Goal: Task Accomplishment & Management: Use online tool/utility

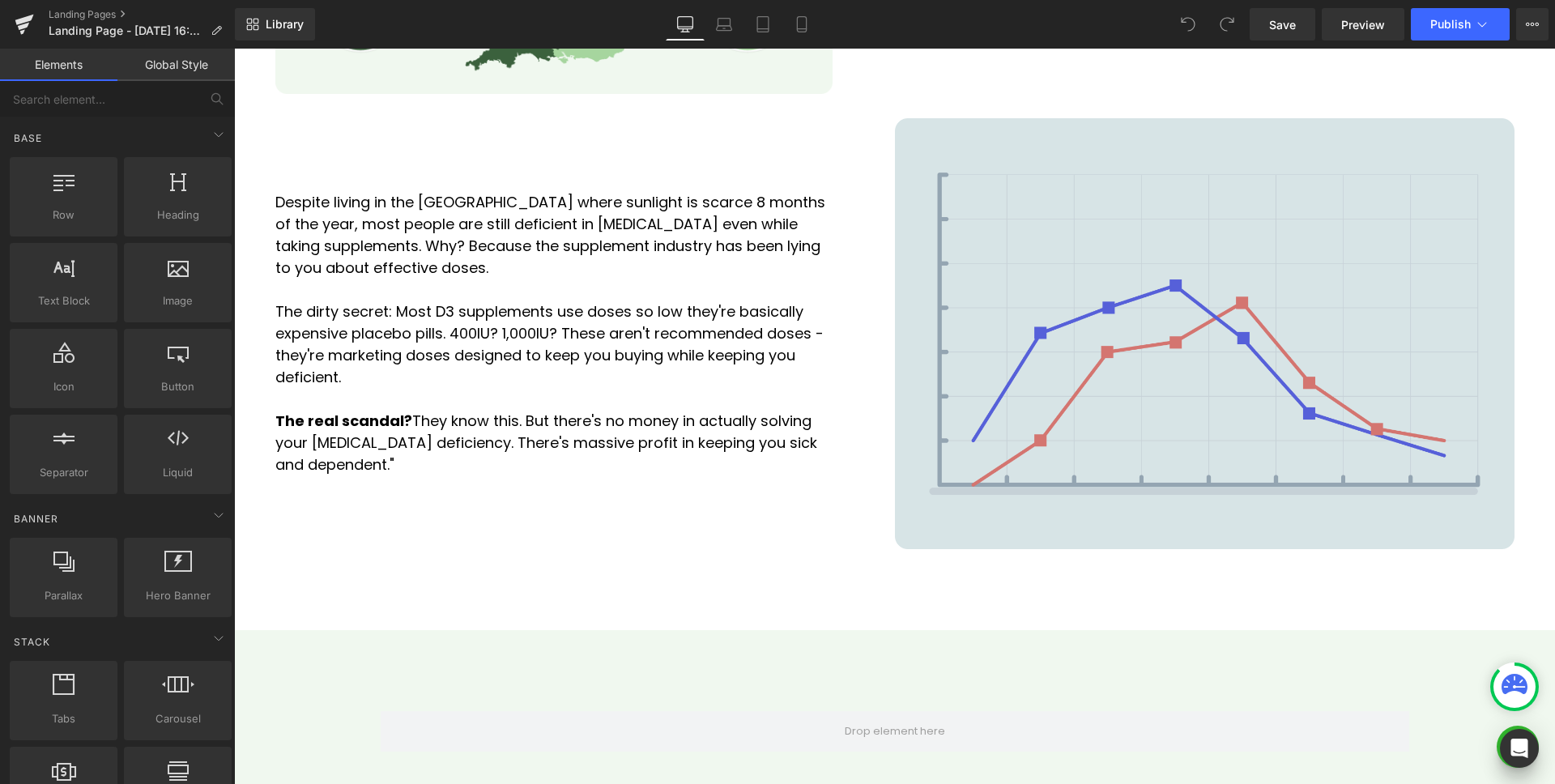
scroll to position [1859, 0]
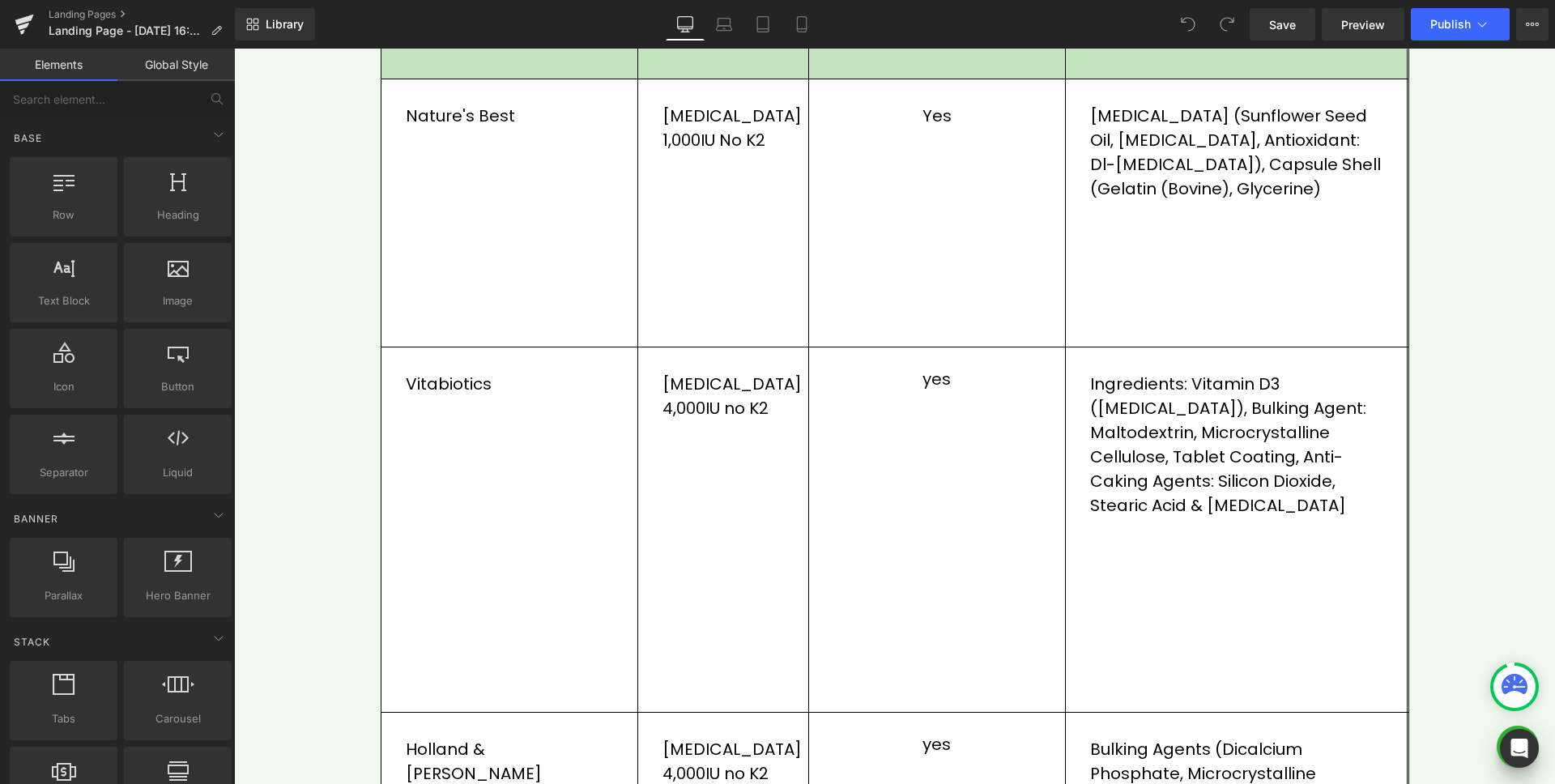
scroll to position [2055, 0]
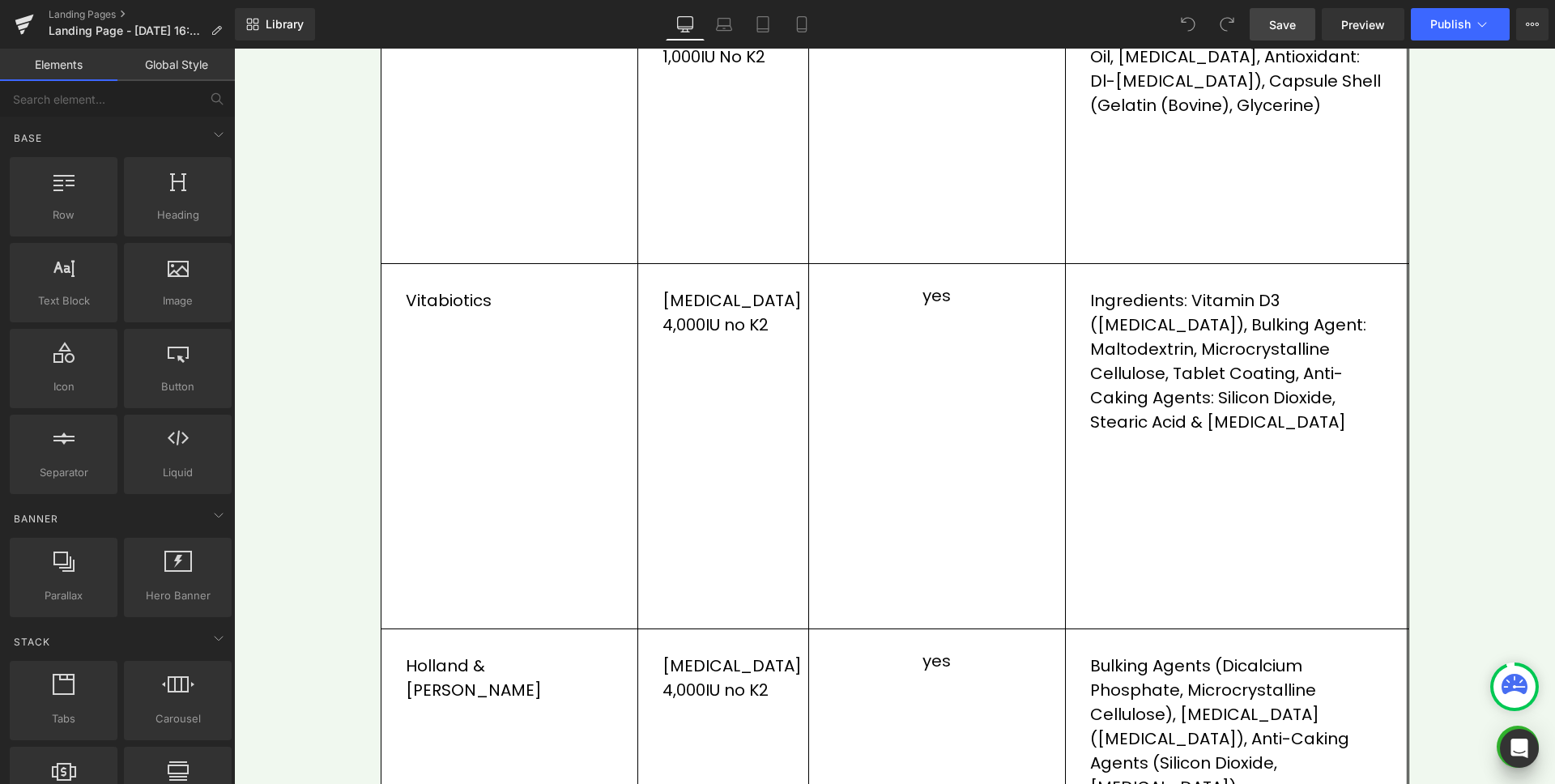
drag, startPoint x: 1290, startPoint y: 22, endPoint x: 1008, endPoint y: 112, distance: 296.0
click at [1290, 22] on span "Save" at bounding box center [1283, 24] width 26 height 17
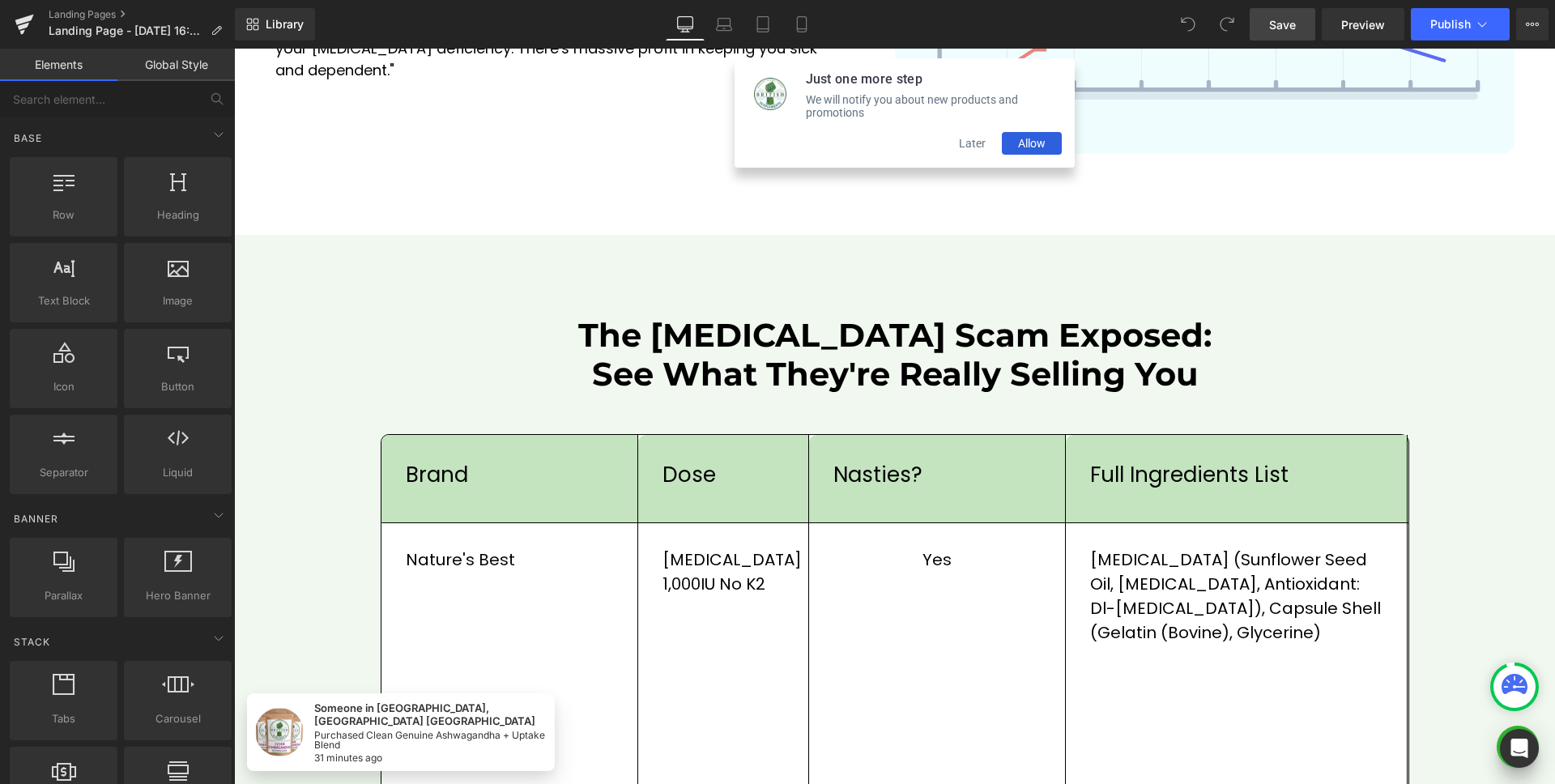
scroll to position [1595, 0]
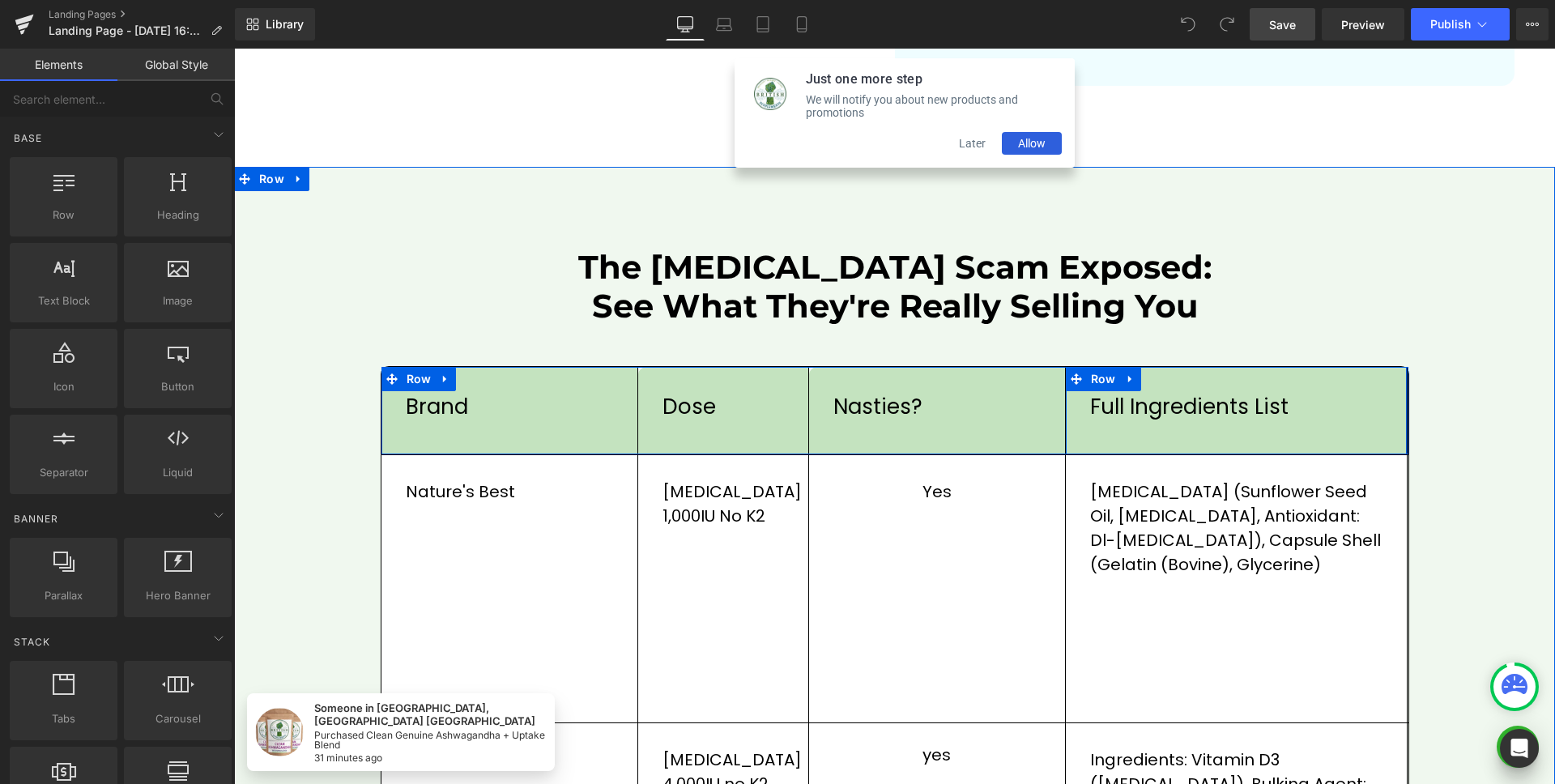
click at [1293, 387] on div "Full ingredients list Text Block Row" at bounding box center [1237, 410] width 343 height 87
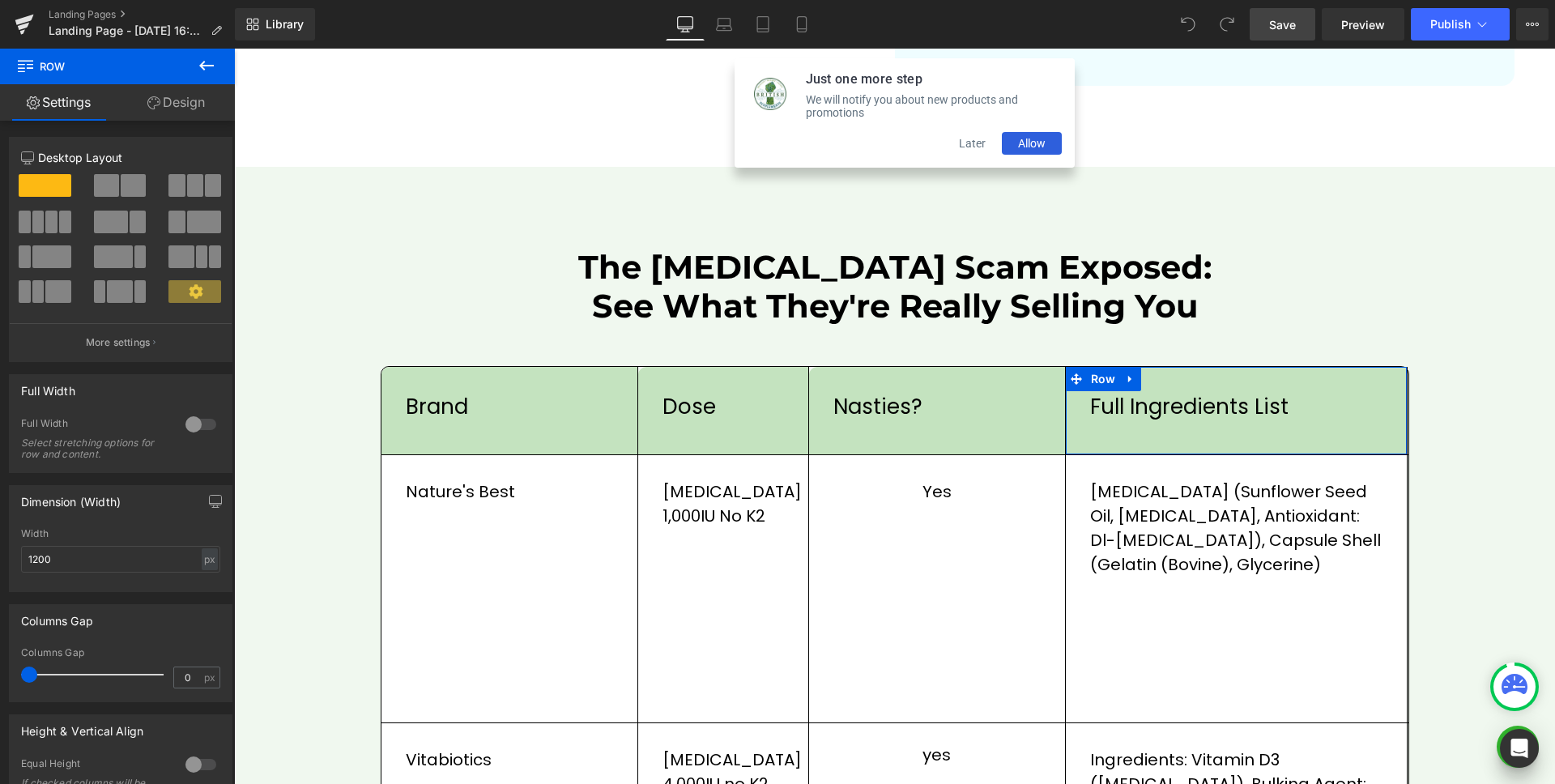
click at [201, 103] on link "Design" at bounding box center [175, 102] width 117 height 36
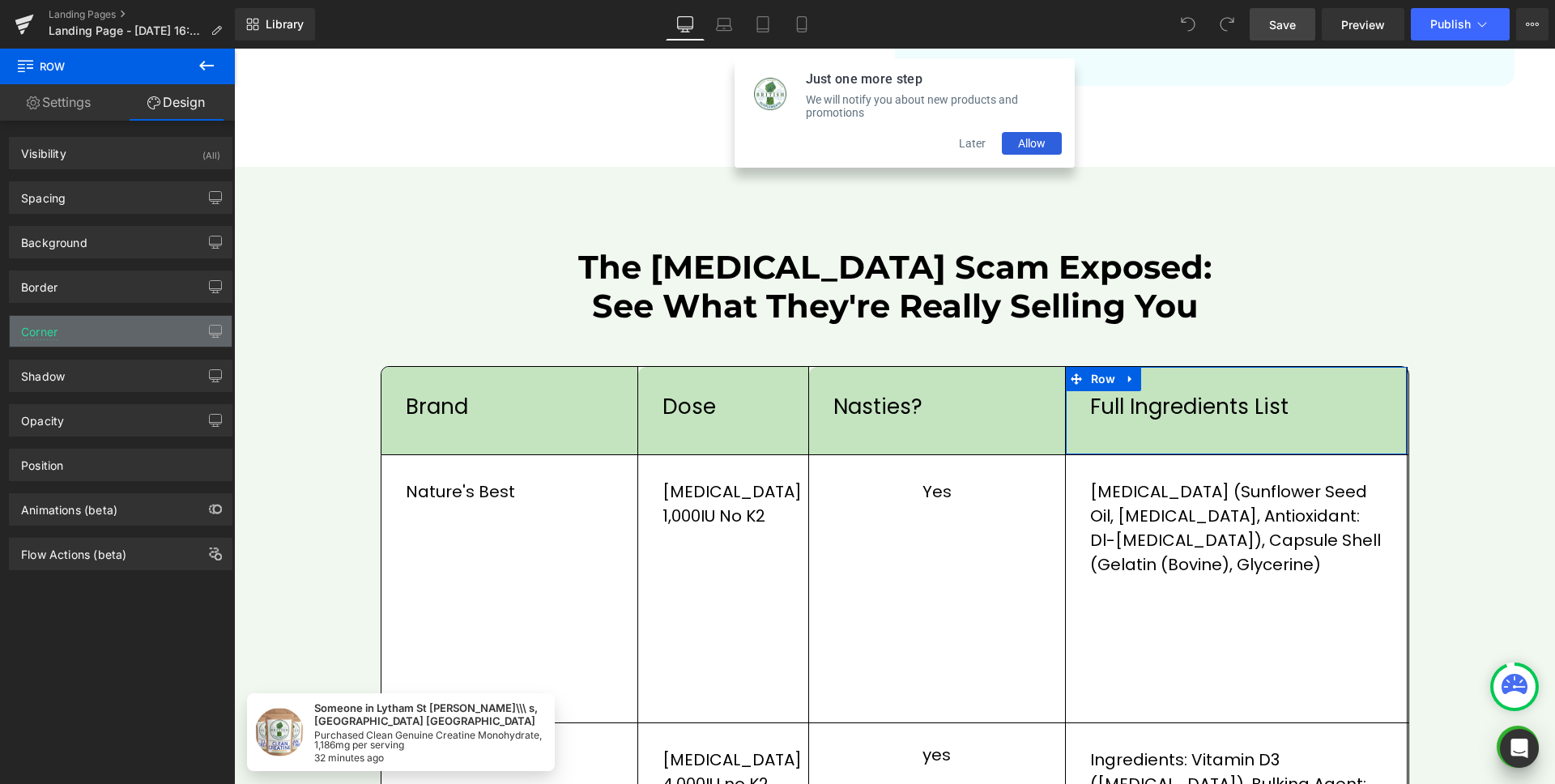
type input "#000000"
type input "100"
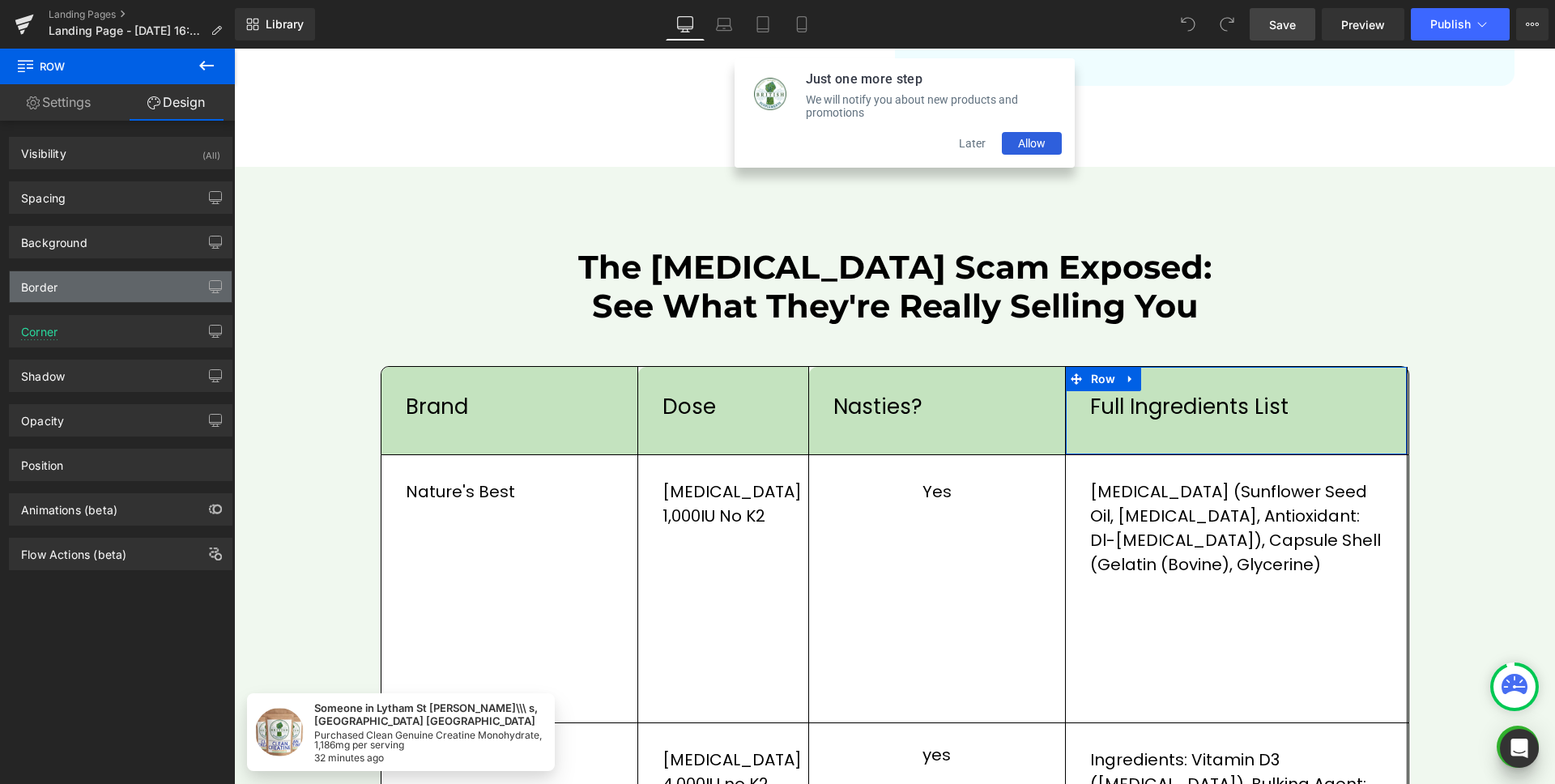
click at [130, 284] on div "Border" at bounding box center [121, 286] width 222 height 31
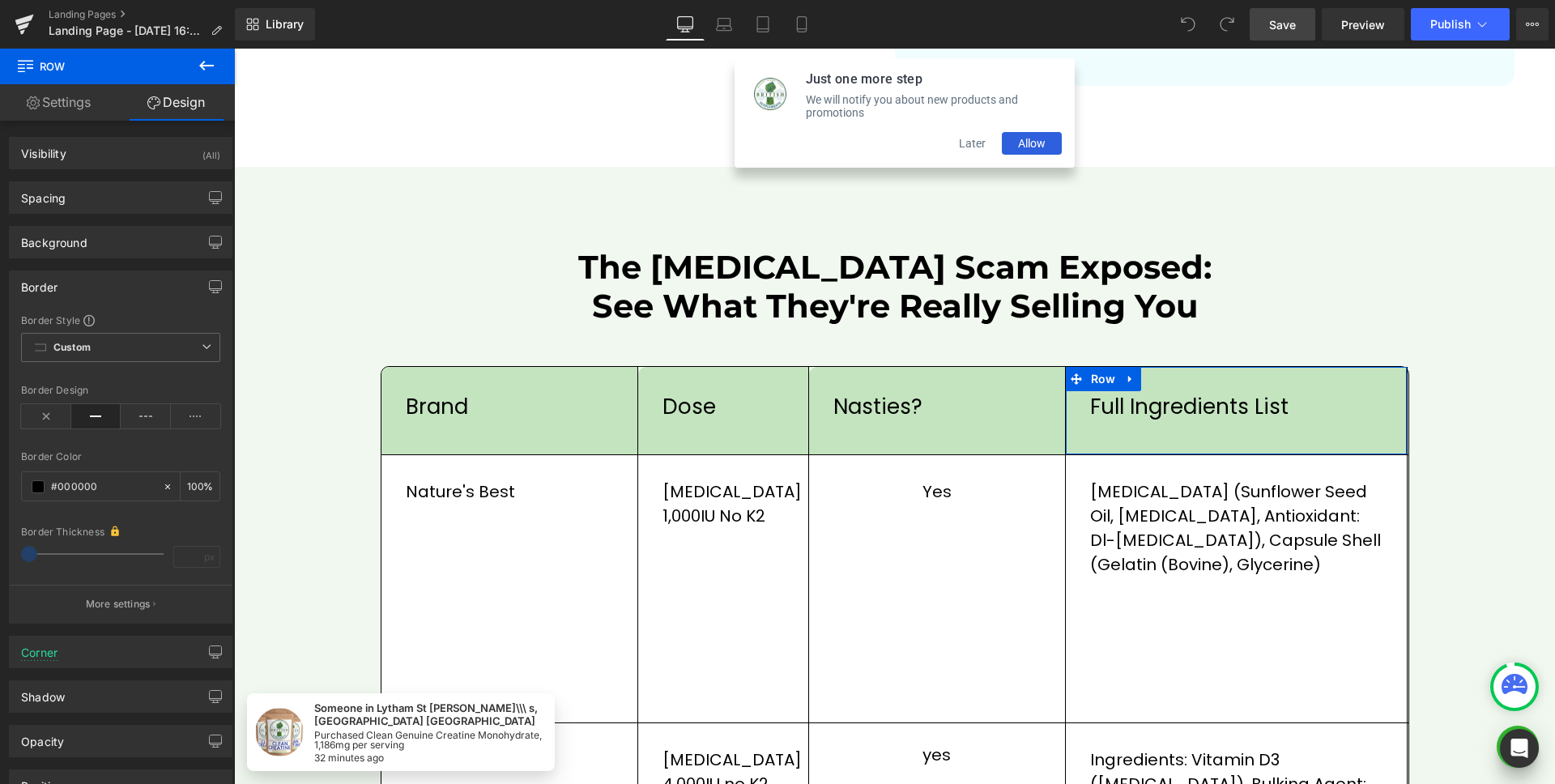
click at [126, 284] on div "Border" at bounding box center [121, 286] width 222 height 31
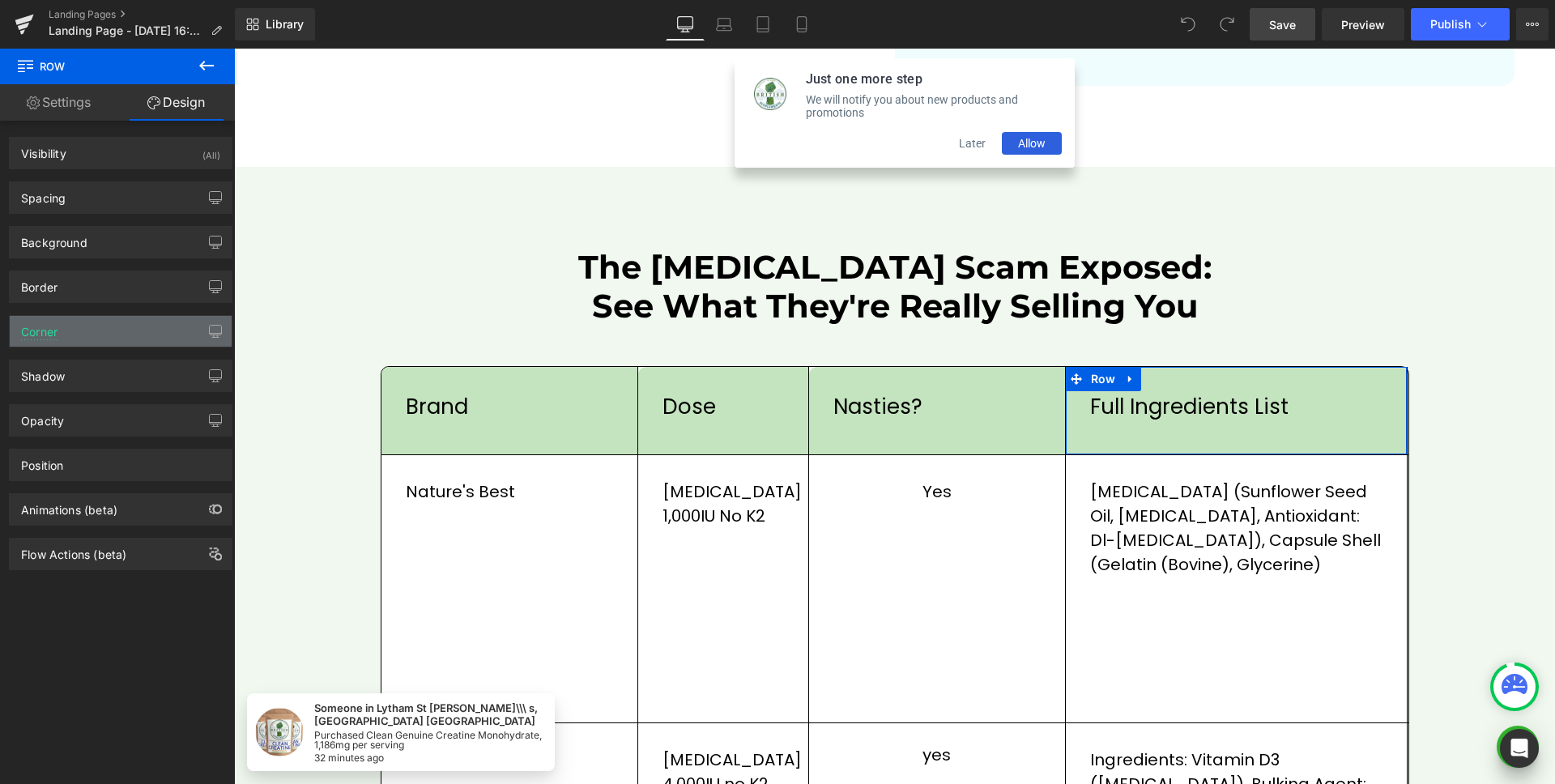
click at [106, 327] on div "Corner" at bounding box center [121, 331] width 222 height 31
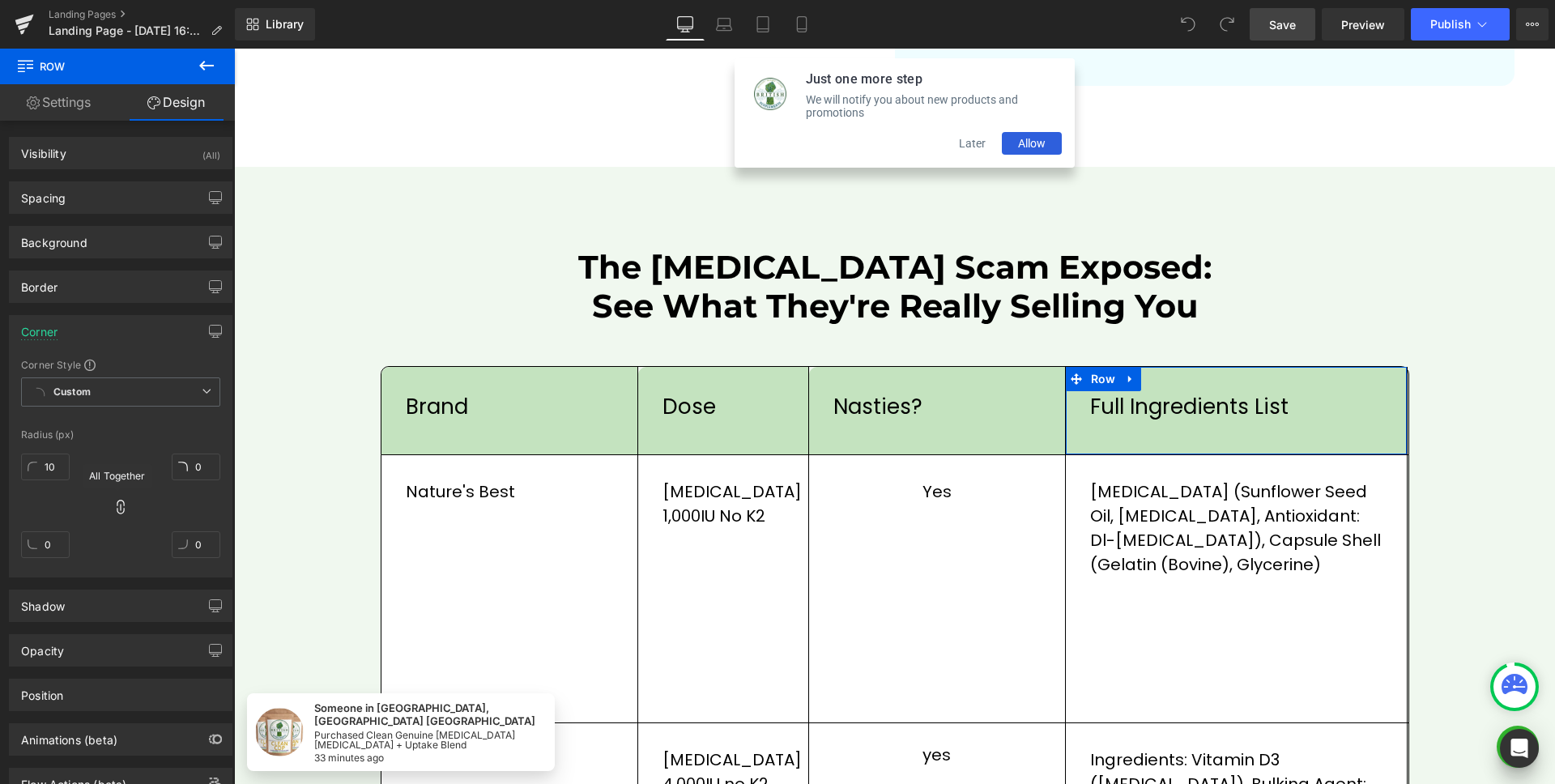
click at [116, 507] on icon at bounding box center [121, 507] width 16 height 16
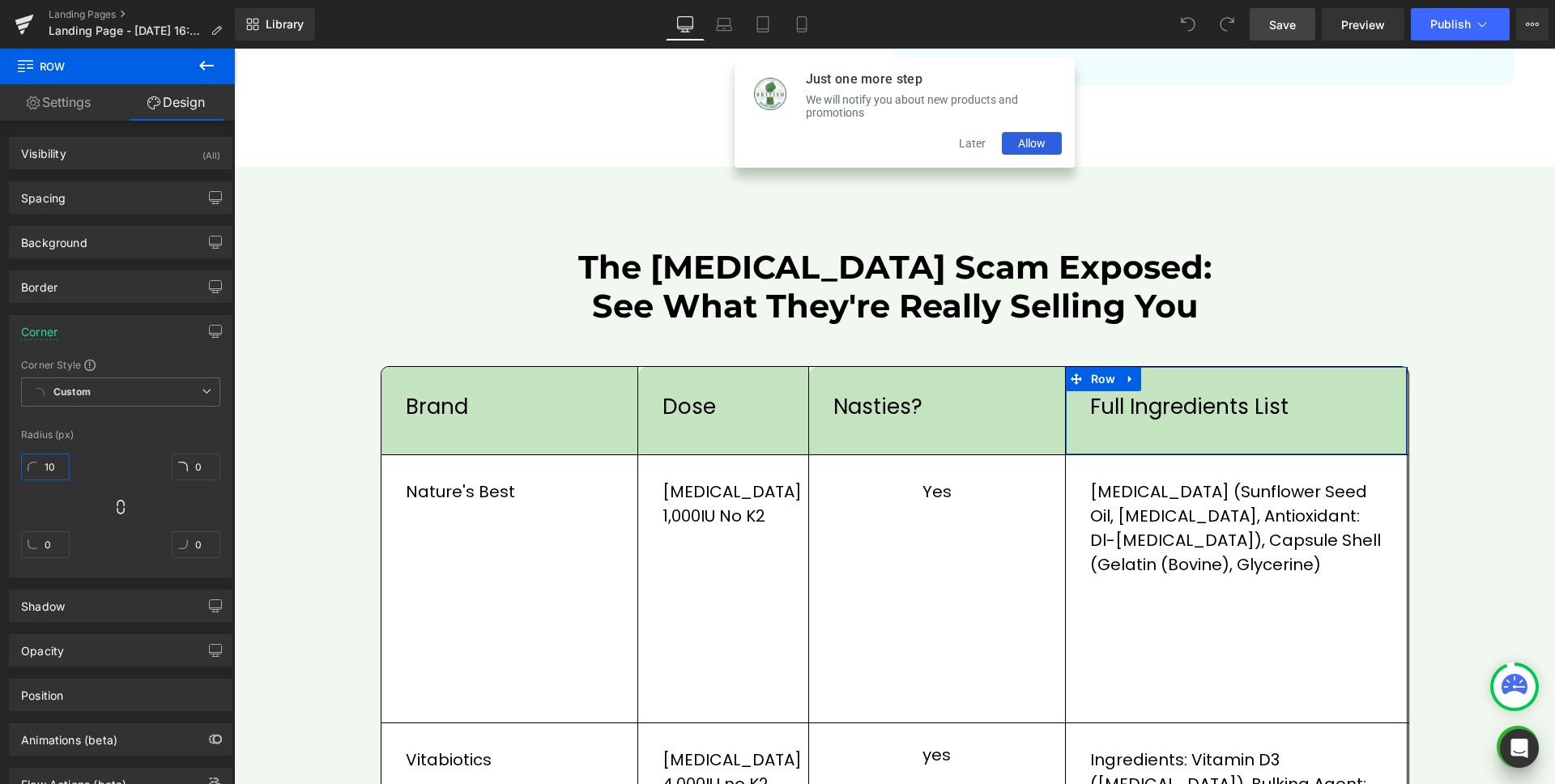
type textarea "10"
click at [54, 468] on input "10" at bounding box center [45, 467] width 48 height 26
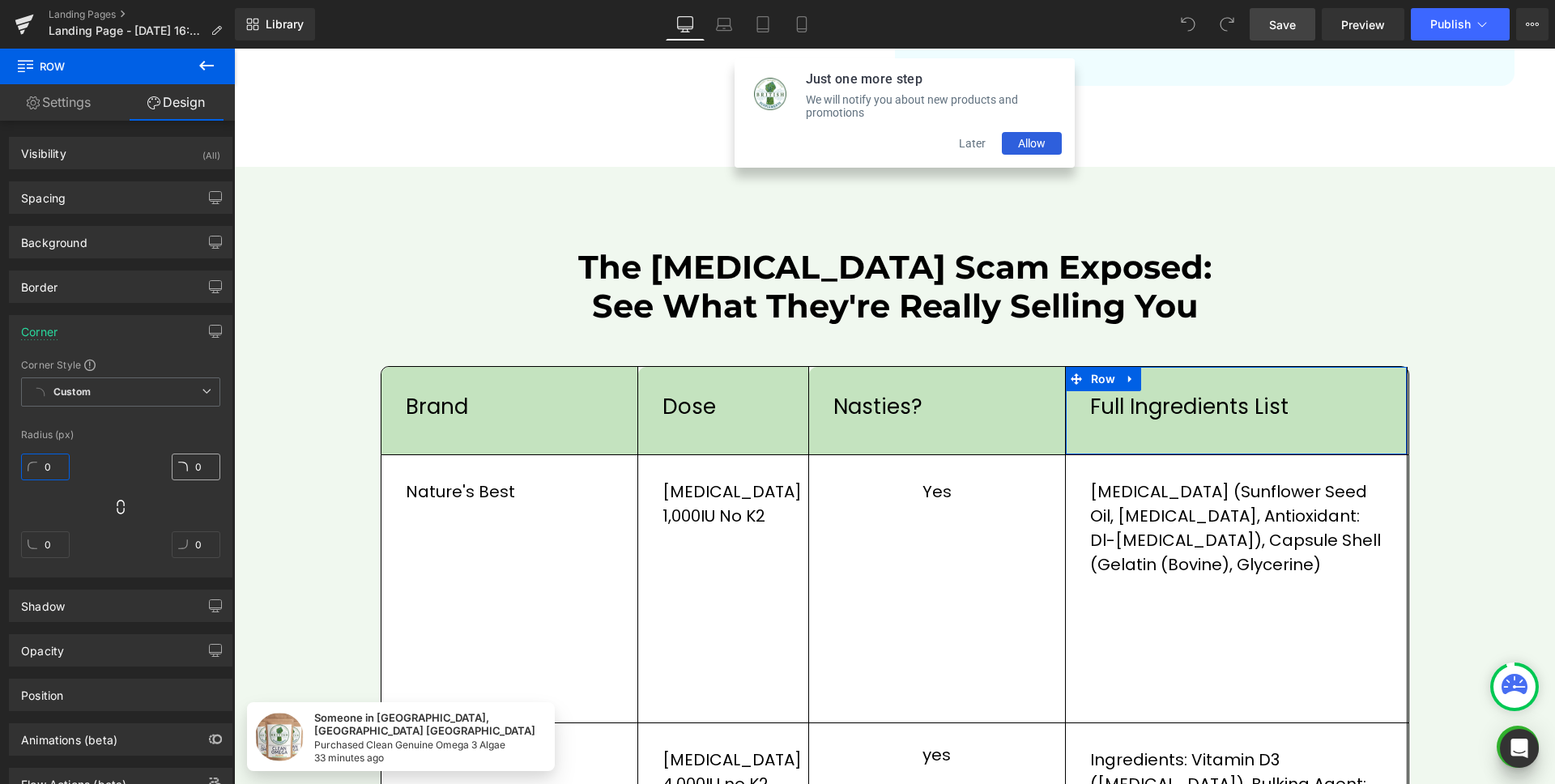
type input "0"
click at [195, 464] on input "0" at bounding box center [196, 467] width 48 height 26
type input "10"
click at [76, 283] on div "Border" at bounding box center [121, 286] width 222 height 31
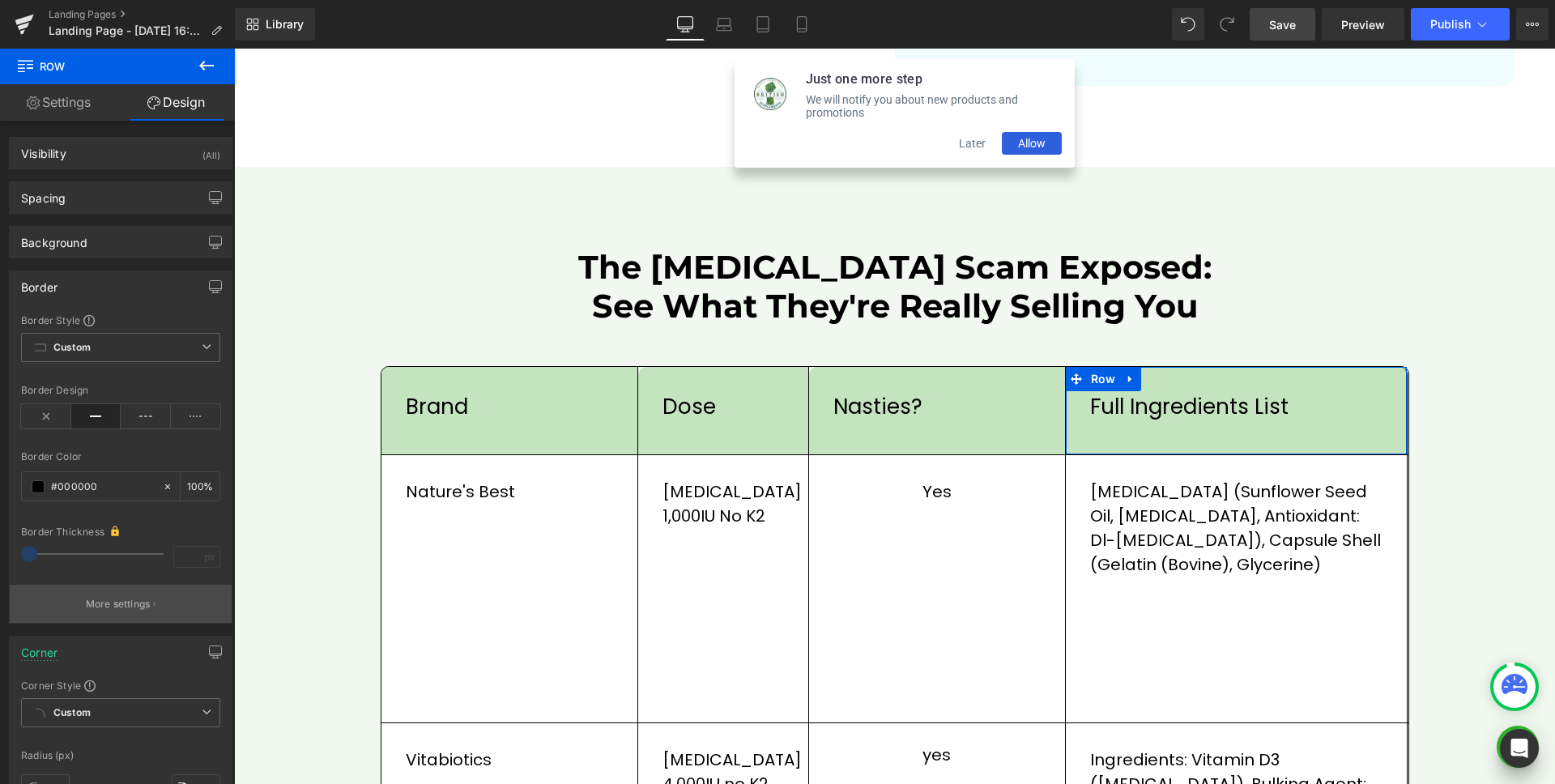
click at [113, 603] on p "More settings" at bounding box center [118, 604] width 65 height 15
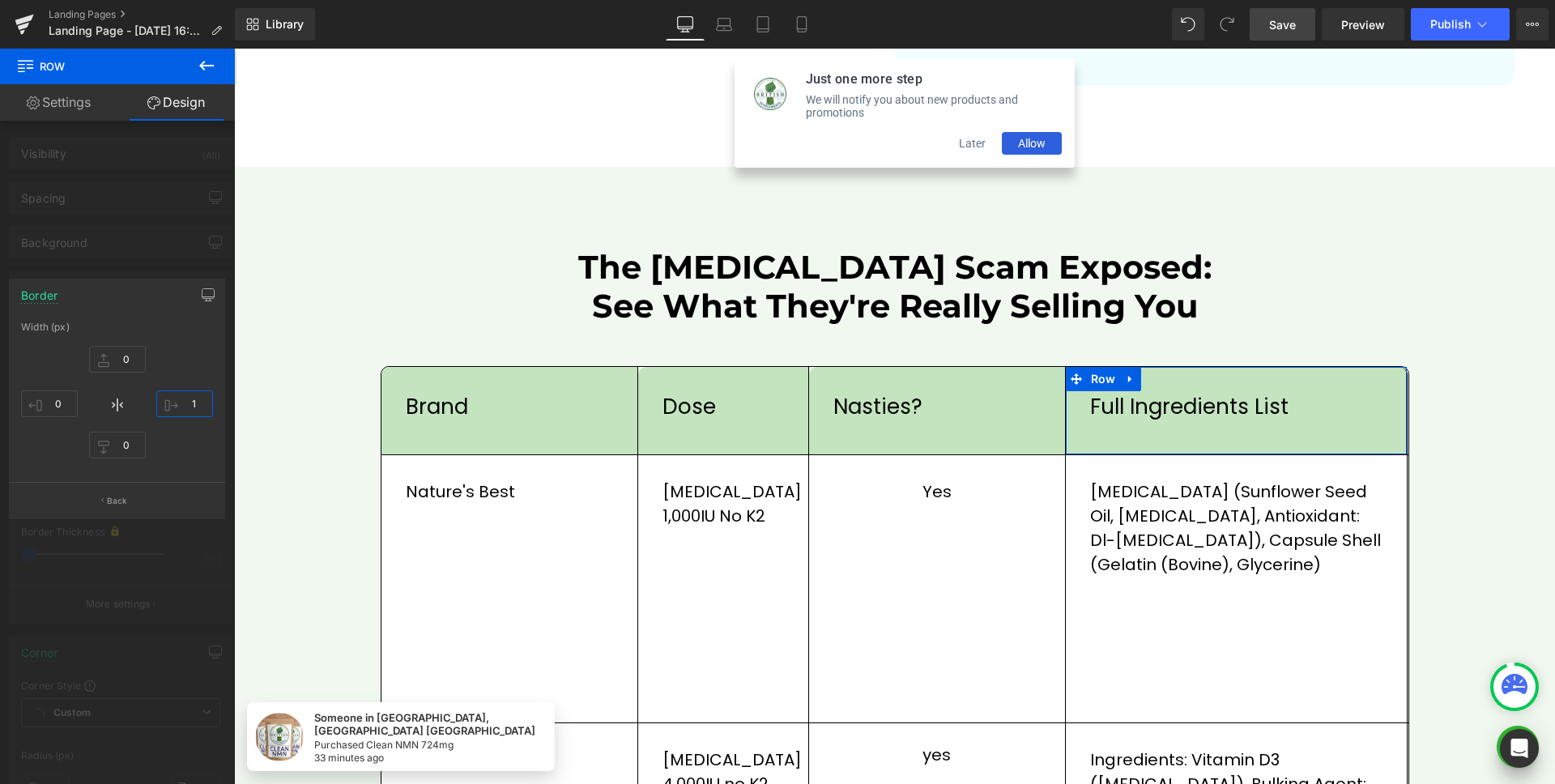
click at [201, 401] on input "1" at bounding box center [184, 403] width 56 height 26
type input "0"
click at [900, 374] on body "Someone in [GEOGRAPHIC_DATA], [GEOGRAPHIC_DATA] [GEOGRAPHIC_DATA] Purchased Cle…" at bounding box center [895, 253] width 1322 height 3599
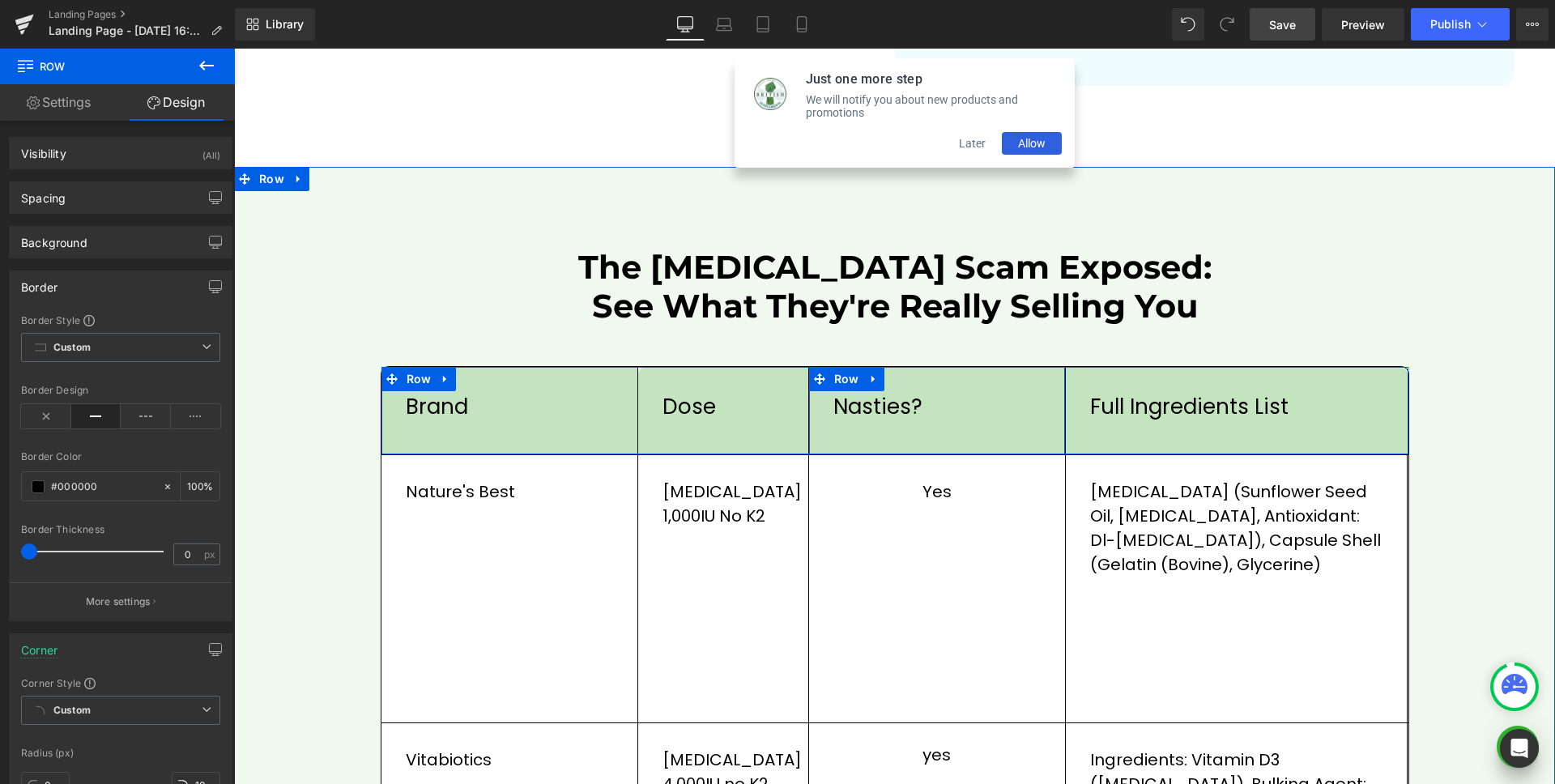
click at [911, 374] on div "Nasties? Text Block Row" at bounding box center [937, 410] width 256 height 87
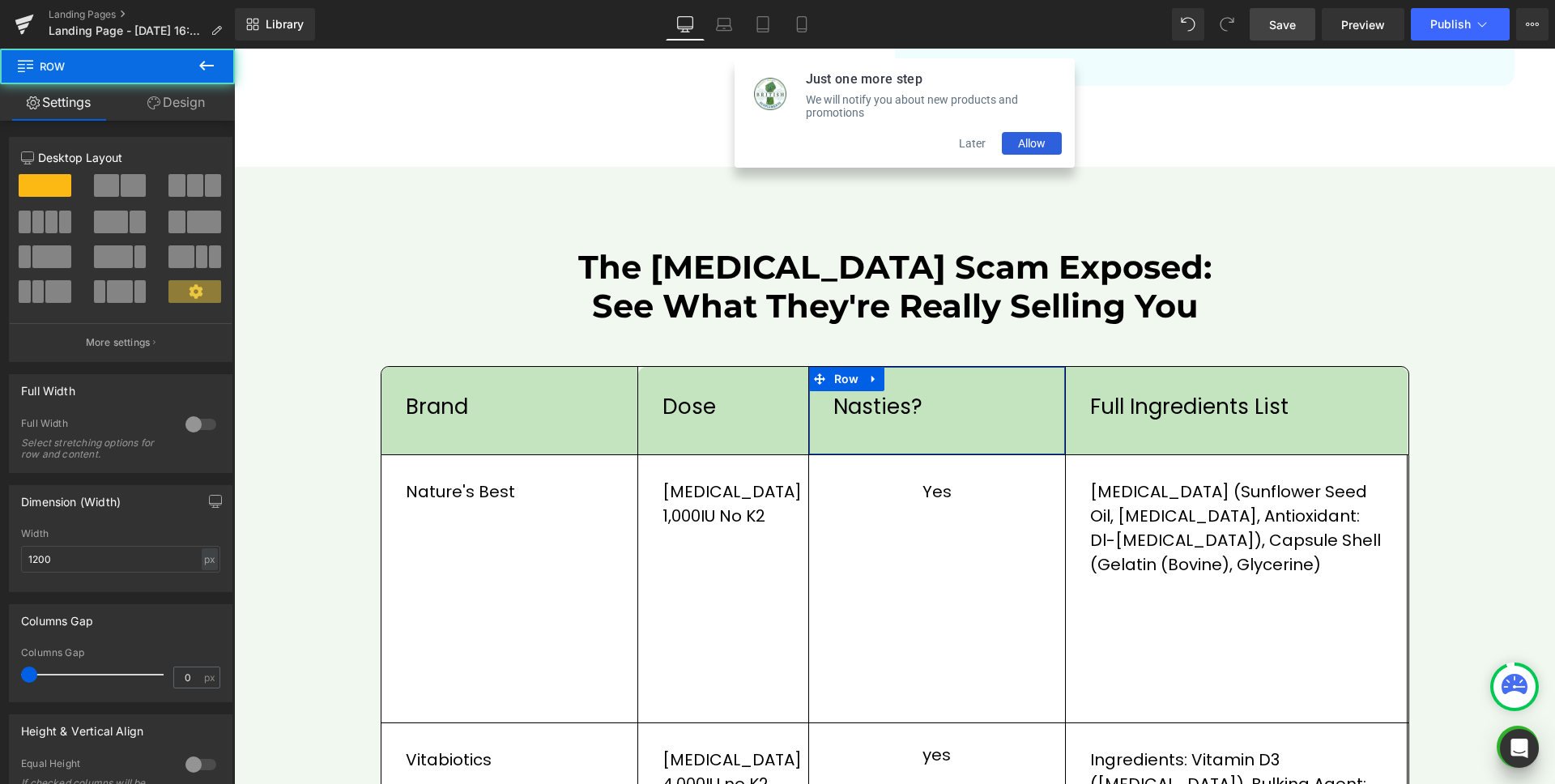
click at [179, 94] on link "Design" at bounding box center [175, 102] width 117 height 36
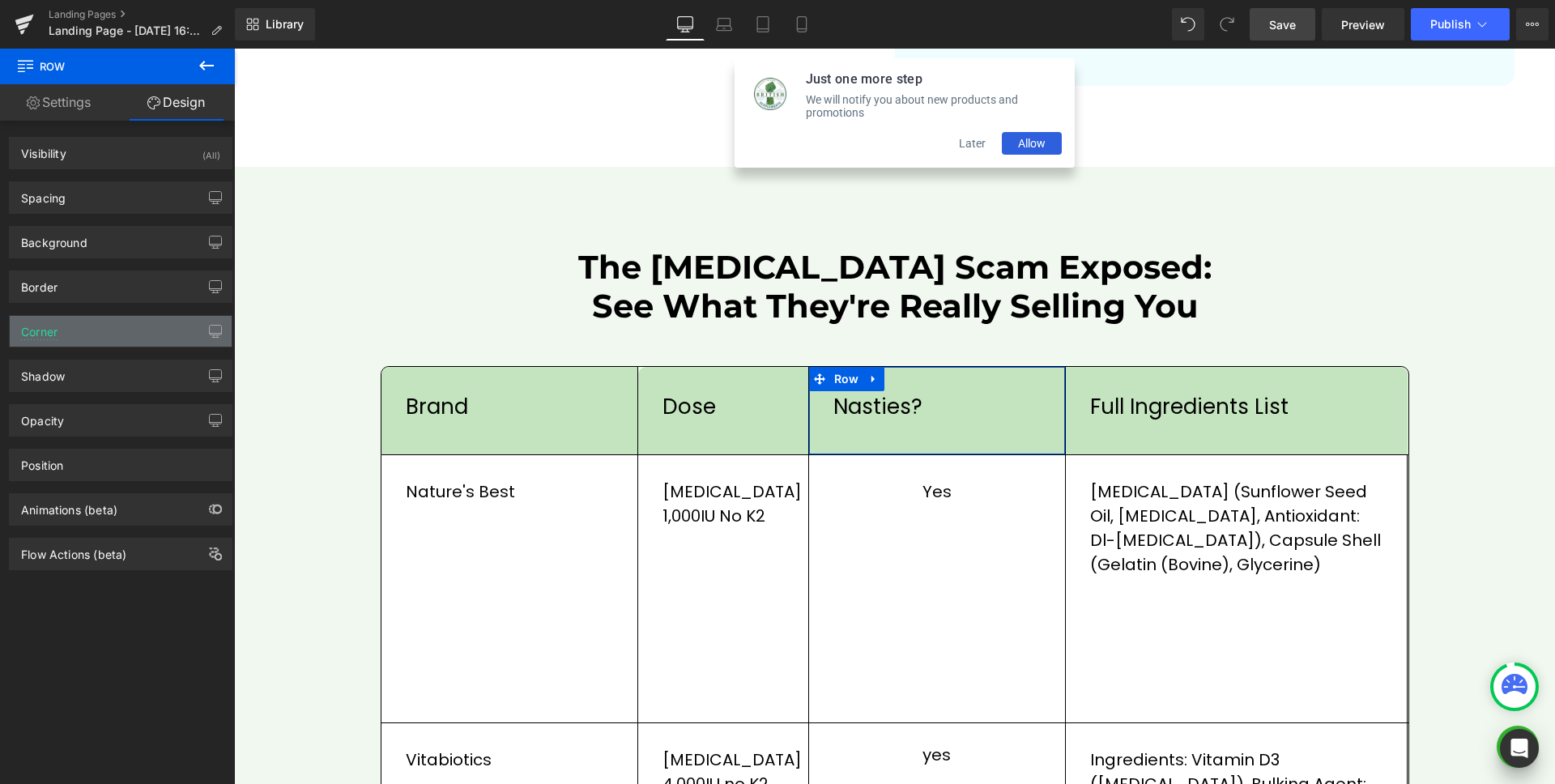
type input "10"
type input "0"
click at [89, 335] on div "Corner" at bounding box center [121, 331] width 222 height 31
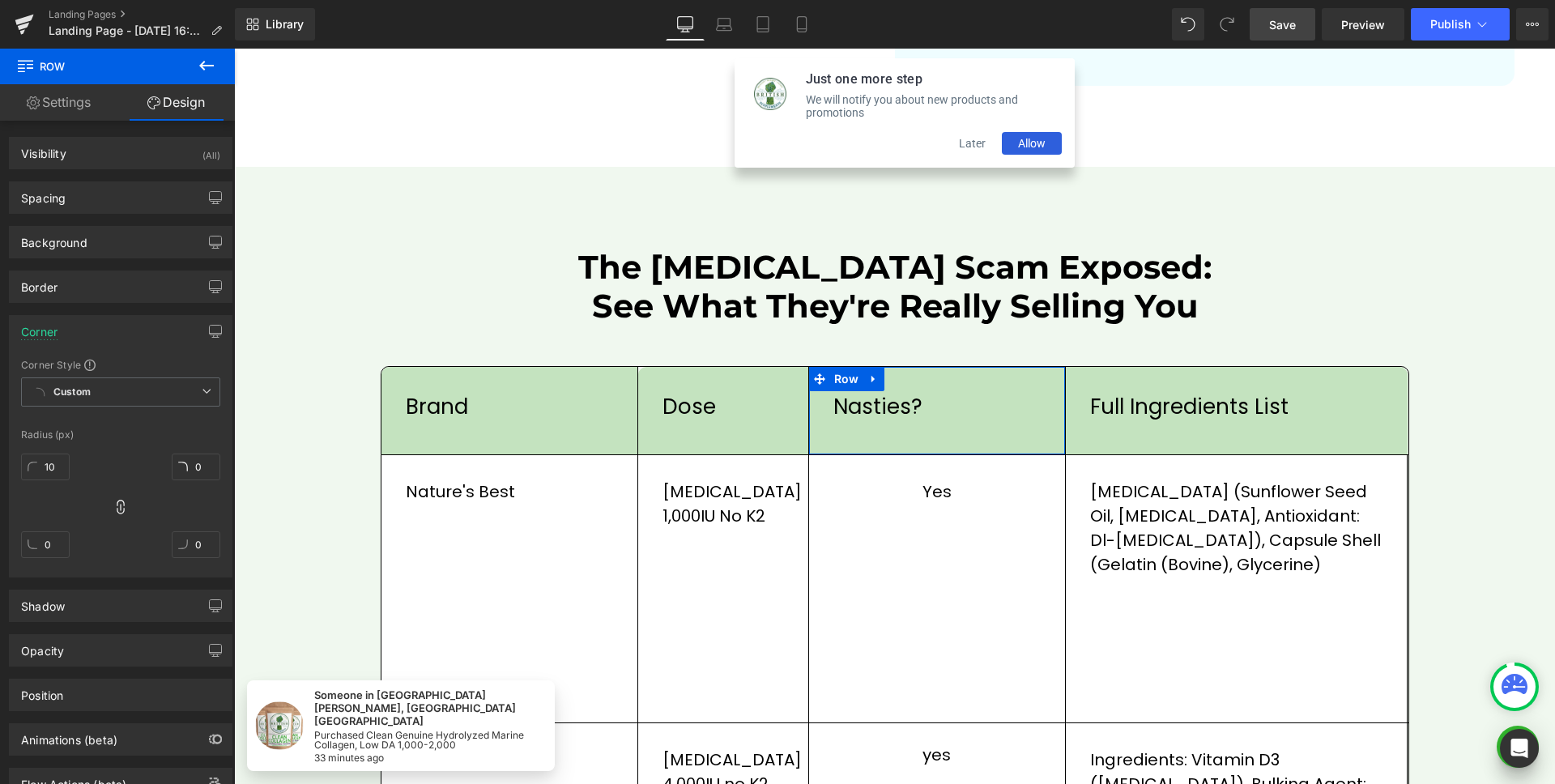
click at [107, 506] on div "10px 10 0px 0 0px 0 0px 0" at bounding box center [121, 512] width 199 height 129
click at [115, 505] on icon at bounding box center [121, 507] width 16 height 16
click at [61, 472] on input "10" at bounding box center [45, 467] width 48 height 26
type input "0"
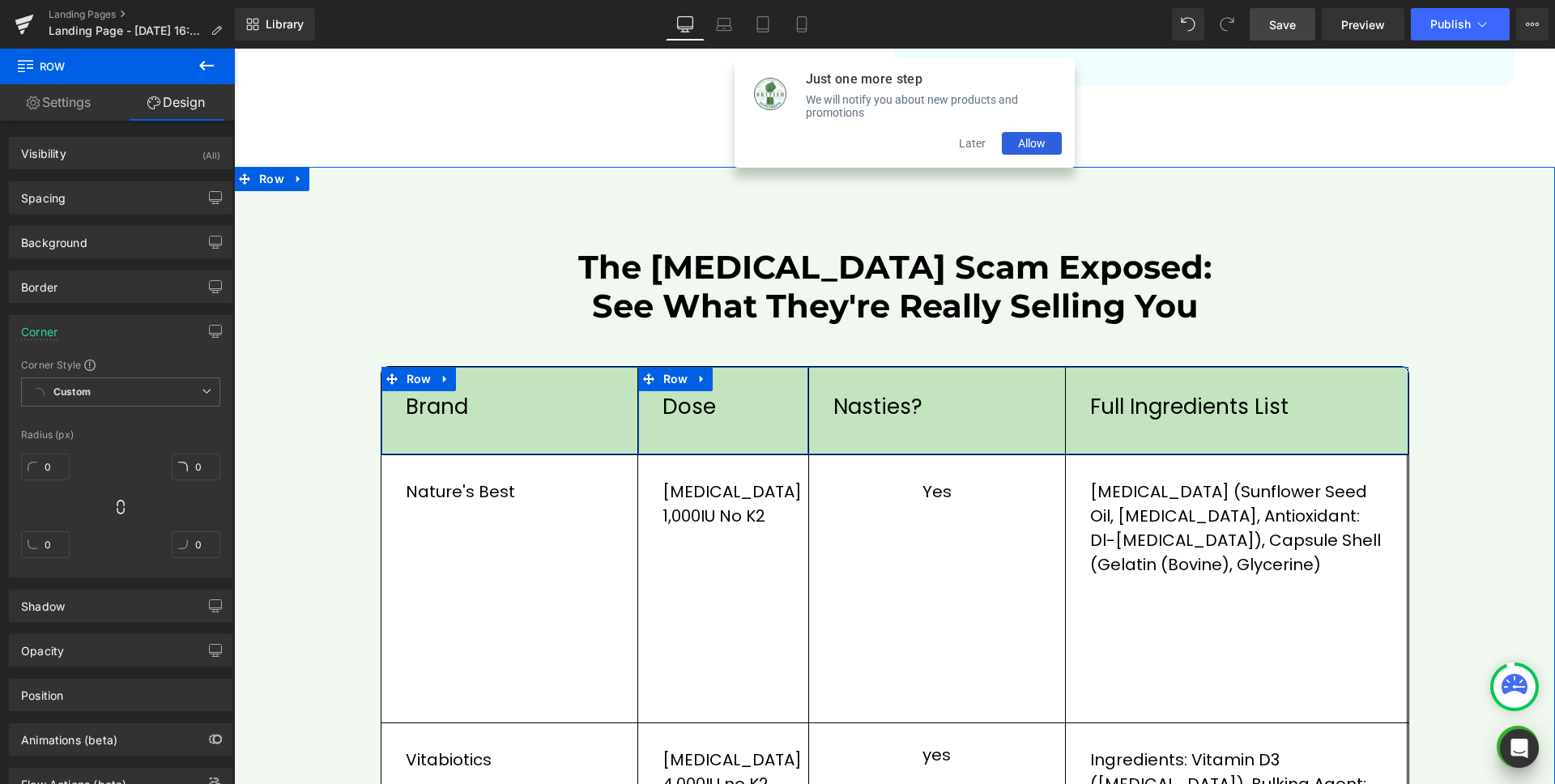
click at [754, 378] on div "Dose Text Block Row" at bounding box center [724, 410] width 171 height 87
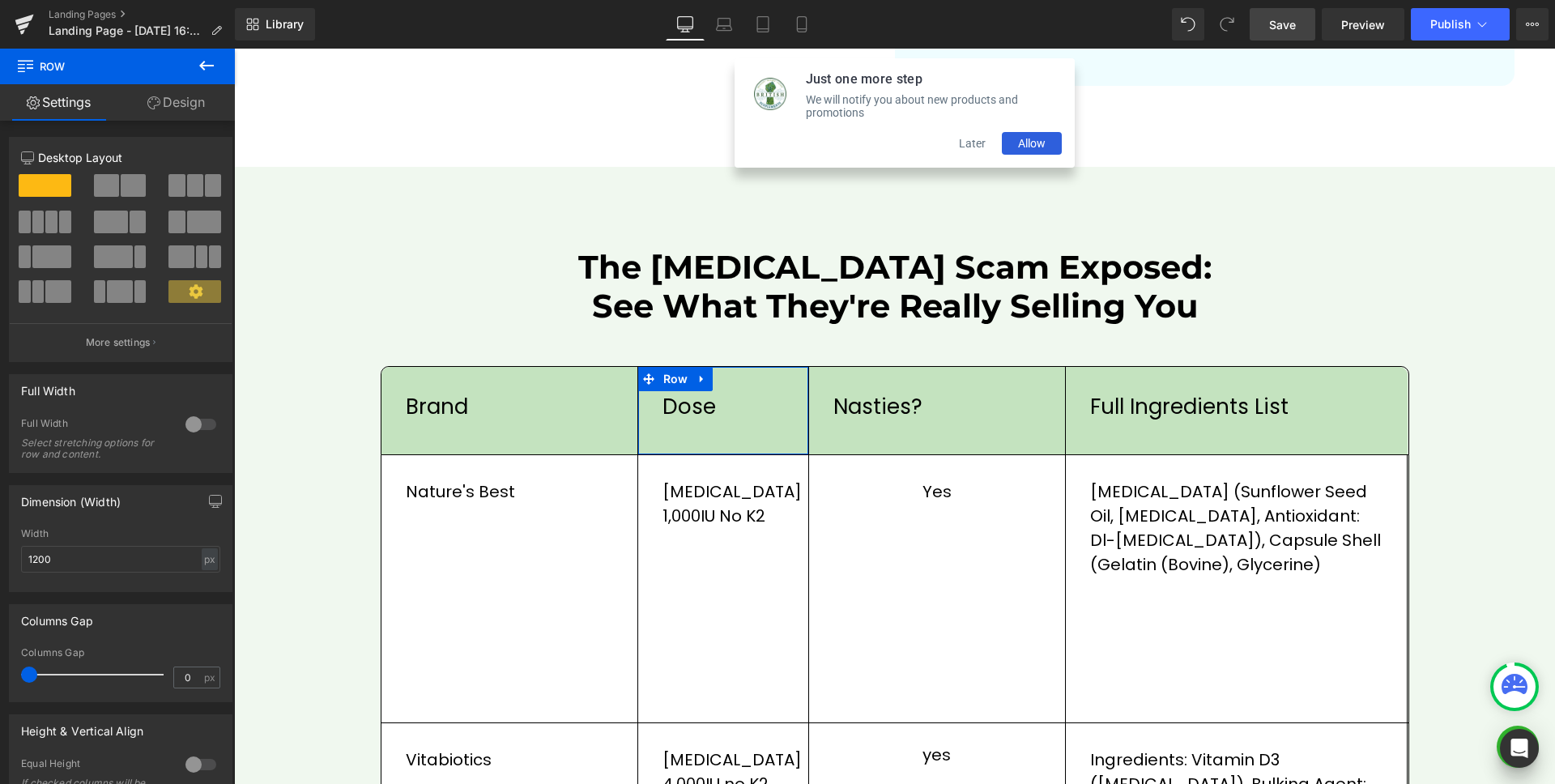
click at [165, 100] on link "Design" at bounding box center [175, 102] width 117 height 36
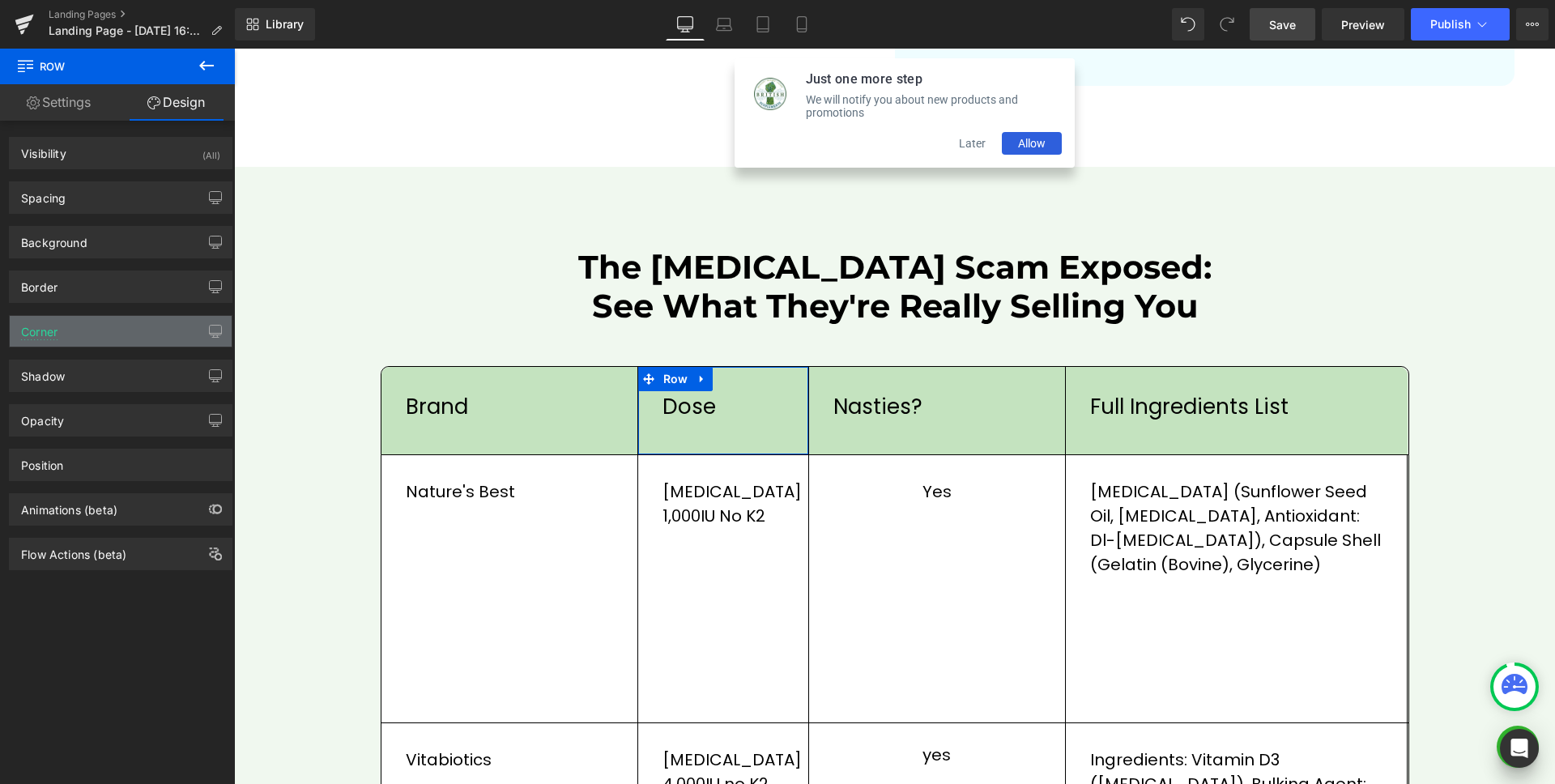
type input "10"
type input "0"
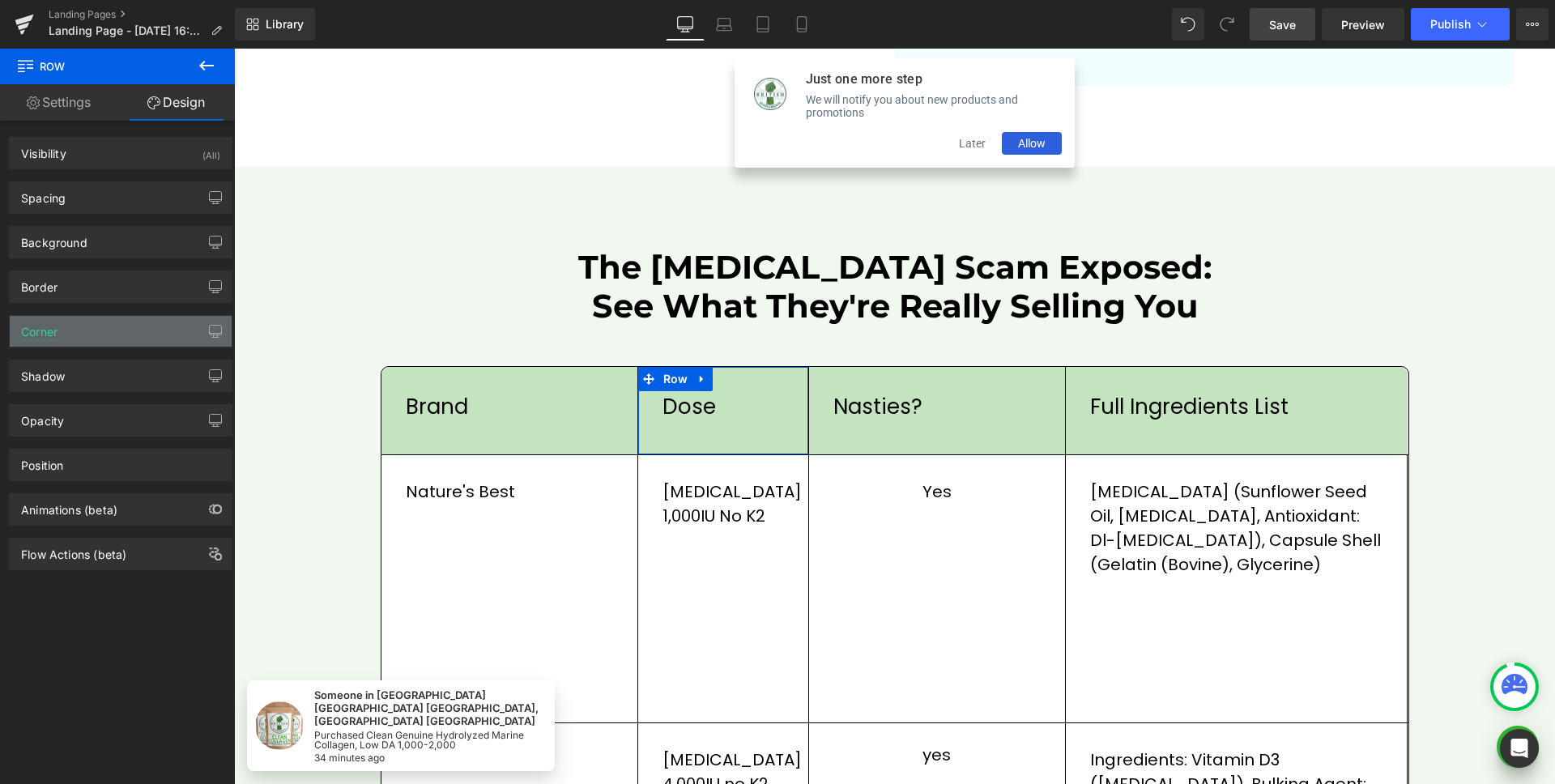
click at [92, 337] on div "Corner" at bounding box center [121, 331] width 222 height 31
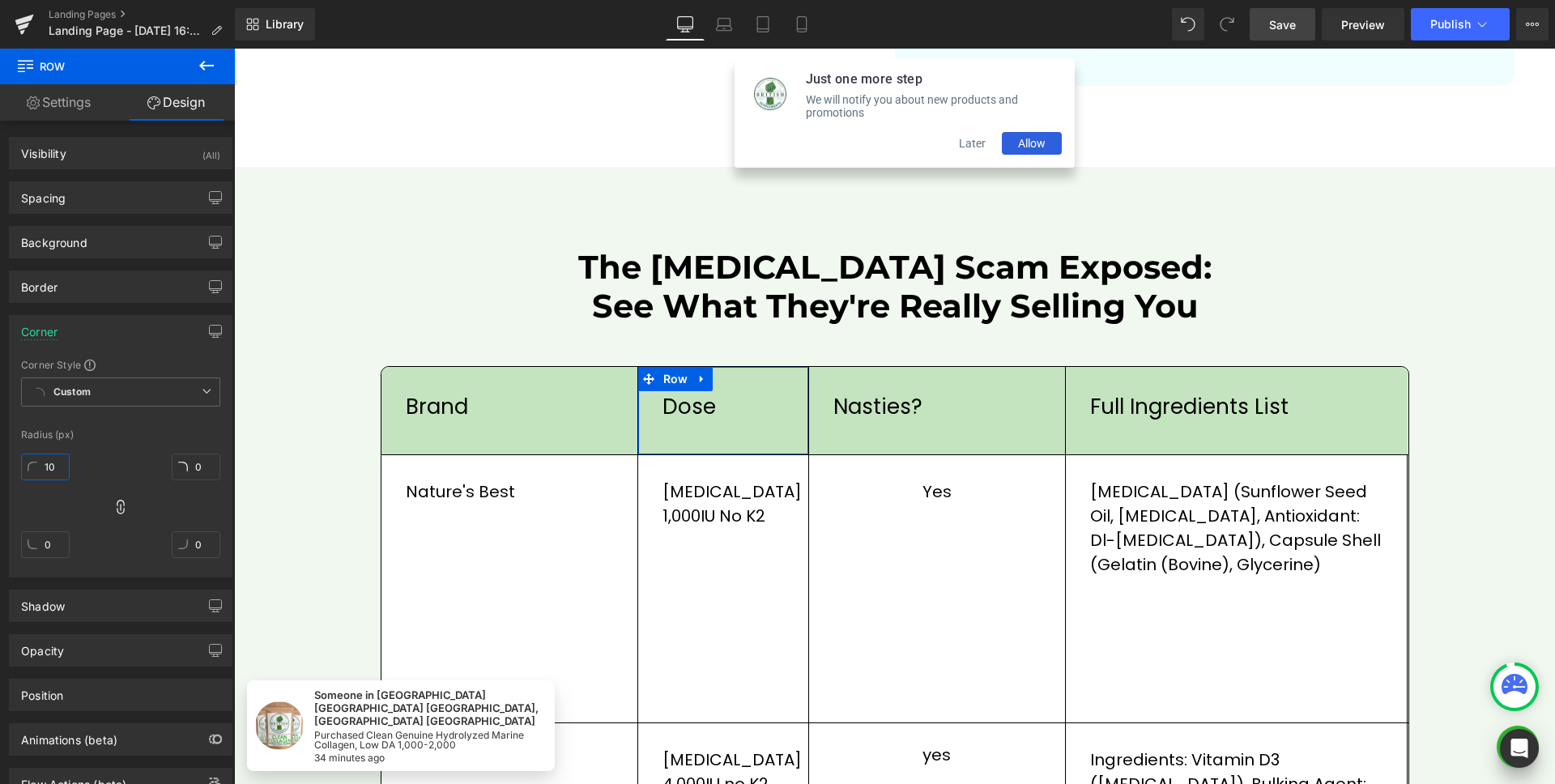
click at [56, 470] on input "10" at bounding box center [45, 467] width 48 height 26
type input "0"
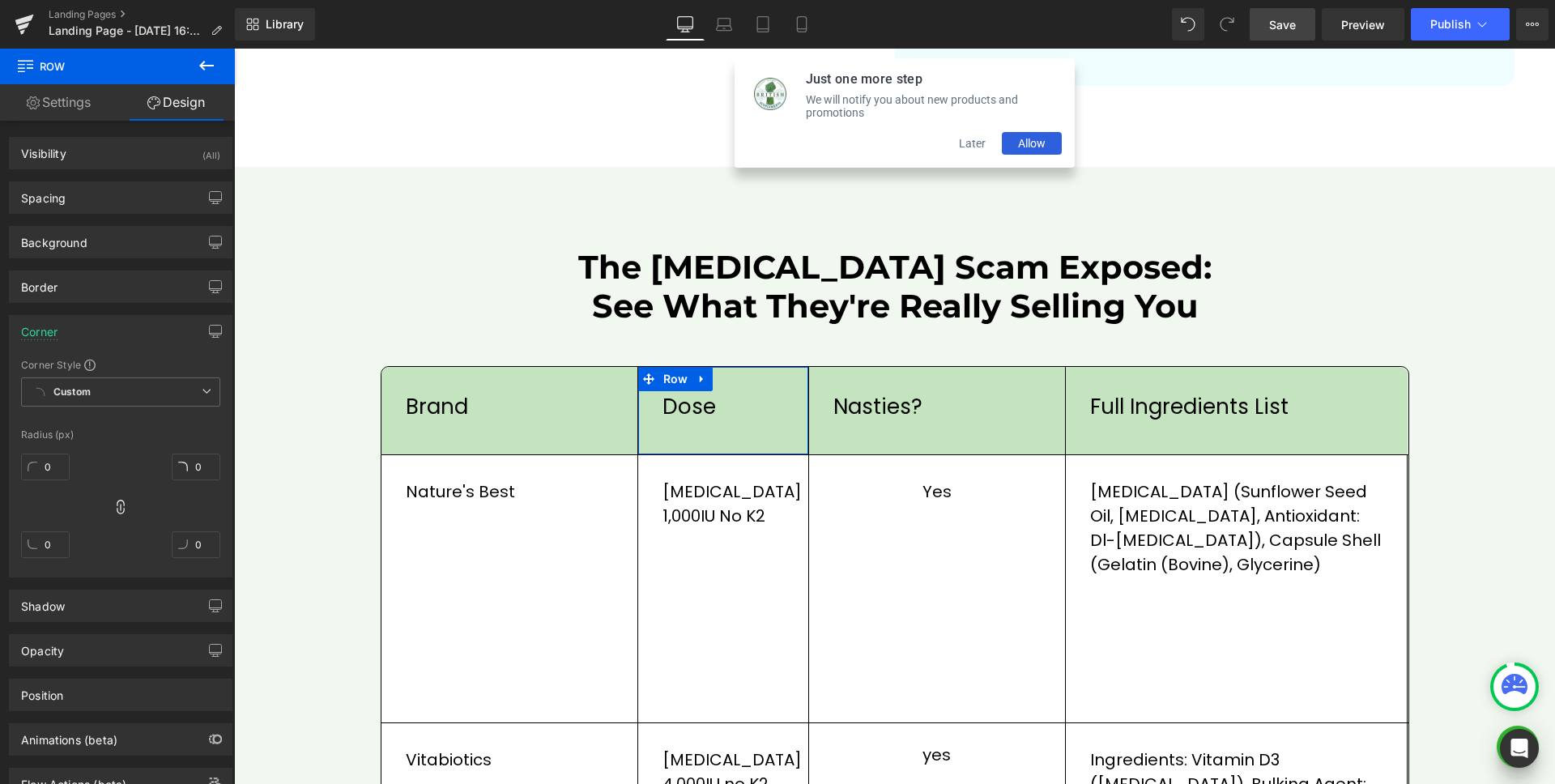
drag, startPoint x: 137, startPoint y: 329, endPoint x: 103, endPoint y: 336, distance: 34.7
click at [136, 328] on div "Corner" at bounding box center [121, 331] width 222 height 31
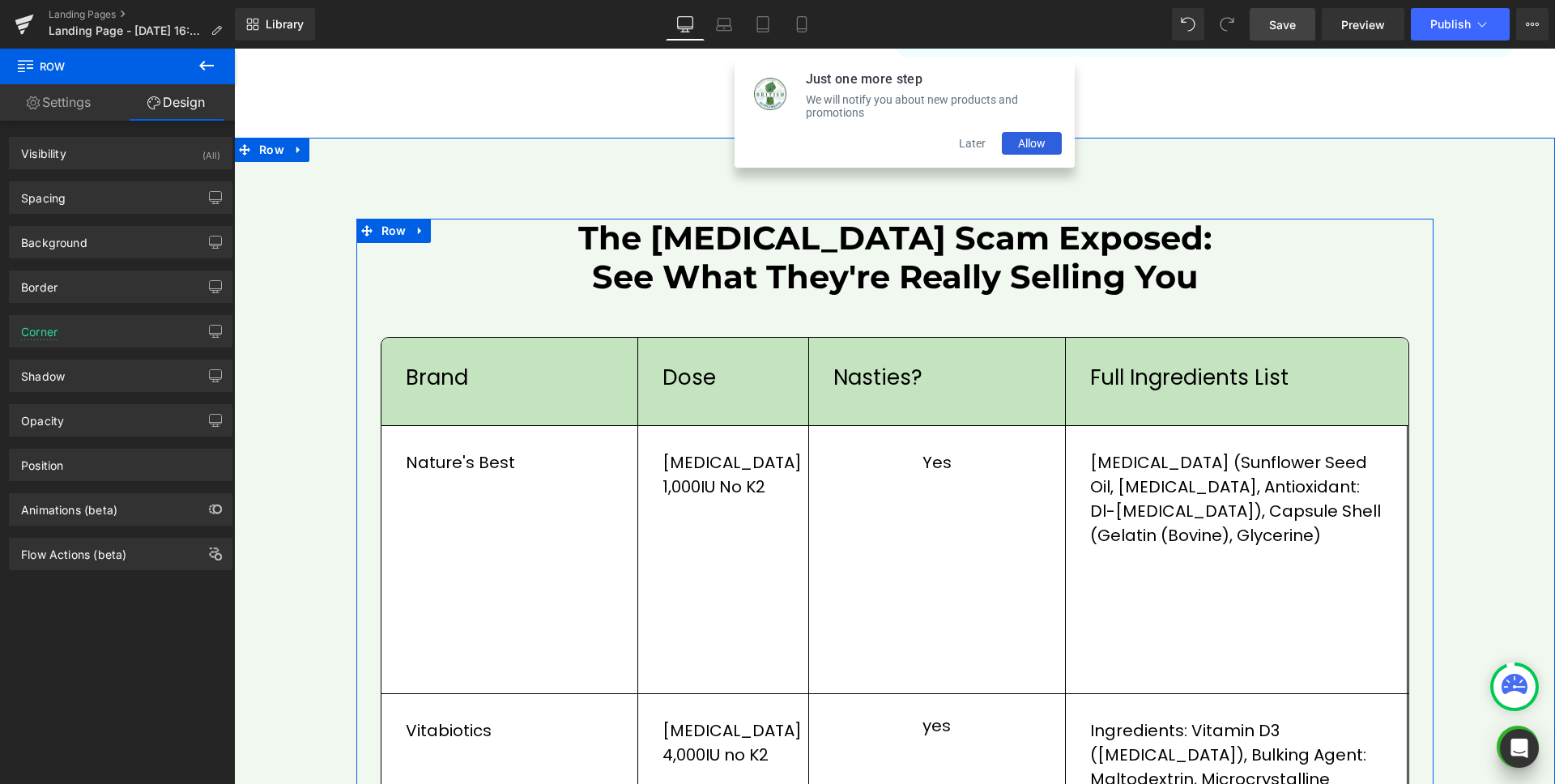
scroll to position [1715, 0]
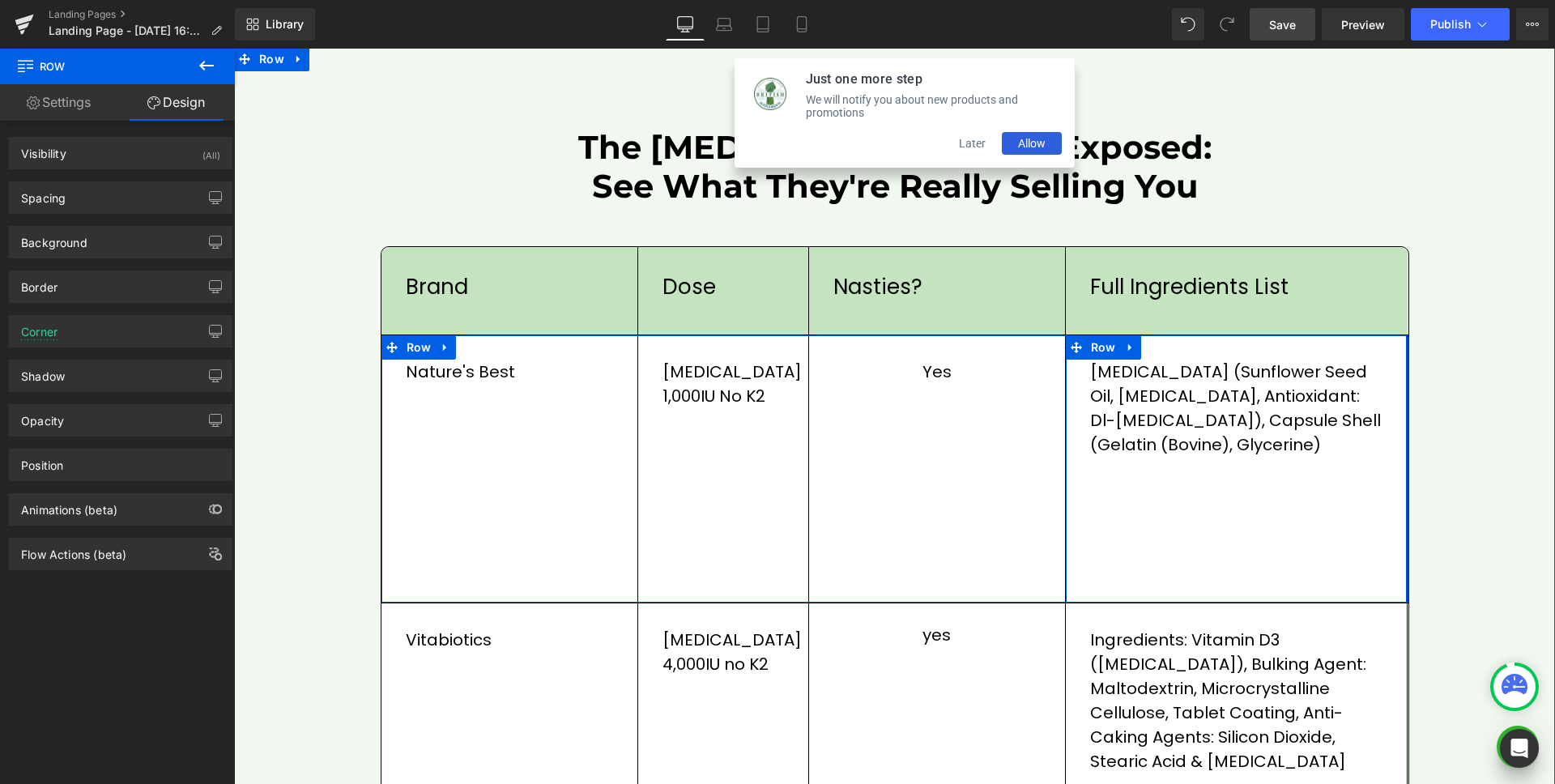
click at [1355, 511] on div "[MEDICAL_DATA] (Sunflower Seed Oil, [MEDICAL_DATA], Antioxidant: dl-[MEDICAL_DA…" at bounding box center [1237, 469] width 343 height 267
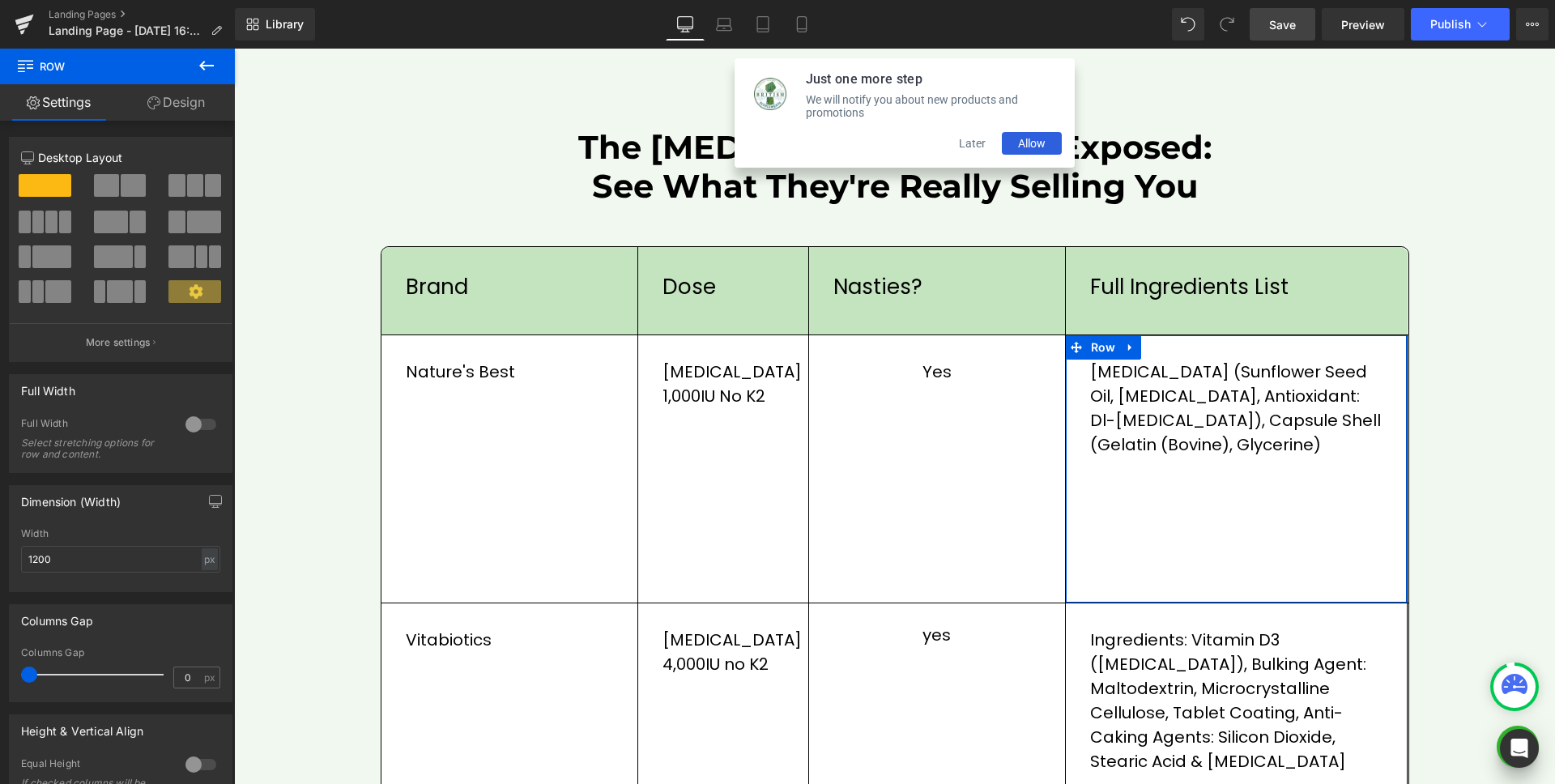
drag, startPoint x: 161, startPoint y: 101, endPoint x: 106, endPoint y: 346, distance: 251.1
click at [161, 102] on link "Design" at bounding box center [175, 102] width 117 height 36
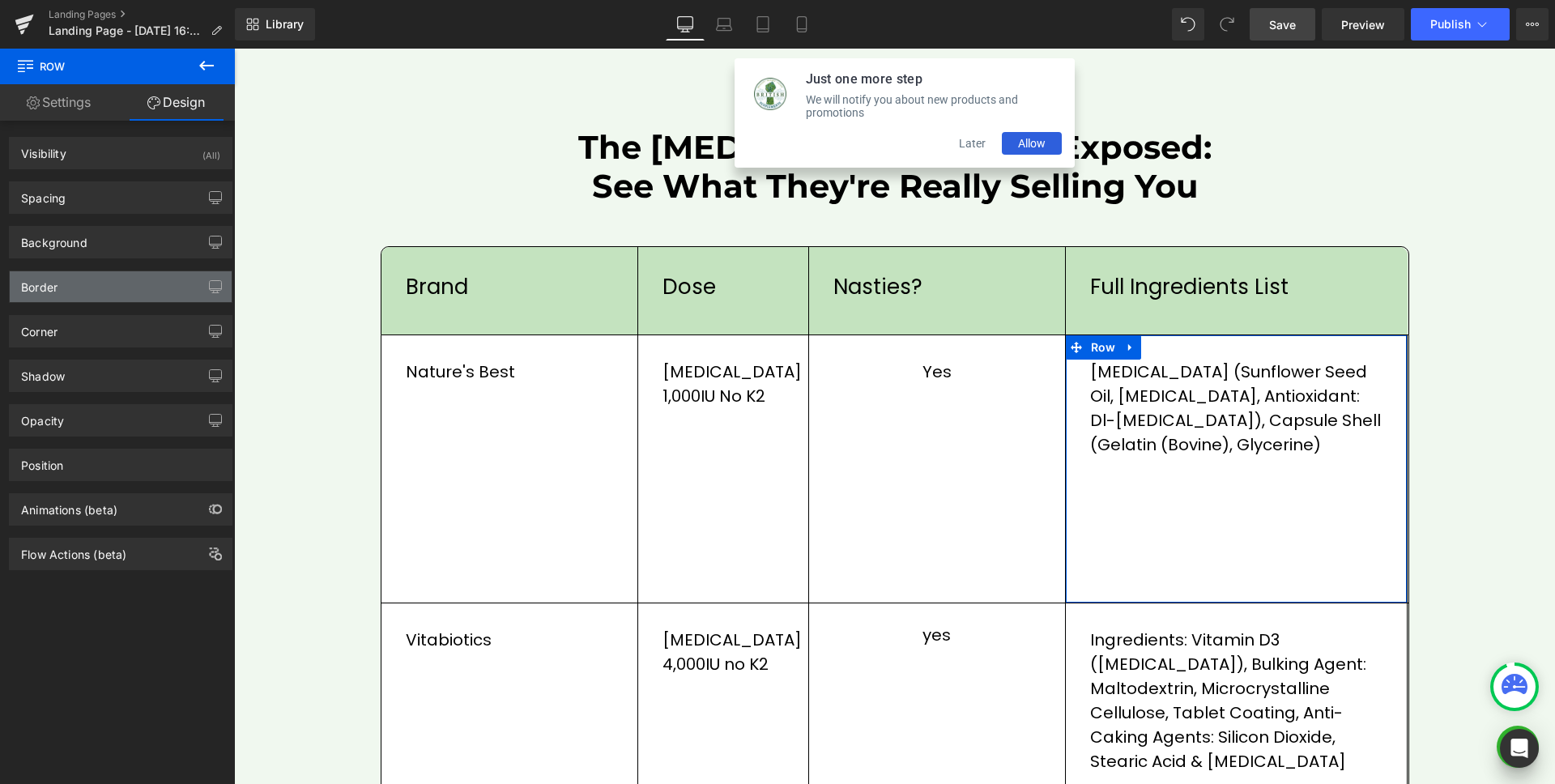
click at [90, 287] on div "Border" at bounding box center [121, 286] width 222 height 31
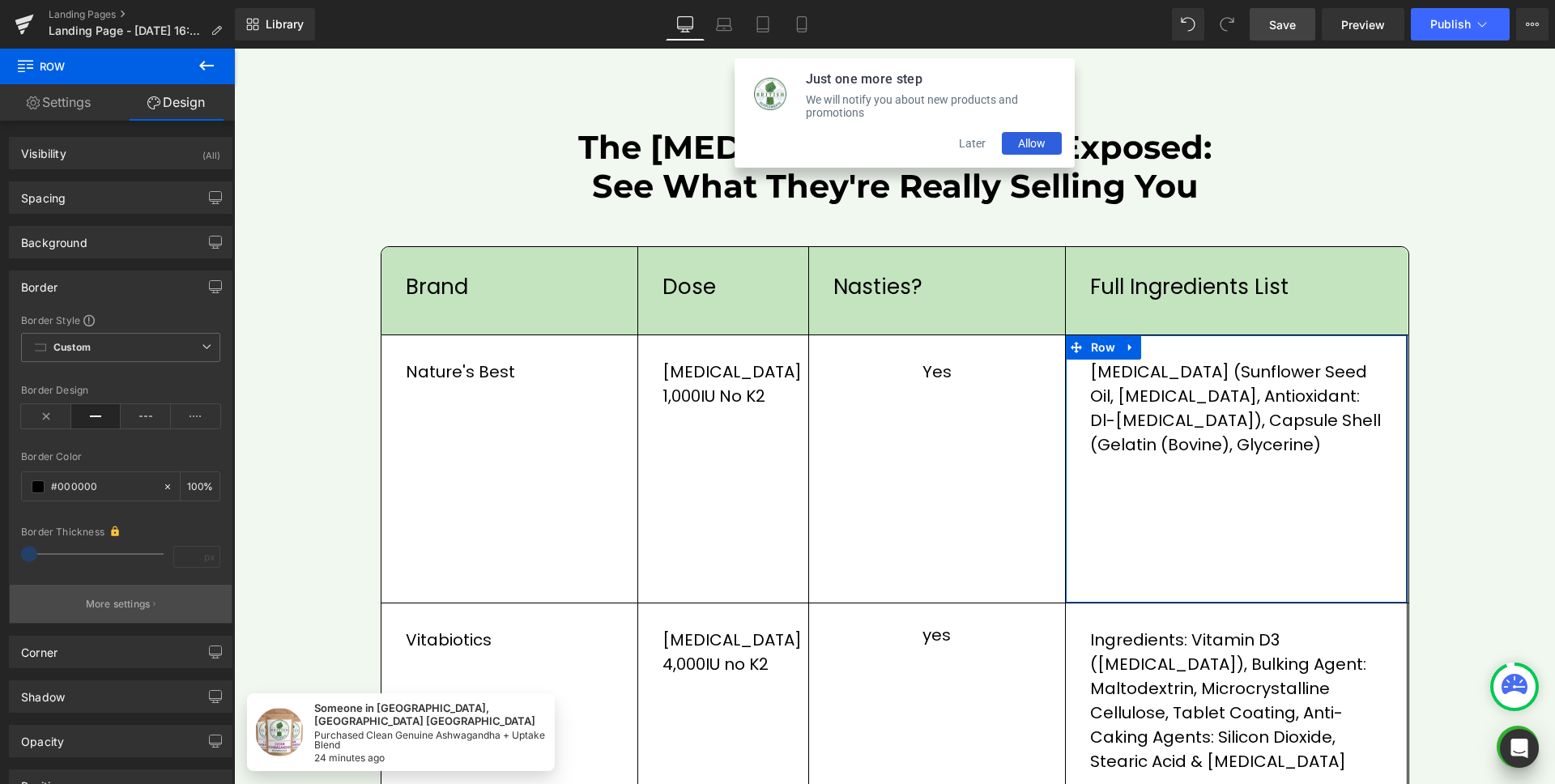
click at [128, 603] on p "More settings" at bounding box center [118, 604] width 65 height 15
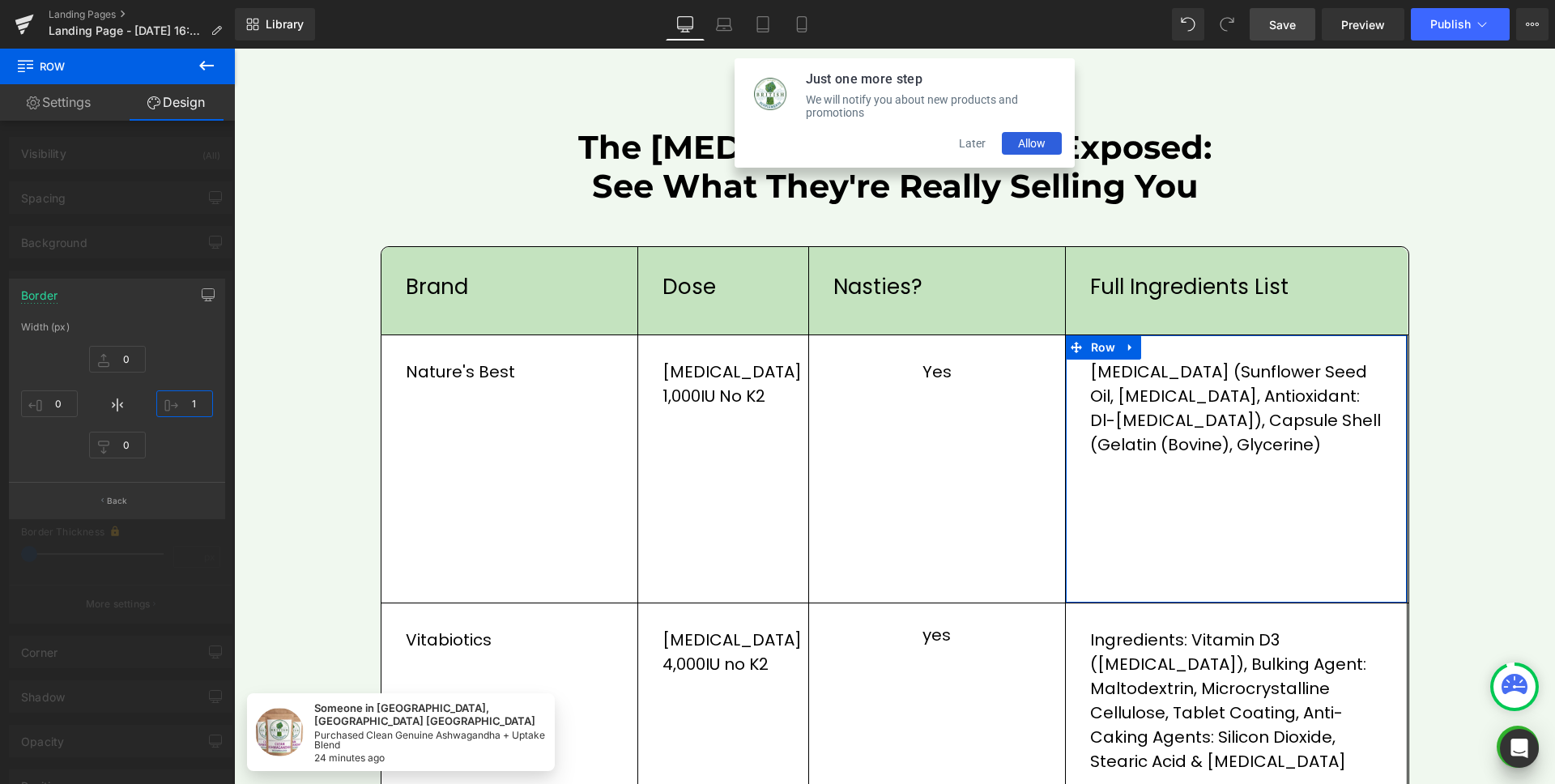
click at [204, 397] on input "1" at bounding box center [184, 403] width 56 height 26
type input "0"
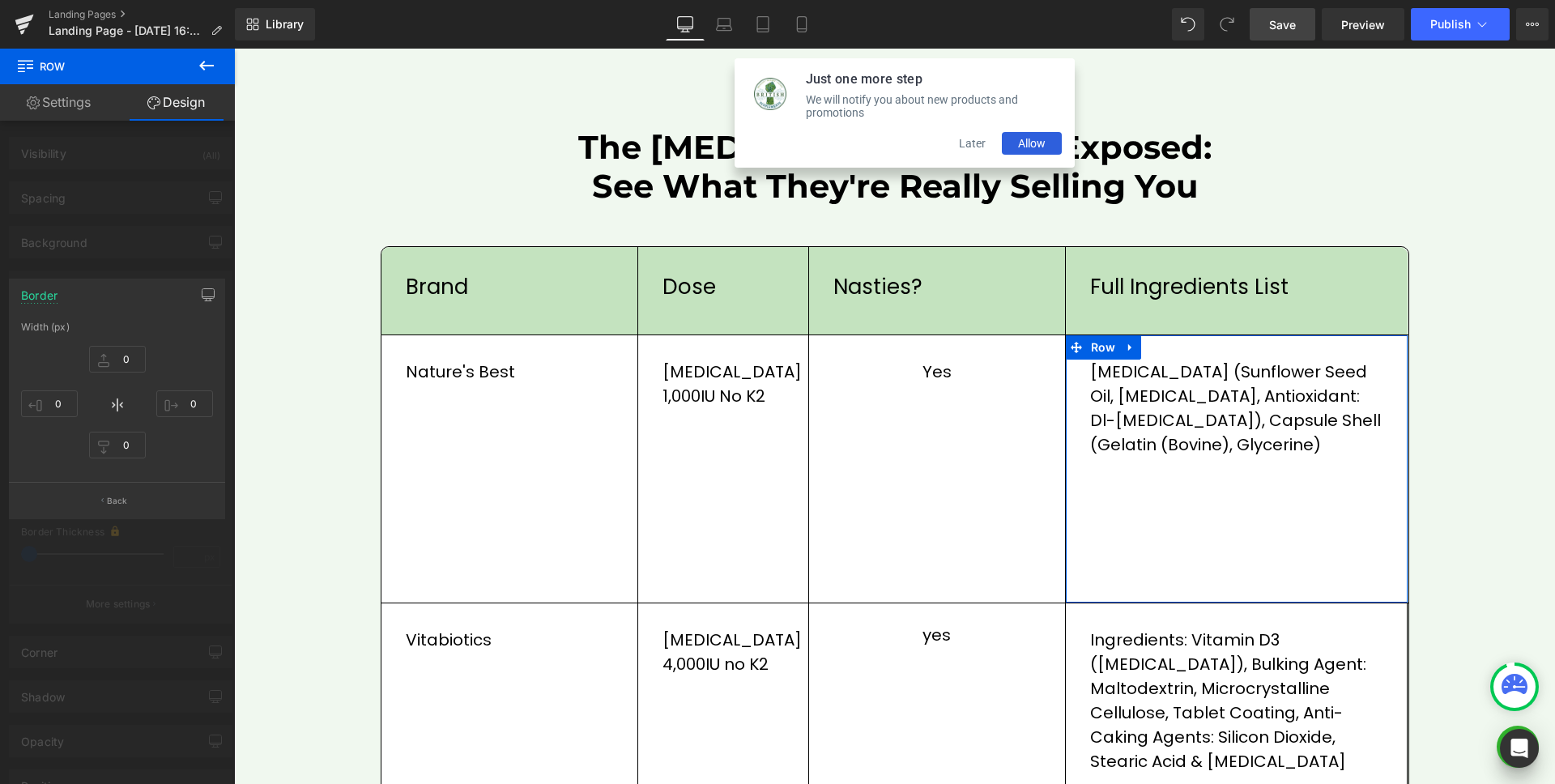
click at [107, 268] on div at bounding box center [117, 420] width 235 height 743
type input "0"
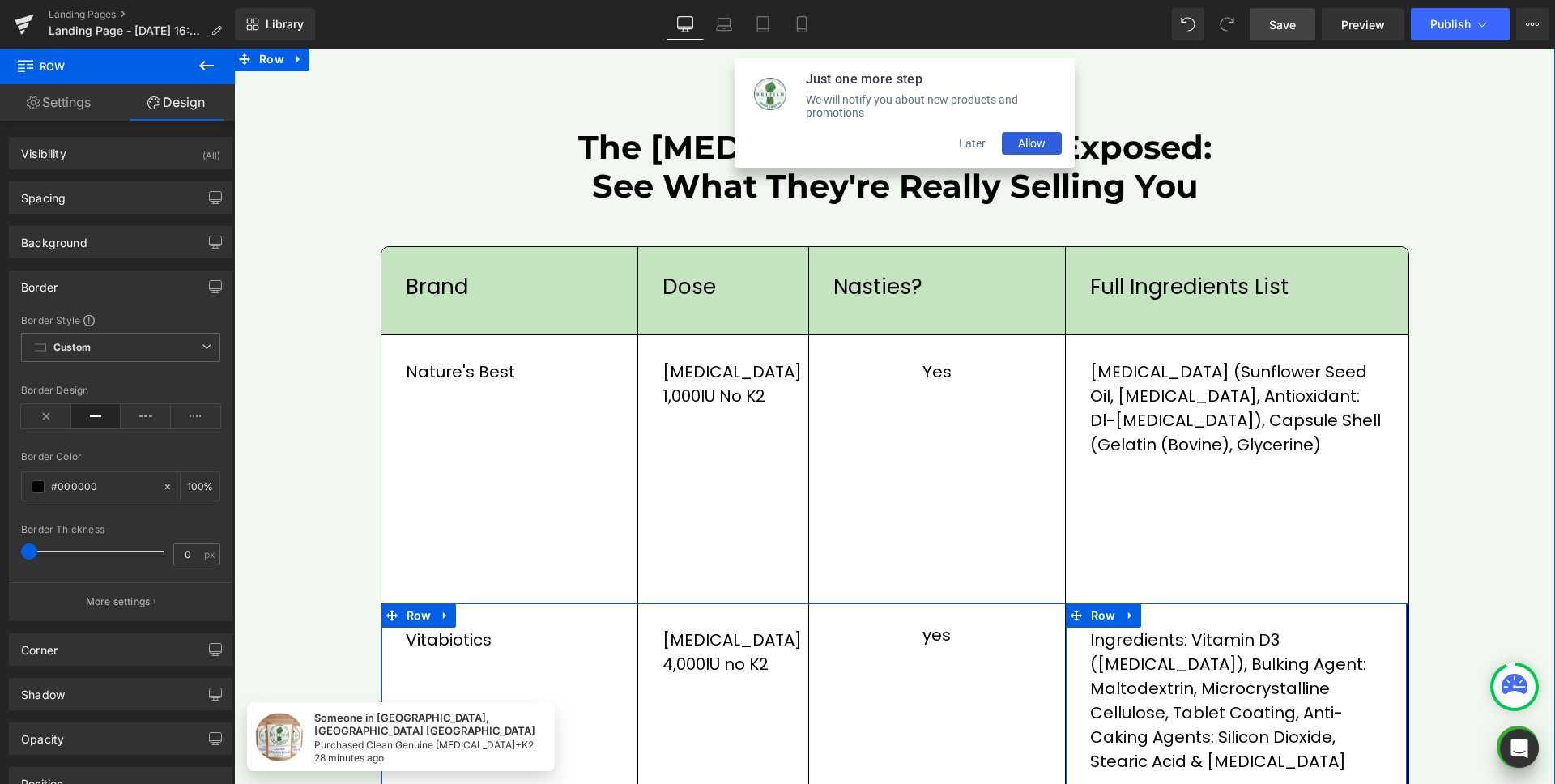
click at [1338, 618] on div "Ingredients: Vitamin D3 ([MEDICAL_DATA]), Bulking Agent: Maltodextrin, Microcry…" at bounding box center [1237, 786] width 343 height 365
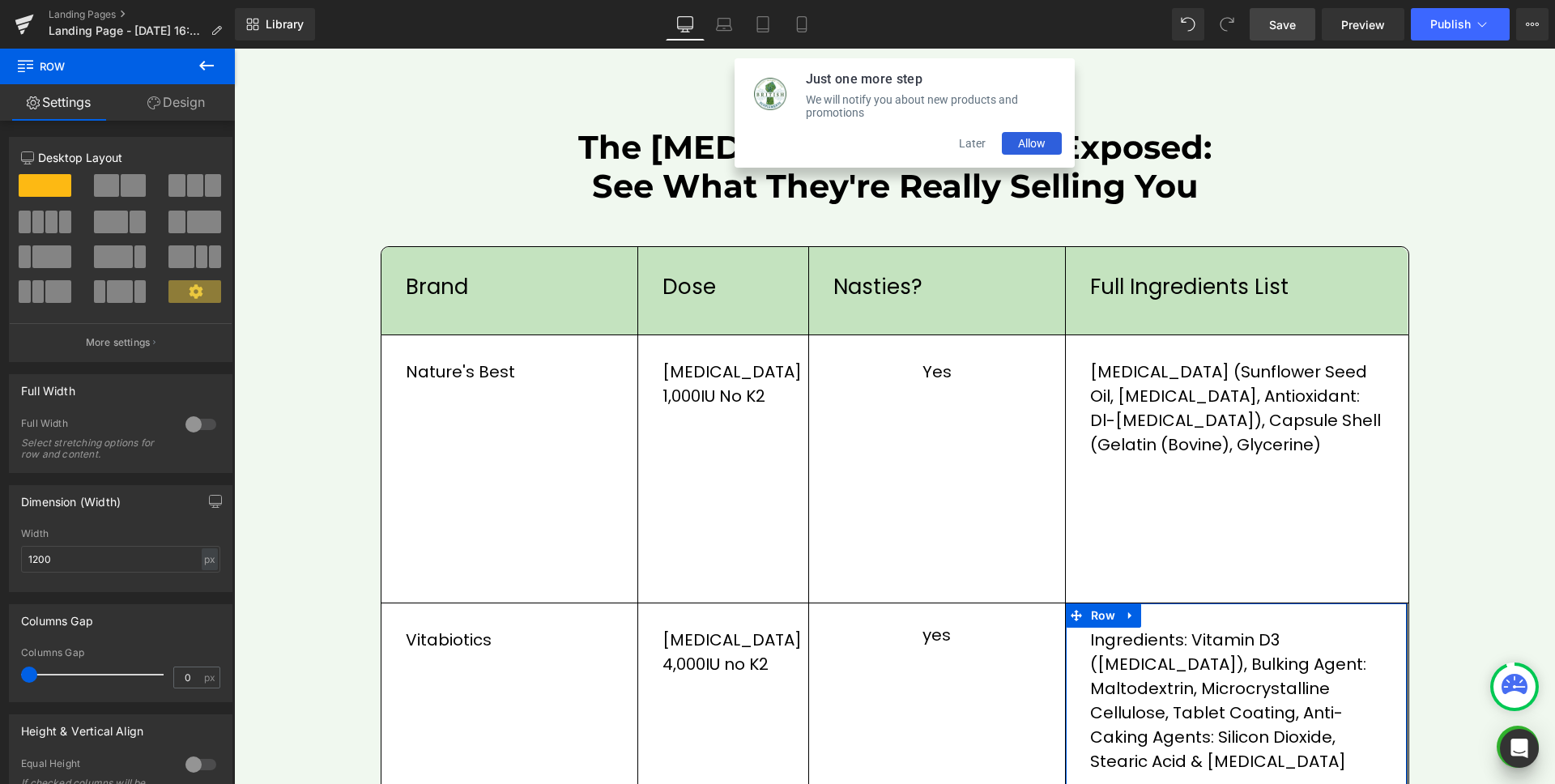
click at [207, 97] on link "Design" at bounding box center [175, 102] width 117 height 36
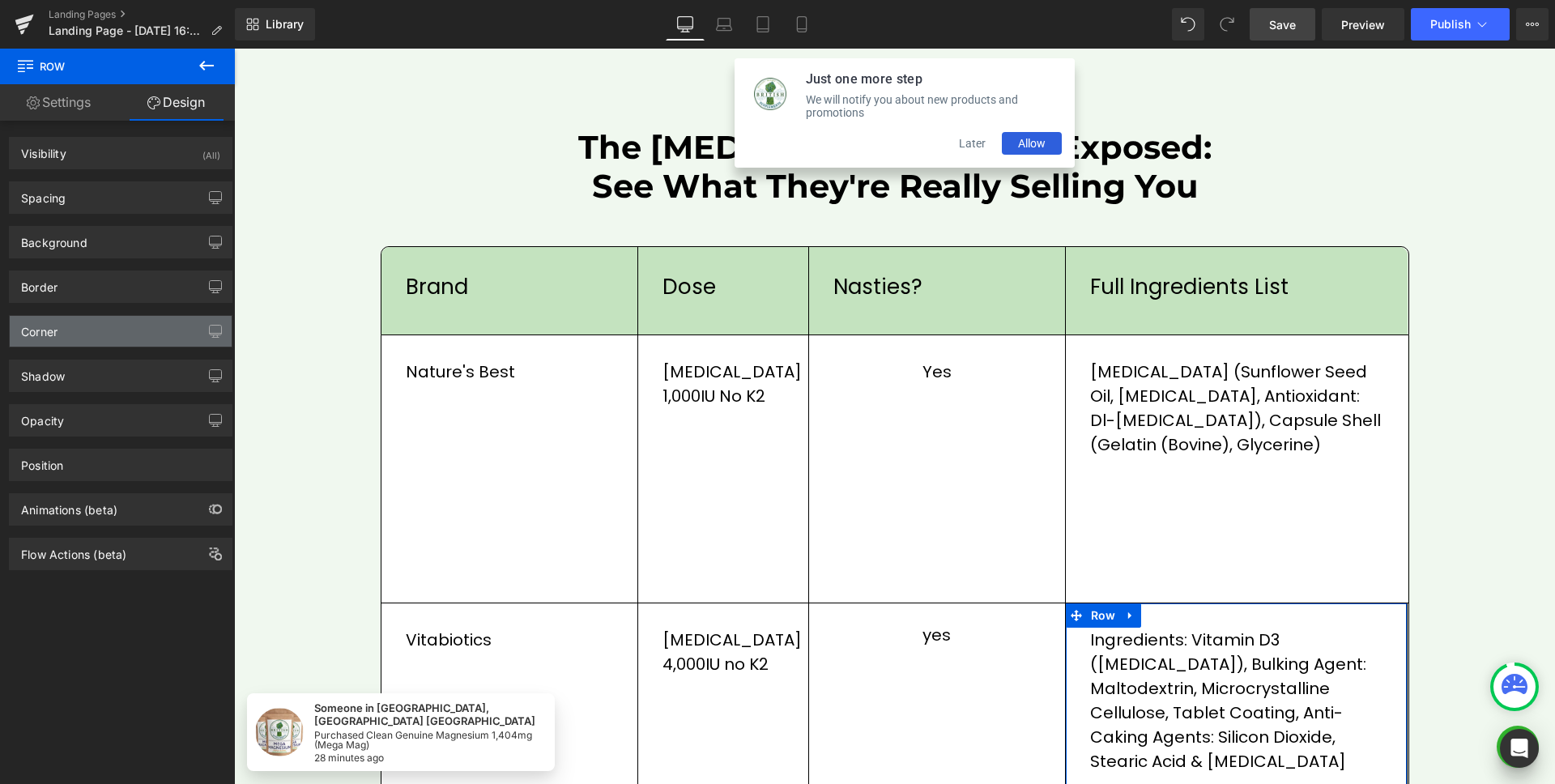
click at [85, 329] on div "Corner" at bounding box center [121, 331] width 222 height 31
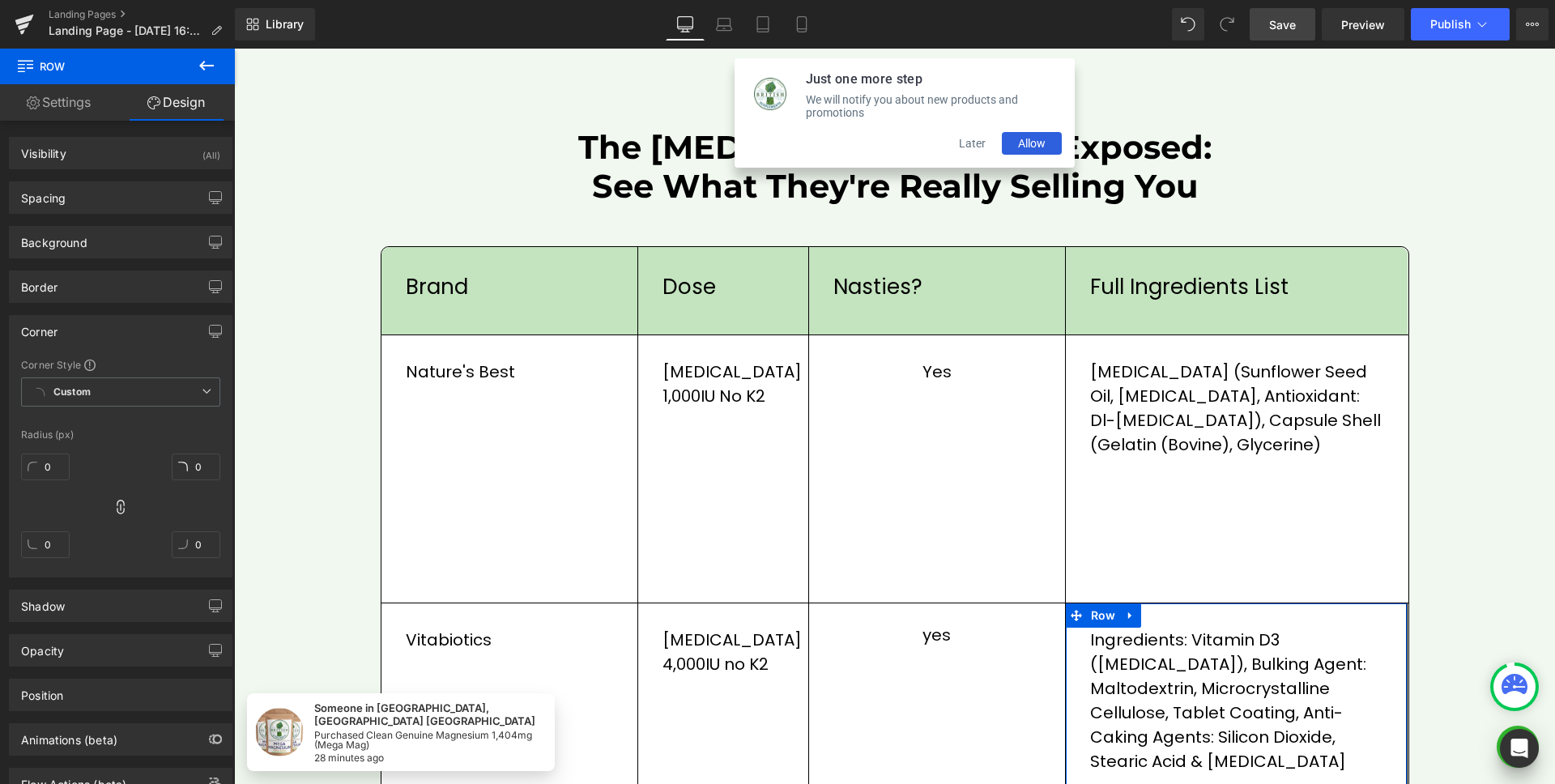
click at [85, 329] on div "Corner" at bounding box center [121, 331] width 222 height 31
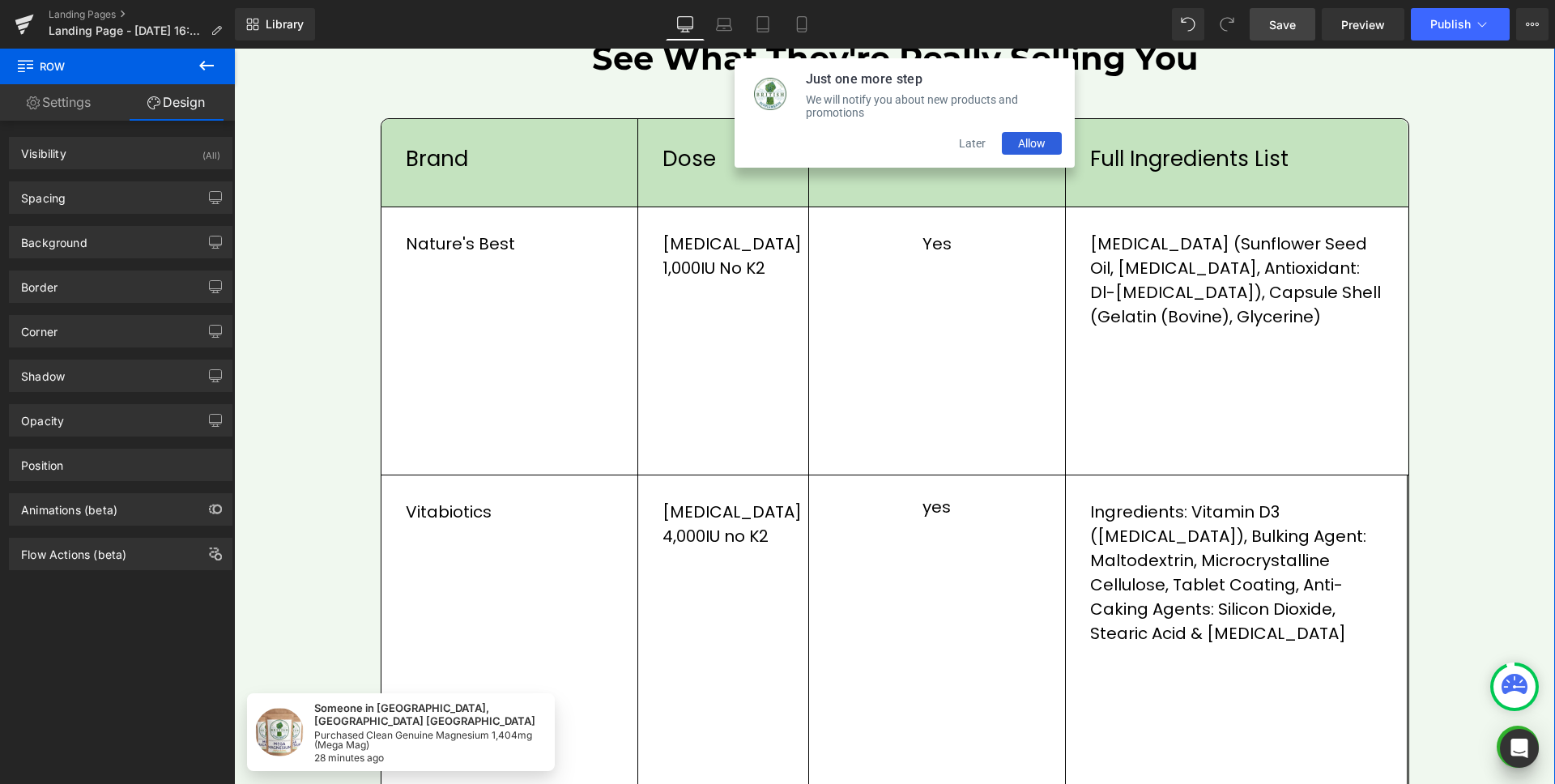
scroll to position [1867, 0]
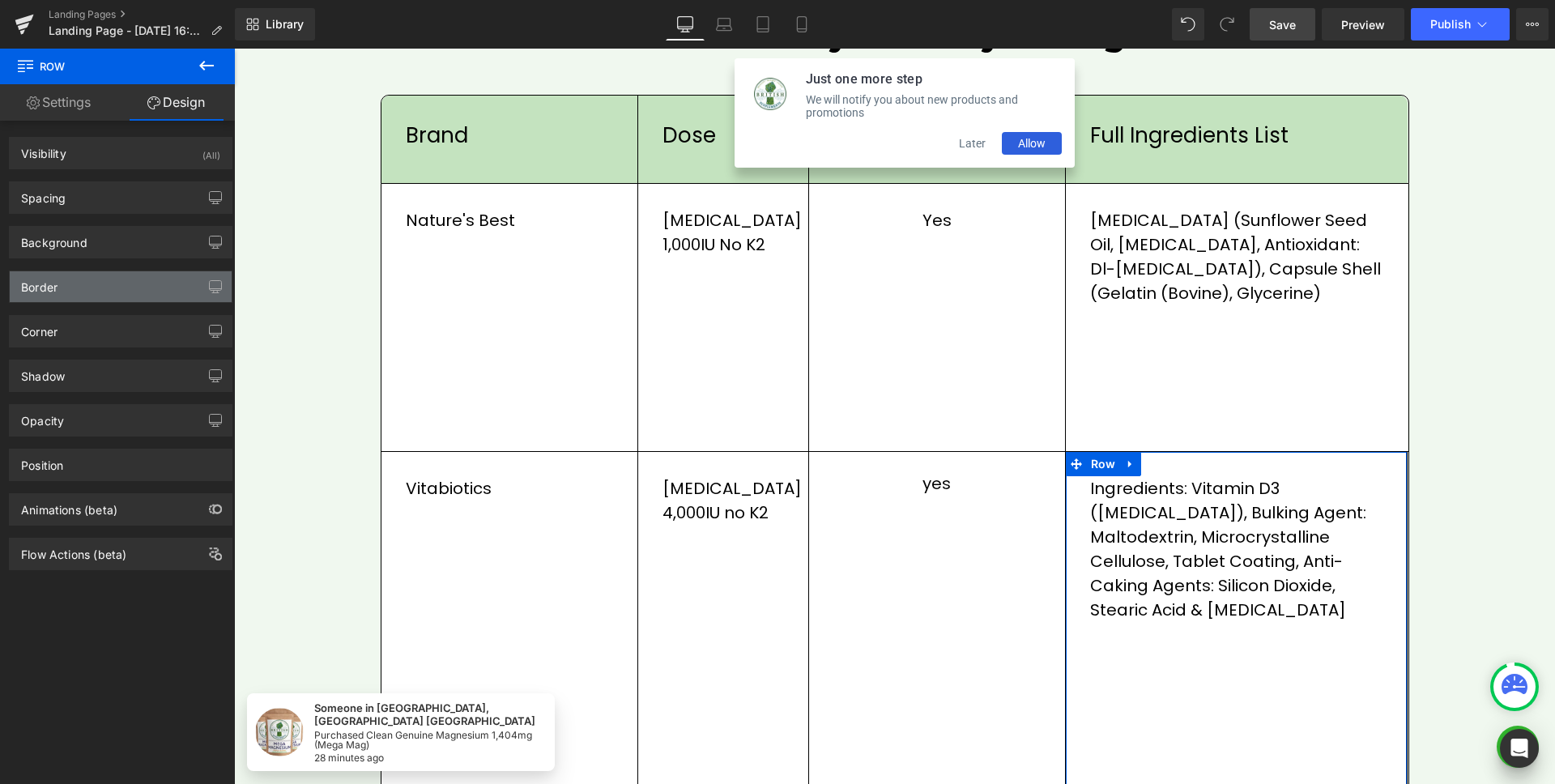
click at [131, 284] on div "Border" at bounding box center [121, 286] width 222 height 31
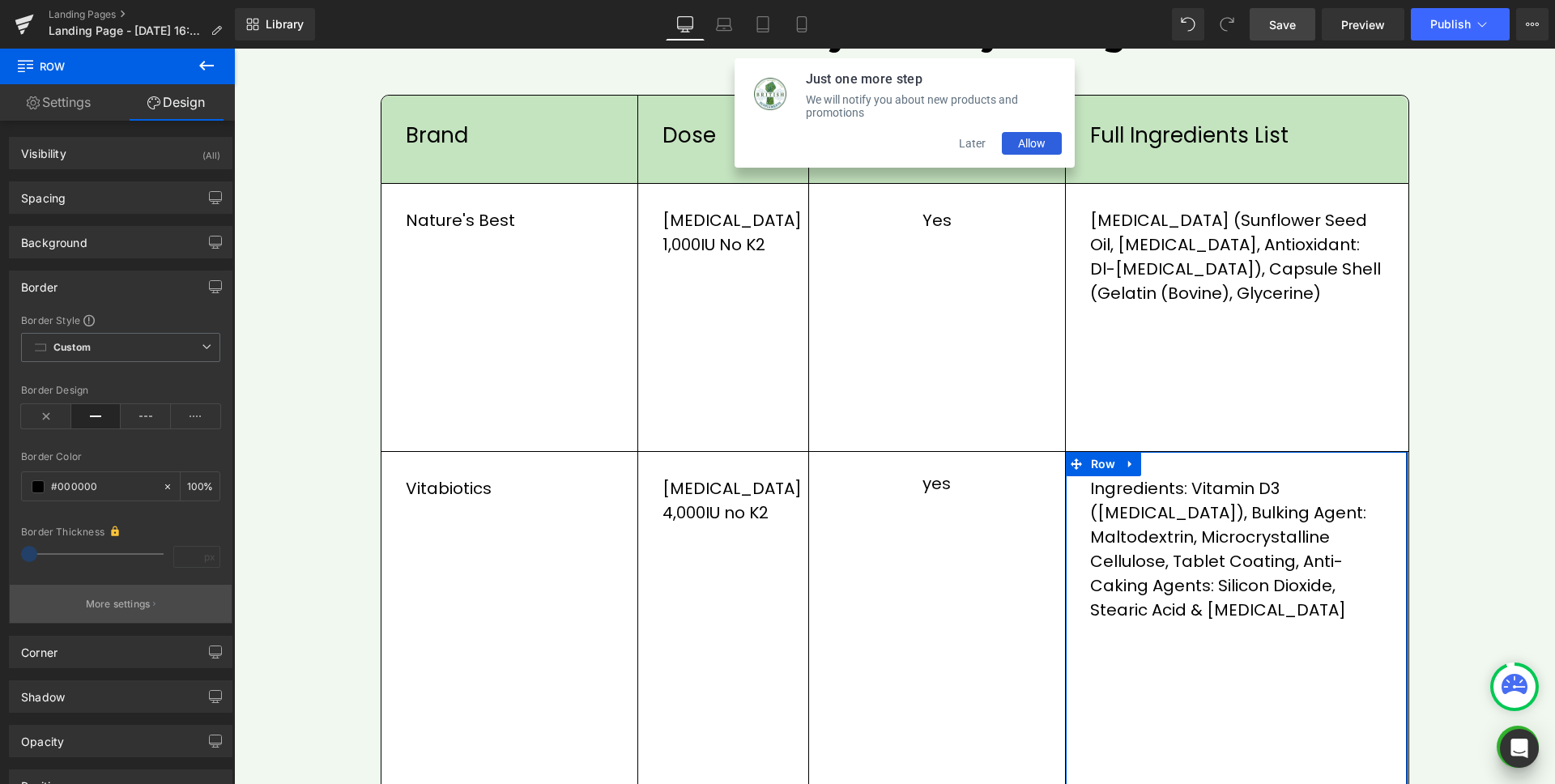
click at [108, 601] on p "More settings" at bounding box center [118, 604] width 65 height 15
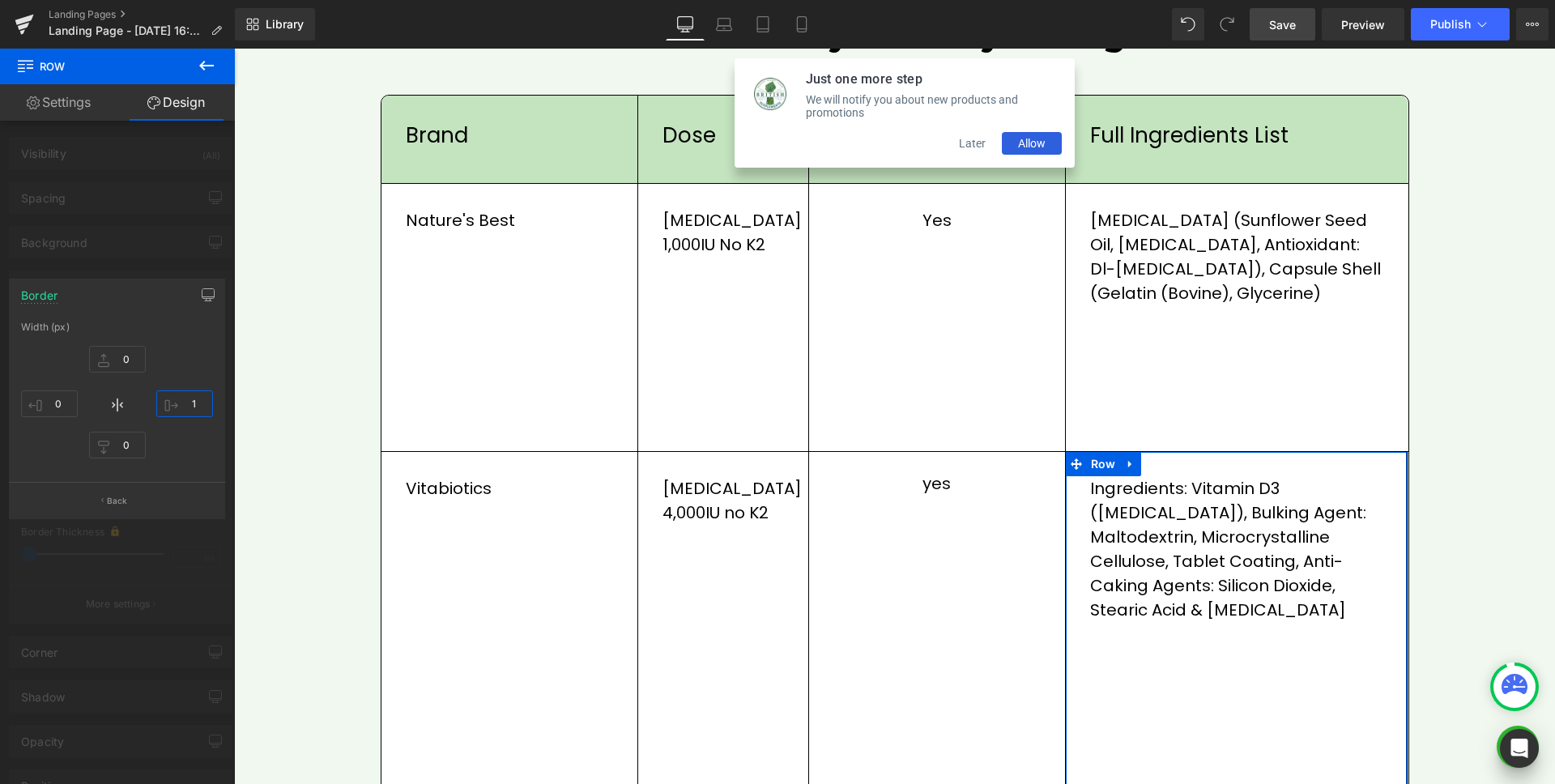
click at [196, 410] on input "1" at bounding box center [184, 403] width 56 height 26
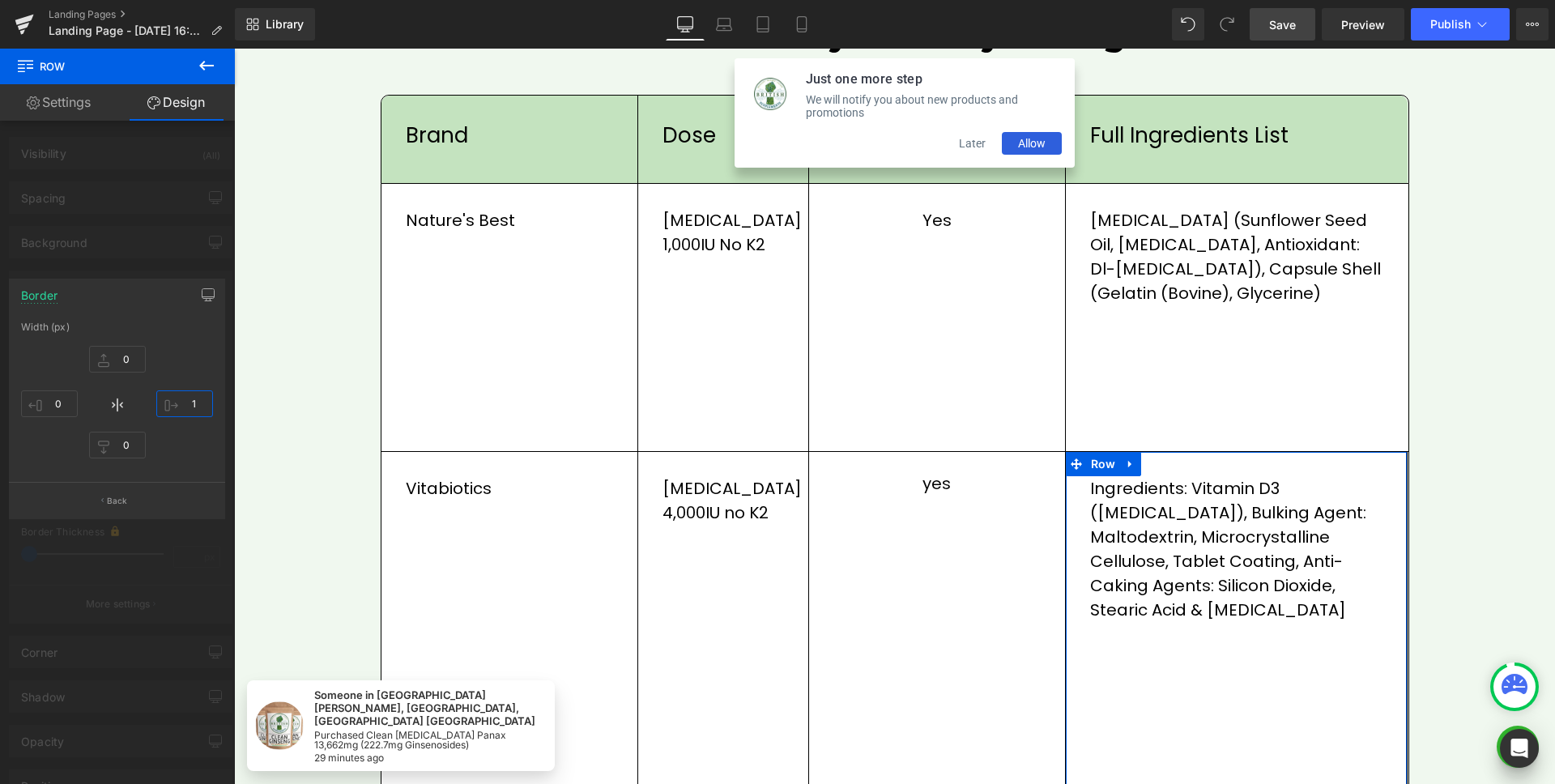
type input "0"
click at [142, 279] on div "Border" at bounding box center [117, 294] width 215 height 31
click at [137, 264] on div at bounding box center [117, 420] width 235 height 743
type input "0"
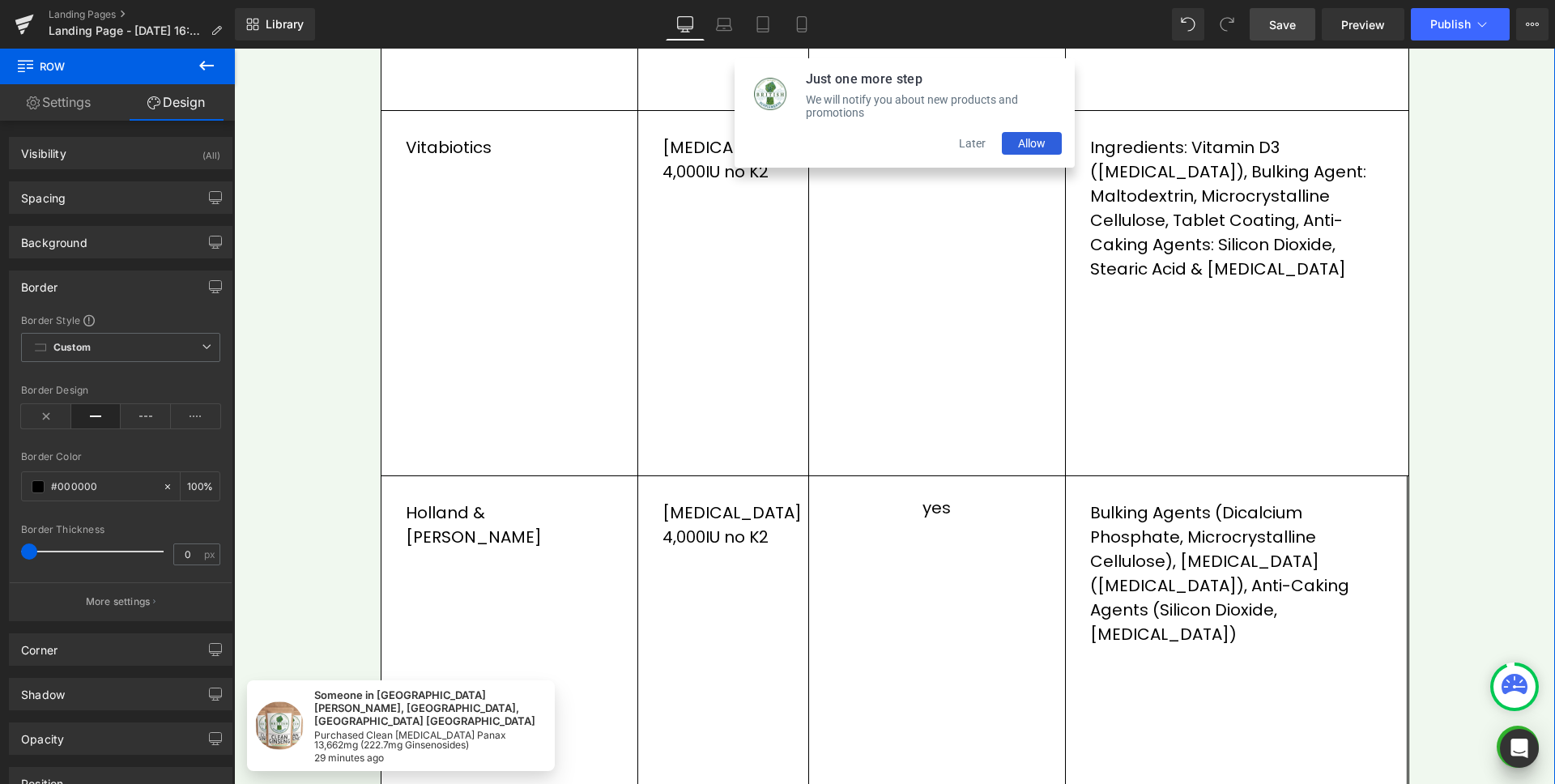
scroll to position [2335, 0]
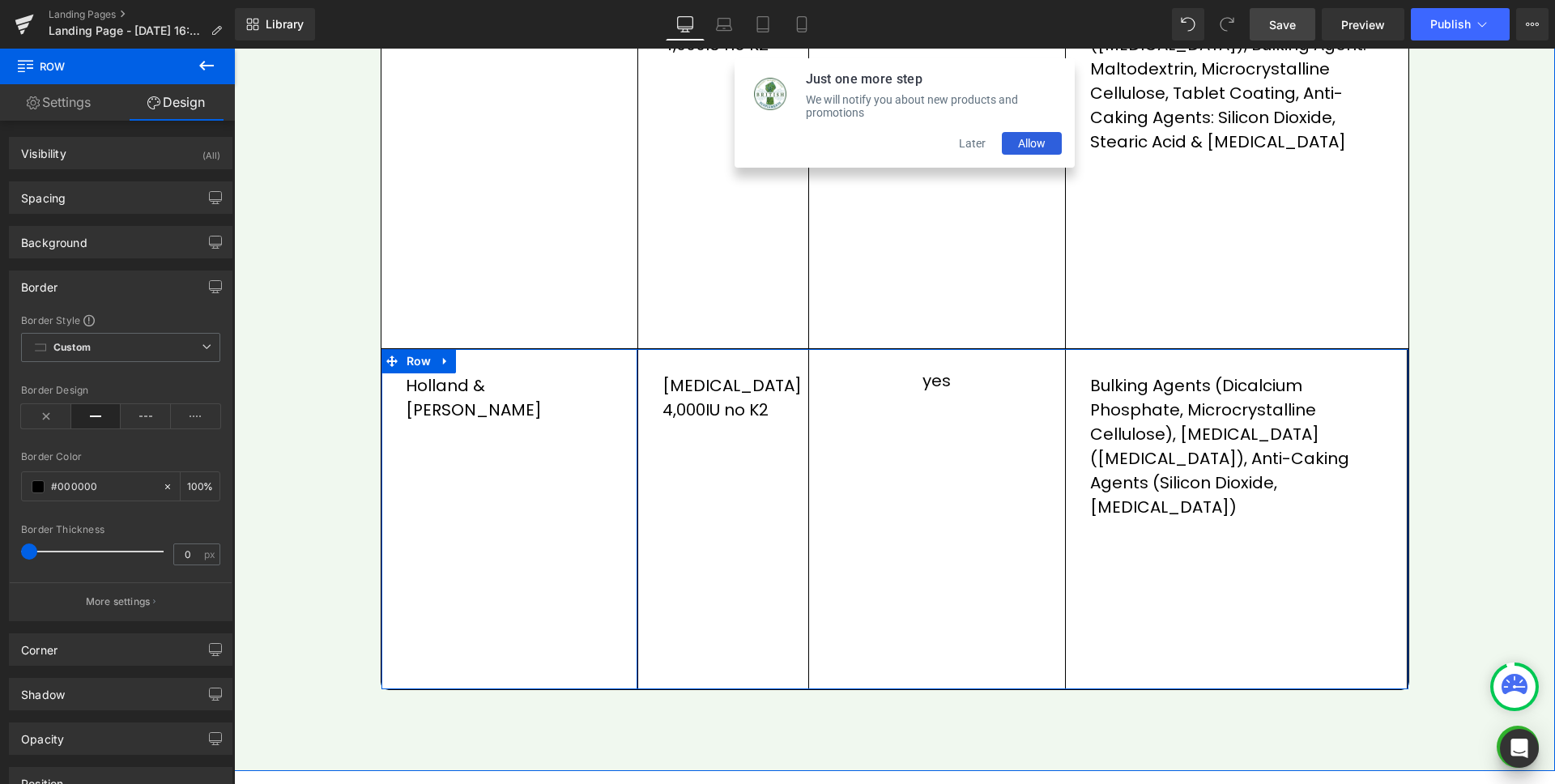
click at [544, 448] on div "Holland & [PERSON_NAME] Text Block Row" at bounding box center [509, 519] width 256 height 340
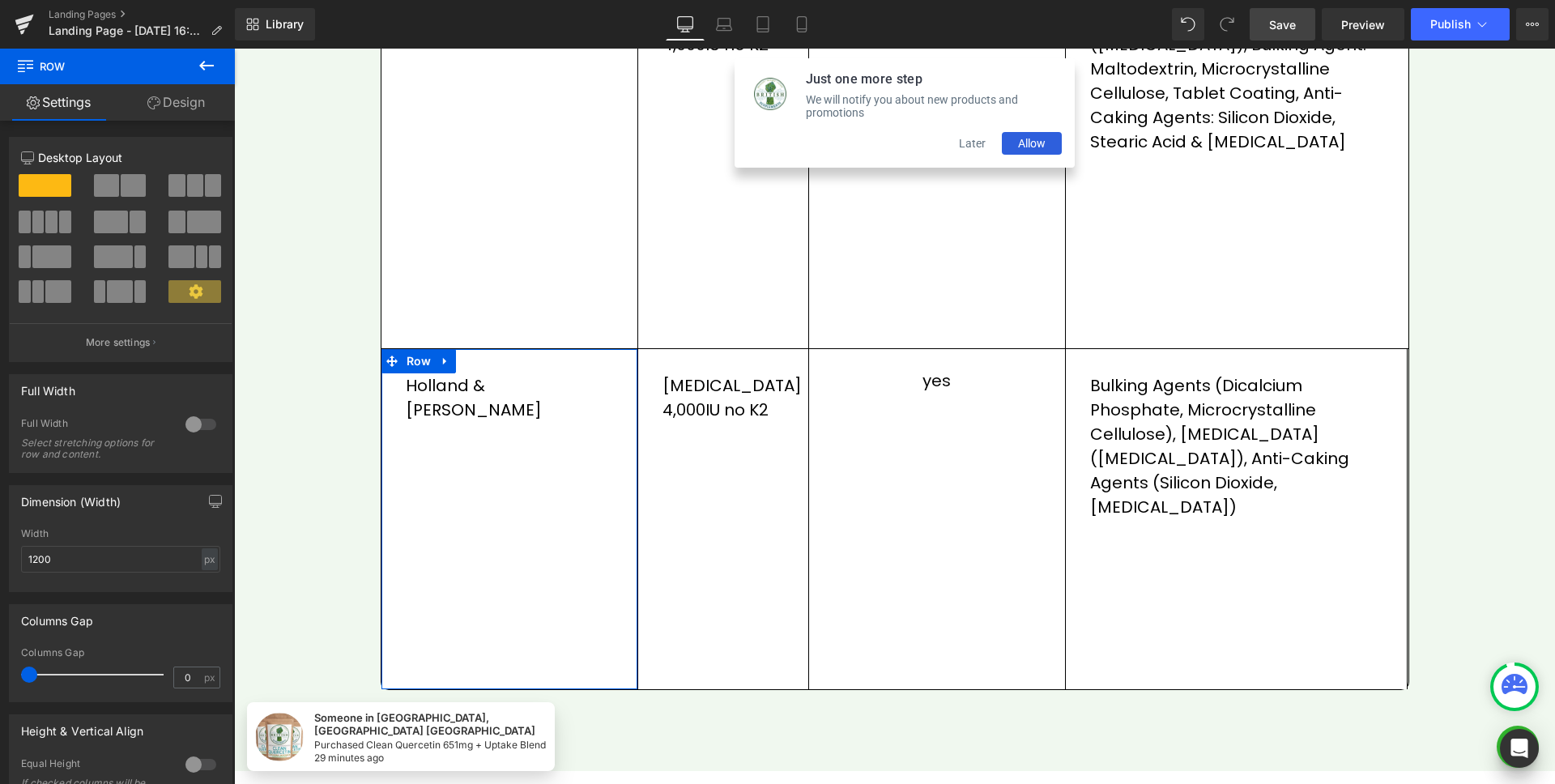
click at [182, 100] on link "Design" at bounding box center [175, 102] width 117 height 36
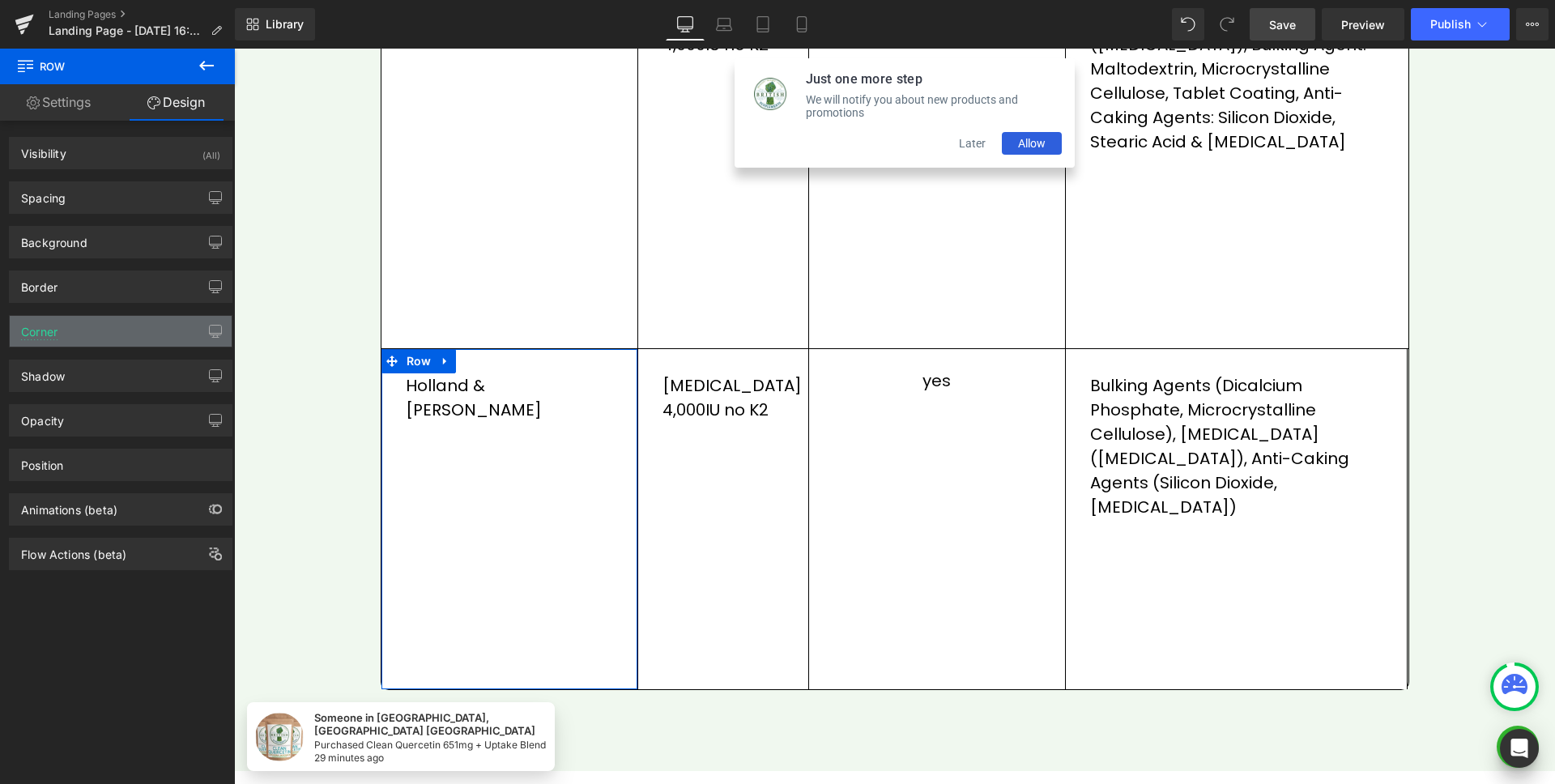
click at [69, 327] on div "Corner" at bounding box center [121, 331] width 222 height 31
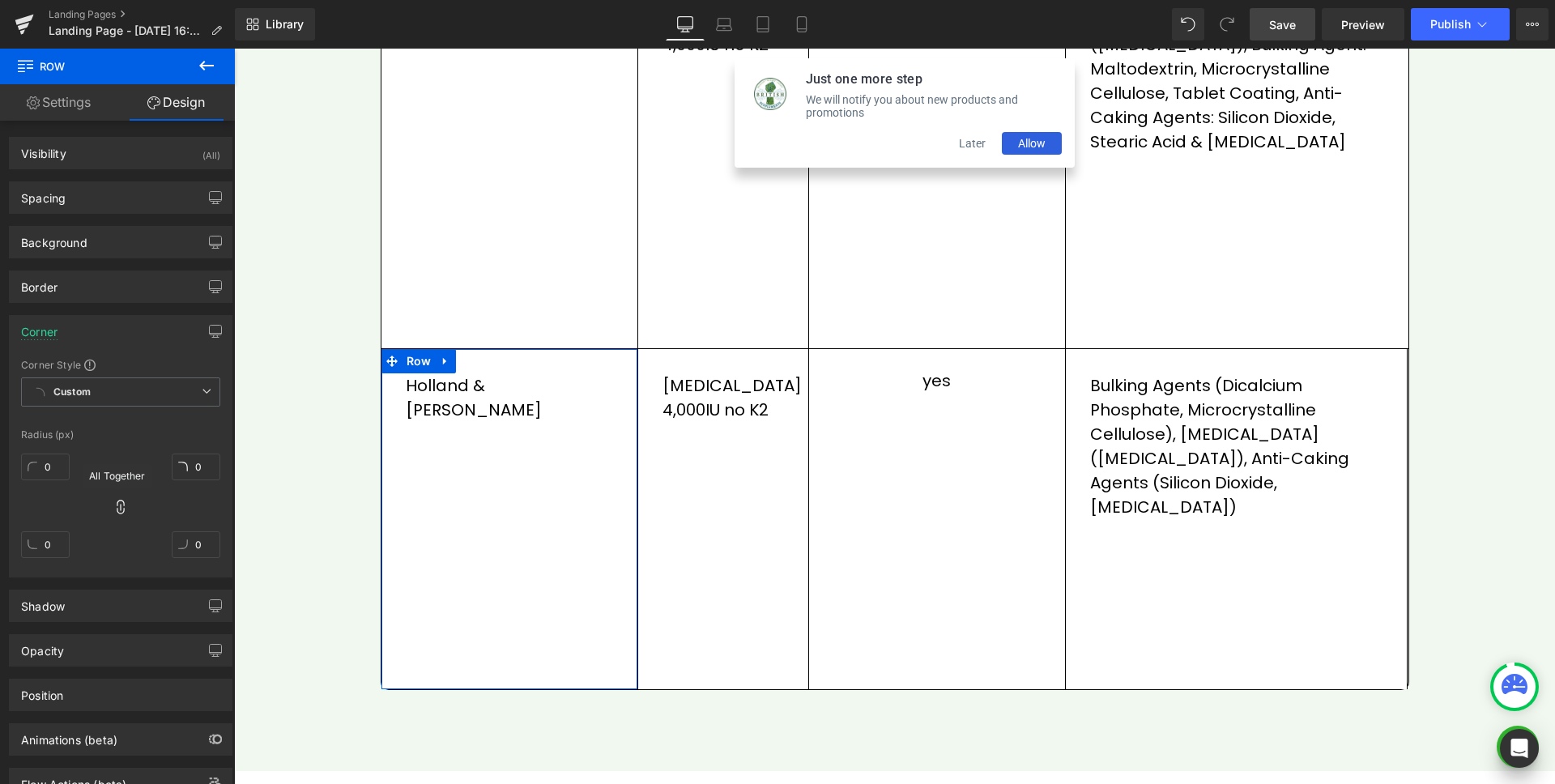
click at [123, 504] on icon at bounding box center [121, 507] width 16 height 16
click at [43, 538] on input "0" at bounding box center [45, 544] width 48 height 26
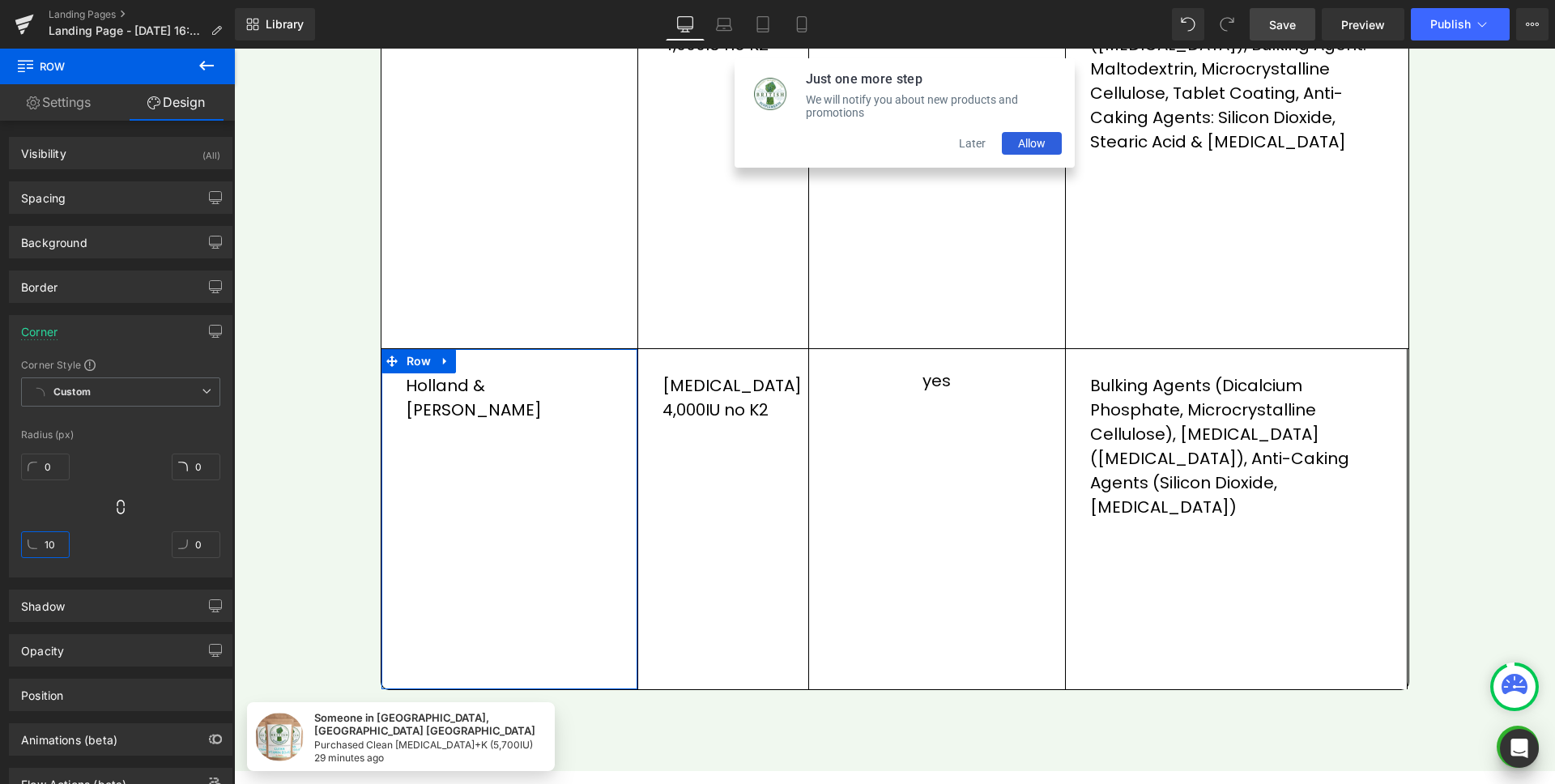
type input "10"
click at [177, 510] on div "0px 0 0px 0 10px 10 0px 0" at bounding box center [121, 512] width 199 height 129
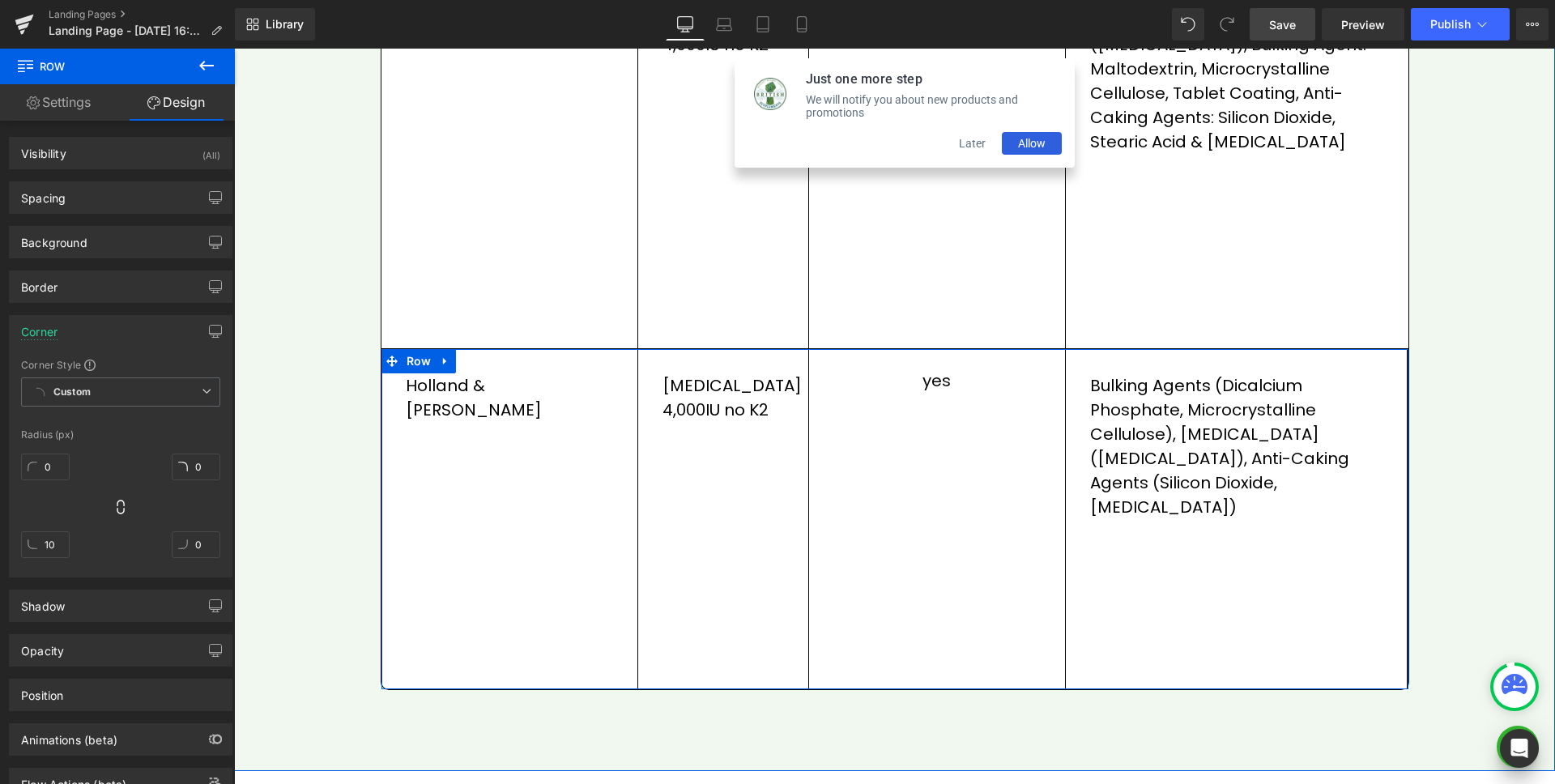
click at [1129, 558] on div "Bulking Agents (Dicalcium Phosphate, Microcrystalline Cellulose), [MEDICAL_DATA…" at bounding box center [1237, 519] width 343 height 340
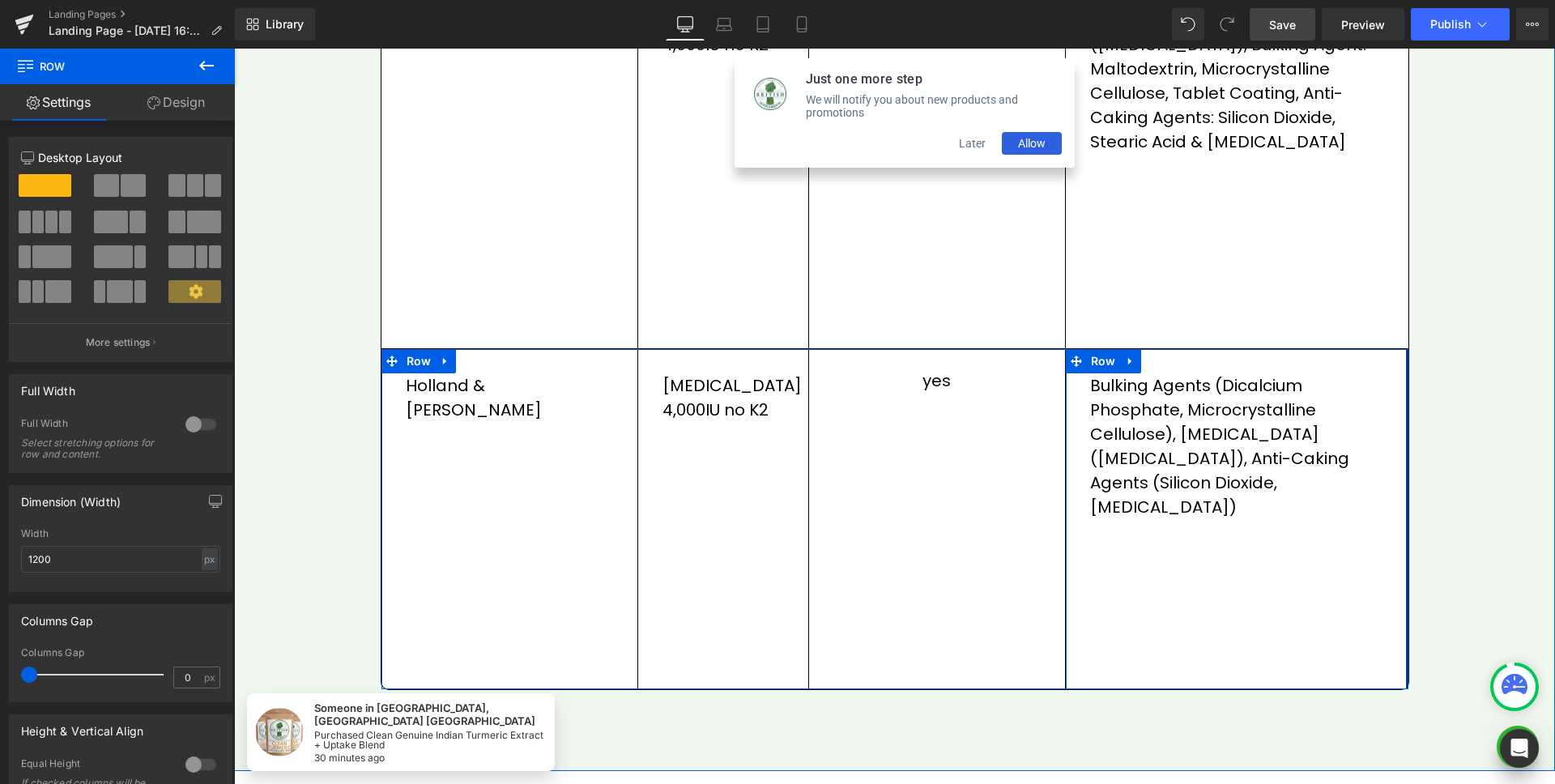
click at [1260, 581] on div "Bulking Agents (Dicalcium Phosphate, Microcrystalline Cellulose), [MEDICAL_DATA…" at bounding box center [1237, 519] width 343 height 340
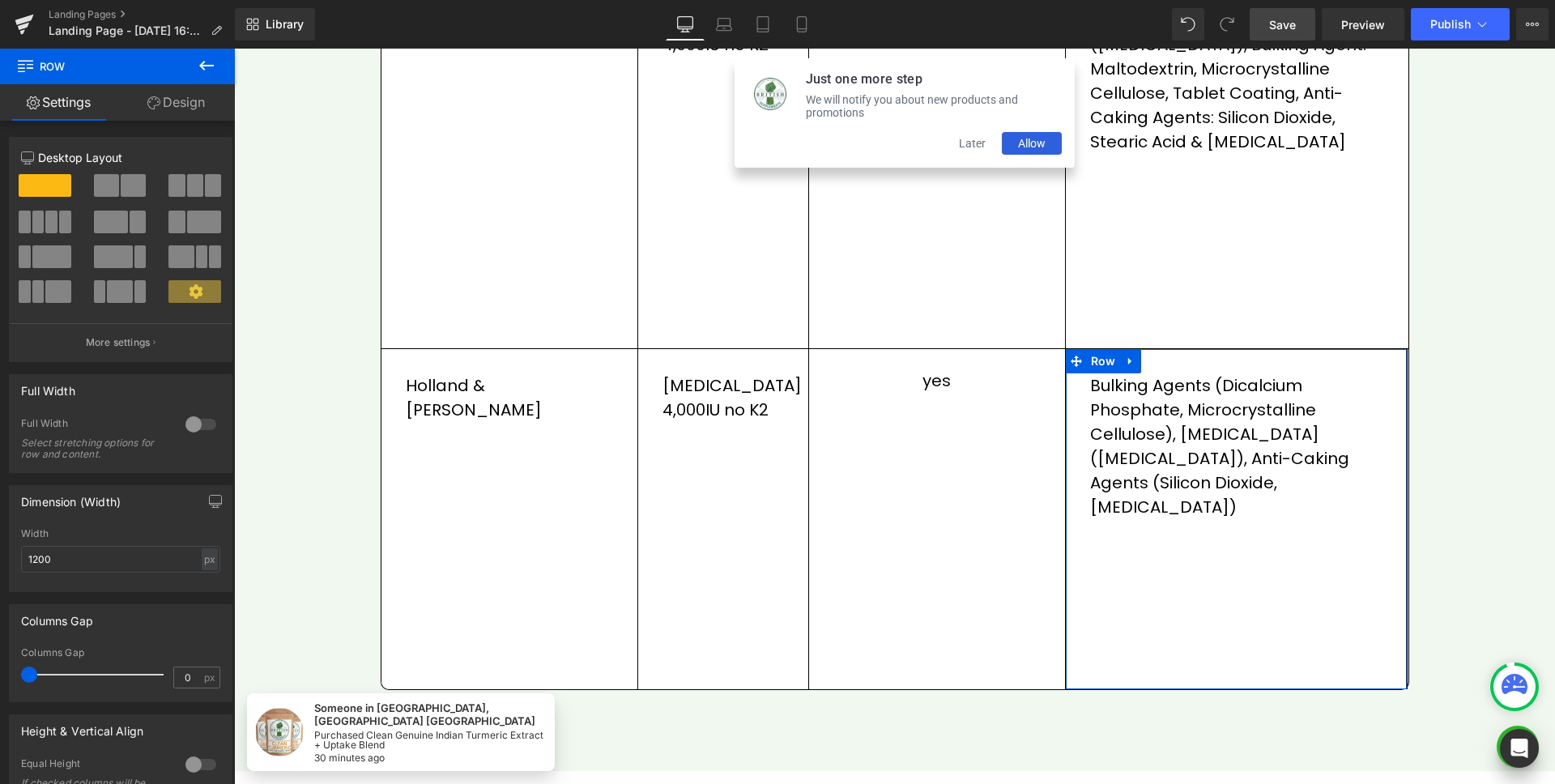
click at [185, 110] on link "Design" at bounding box center [175, 102] width 117 height 36
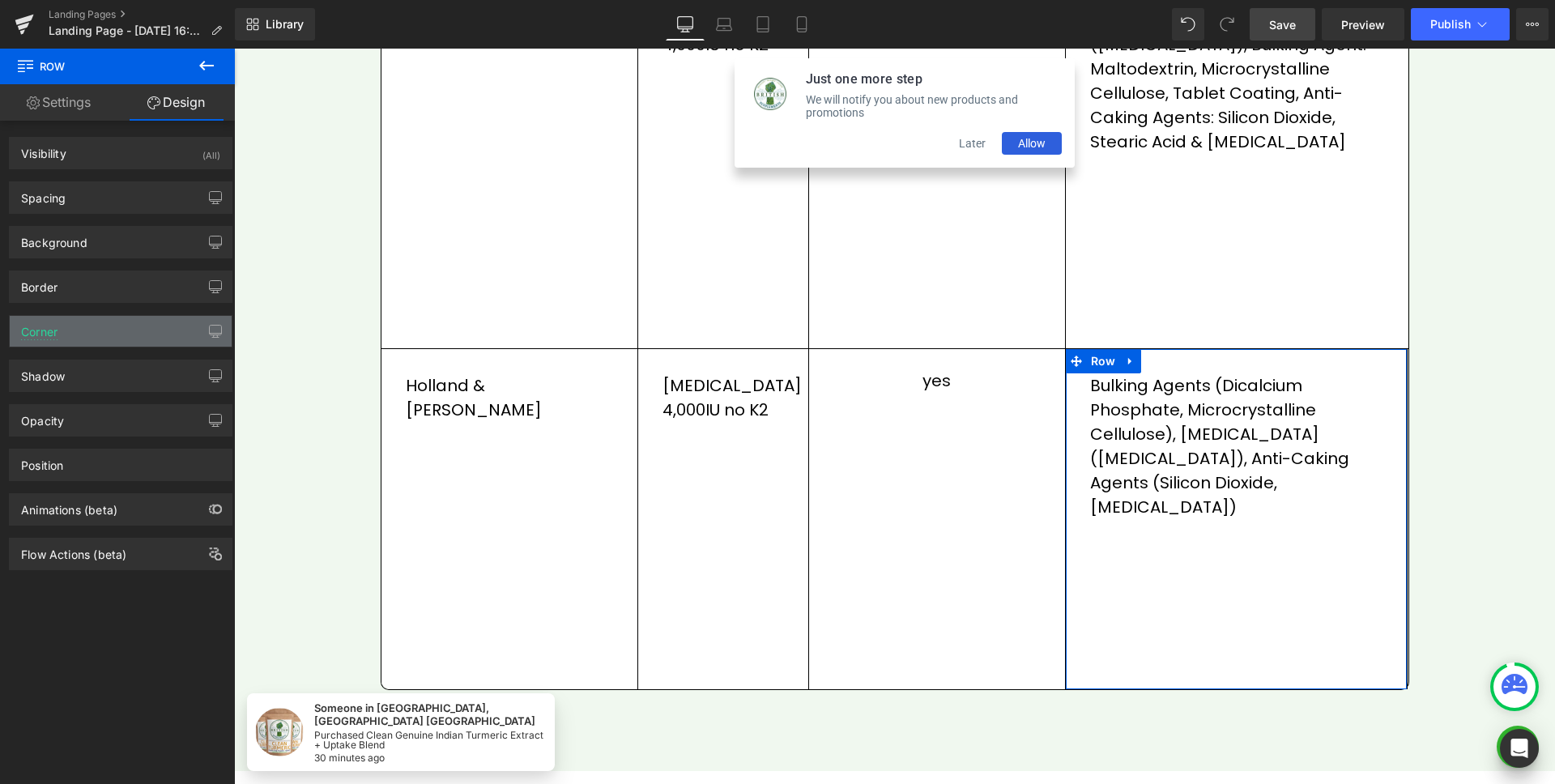
type input "0"
click at [100, 321] on div "Corner" at bounding box center [121, 331] width 222 height 31
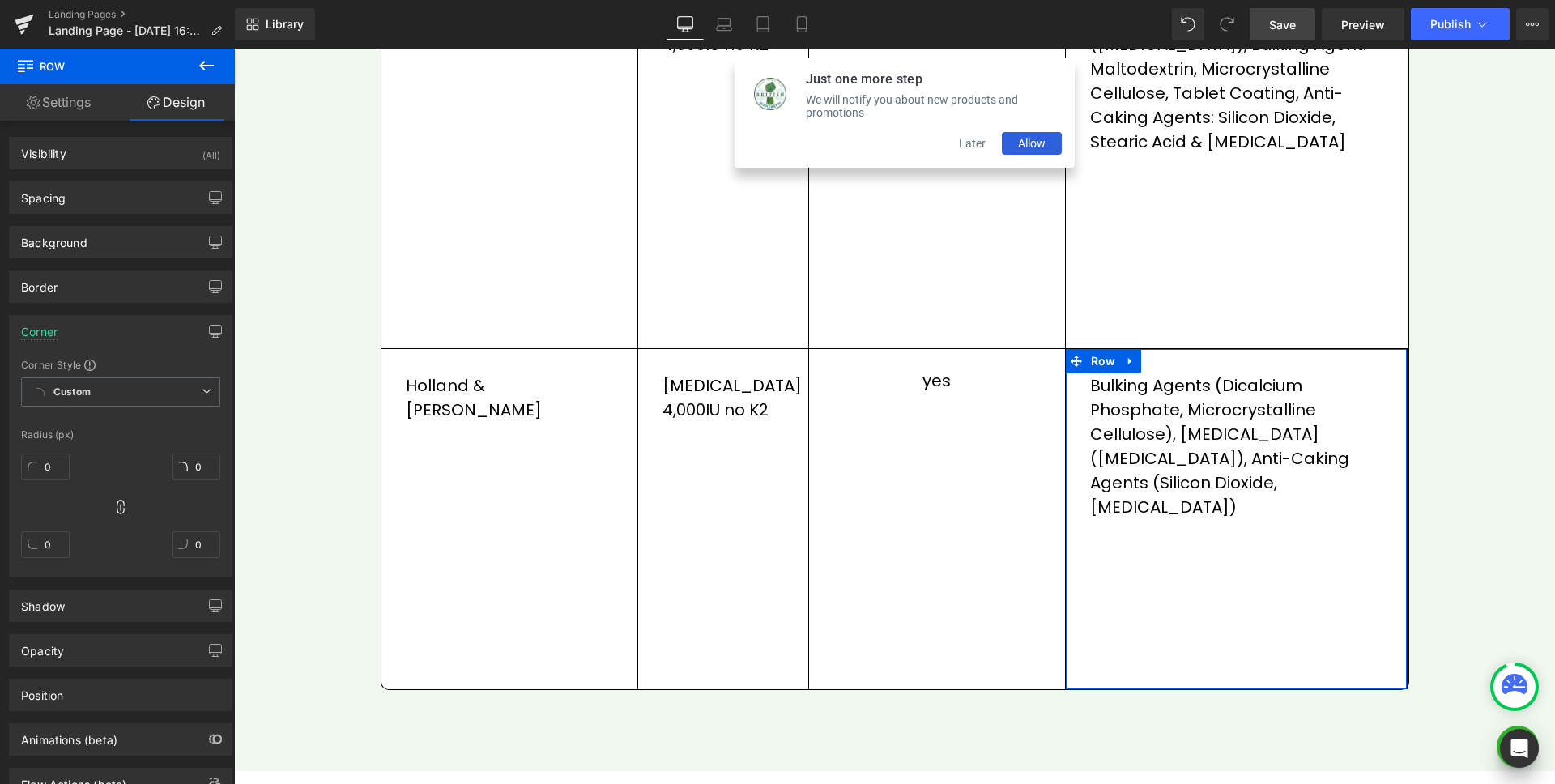
click at [116, 507] on icon at bounding box center [121, 507] width 16 height 16
click at [199, 544] on input "0" at bounding box center [196, 544] width 48 height 26
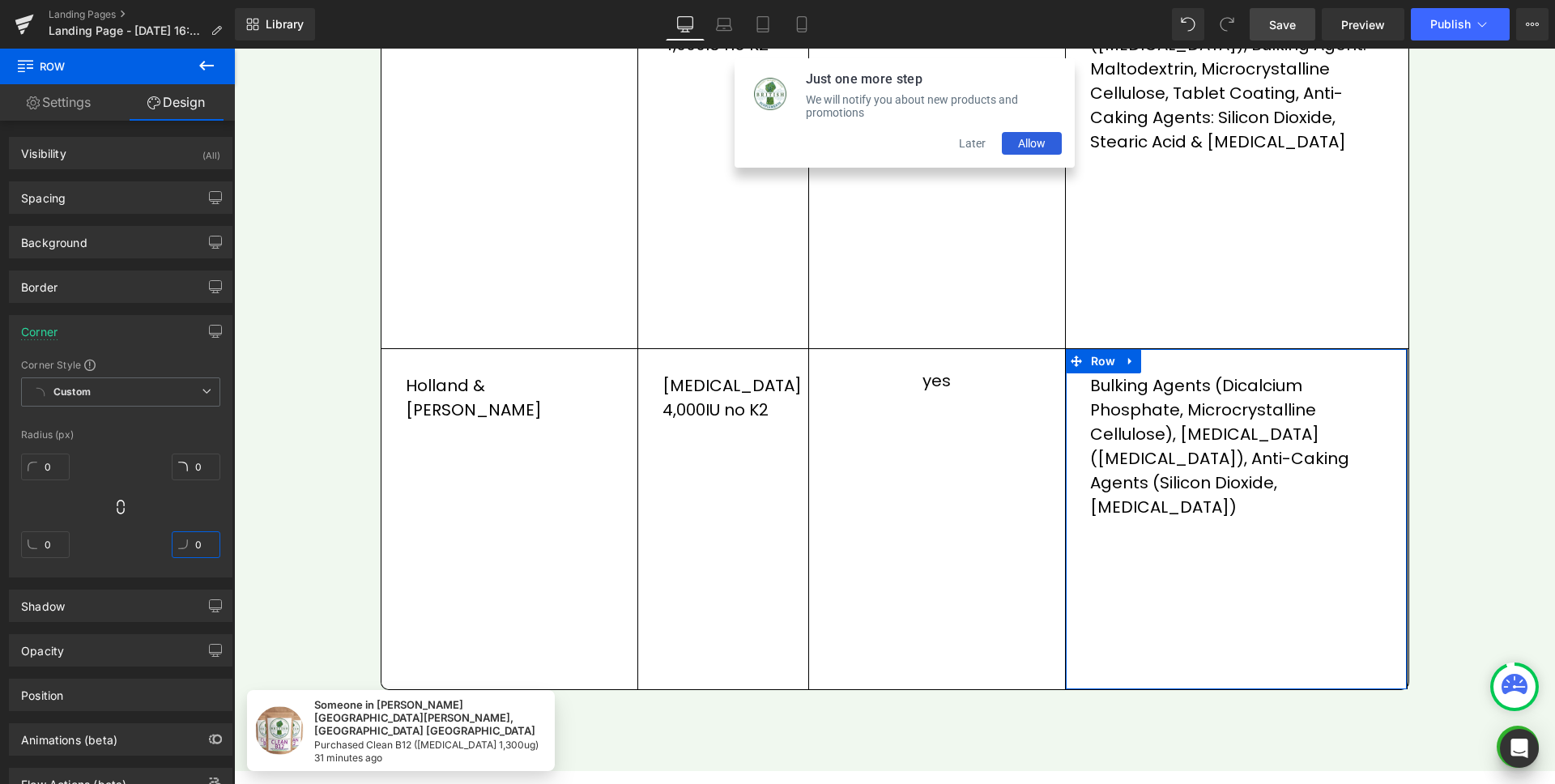
type input "10"
click at [88, 327] on div "Corner" at bounding box center [121, 331] width 222 height 31
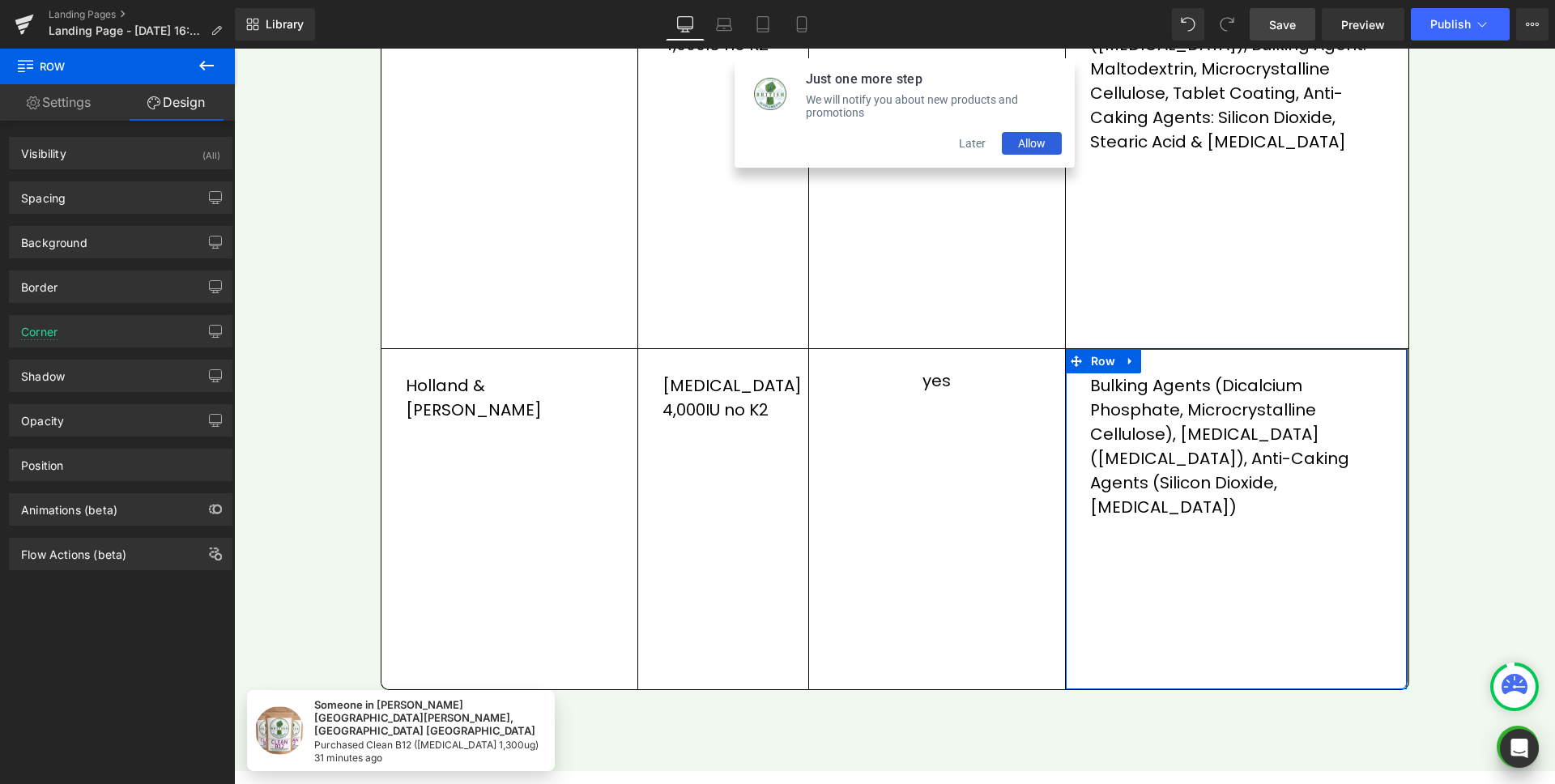
click at [88, 291] on div "Border" at bounding box center [121, 286] width 222 height 31
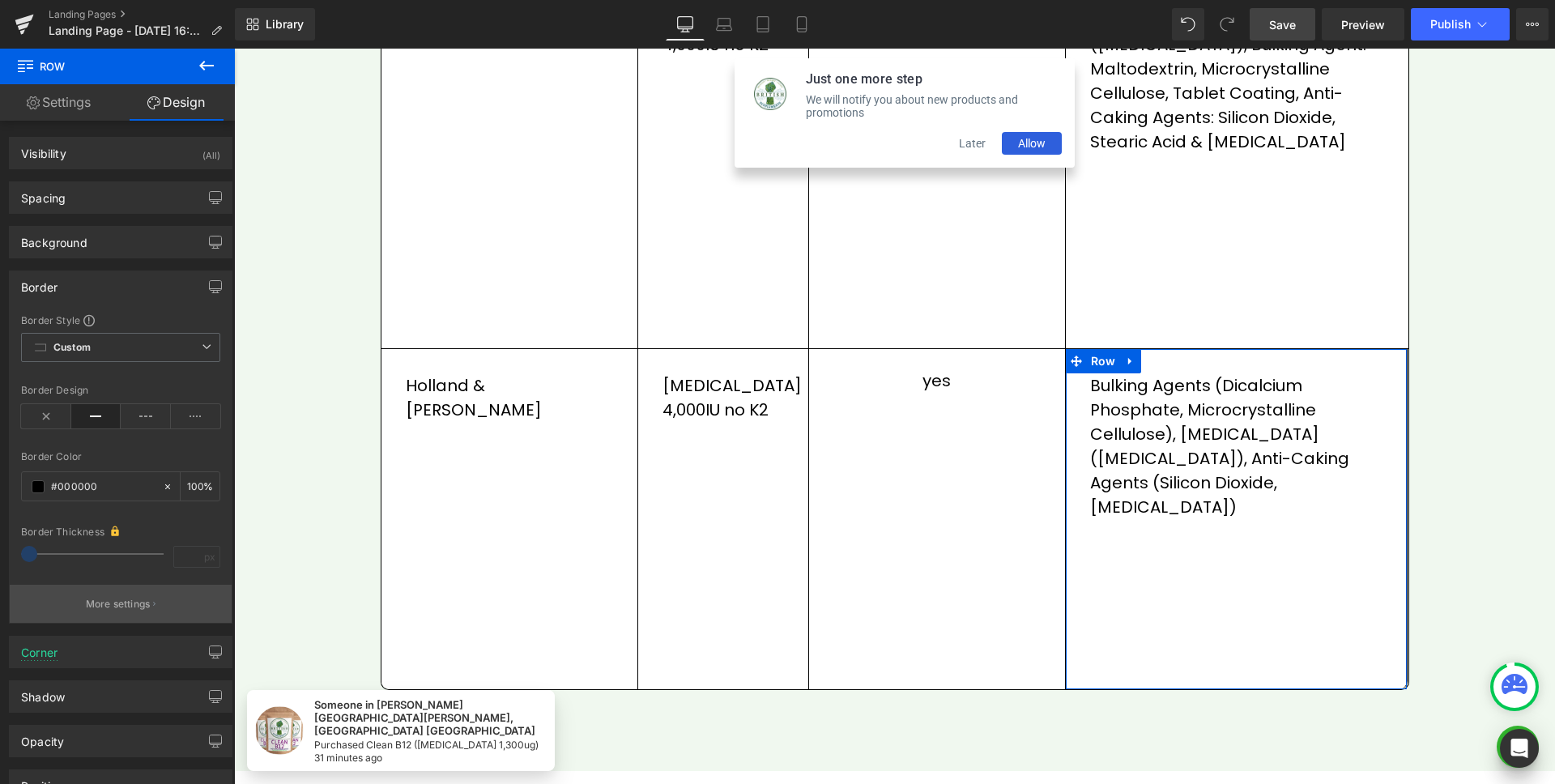
click at [124, 601] on p "More settings" at bounding box center [118, 604] width 65 height 15
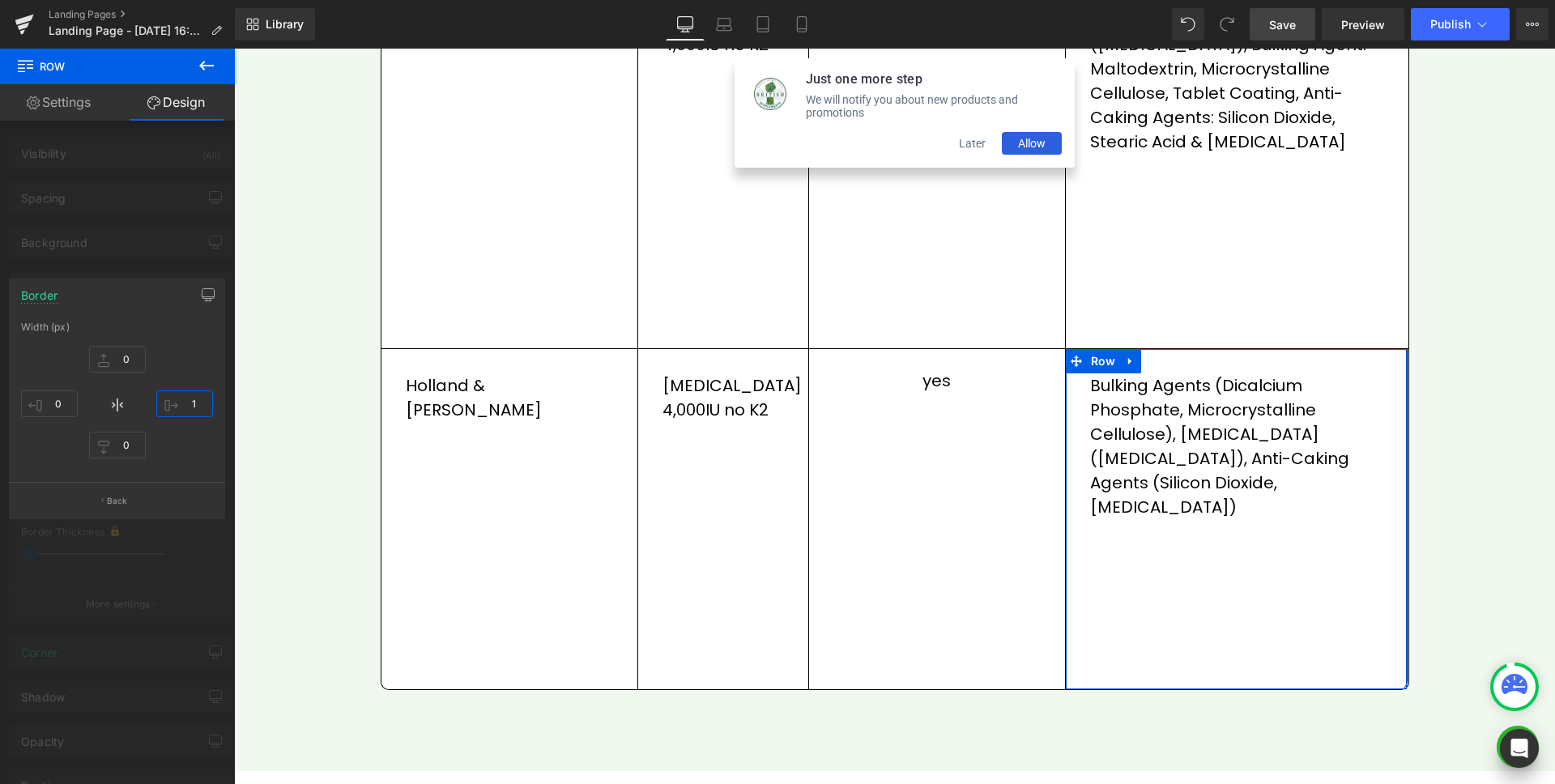
click at [196, 397] on input "1" at bounding box center [184, 403] width 56 height 26
type input "0"
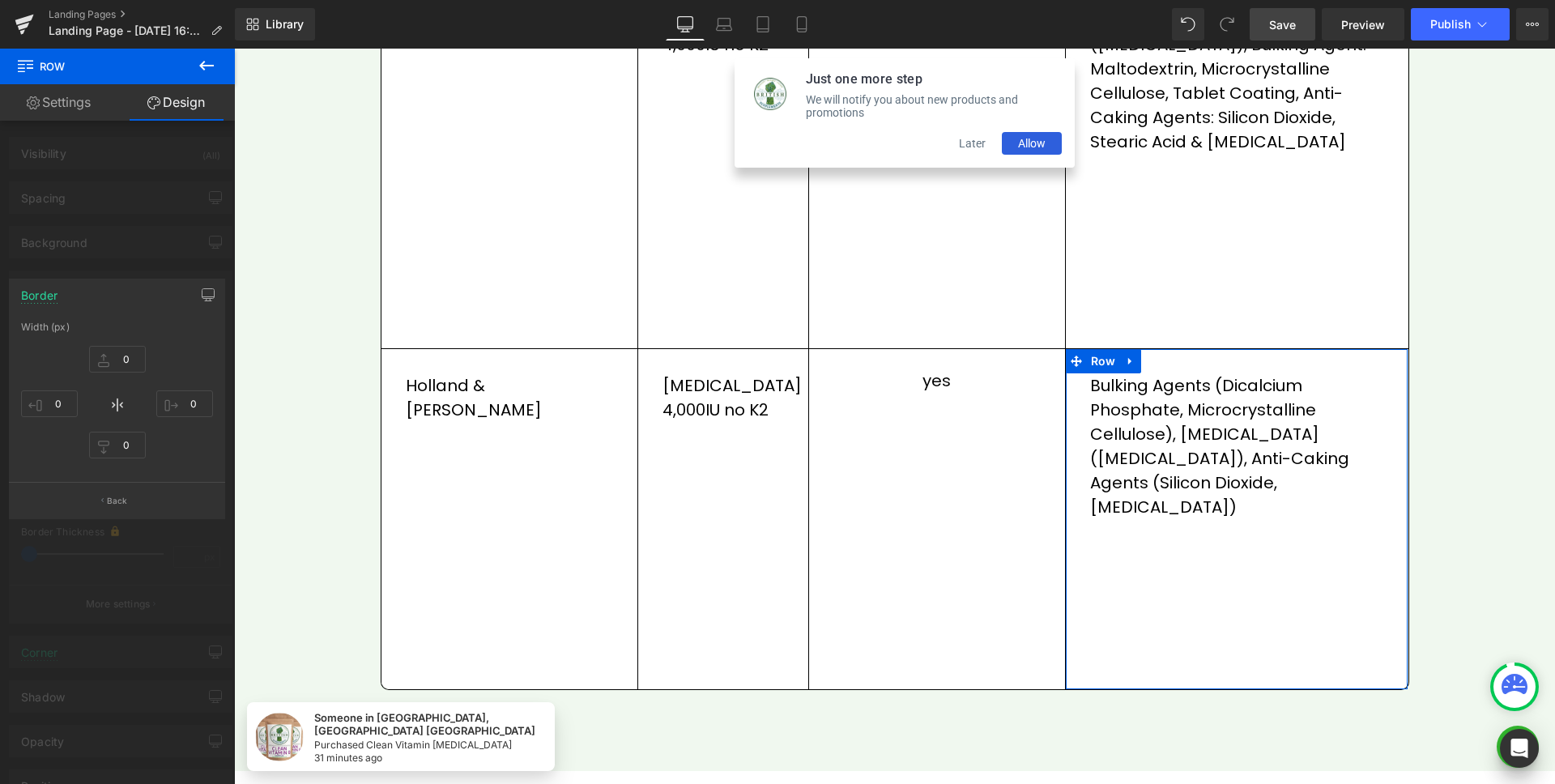
click at [214, 213] on div at bounding box center [117, 420] width 235 height 743
type input "0"
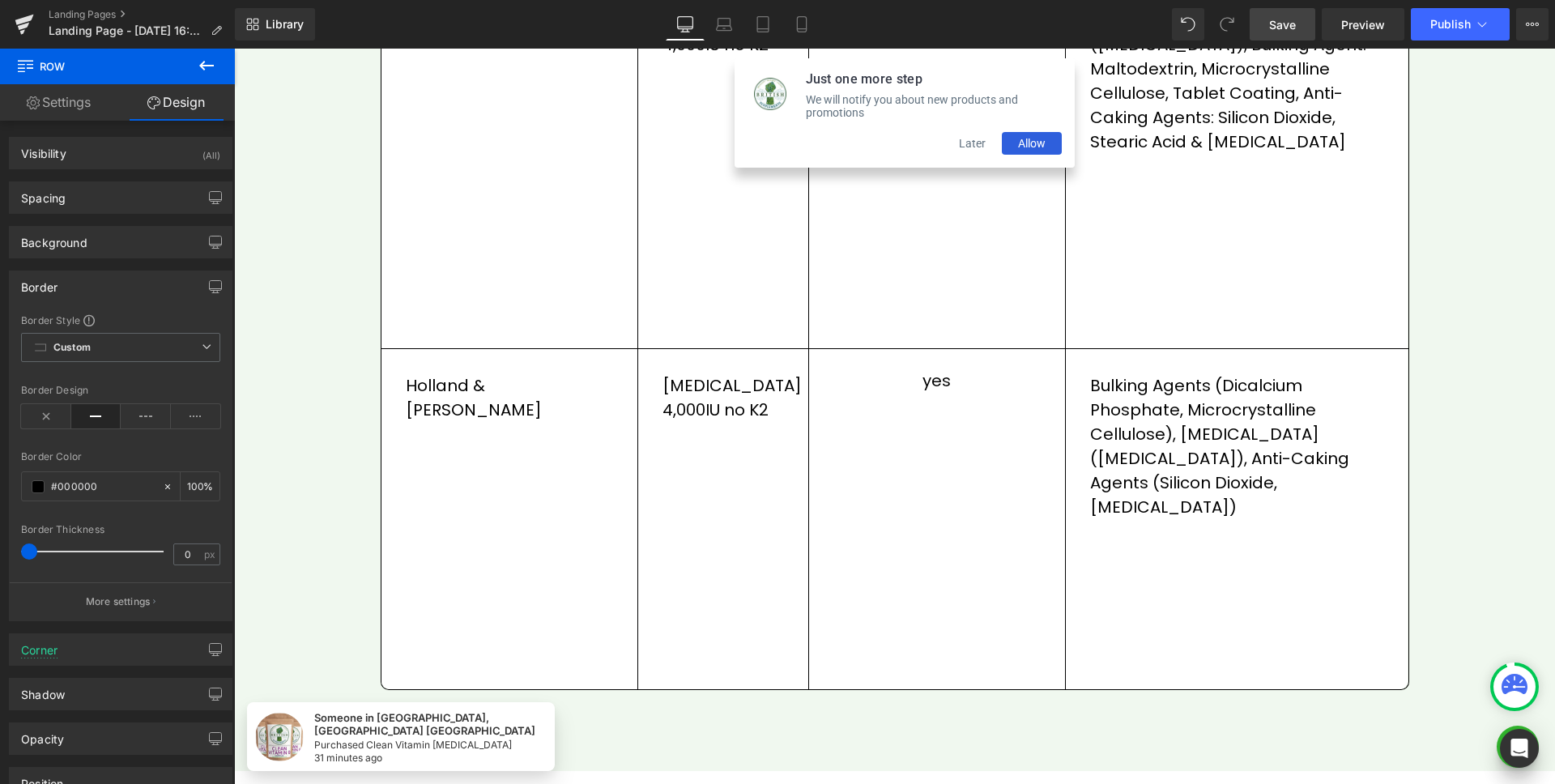
click at [1273, 27] on span "Save" at bounding box center [1283, 24] width 26 height 17
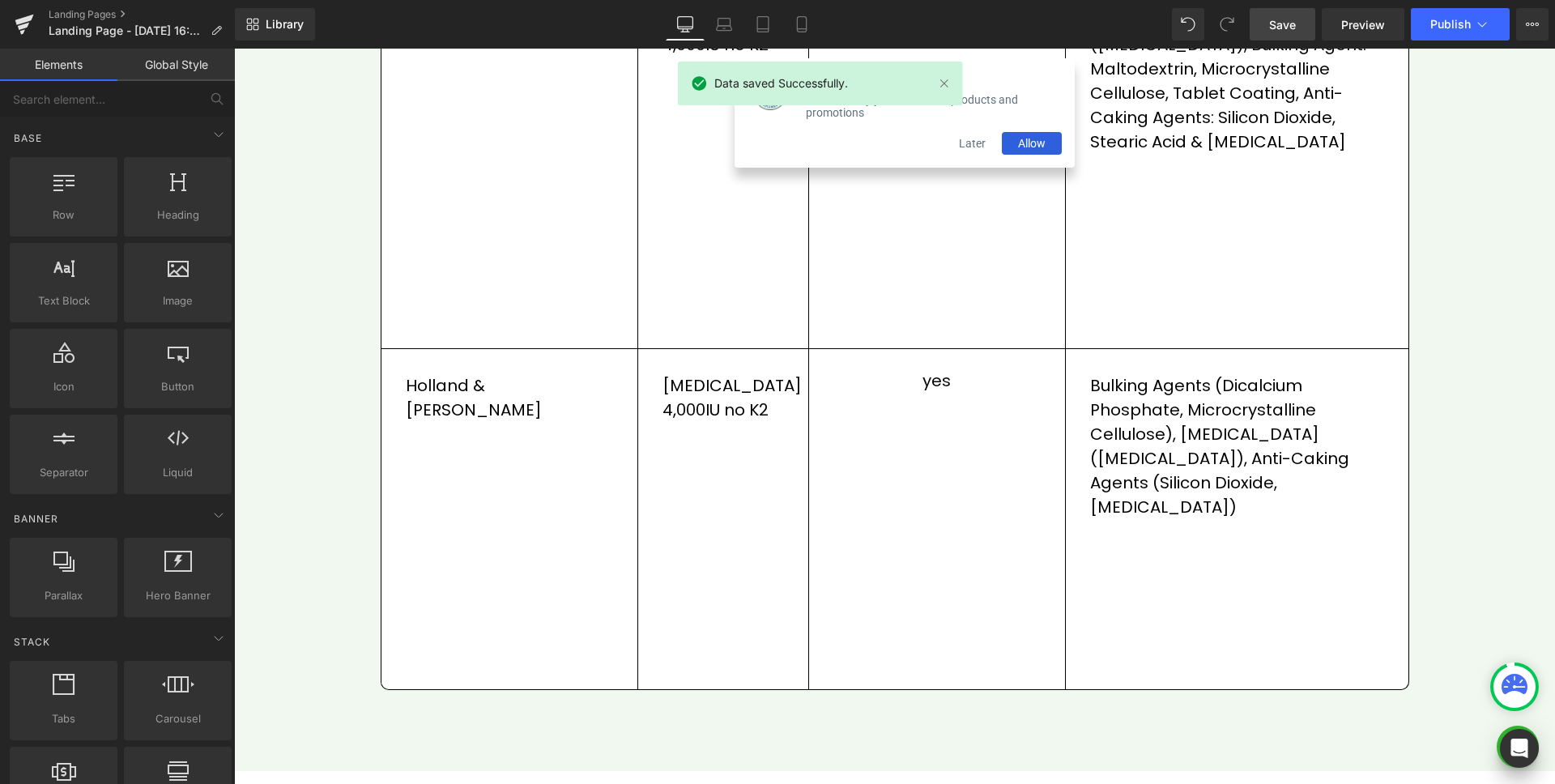
click at [974, 152] on button "Later" at bounding box center [972, 144] width 59 height 23
click at [727, 28] on icon at bounding box center [724, 24] width 16 height 16
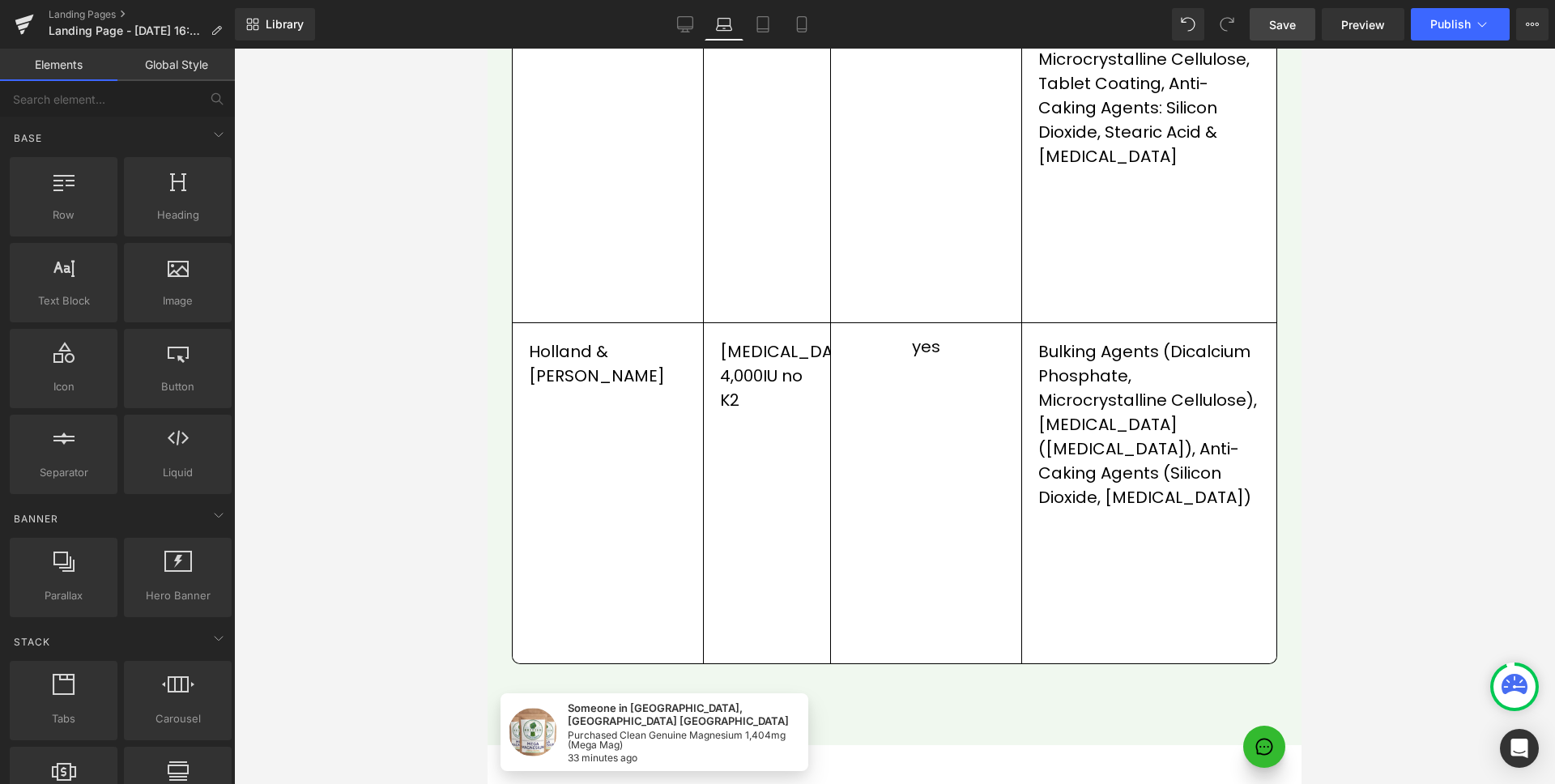
scroll to position [1499, 0]
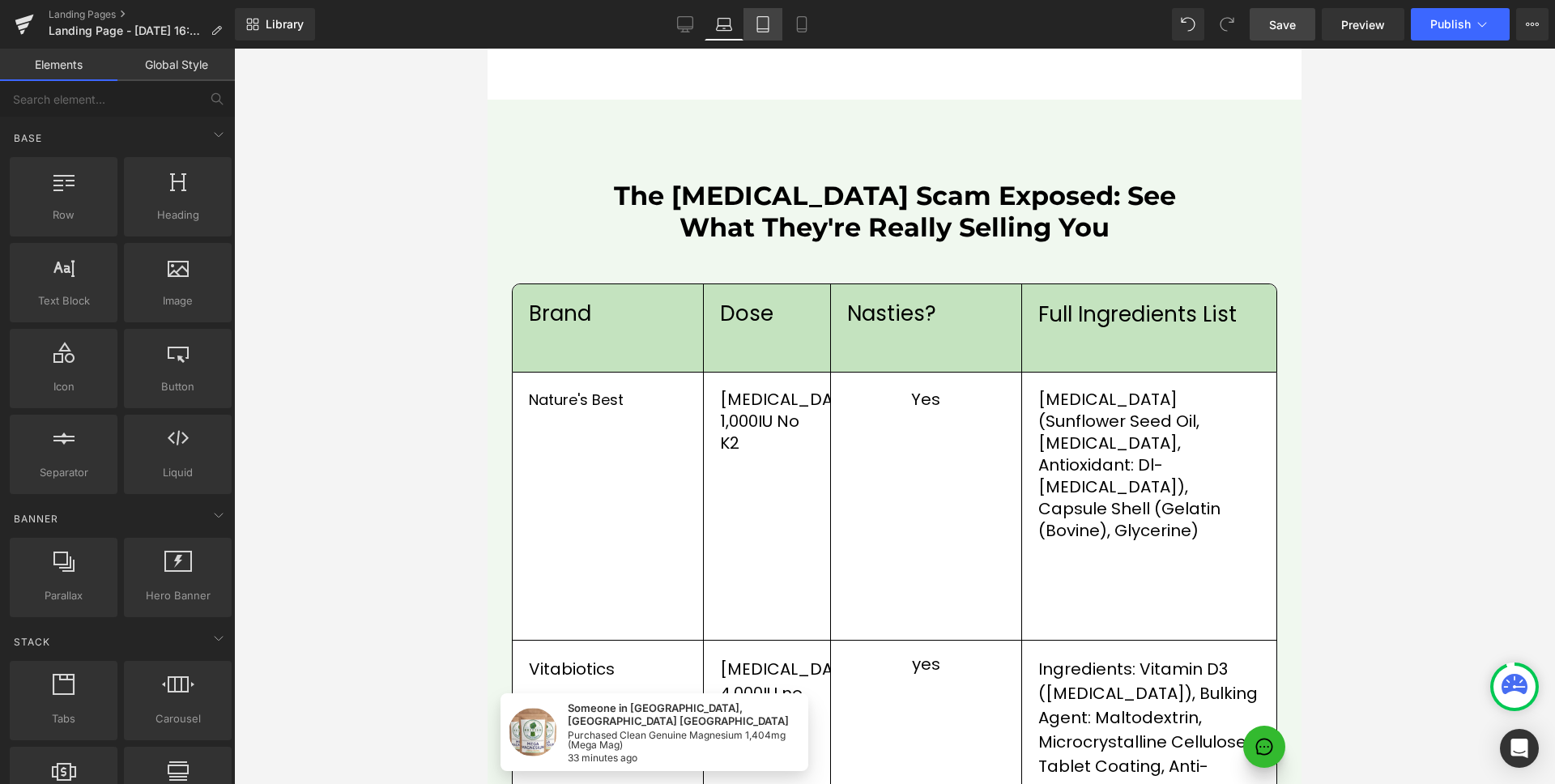
click at [774, 27] on link "Tablet" at bounding box center [763, 24] width 39 height 33
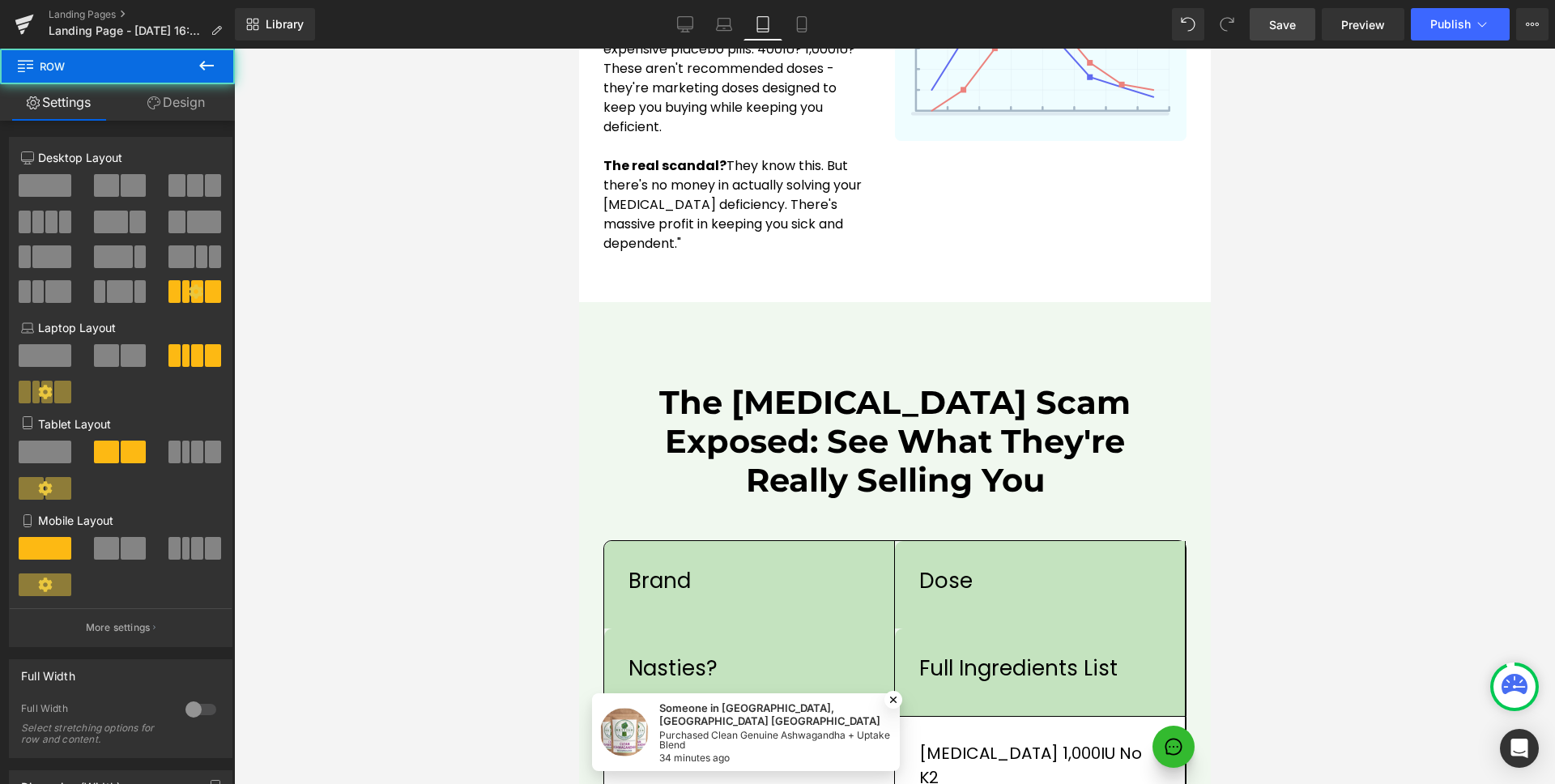
scroll to position [2218, 0]
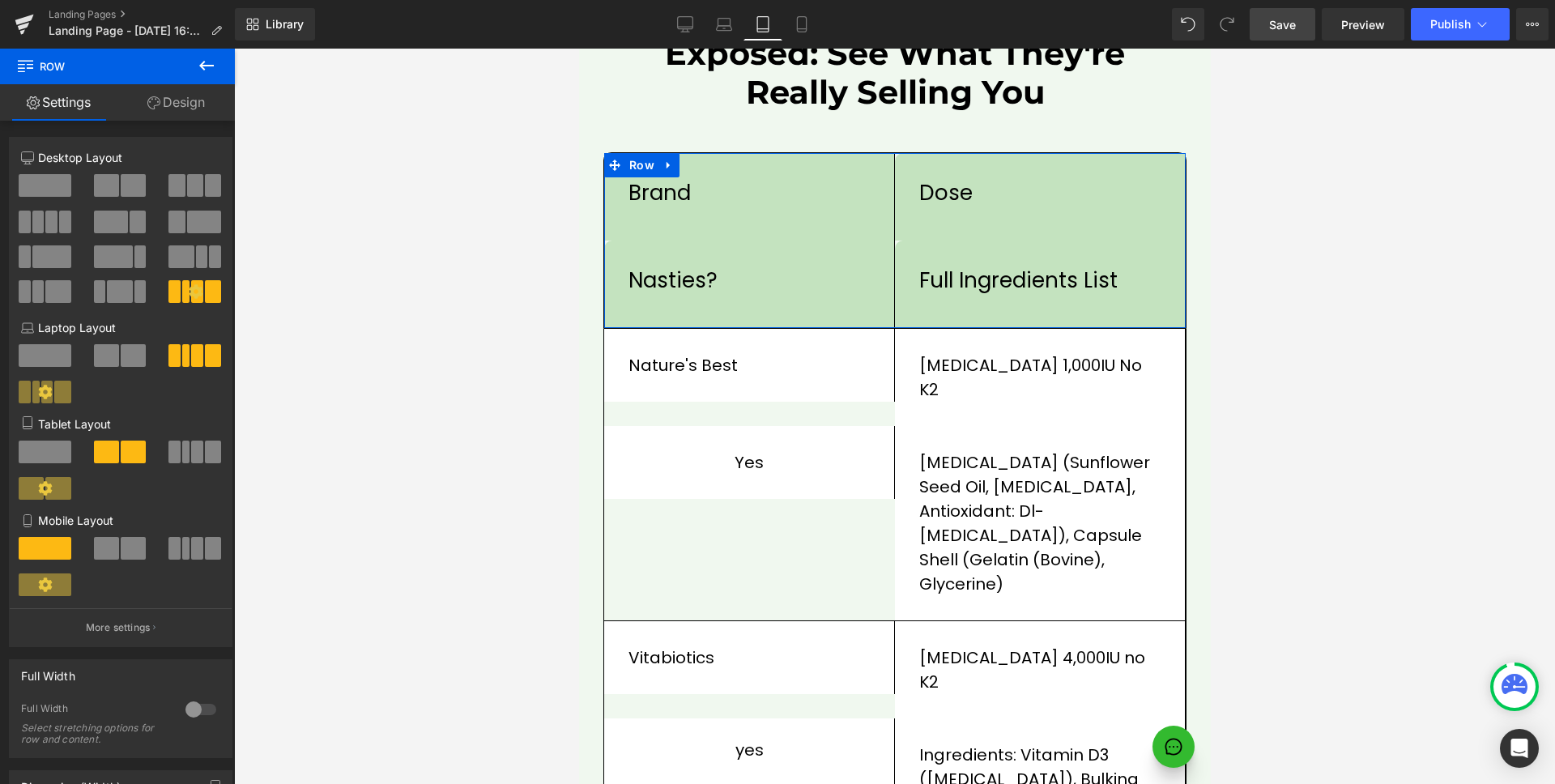
click at [205, 454] on span at bounding box center [213, 452] width 16 height 23
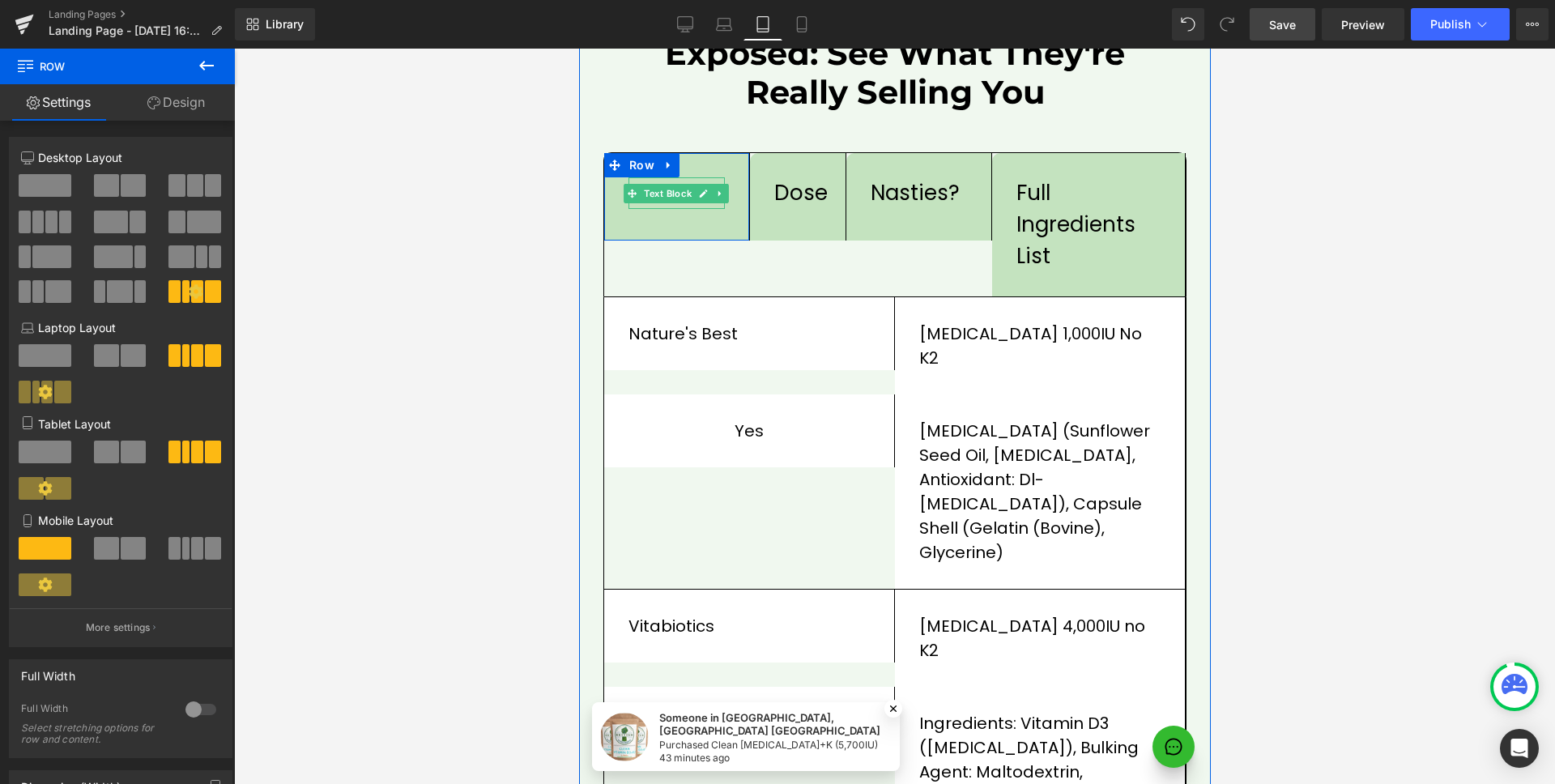
click at [662, 184] on span "Text Block" at bounding box center [667, 194] width 55 height 19
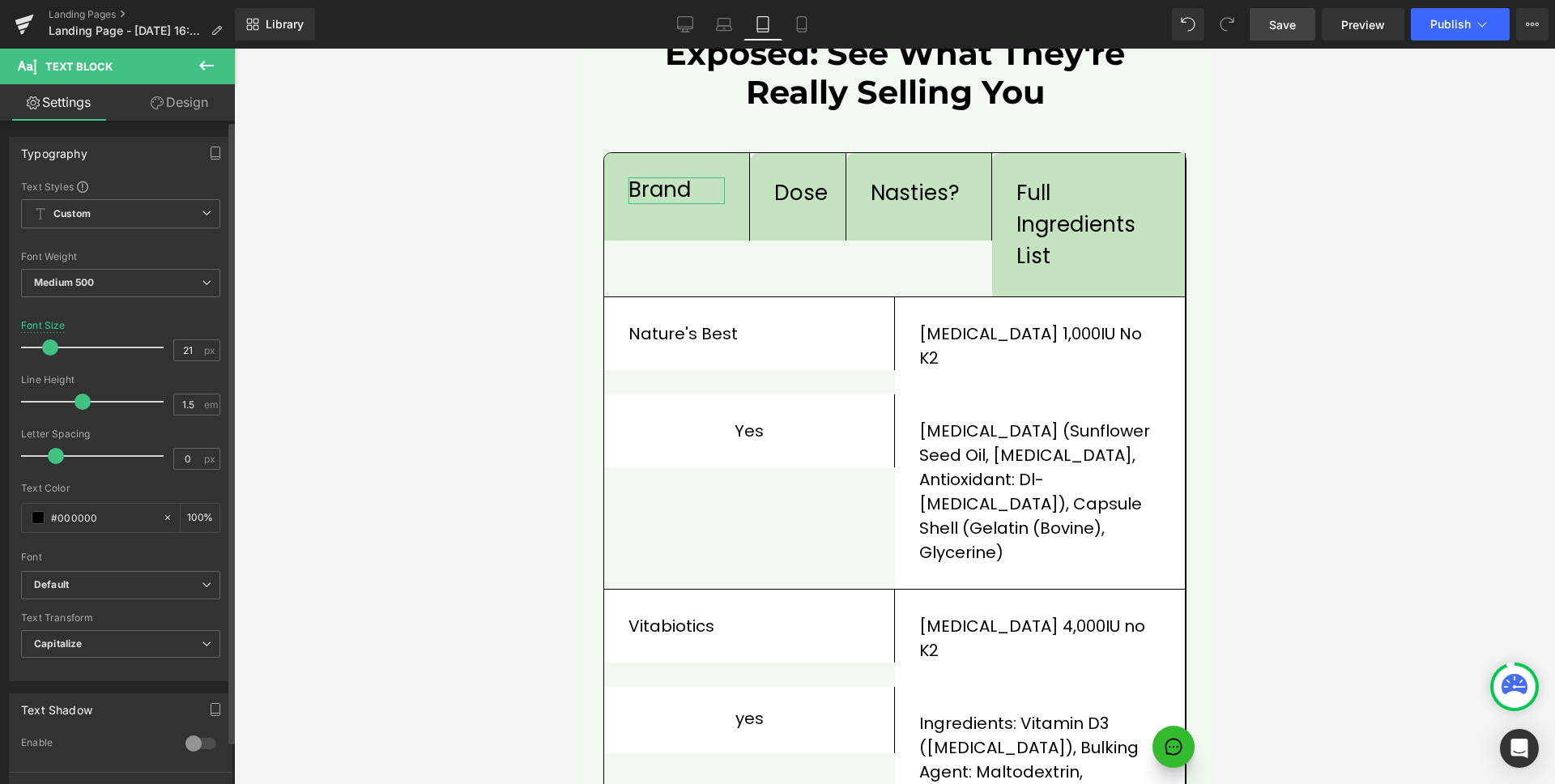
type input "20"
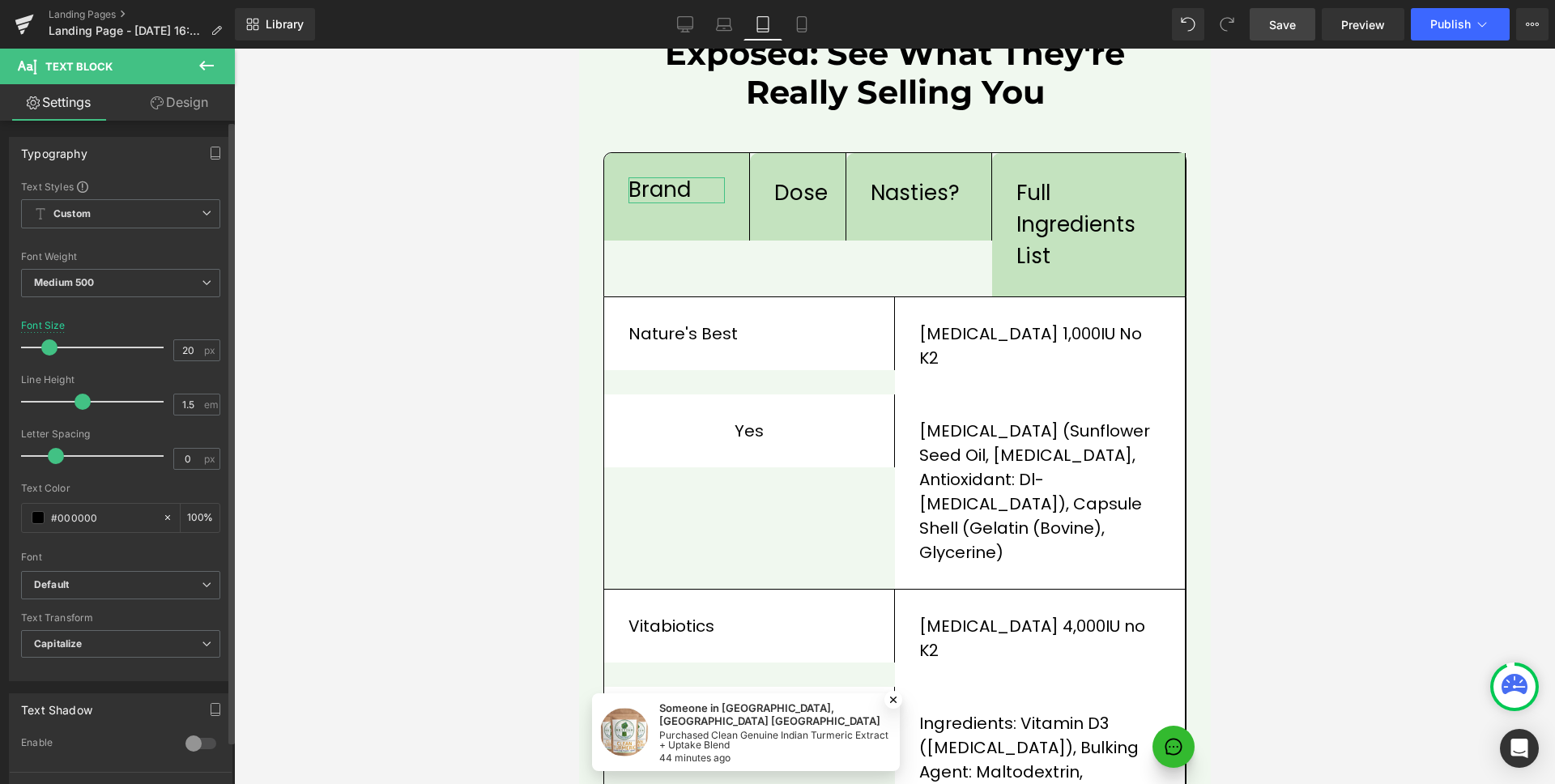
click at [47, 350] on span at bounding box center [49, 347] width 16 height 16
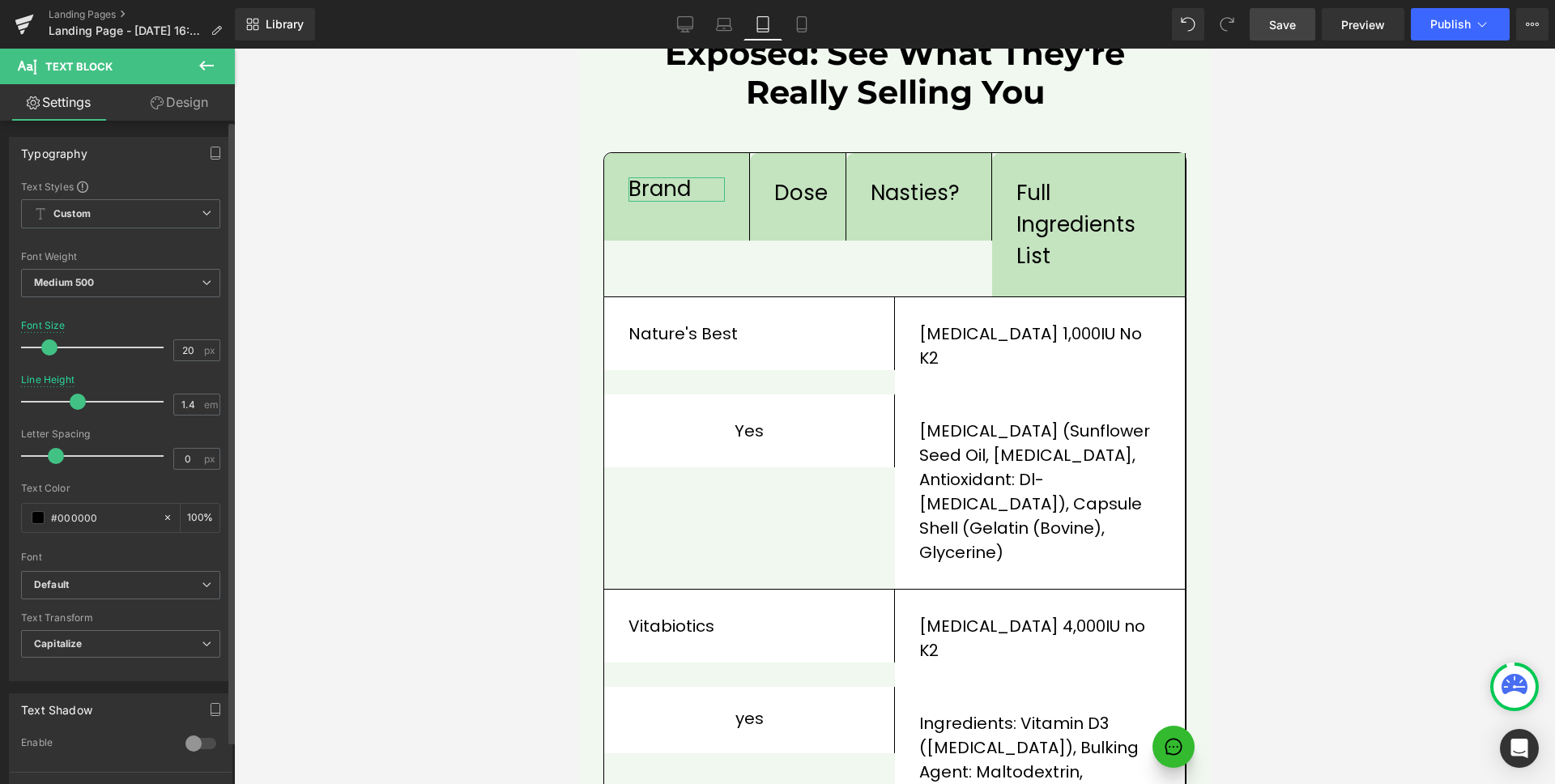
type input "1.3"
drag, startPoint x: 76, startPoint y: 397, endPoint x: 66, endPoint y: 397, distance: 10.0
click at [66, 397] on span at bounding box center [72, 402] width 16 height 16
click at [206, 106] on link "Design" at bounding box center [179, 102] width 117 height 36
click at [0, 0] on div "Spacing" at bounding box center [0, 0] width 0 height 0
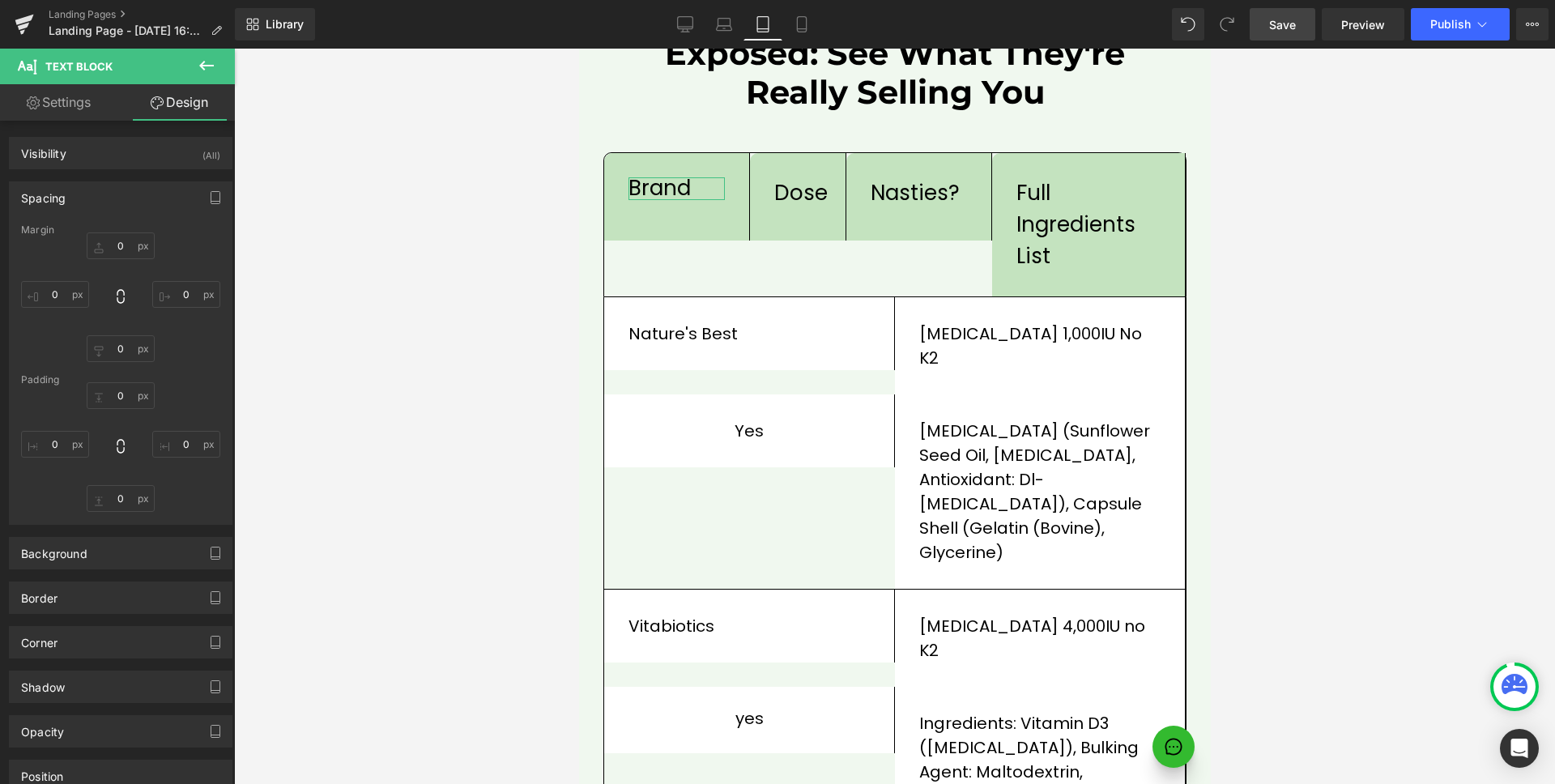
type input "0"
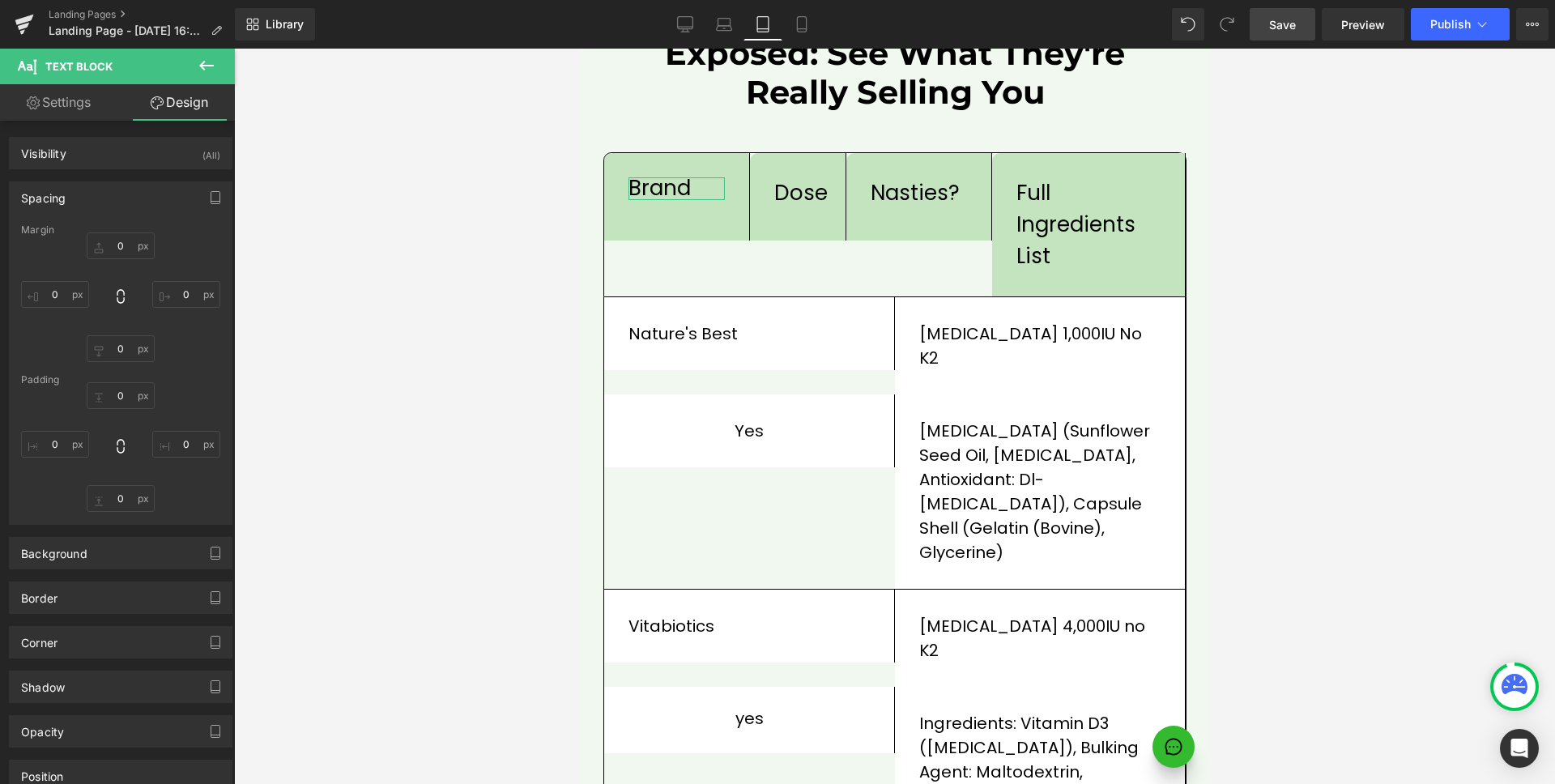
type input "0"
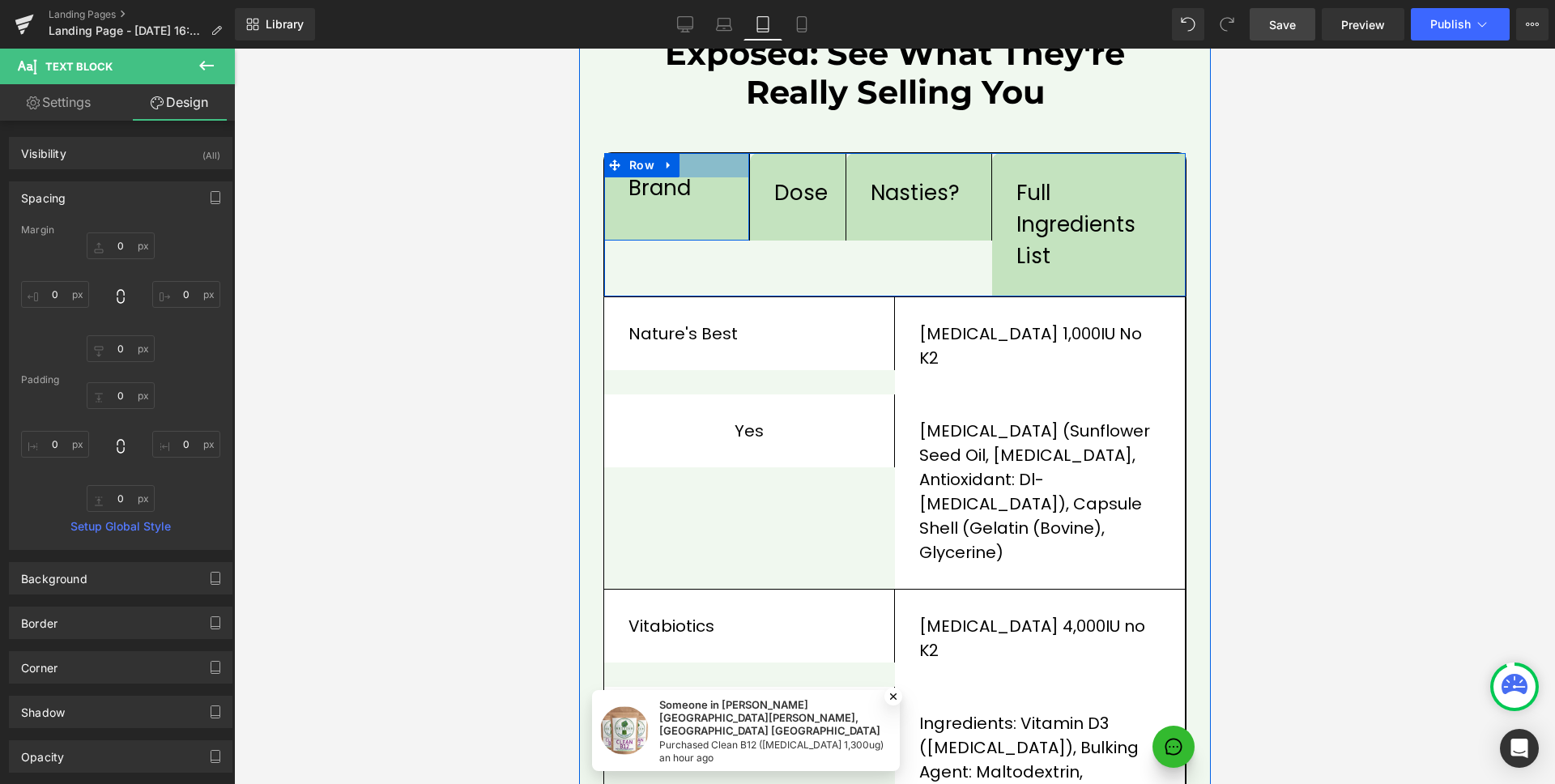
click at [708, 153] on div at bounding box center [676, 166] width 145 height 25
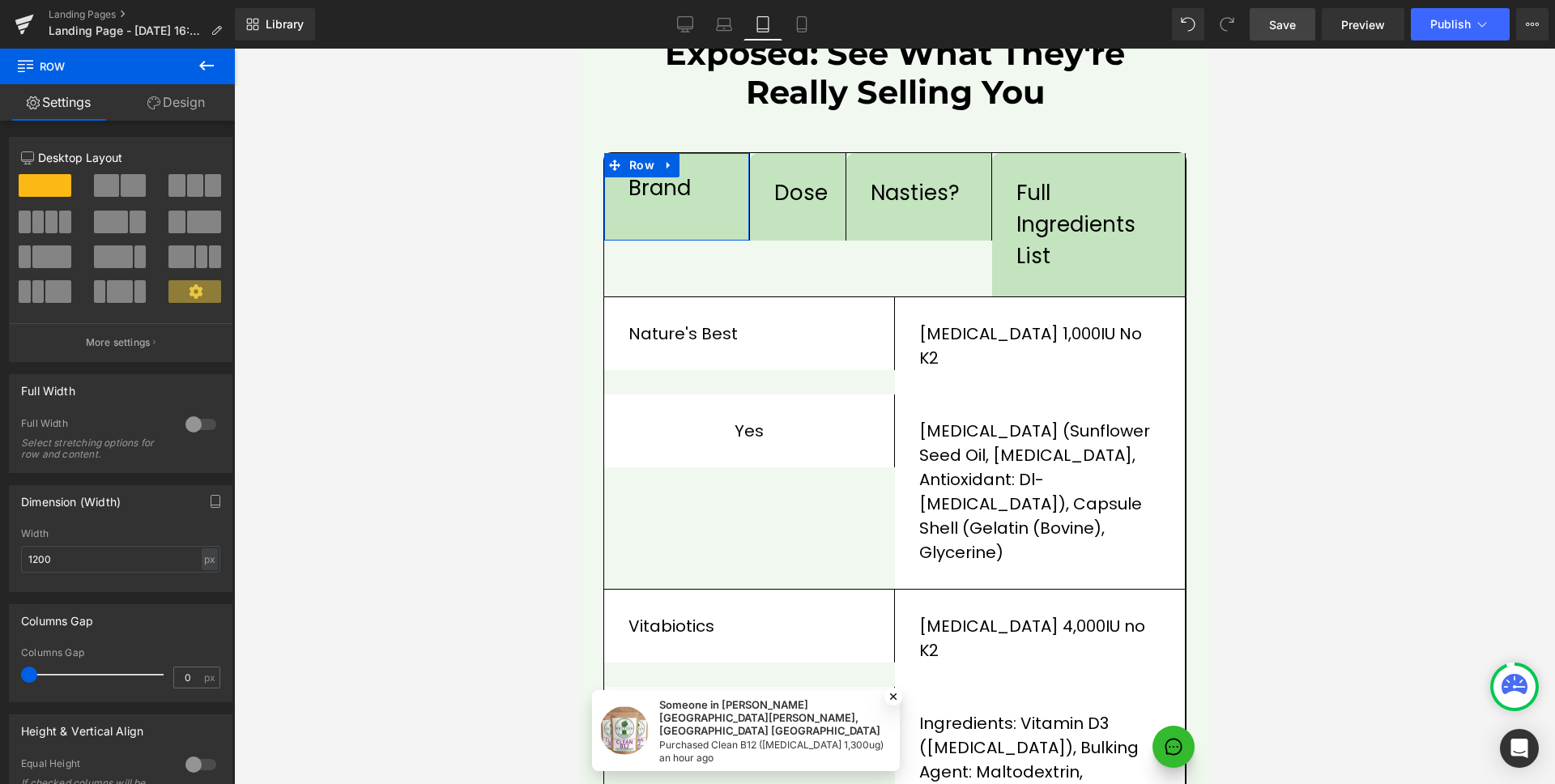
click at [189, 112] on link "Design" at bounding box center [175, 102] width 117 height 36
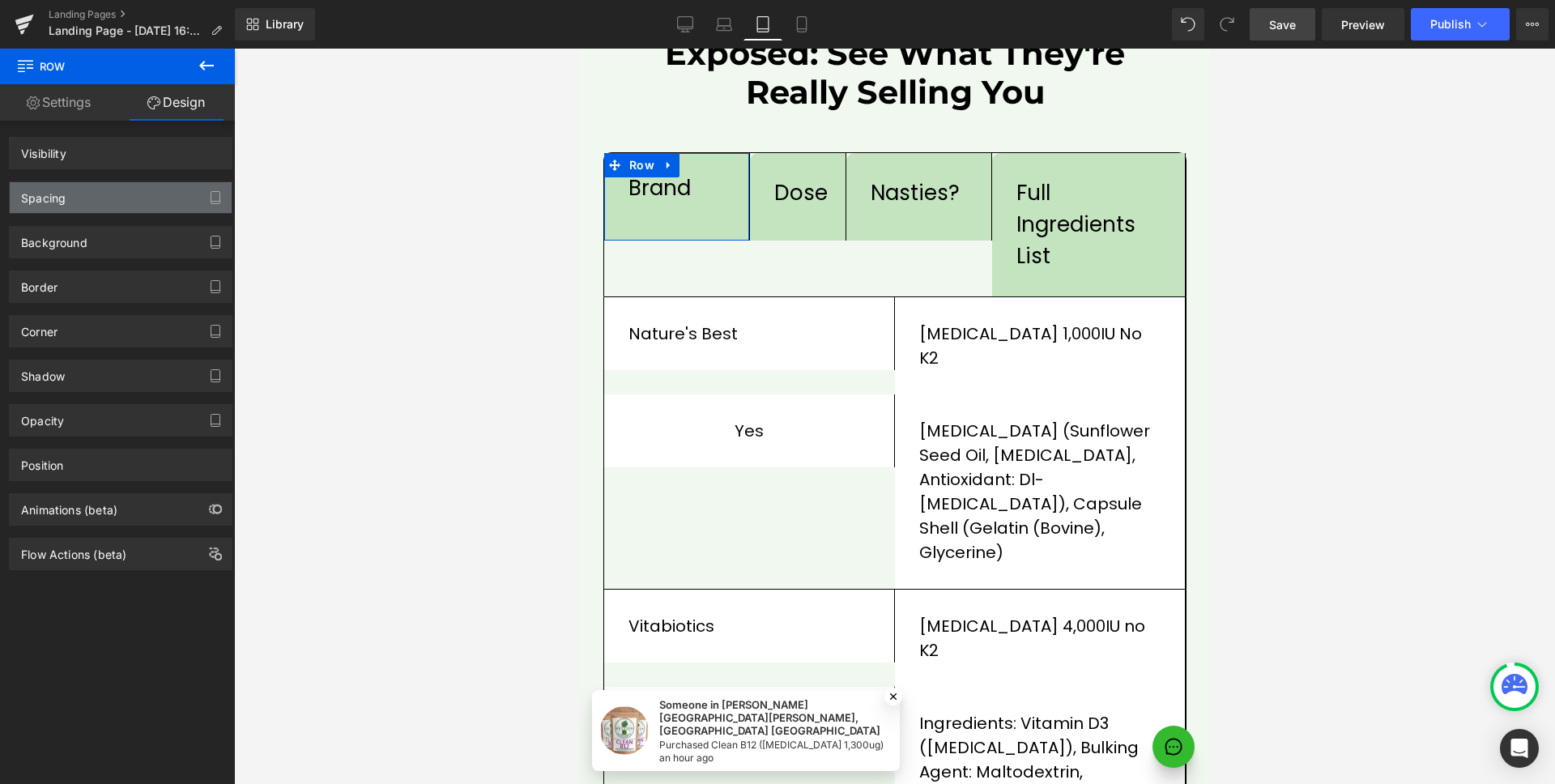
click at [91, 202] on div "Spacing" at bounding box center [121, 197] width 222 height 31
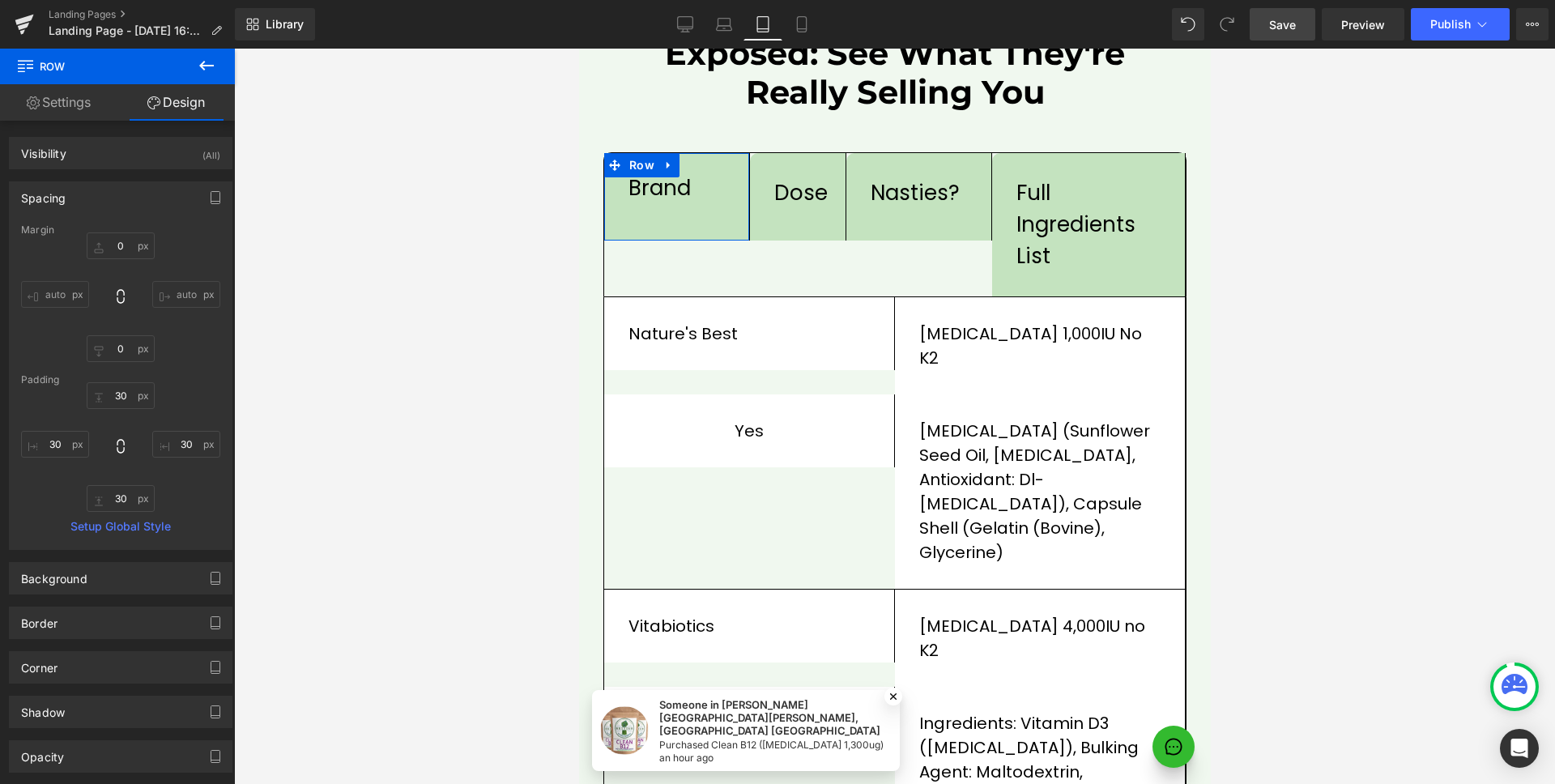
type input "0"
type input "30"
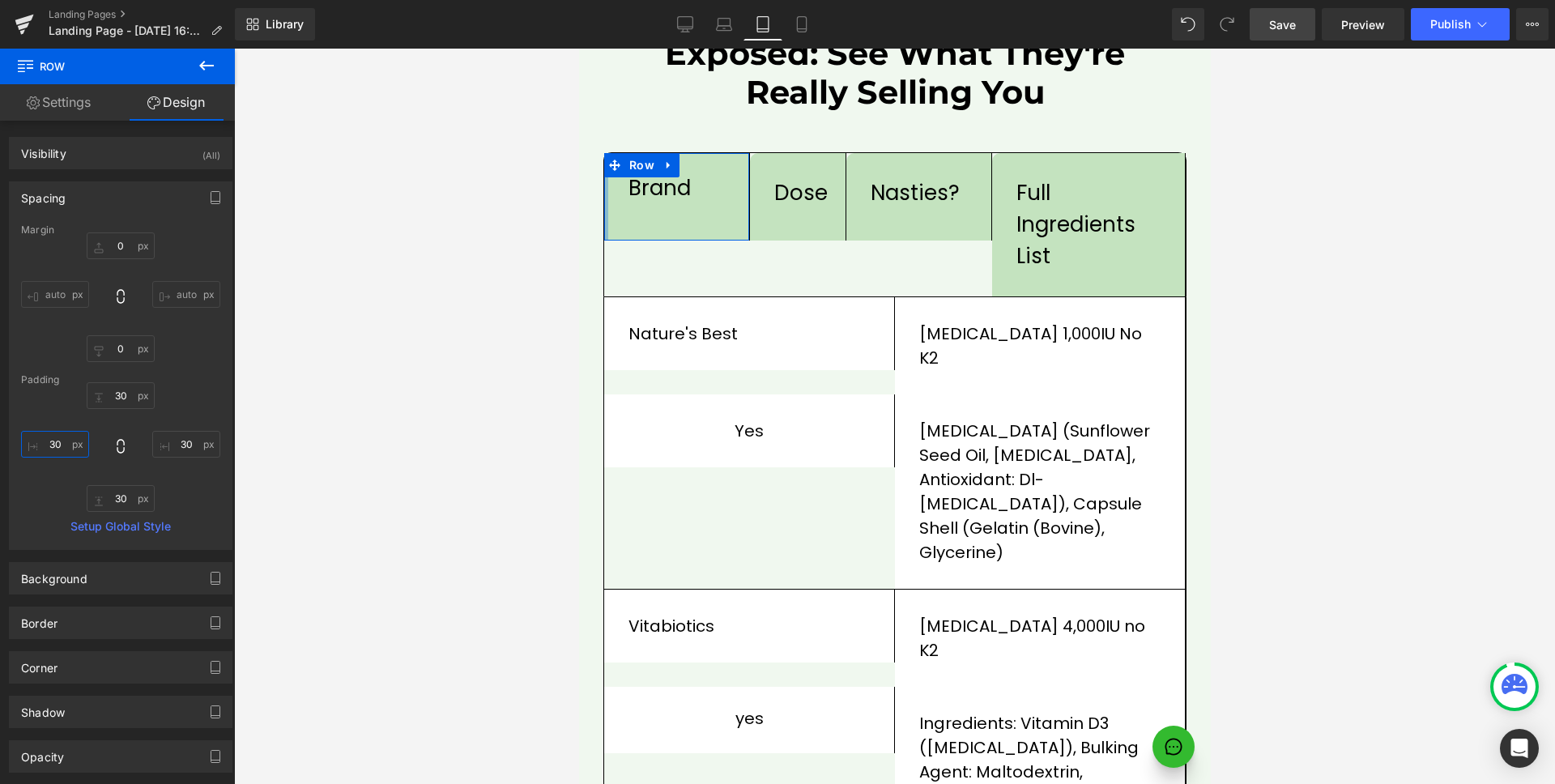
click at [57, 440] on input "30" at bounding box center [55, 444] width 68 height 26
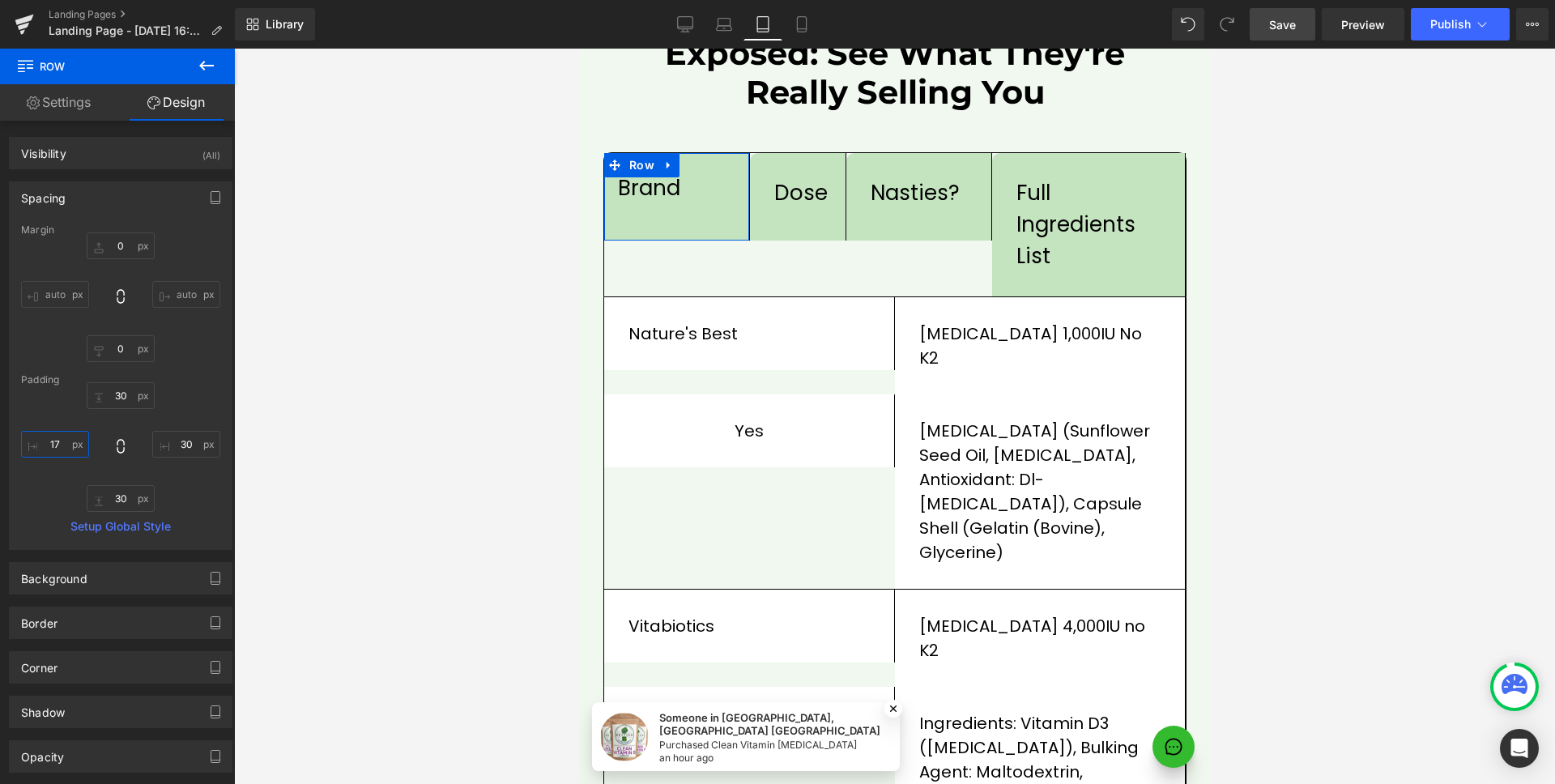
type input "16"
click at [115, 398] on input "30" at bounding box center [120, 396] width 68 height 26
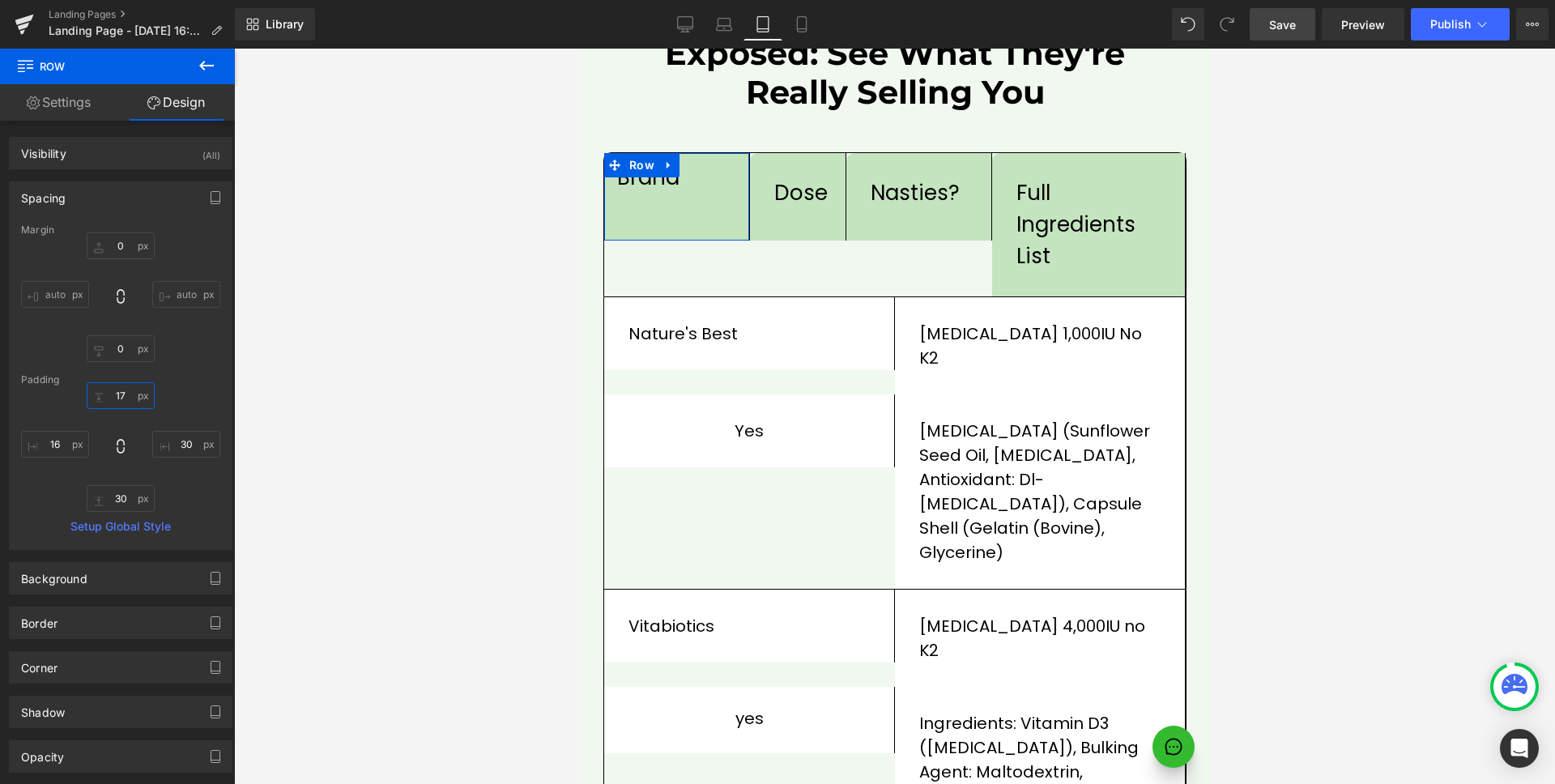
type input "16"
click at [186, 444] on input "30" at bounding box center [186, 444] width 68 height 26
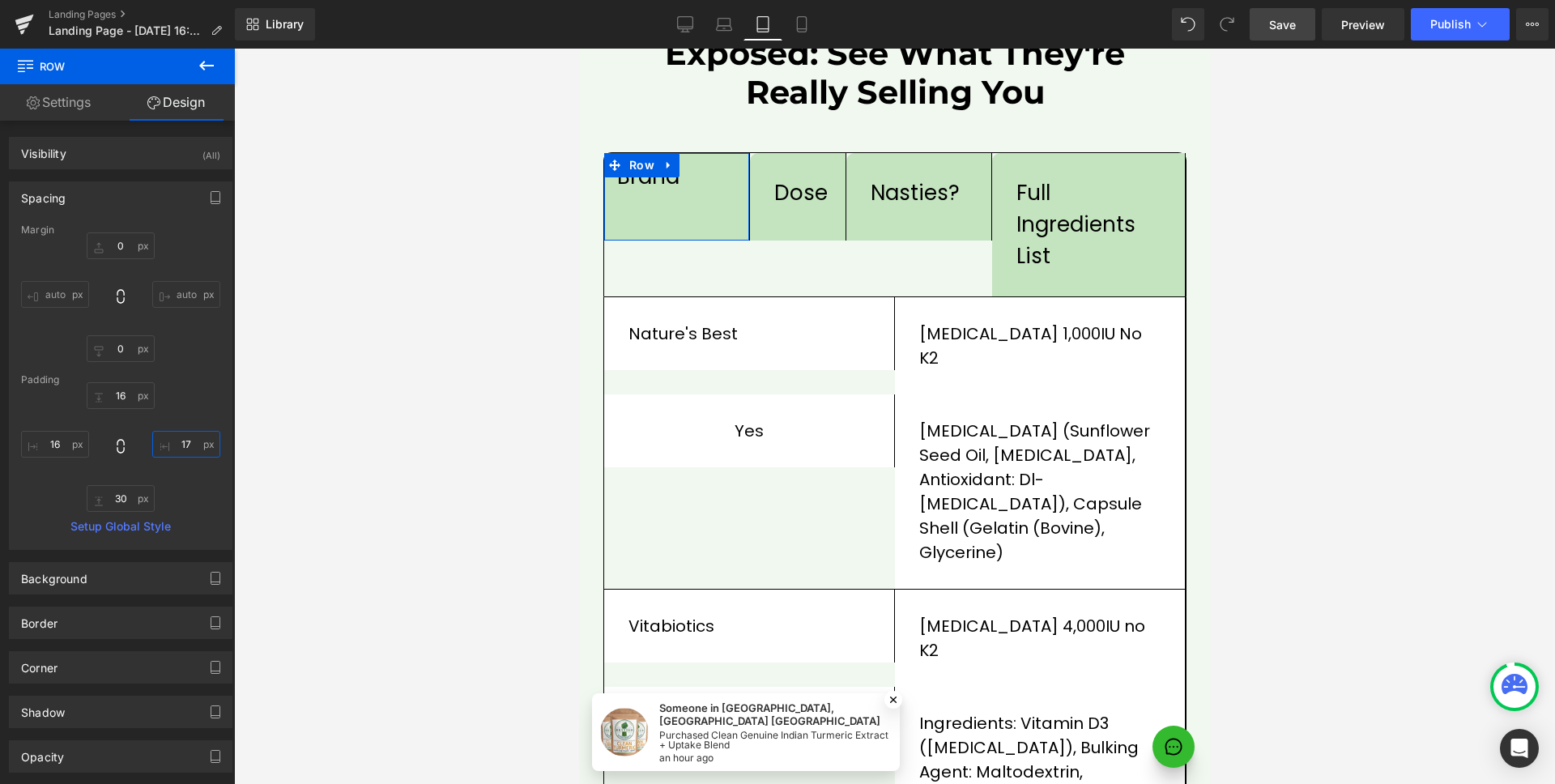
type input "16"
click at [129, 500] on input "30" at bounding box center [120, 499] width 68 height 26
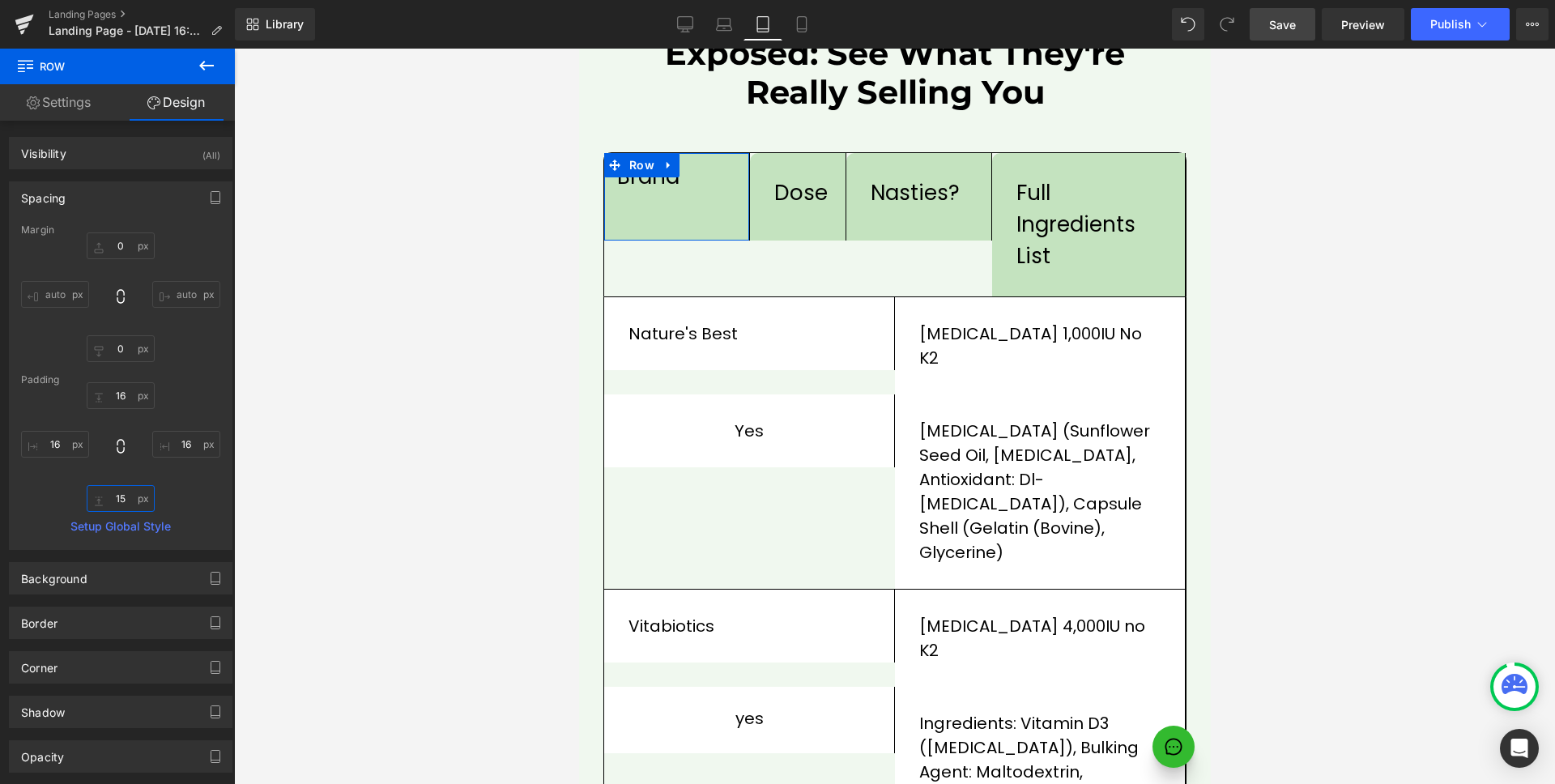
type input "16"
click at [149, 197] on div "Spacing" at bounding box center [121, 197] width 222 height 31
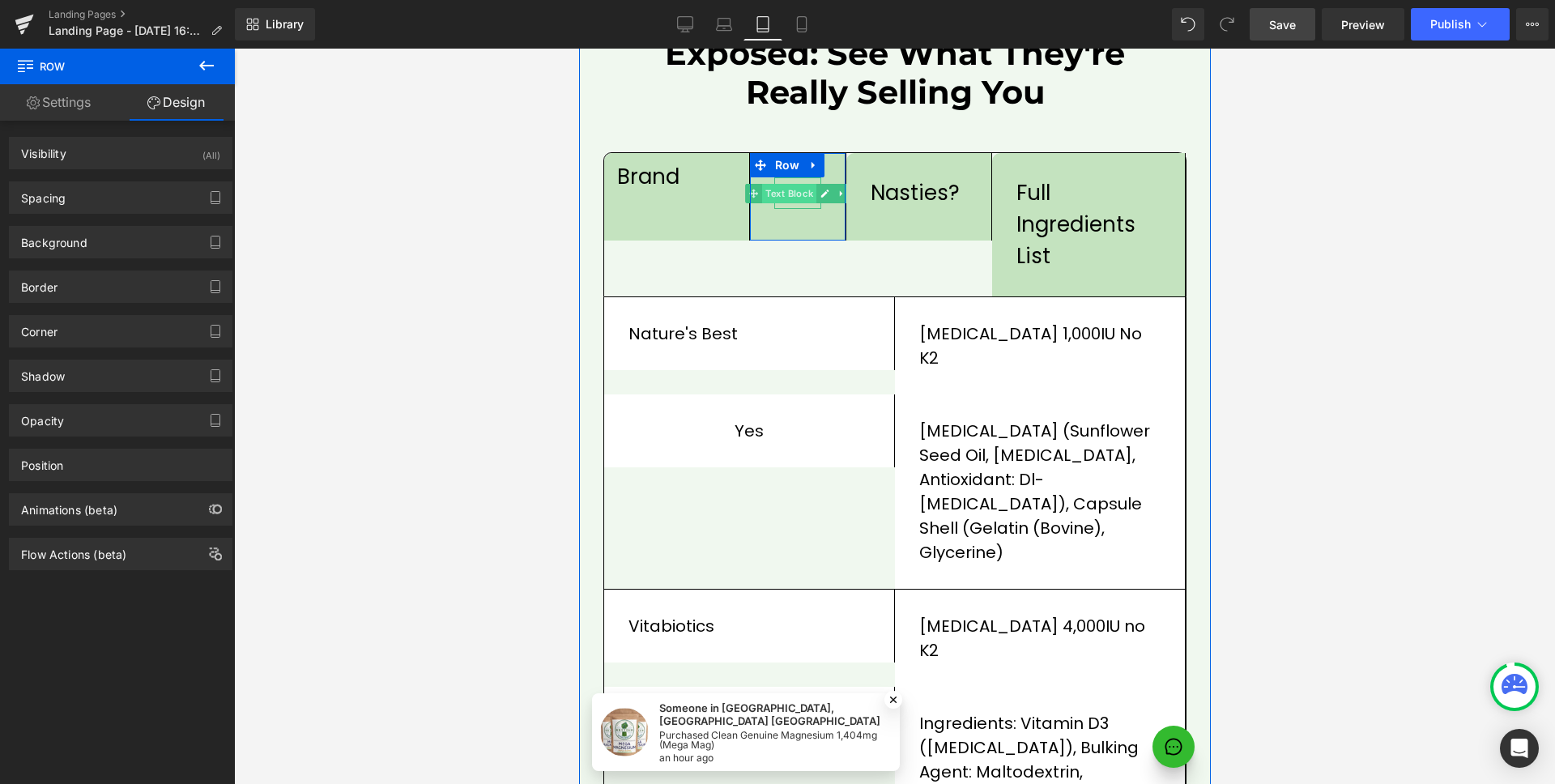
drag, startPoint x: 801, startPoint y: 154, endPoint x: 914, endPoint y: 332, distance: 210.8
click at [801, 184] on span "Text Block" at bounding box center [789, 194] width 55 height 19
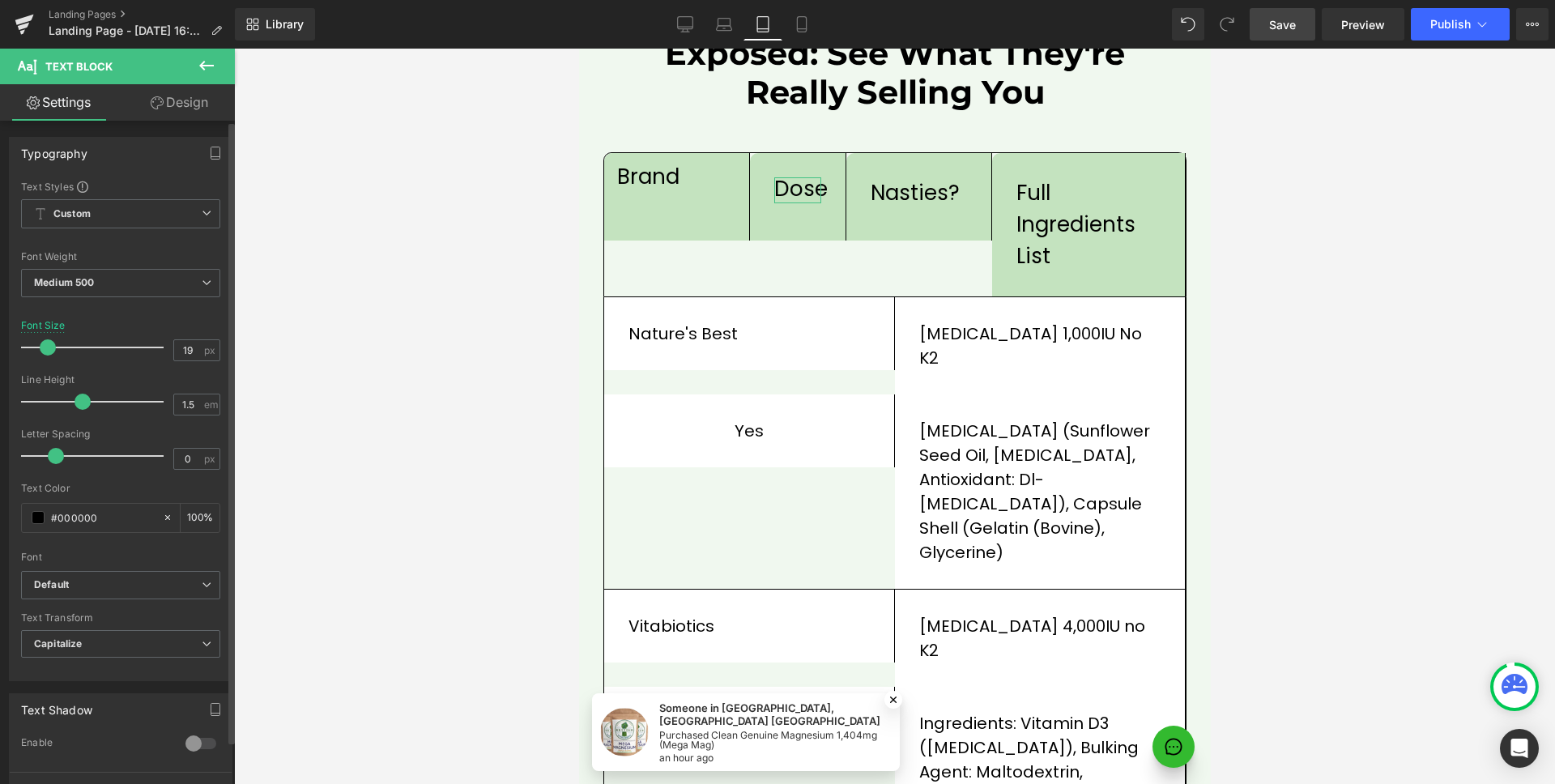
type input "20"
click at [48, 346] on span at bounding box center [49, 347] width 16 height 16
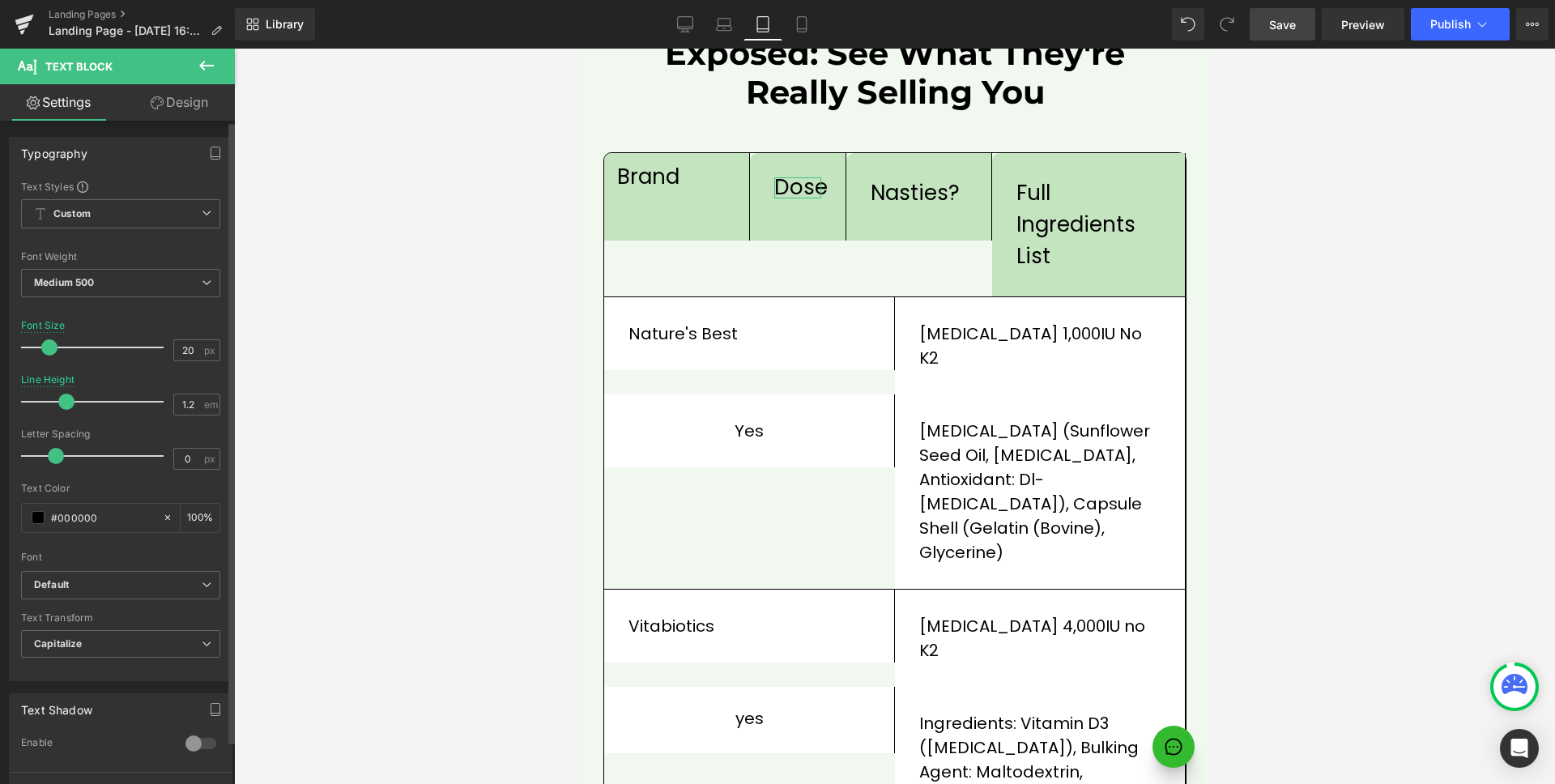
type input "1.3"
drag, startPoint x: 85, startPoint y: 398, endPoint x: 76, endPoint y: 399, distance: 9.1
click at [76, 399] on span at bounding box center [72, 402] width 16 height 16
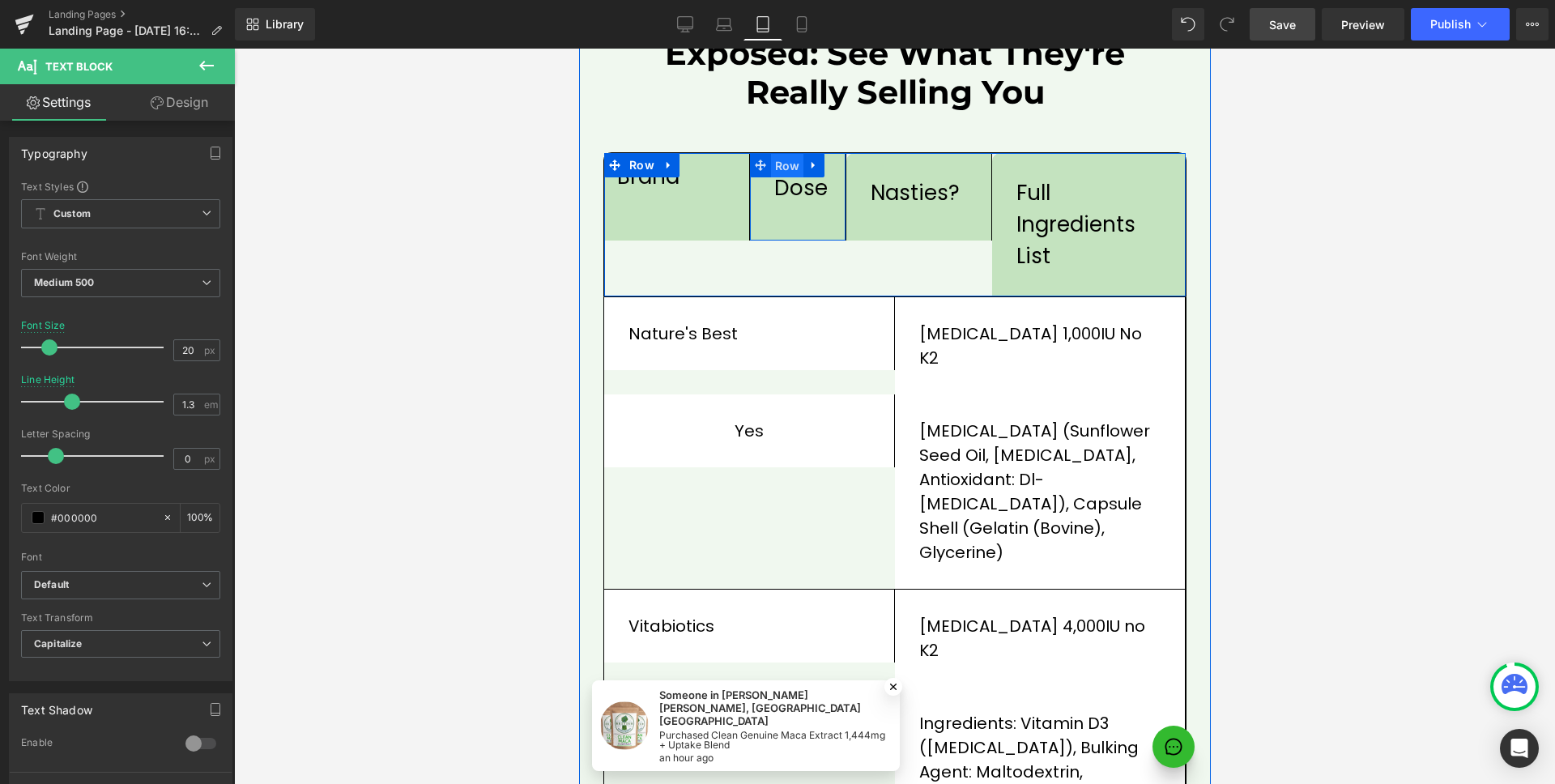
click at [785, 154] on span "Row" at bounding box center [787, 166] width 33 height 25
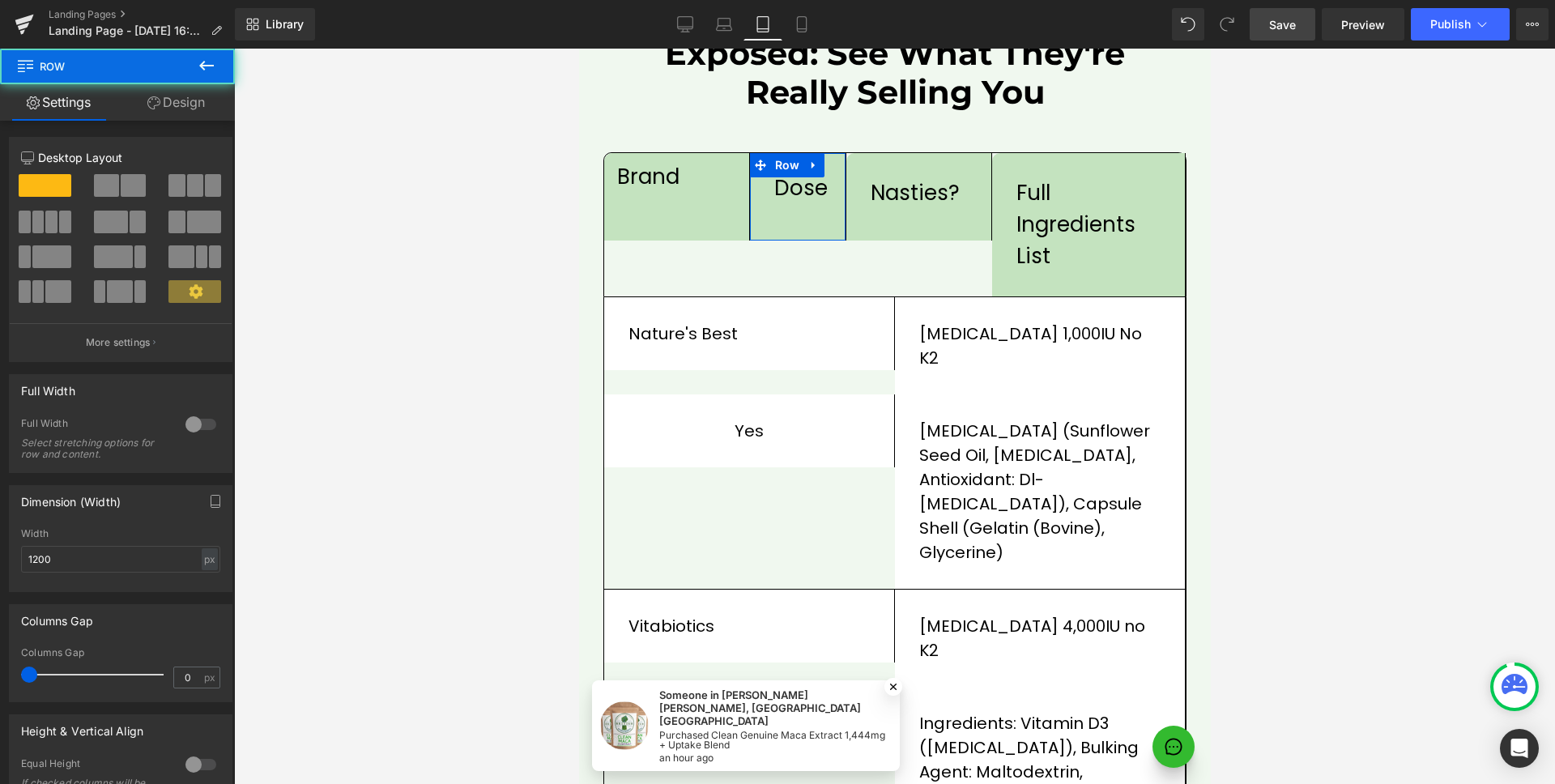
click at [181, 114] on link "Design" at bounding box center [175, 102] width 117 height 36
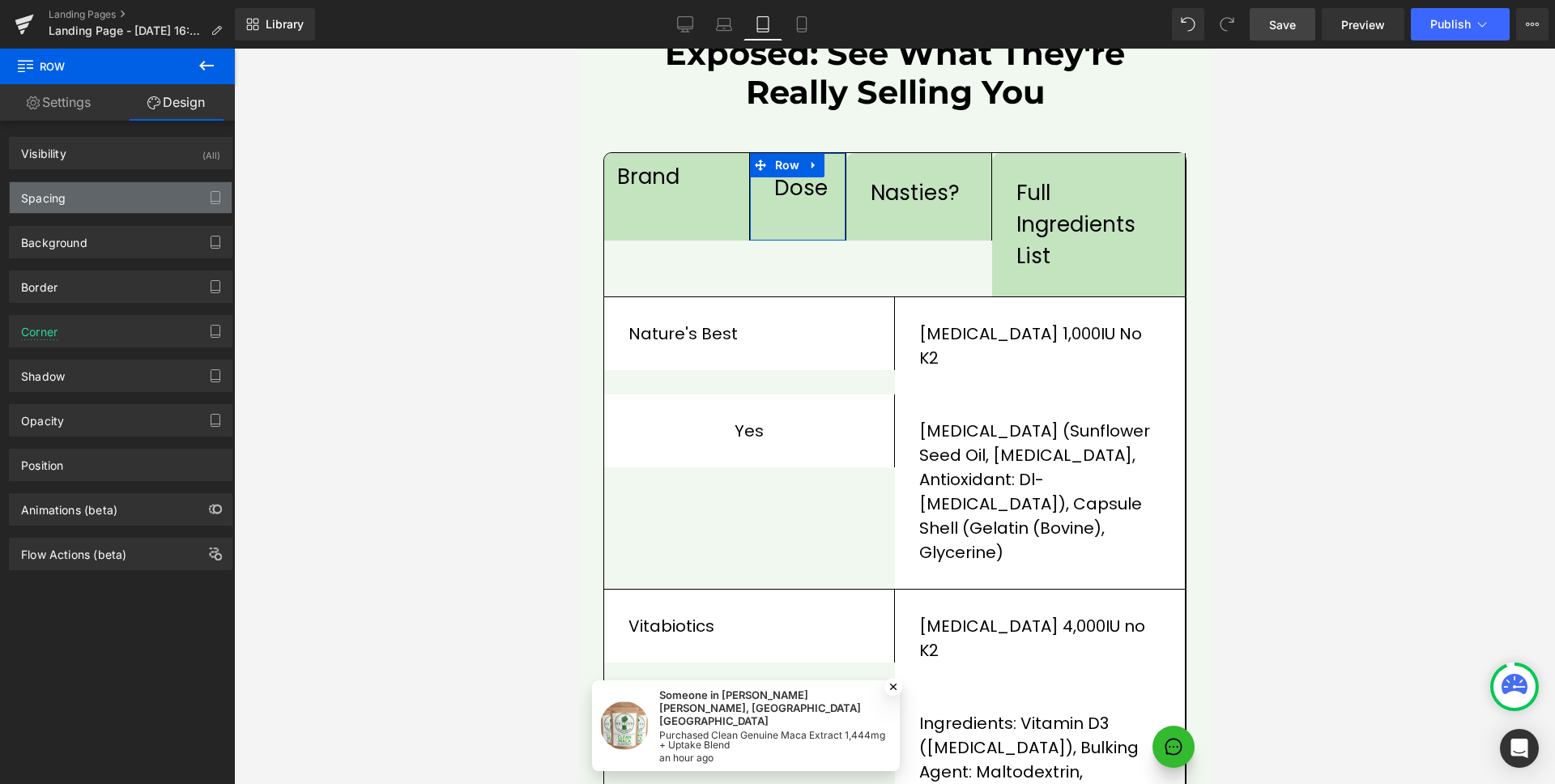
click at [107, 203] on div "Spacing" at bounding box center [121, 197] width 222 height 31
type input "0"
type input "30"
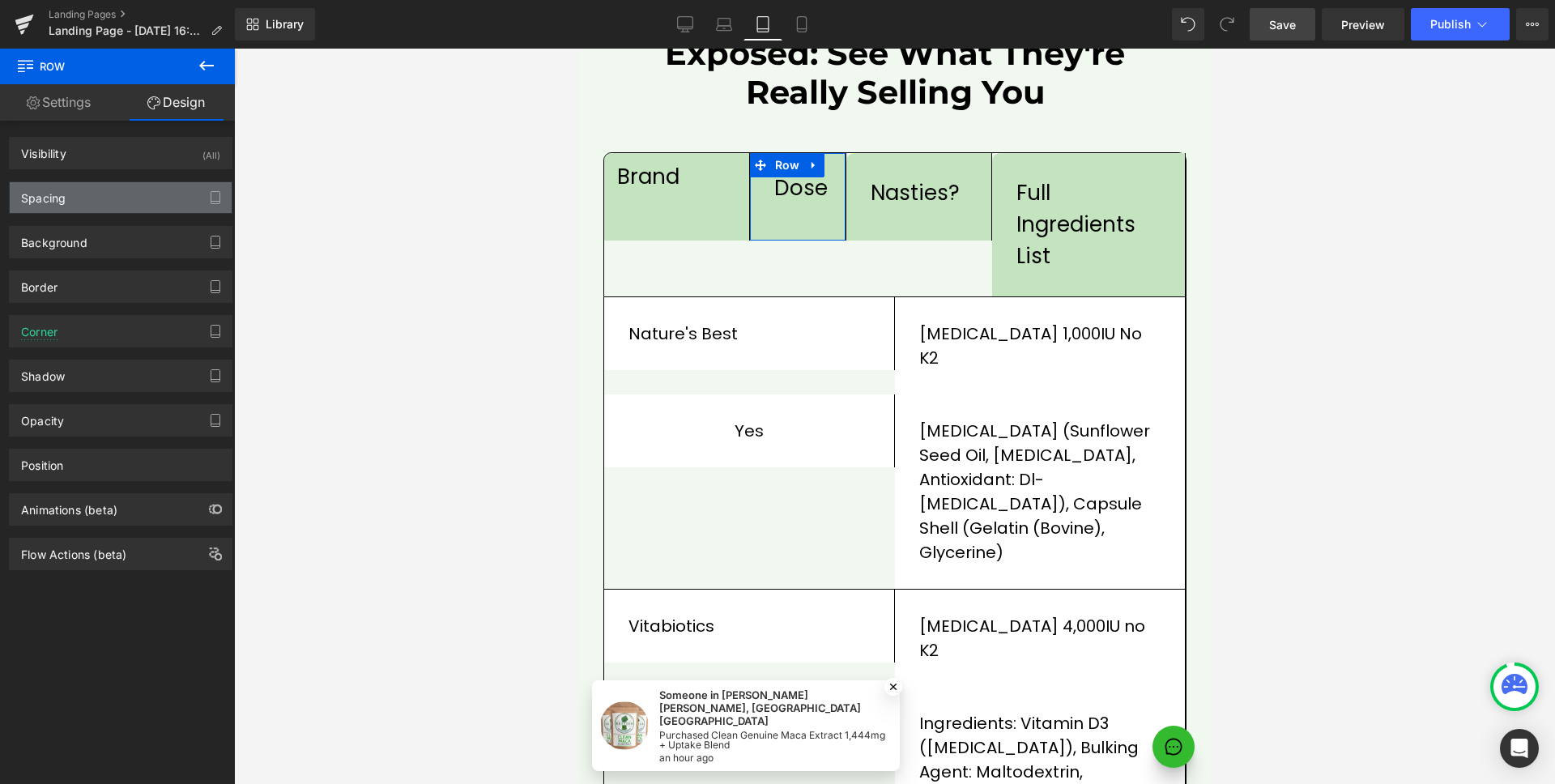
type input "30"
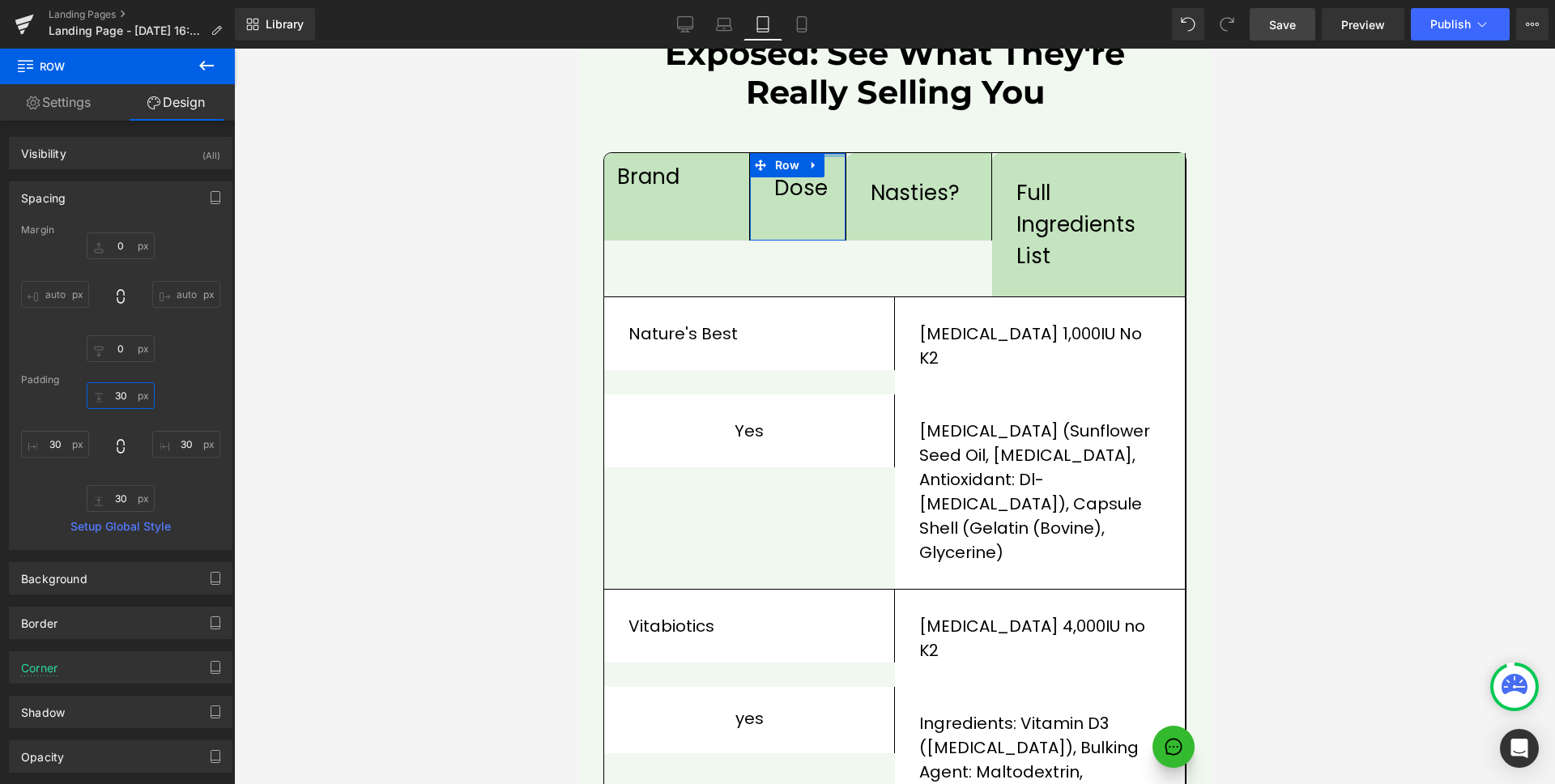
click at [115, 395] on input "30" at bounding box center [120, 396] width 68 height 26
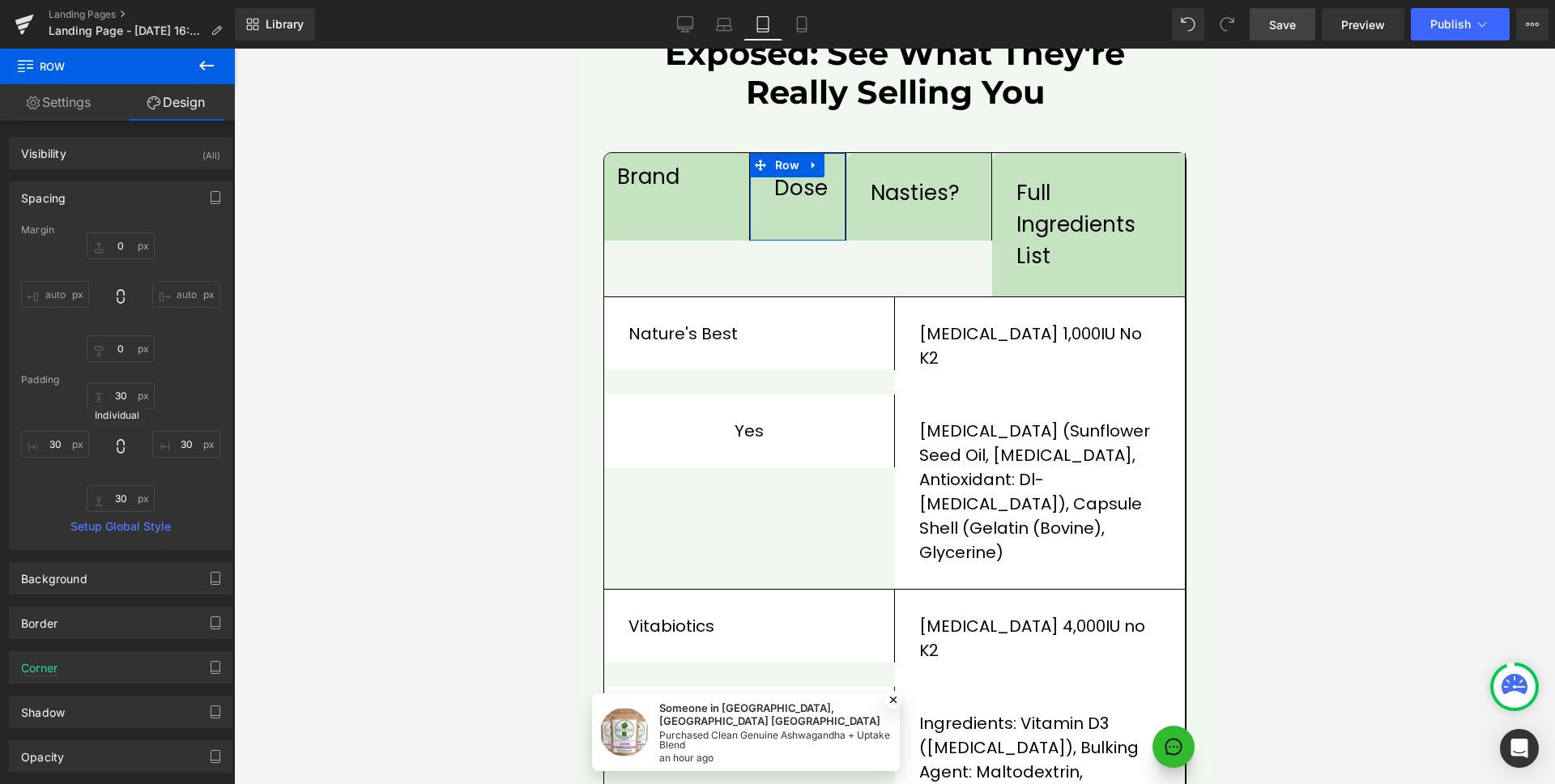
click at [115, 442] on icon at bounding box center [121, 446] width 16 height 16
type input "30"
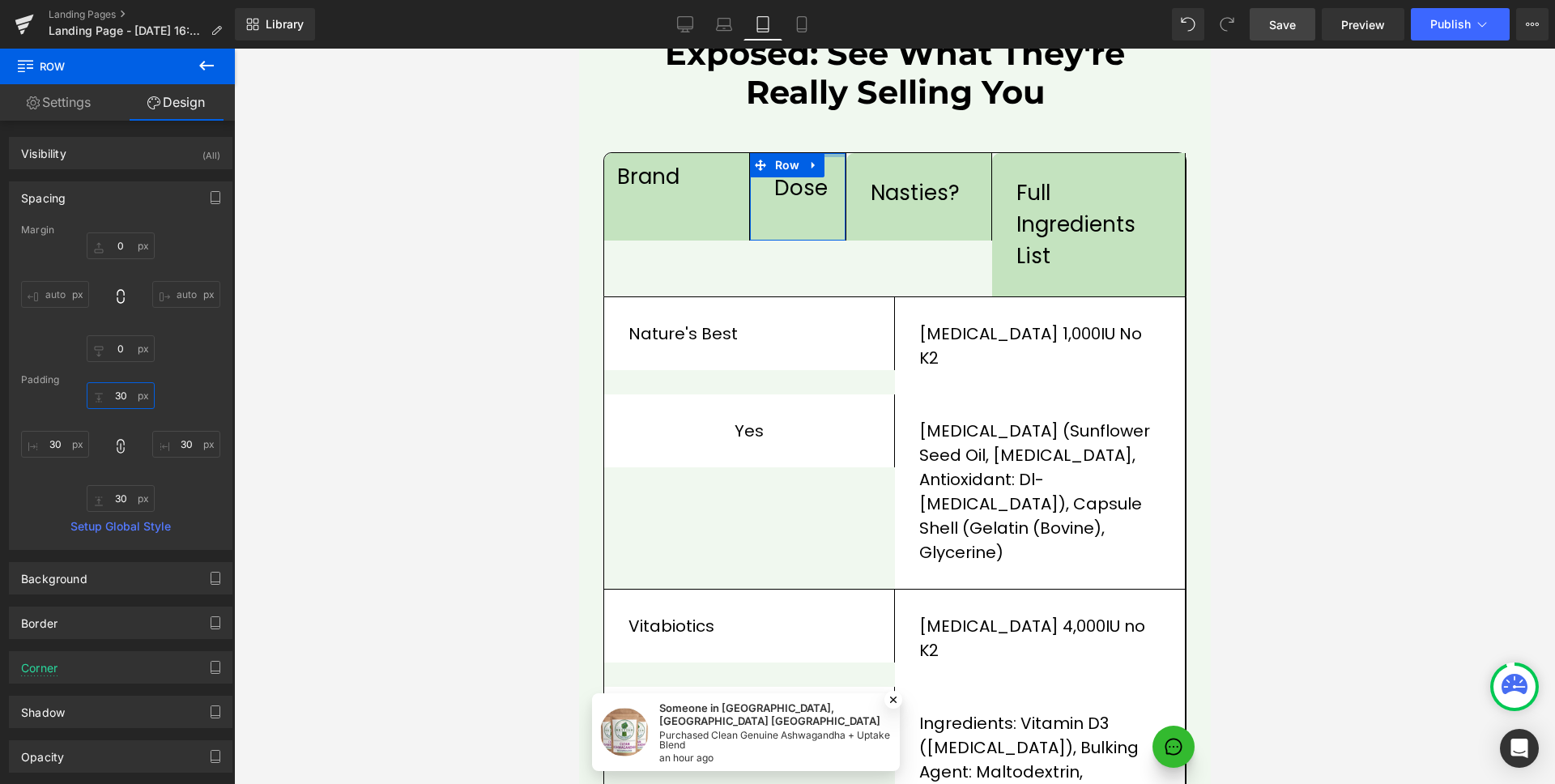
click at [120, 397] on input "30" at bounding box center [120, 396] width 68 height 26
type input "1"
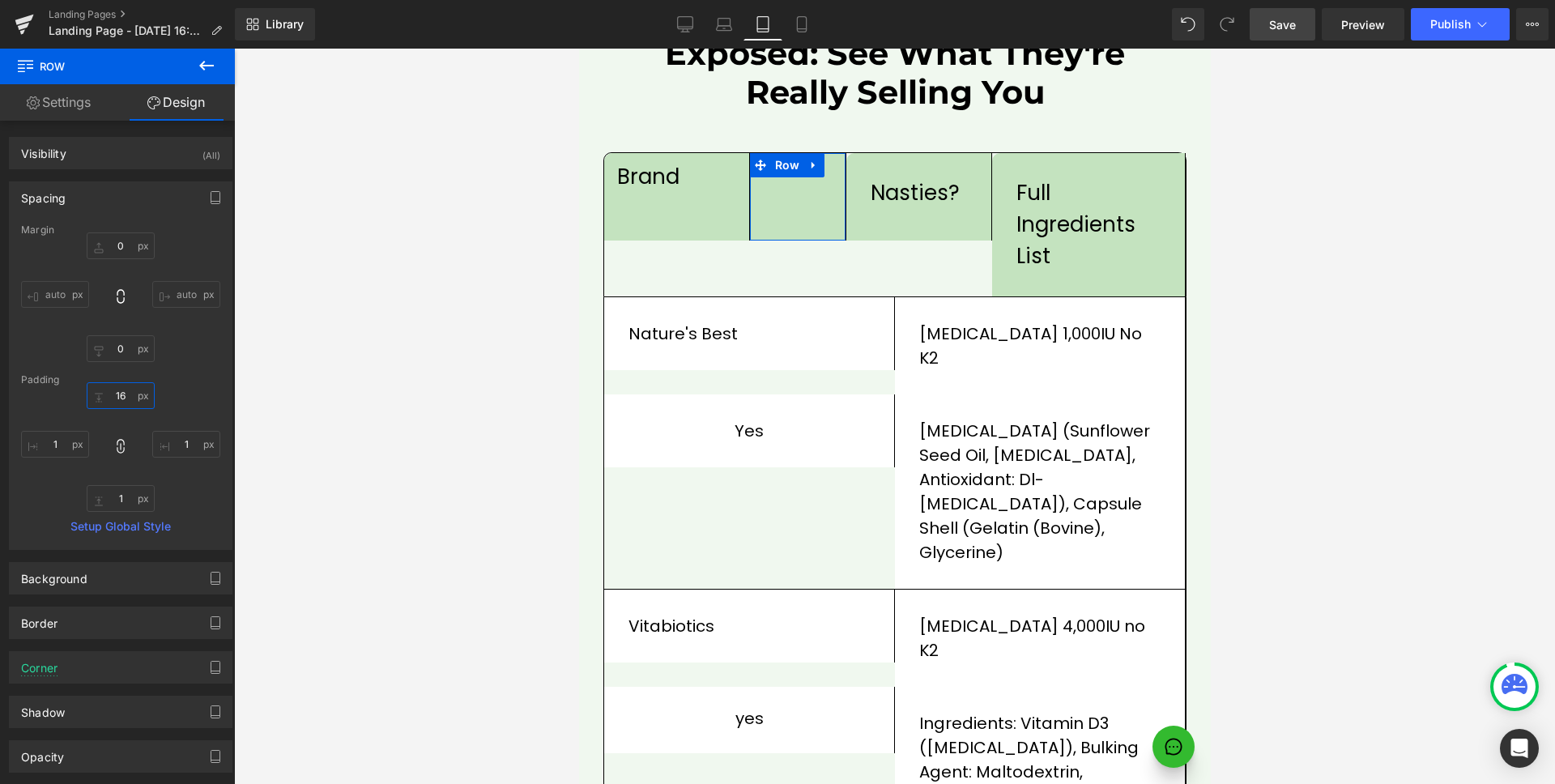
type input "16"
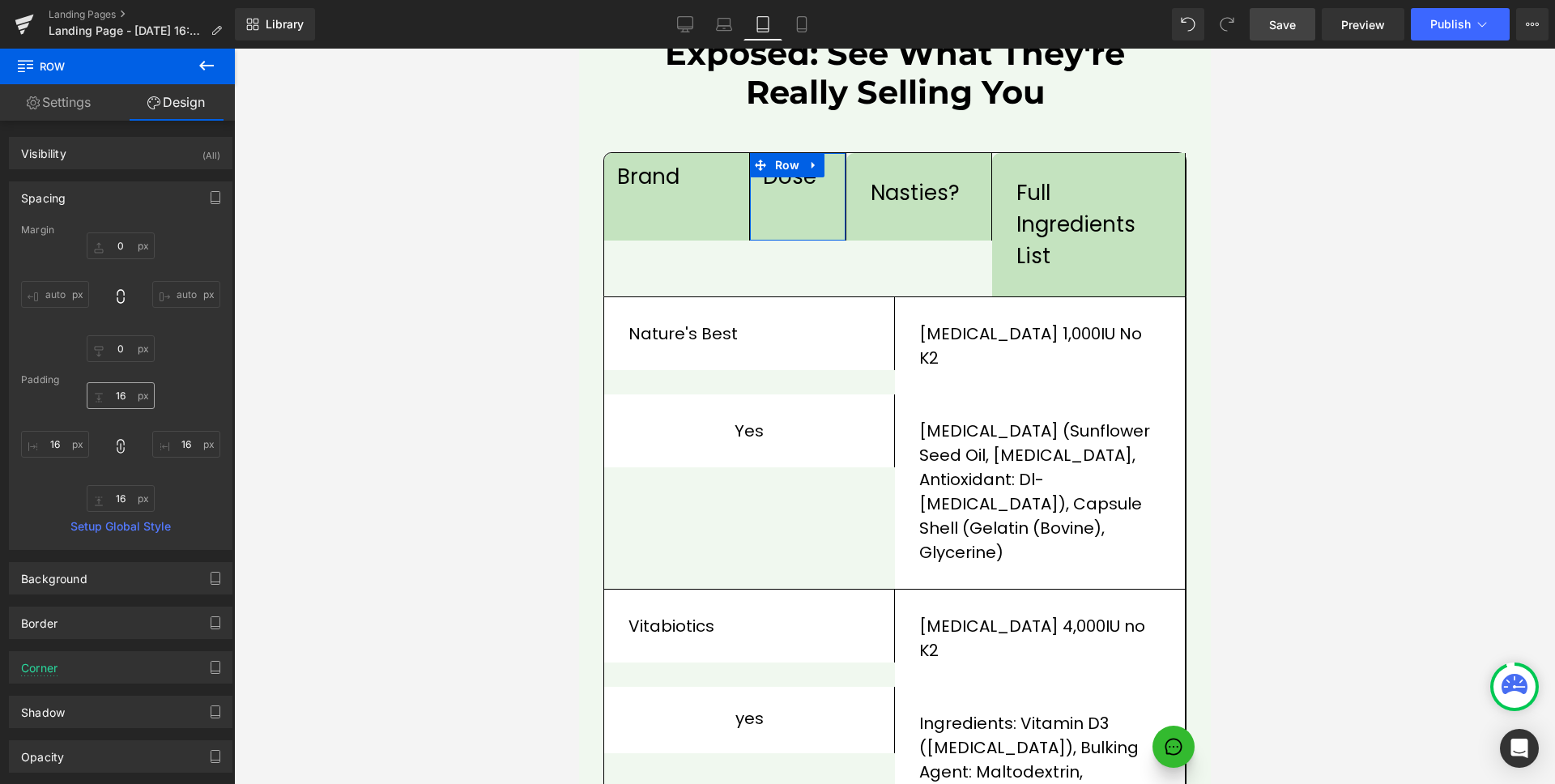
type input "16"
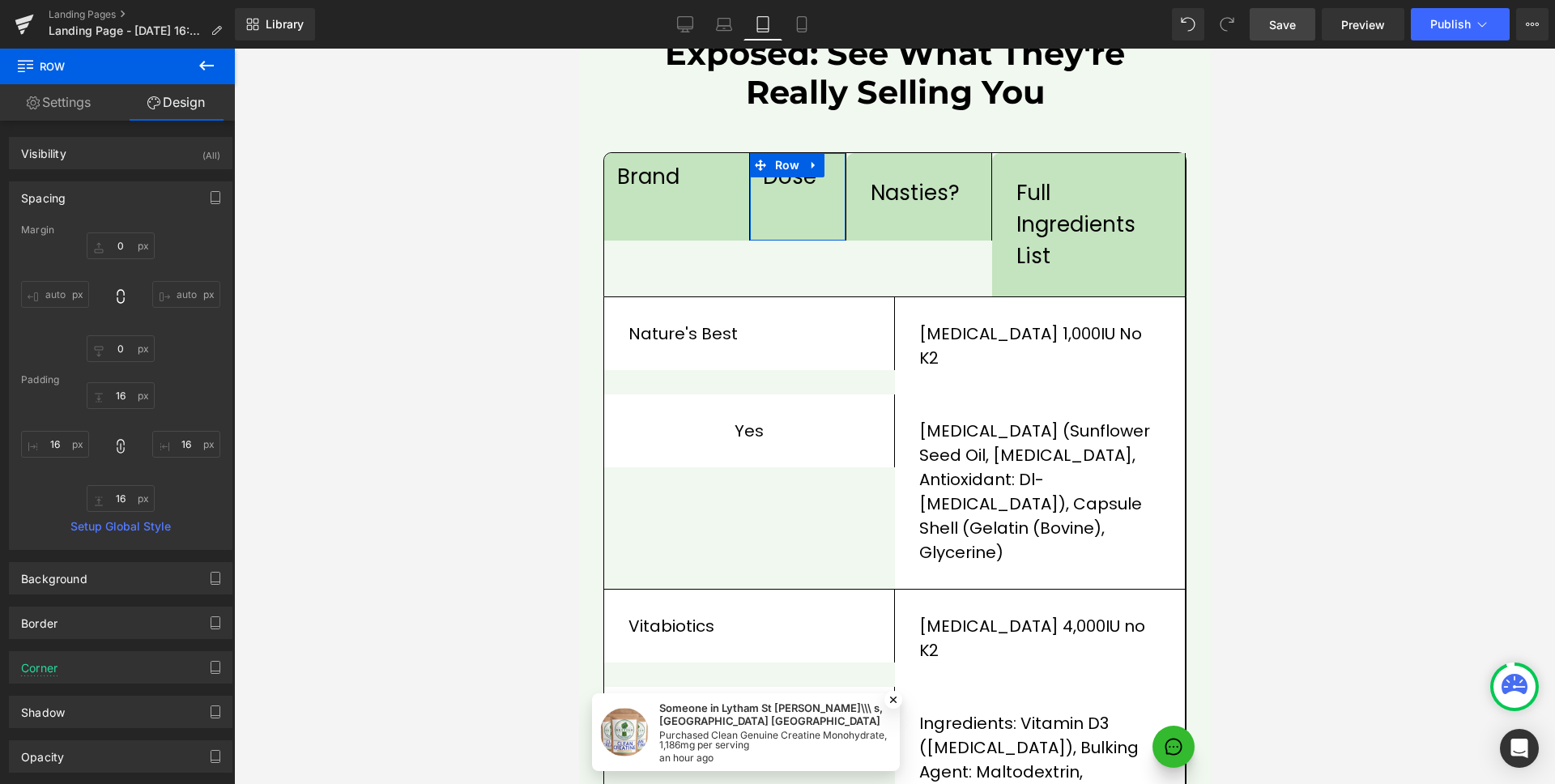
click at [93, 186] on div "Spacing" at bounding box center [121, 197] width 222 height 31
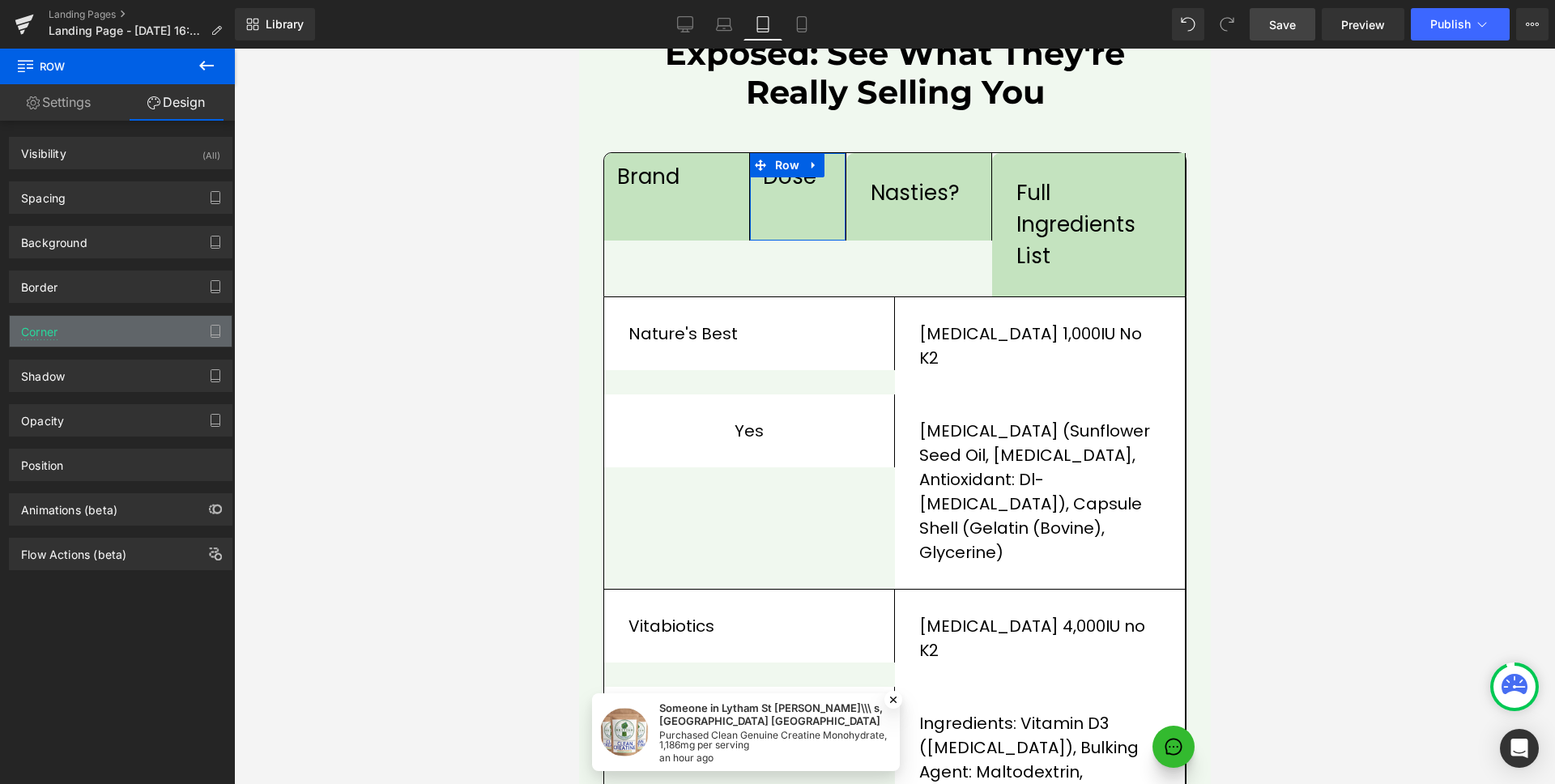
click at [78, 344] on div "Corner" at bounding box center [121, 331] width 222 height 31
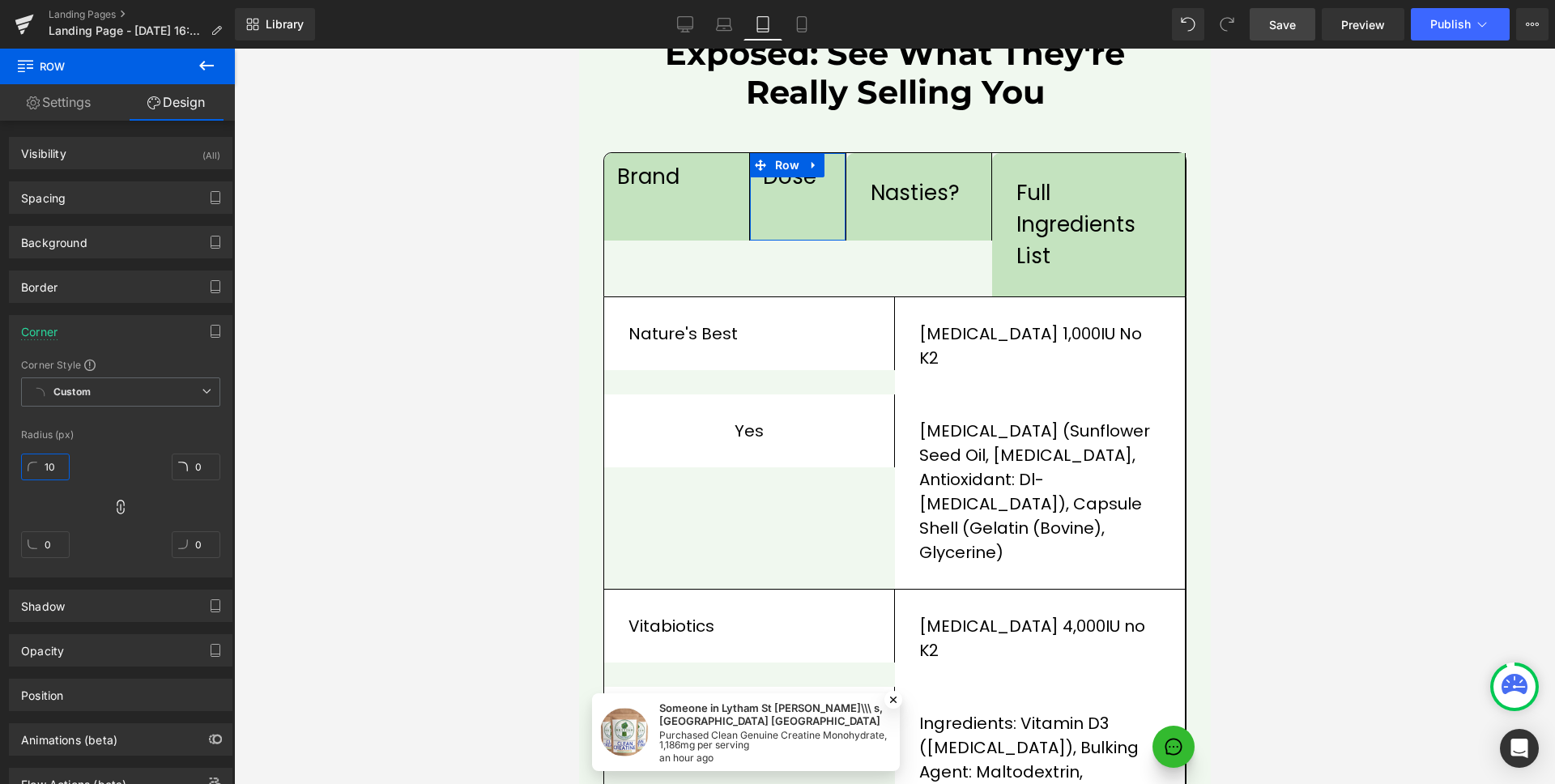
click at [43, 465] on input "10" at bounding box center [45, 467] width 48 height 26
type input "0"
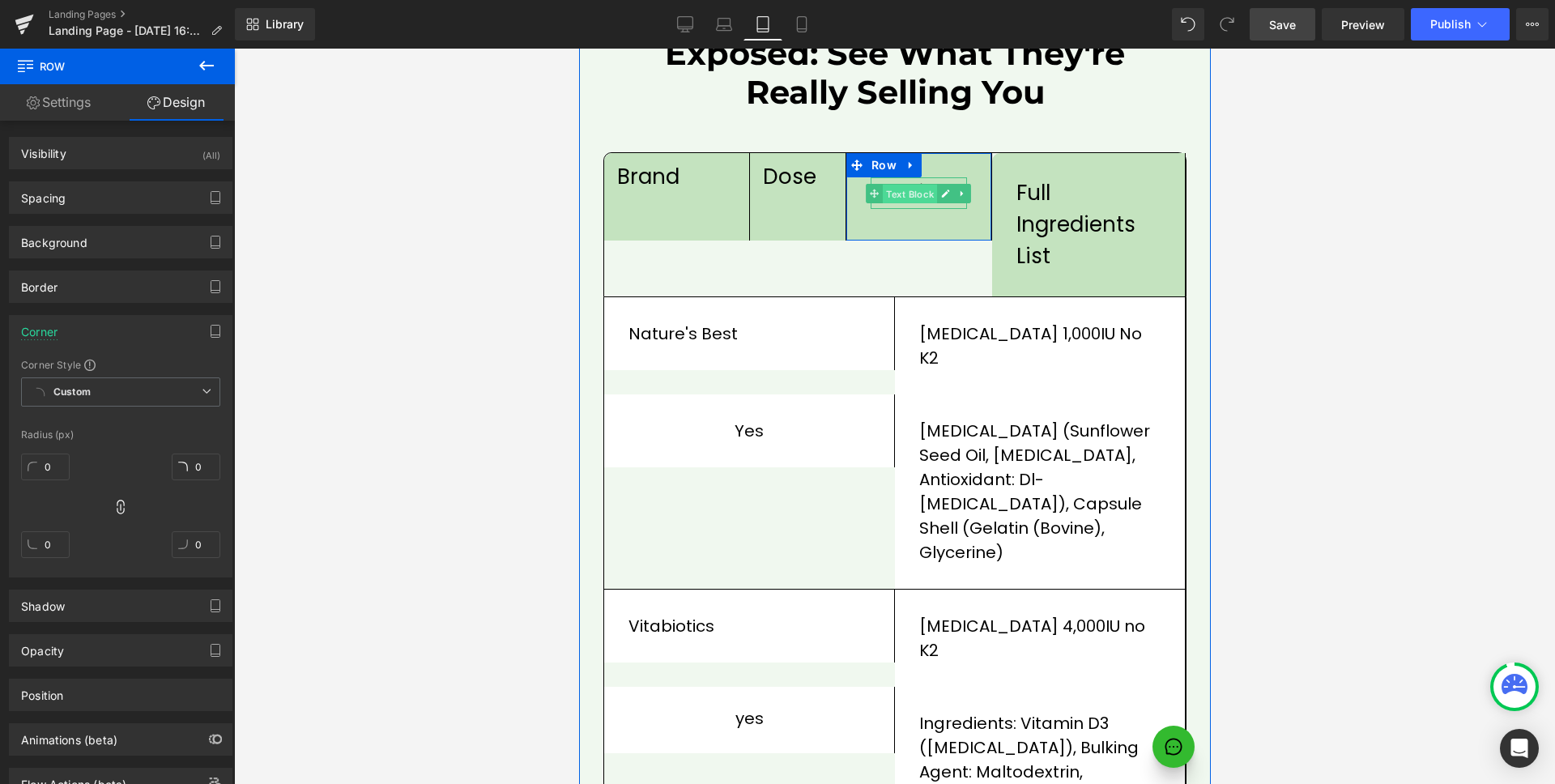
click at [902, 185] on span "Text Block" at bounding box center [909, 195] width 55 height 19
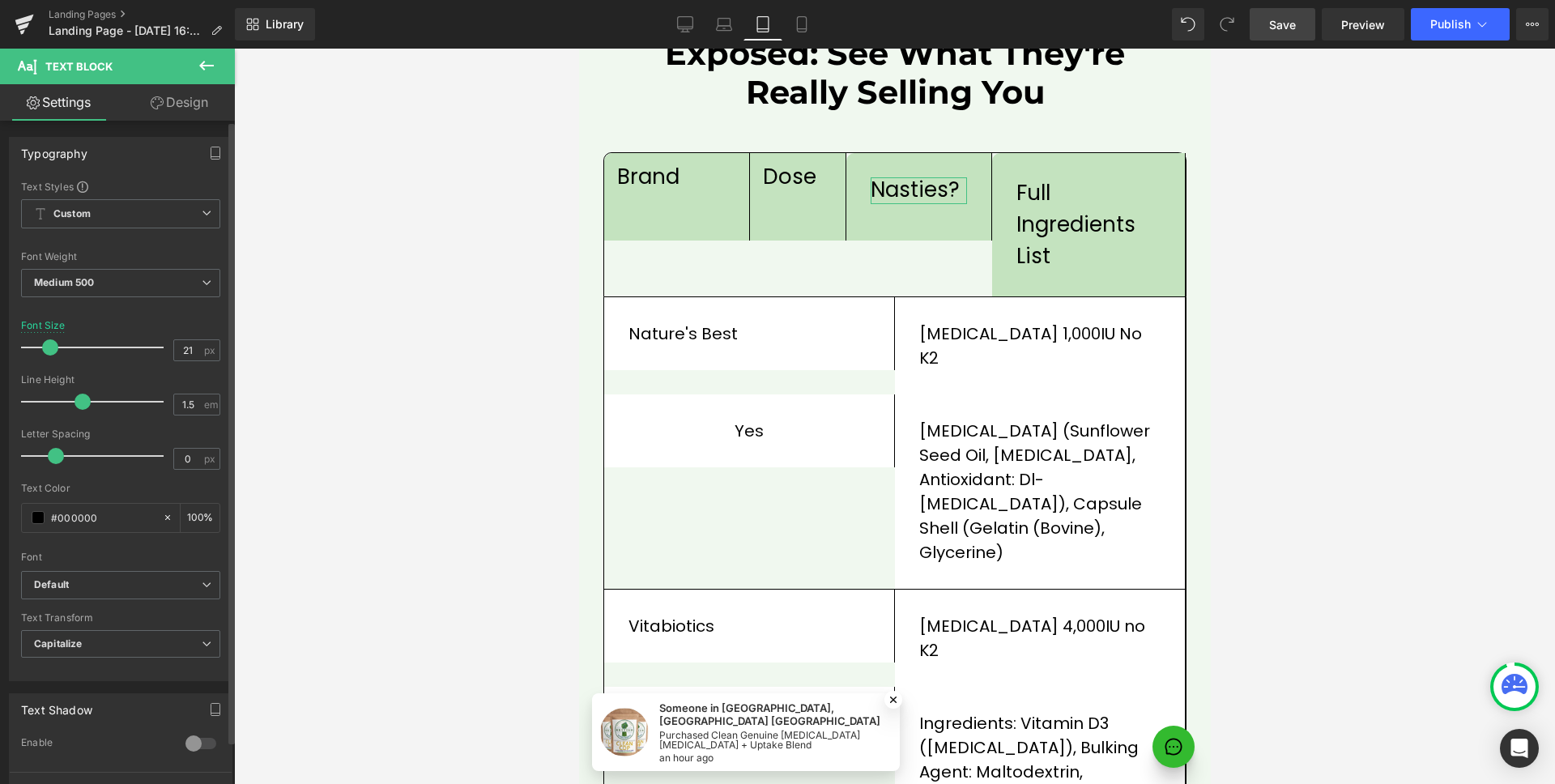
type input "20"
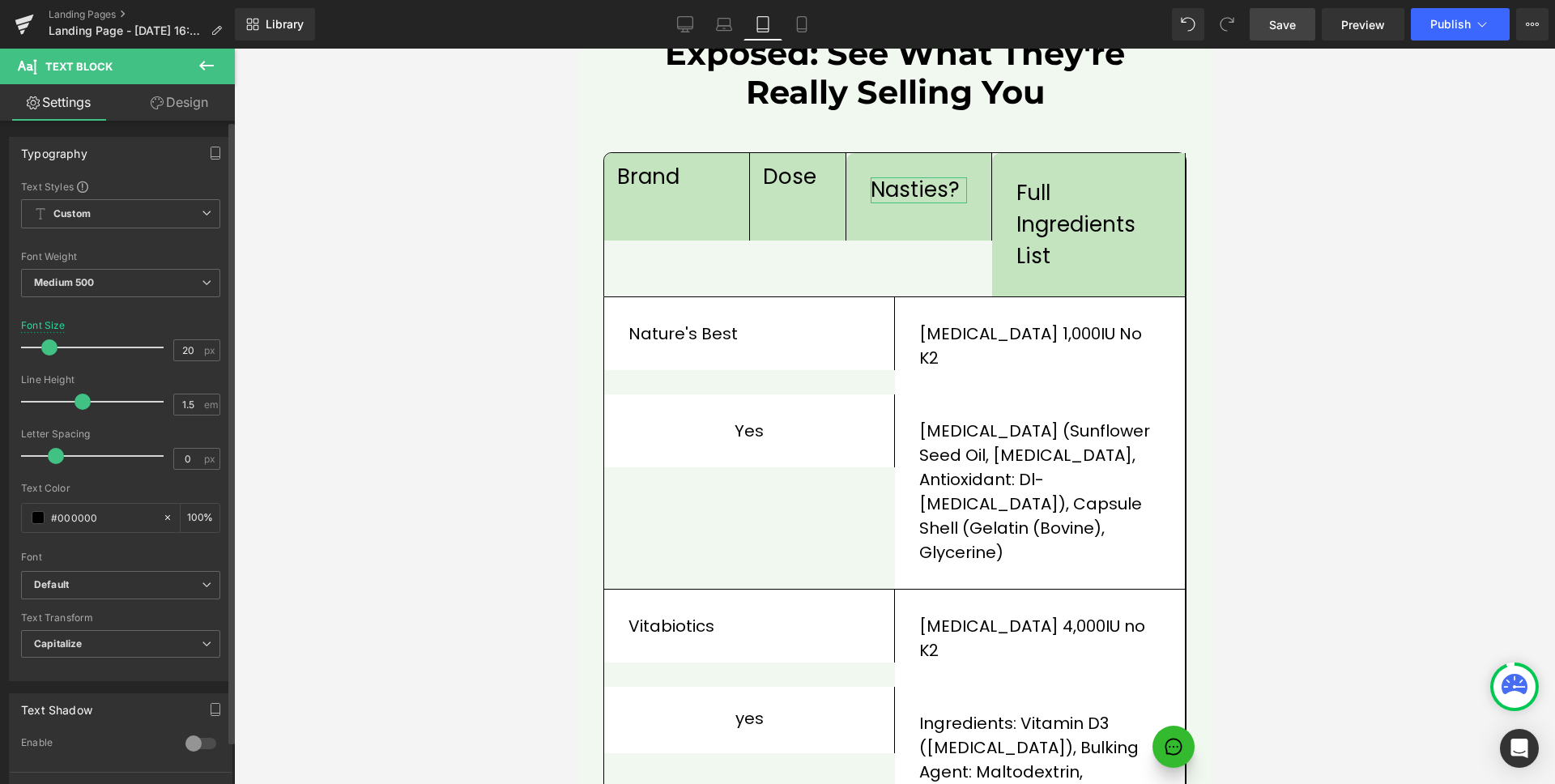
click at [53, 352] on span at bounding box center [49, 347] width 16 height 16
type input "1.3"
click at [75, 394] on div at bounding box center [96, 402] width 135 height 33
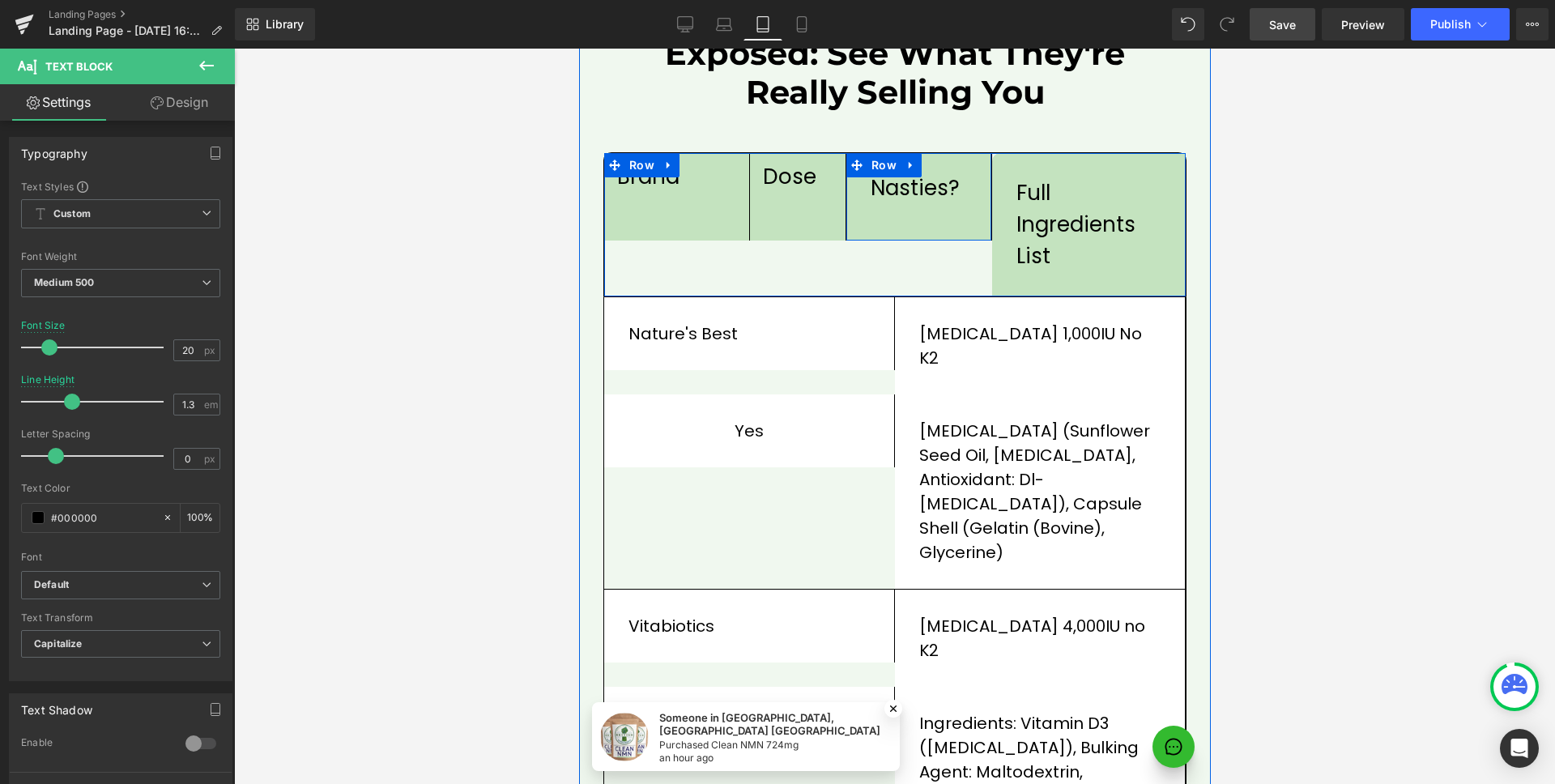
click at [929, 176] on div "Nasties? Text Block Row" at bounding box center [919, 196] width 146 height 87
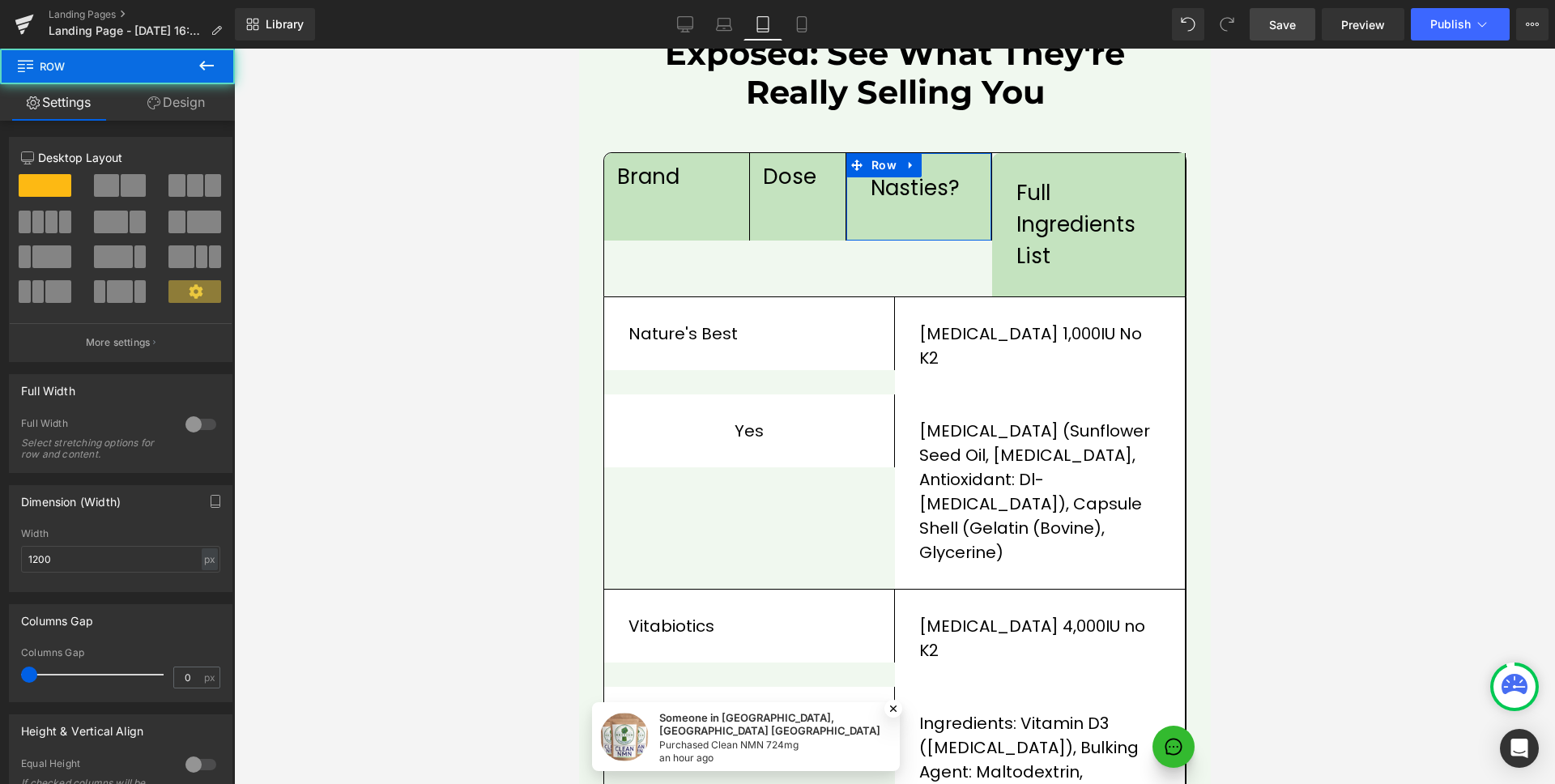
click at [185, 95] on link "Design" at bounding box center [175, 102] width 117 height 36
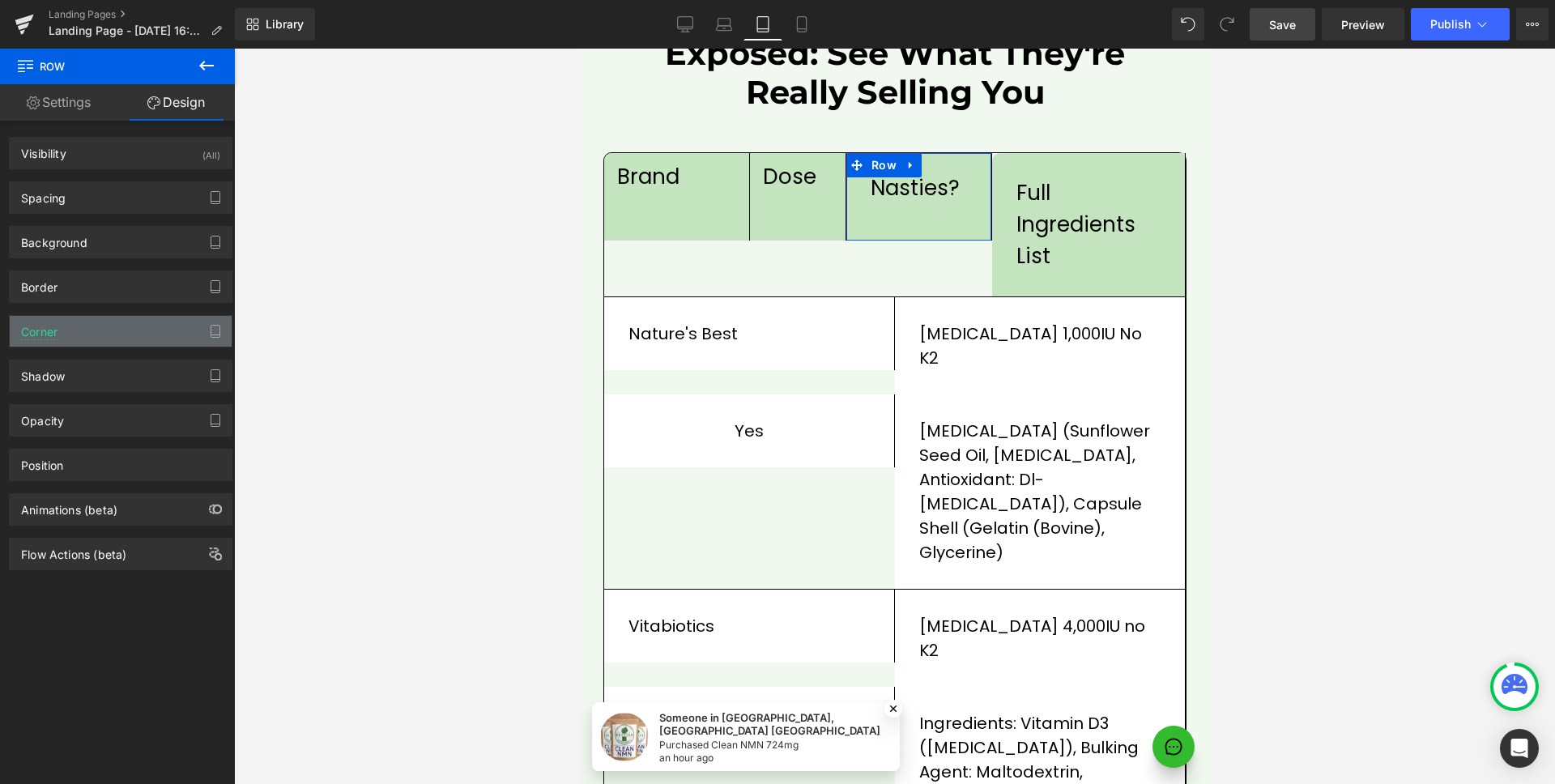
type input "10"
type input "0"
click at [97, 318] on div "Corner" at bounding box center [121, 331] width 222 height 31
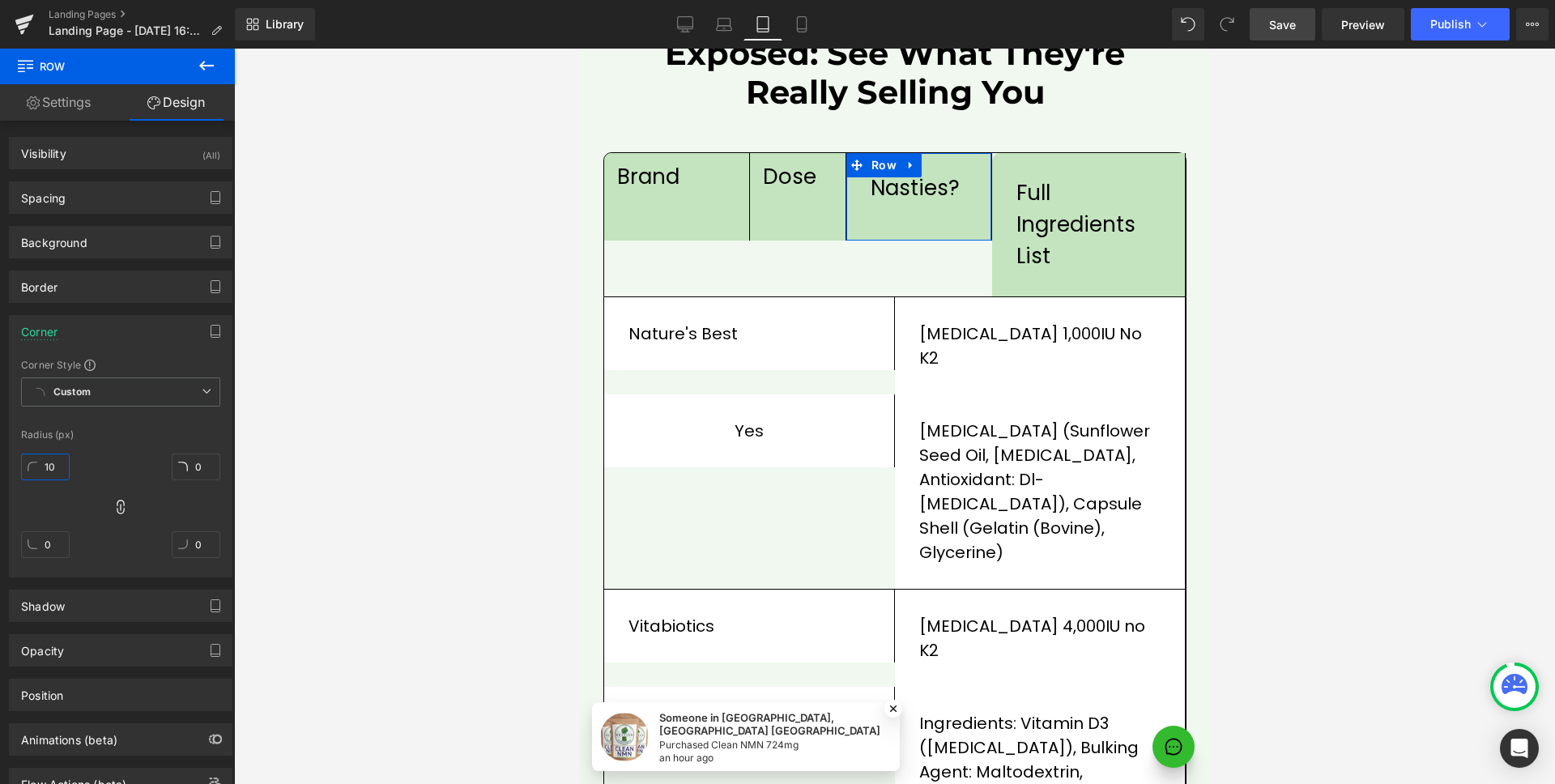
click at [49, 469] on input "10" at bounding box center [45, 467] width 48 height 26
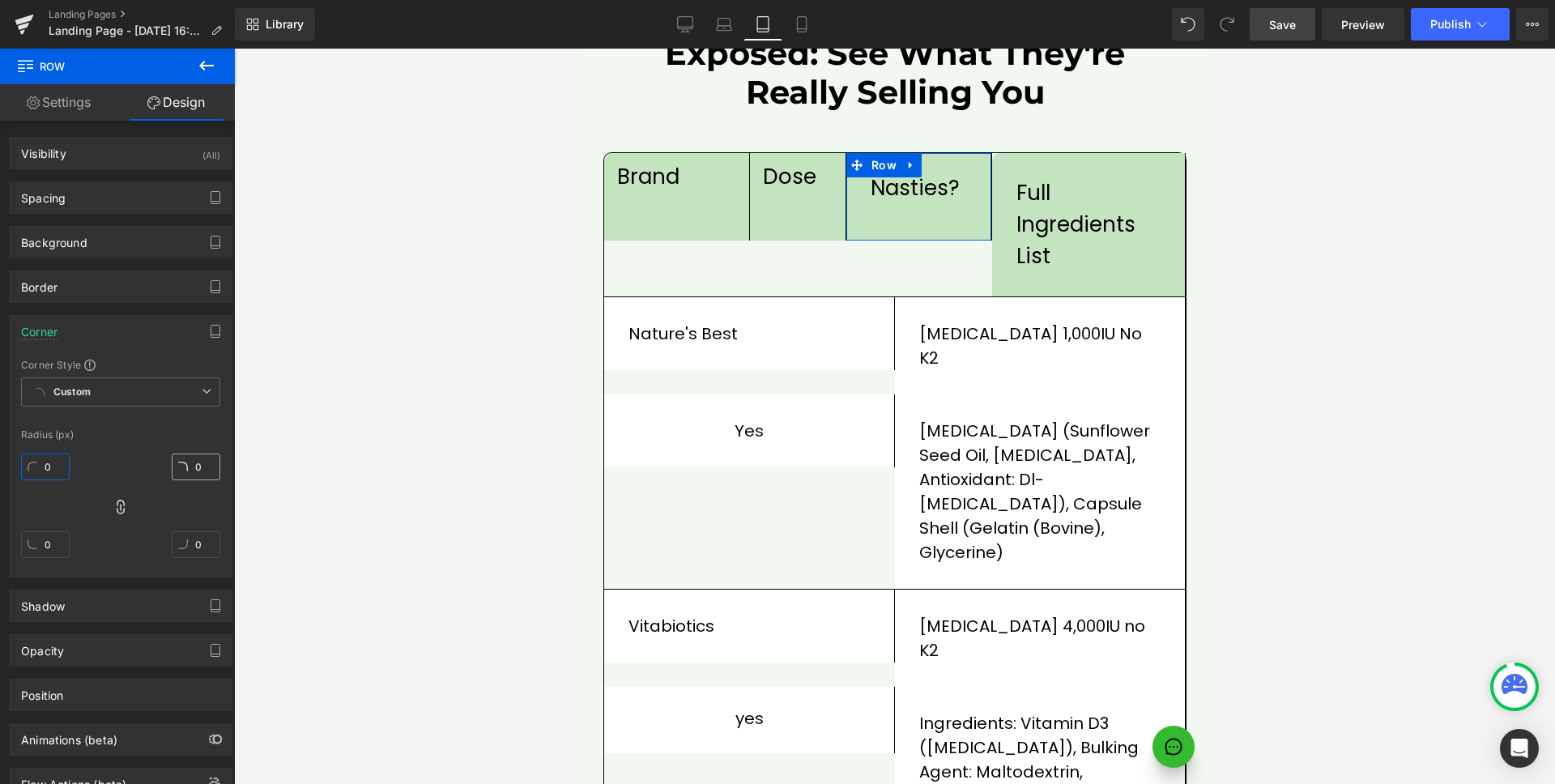
type input "0"
click at [85, 337] on div "Corner" at bounding box center [121, 331] width 222 height 31
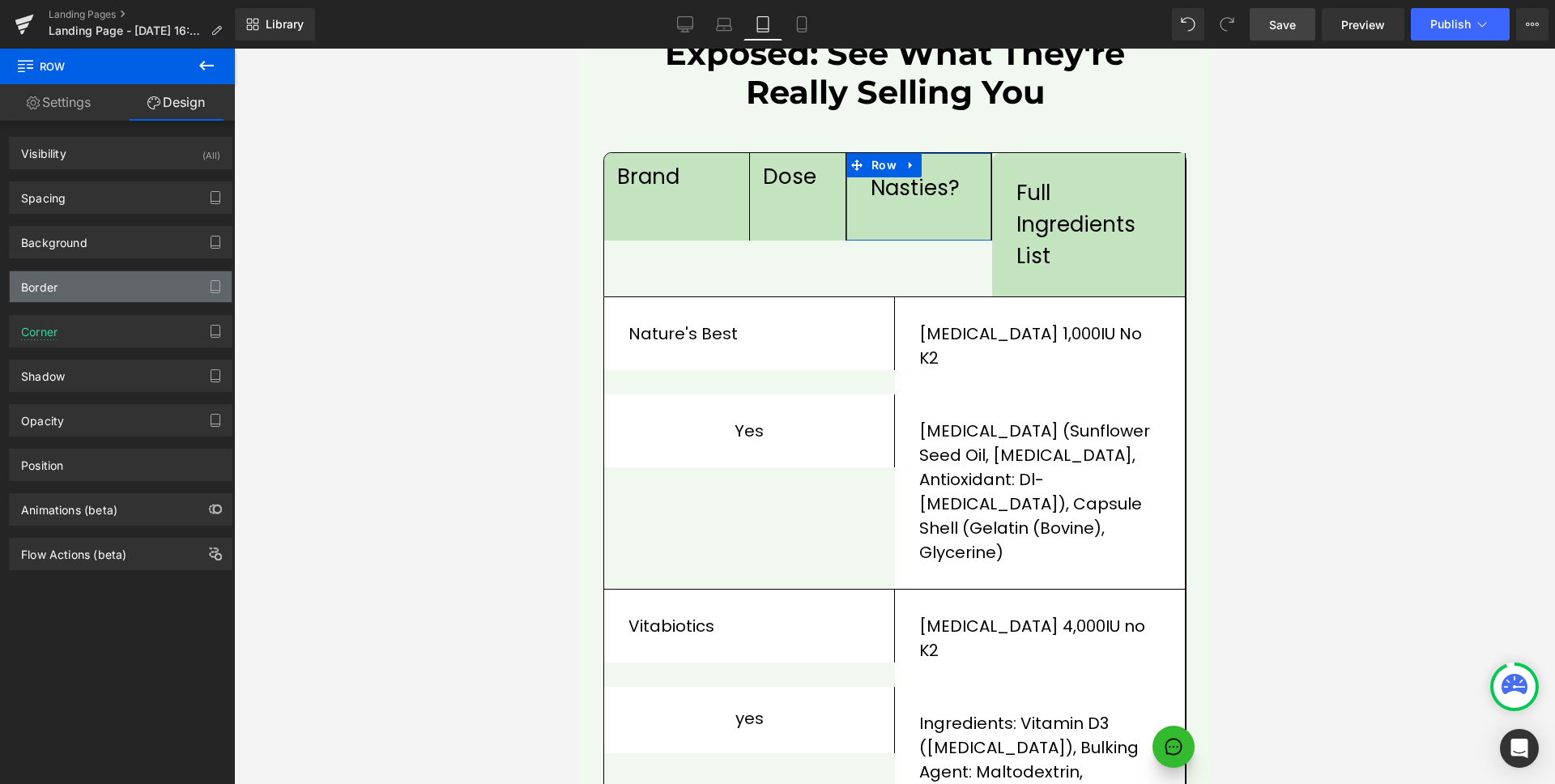
click at [110, 292] on div "Border" at bounding box center [121, 286] width 222 height 31
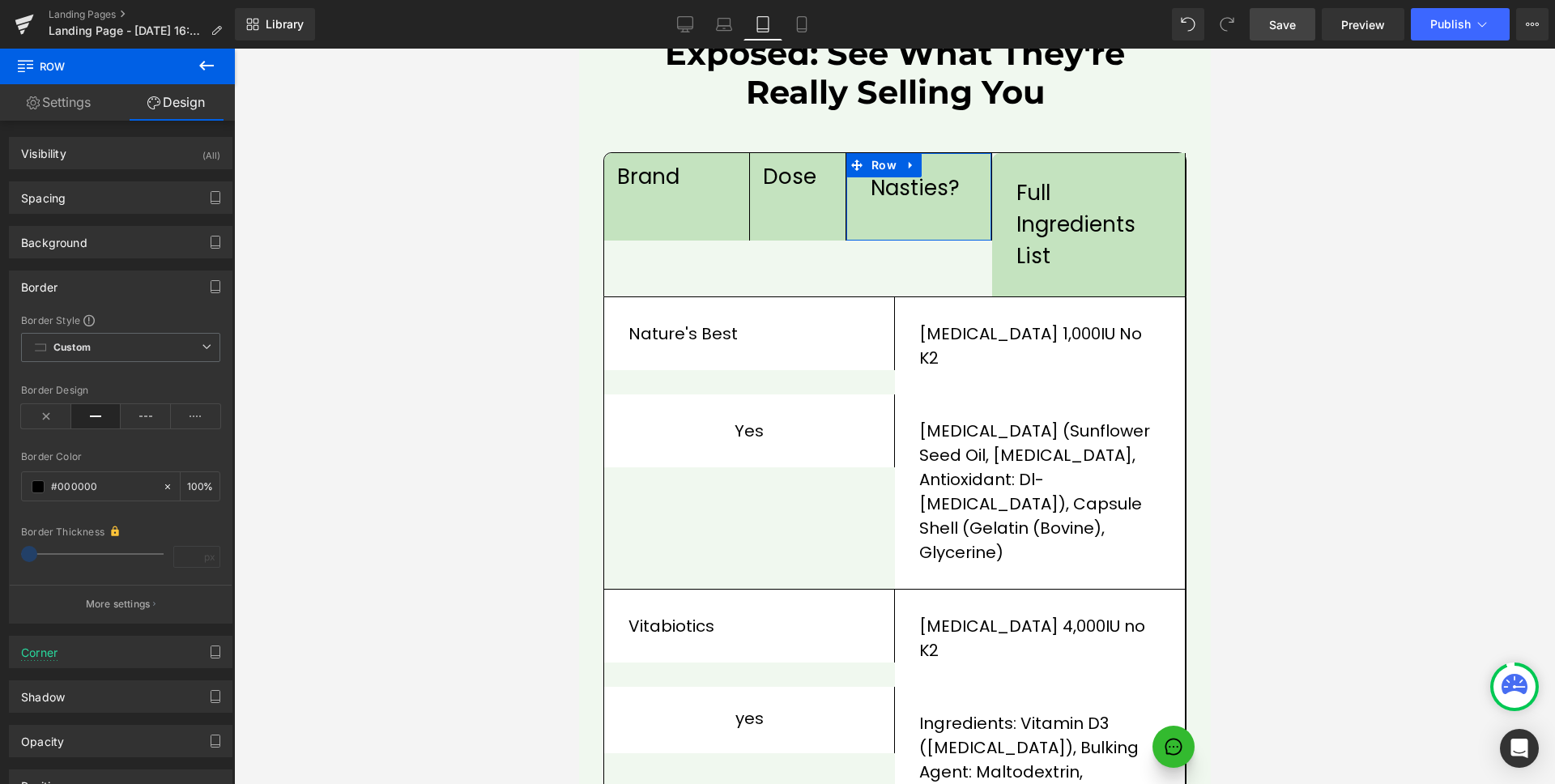
click at [110, 292] on div "Border" at bounding box center [121, 286] width 222 height 31
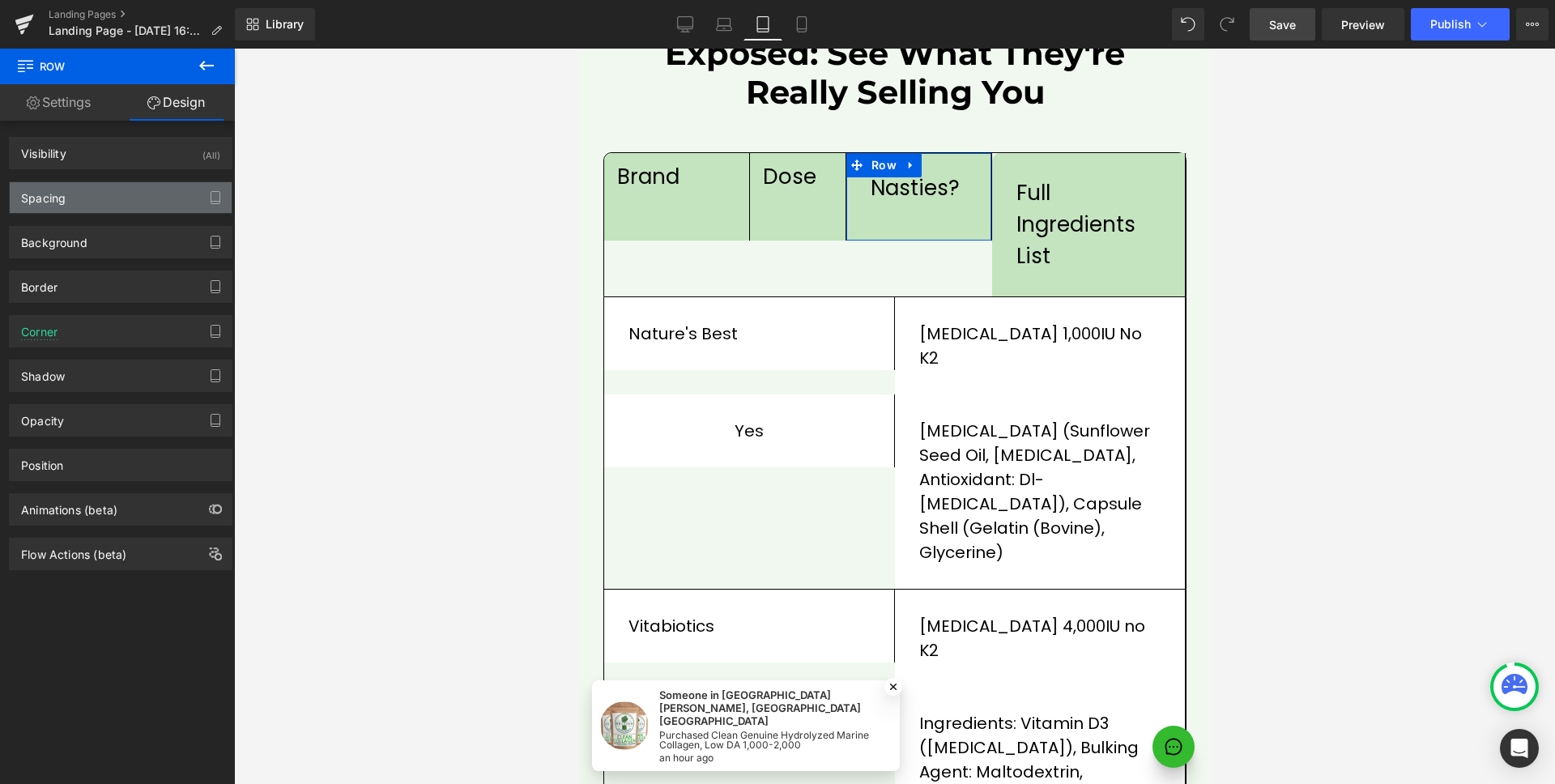
click at [106, 203] on div "Spacing" at bounding box center [121, 197] width 222 height 31
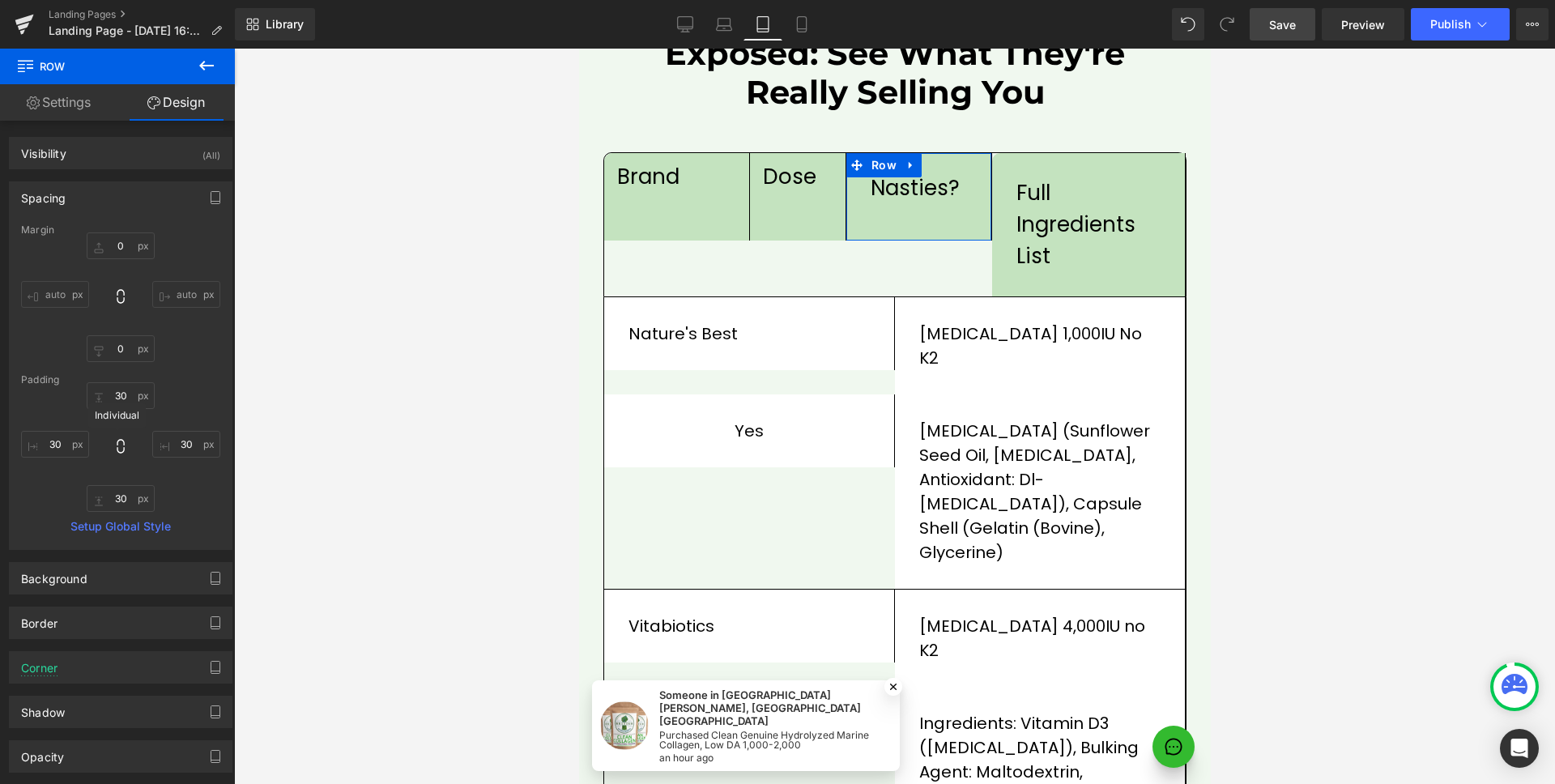
click at [115, 454] on icon at bounding box center [121, 446] width 16 height 16
type input "30"
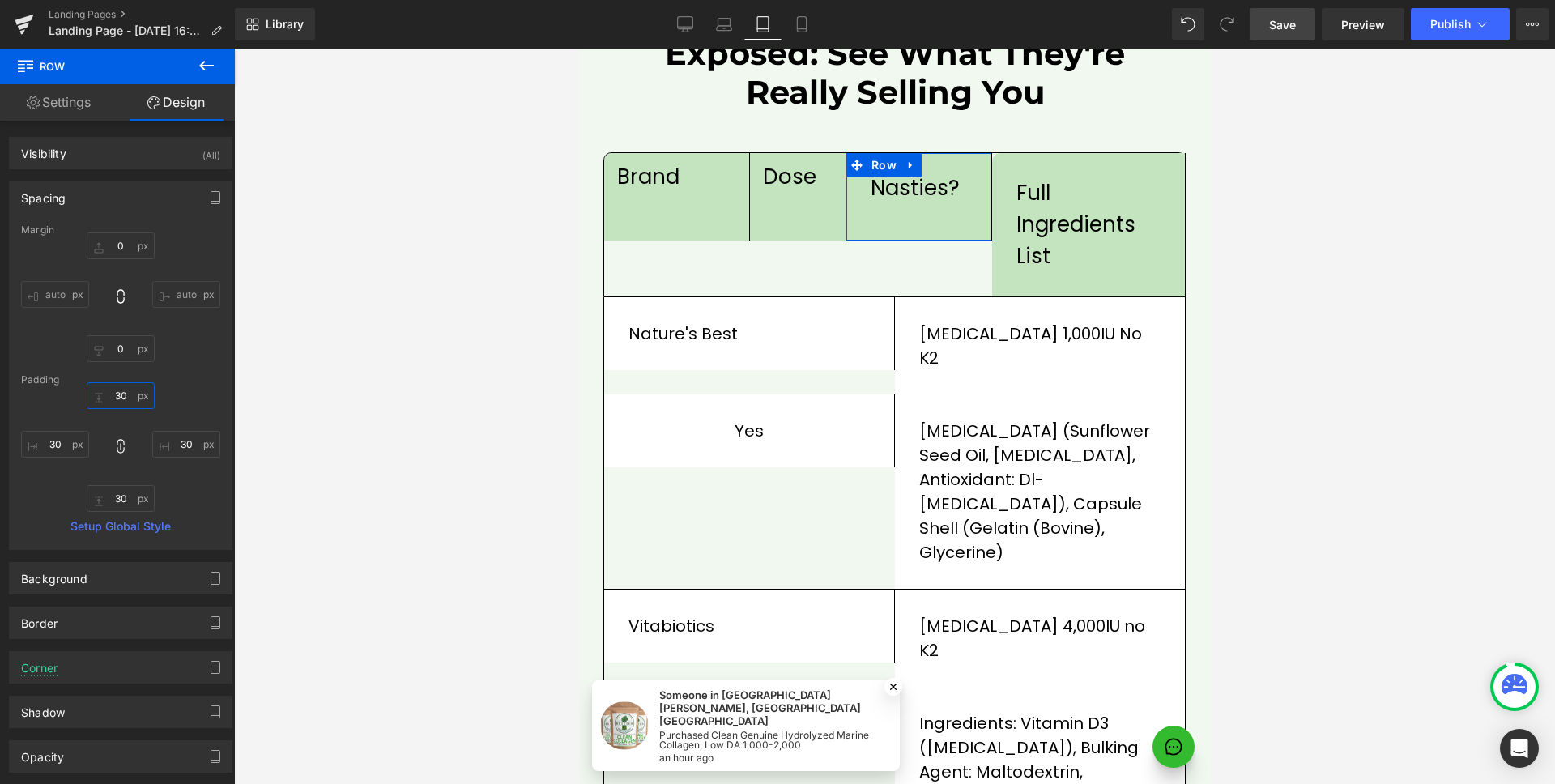
click at [116, 388] on input "30" at bounding box center [120, 396] width 68 height 26
type input "1"
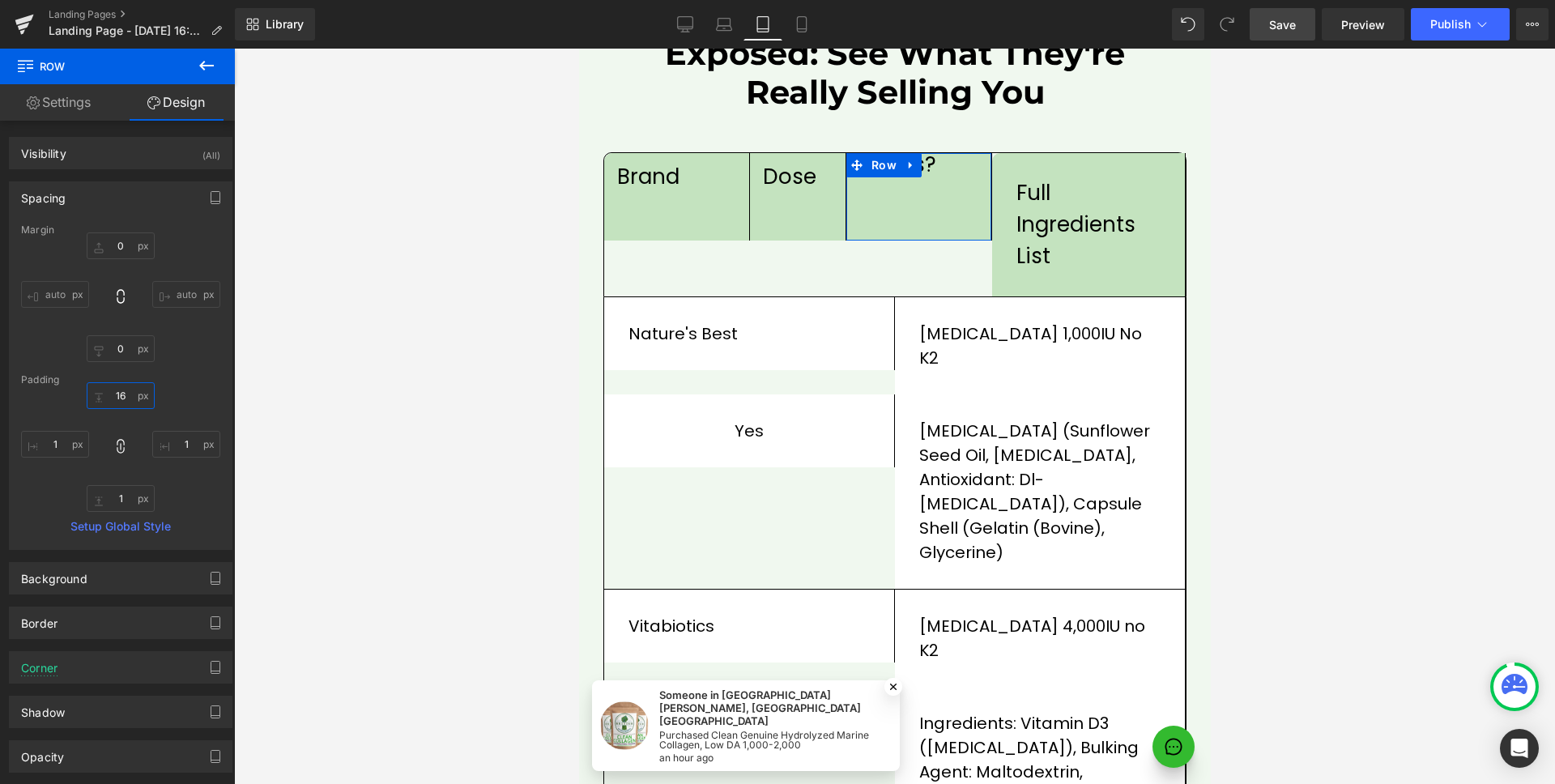
type input "16"
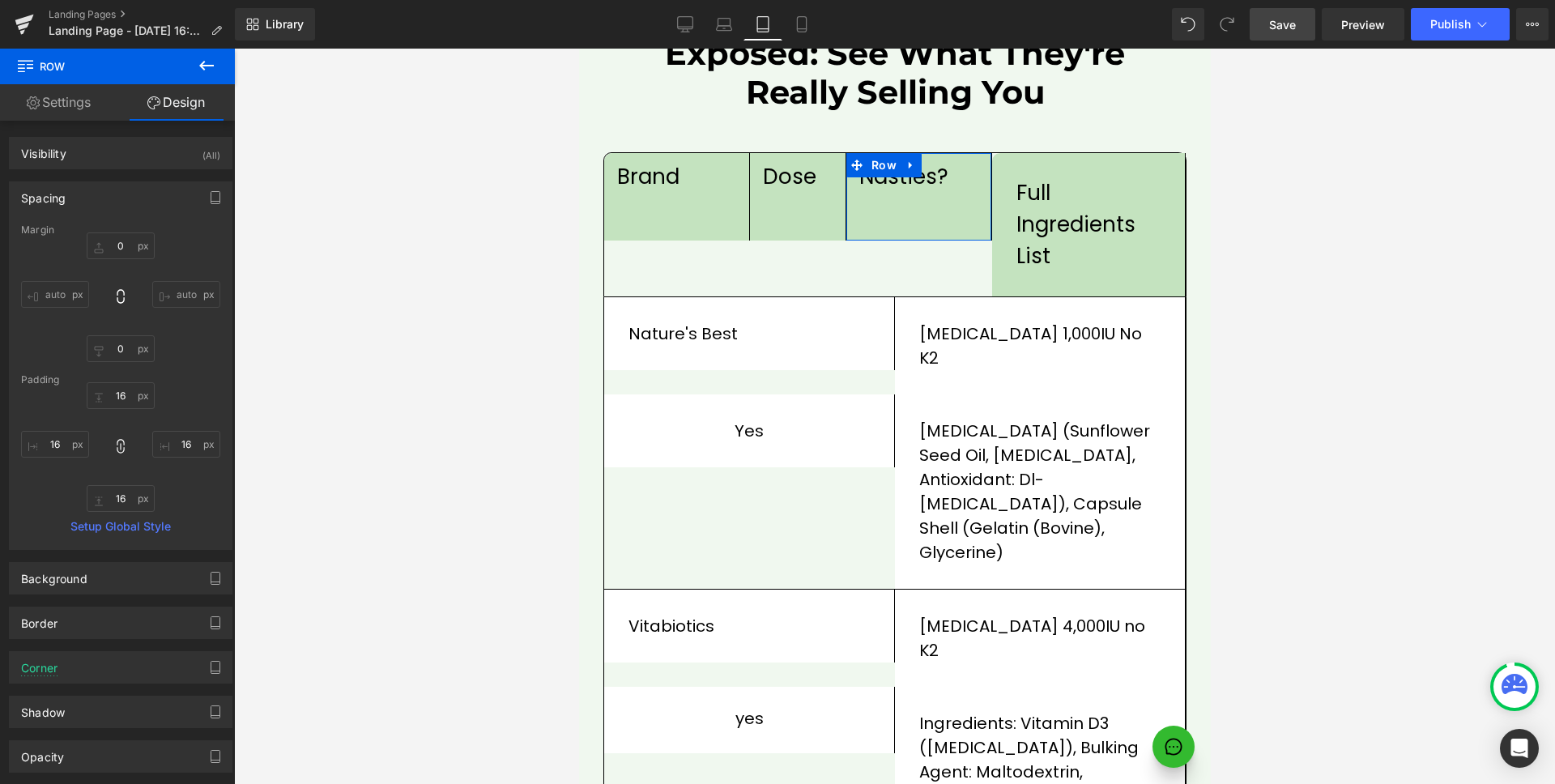
type input "16"
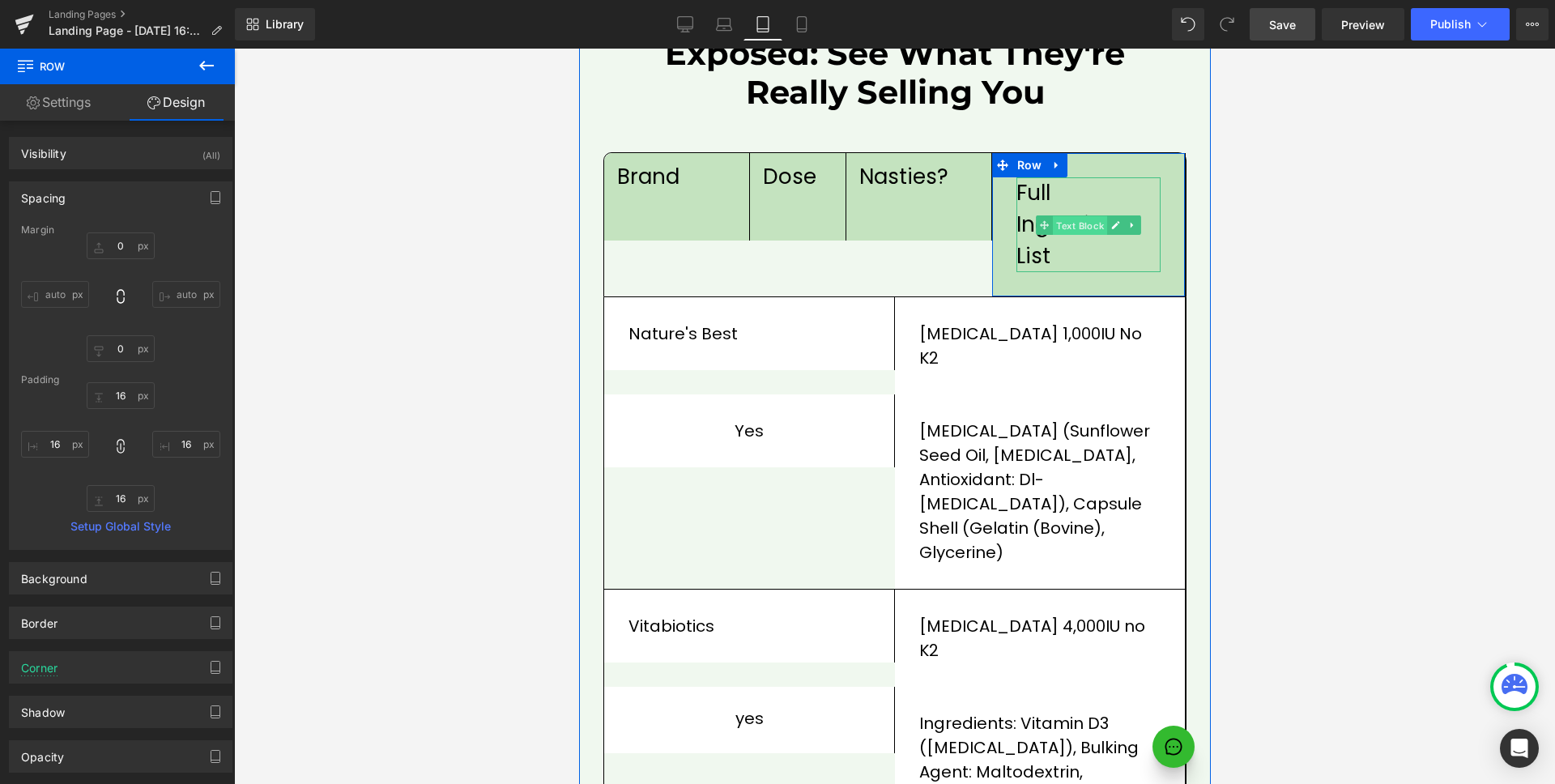
drag, startPoint x: 1075, startPoint y: 180, endPoint x: 905, endPoint y: 357, distance: 245.4
click at [1075, 216] on span "Text Block" at bounding box center [1079, 226] width 55 height 19
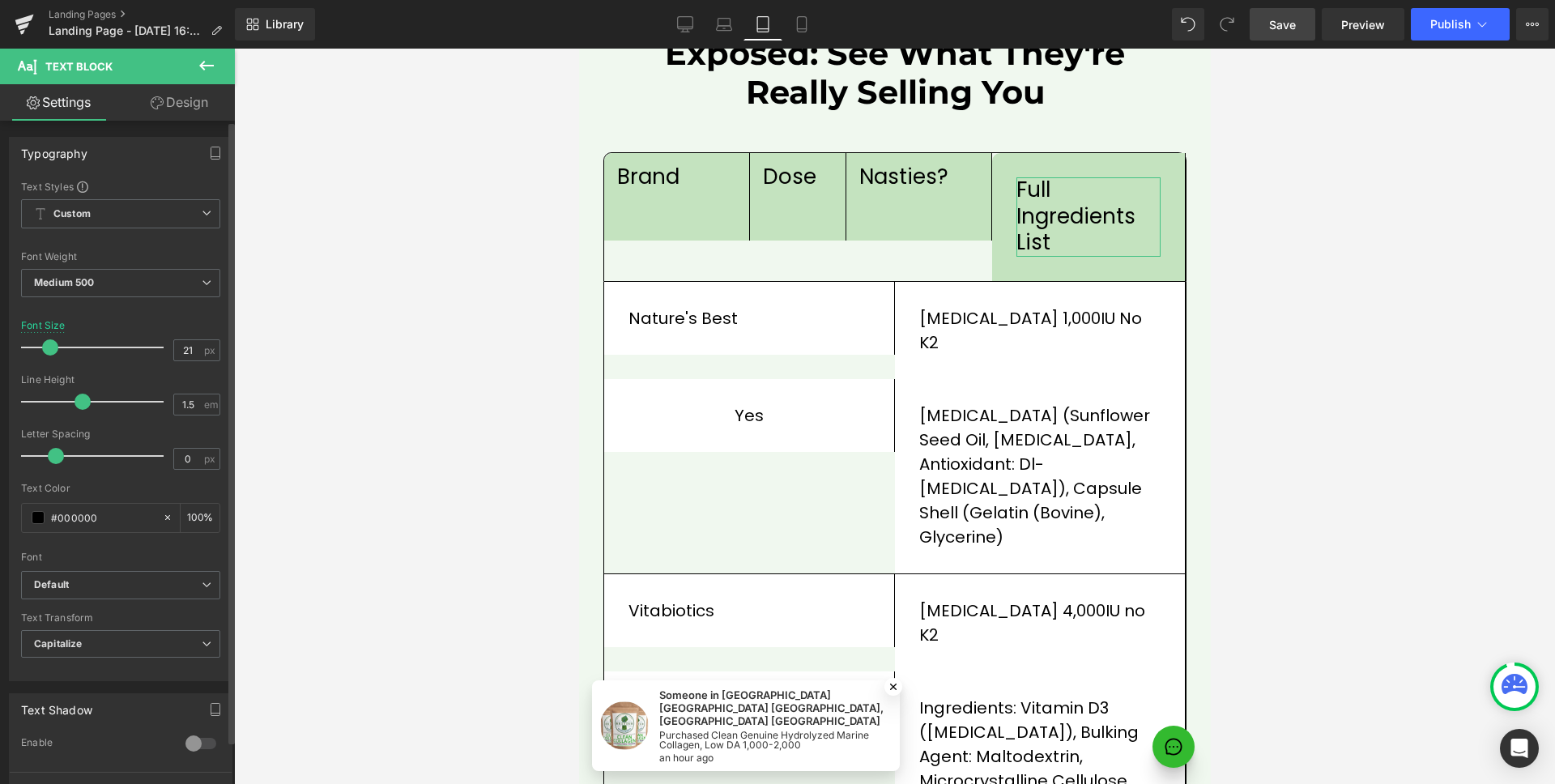
type input "20"
click at [50, 351] on span at bounding box center [49, 347] width 16 height 16
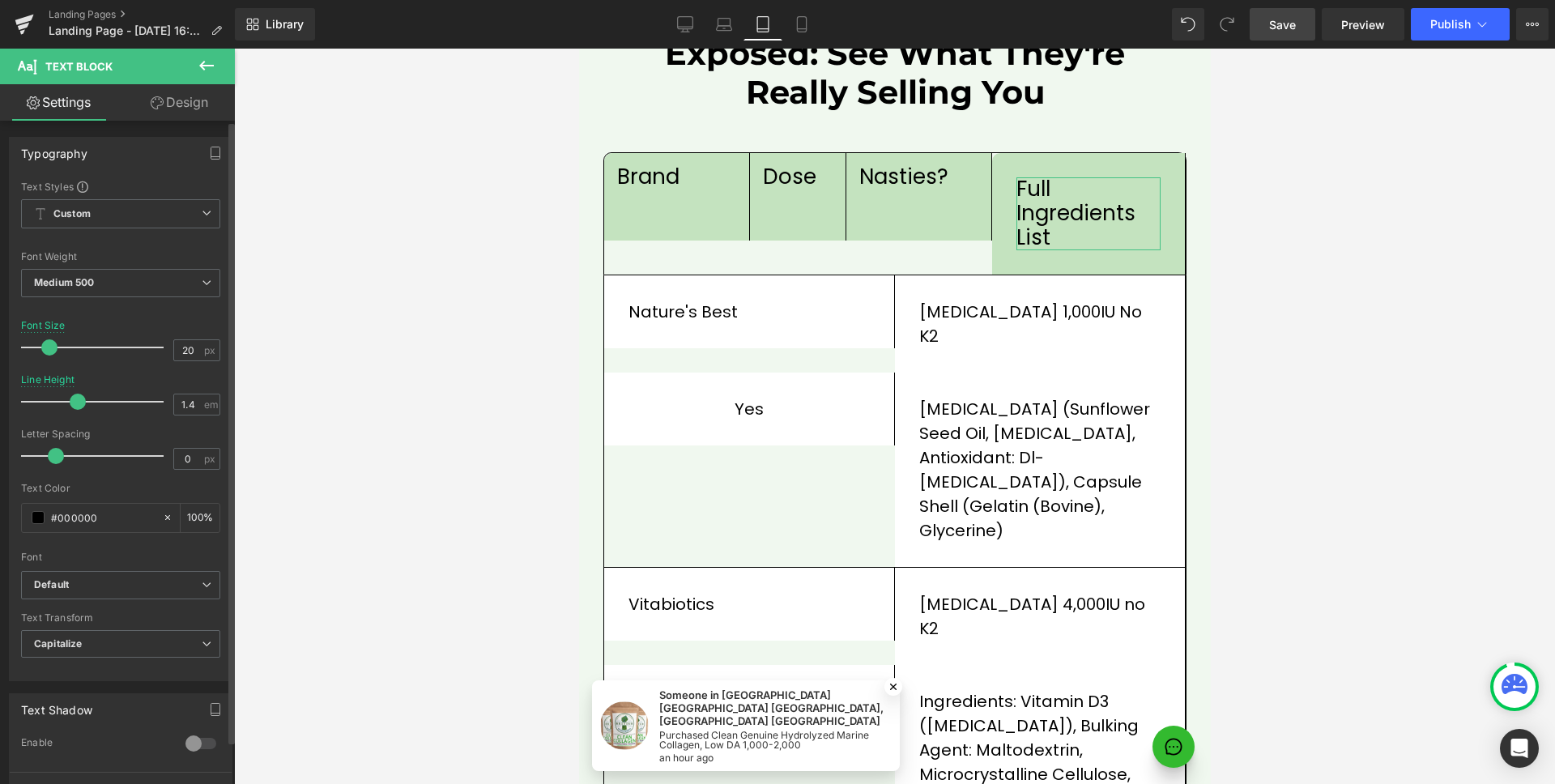
type input "1.3"
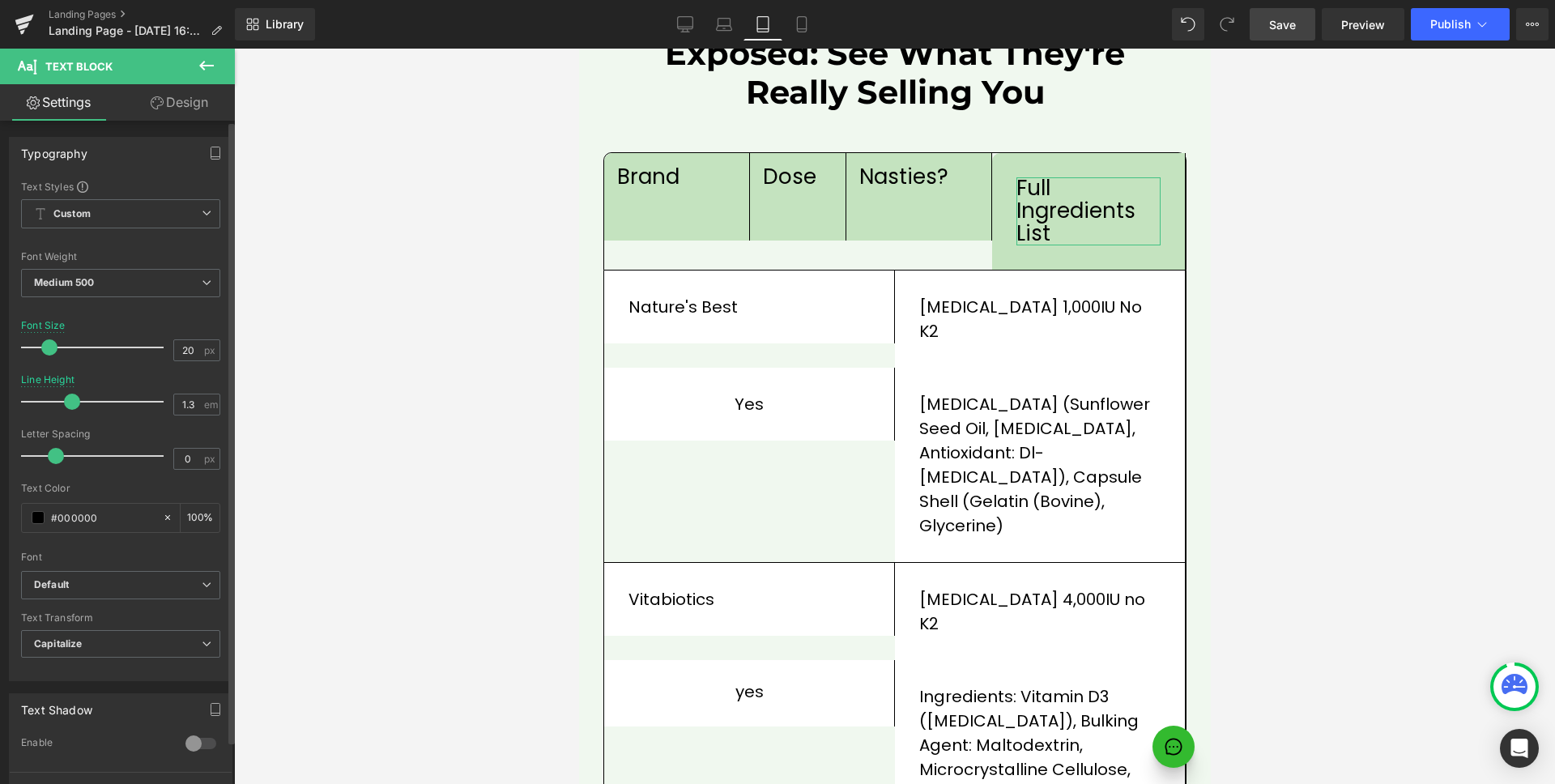
click at [73, 399] on span at bounding box center [72, 402] width 16 height 16
click at [197, 104] on link "Design" at bounding box center [179, 102] width 117 height 36
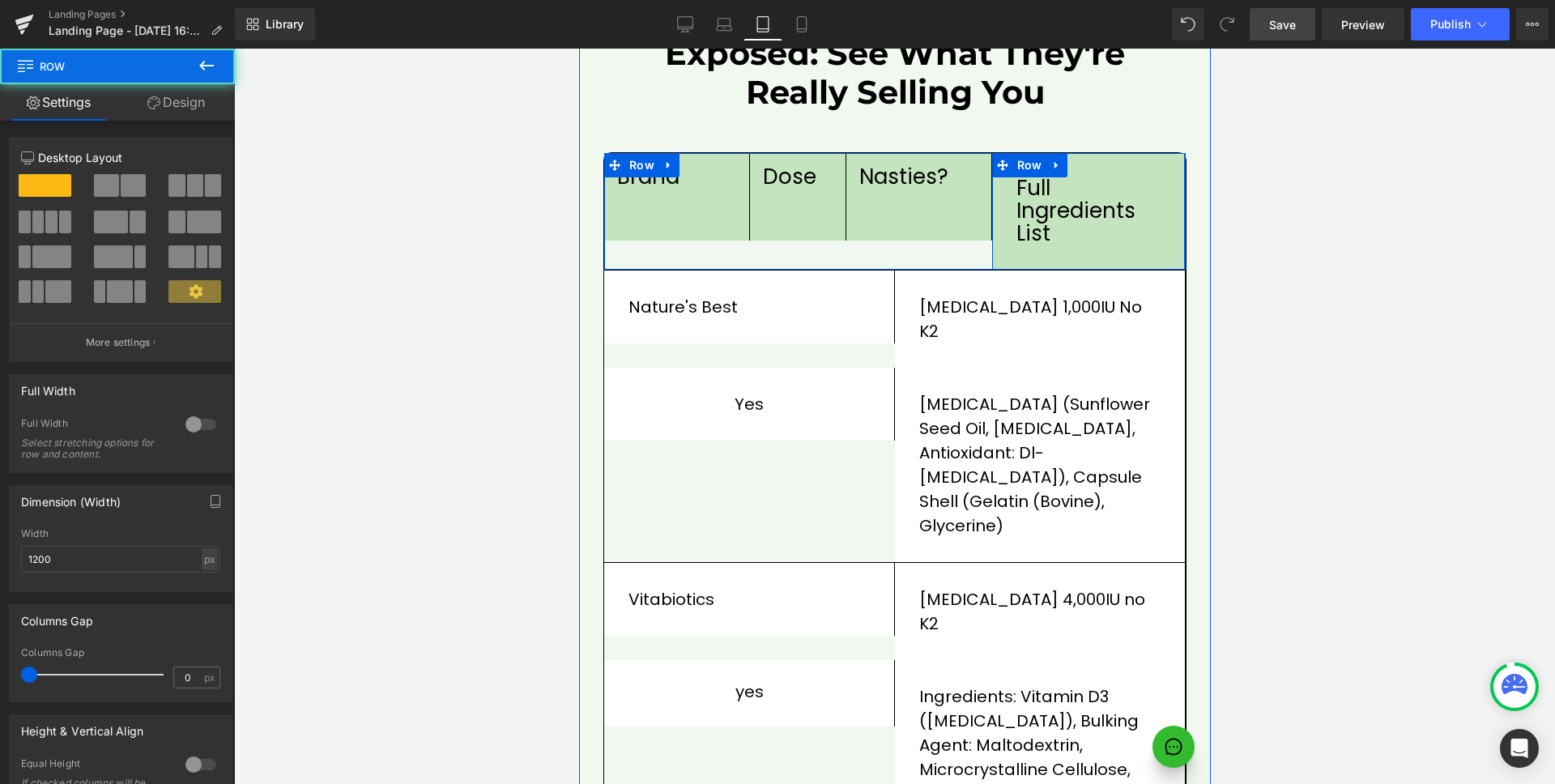
click at [1050, 211] on div "Full ingredients list Text Block Row" at bounding box center [1088, 211] width 194 height 116
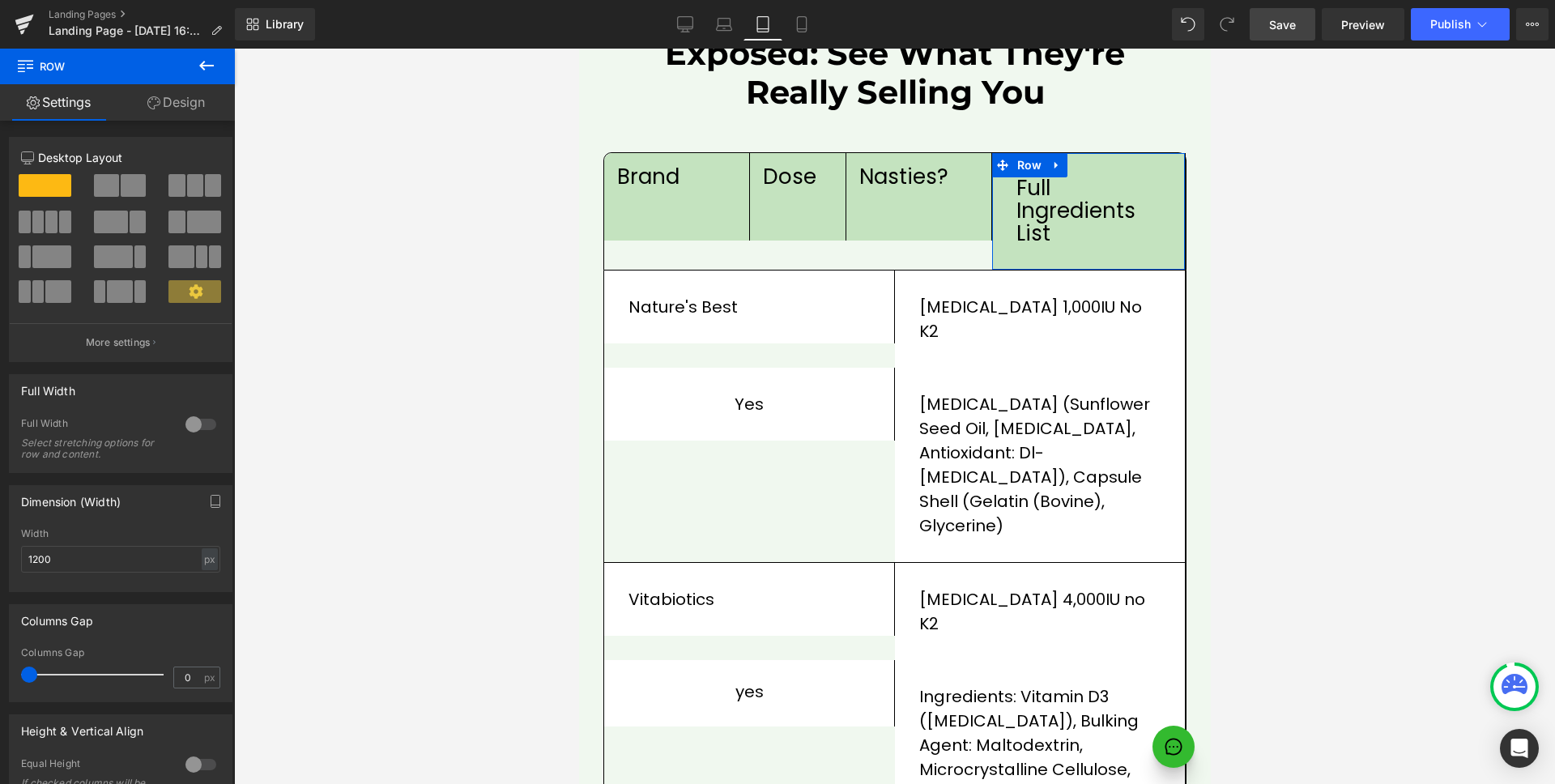
click at [184, 115] on link "Design" at bounding box center [175, 102] width 117 height 36
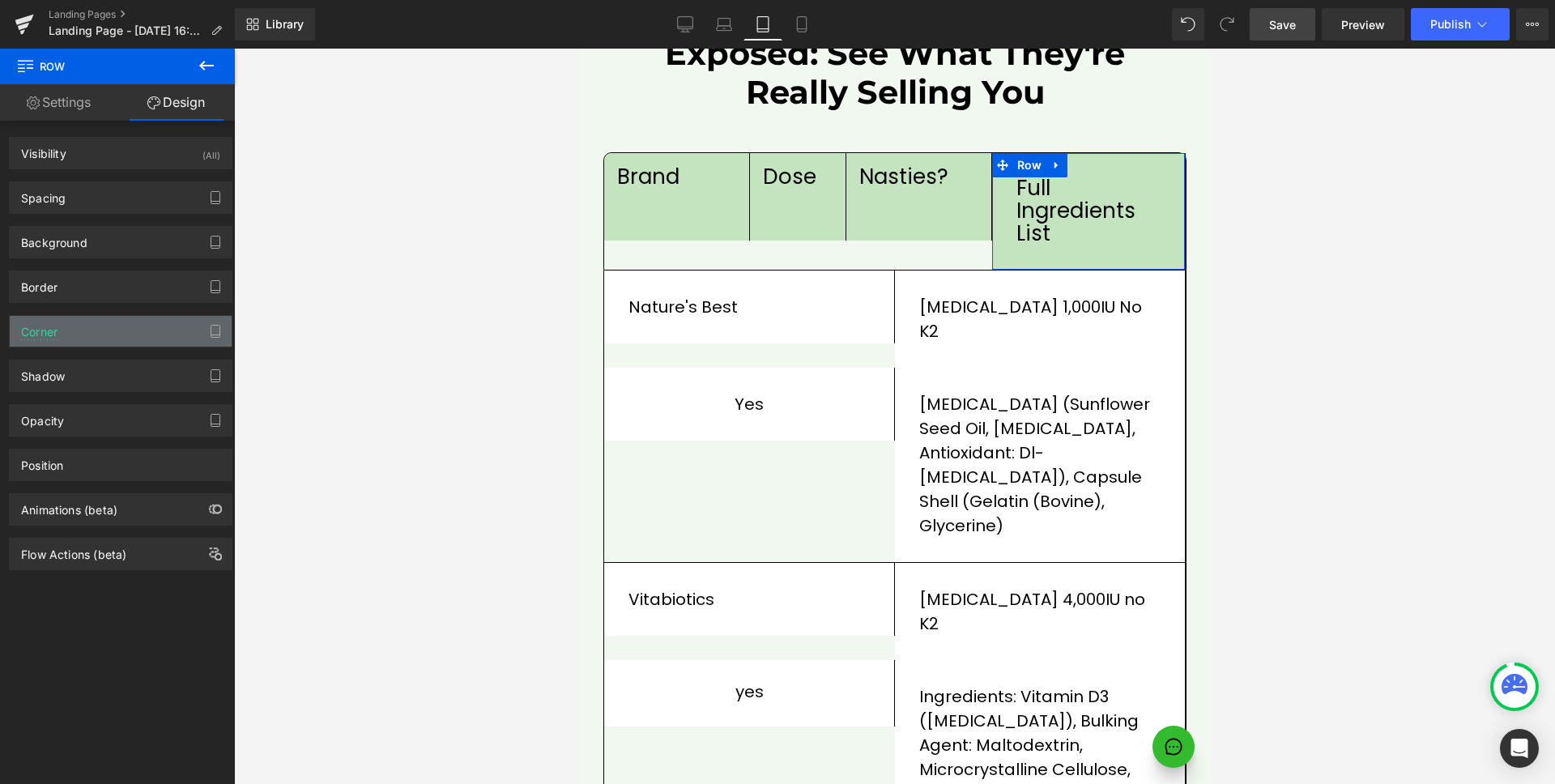
type input "10"
type input "0"
click at [107, 325] on div "Corner" at bounding box center [121, 331] width 222 height 31
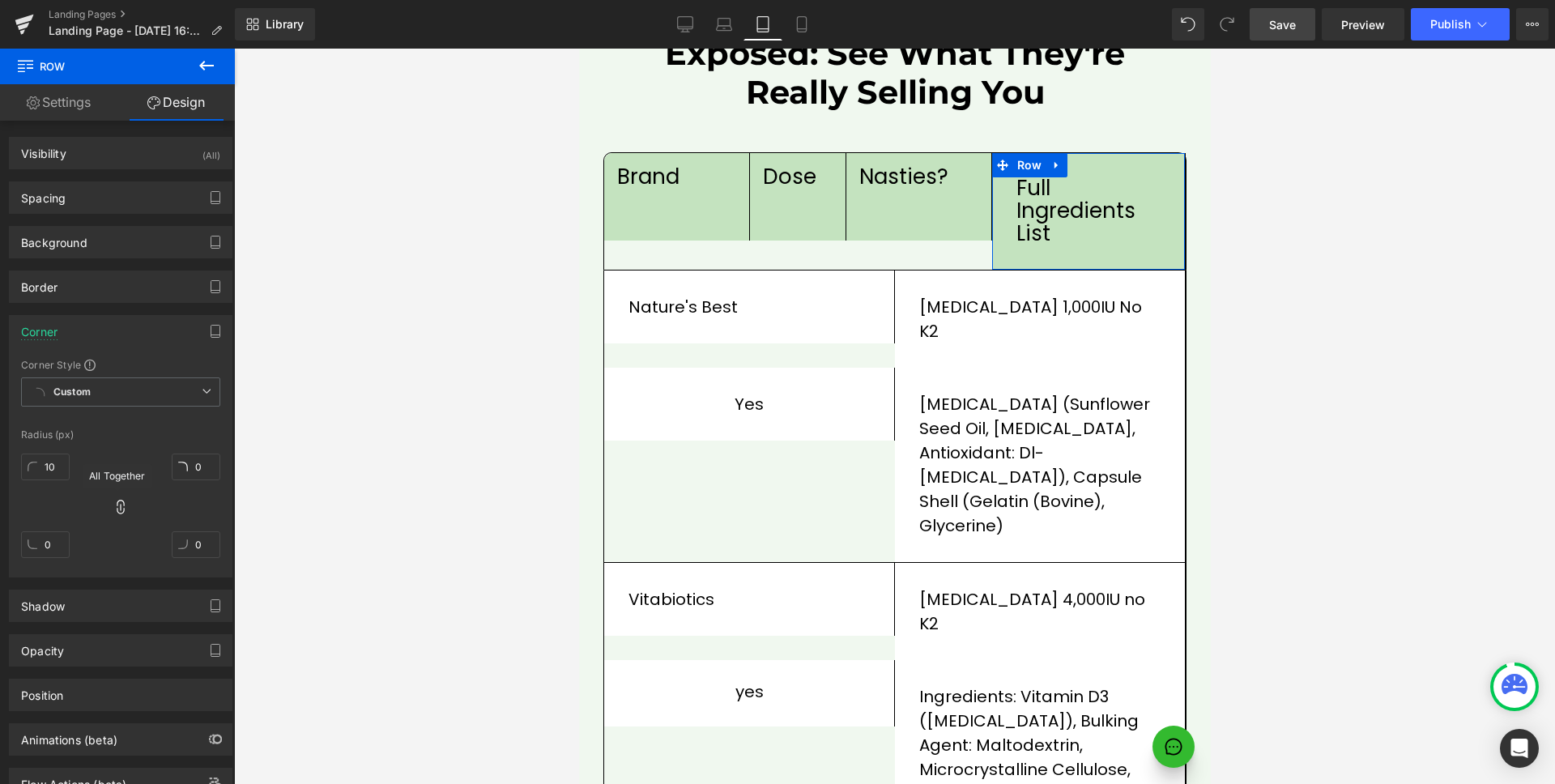
click at [116, 506] on icon at bounding box center [121, 507] width 16 height 16
click at [51, 474] on input "10" at bounding box center [45, 467] width 48 height 26
type input "0"
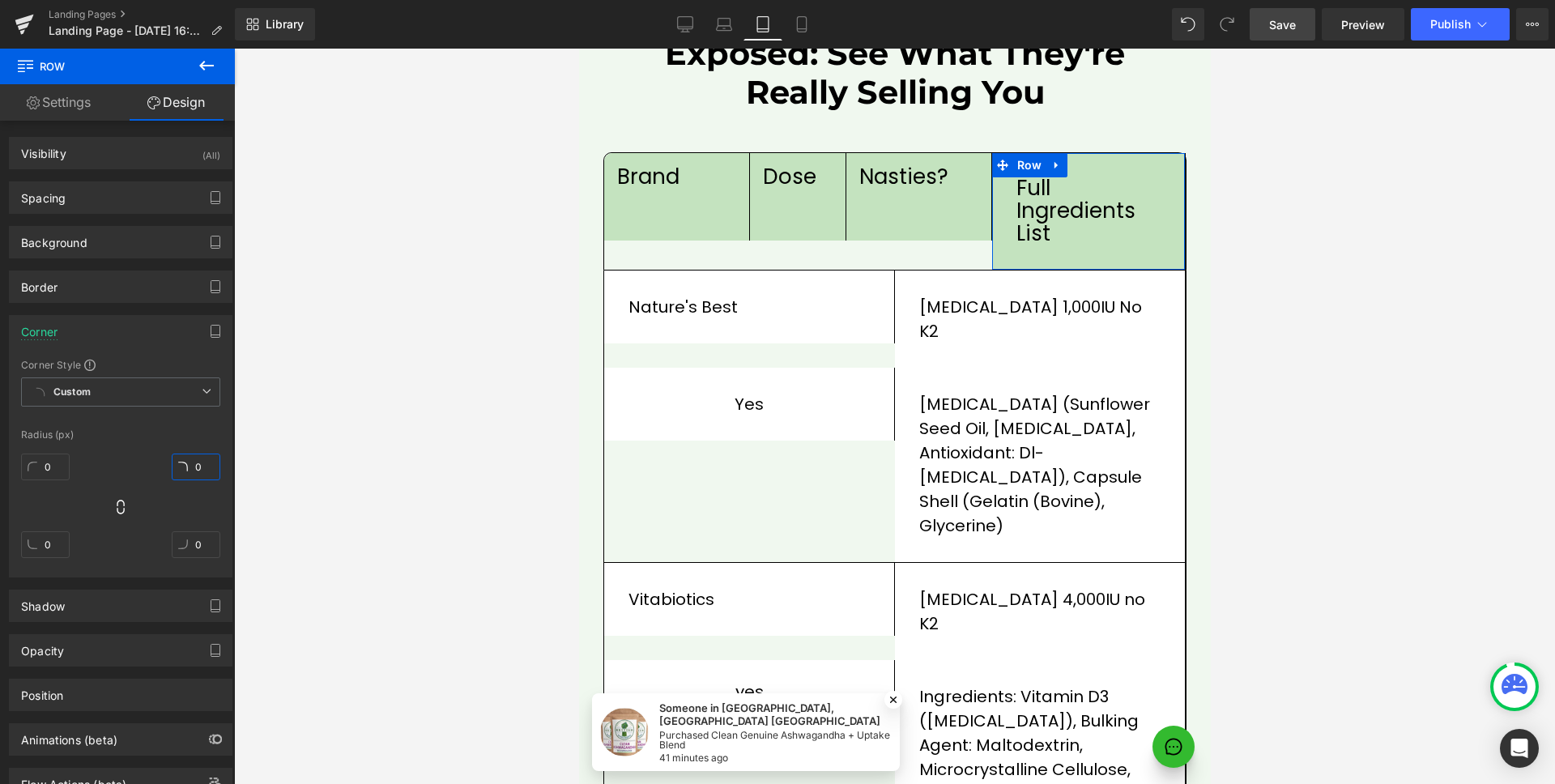
click at [187, 462] on input "0" at bounding box center [196, 467] width 48 height 26
type input "10"
click at [79, 327] on div "Corner" at bounding box center [121, 331] width 222 height 31
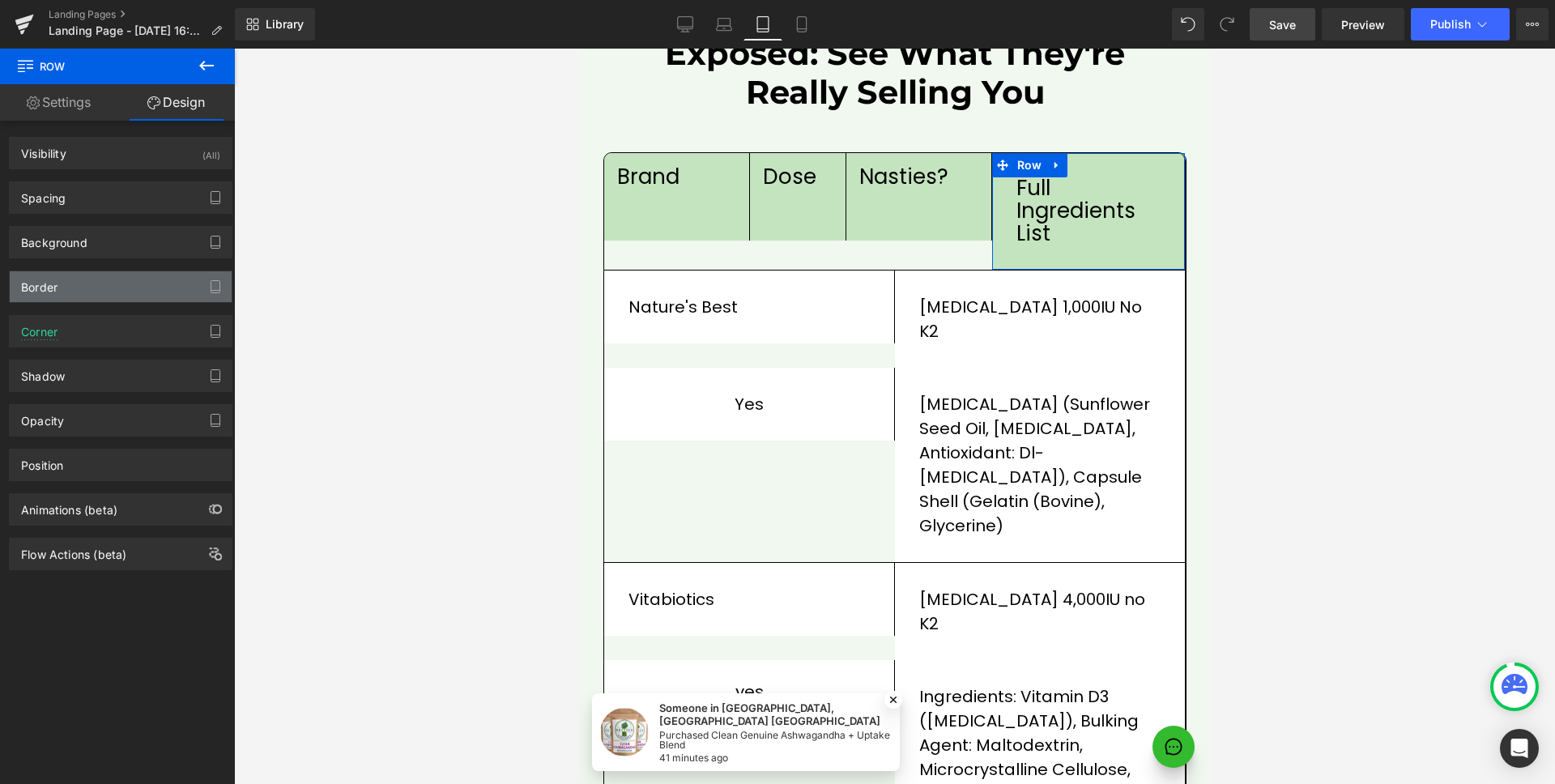
click at [92, 285] on div "Border" at bounding box center [121, 286] width 222 height 31
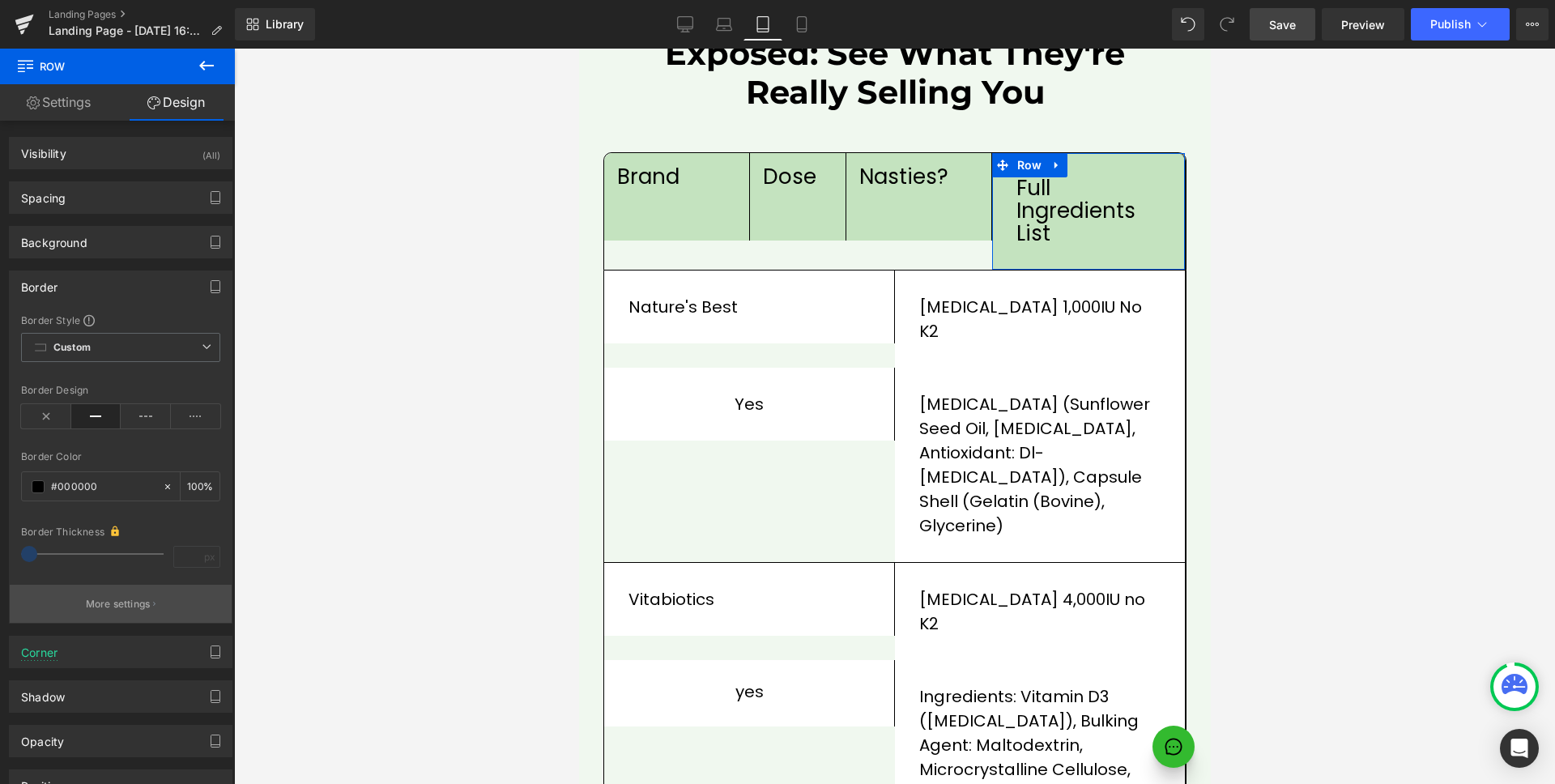
click at [127, 605] on p "More settings" at bounding box center [118, 604] width 65 height 15
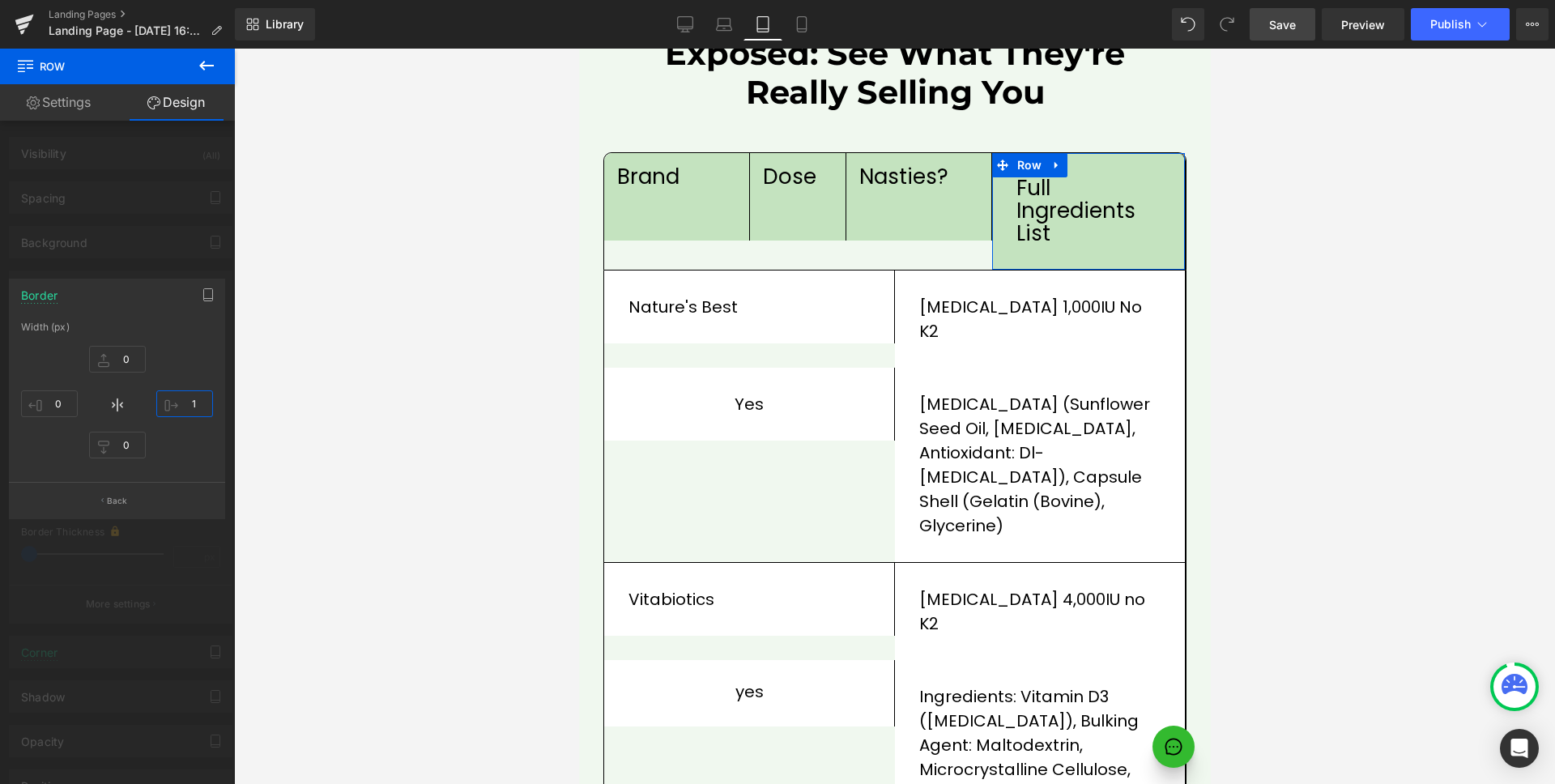
click at [201, 404] on input "1" at bounding box center [184, 403] width 56 height 26
type input "0"
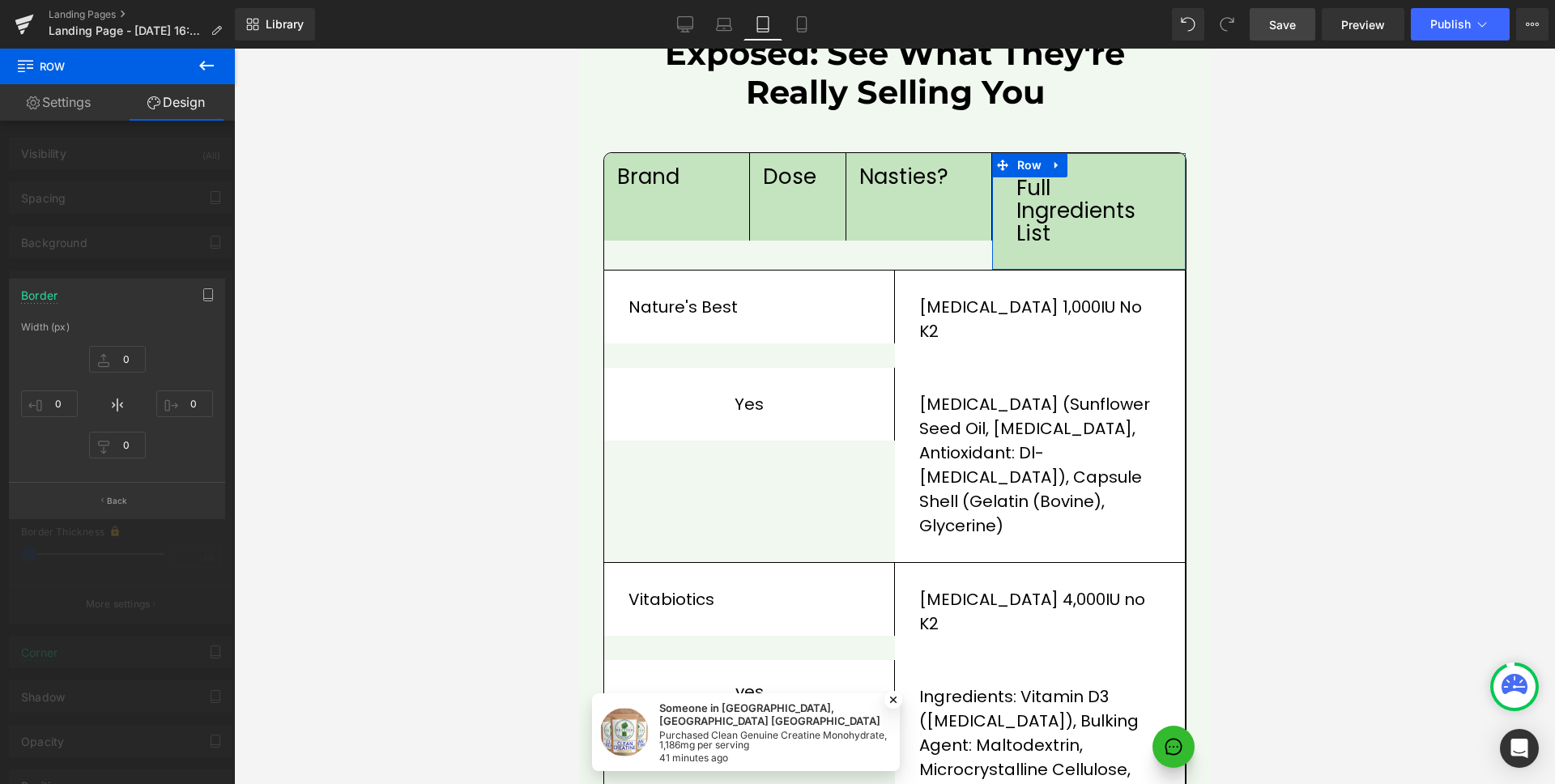
click at [113, 273] on div at bounding box center [117, 420] width 235 height 743
type input "0"
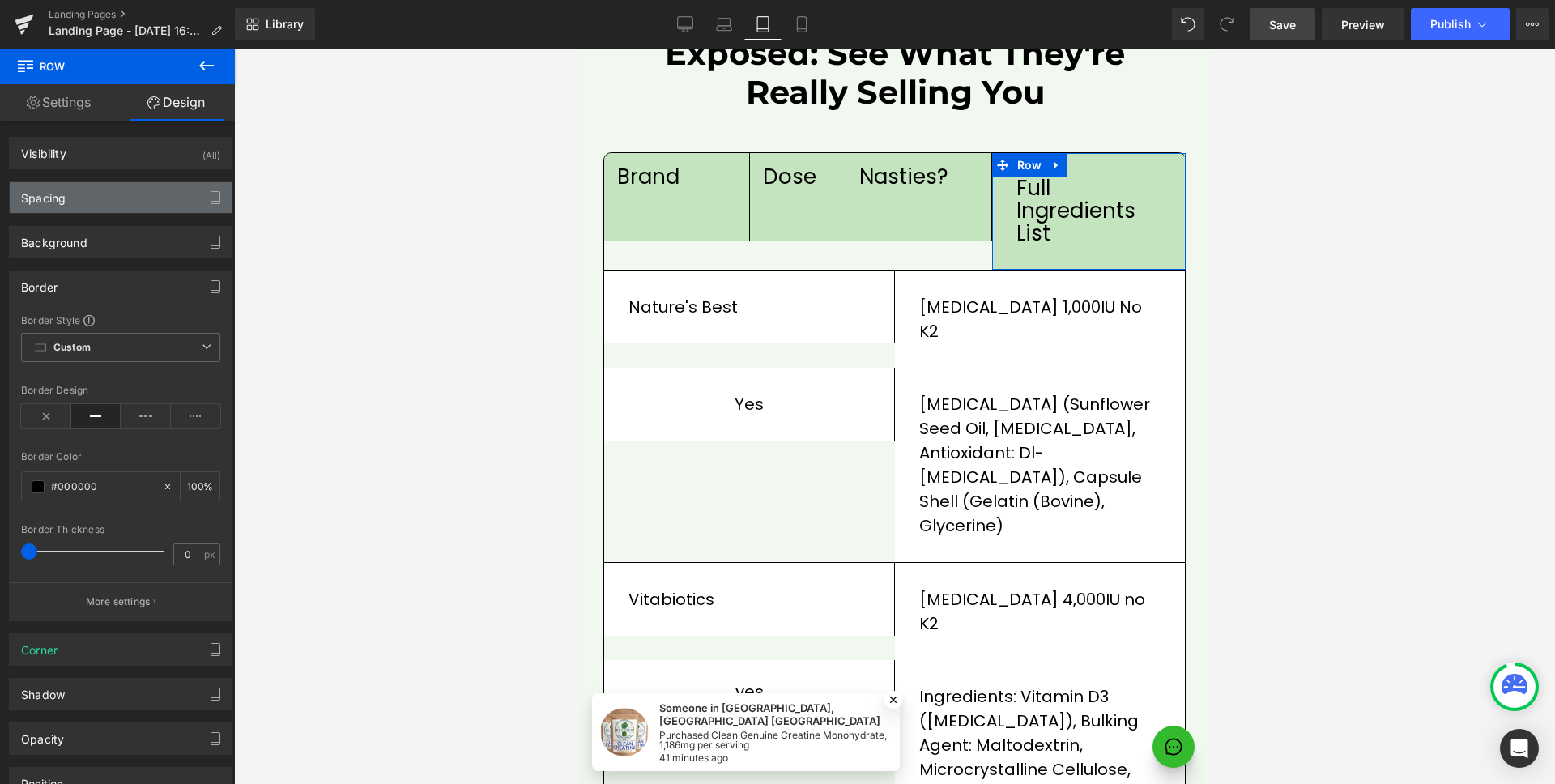
click at [115, 196] on div "Spacing" at bounding box center [121, 197] width 222 height 31
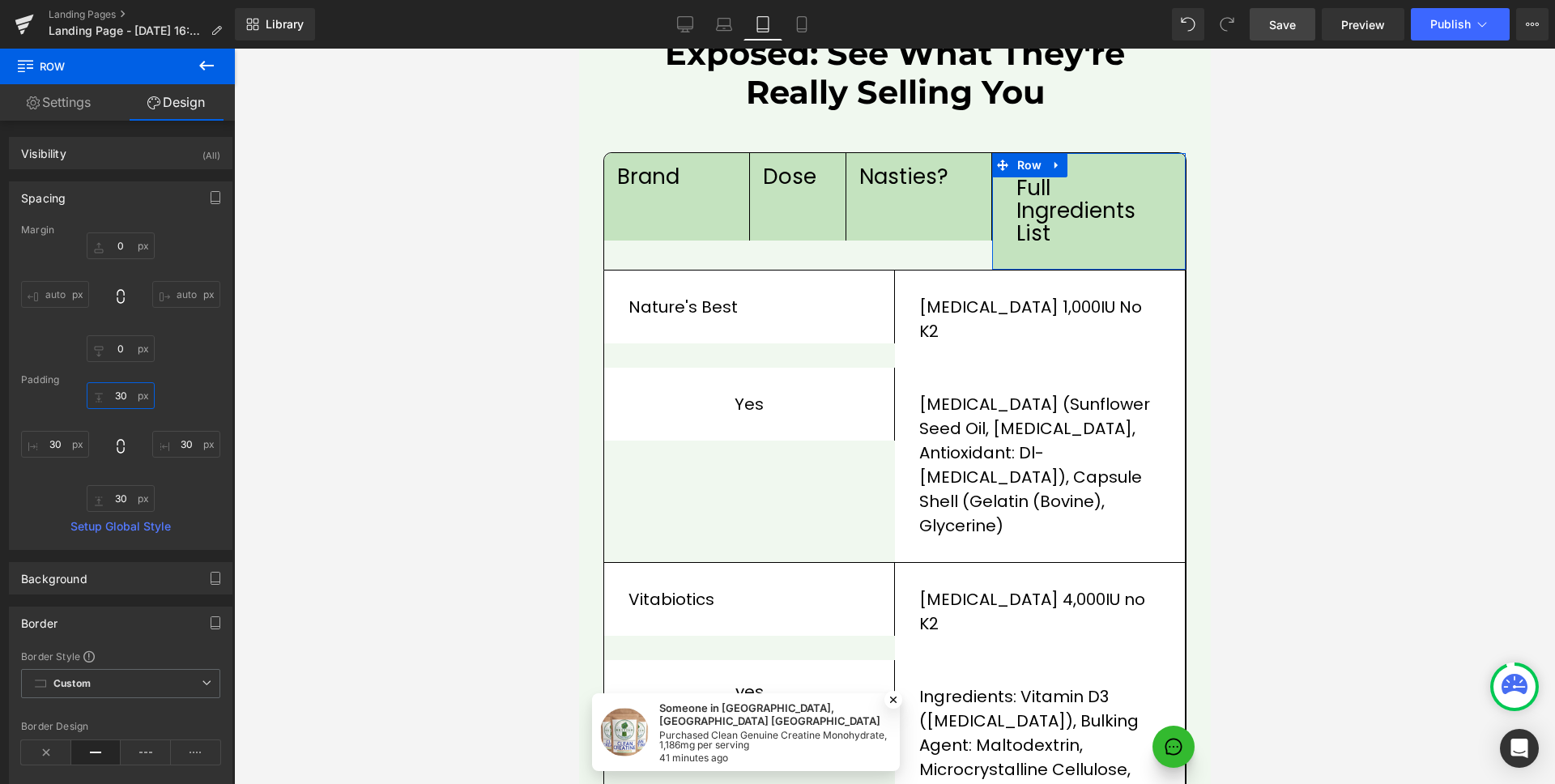
click at [128, 396] on input "30" at bounding box center [120, 396] width 68 height 26
click at [117, 446] on icon at bounding box center [121, 446] width 16 height 16
type input "30"
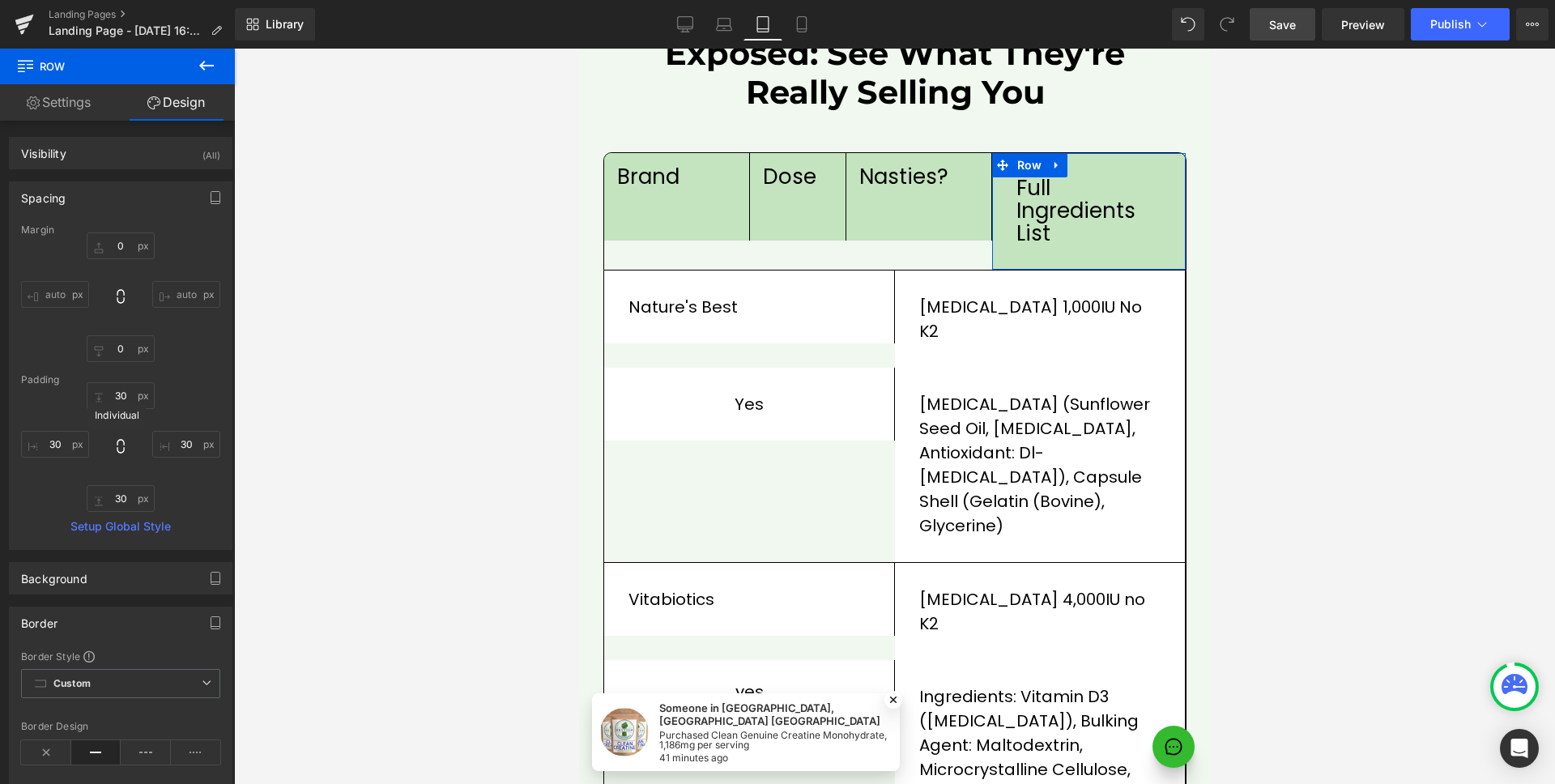
type input "30"
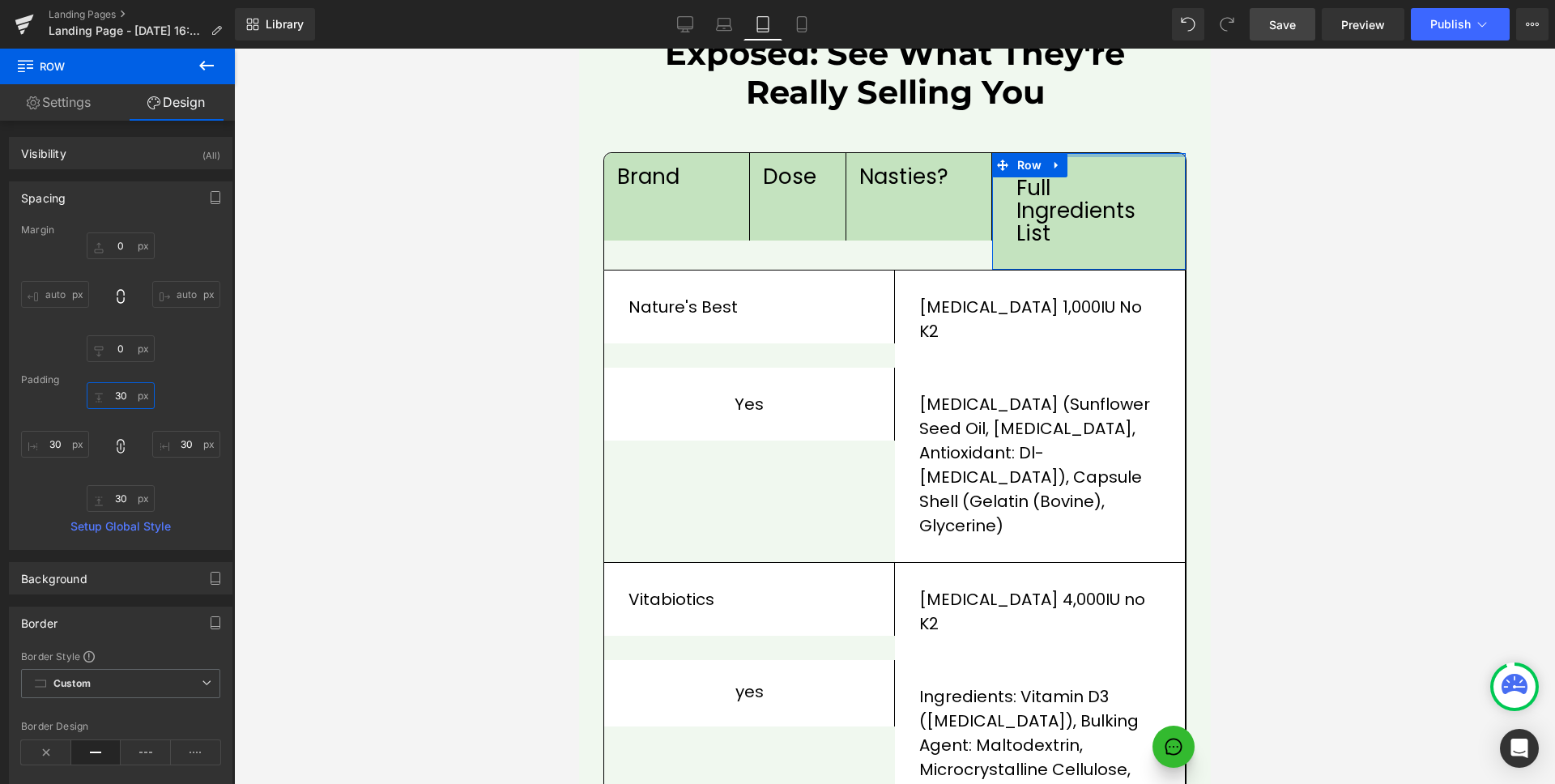
click at [130, 396] on input "30" at bounding box center [120, 396] width 68 height 26
type input "1"
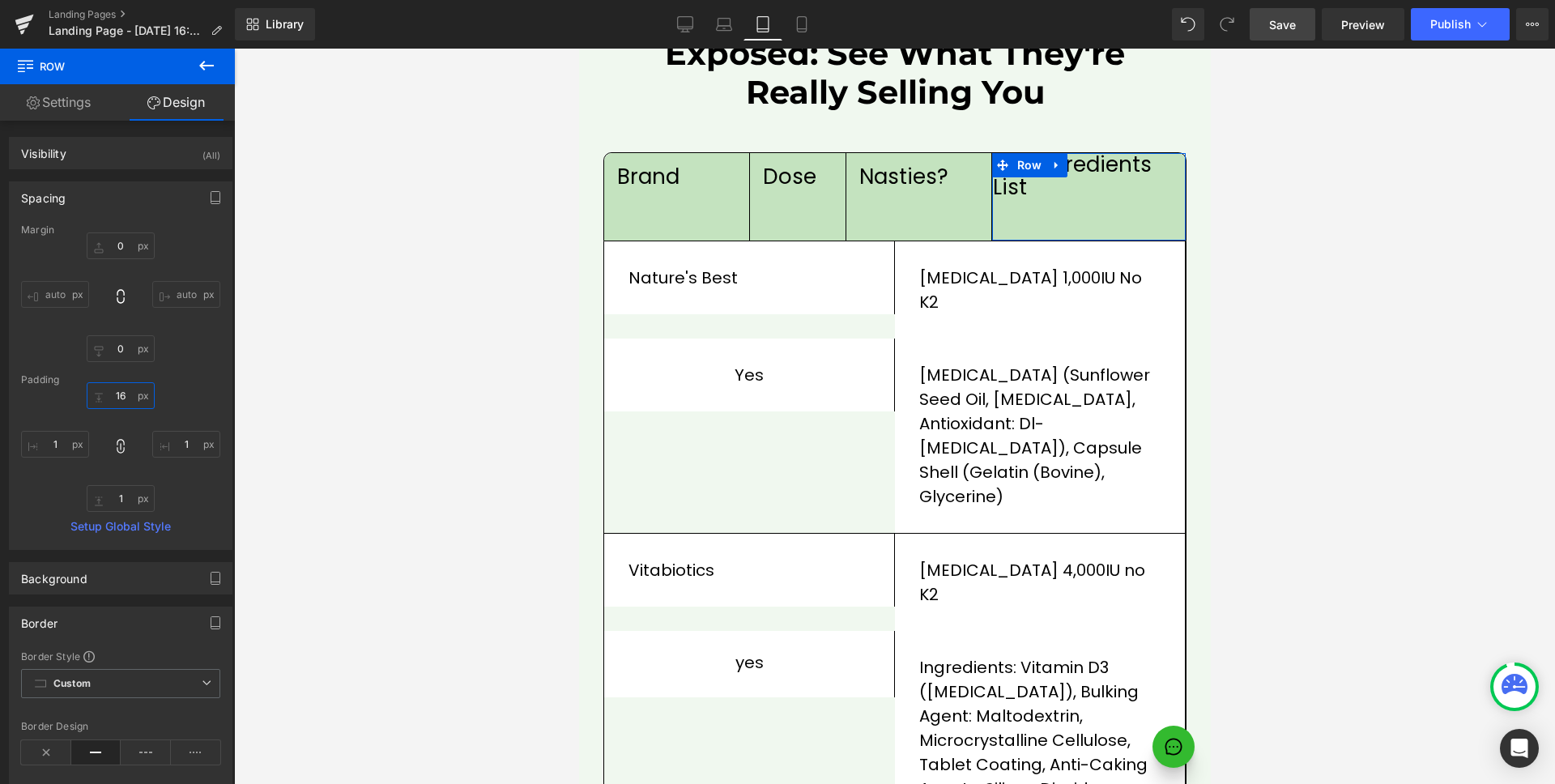
type input "16"
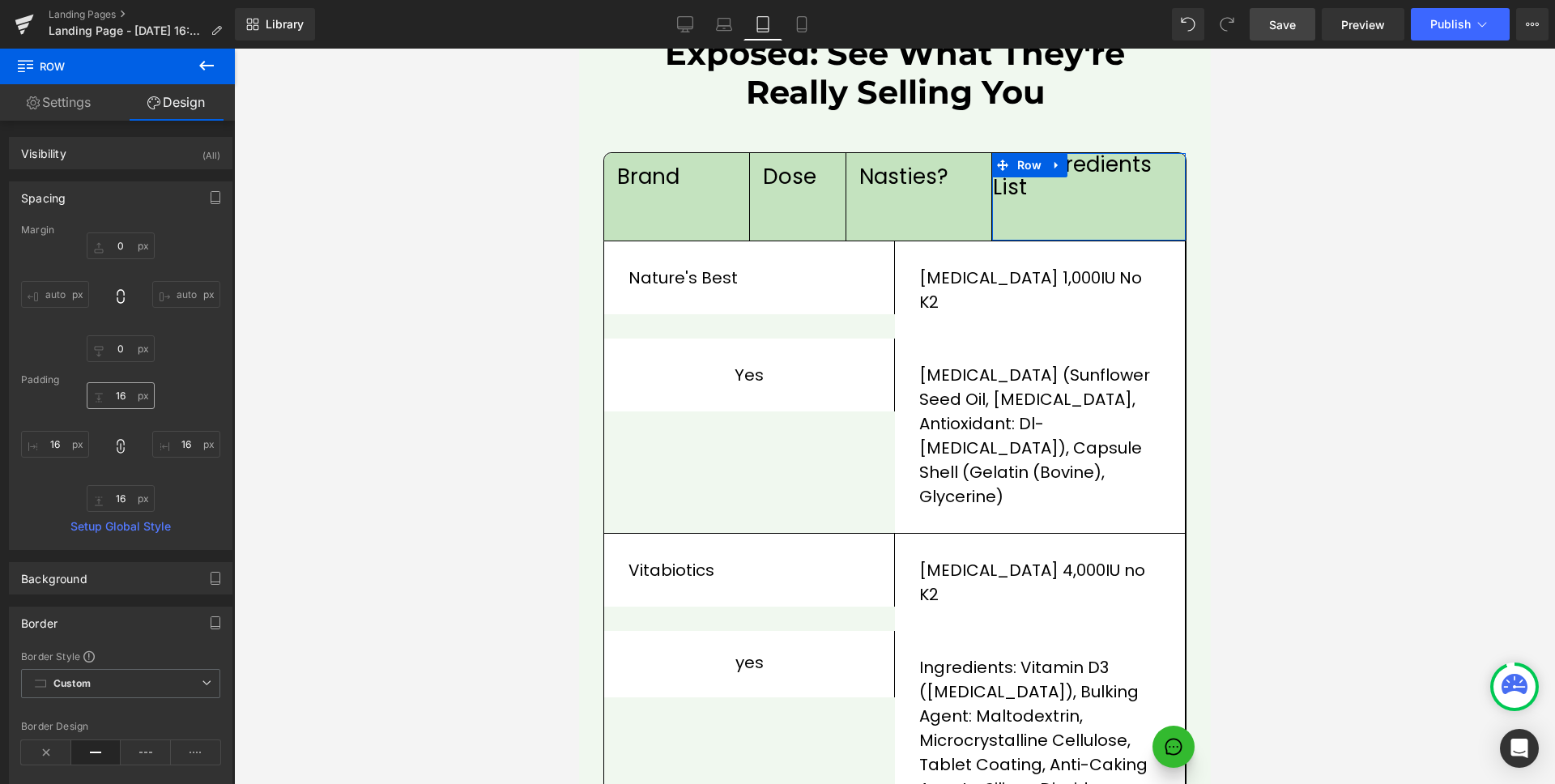
type input "16"
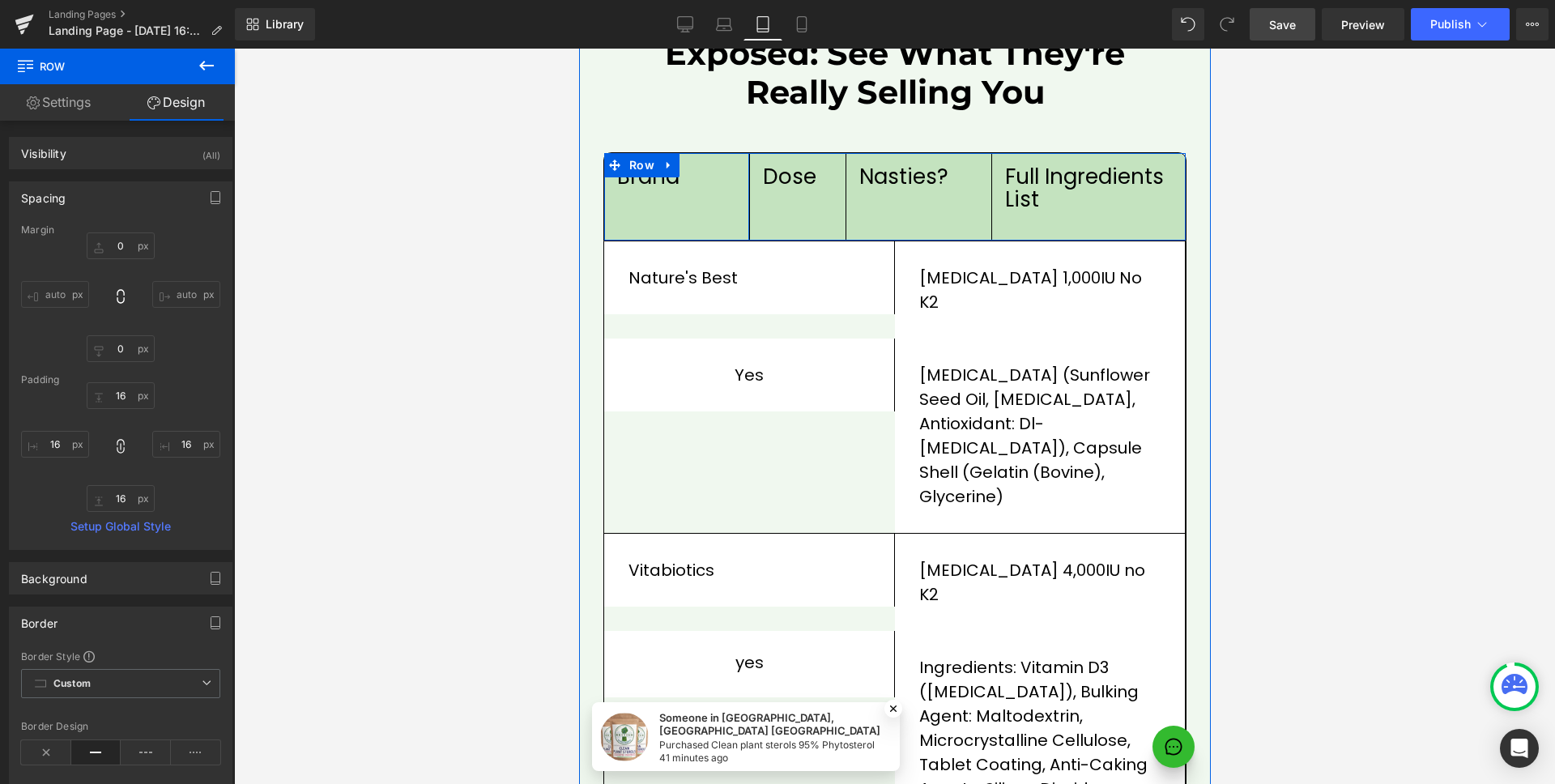
click at [684, 171] on div "brand Text Block Row" at bounding box center [677, 196] width 146 height 87
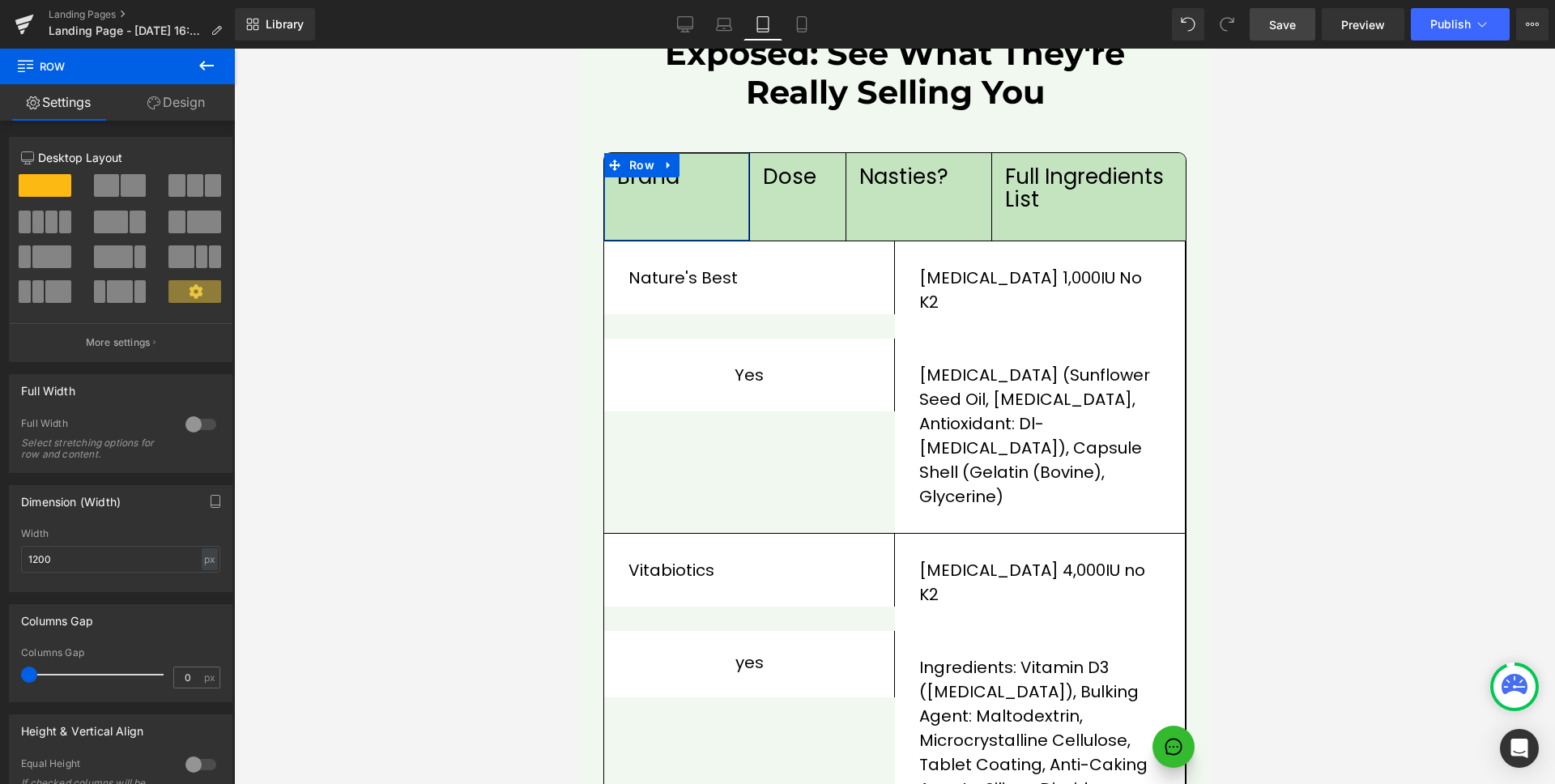
click at [196, 102] on link "Design" at bounding box center [175, 102] width 117 height 36
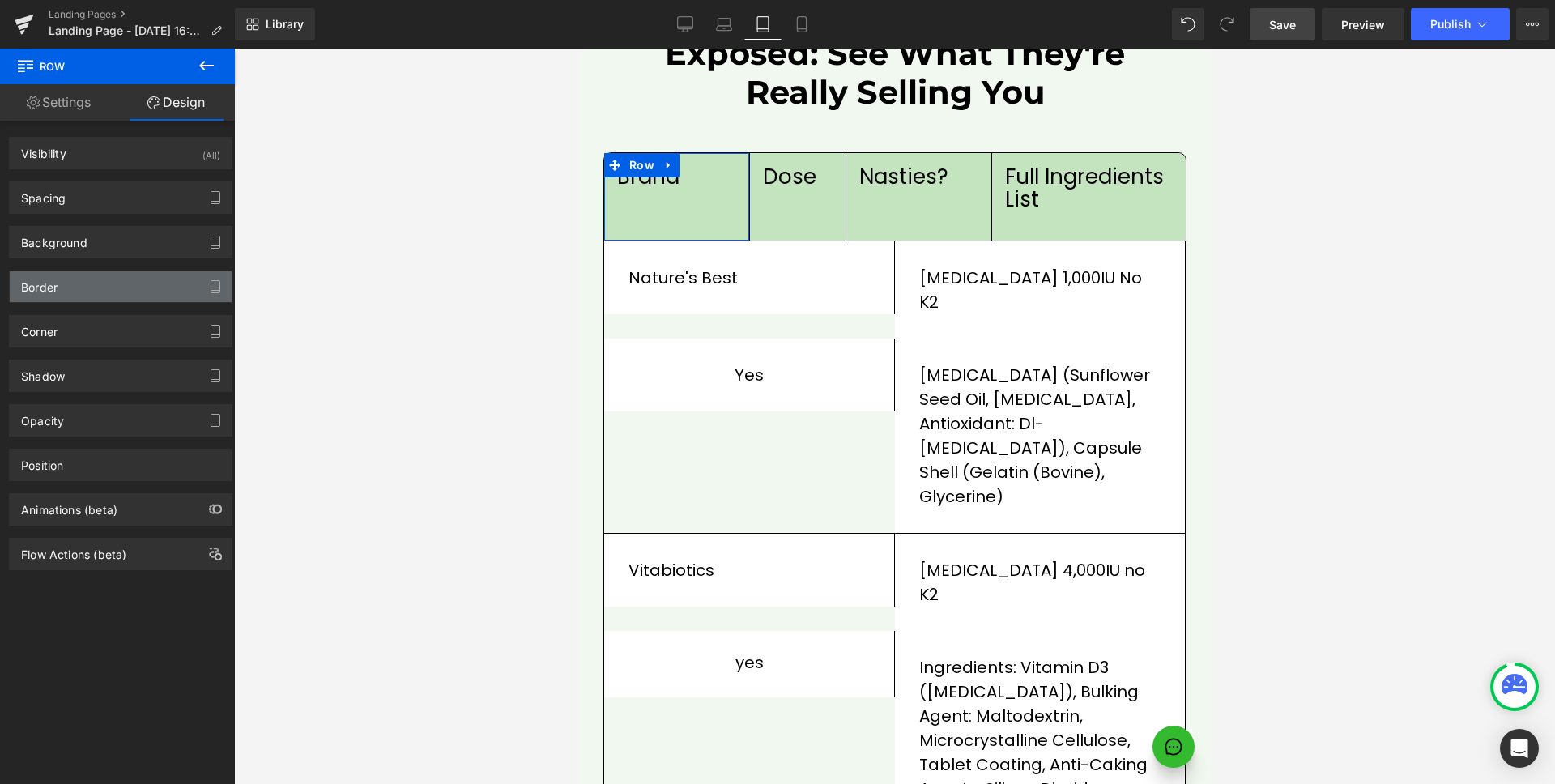
type input "10"
type input "0"
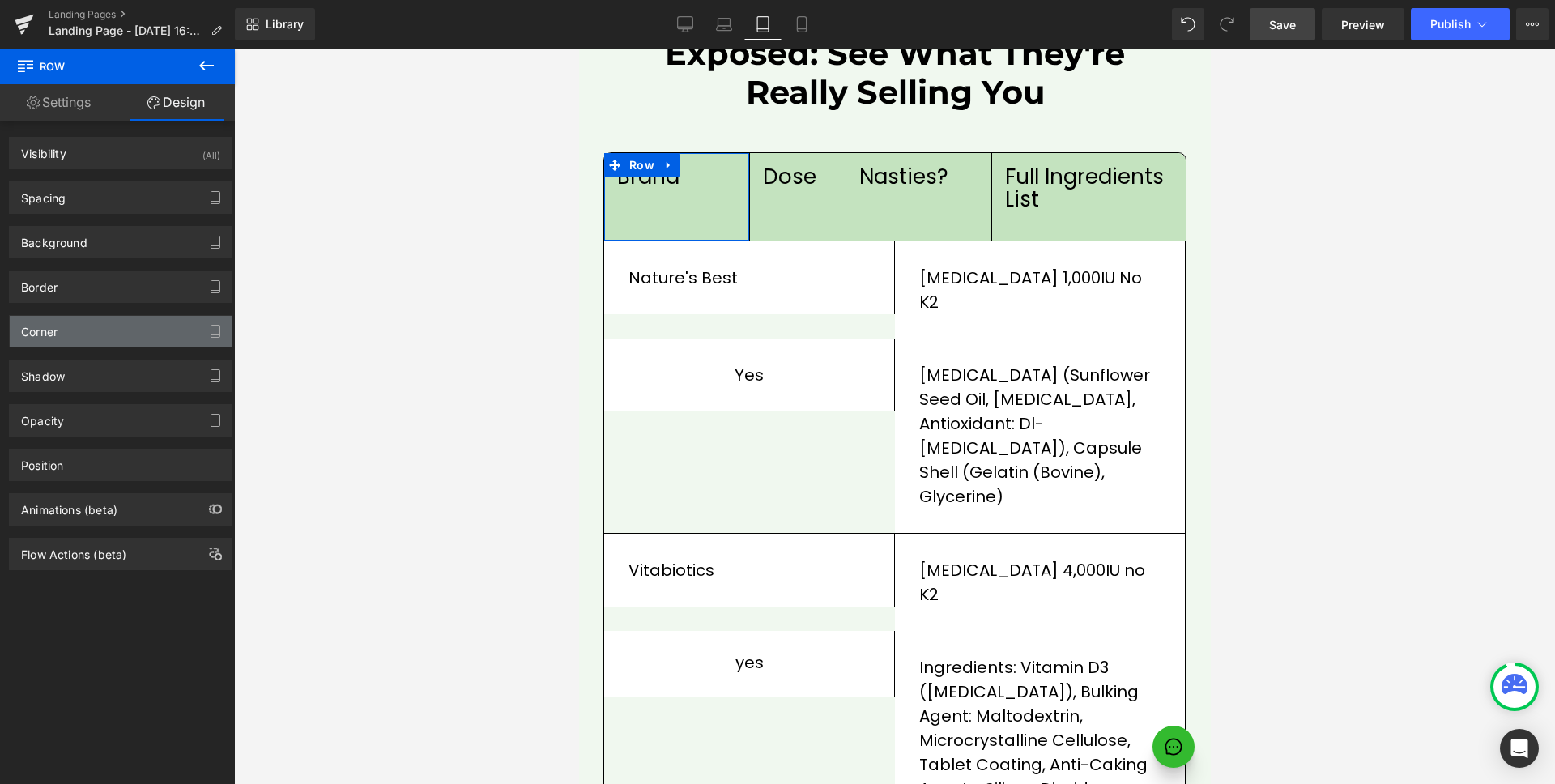
click at [79, 323] on div "Corner" at bounding box center [121, 331] width 222 height 31
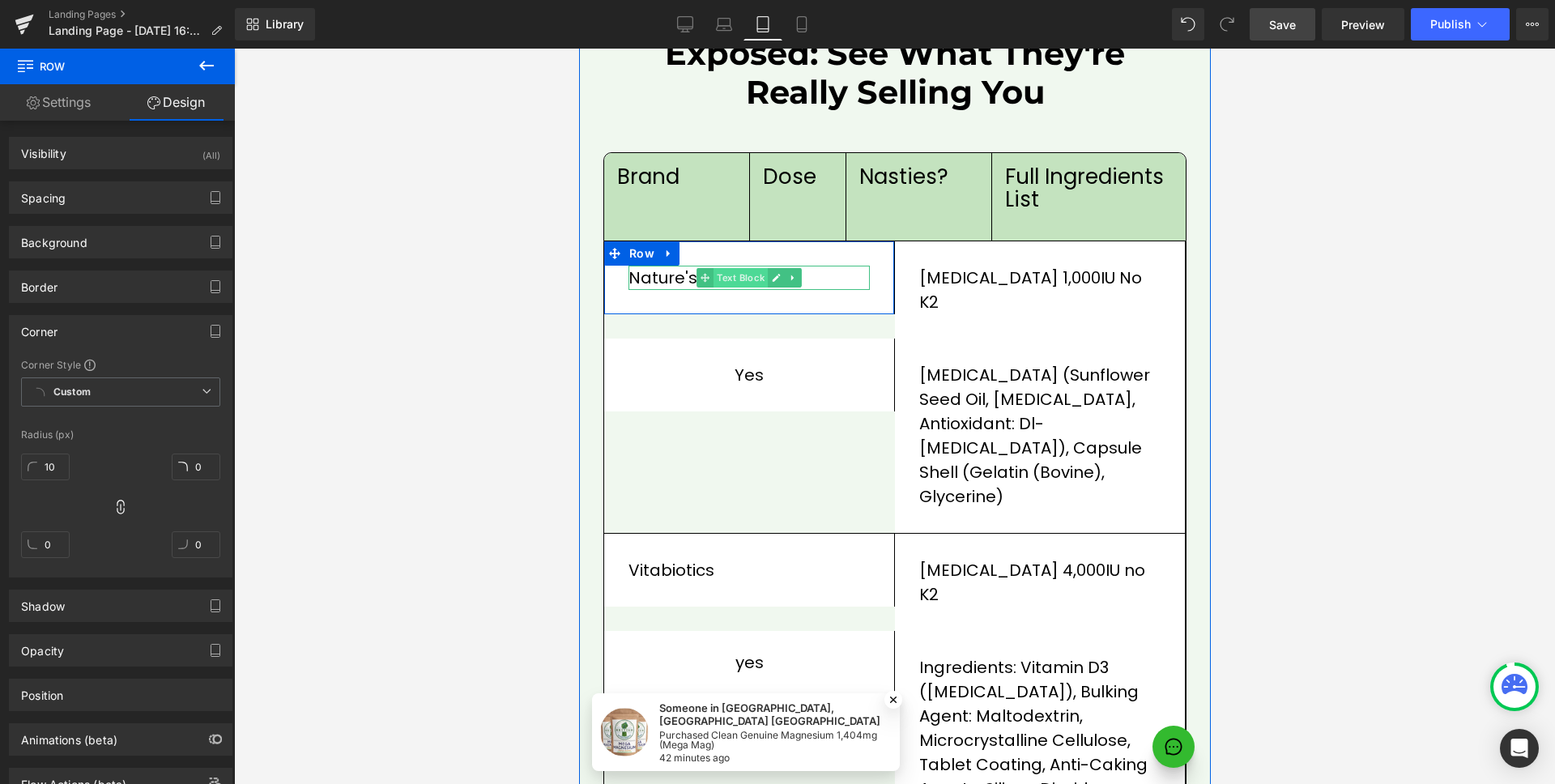
click at [739, 268] on span "Text Block" at bounding box center [740, 277] width 55 height 19
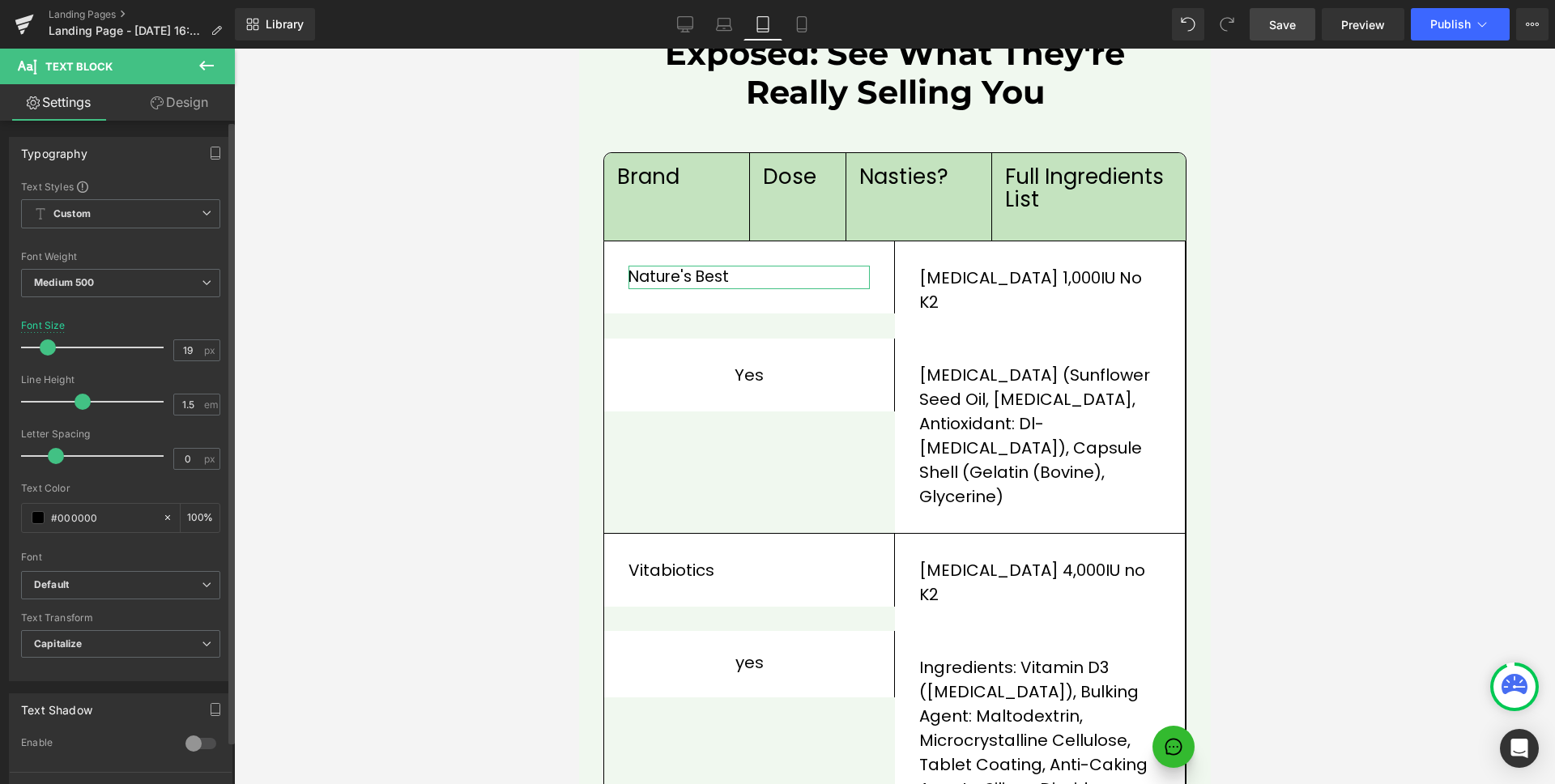
type input "18"
click at [44, 347] on span at bounding box center [46, 347] width 16 height 16
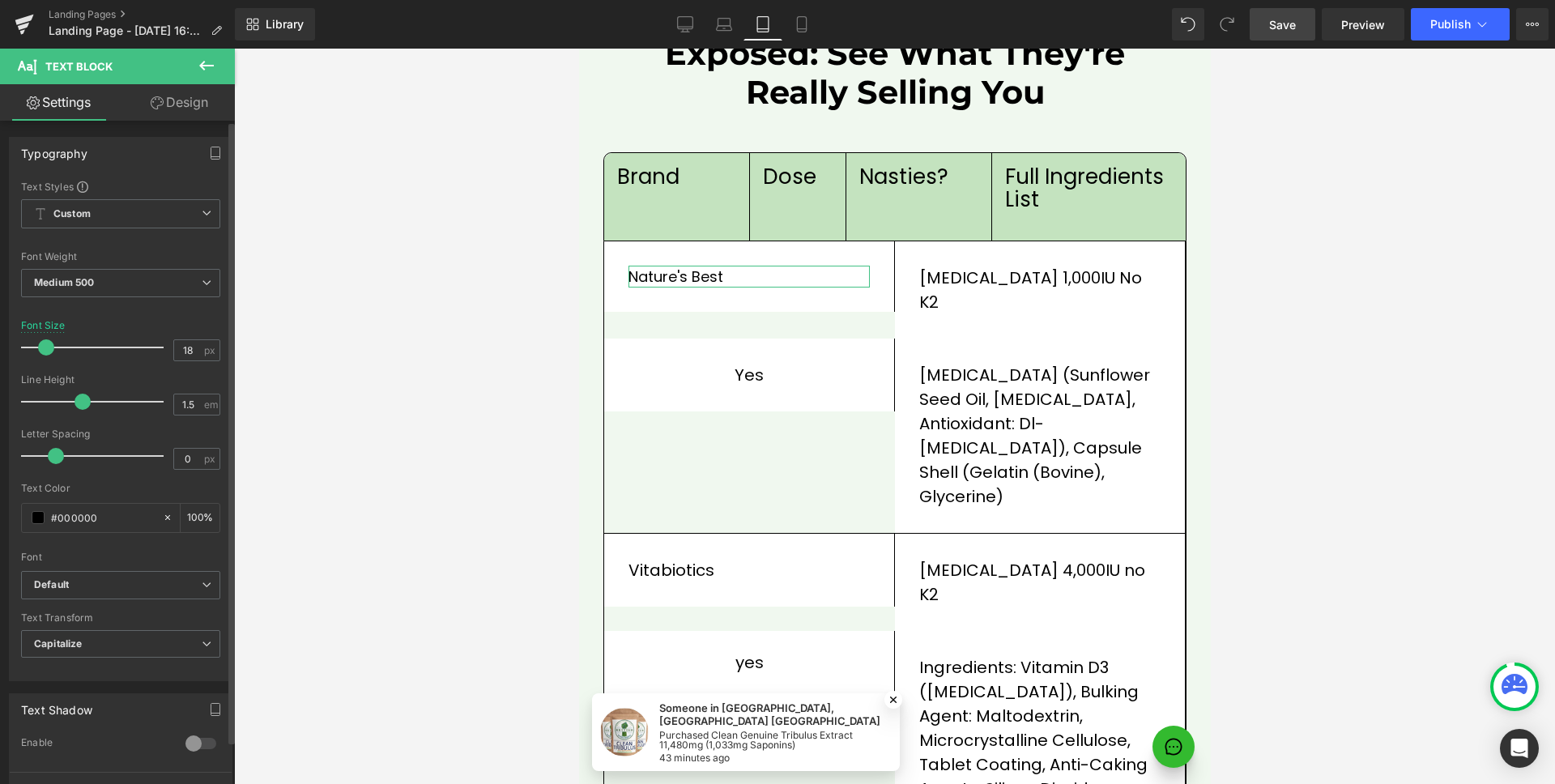
type input "1.4"
click at [73, 399] on span at bounding box center [78, 402] width 16 height 16
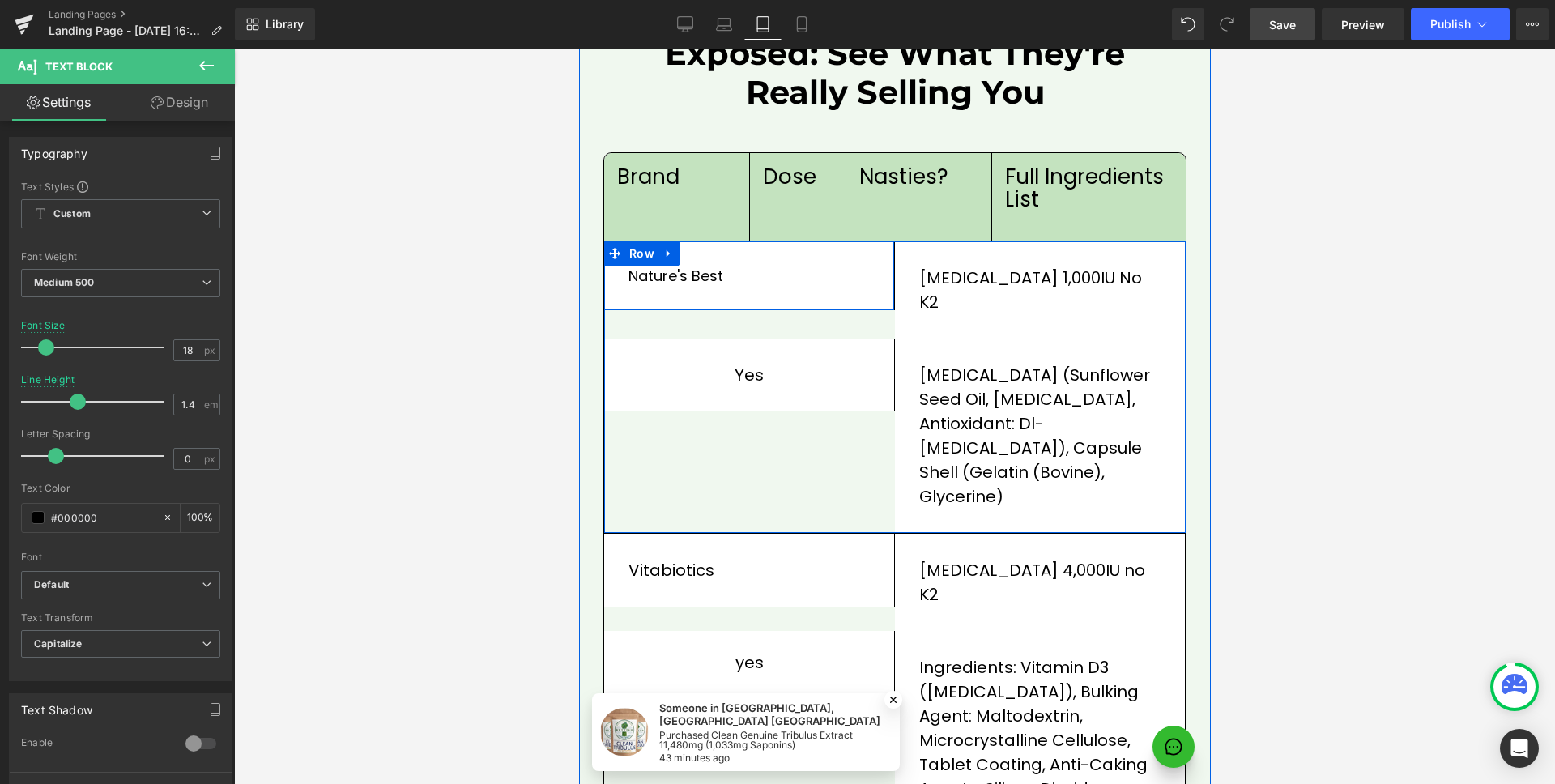
click at [854, 263] on div "Nature's Best Text Block Row" at bounding box center [749, 276] width 291 height 69
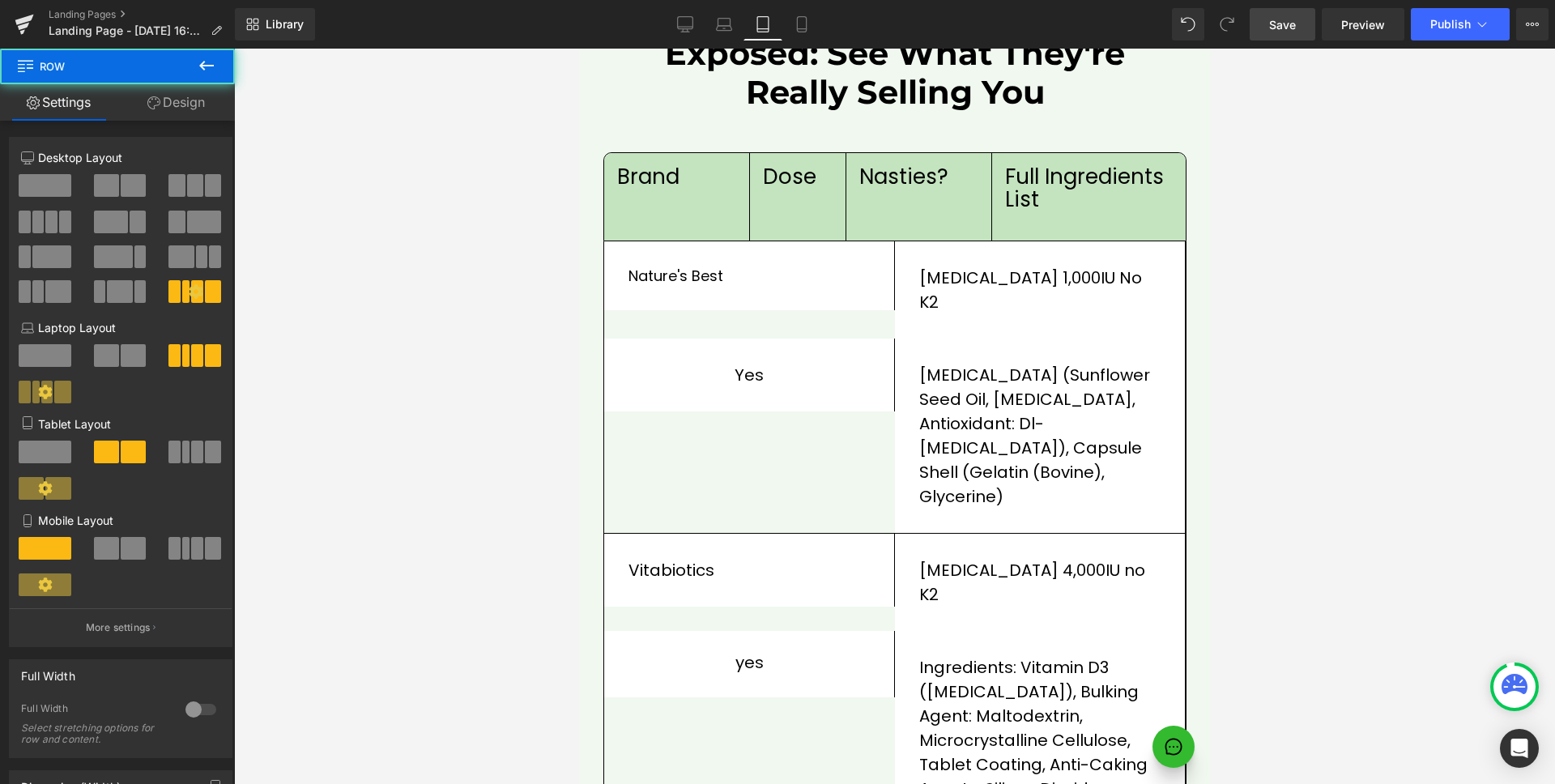
scroll to position [2308, 0]
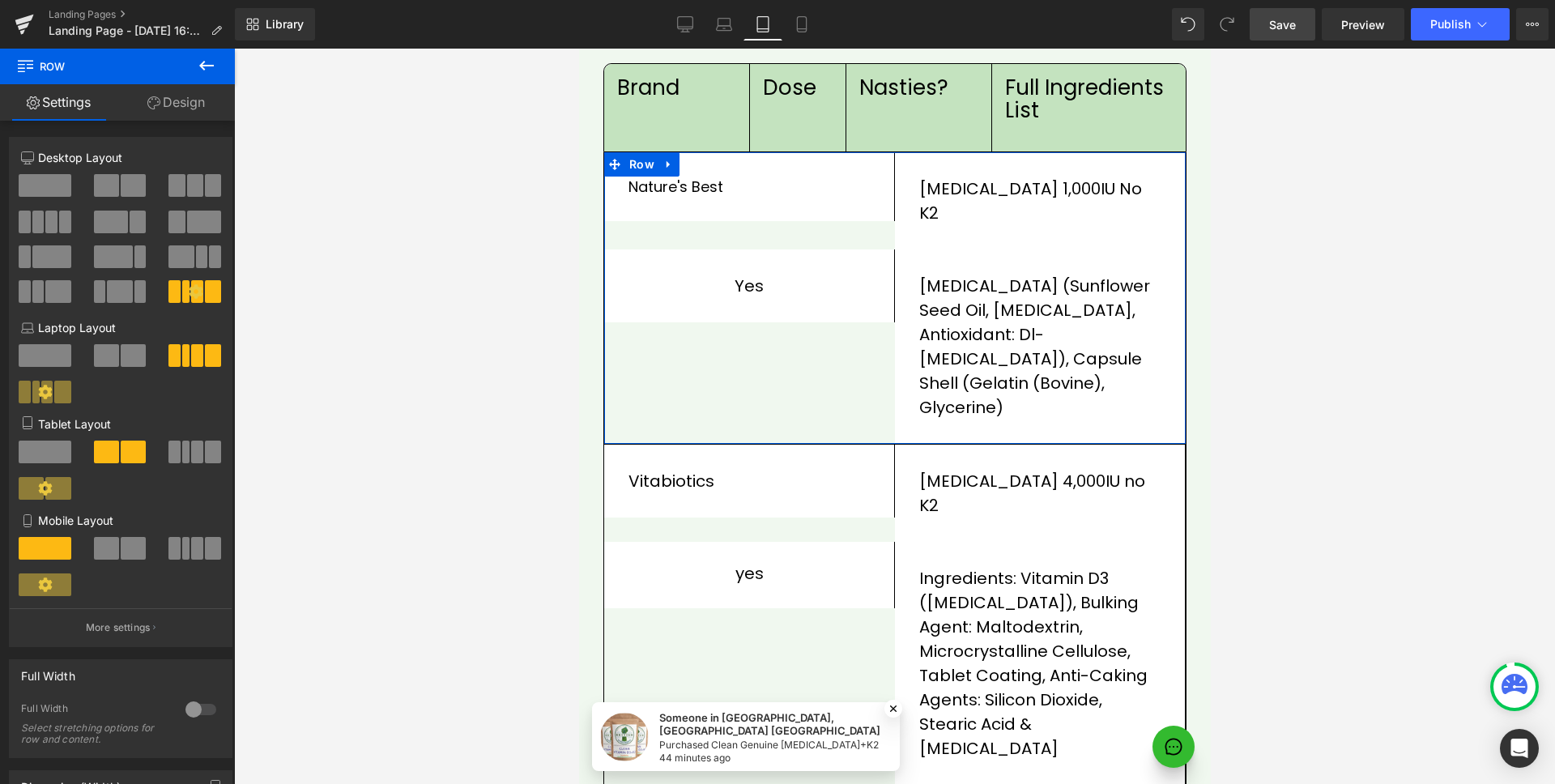
click at [193, 455] on span at bounding box center [197, 452] width 12 height 23
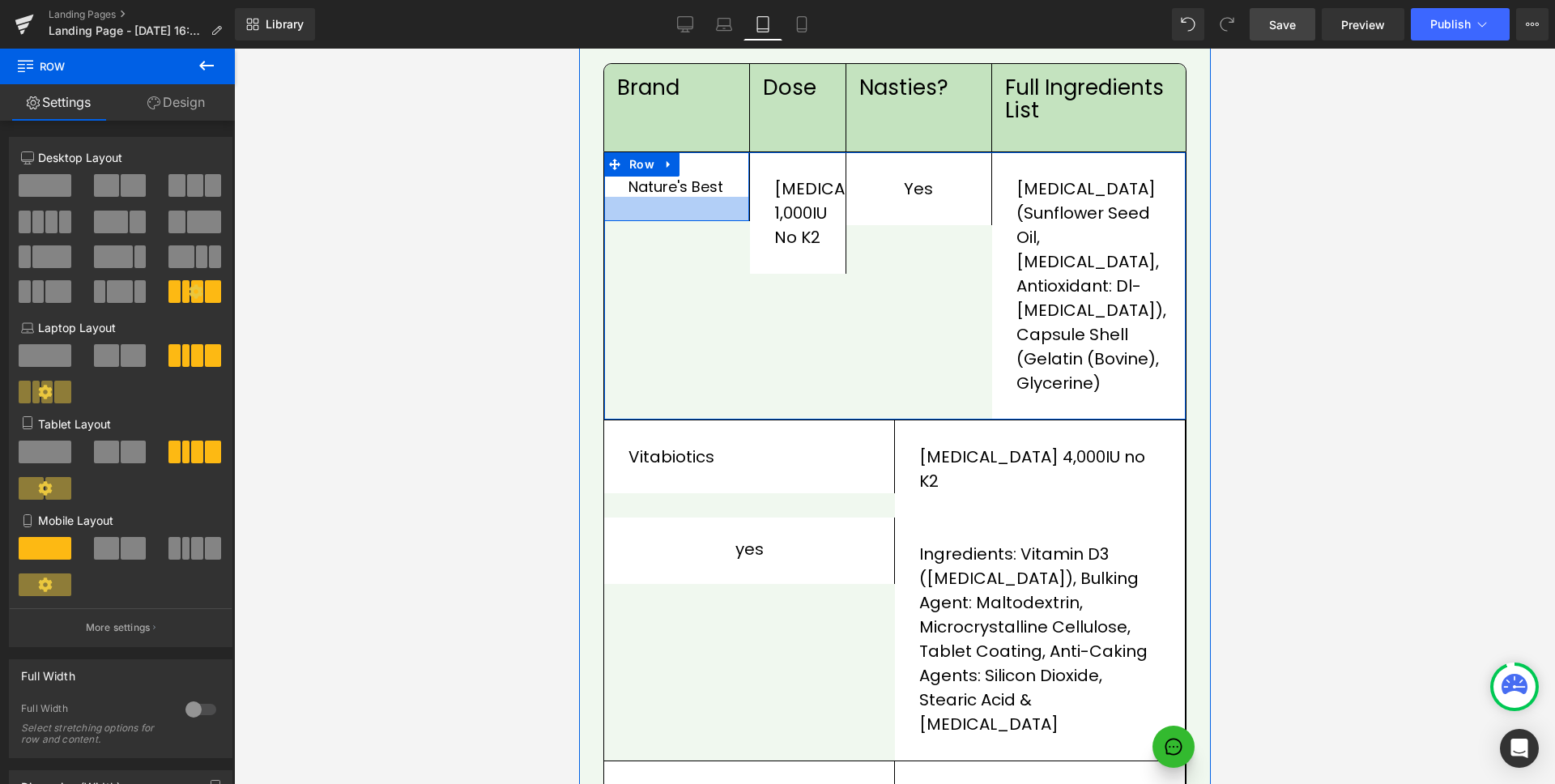
click at [700, 196] on div at bounding box center [676, 209] width 145 height 25
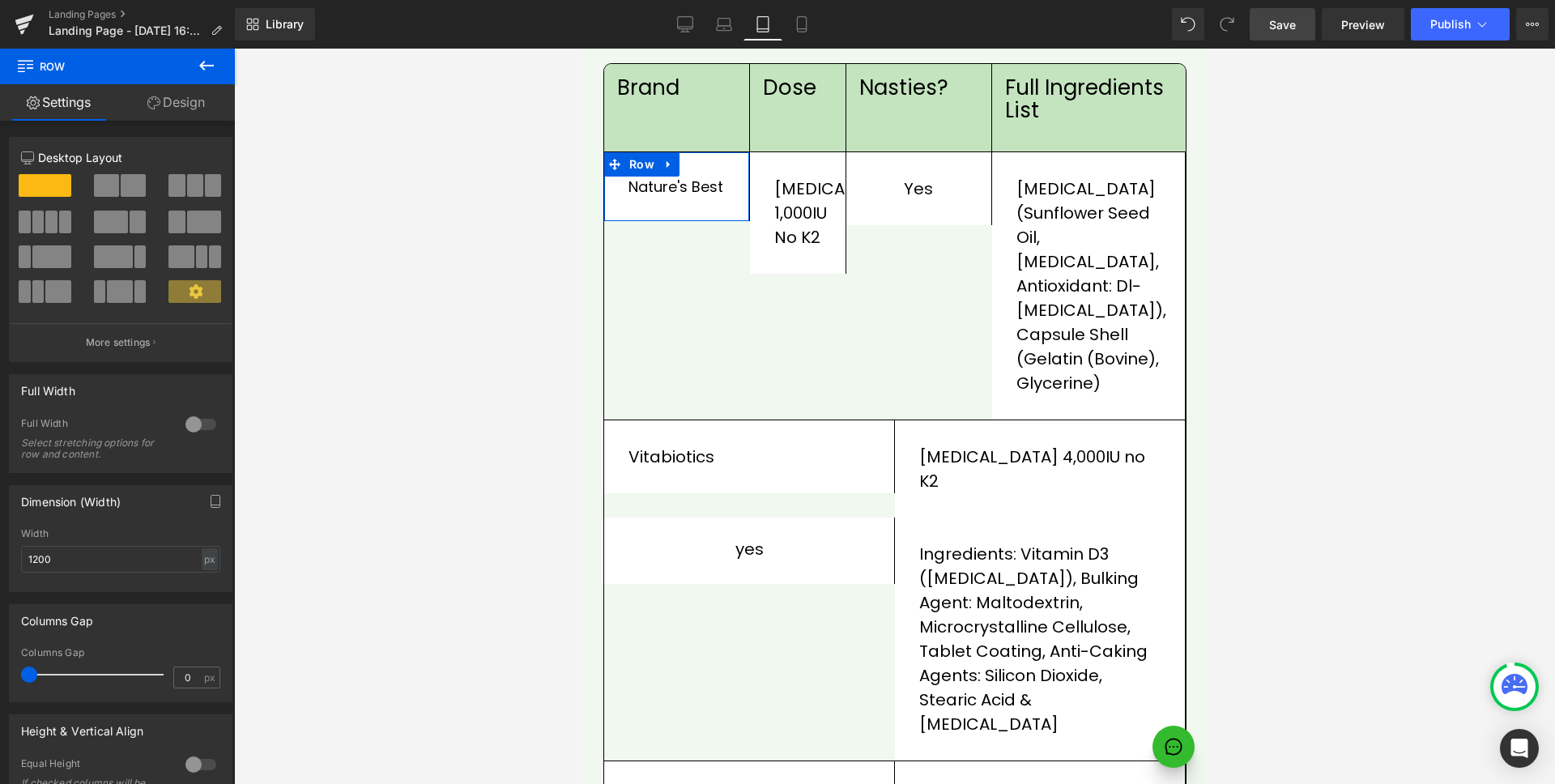
click at [193, 86] on link "Design" at bounding box center [175, 102] width 117 height 36
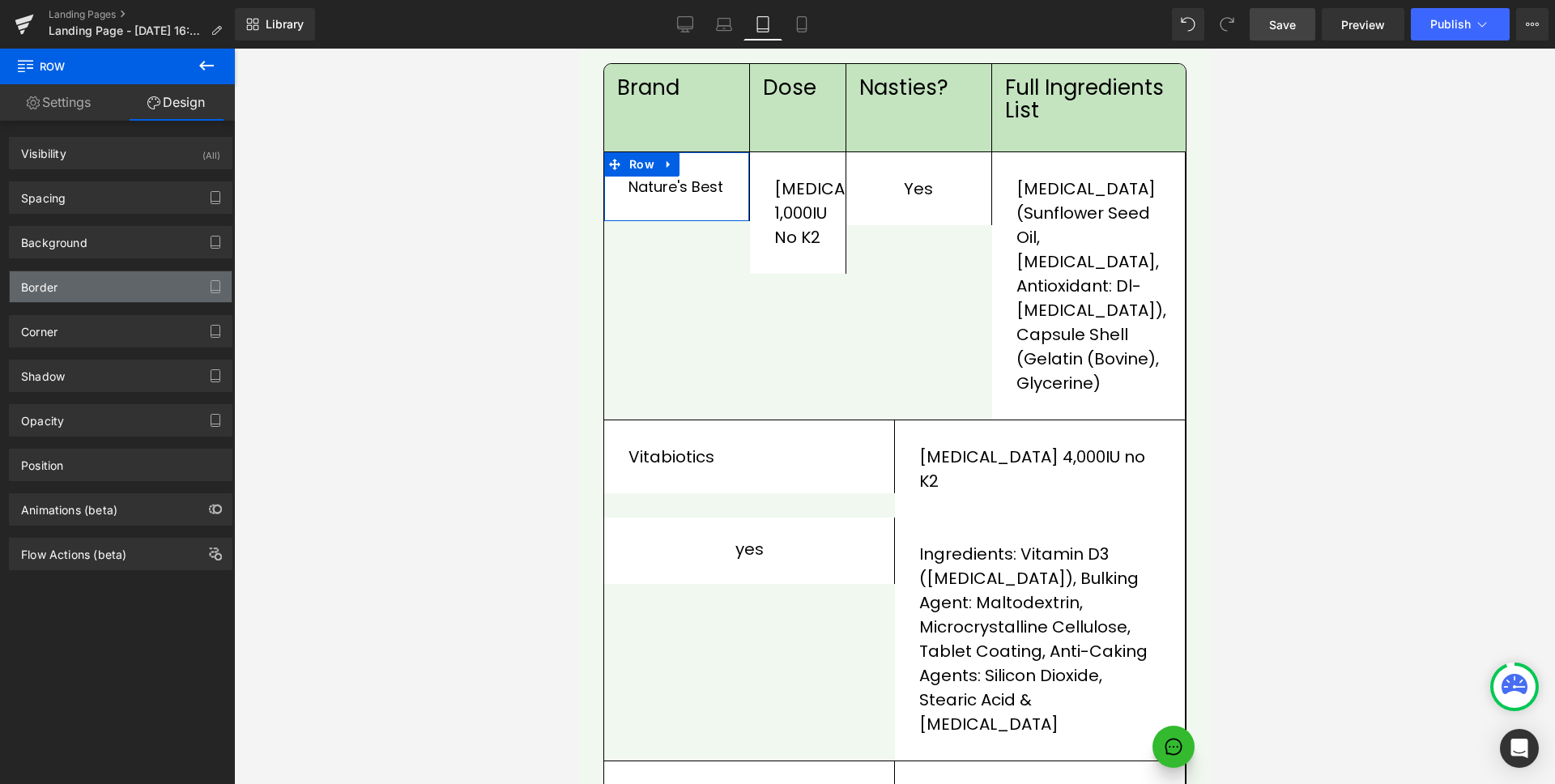
type input "0"
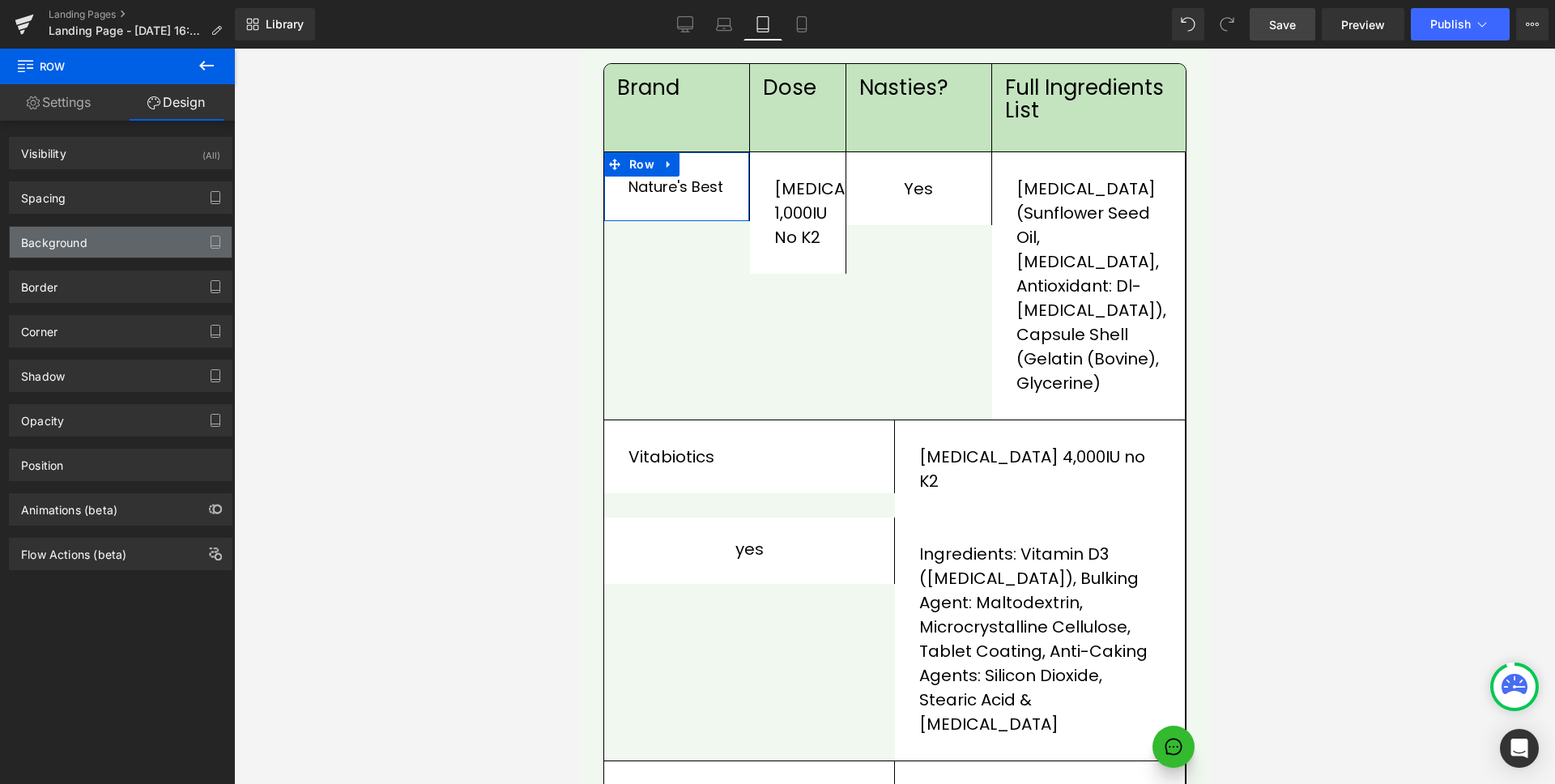
type input "30"
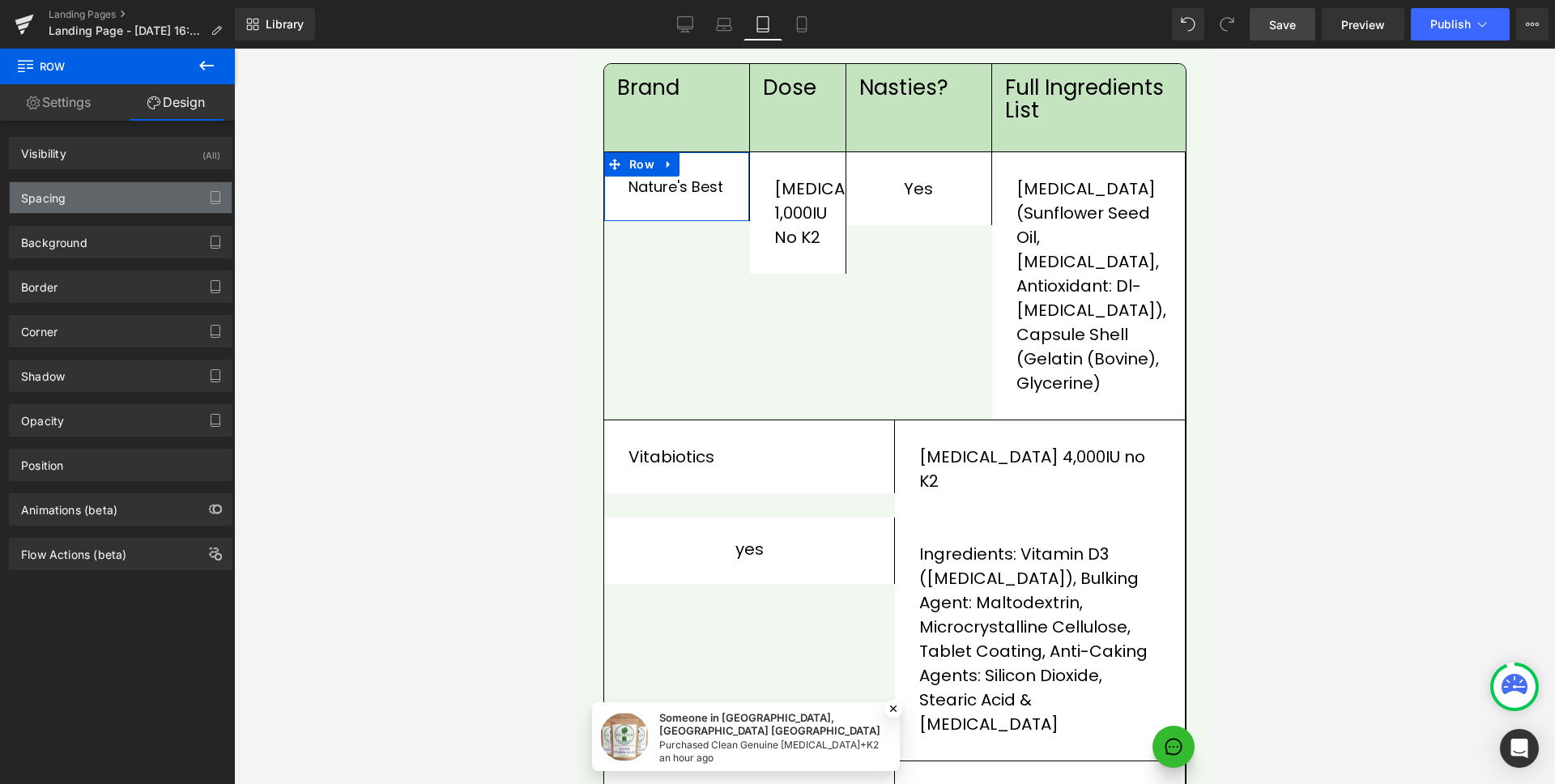
click at [101, 190] on div "Spacing" at bounding box center [121, 197] width 222 height 31
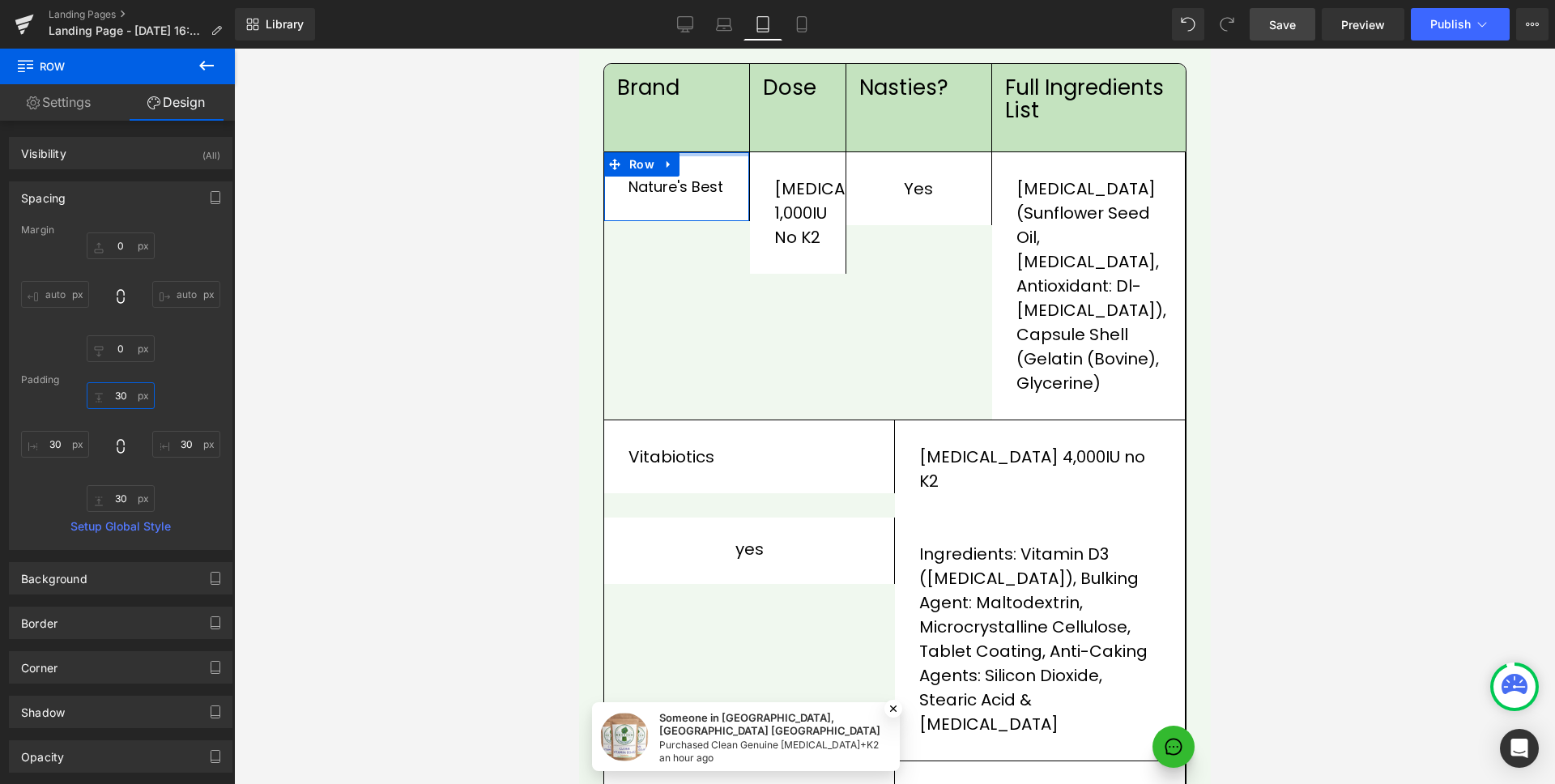
click at [117, 387] on input "30" at bounding box center [120, 396] width 68 height 26
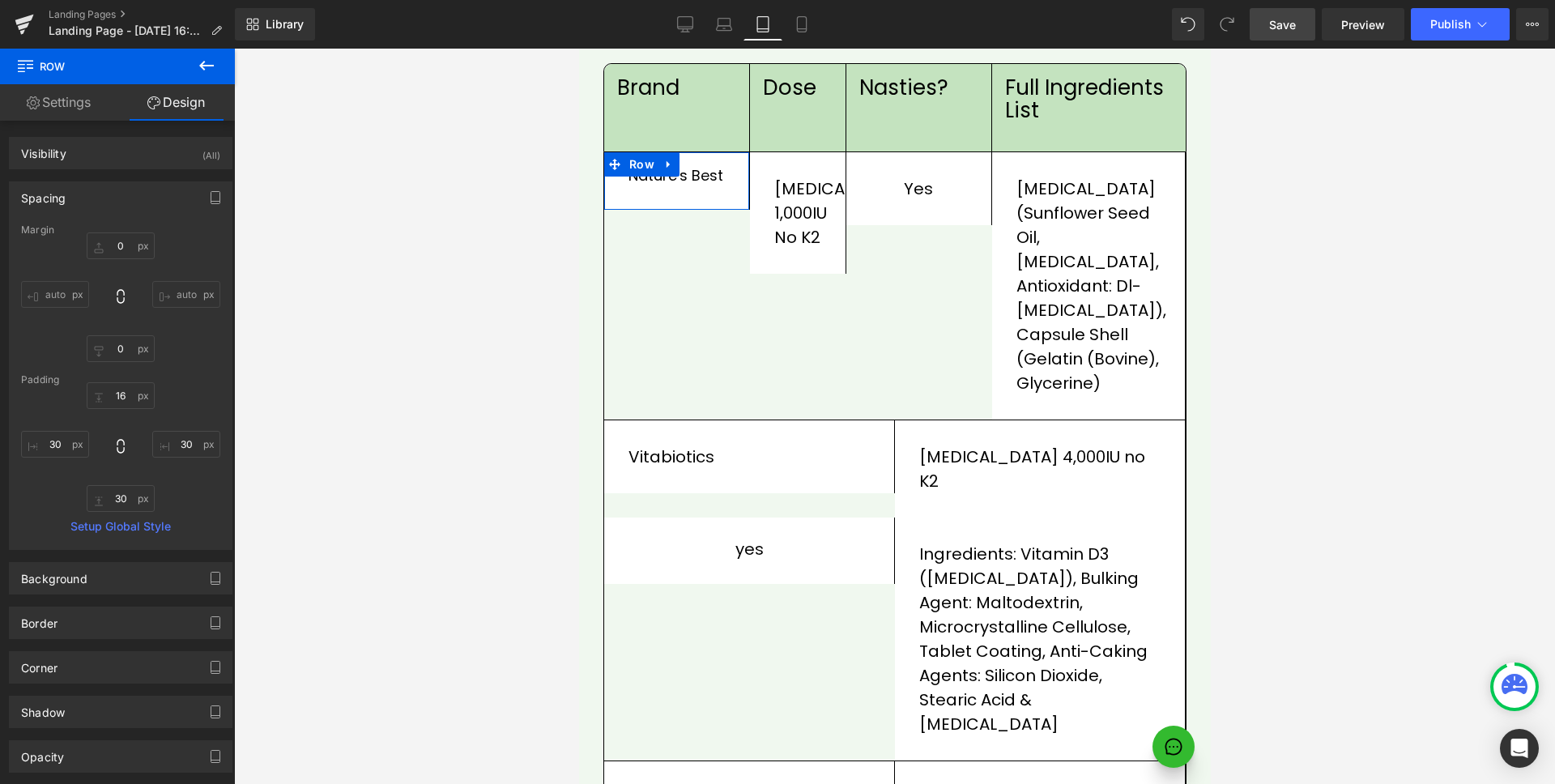
click at [113, 448] on icon at bounding box center [121, 446] width 16 height 16
type input "30"
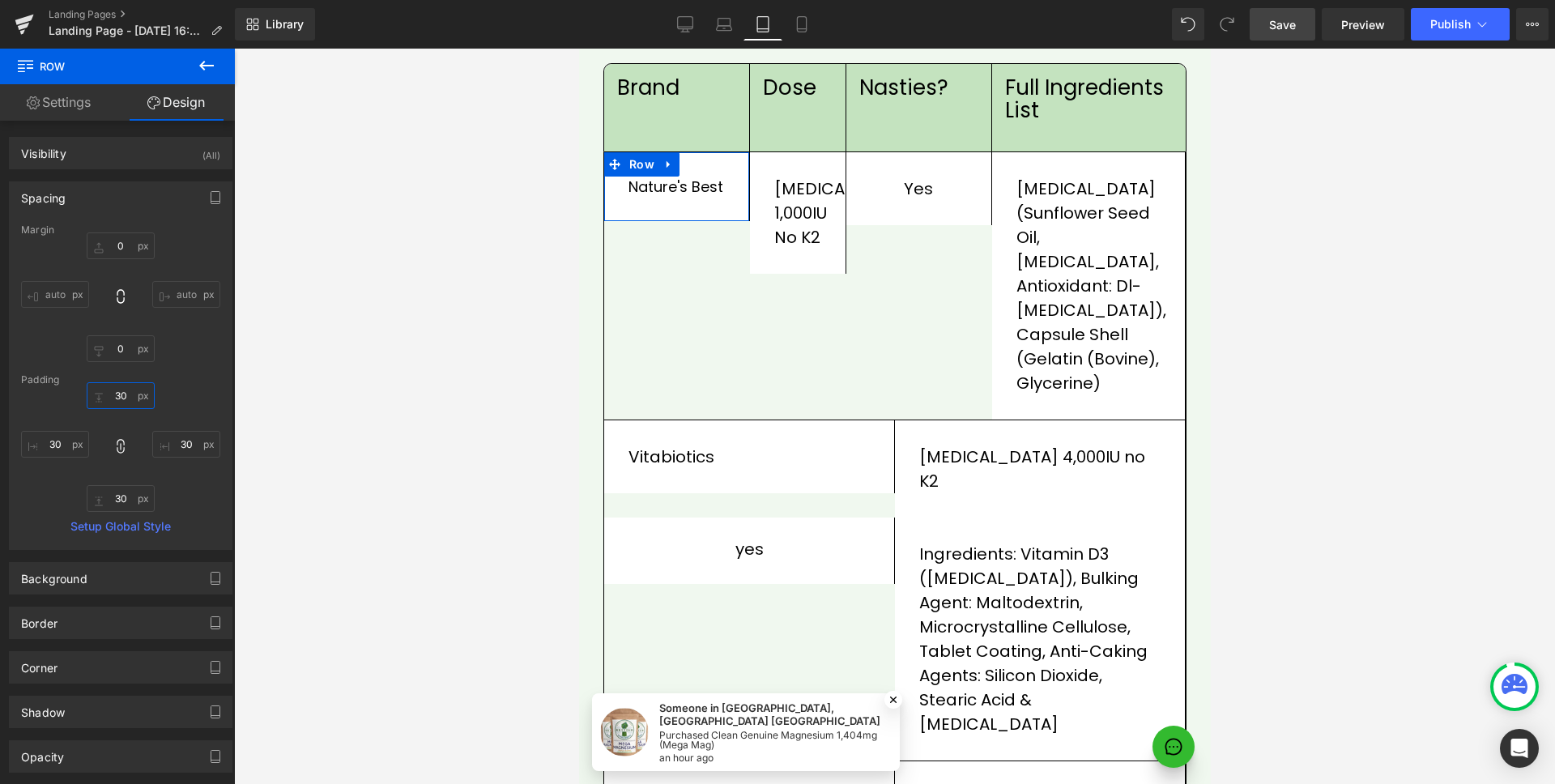
click at [121, 401] on input "30" at bounding box center [120, 396] width 68 height 26
type input "16"
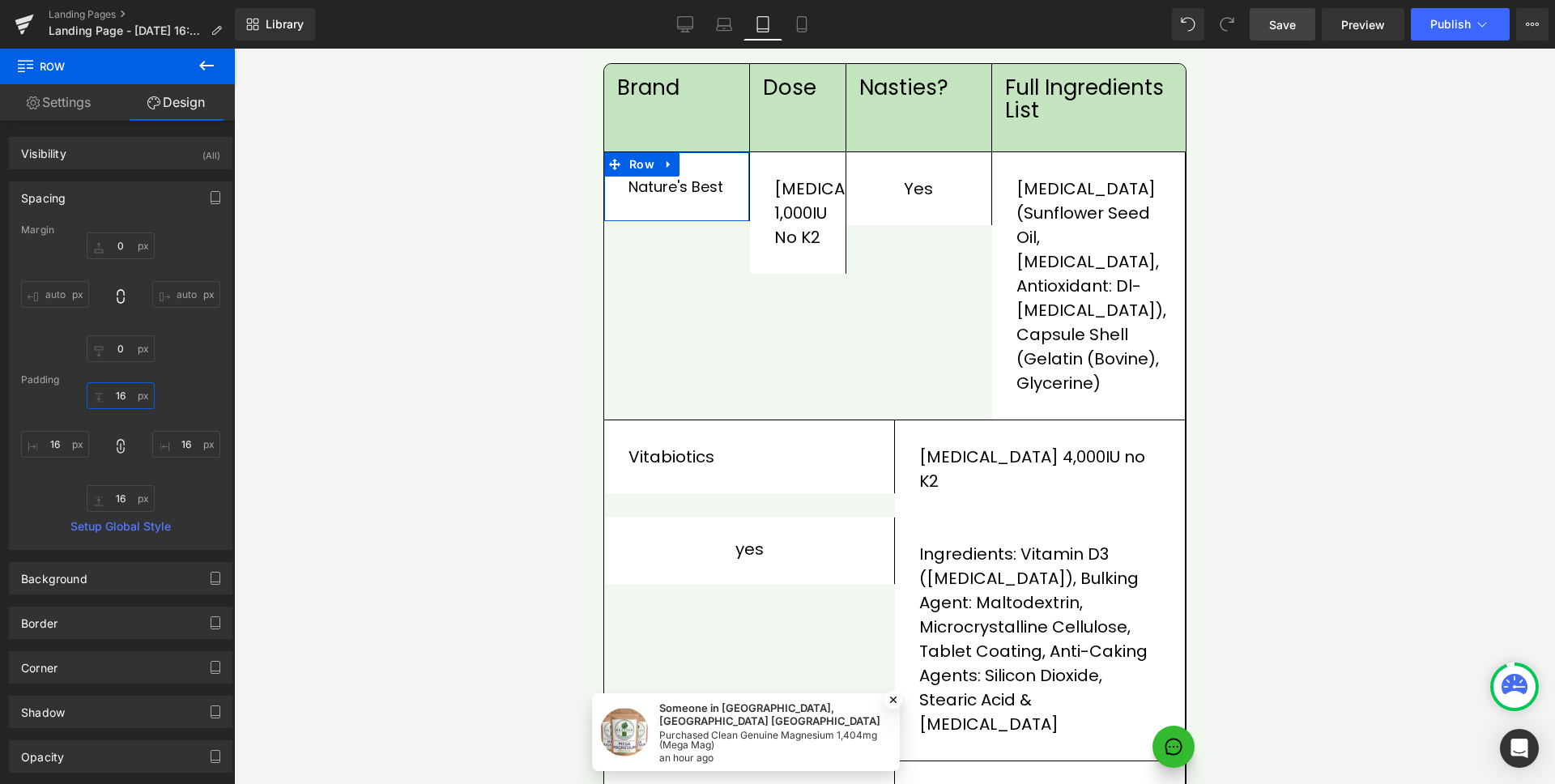
type input "16"
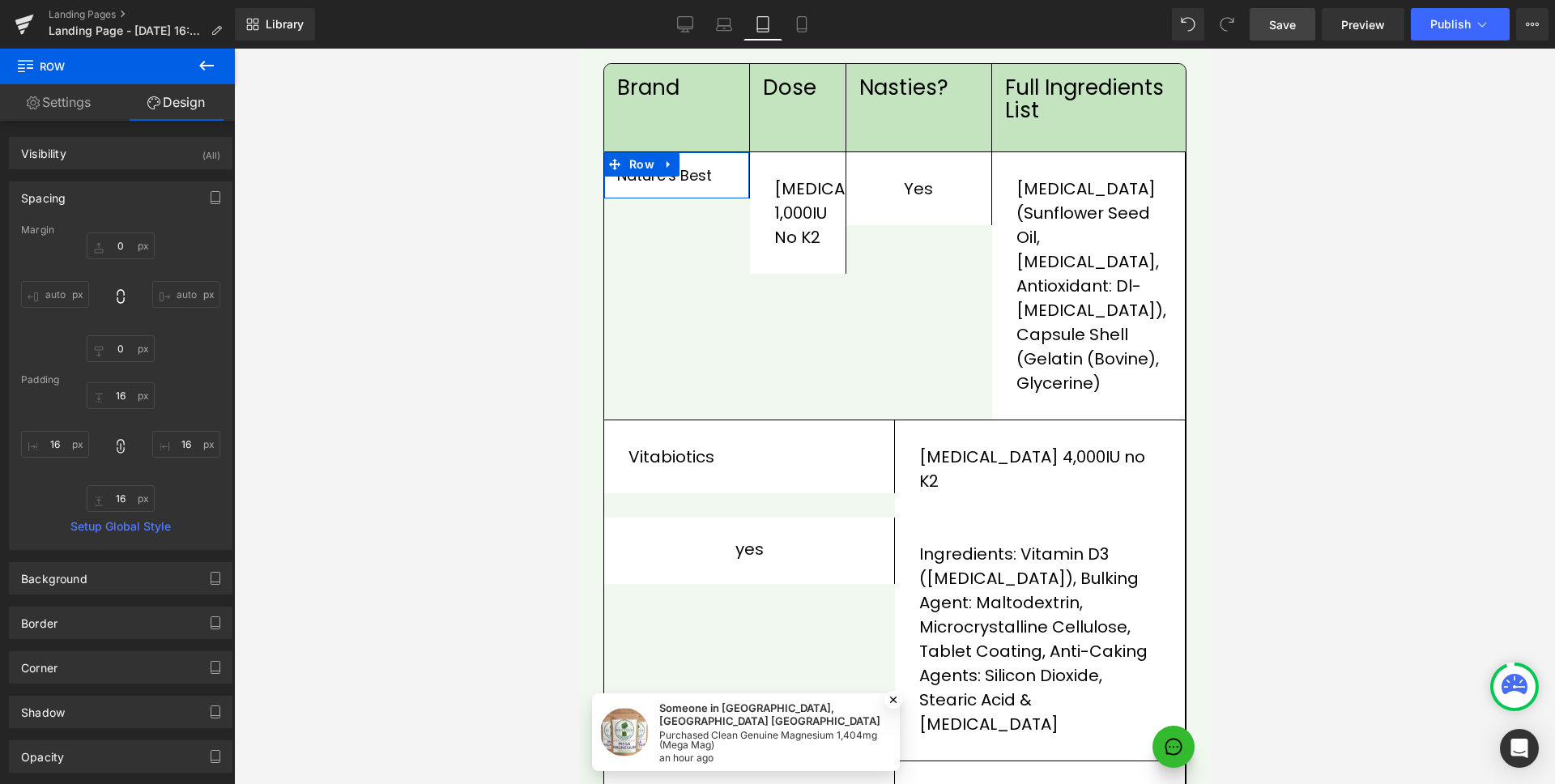
type input "16"
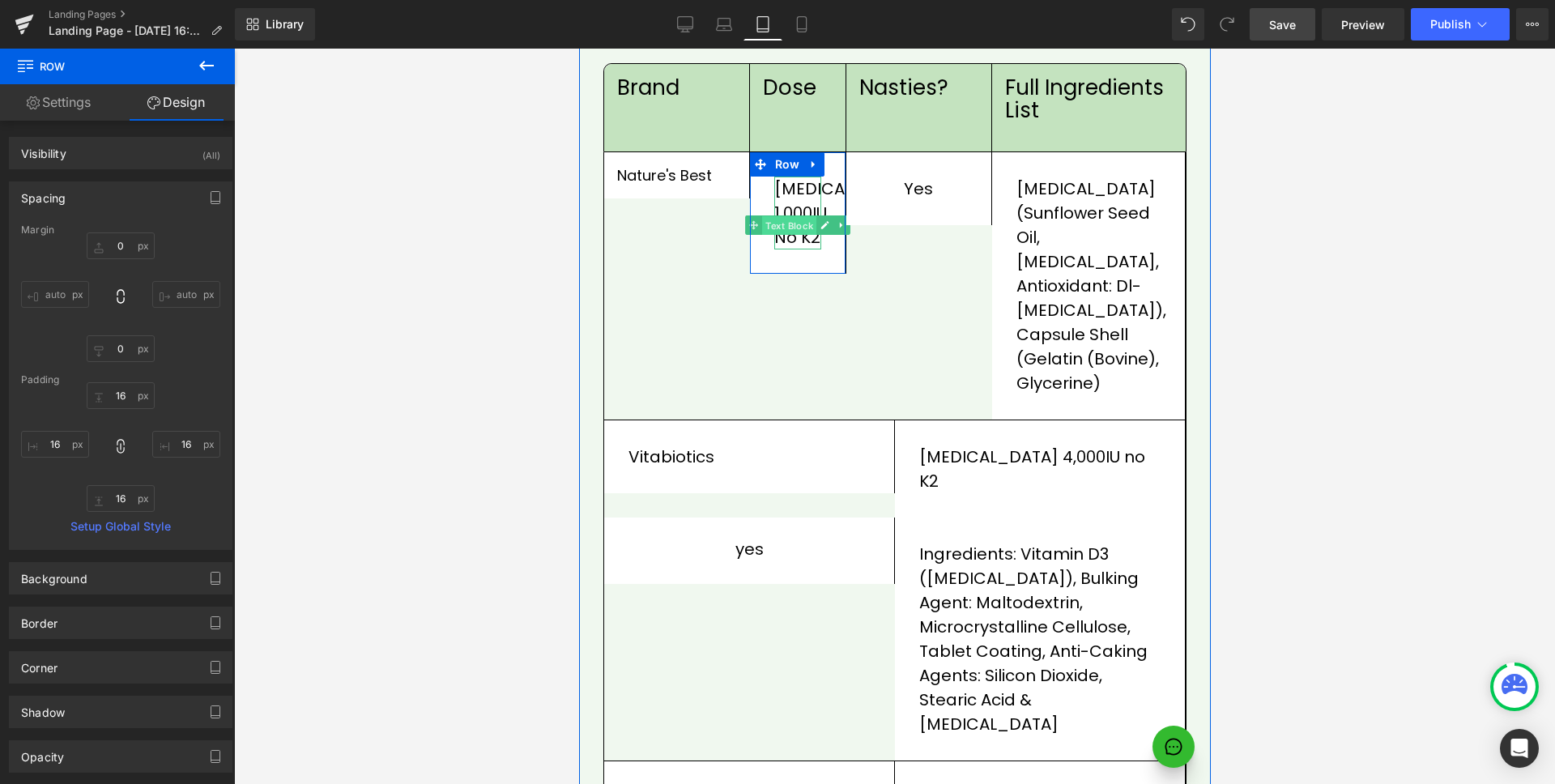
drag, startPoint x: 789, startPoint y: 191, endPoint x: 892, endPoint y: 317, distance: 162.7
click at [789, 216] on span "Text Block" at bounding box center [789, 226] width 55 height 19
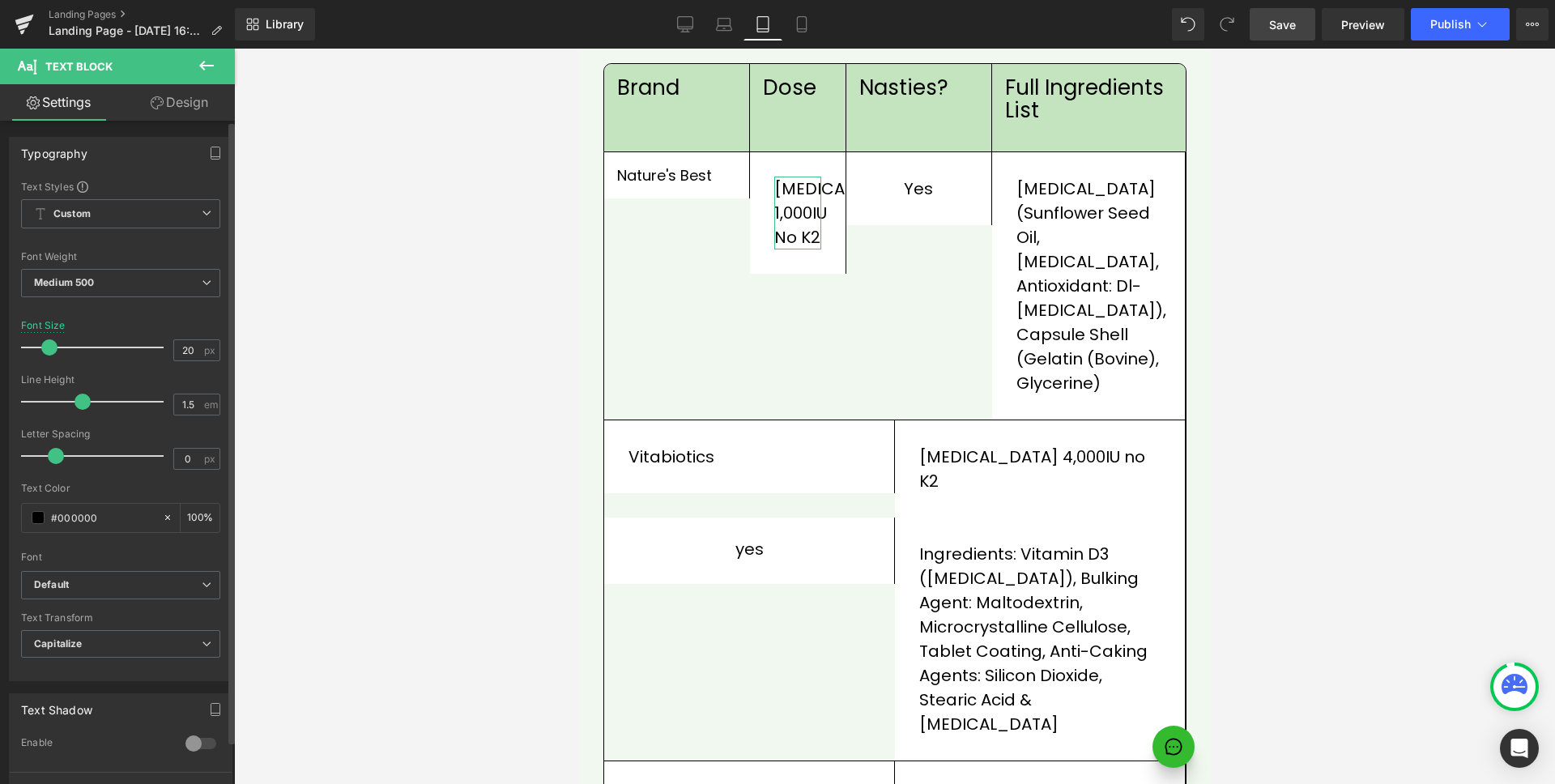
click at [46, 347] on span at bounding box center [49, 347] width 16 height 16
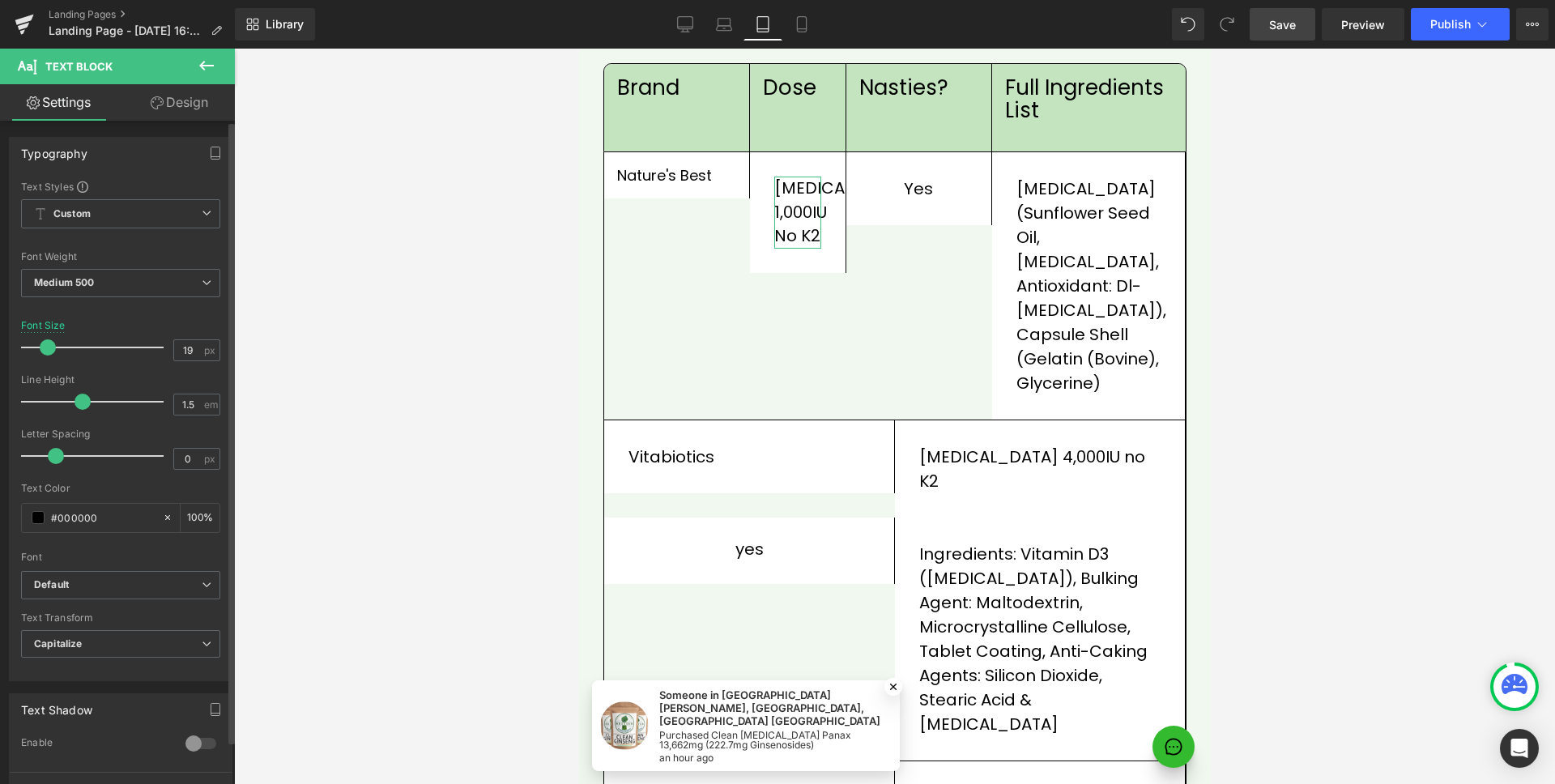
type input "18"
click at [81, 397] on span at bounding box center [83, 402] width 16 height 16
type input "1.3"
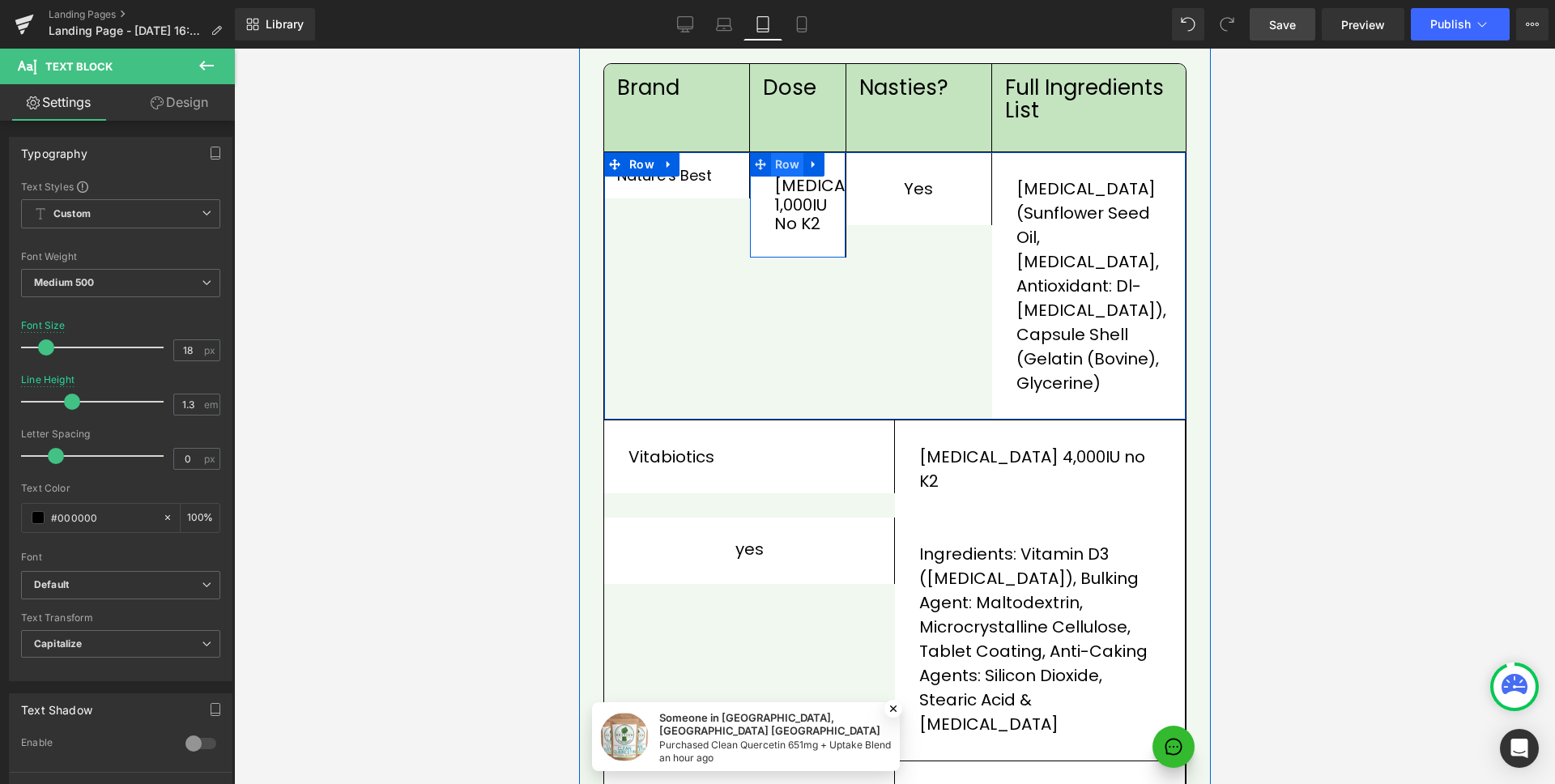
drag, startPoint x: 780, startPoint y: 127, endPoint x: 903, endPoint y: 155, distance: 126.1
click at [780, 152] on span "Row" at bounding box center [787, 165] width 33 height 25
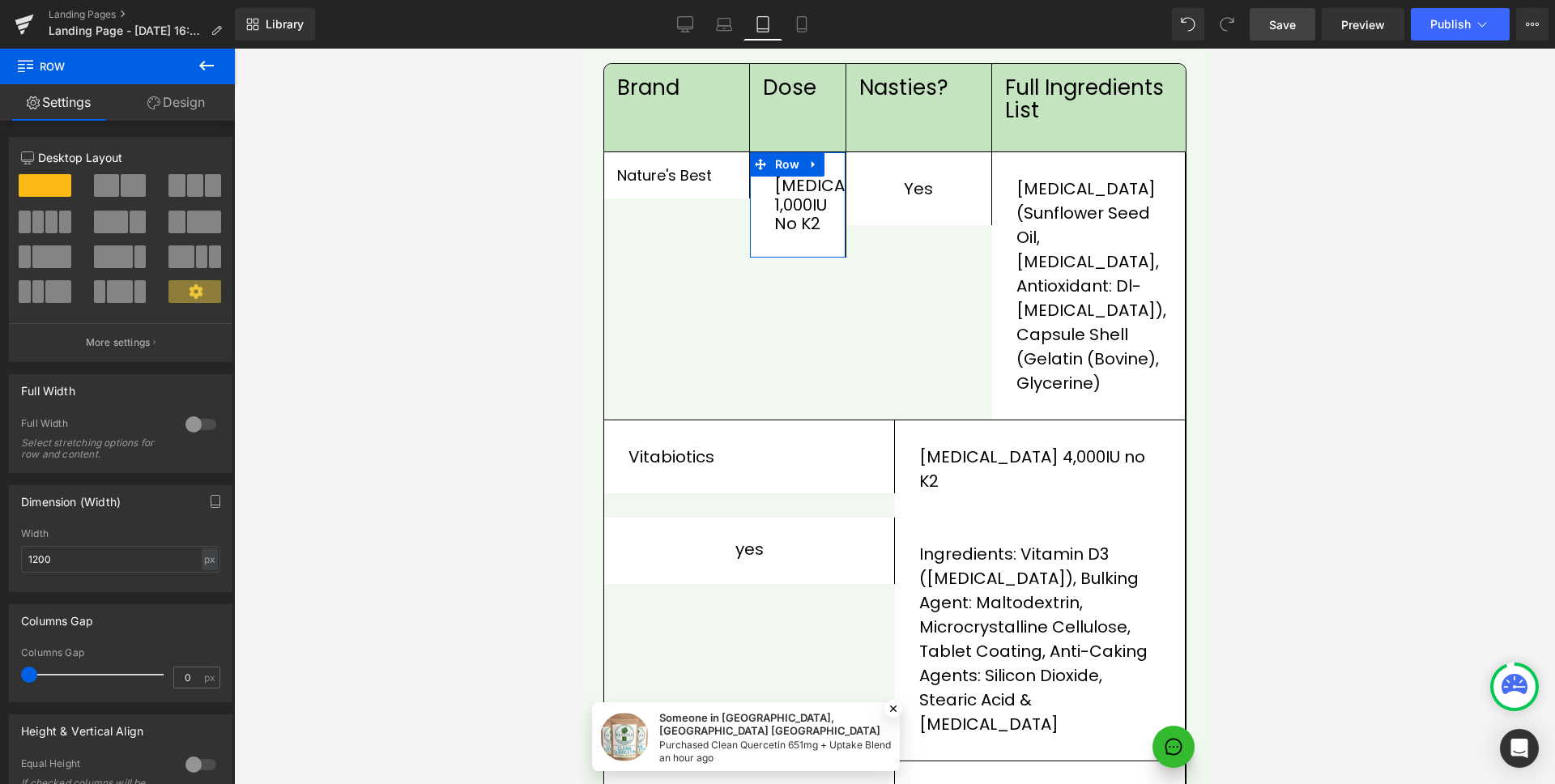
click at [180, 109] on link "Design" at bounding box center [175, 102] width 117 height 36
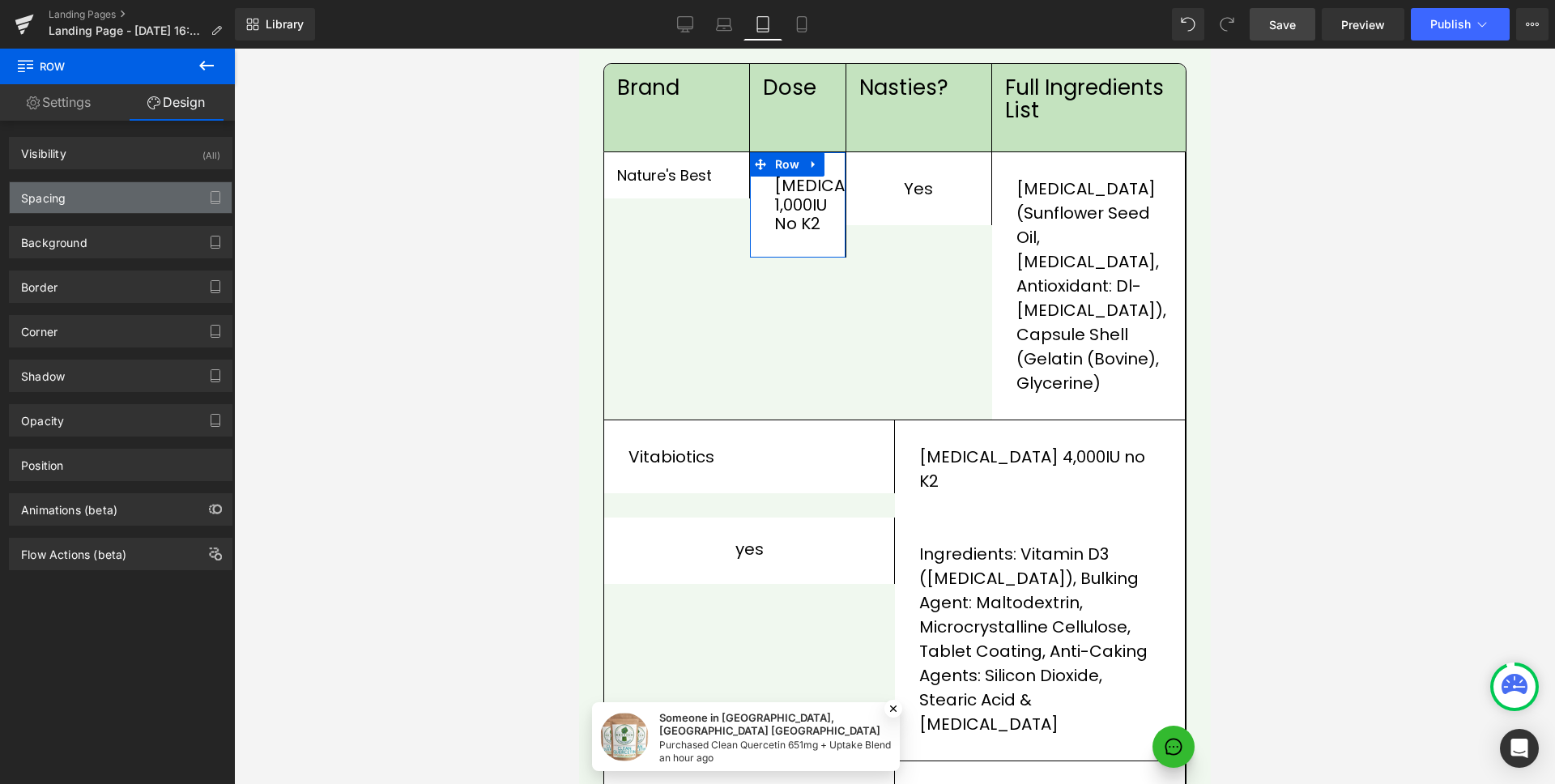
type input "0"
type input "30"
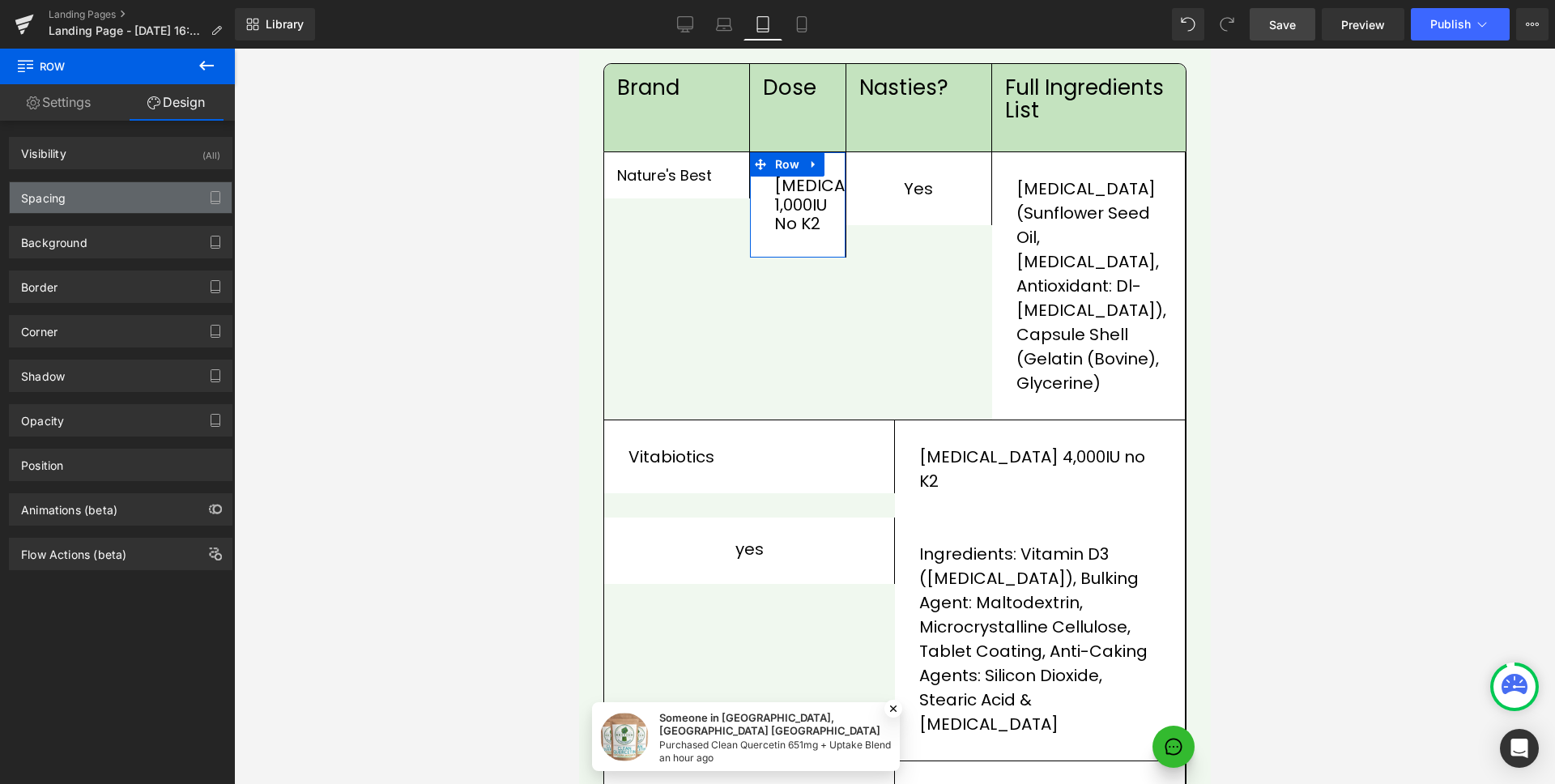
type input "30"
click at [116, 193] on div "Spacing" at bounding box center [121, 197] width 222 height 31
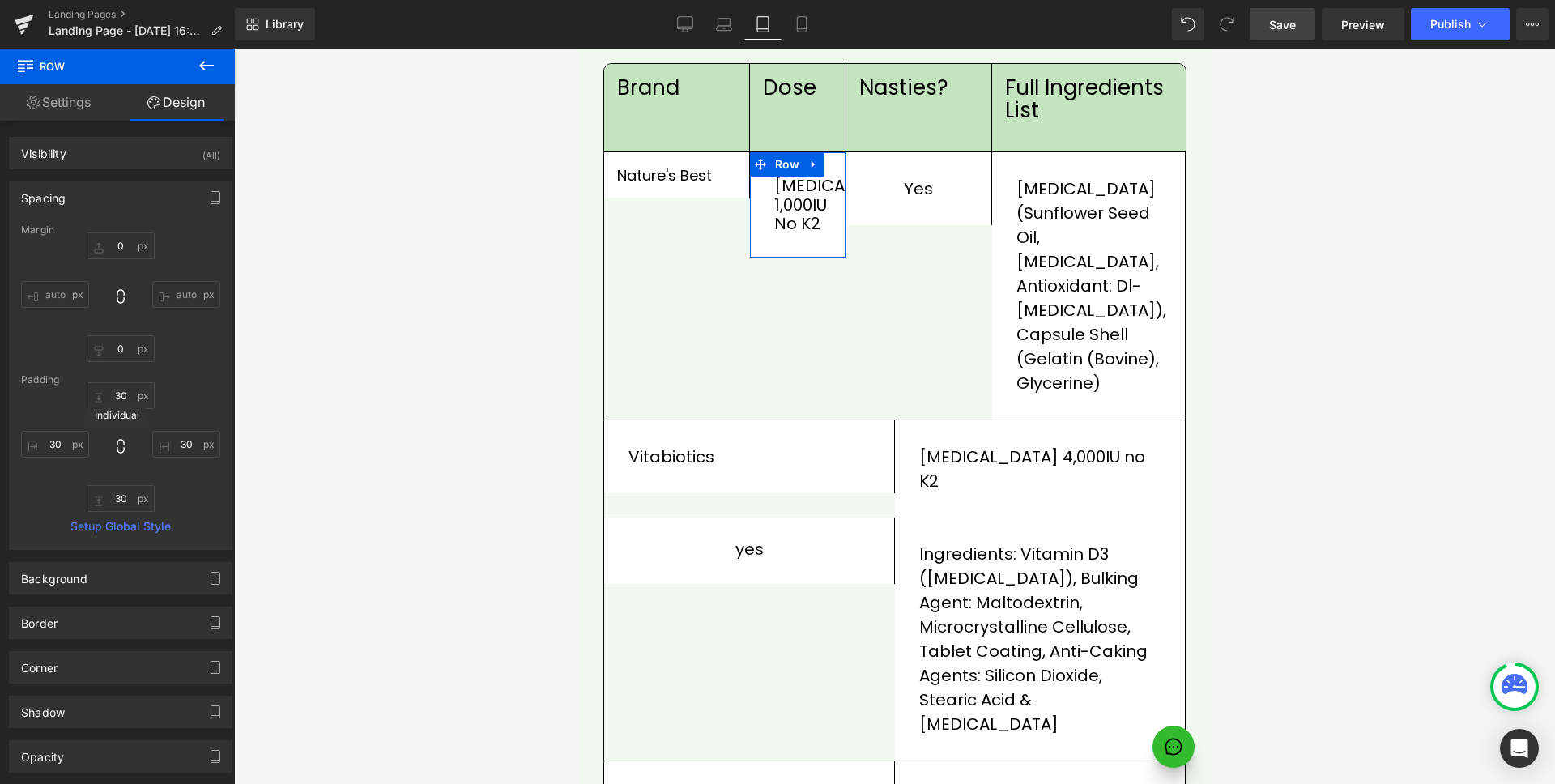
click at [121, 452] on icon at bounding box center [121, 446] width 16 height 16
type input "30"
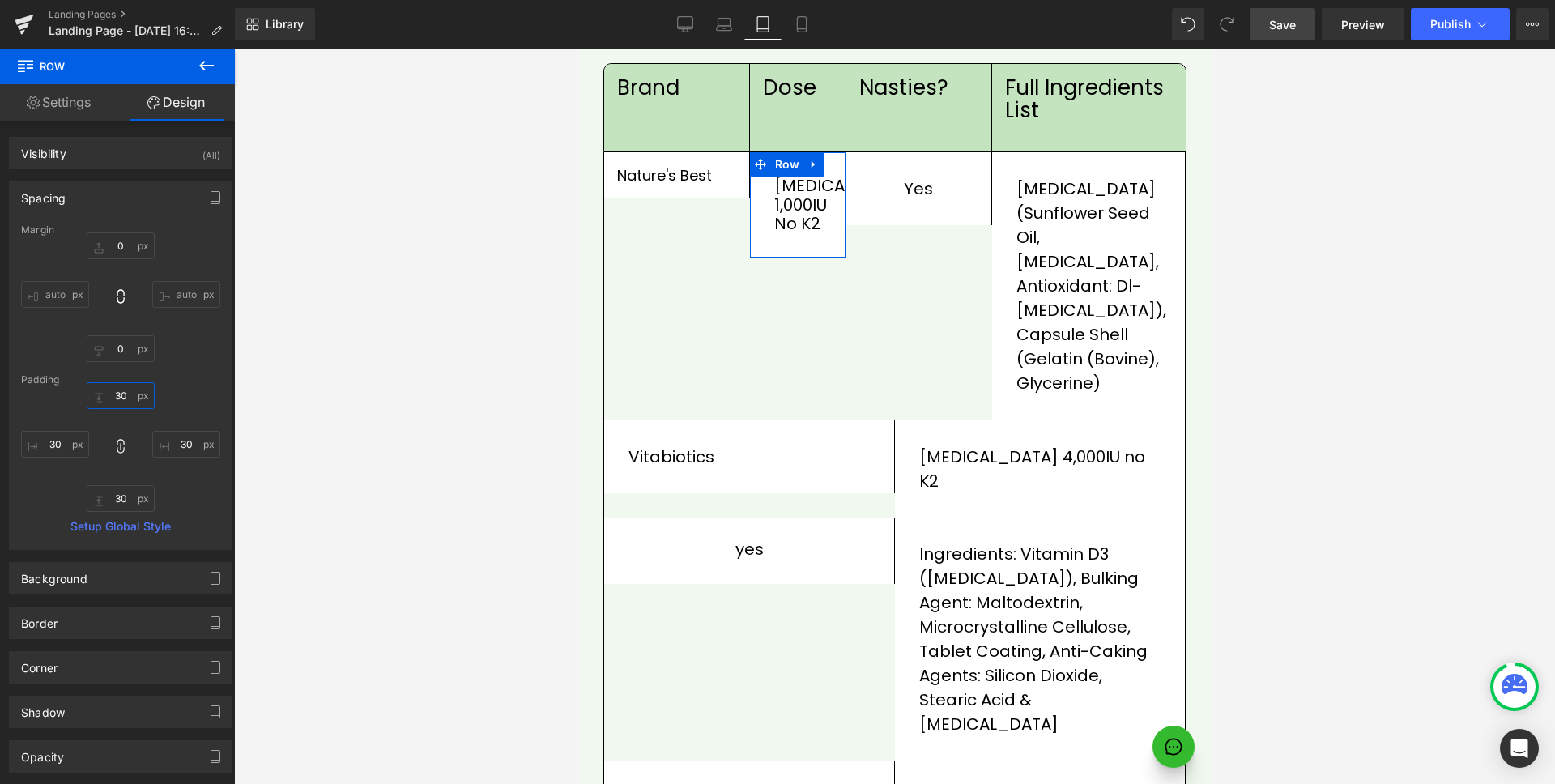
click at [122, 399] on input "30" at bounding box center [120, 396] width 68 height 26
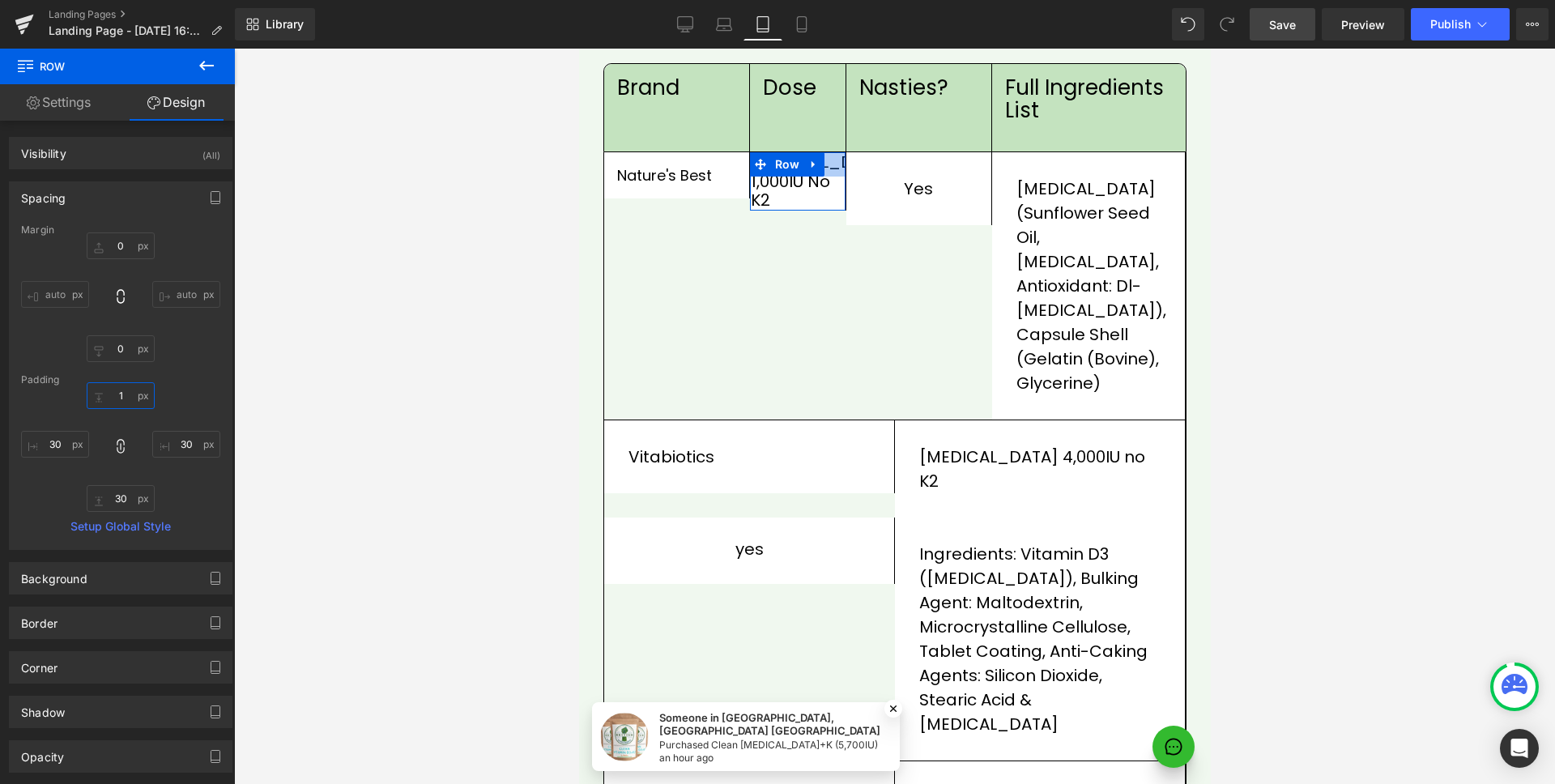
type input "1"
type input "16"
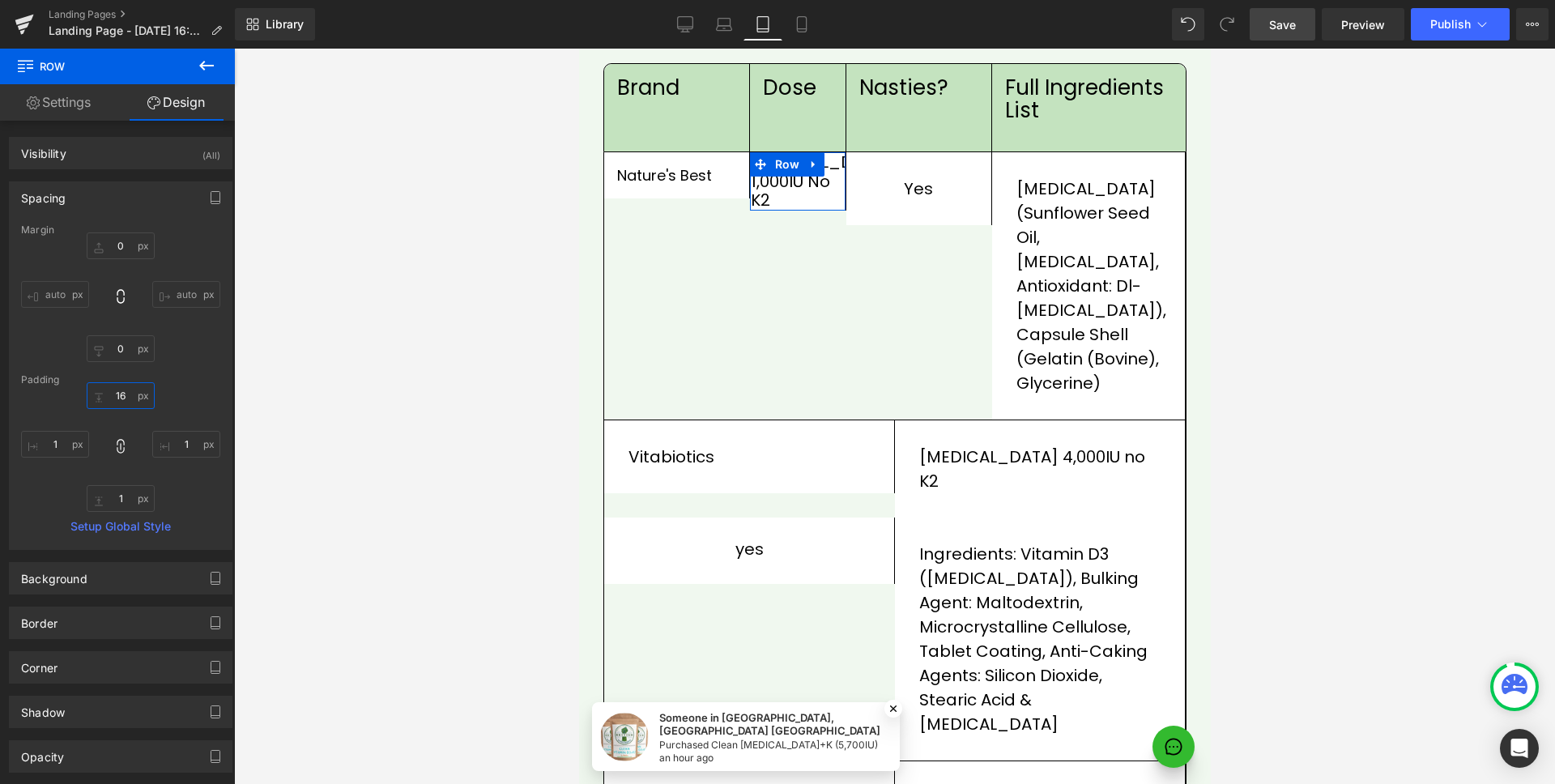
type input "16"
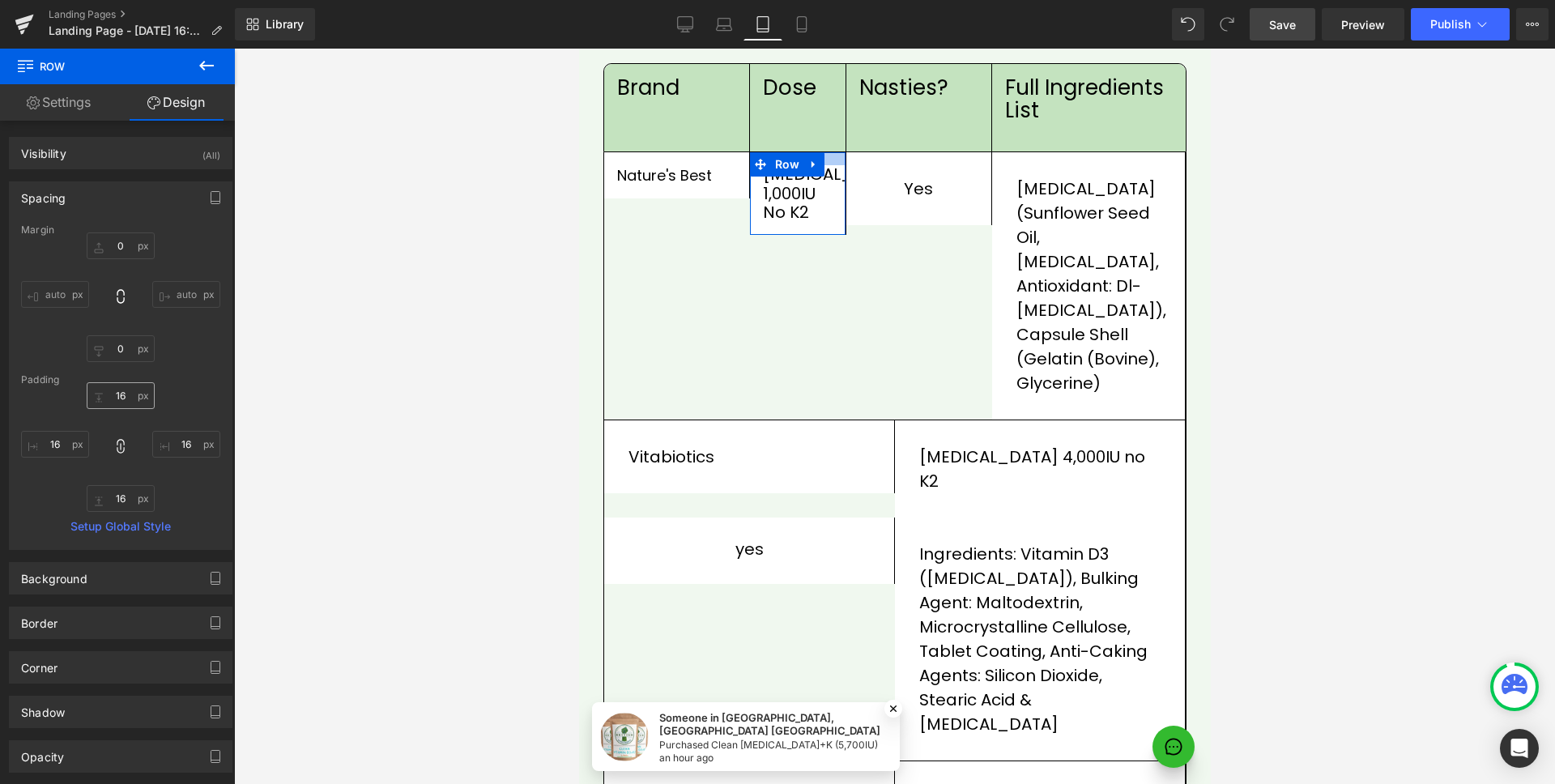
type input "16"
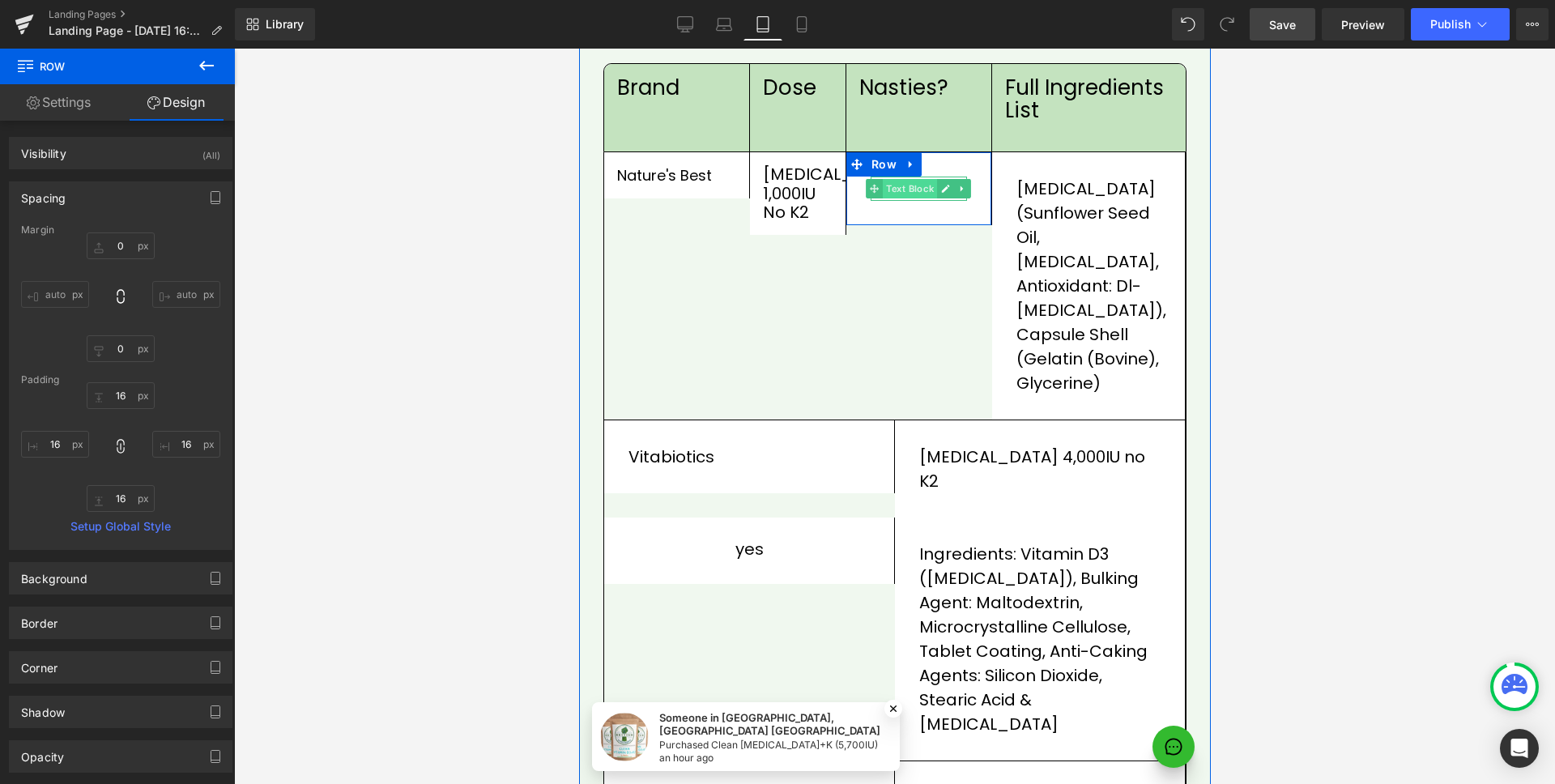
click at [914, 179] on span "Text Block" at bounding box center [909, 189] width 55 height 19
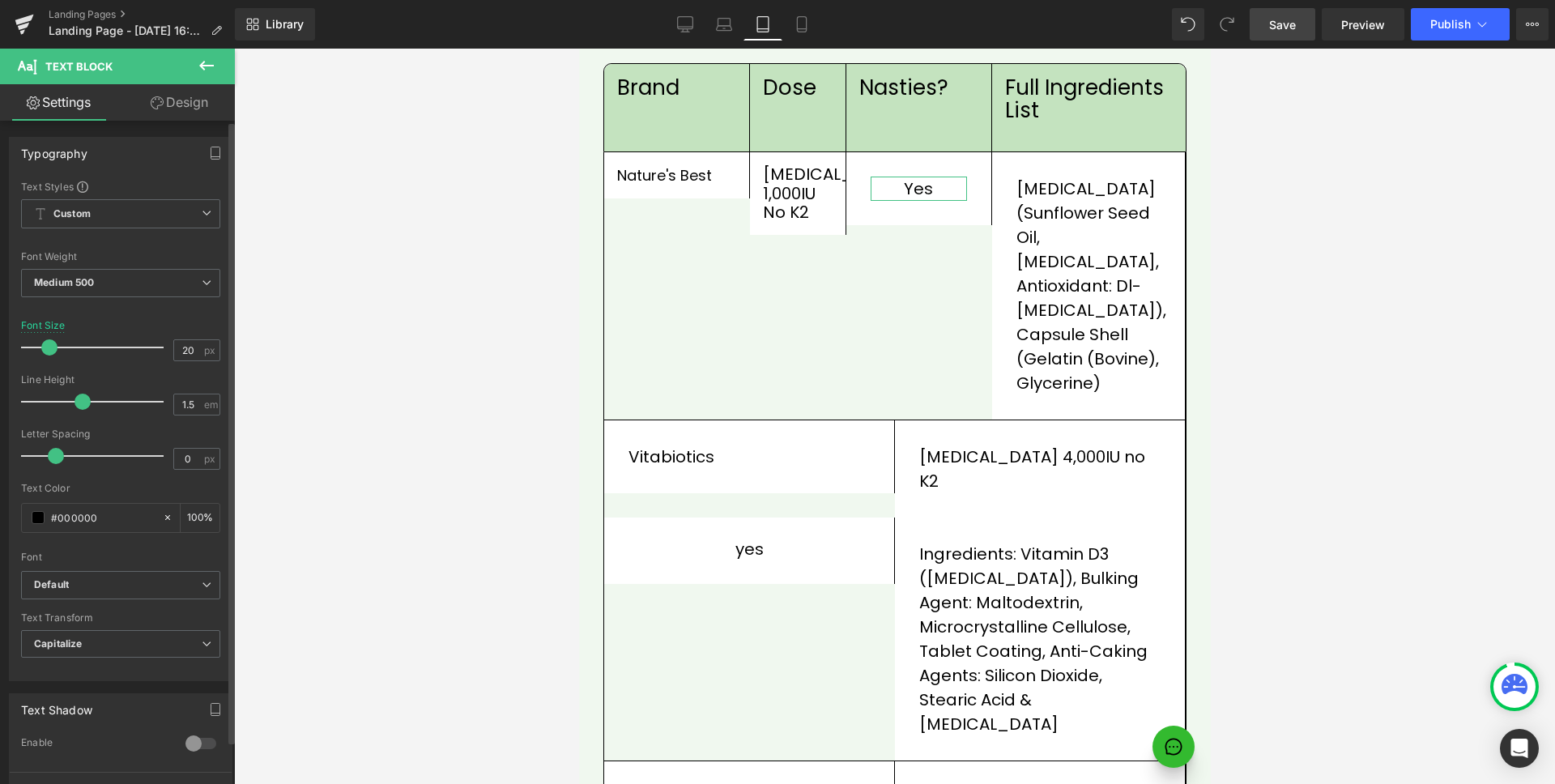
click at [48, 347] on span at bounding box center [49, 347] width 16 height 16
type input "18"
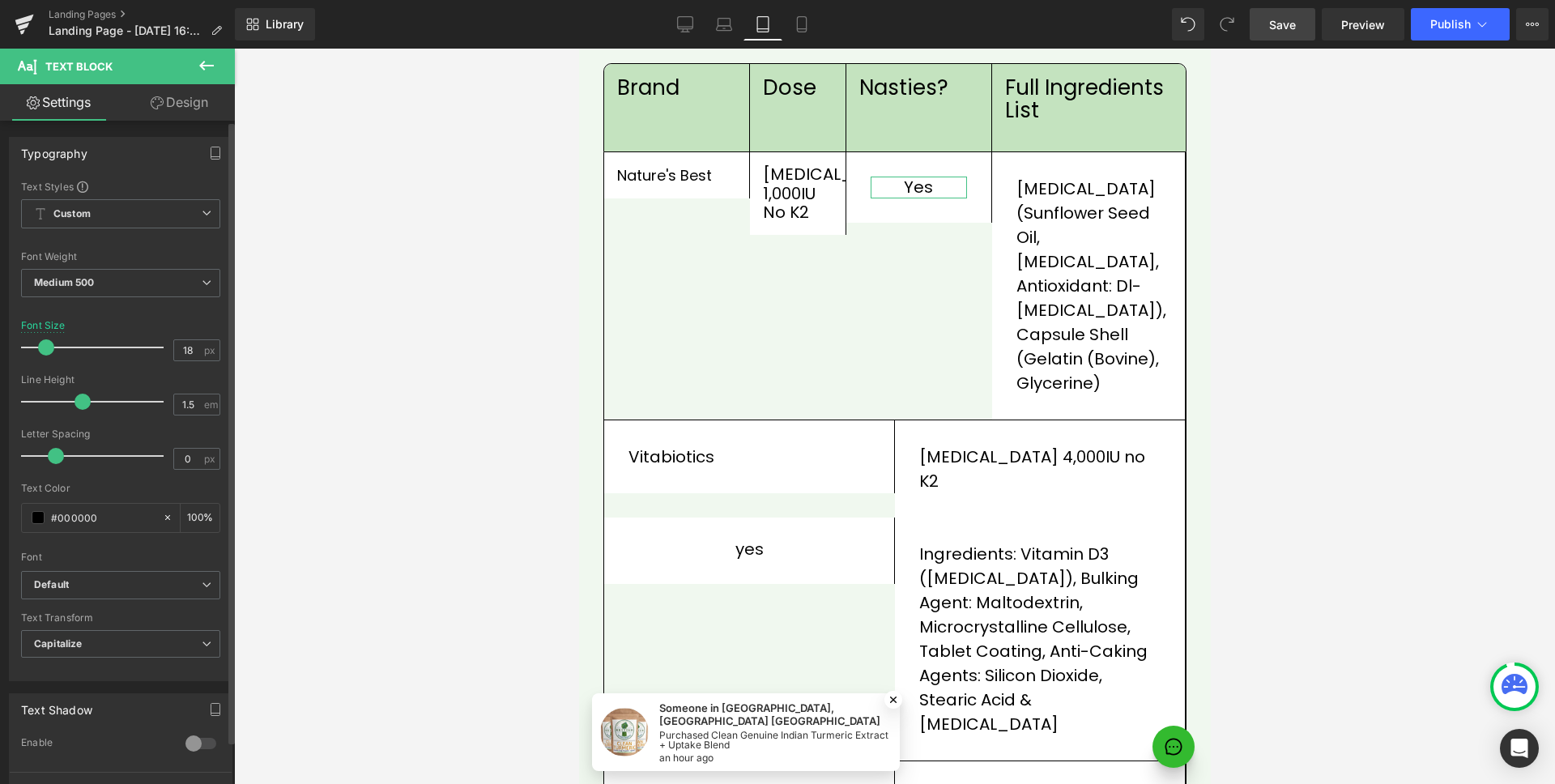
click at [82, 396] on span at bounding box center [83, 402] width 16 height 16
type input "1.3"
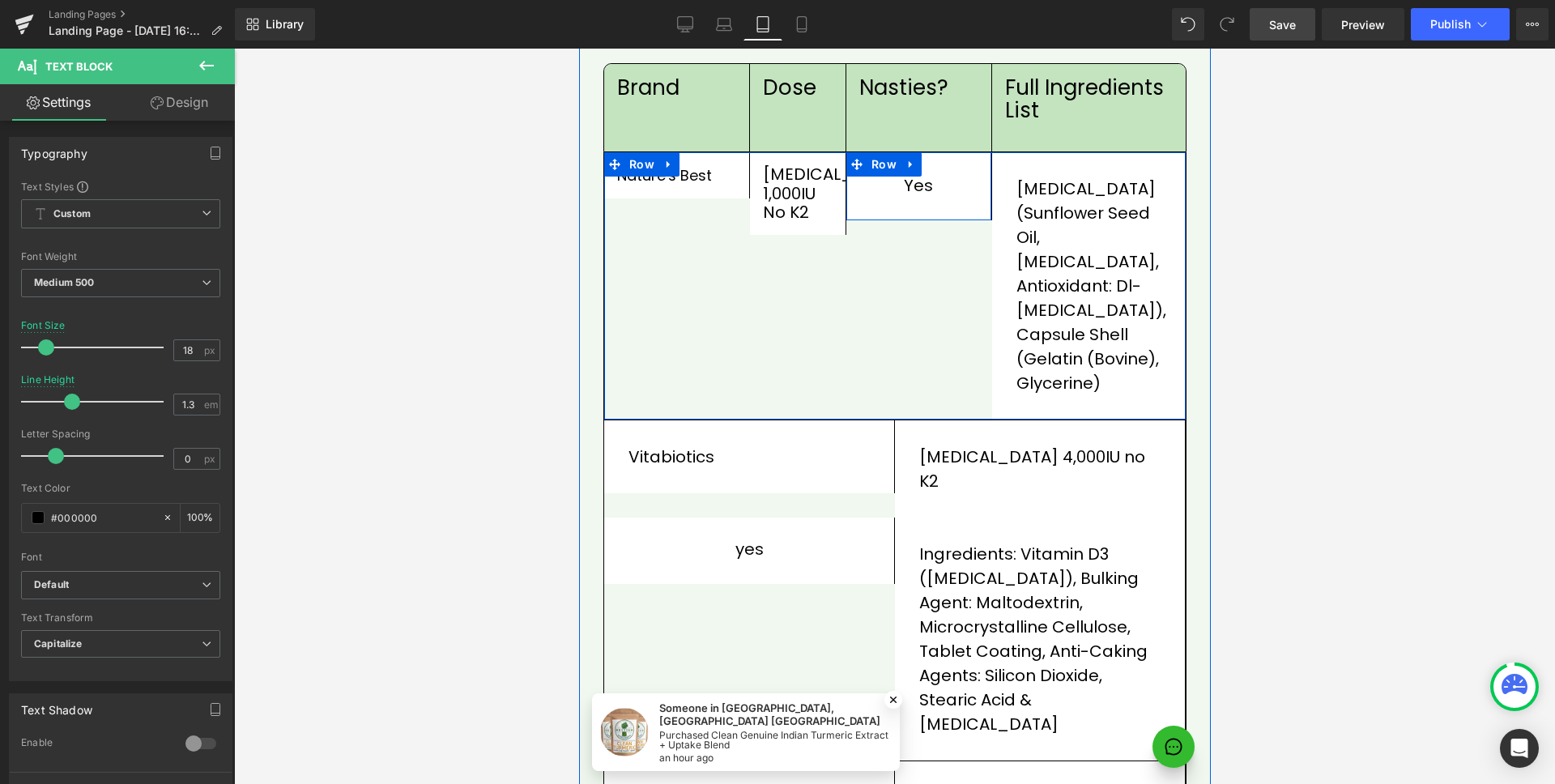
click at [874, 168] on div "yes Text Block Row" at bounding box center [919, 186] width 146 height 67
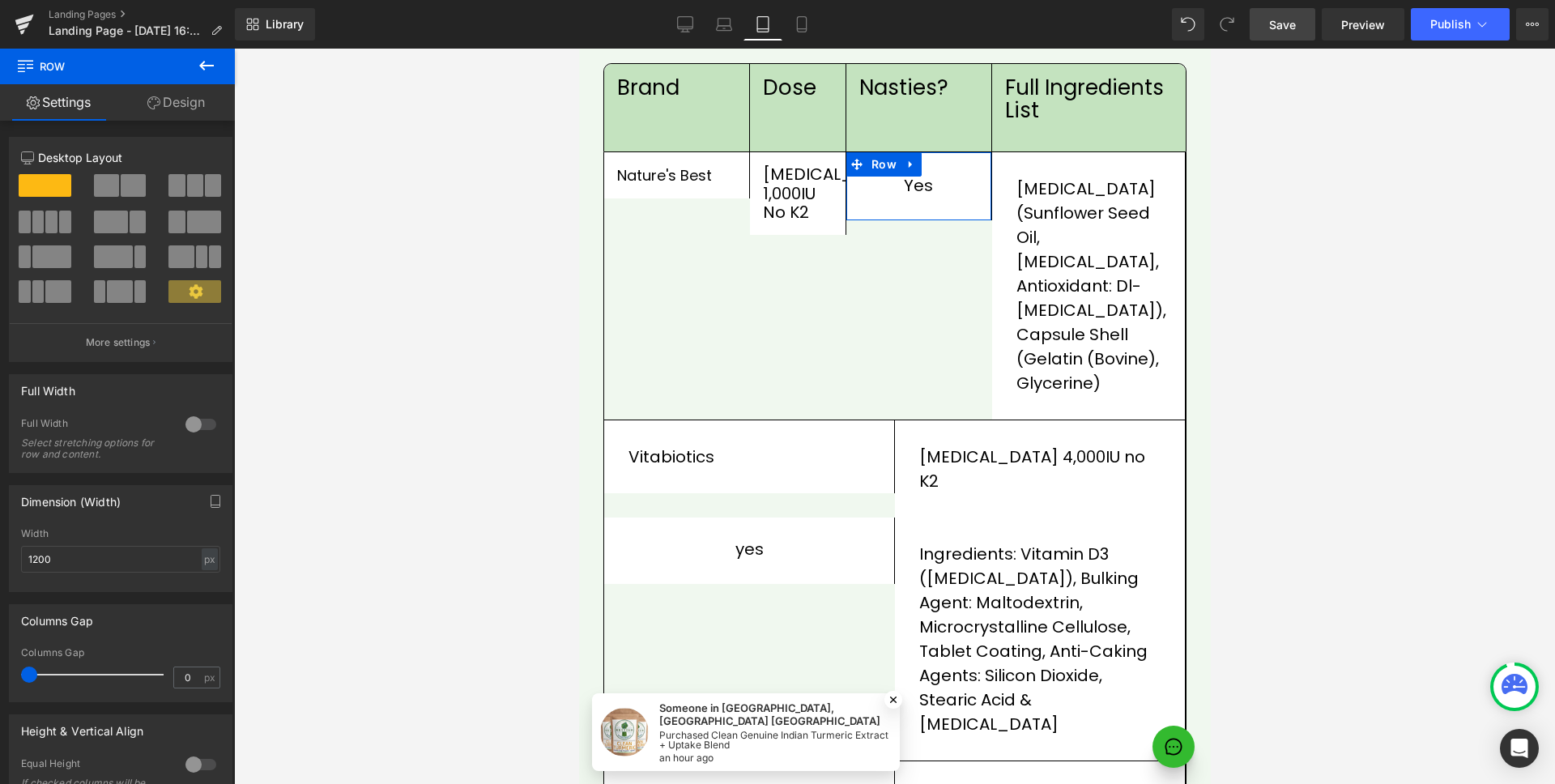
click at [193, 103] on link "Design" at bounding box center [175, 102] width 117 height 36
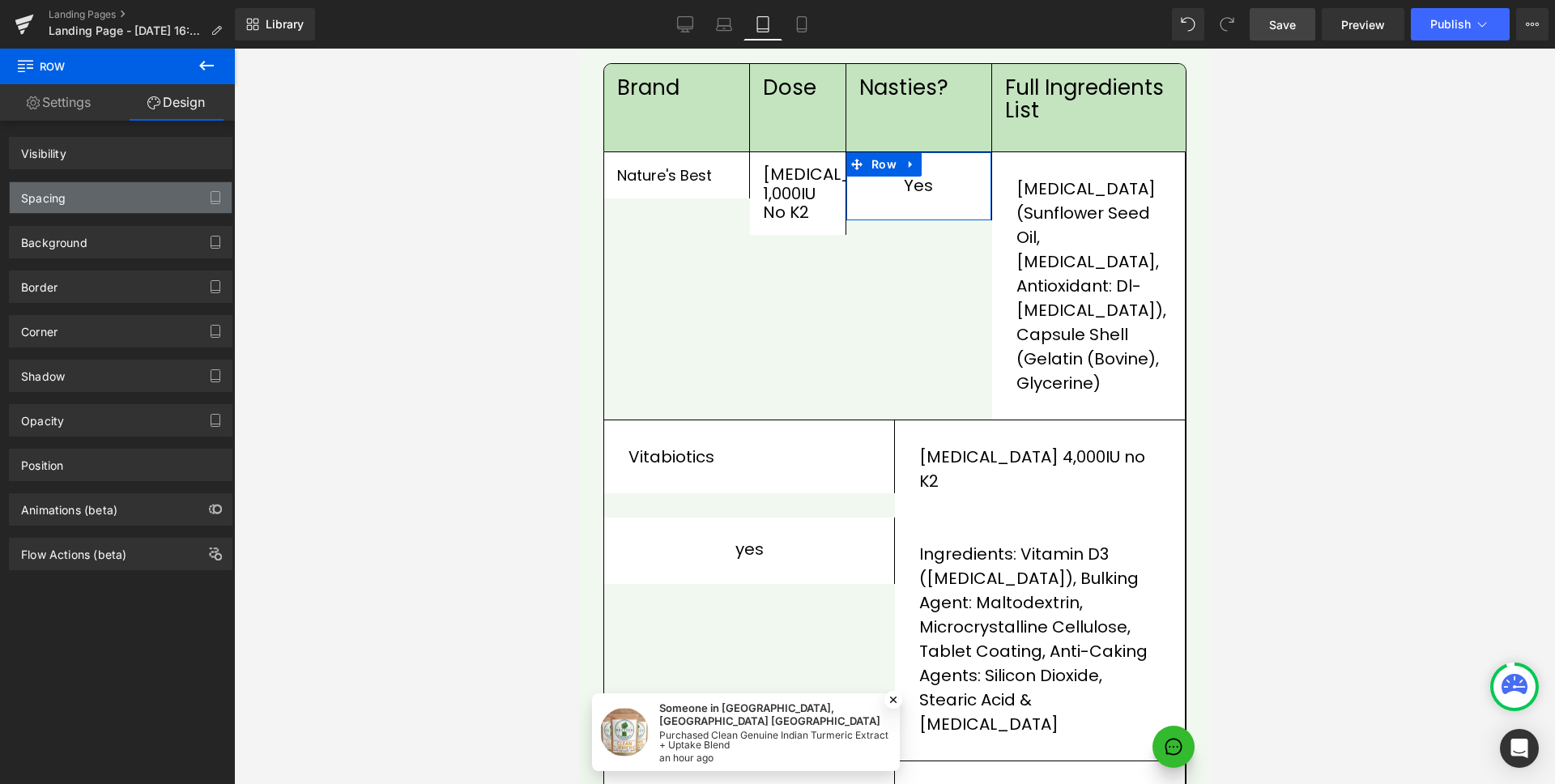
click at [89, 207] on div "Spacing" at bounding box center [121, 197] width 222 height 31
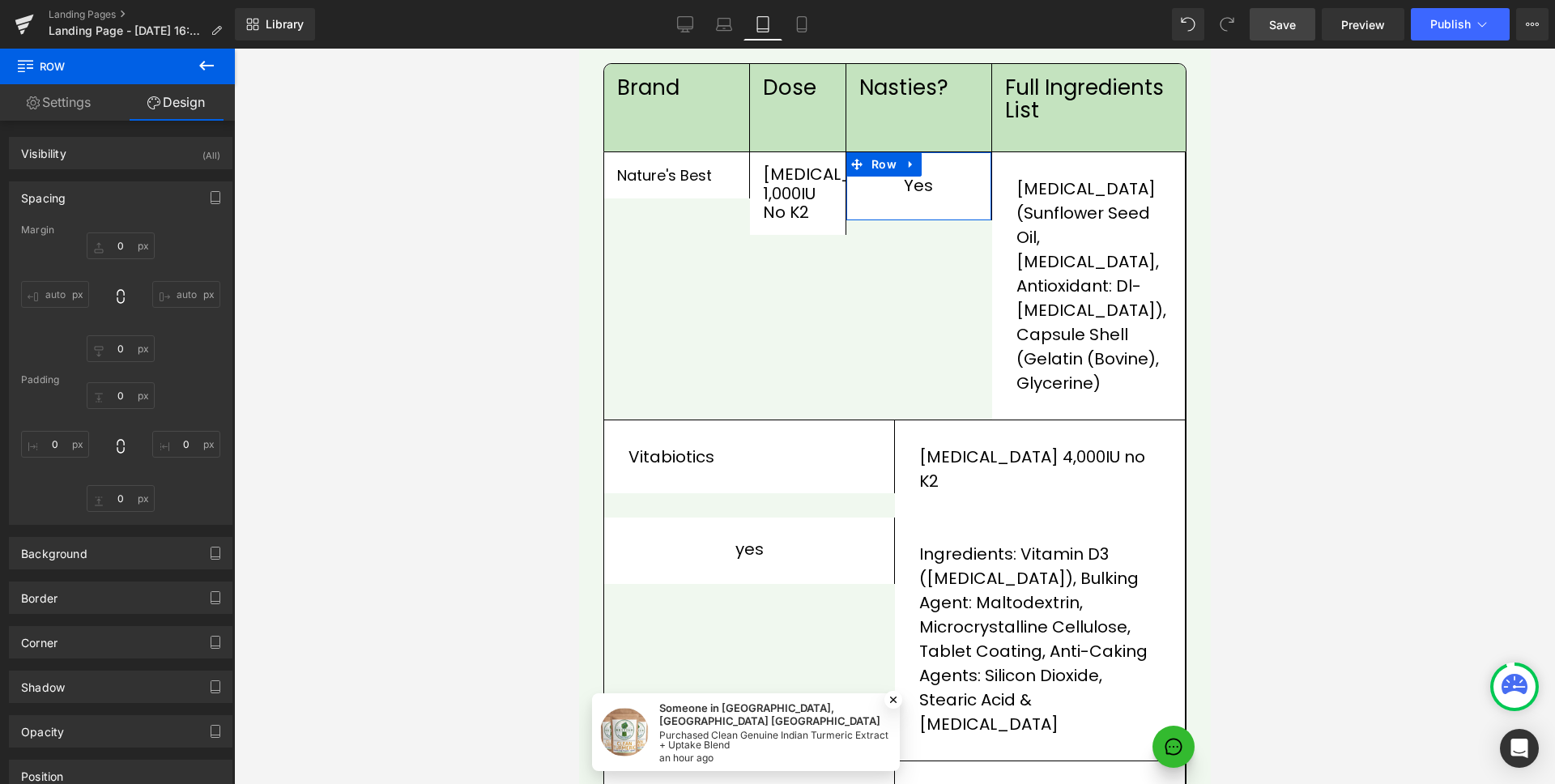
type input "0"
type input "30"
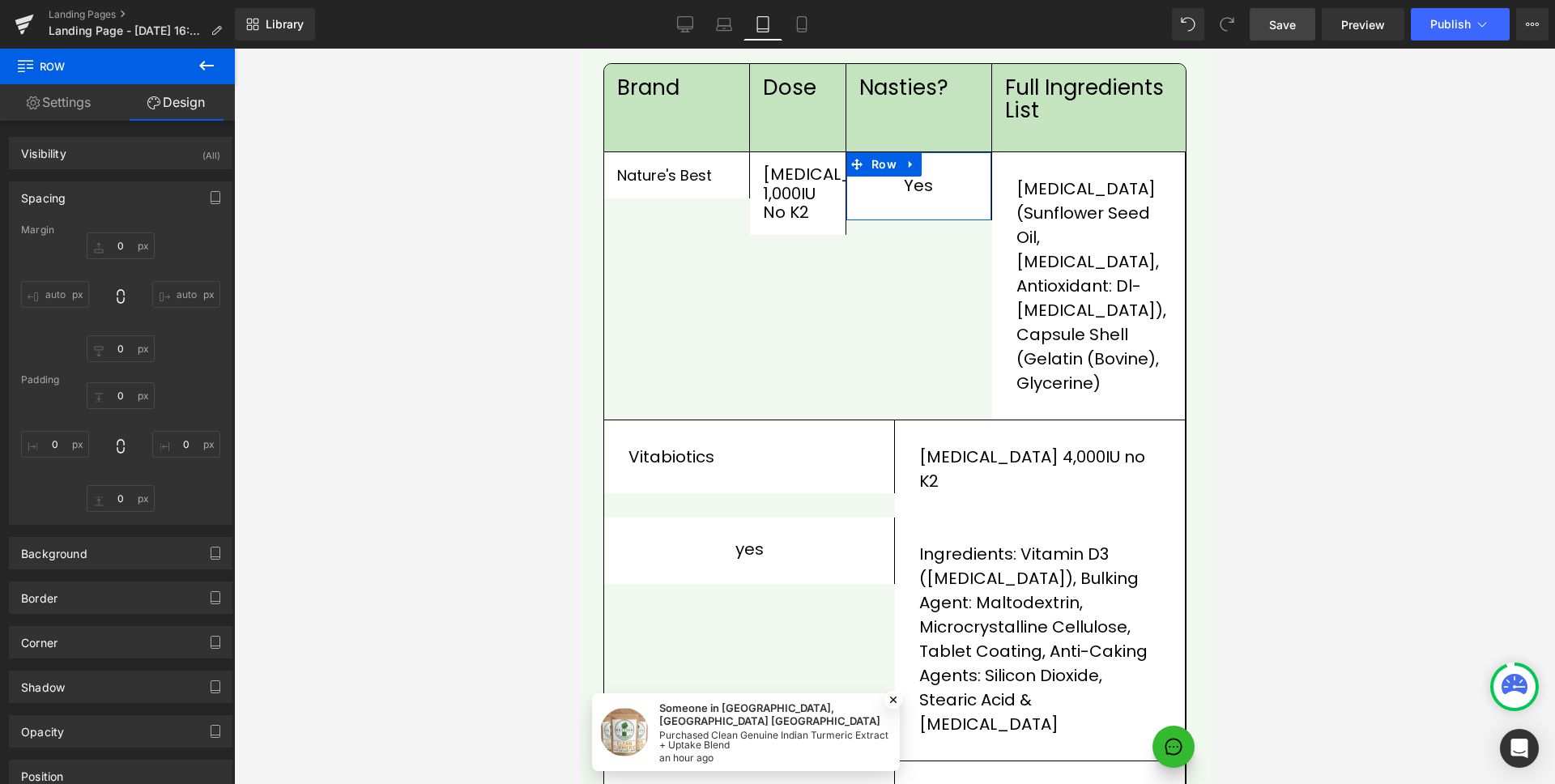
type input "30"
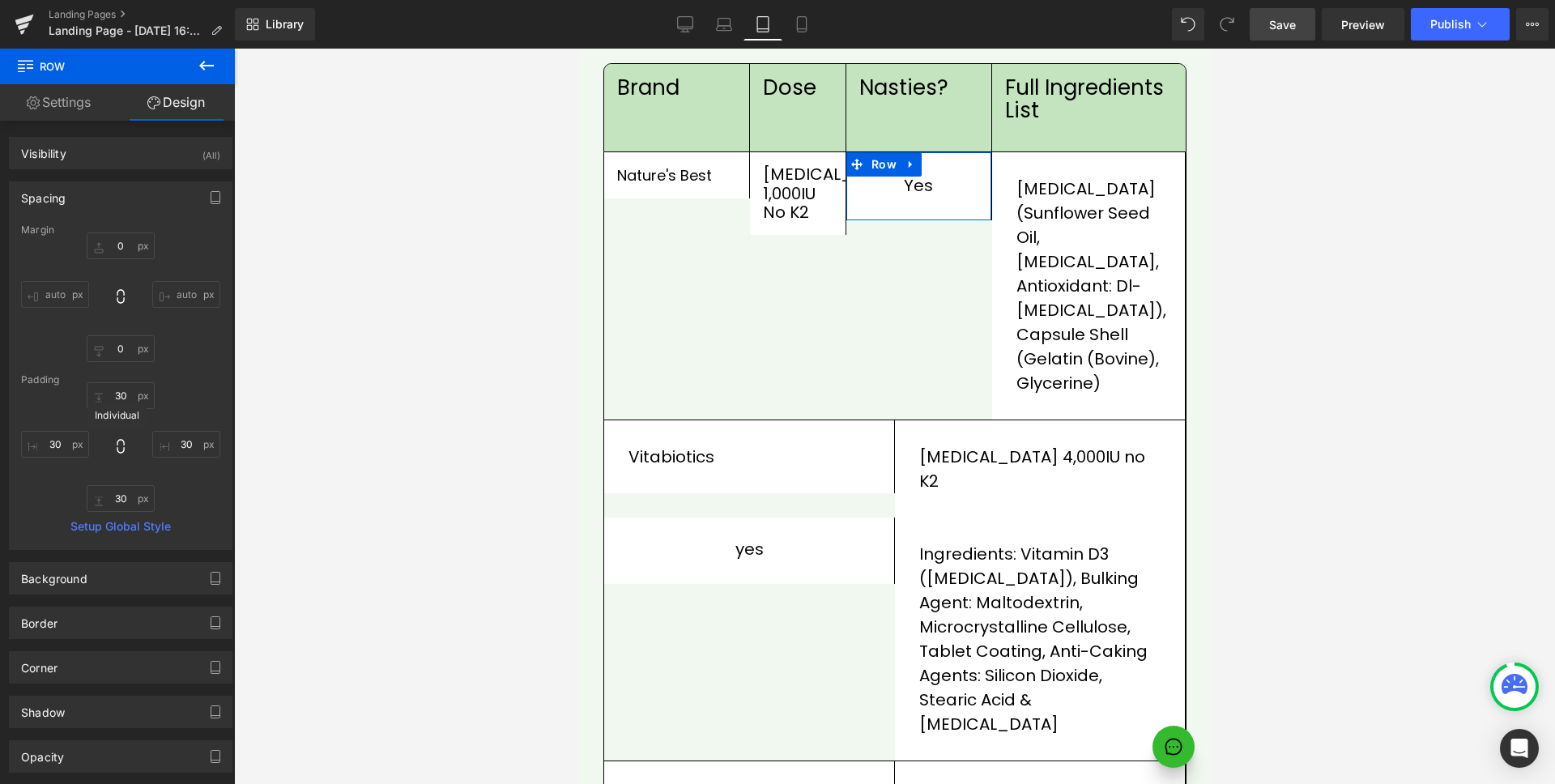
click at [115, 442] on icon at bounding box center [121, 446] width 16 height 16
type input "30"
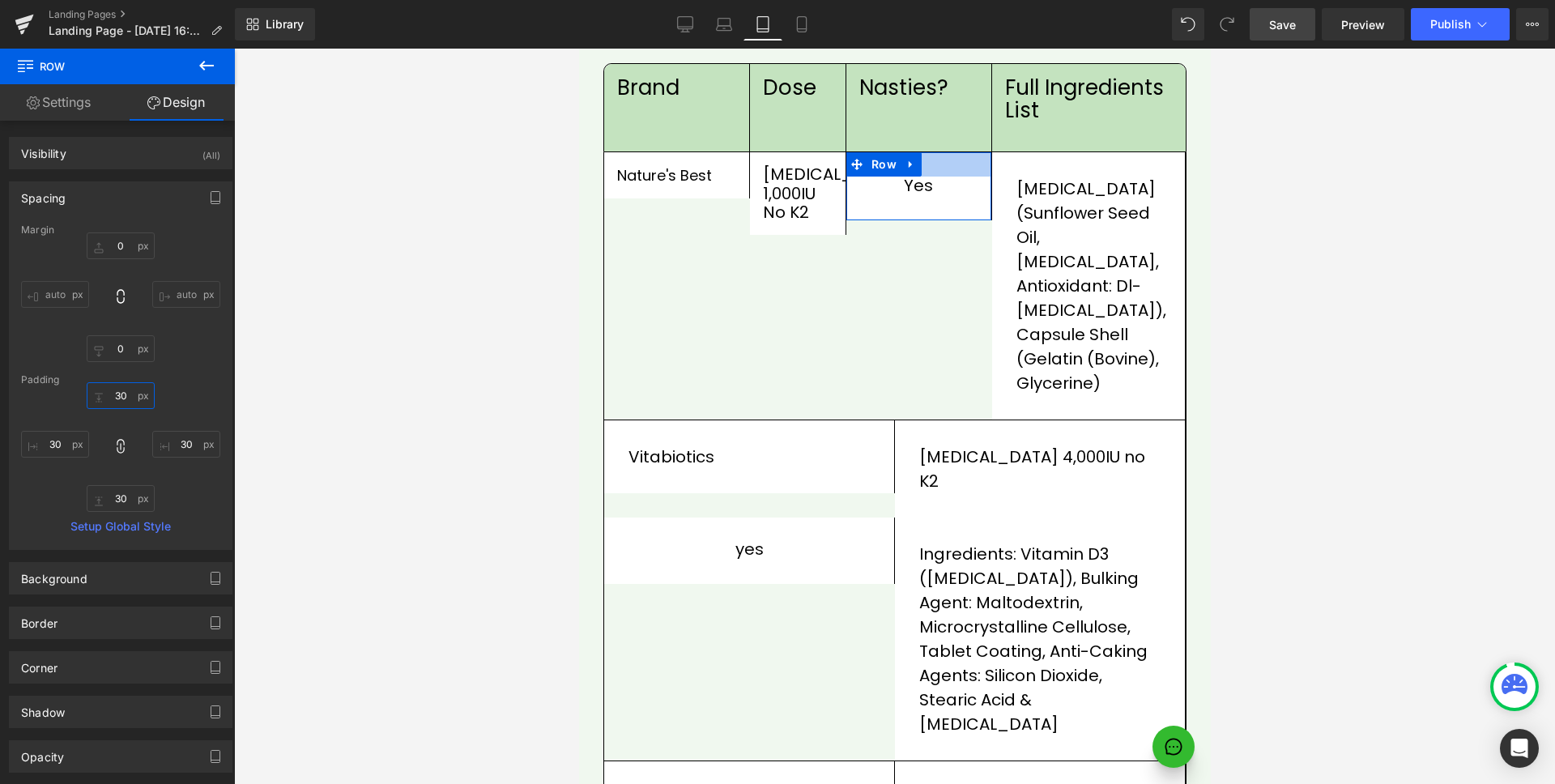
click at [116, 397] on input "30" at bounding box center [120, 396] width 68 height 26
type input "1"
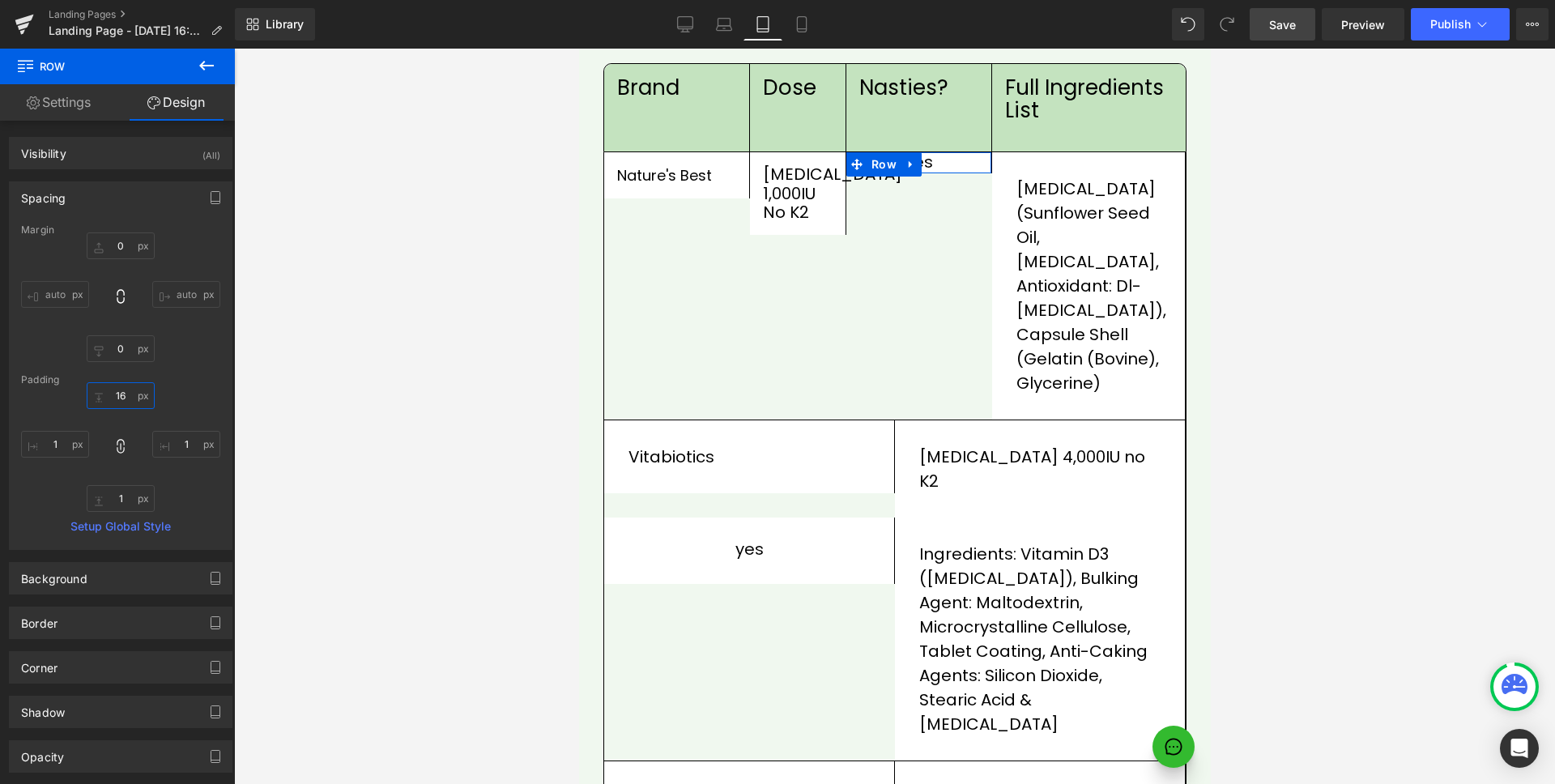
type input "16"
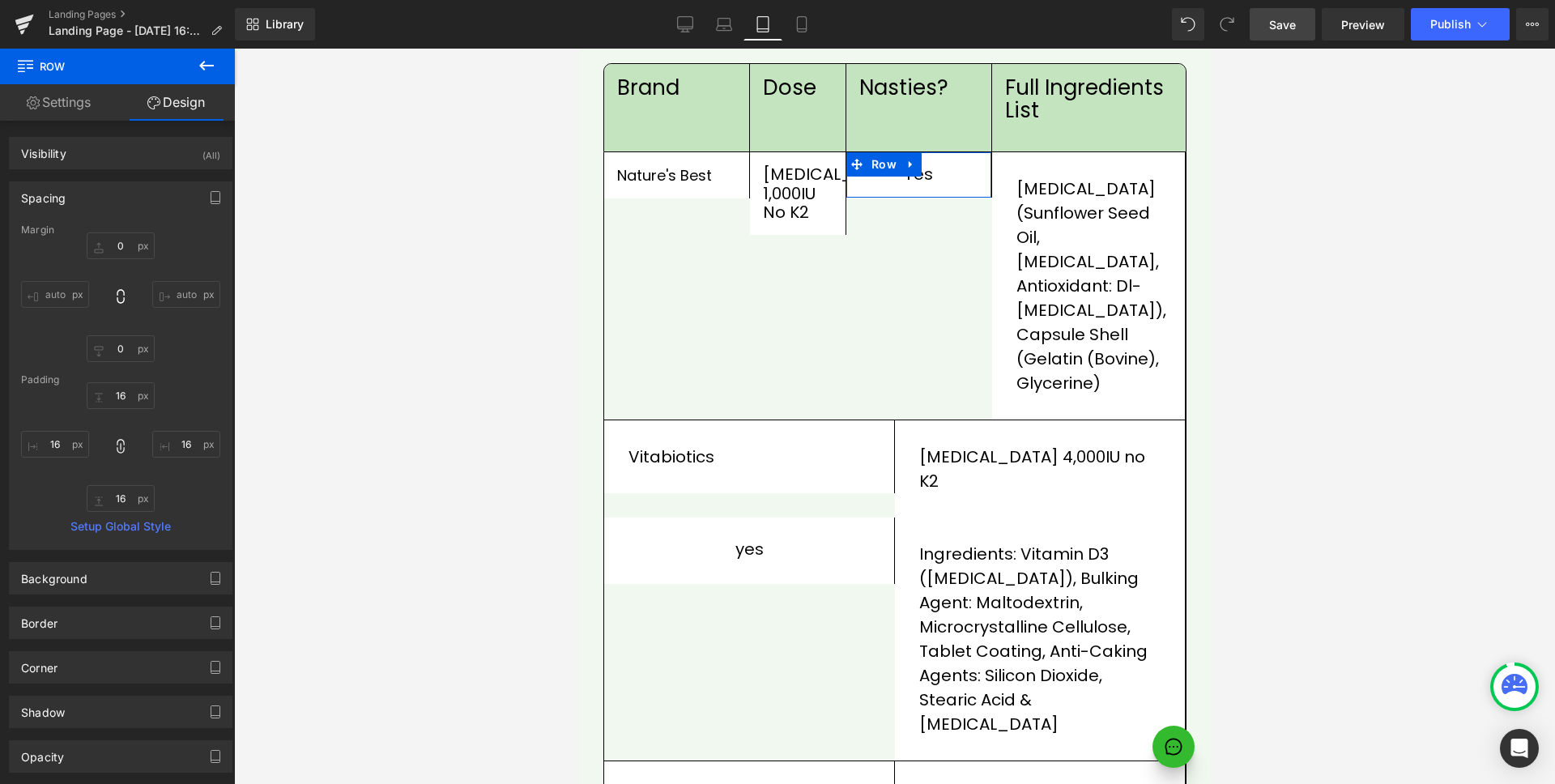
type input "16"
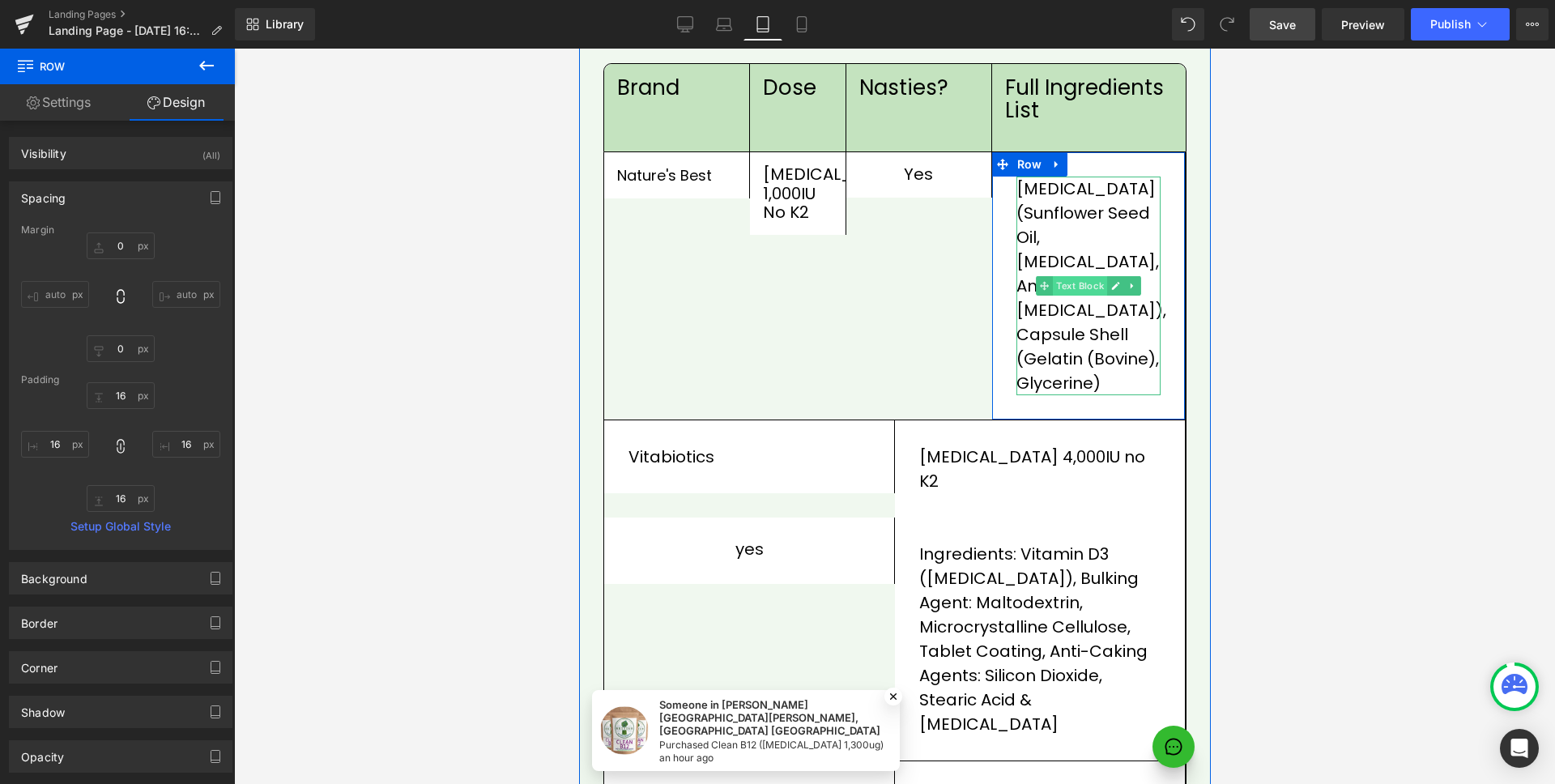
click at [1071, 277] on span "Text Block" at bounding box center [1079, 286] width 55 height 19
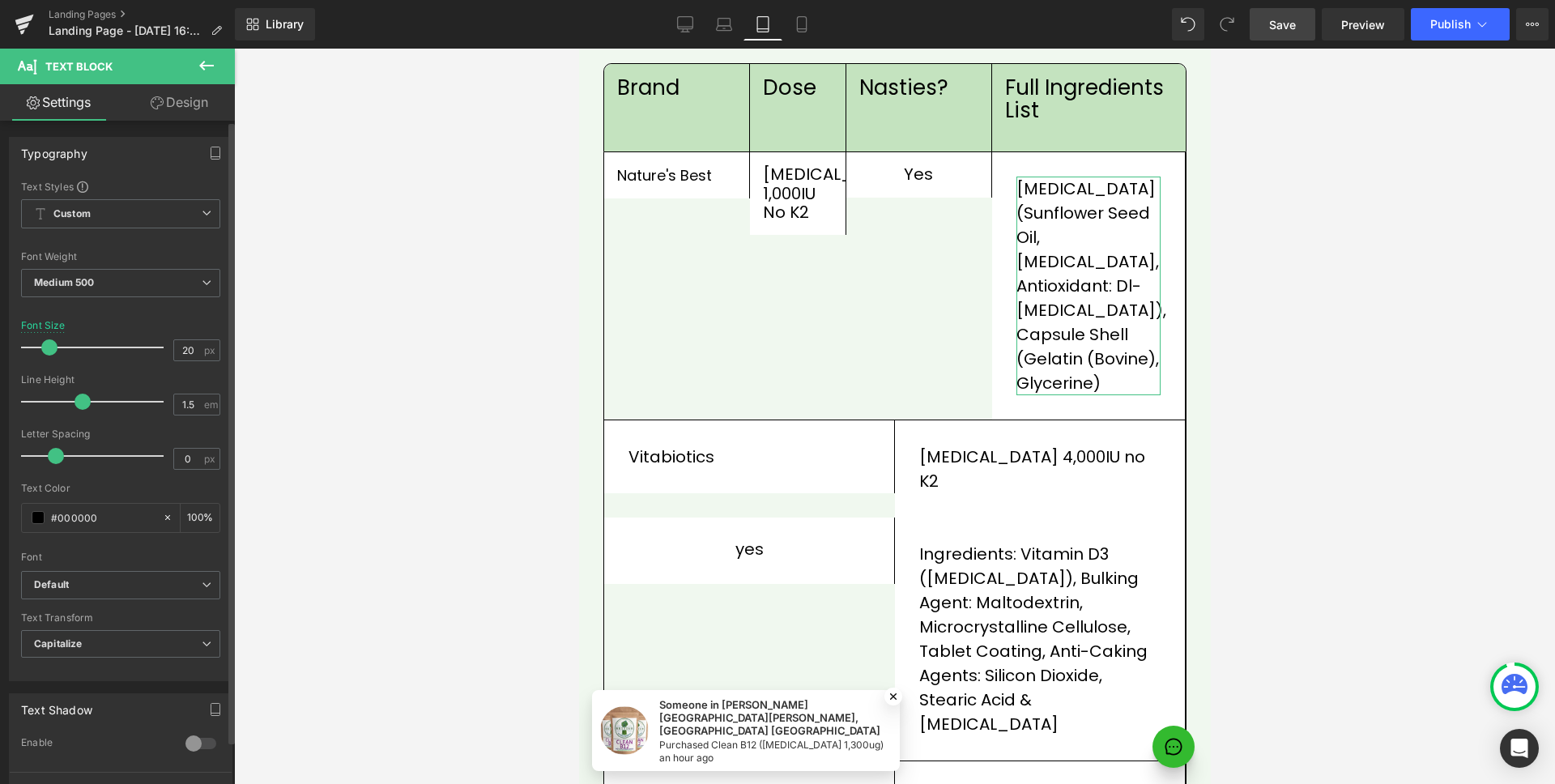
click at [49, 344] on span at bounding box center [49, 347] width 16 height 16
type input "18"
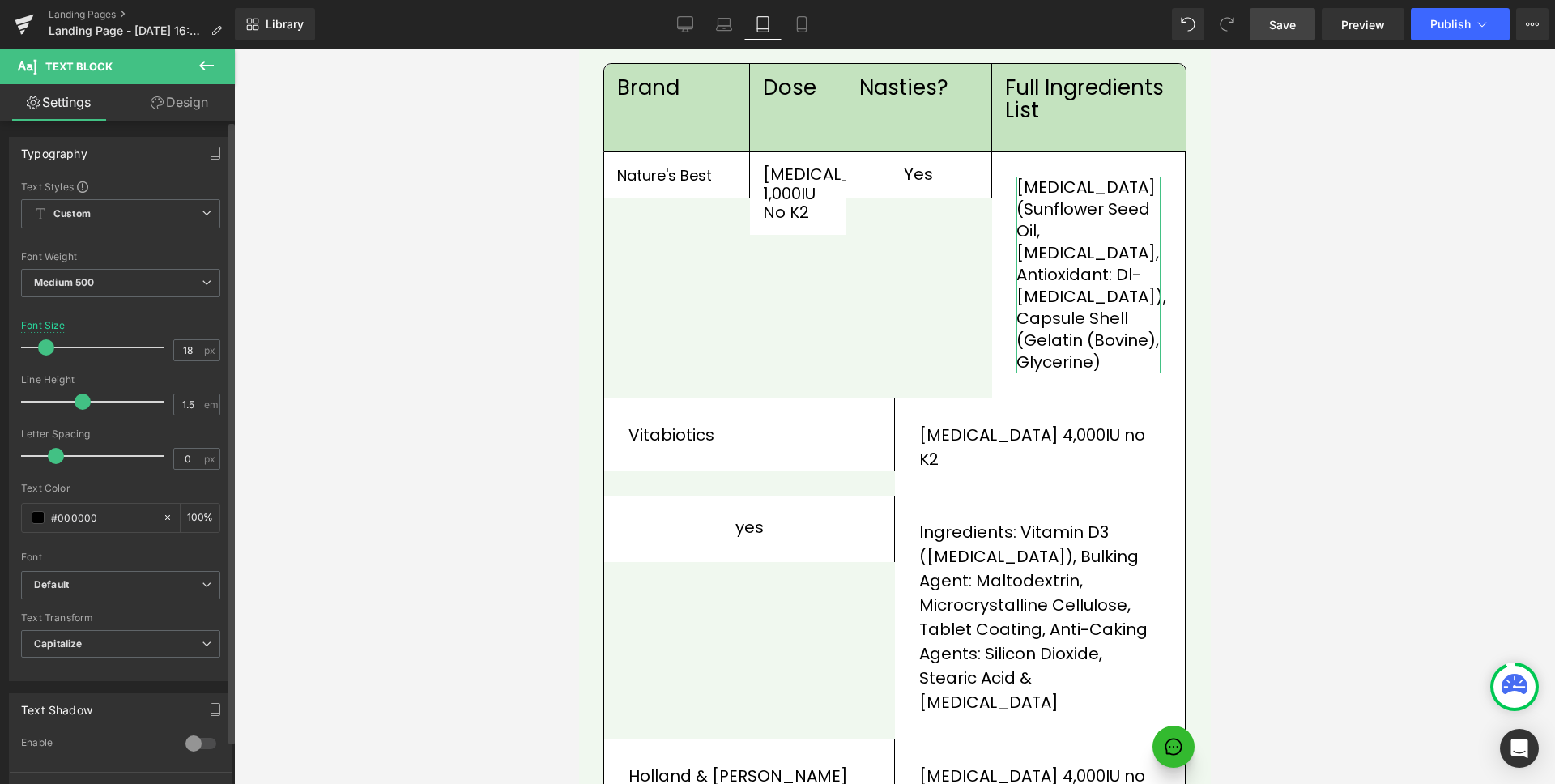
click at [83, 405] on span at bounding box center [83, 402] width 16 height 16
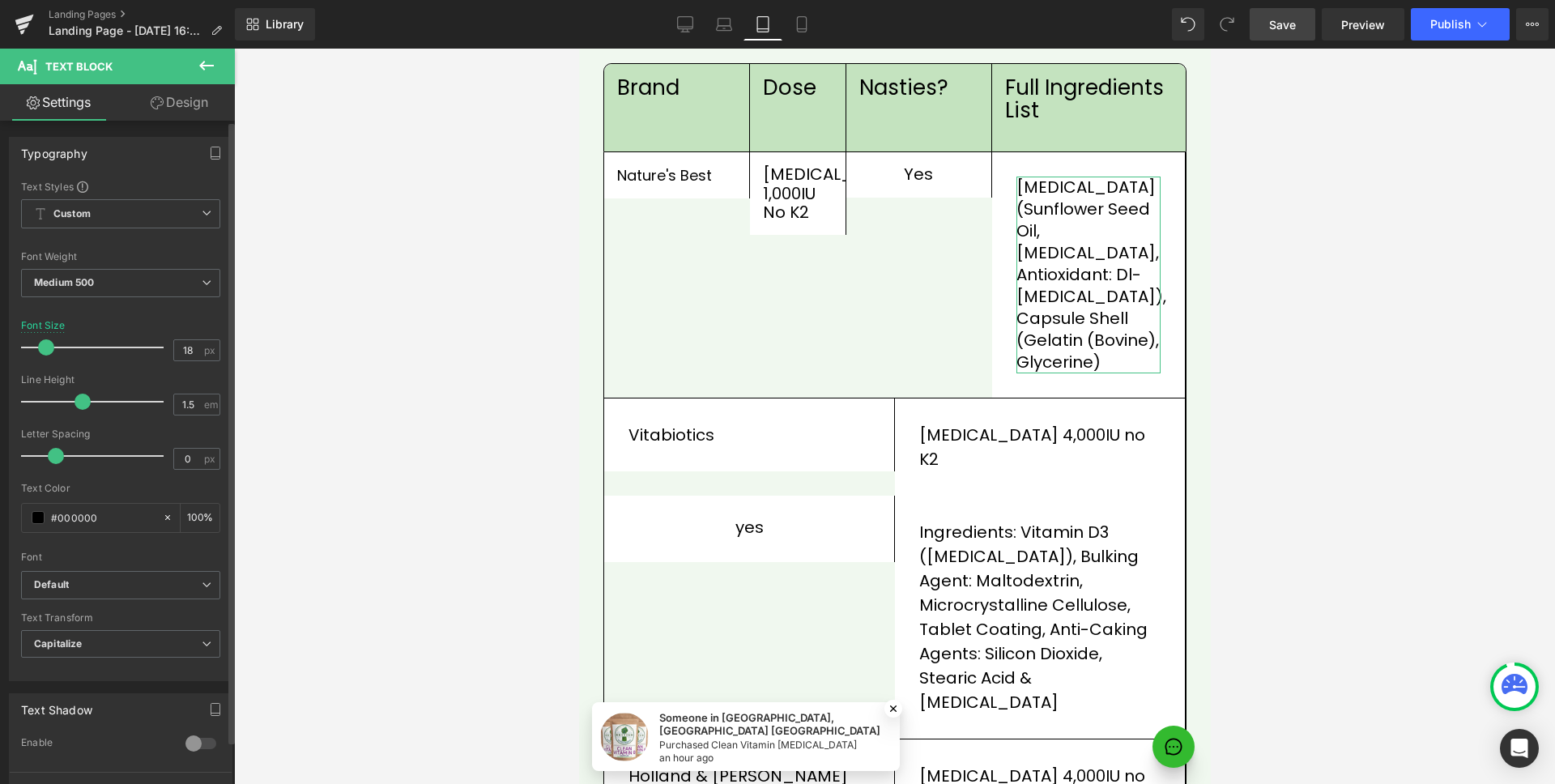
type input "1.4"
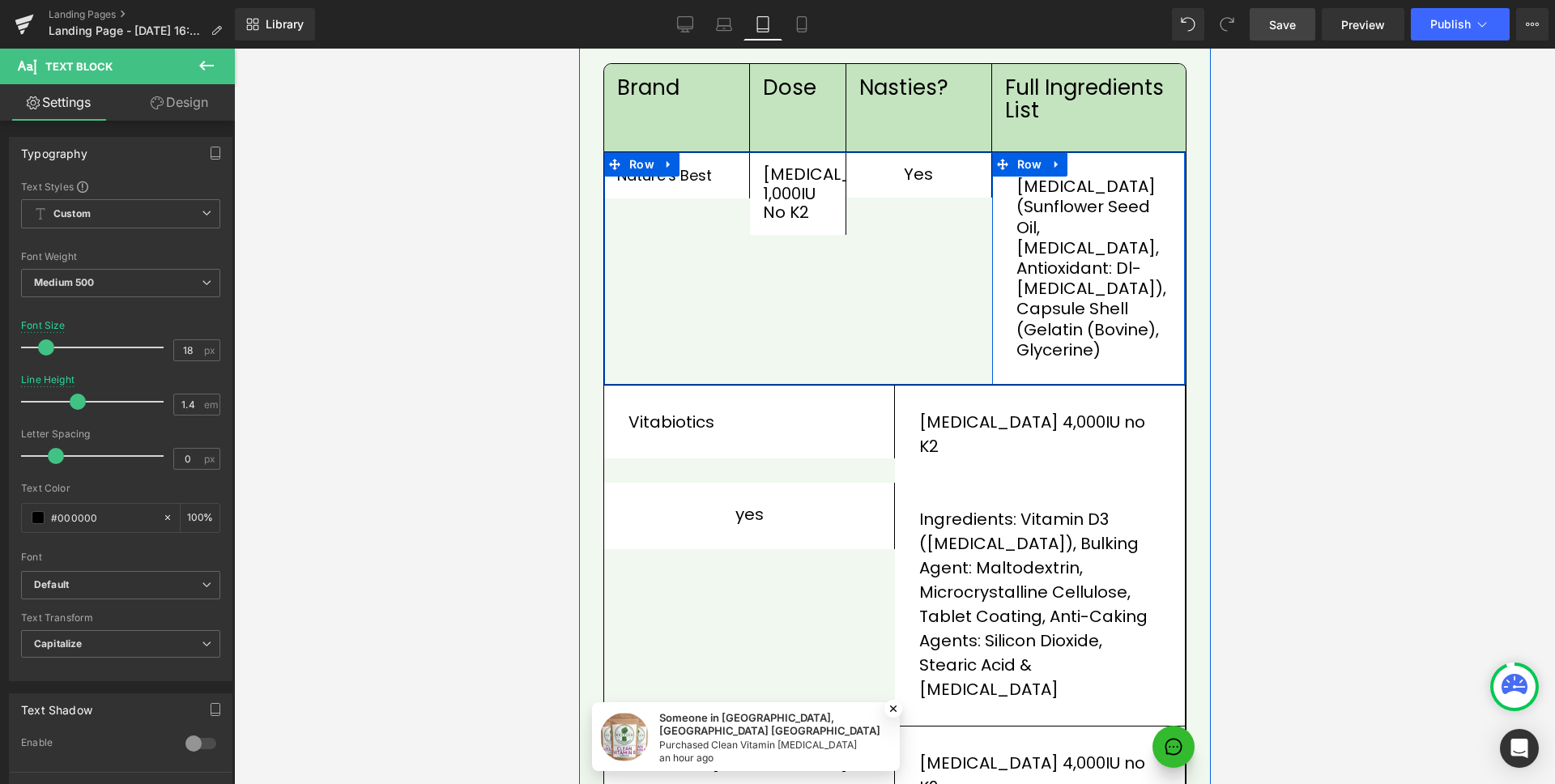
click at [1109, 152] on div "[MEDICAL_DATA] (Sunflower Seed Oil, [MEDICAL_DATA], Antioxidant: dl-[MEDICAL_DA…" at bounding box center [1088, 269] width 194 height 233
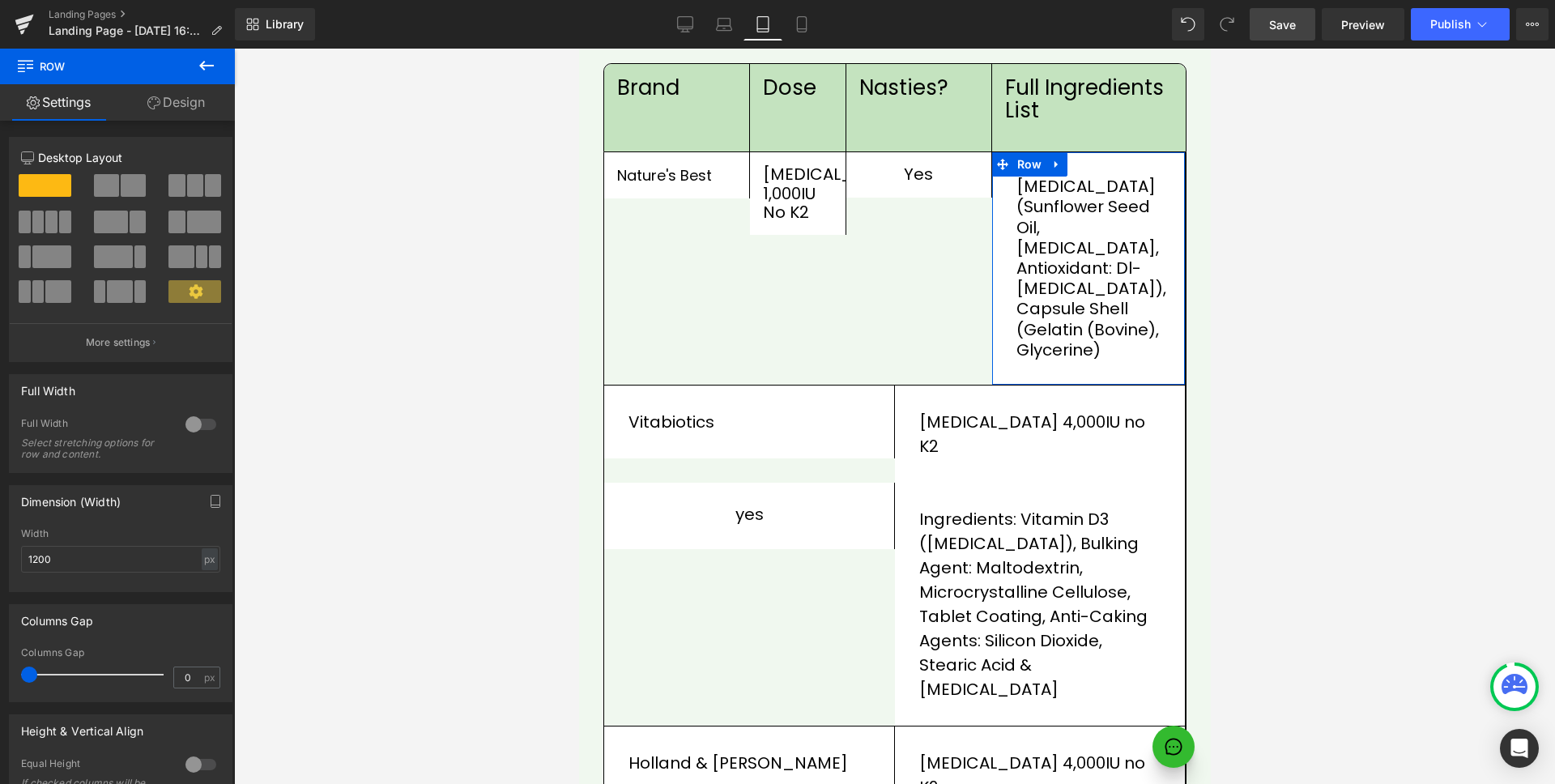
click at [193, 104] on link "Design" at bounding box center [175, 102] width 117 height 36
click at [0, 0] on div "Spacing" at bounding box center [0, 0] width 0 height 0
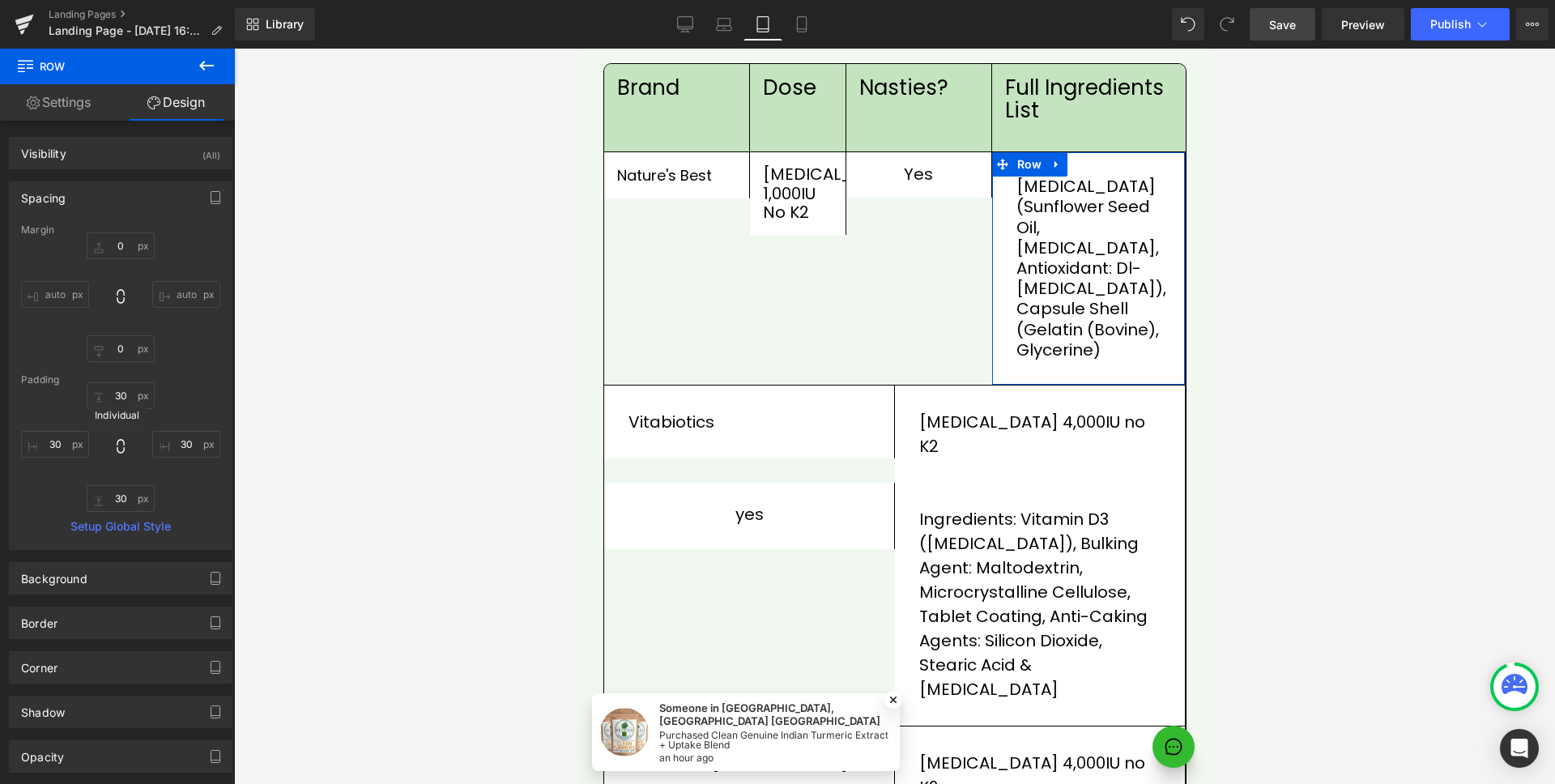
click at [121, 442] on icon at bounding box center [120, 446] width 7 height 15
click at [115, 389] on input "30" at bounding box center [120, 396] width 68 height 26
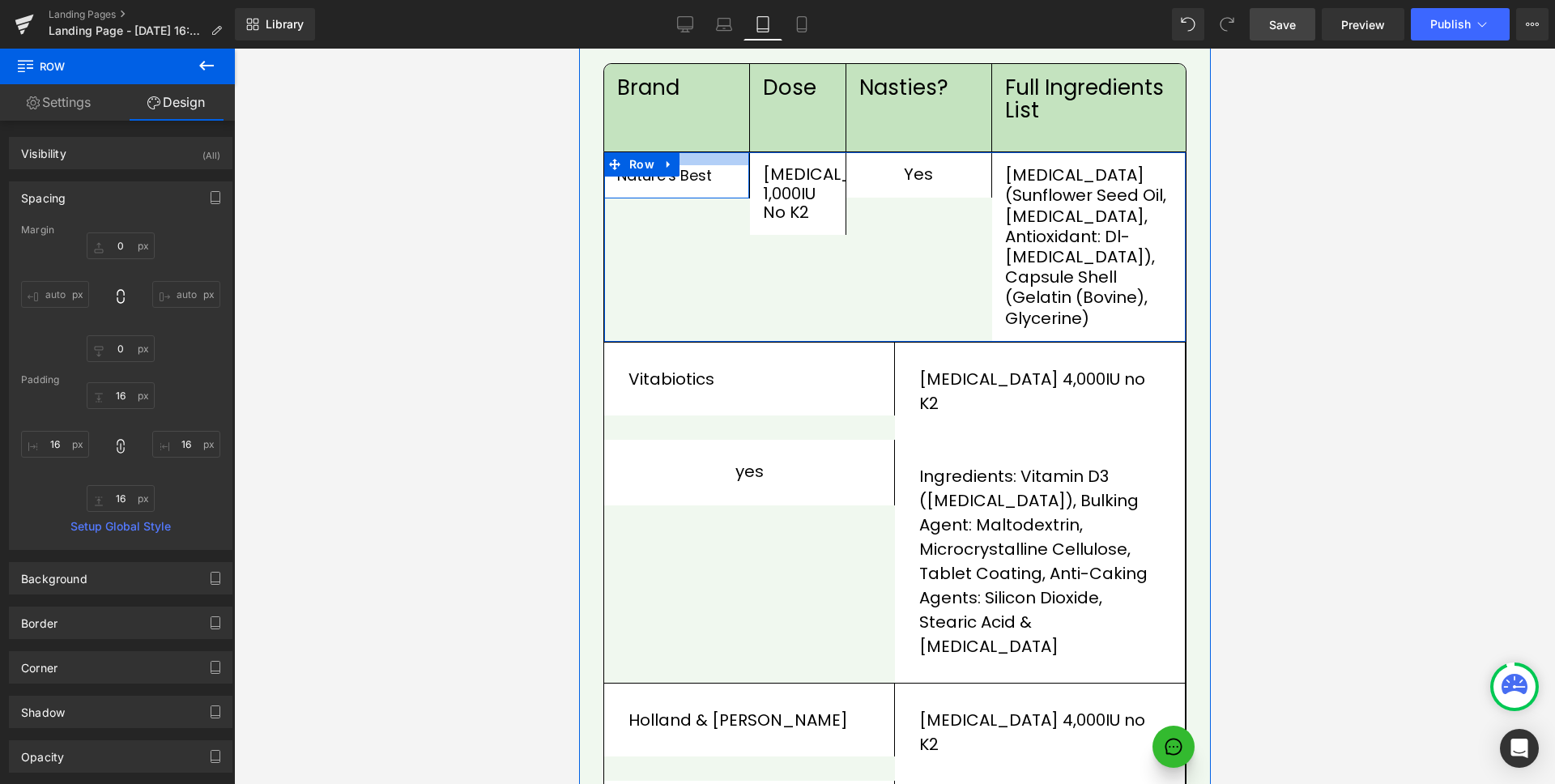
click at [729, 152] on div at bounding box center [676, 159] width 145 height 13
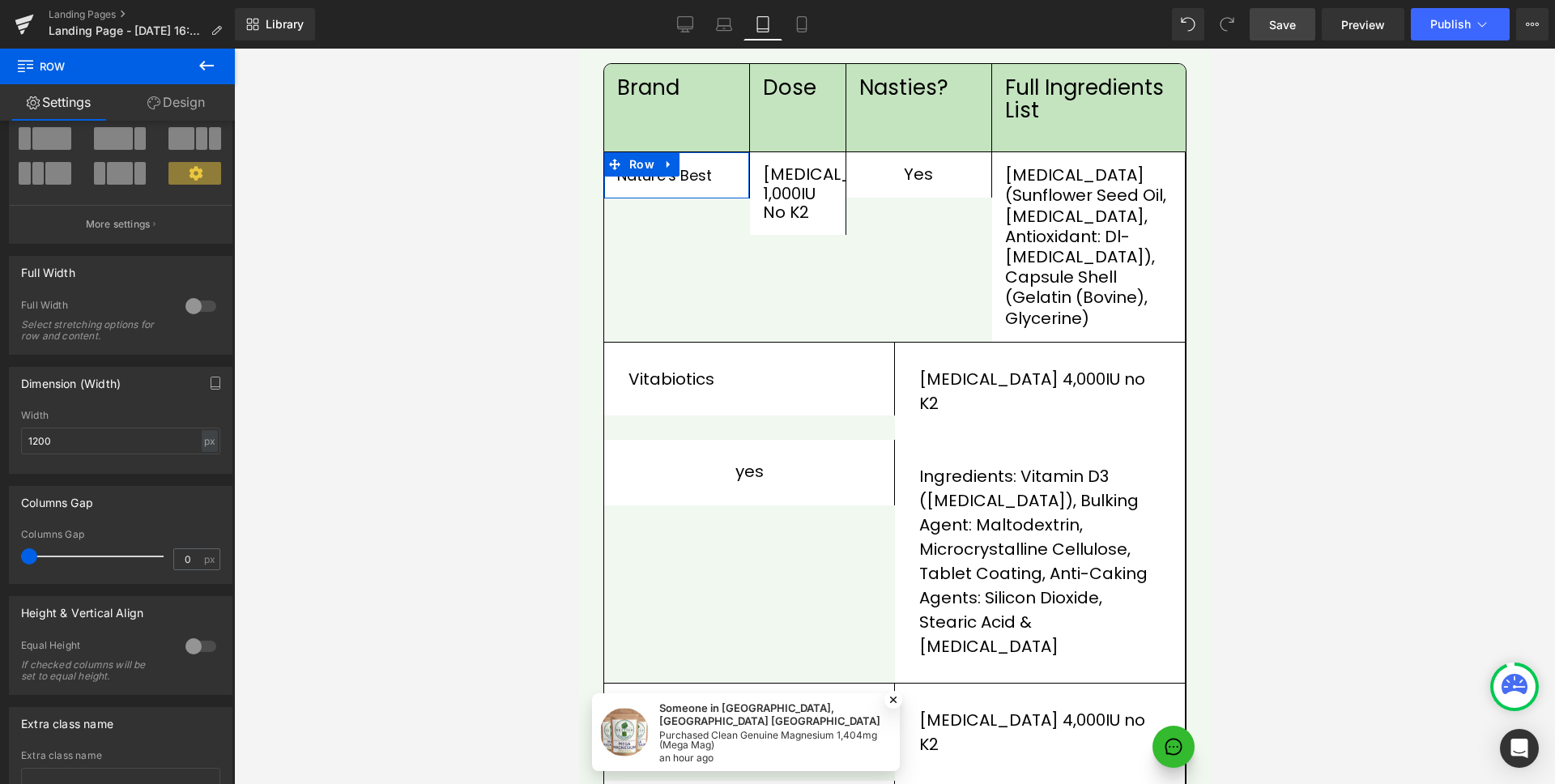
scroll to position [246, 0]
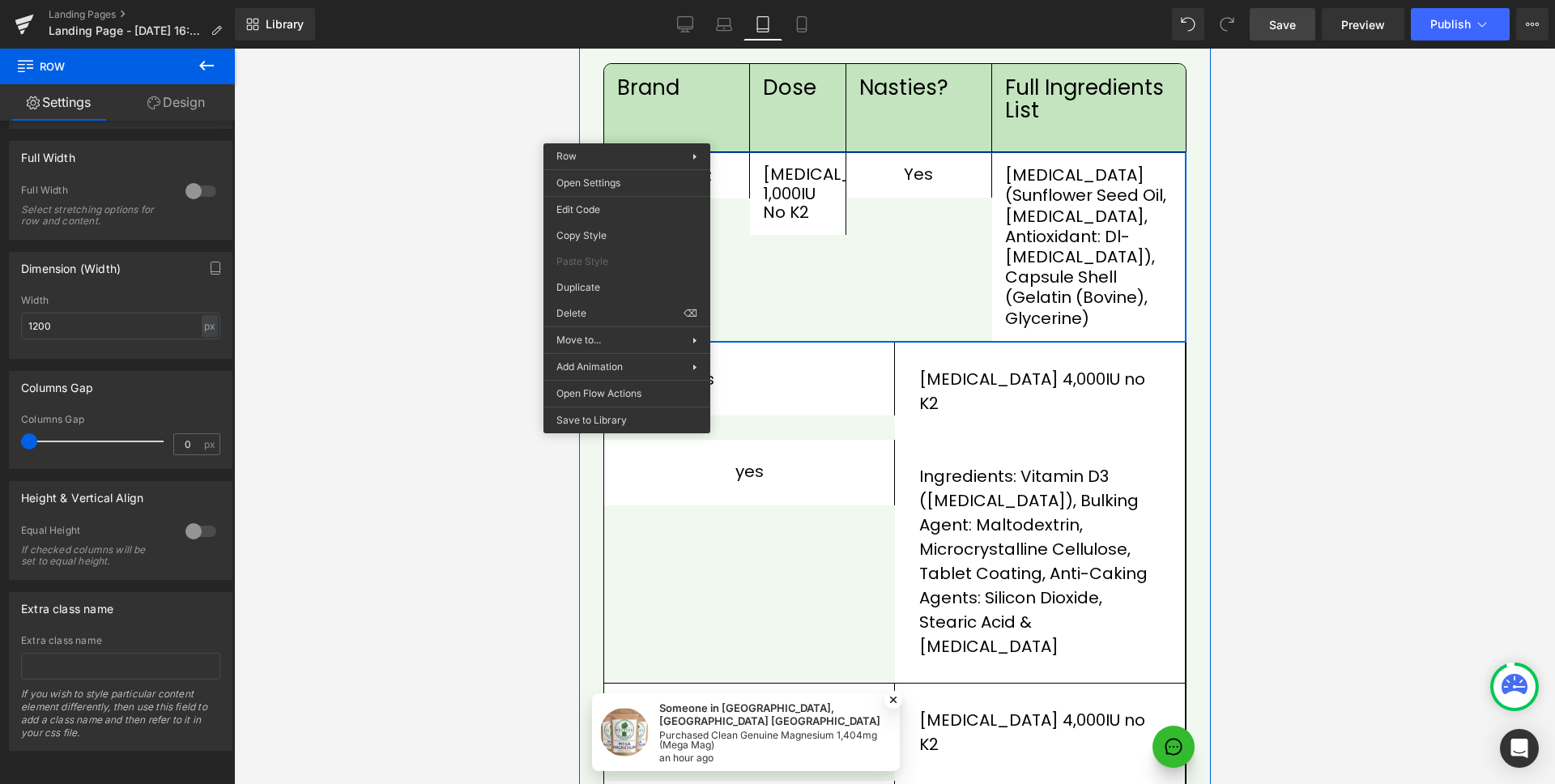
drag, startPoint x: 952, startPoint y: 194, endPoint x: 937, endPoint y: 183, distance: 18.6
click at [952, 194] on div "yes Text Block Row" at bounding box center [919, 247] width 146 height 189
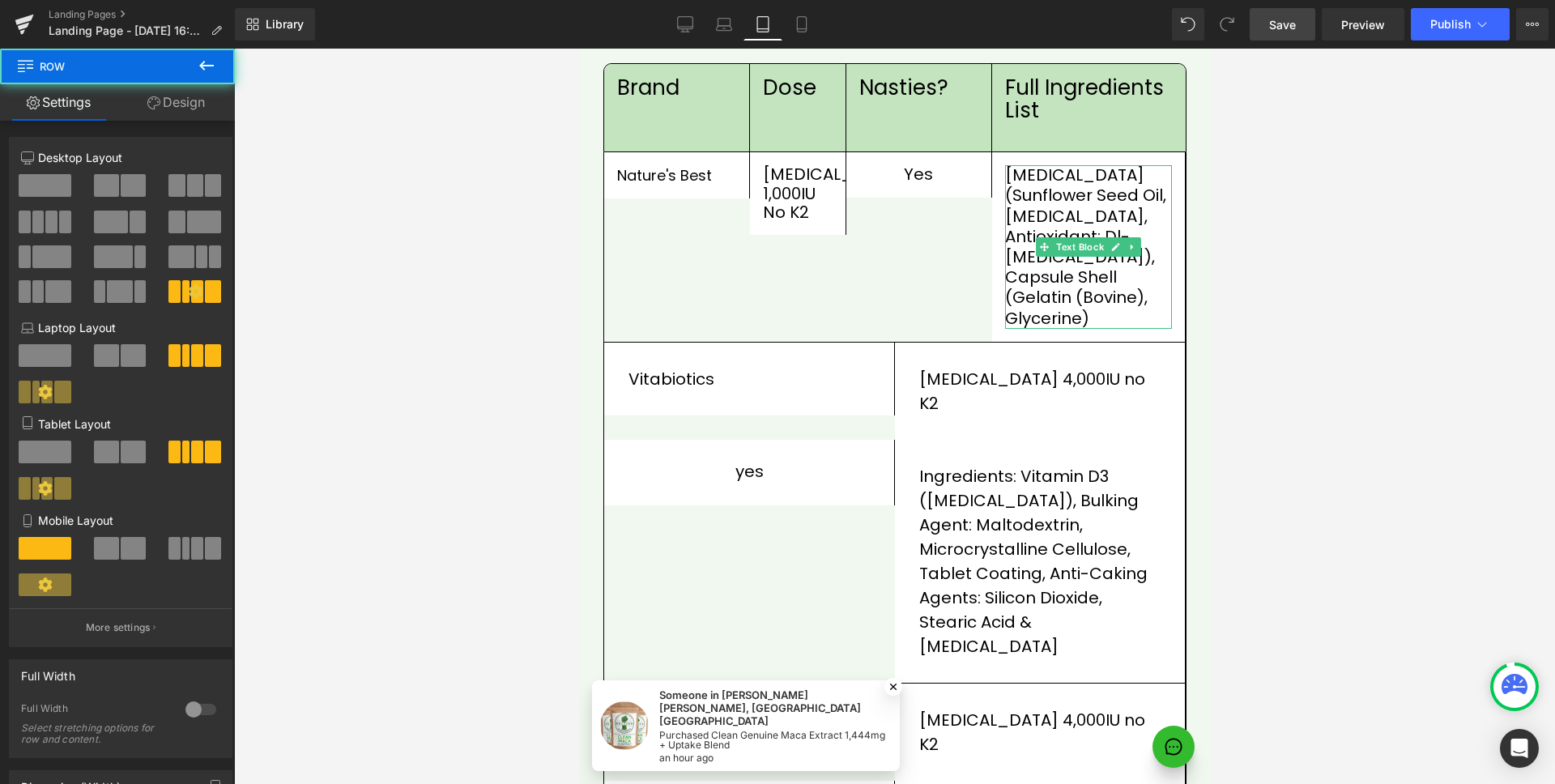
click at [1227, 309] on div "Text Block You are previewing how the will restyle your page. You can not edit …" at bounding box center [777, 405] width 1555 height 811
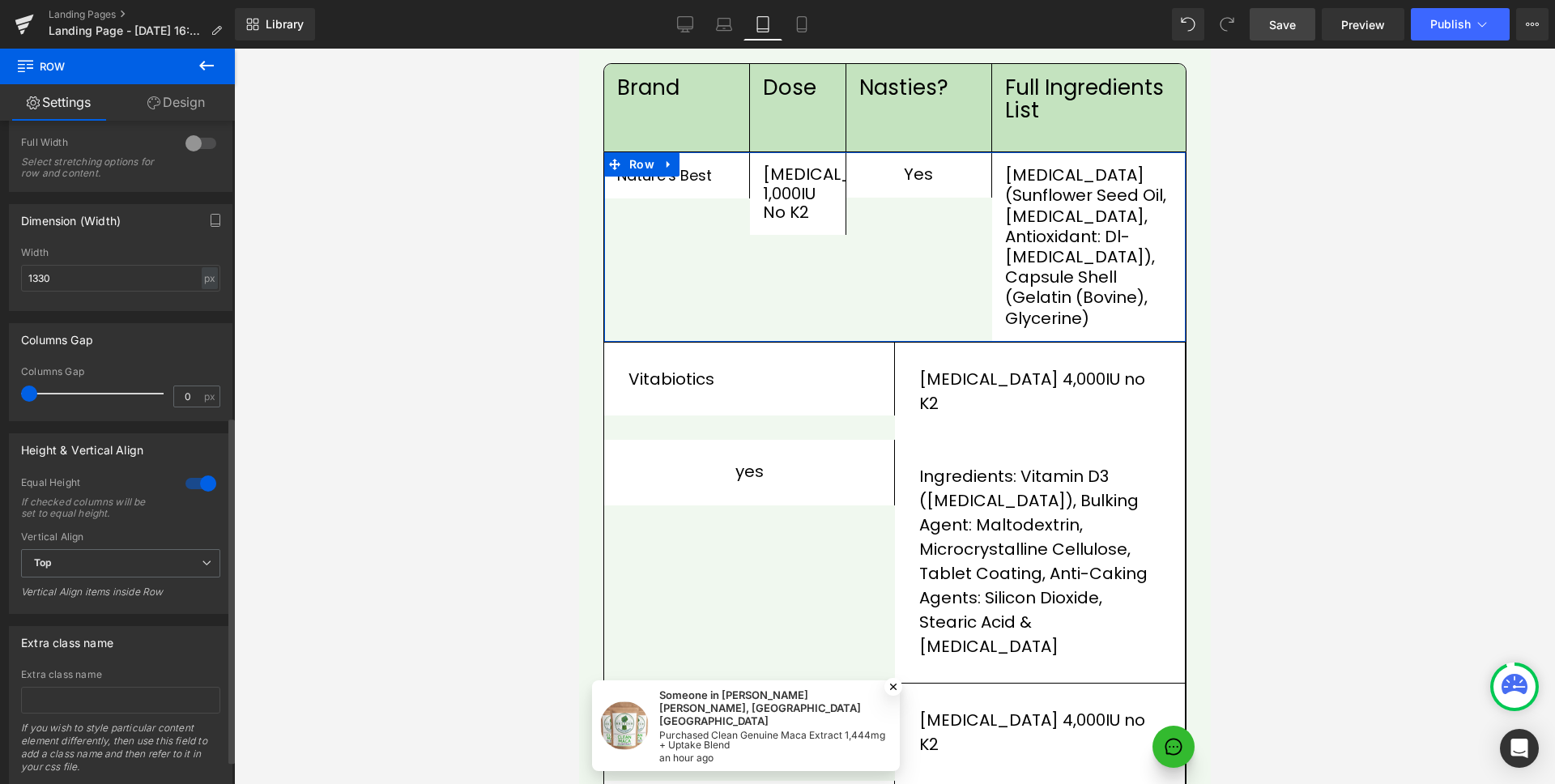
click at [195, 486] on div at bounding box center [201, 483] width 39 height 26
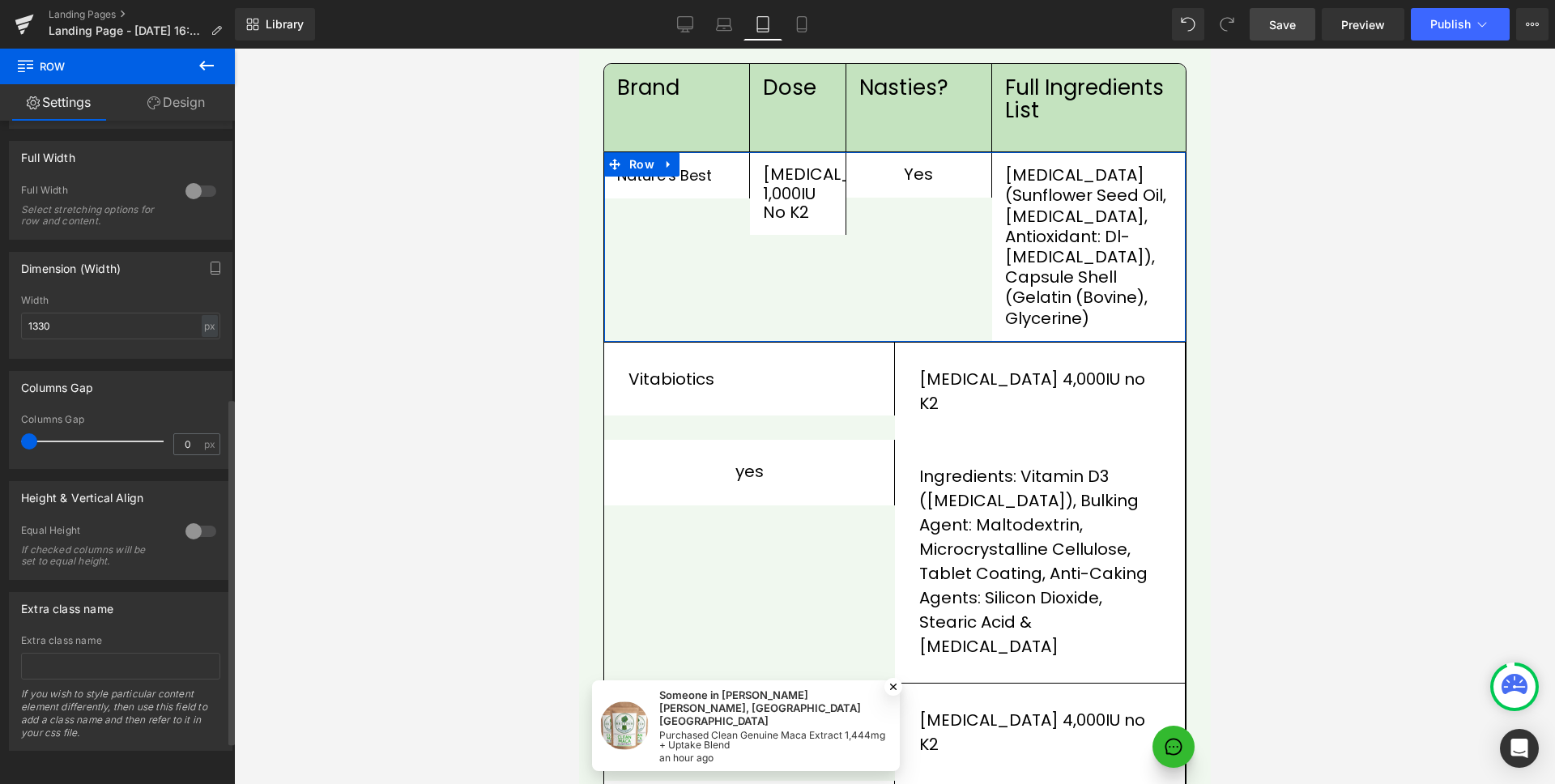
click at [196, 518] on div at bounding box center [201, 530] width 39 height 26
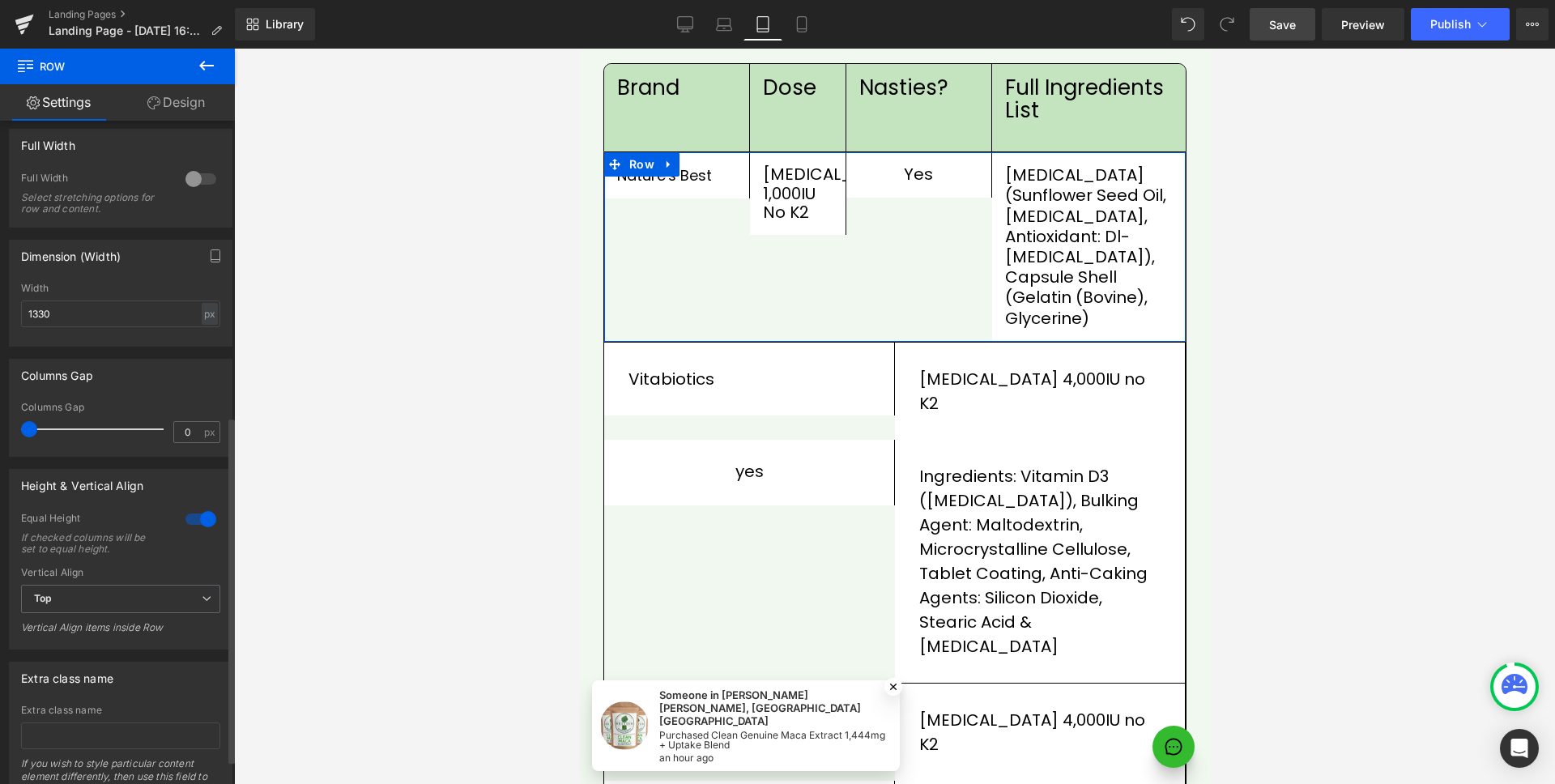
scroll to position [566, 0]
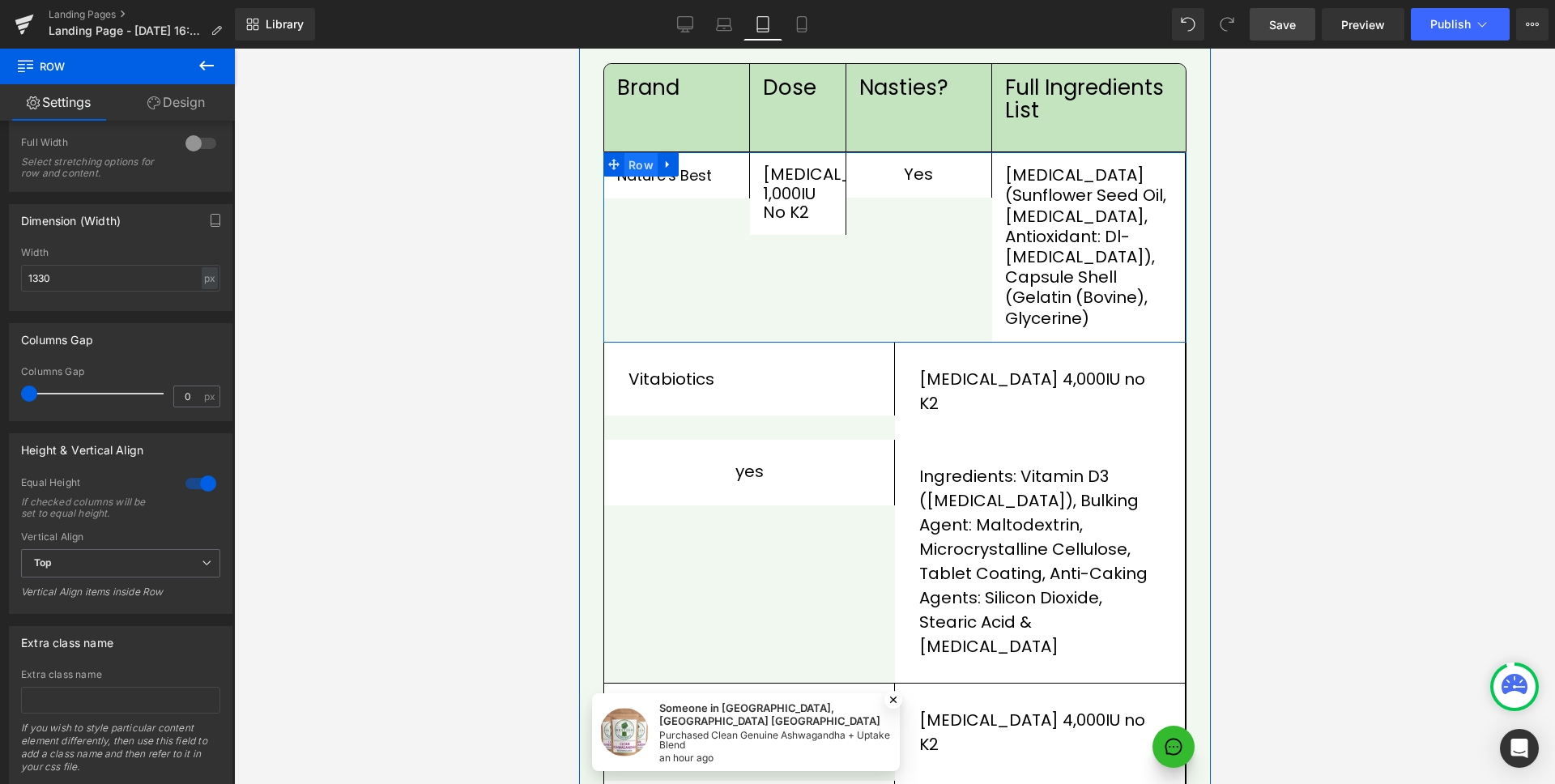
click at [638, 153] on span "Row" at bounding box center [641, 166] width 33 height 25
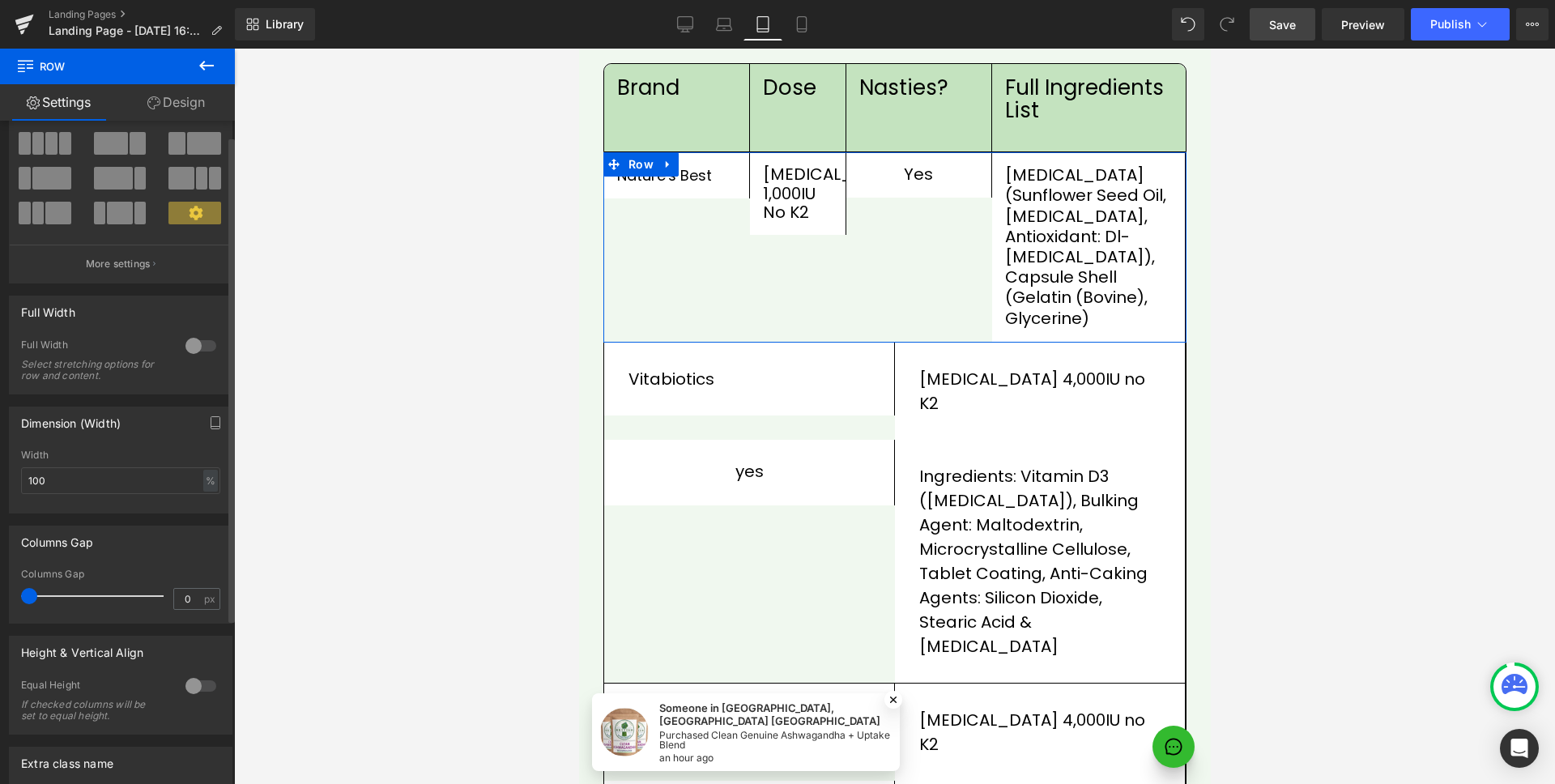
scroll to position [246, 0]
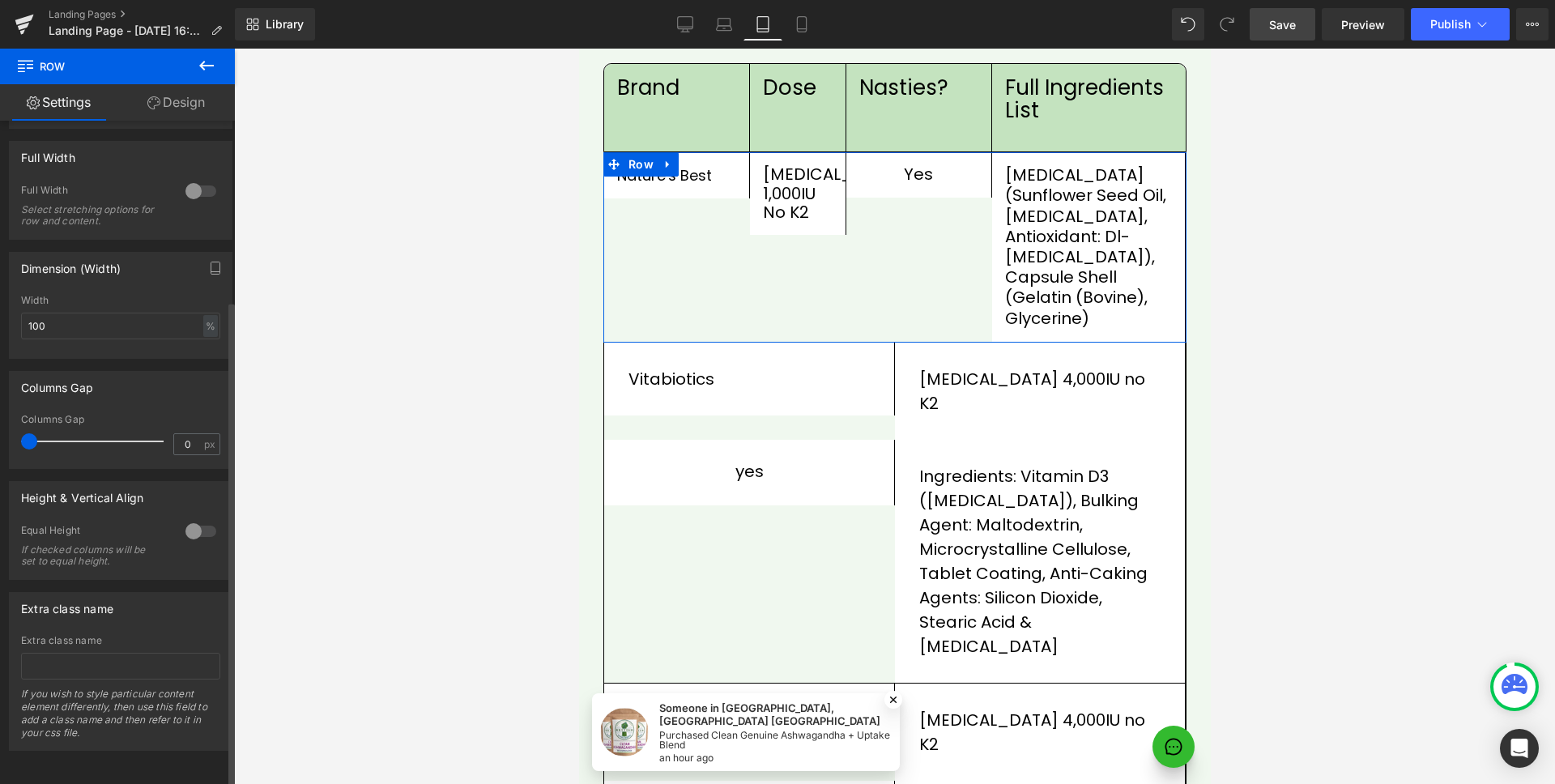
click at [190, 527] on div at bounding box center [201, 530] width 39 height 26
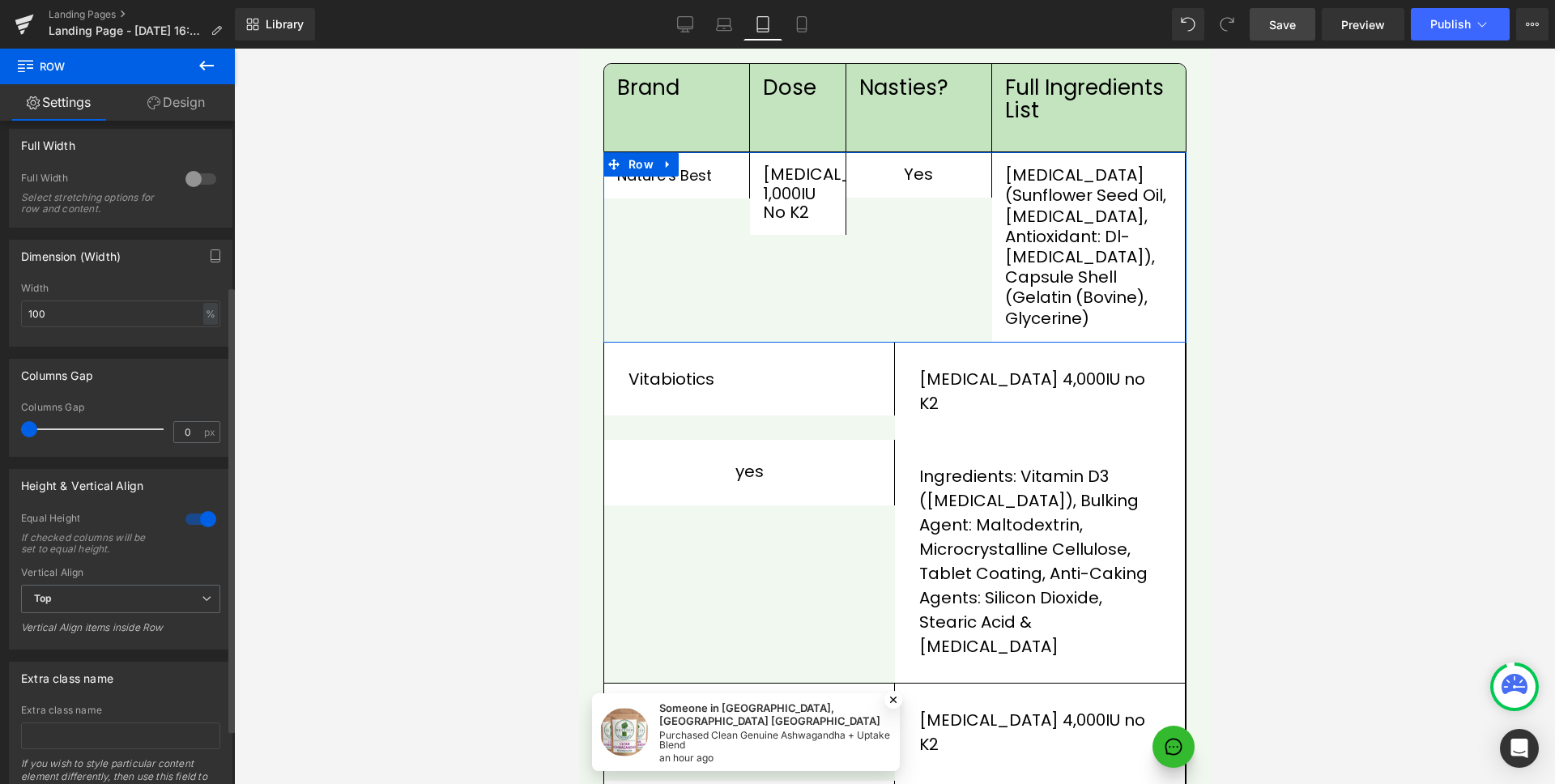
click at [196, 520] on div at bounding box center [201, 519] width 39 height 26
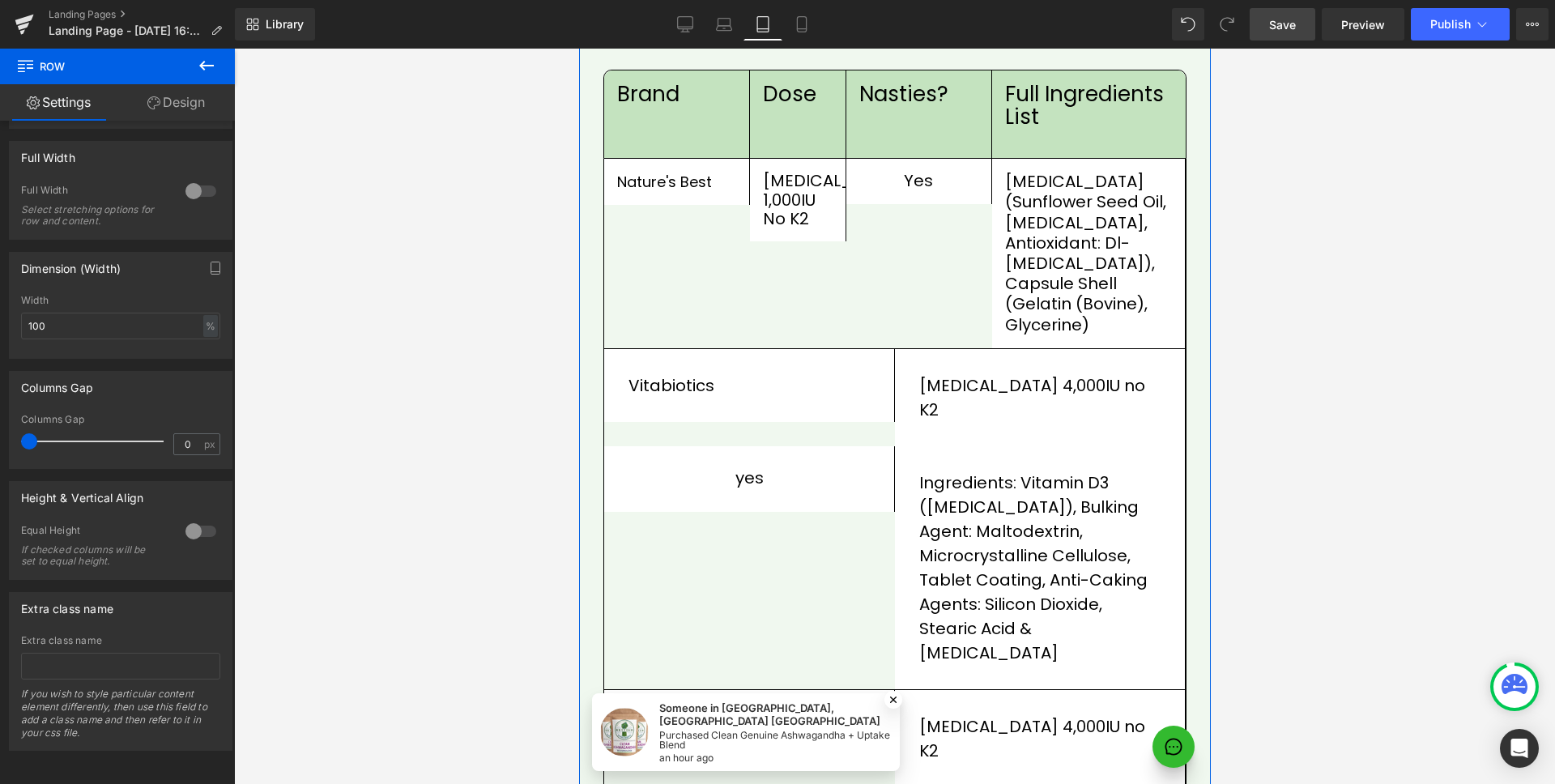
scroll to position [2079, 0]
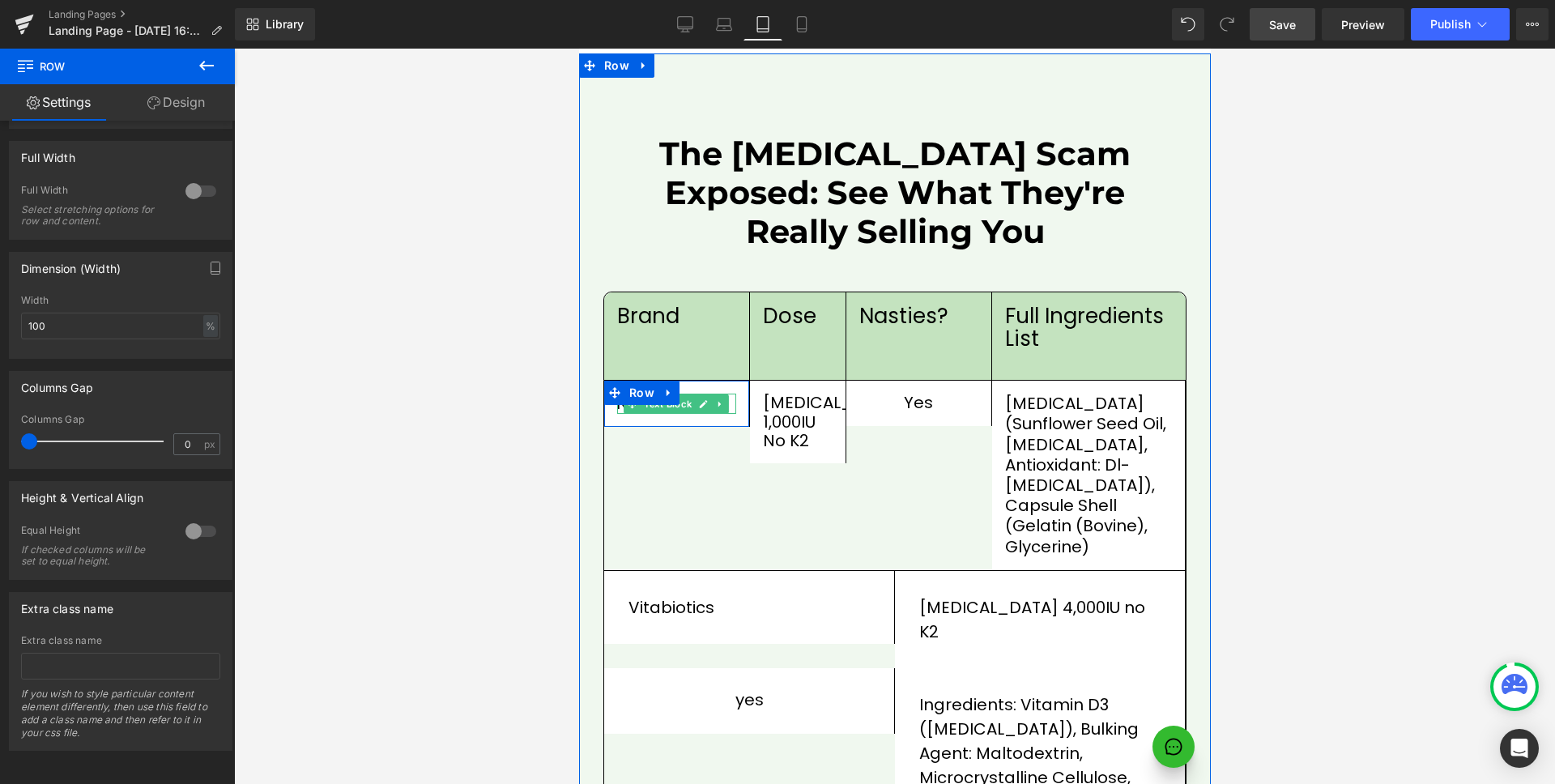
click at [706, 381] on div at bounding box center [676, 387] width 145 height 13
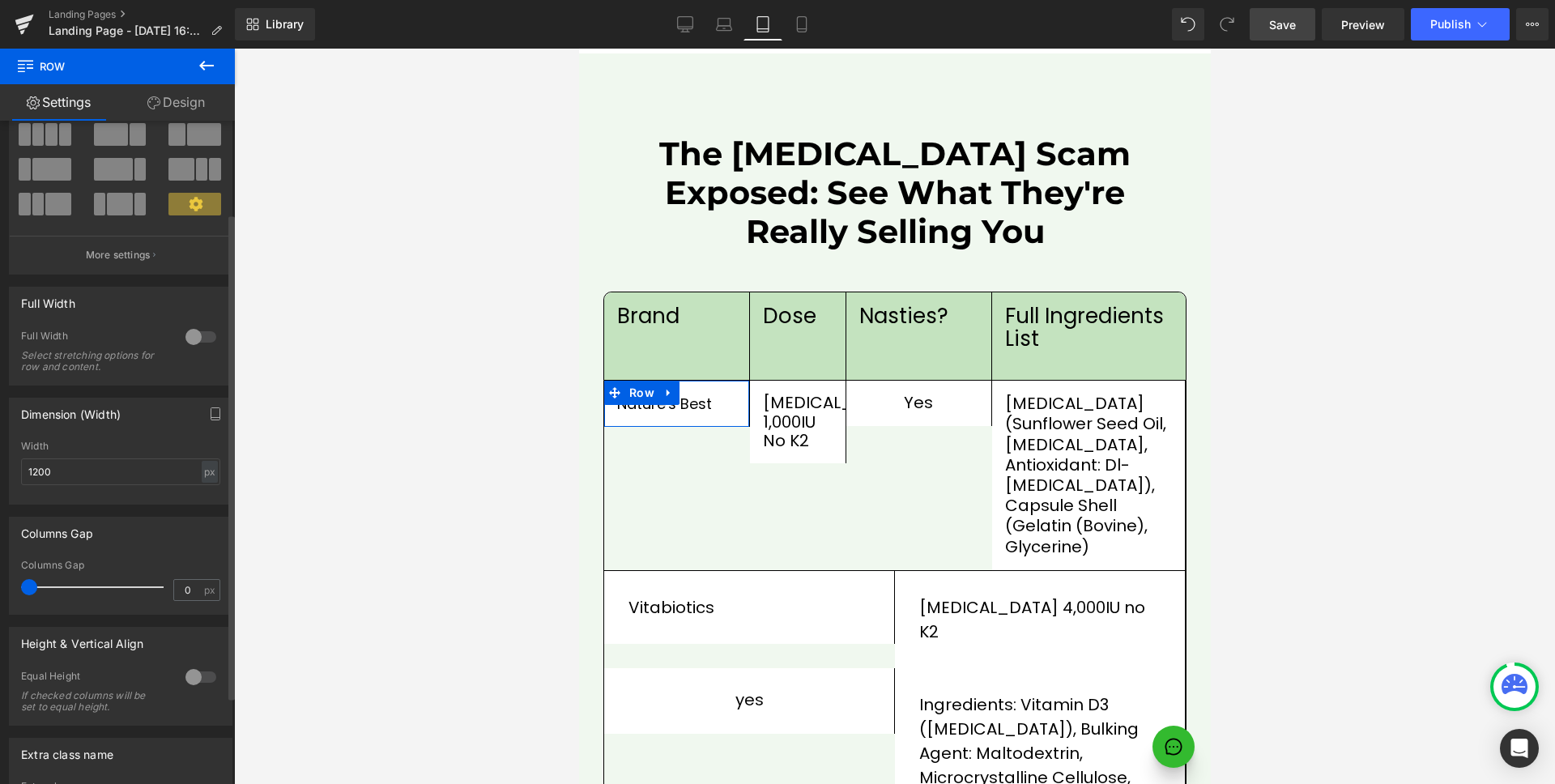
scroll to position [246, 0]
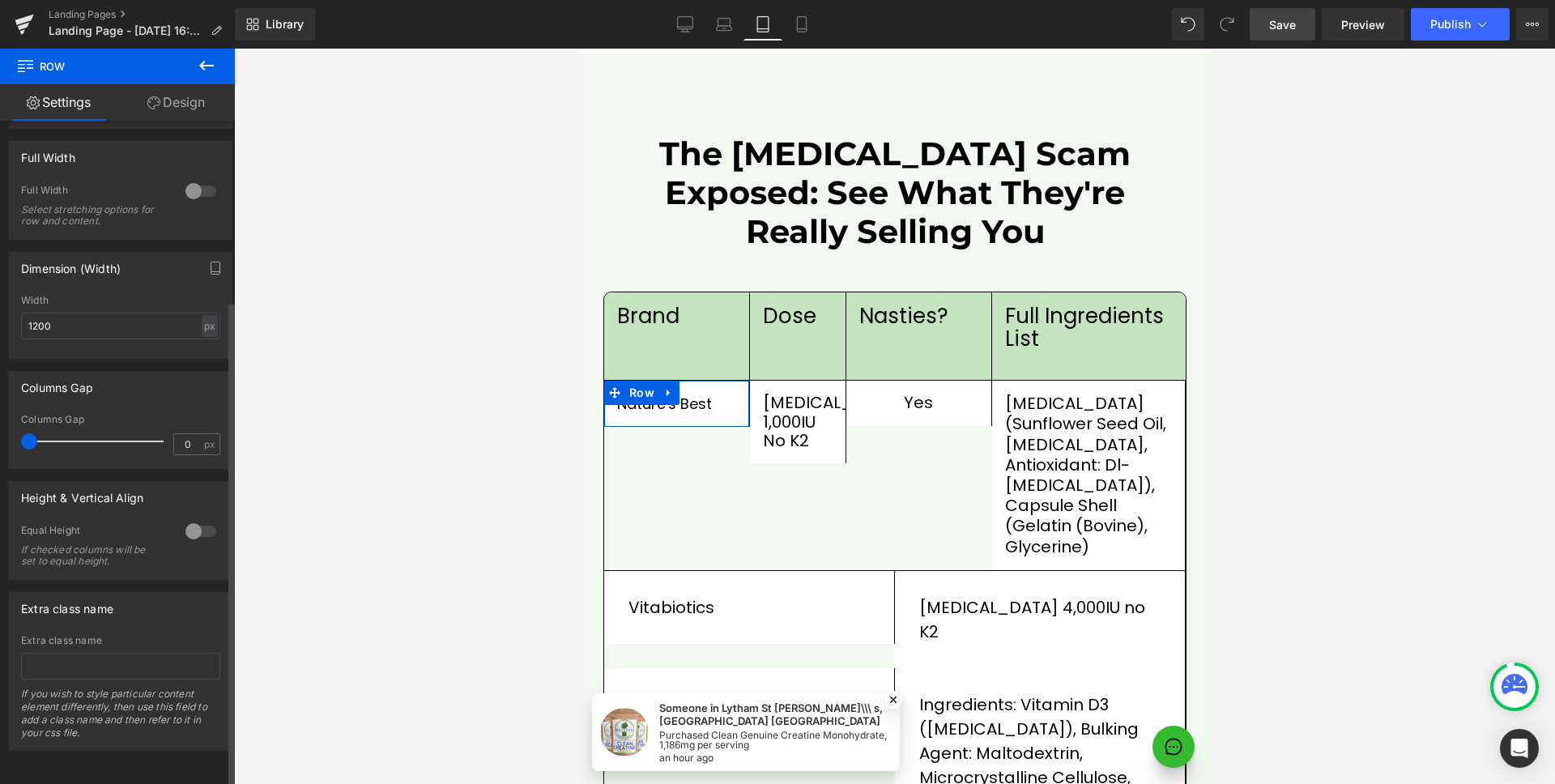
click at [204, 518] on div at bounding box center [201, 530] width 39 height 26
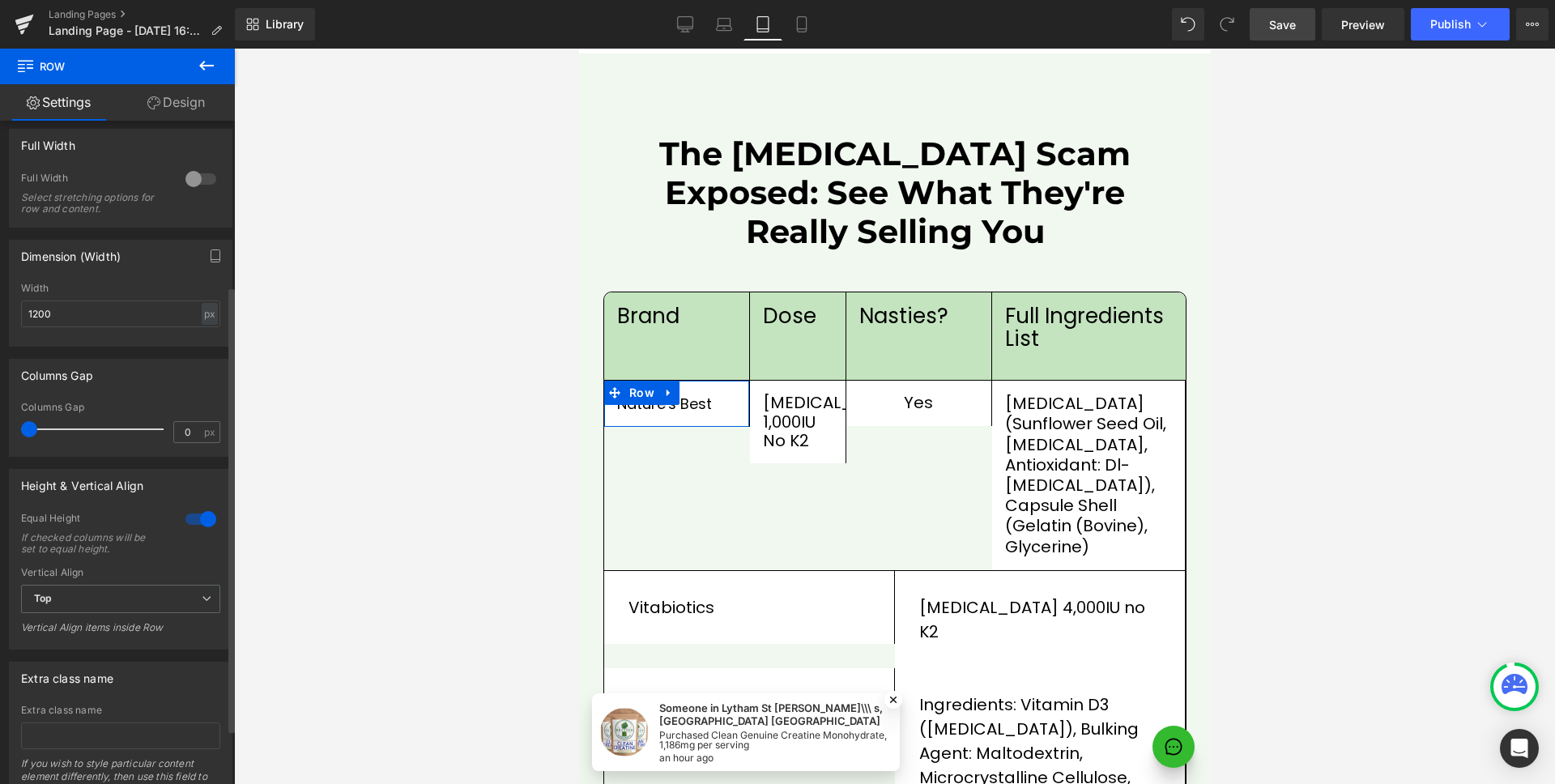
click at [204, 515] on div at bounding box center [201, 519] width 39 height 26
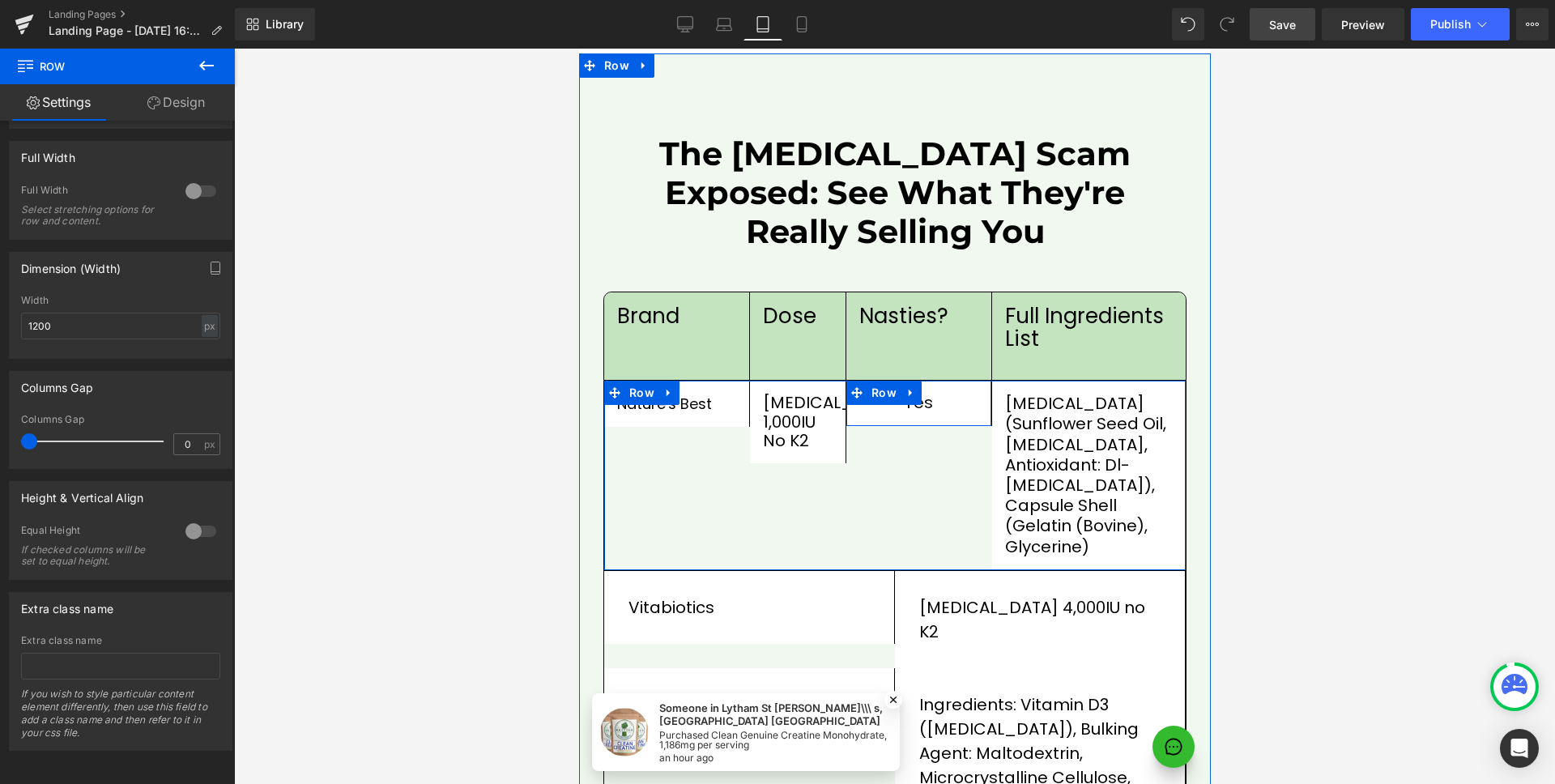
click at [905, 381] on div "yes Text Block Row" at bounding box center [919, 403] width 146 height 45
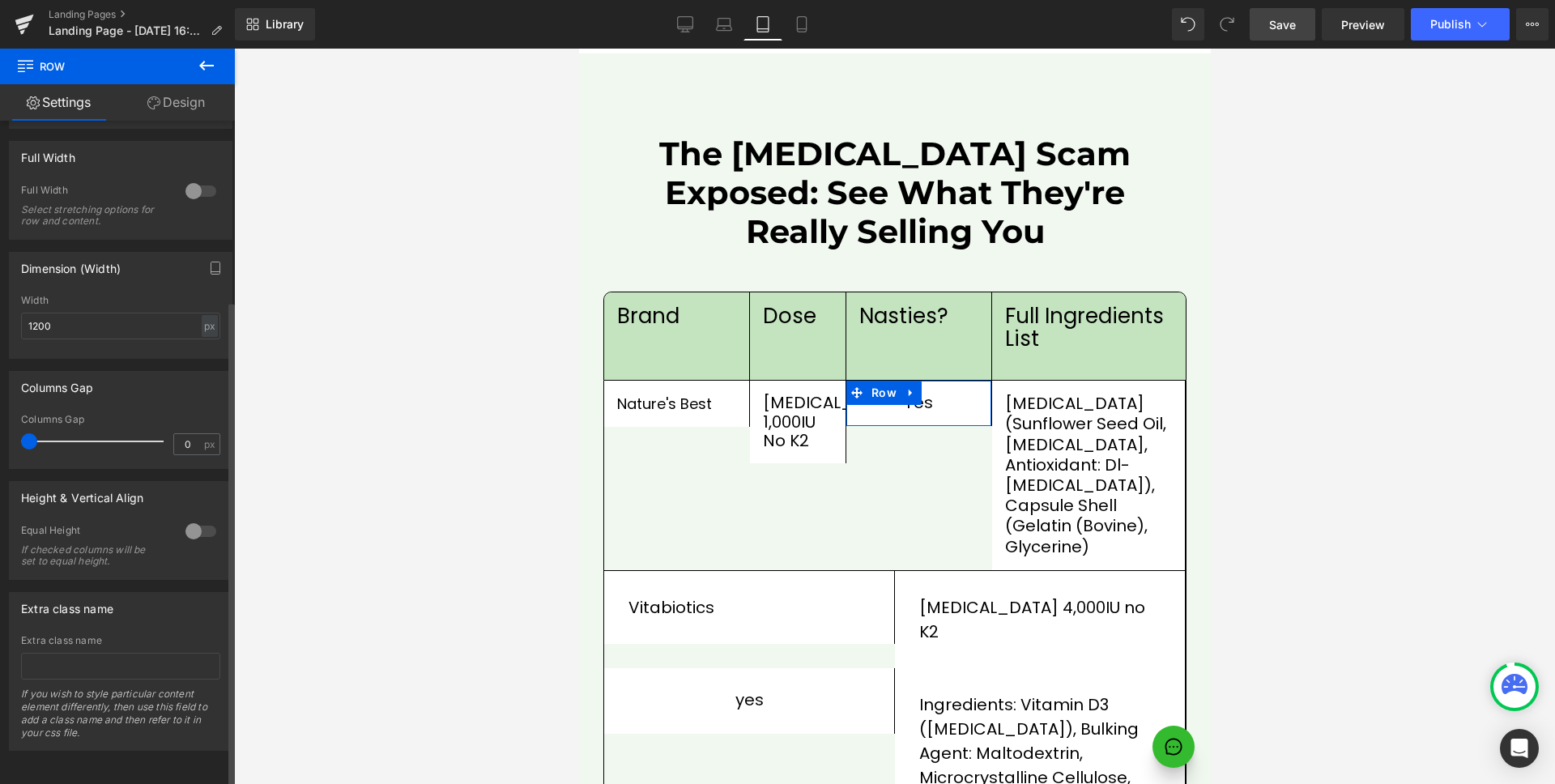
click at [191, 521] on div at bounding box center [201, 530] width 39 height 26
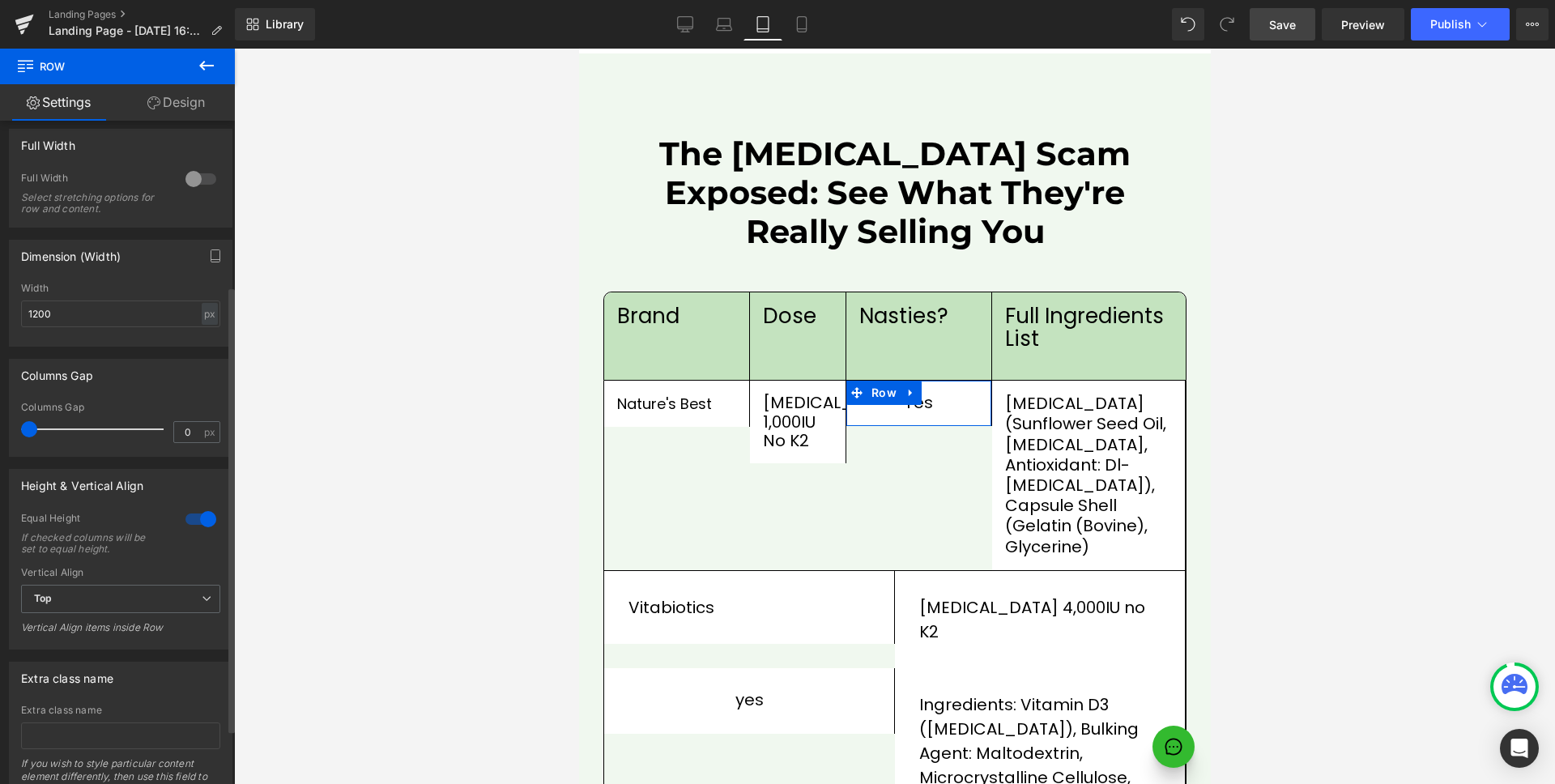
click at [191, 521] on div at bounding box center [201, 519] width 39 height 26
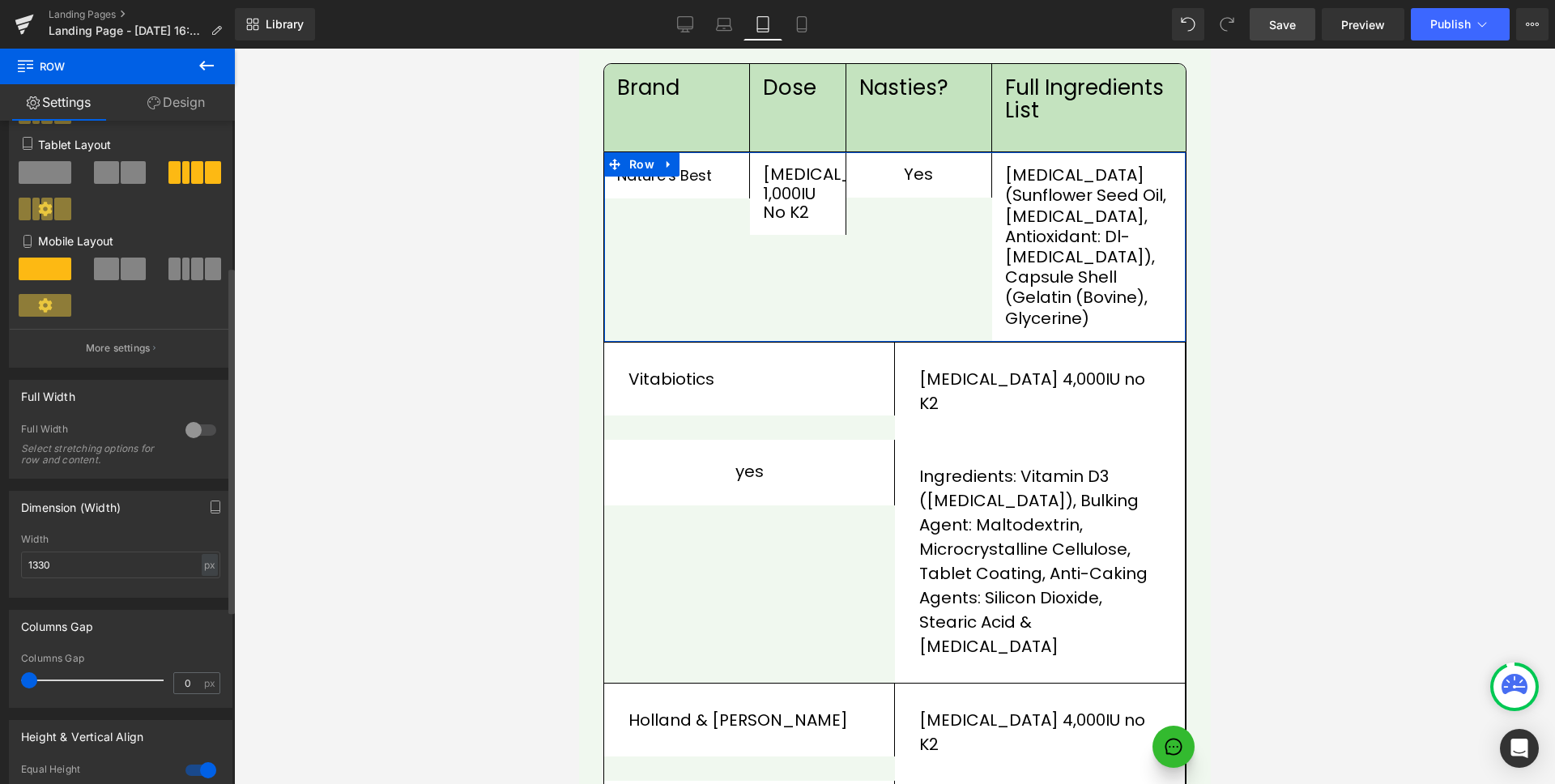
scroll to position [438, 0]
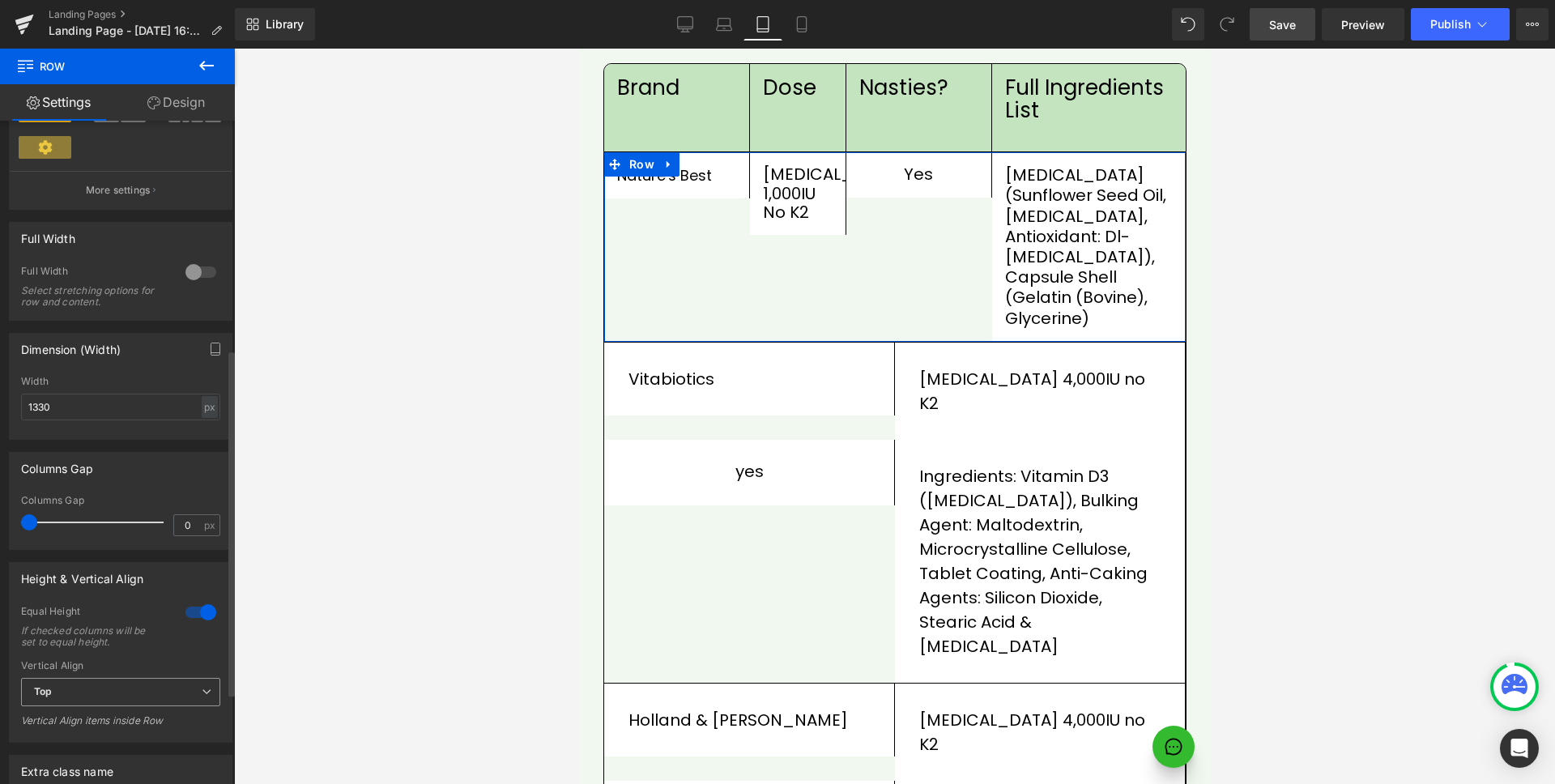
click at [118, 687] on span "Top" at bounding box center [121, 692] width 199 height 28
click at [118, 687] on span "Top" at bounding box center [117, 692] width 193 height 28
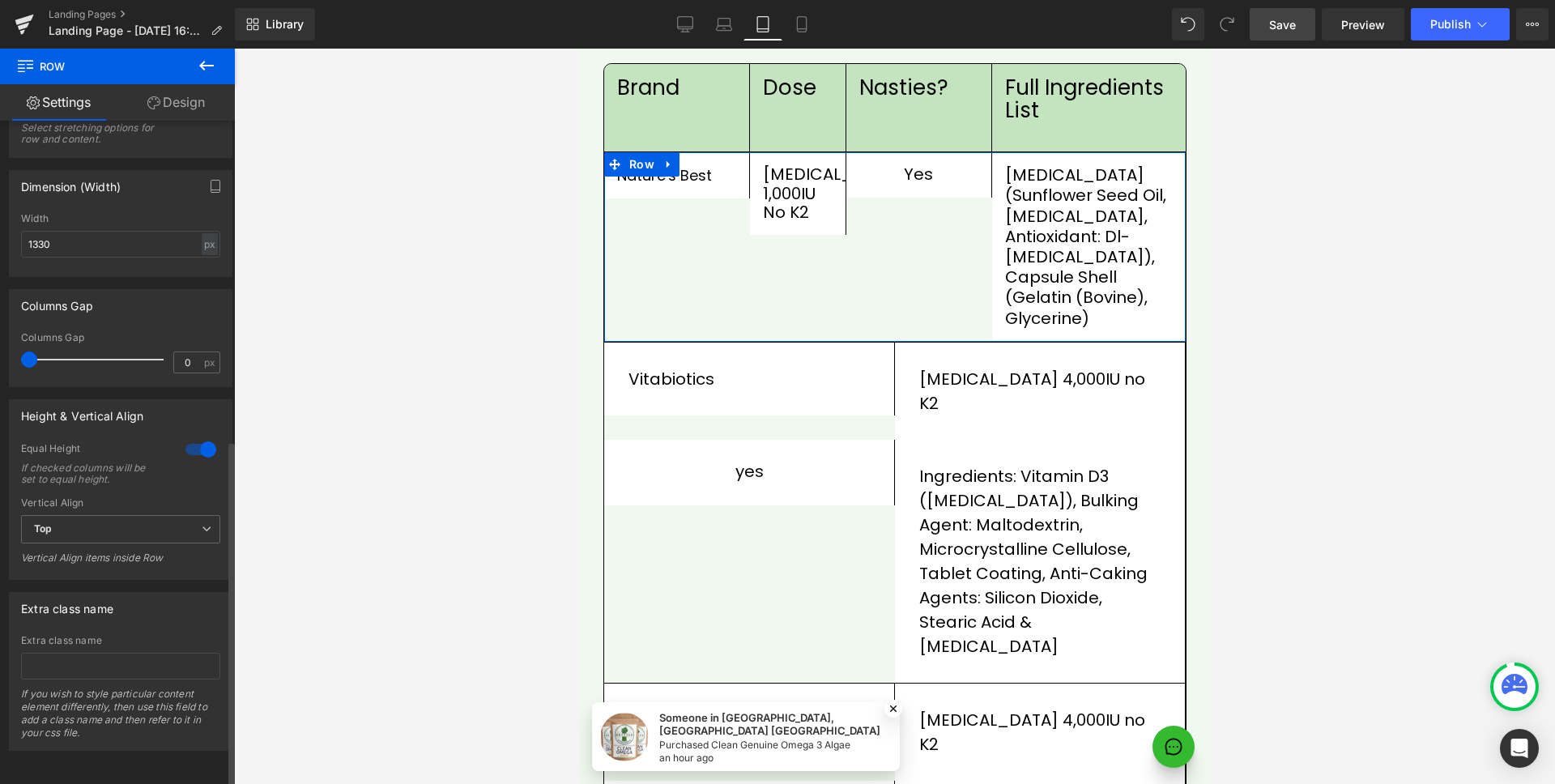
click at [194, 437] on div at bounding box center [201, 449] width 39 height 26
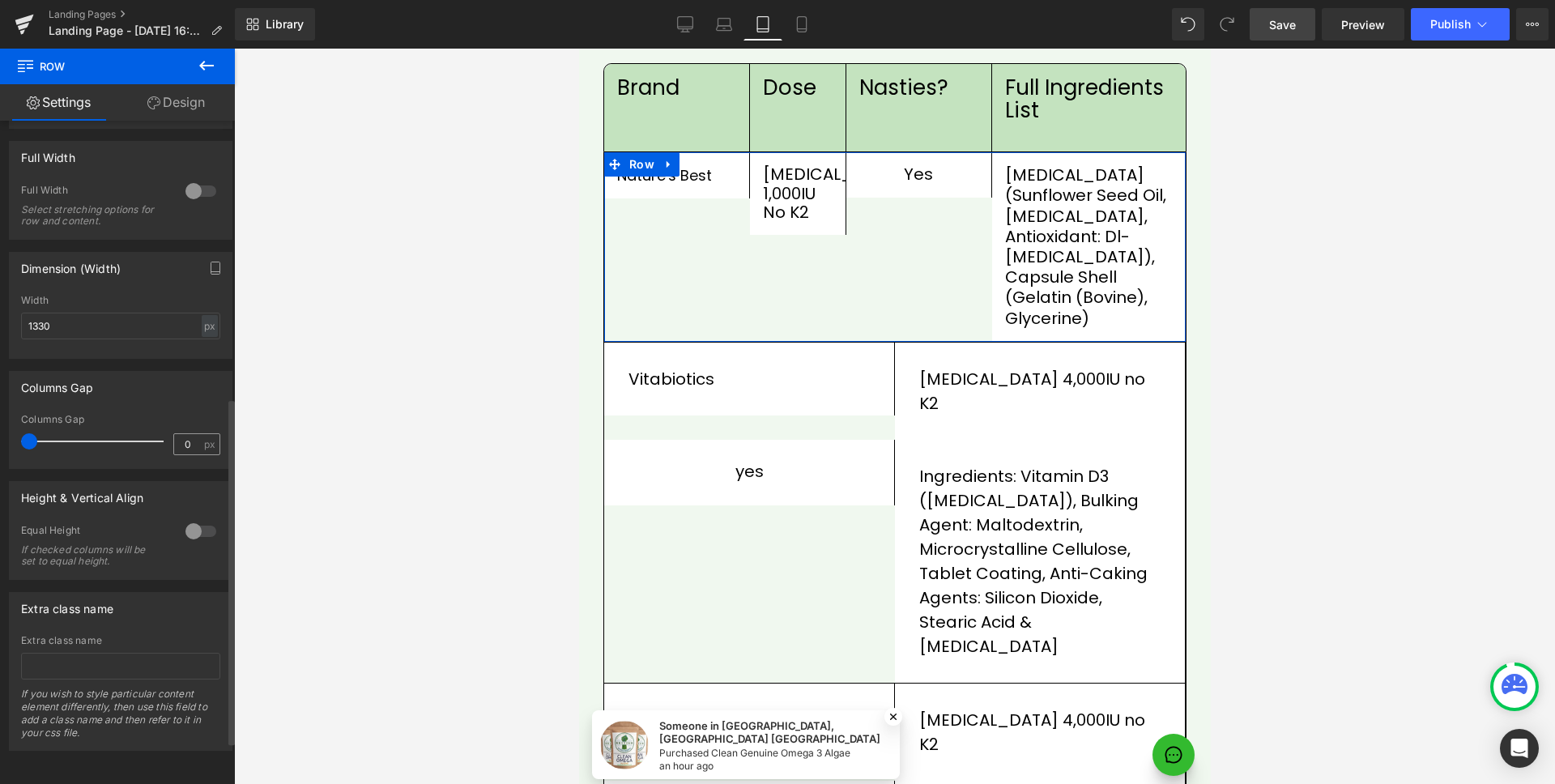
scroll to position [530, 0]
click at [189, 518] on div at bounding box center [201, 530] width 39 height 26
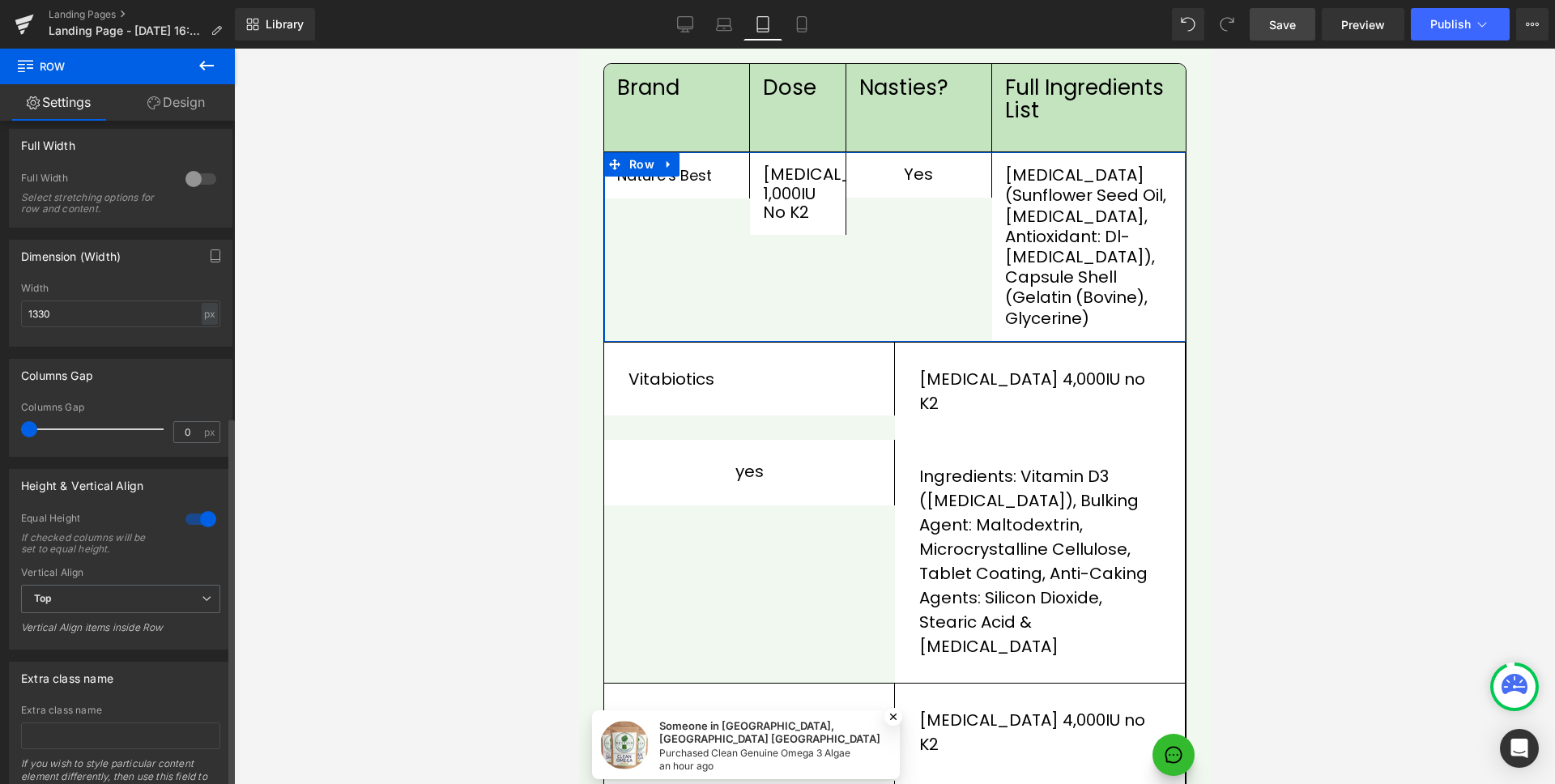
scroll to position [612, 0]
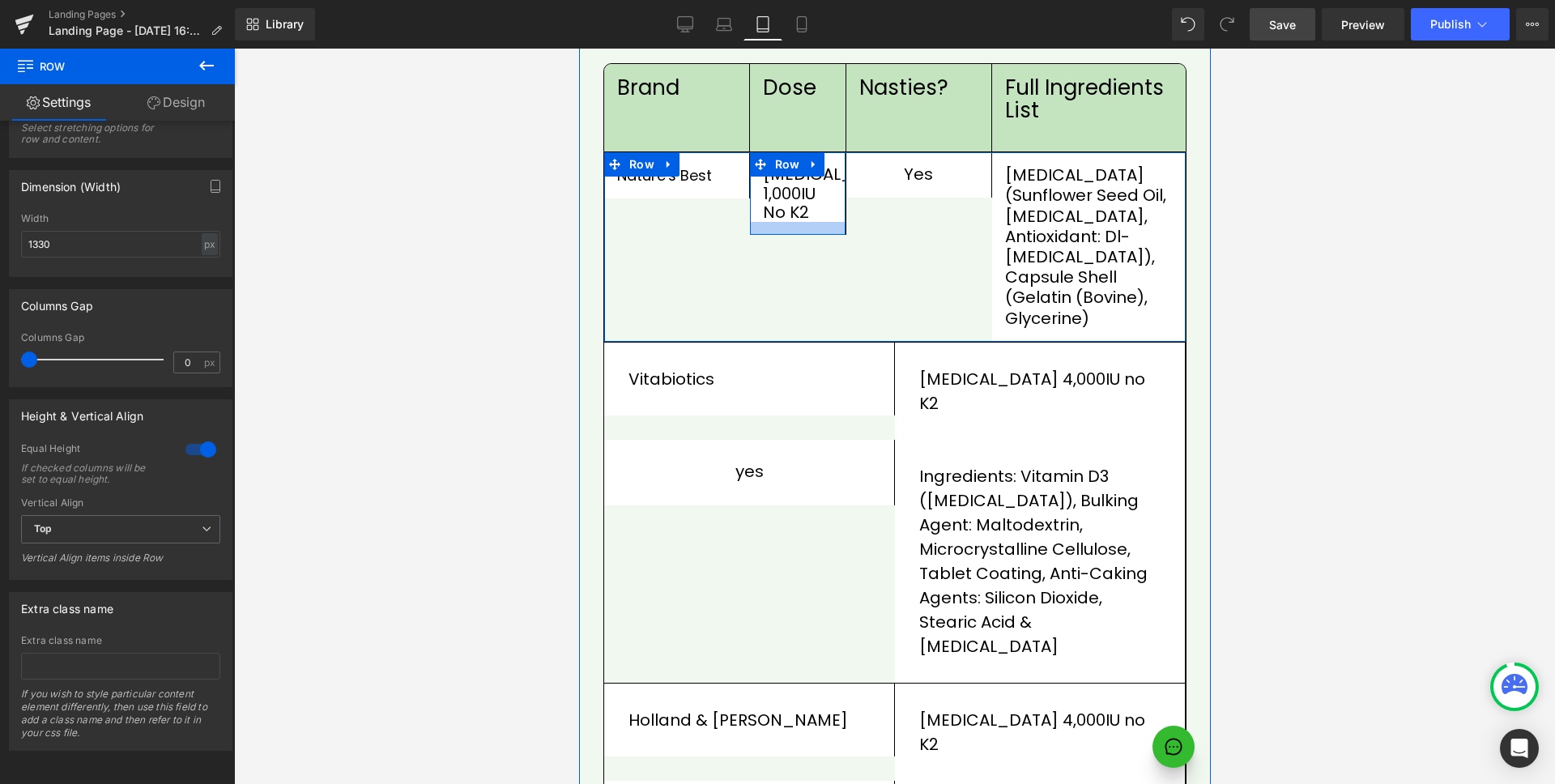
drag, startPoint x: 803, startPoint y: 211, endPoint x: 787, endPoint y: 221, distance: 18.9
click at [803, 222] on div at bounding box center [796, 228] width 96 height 13
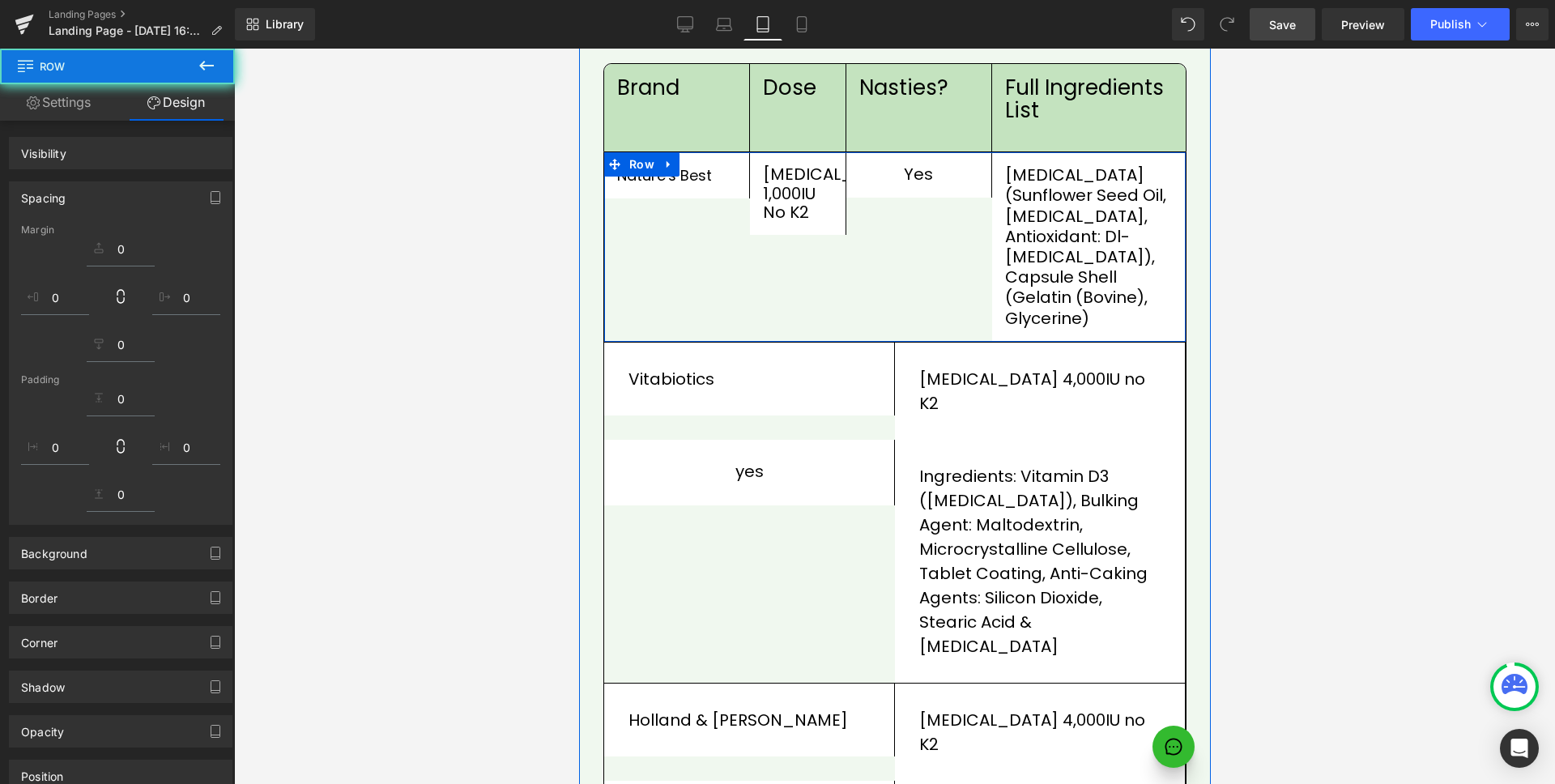
click at [78, 121] on div "Visibility 0|0|0|0 Spacing [GEOGRAPHIC_DATA] [GEOGRAPHIC_DATA] Background Backg…" at bounding box center [121, 500] width 242 height 760
click at [77, 114] on link "Settings" at bounding box center [58, 102] width 117 height 36
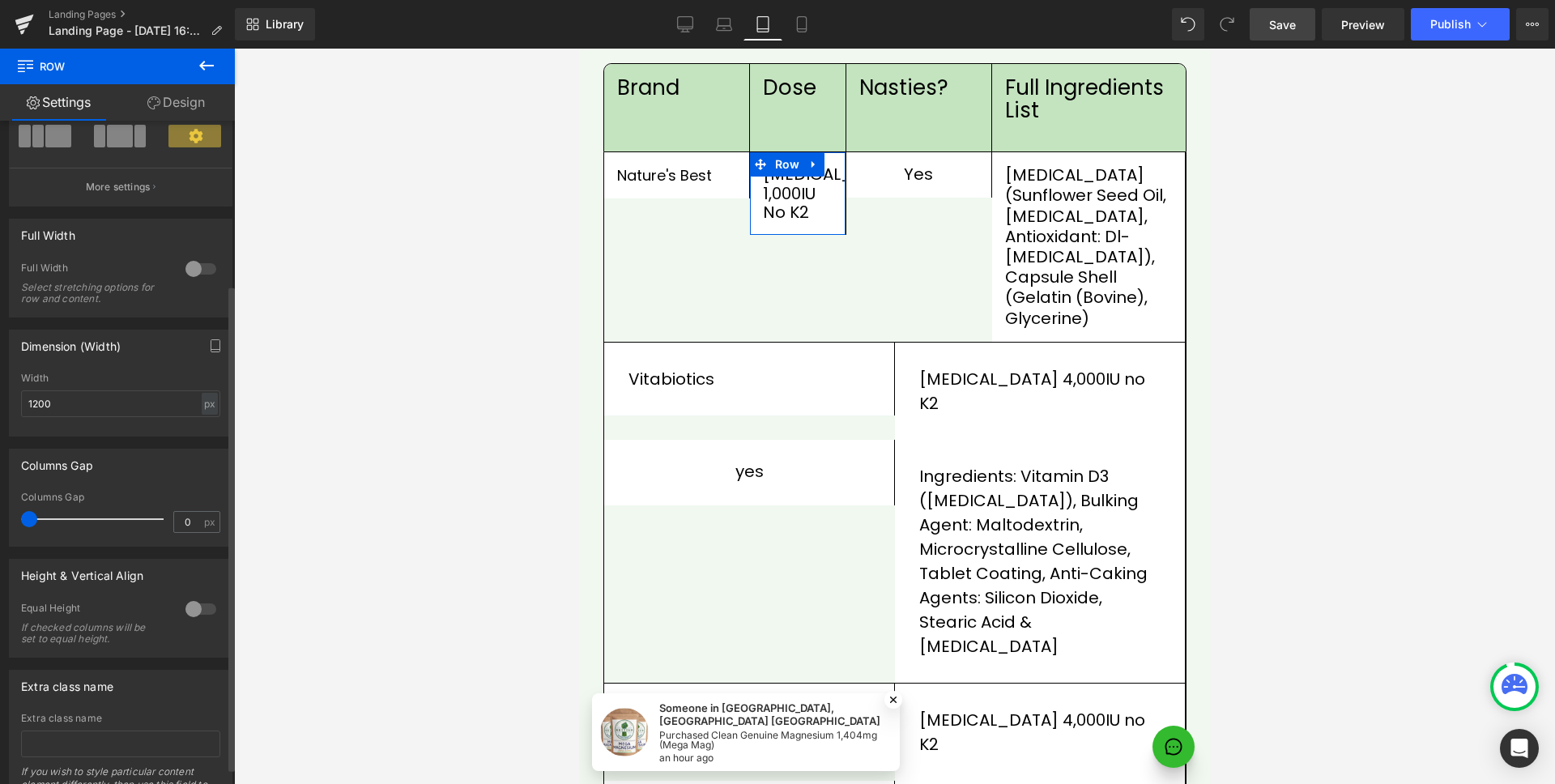
scroll to position [246, 0]
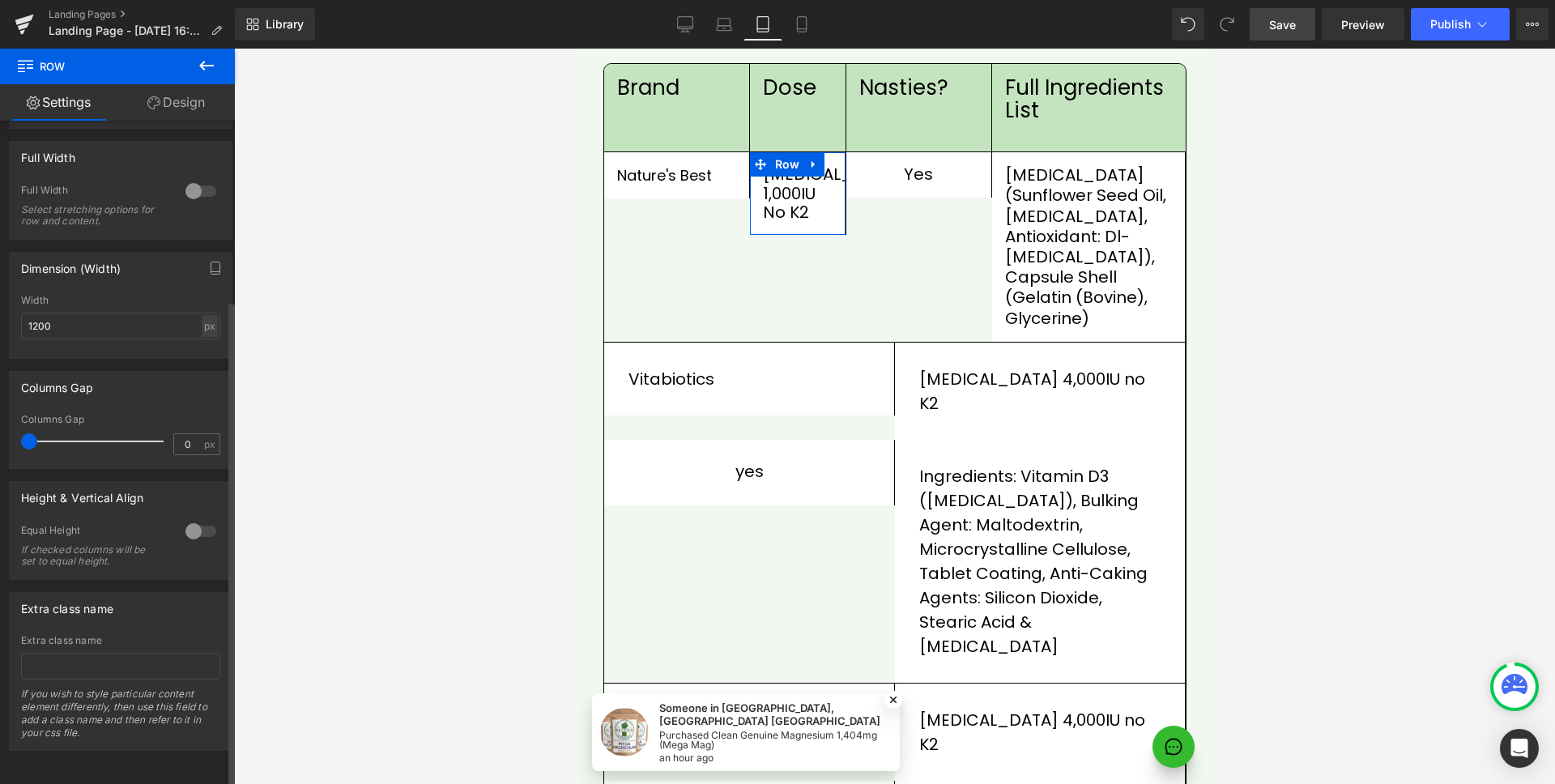
click at [196, 518] on div at bounding box center [201, 530] width 39 height 26
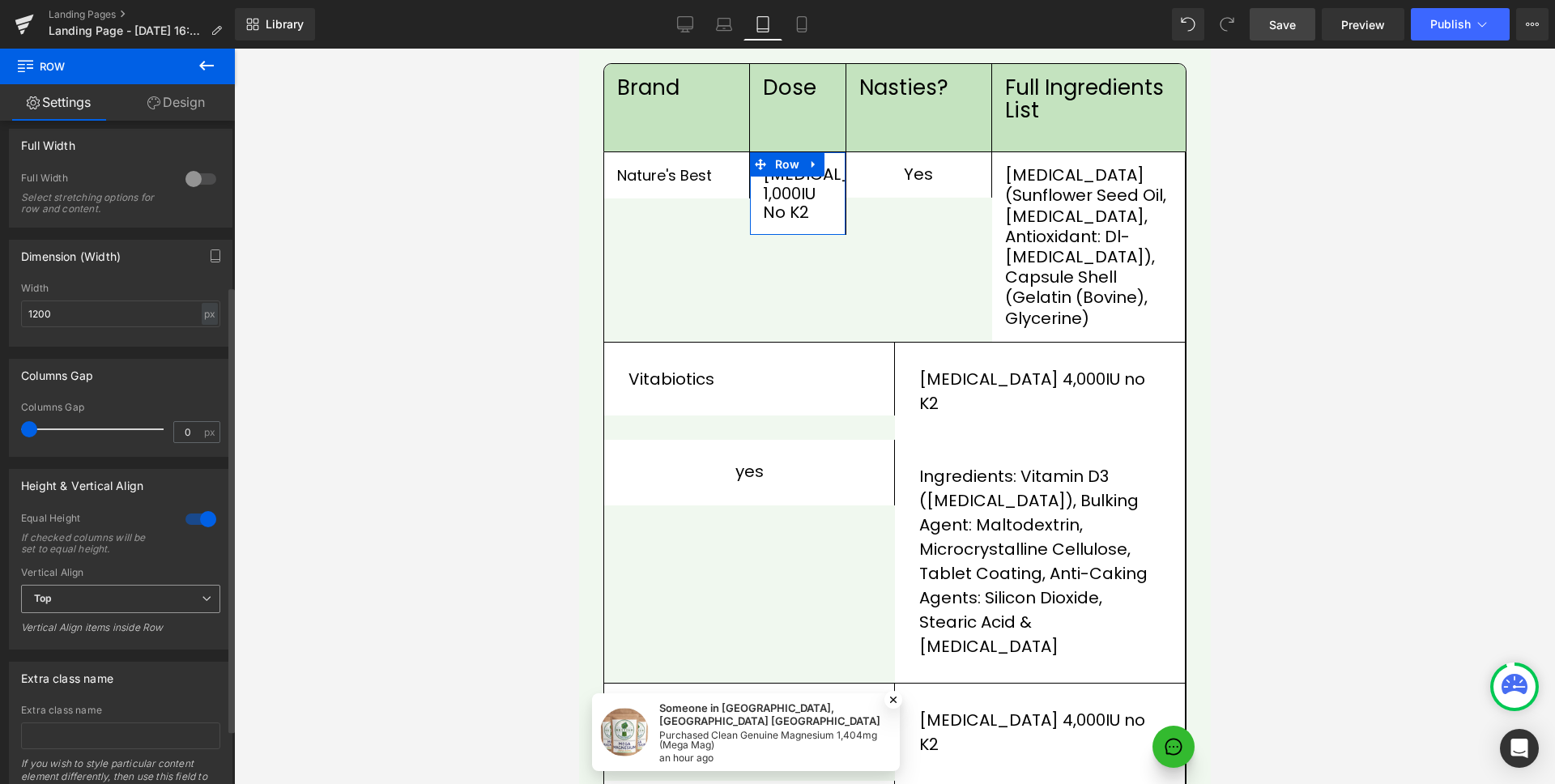
click at [120, 594] on span "Top" at bounding box center [121, 599] width 199 height 28
click at [101, 640] on li "Middle" at bounding box center [117, 652] width 193 height 25
click at [125, 592] on span "Middle" at bounding box center [121, 599] width 199 height 28
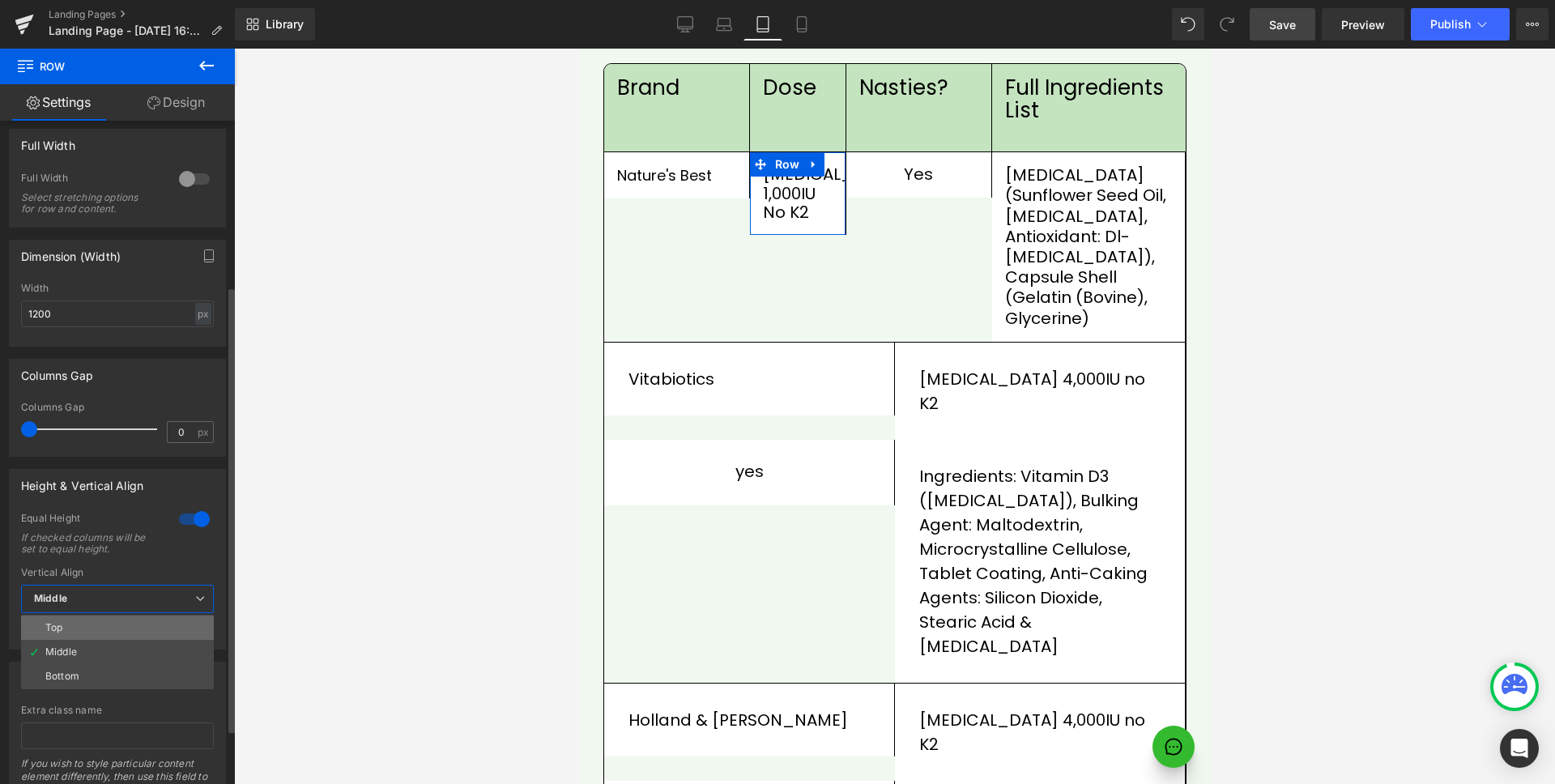
click at [93, 629] on li "Top" at bounding box center [117, 628] width 193 height 25
drag, startPoint x: 211, startPoint y: 498, endPoint x: 202, endPoint y: 506, distance: 12.0
click at [206, 502] on div "Height & Vertical Align 1 Equal Height If checked columns will be set to equal …" at bounding box center [121, 558] width 224 height 181
click at [177, 532] on div "Equal Height If checked columns will be set to equal height." at bounding box center [121, 539] width 199 height 55
click at [200, 518] on div at bounding box center [201, 519] width 39 height 26
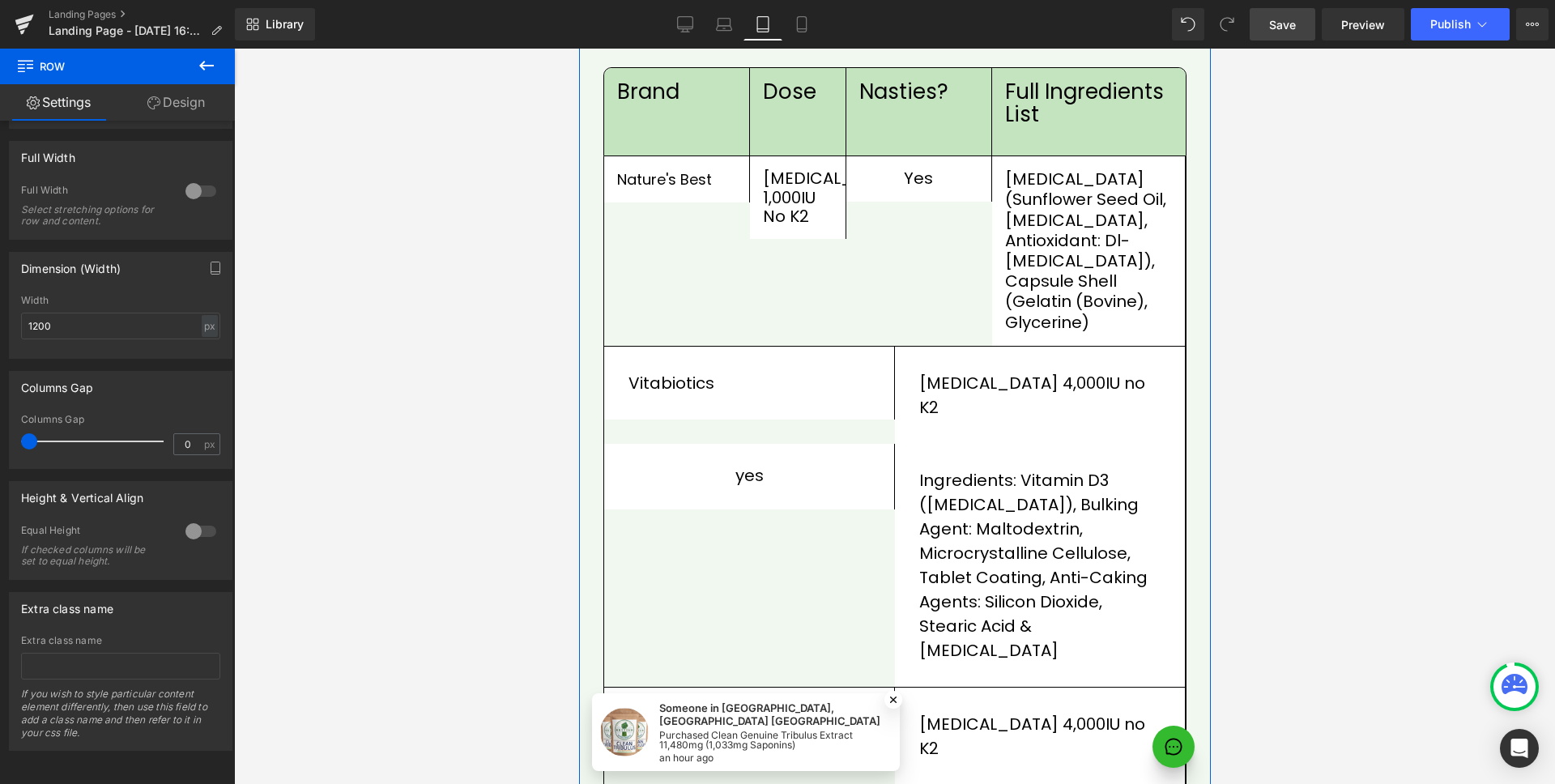
scroll to position [2067, 0]
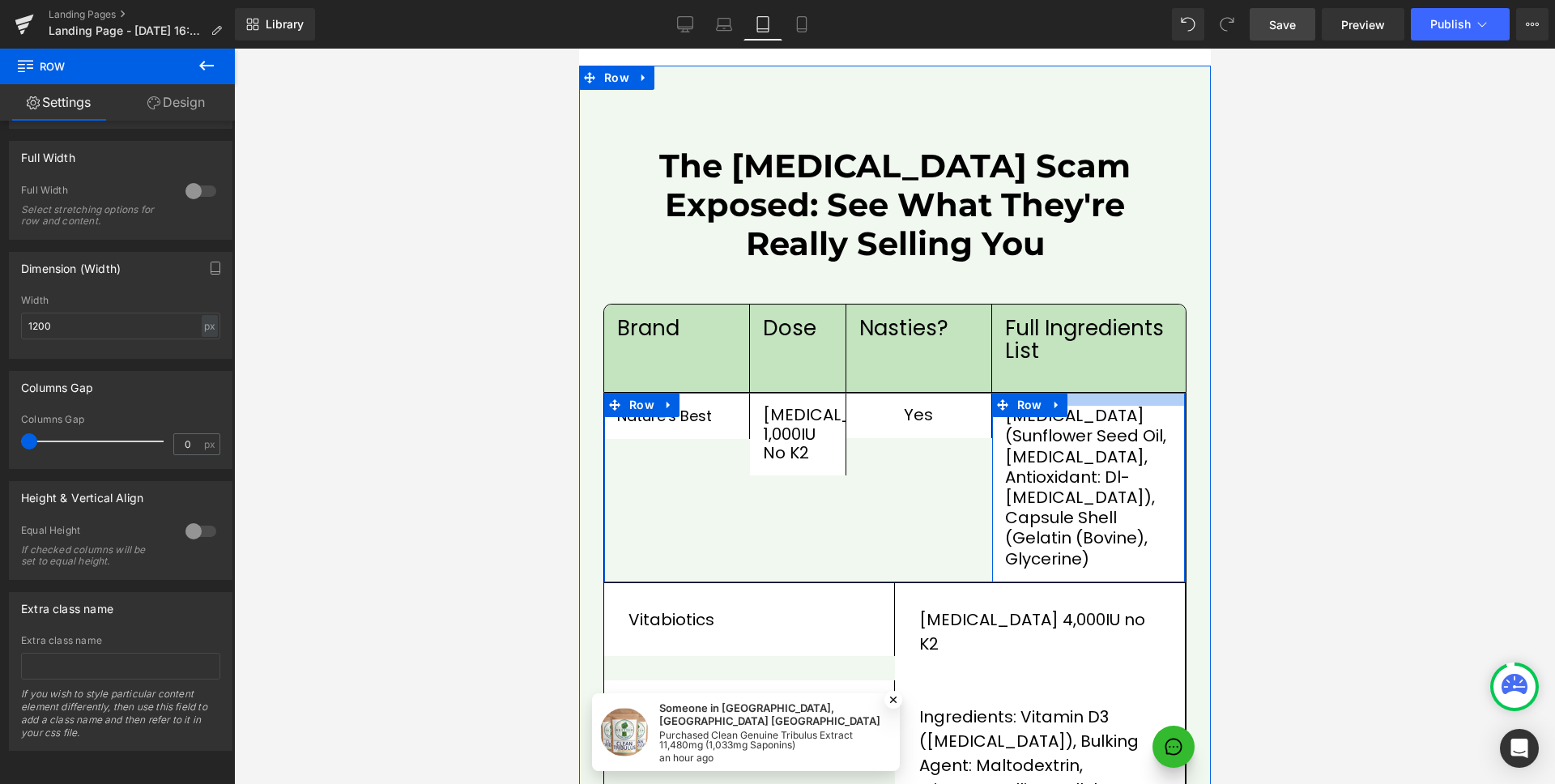
click at [1142, 393] on div at bounding box center [1087, 399] width 193 height 13
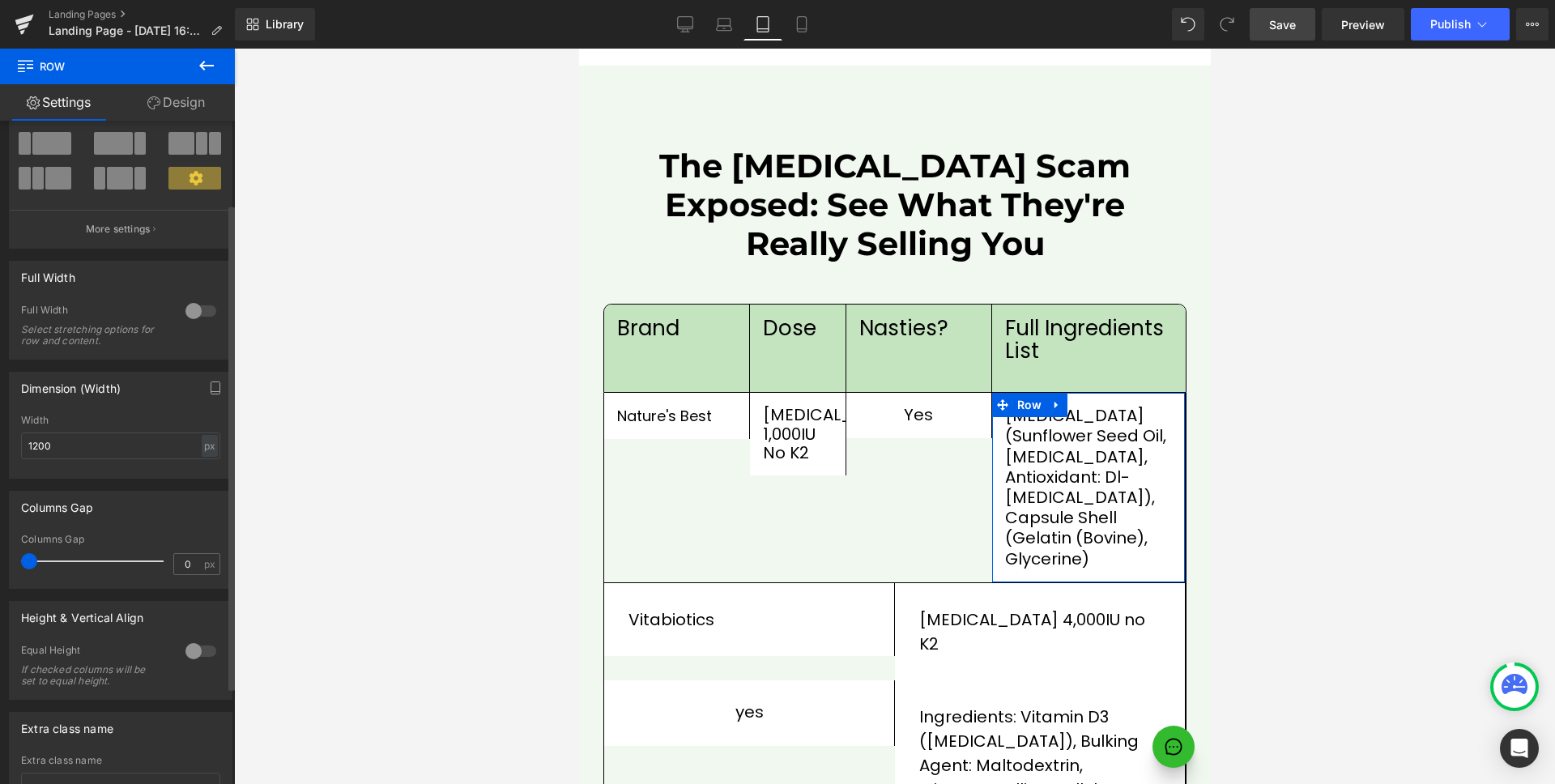
scroll to position [246, 0]
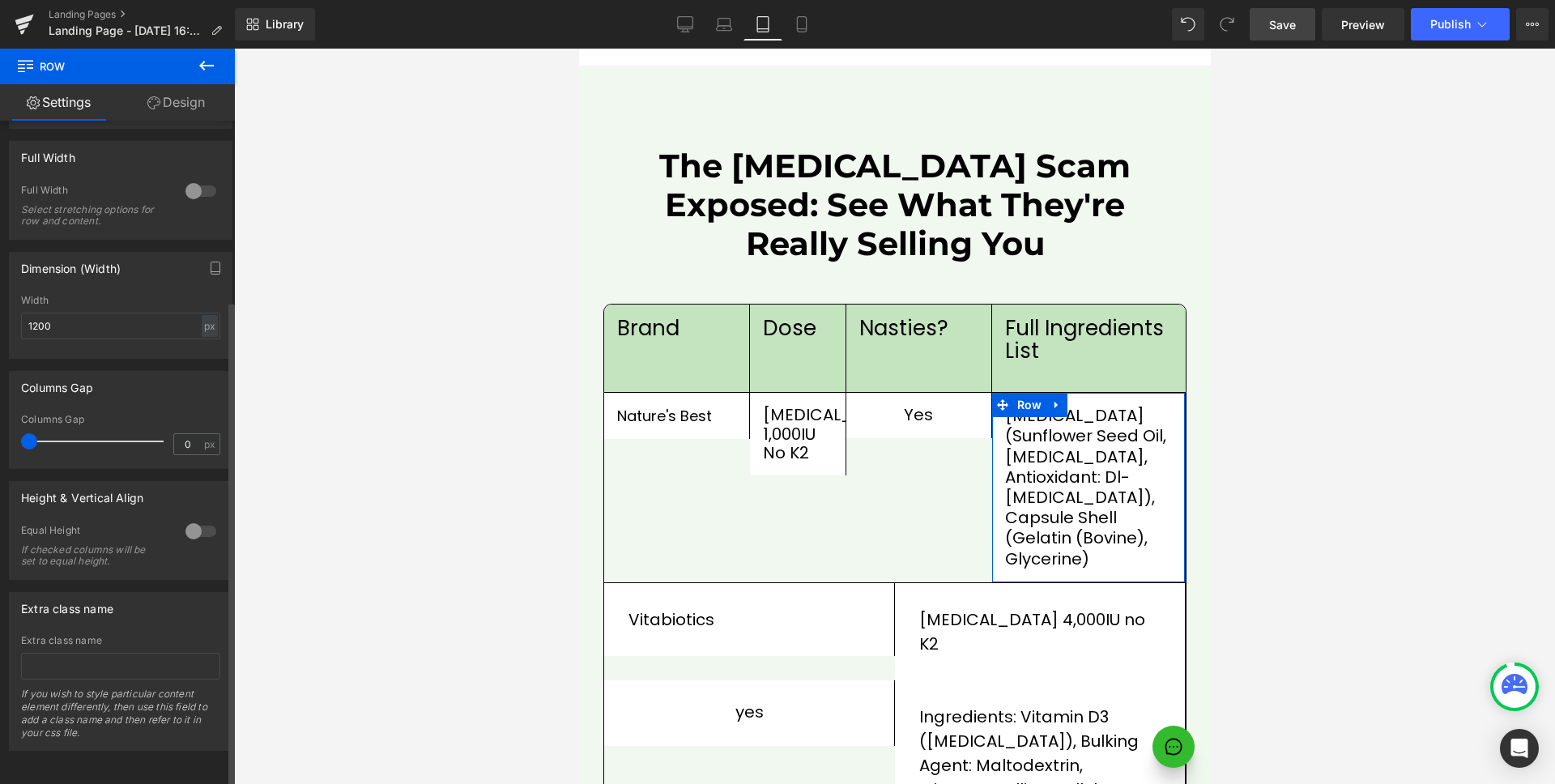
click at [200, 526] on div at bounding box center [201, 530] width 39 height 26
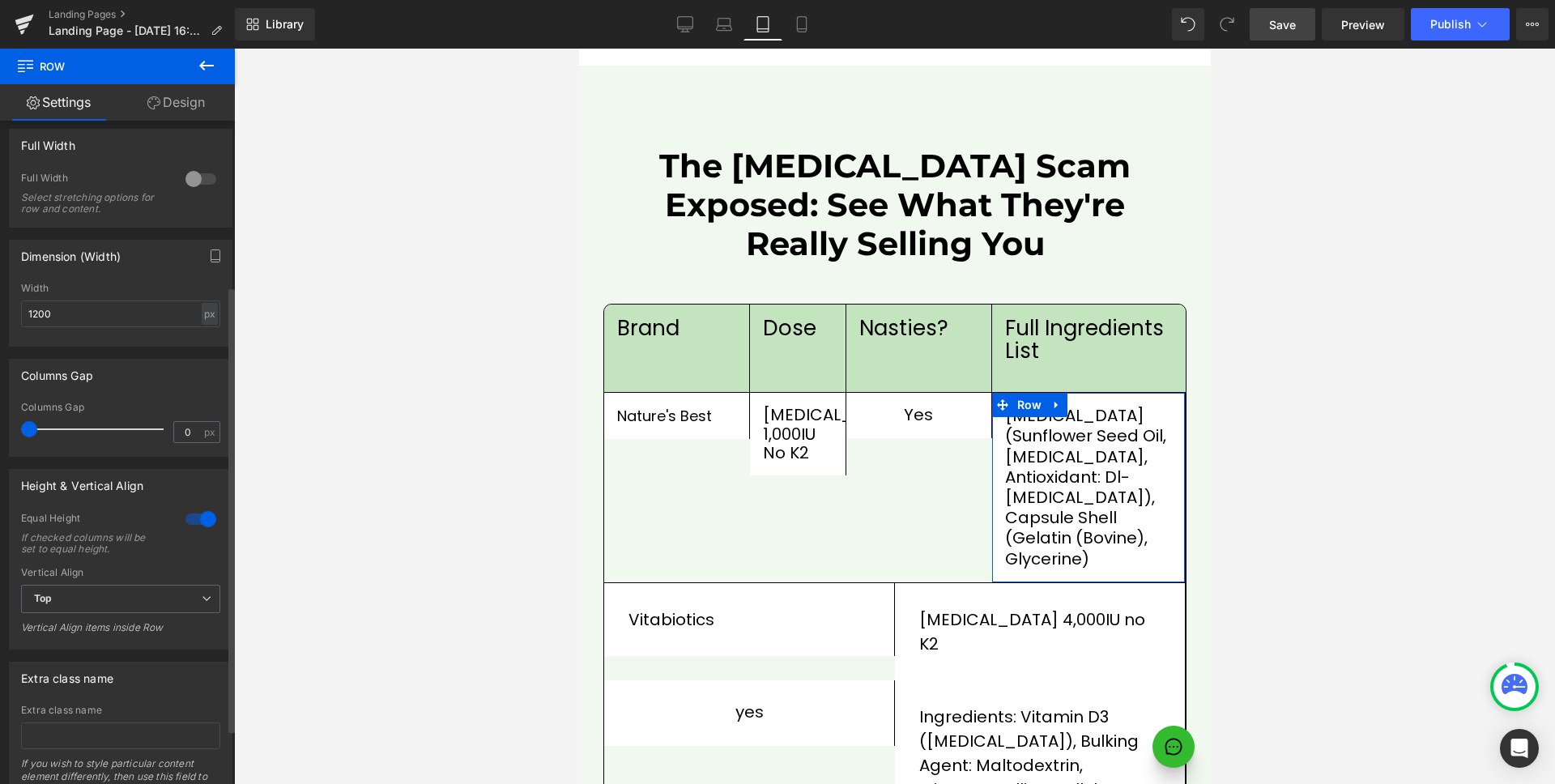
click at [196, 521] on div at bounding box center [201, 519] width 39 height 26
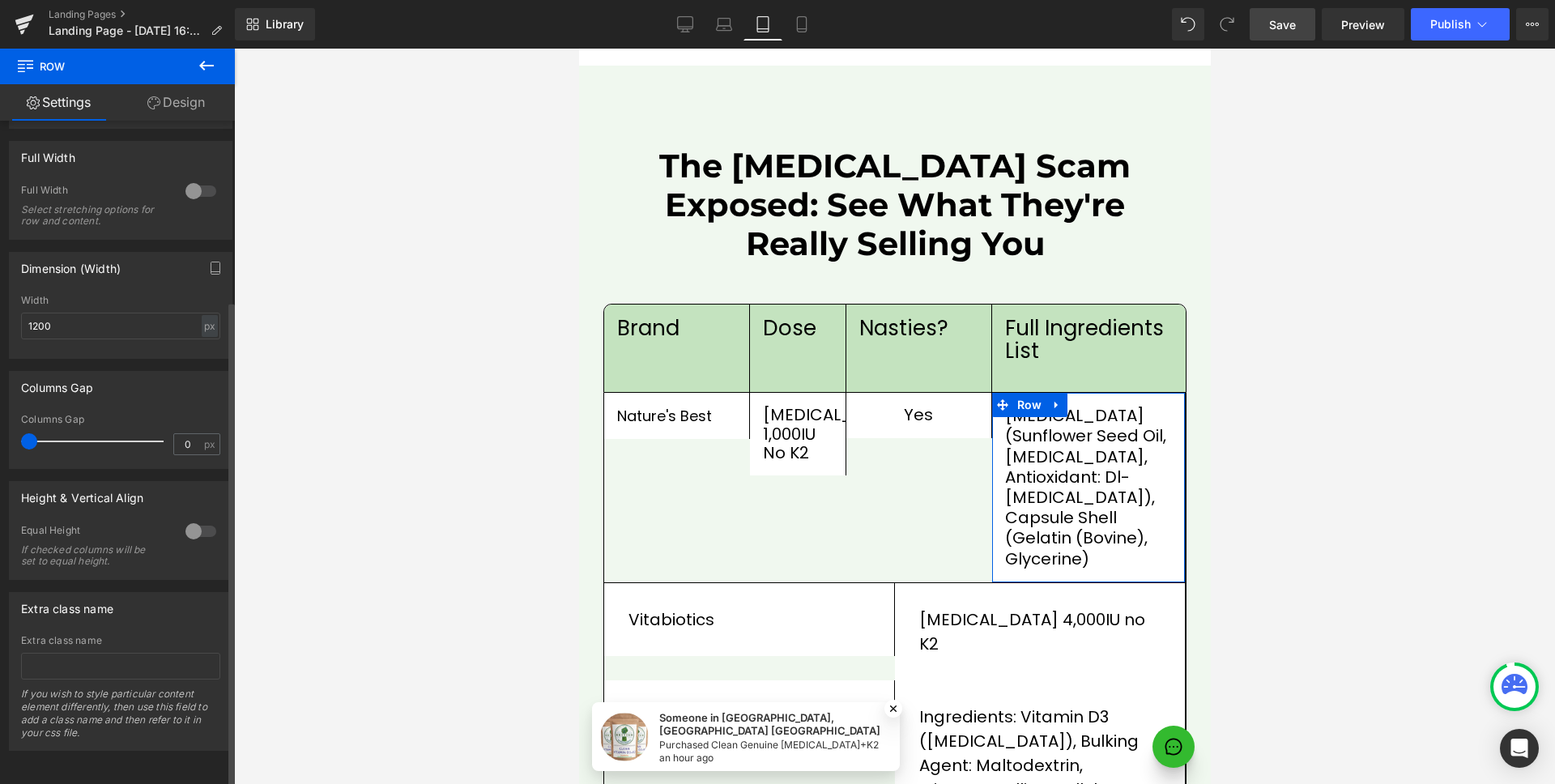
click at [196, 521] on div at bounding box center [201, 530] width 39 height 26
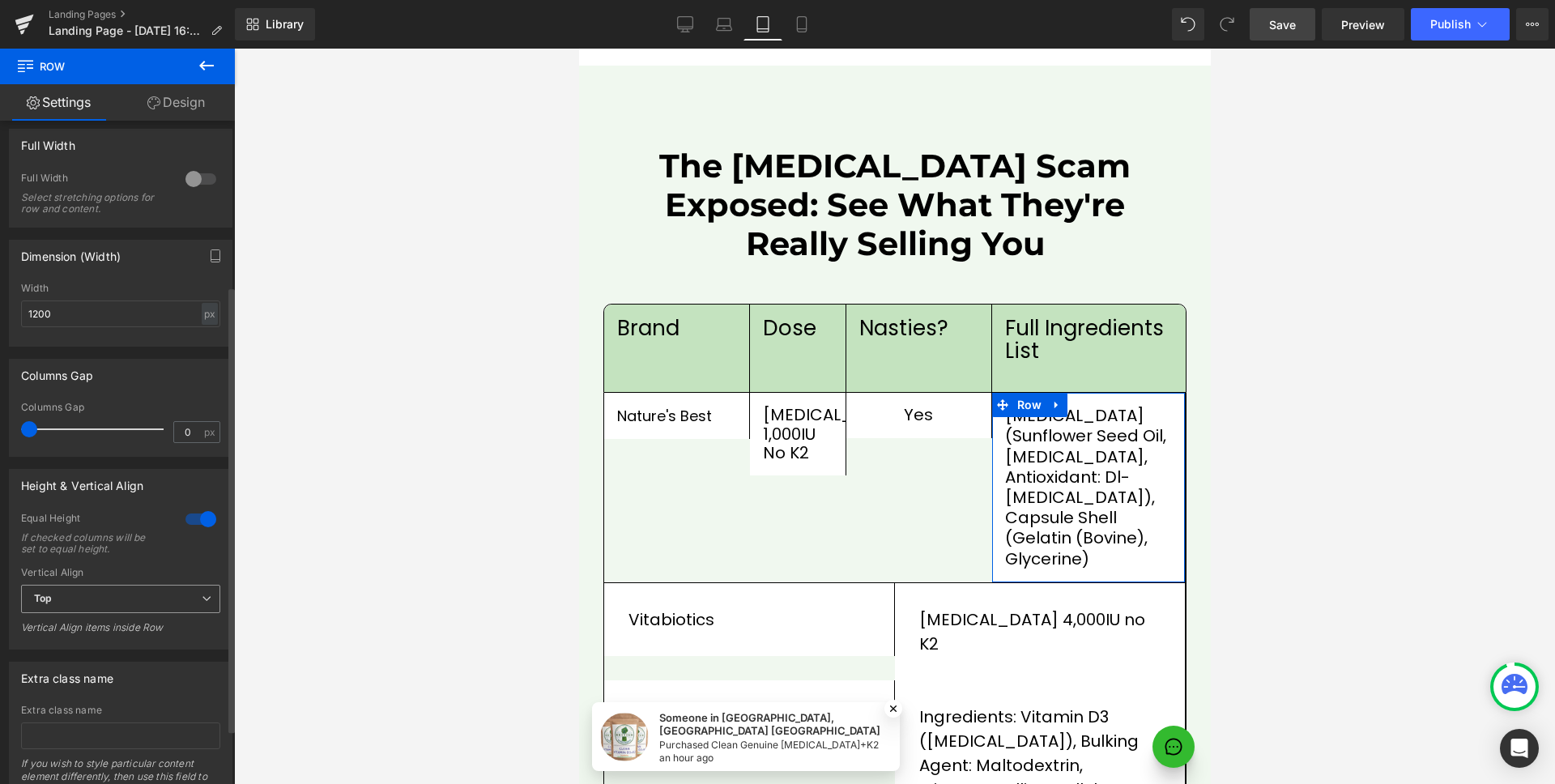
click at [103, 606] on span "Top" at bounding box center [121, 599] width 199 height 28
click at [90, 641] on li "Middle" at bounding box center [117, 652] width 193 height 25
click at [145, 585] on span "Middle" at bounding box center [121, 599] width 199 height 28
click at [125, 609] on span "Middle" at bounding box center [117, 599] width 193 height 28
click at [111, 618] on div "Middle Top Middle Bottom" at bounding box center [121, 603] width 199 height 36
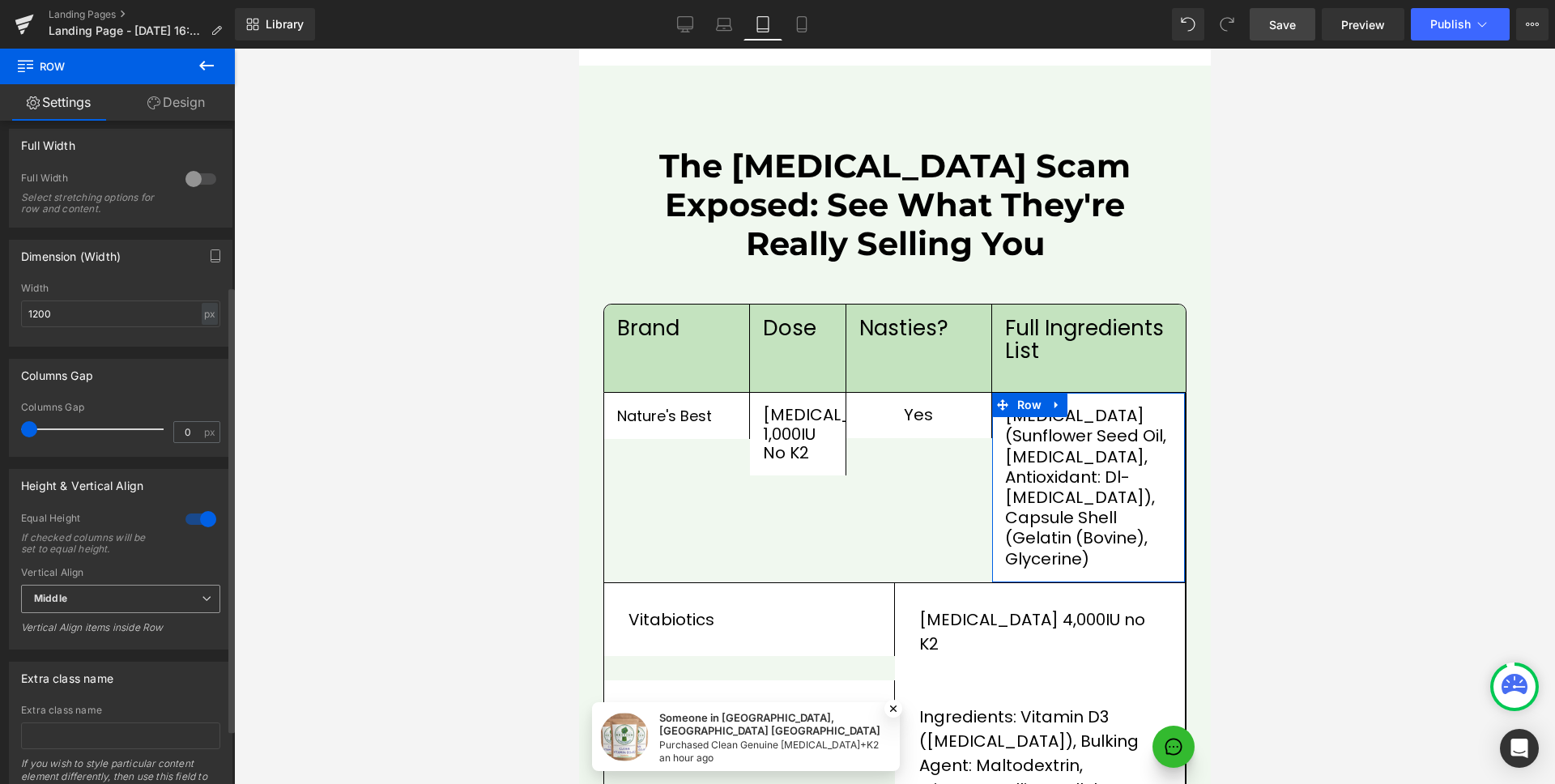
click at [131, 595] on span "Middle" at bounding box center [121, 599] width 199 height 28
click at [110, 616] on li "Top" at bounding box center [117, 628] width 193 height 25
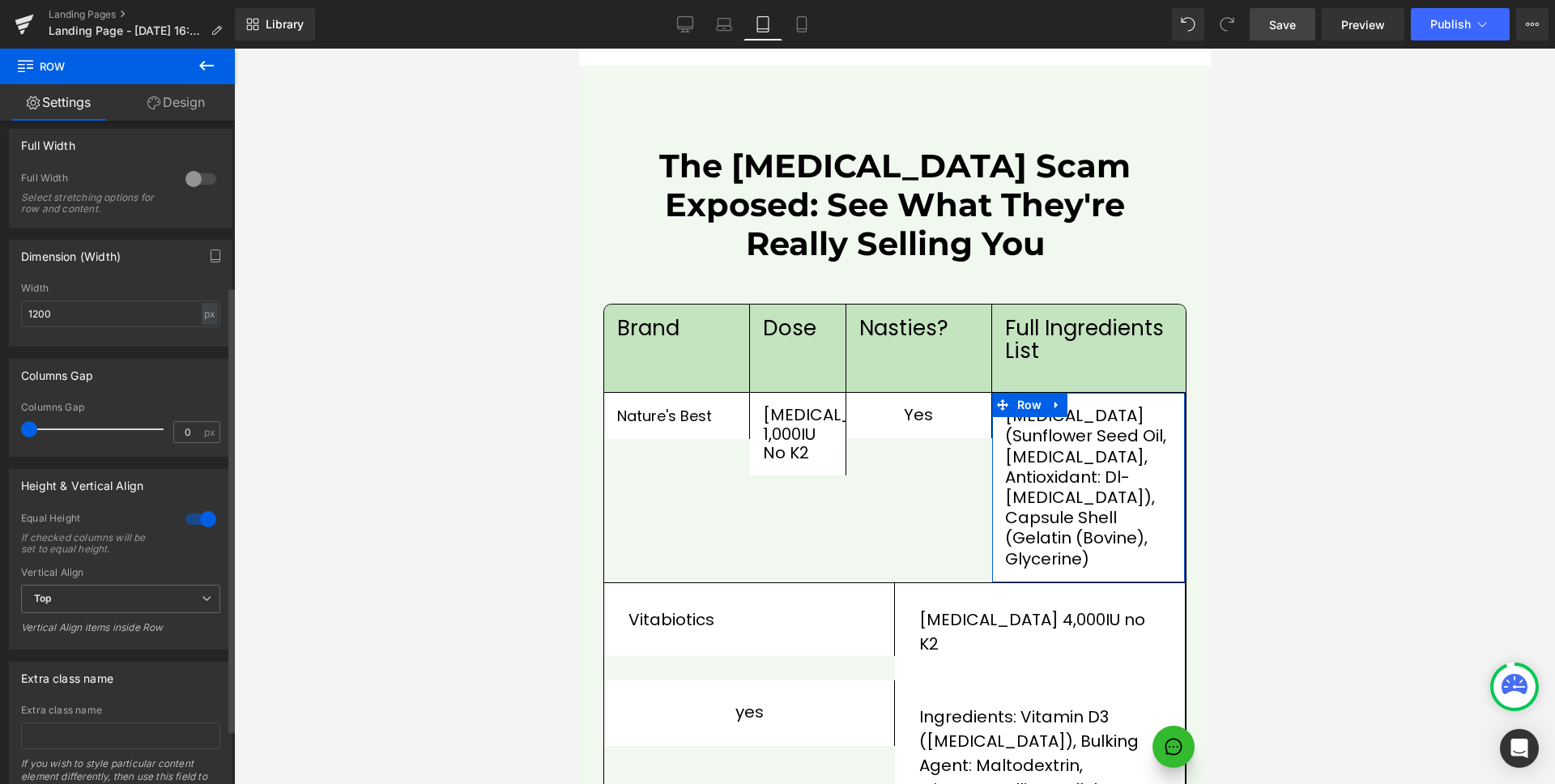
click at [196, 521] on div at bounding box center [201, 519] width 39 height 26
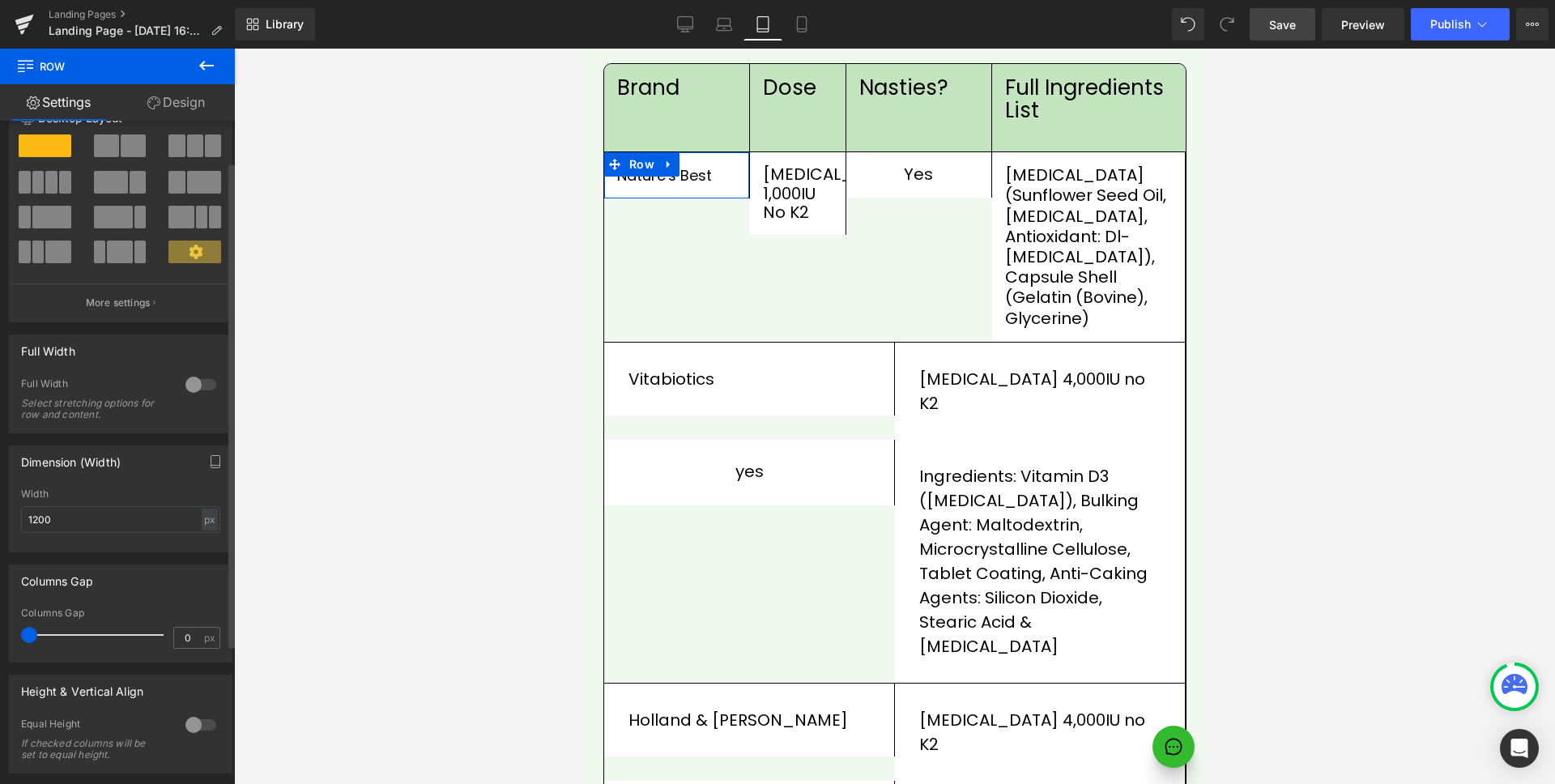
scroll to position [55, 0]
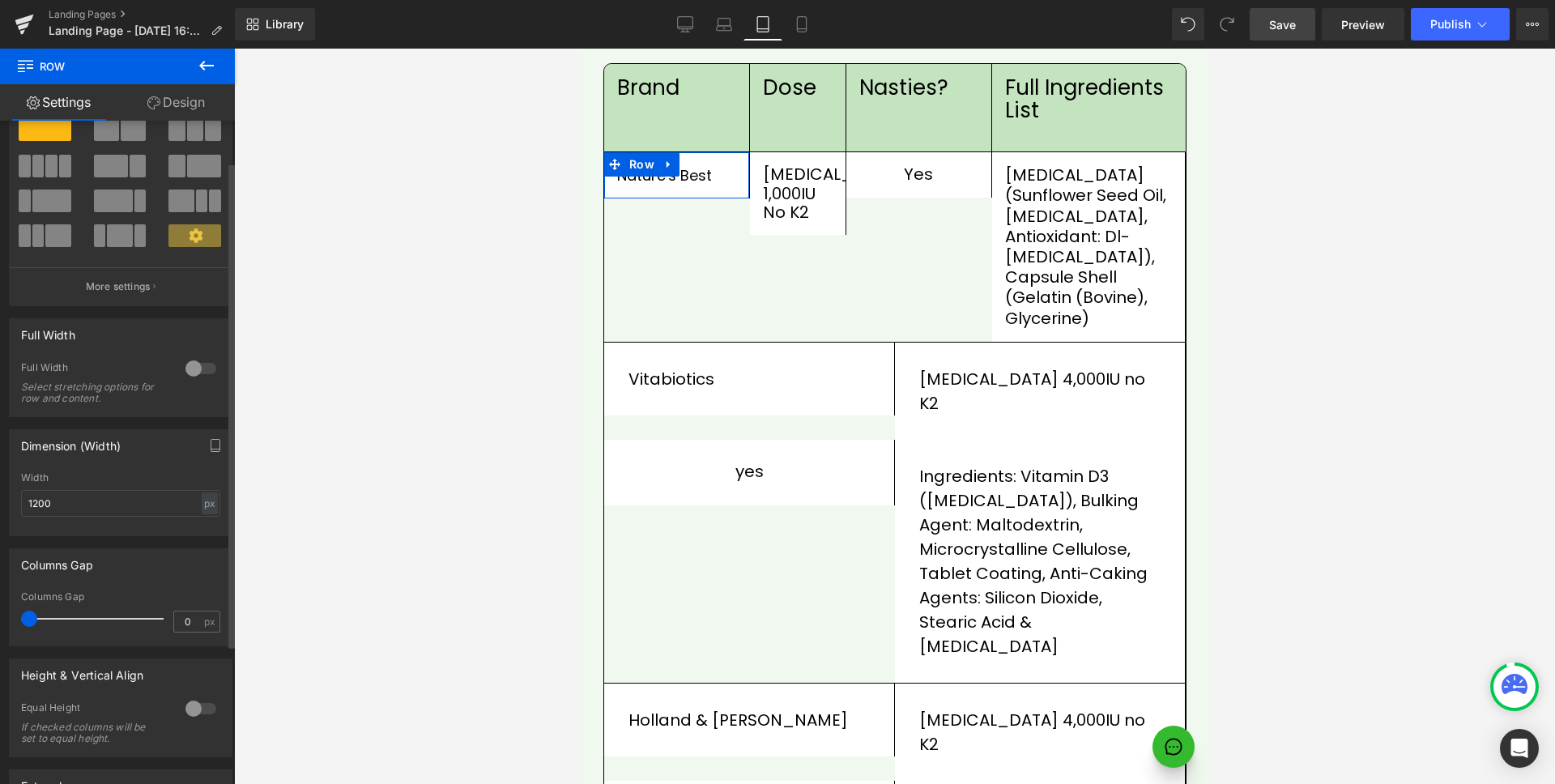
click at [202, 716] on div at bounding box center [201, 708] width 39 height 26
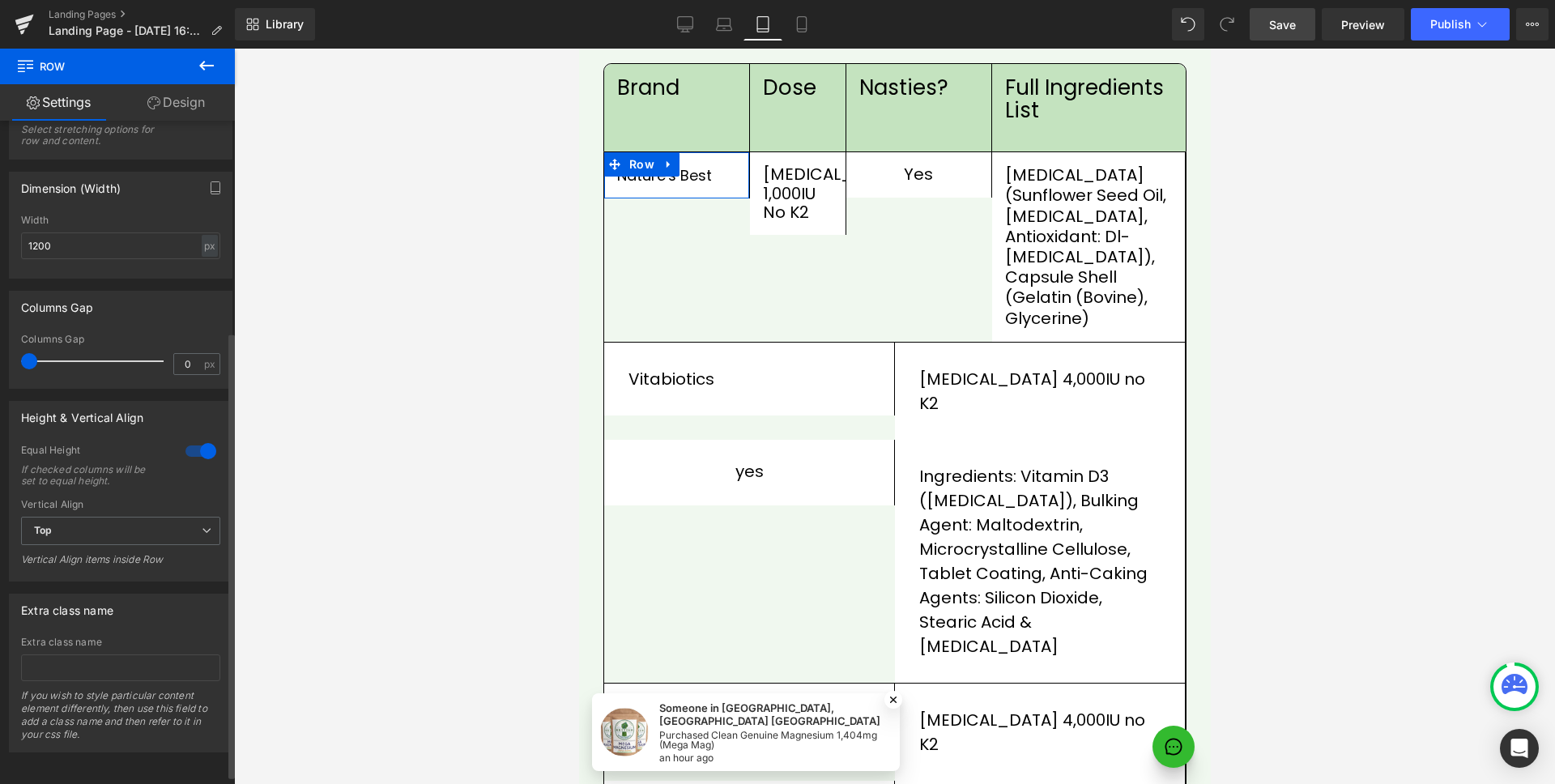
scroll to position [317, 0]
click at [126, 523] on span "Top" at bounding box center [121, 529] width 199 height 28
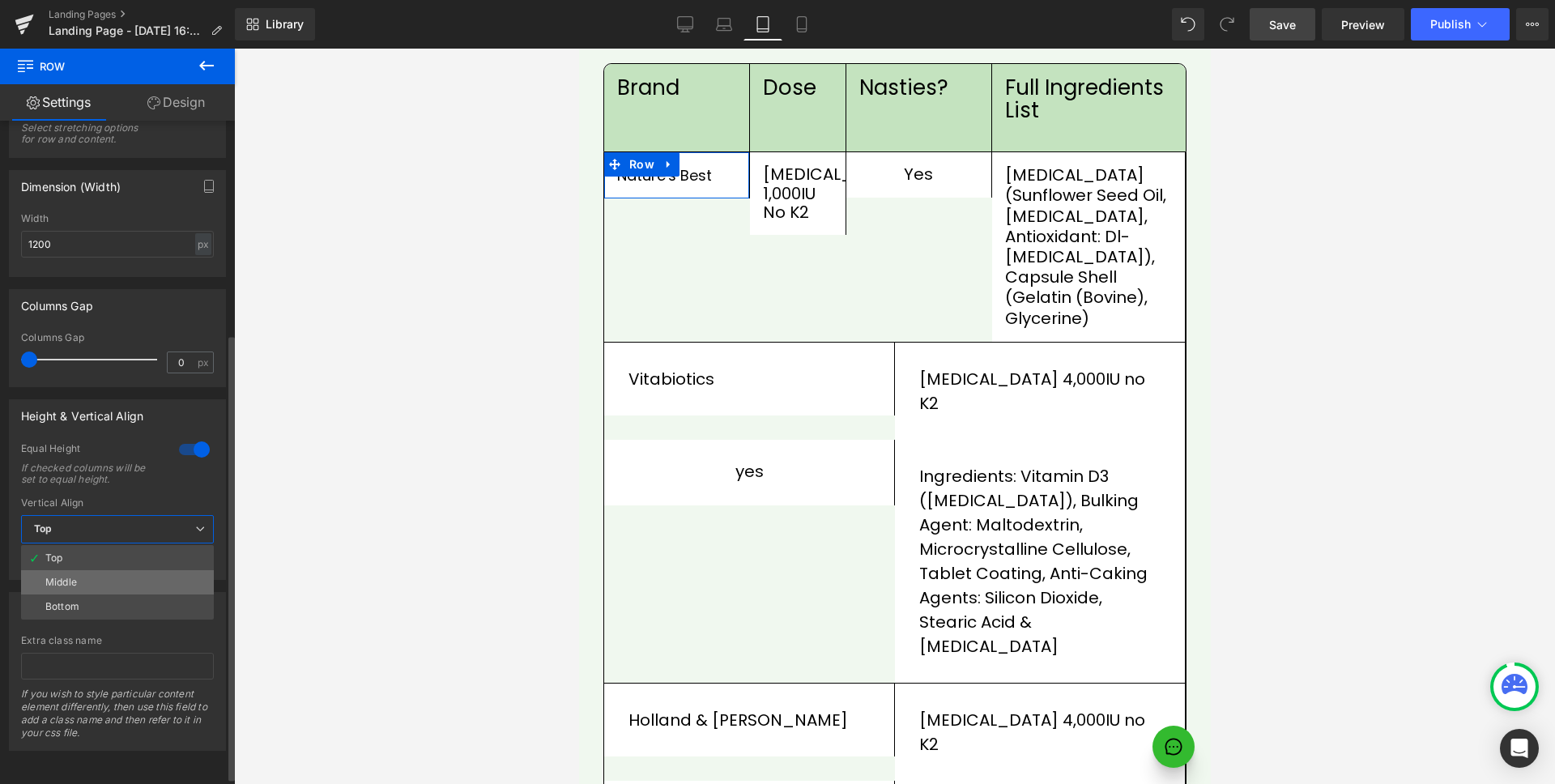
click at [111, 585] on li "Middle" at bounding box center [117, 582] width 193 height 25
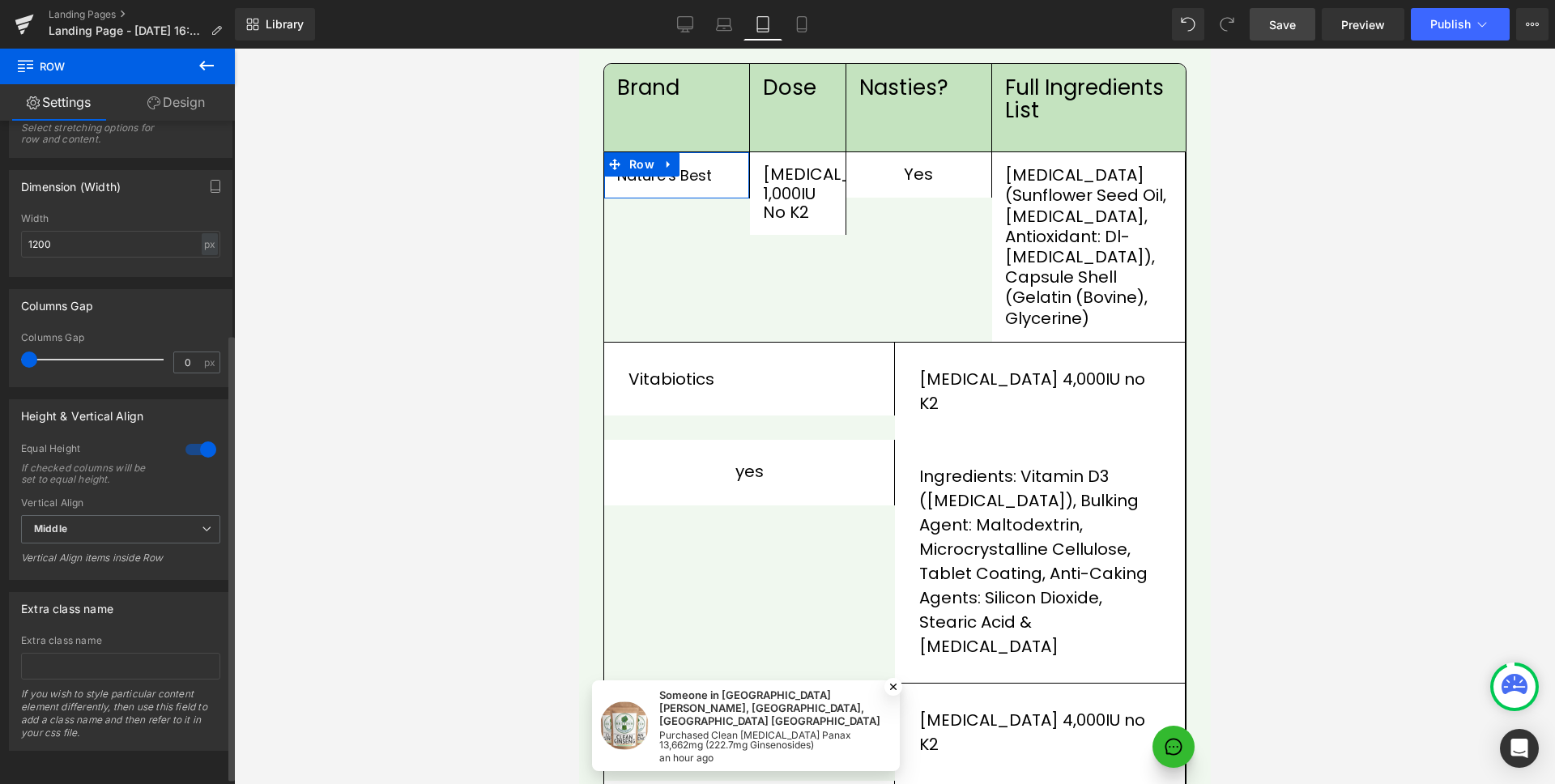
click at [190, 448] on div at bounding box center [201, 449] width 39 height 26
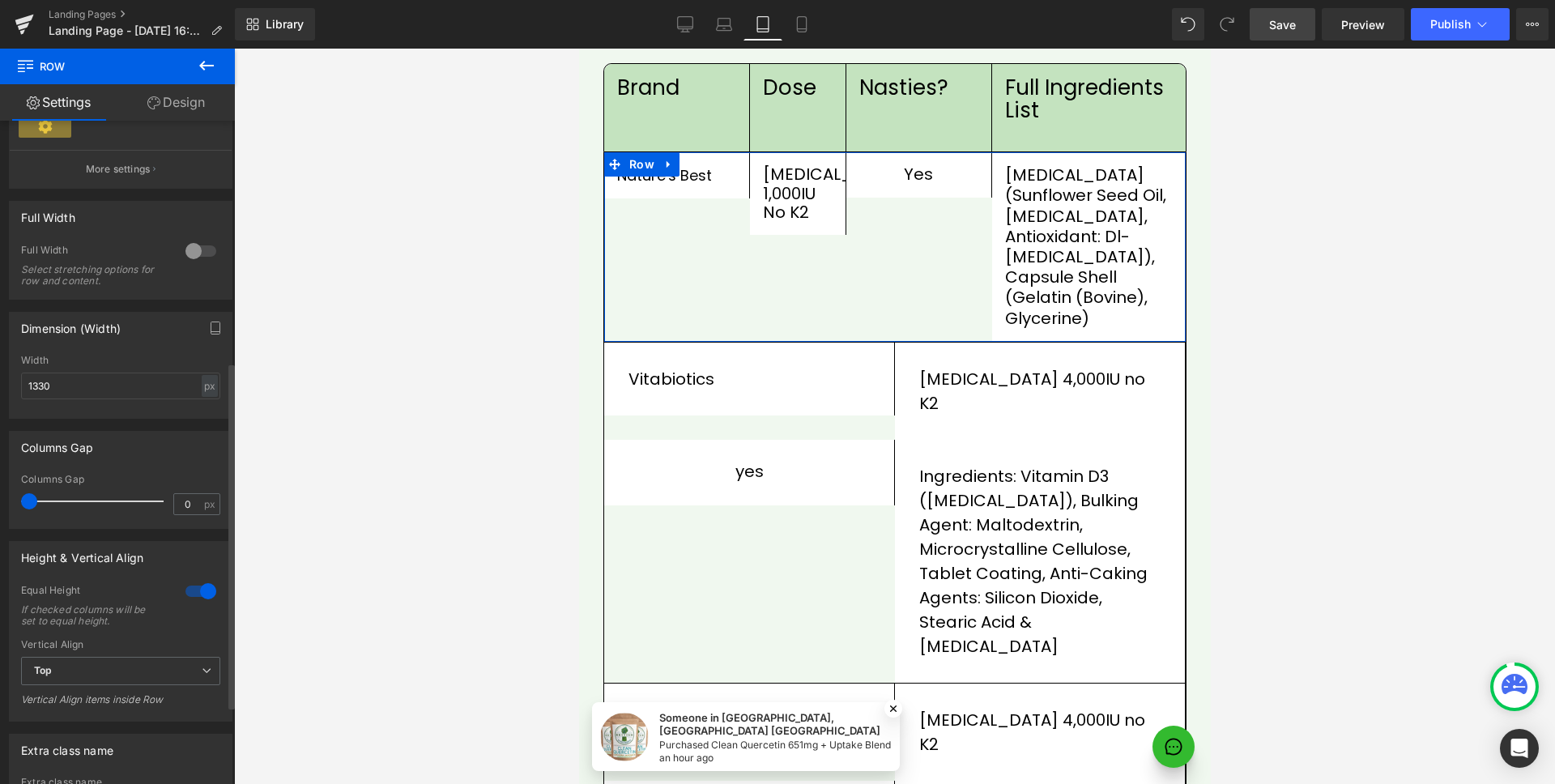
scroll to position [462, 0]
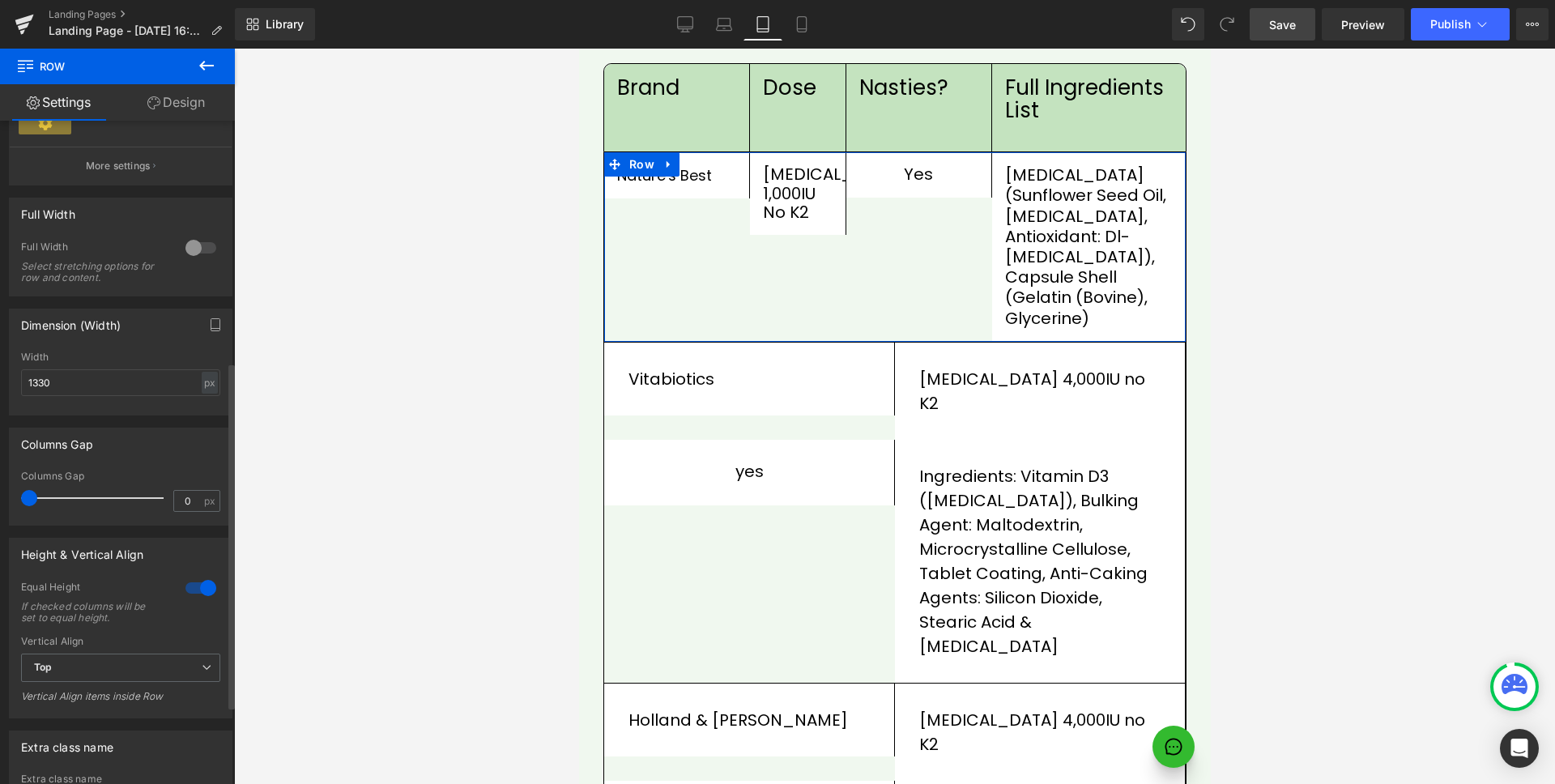
click at [189, 588] on div at bounding box center [201, 588] width 39 height 26
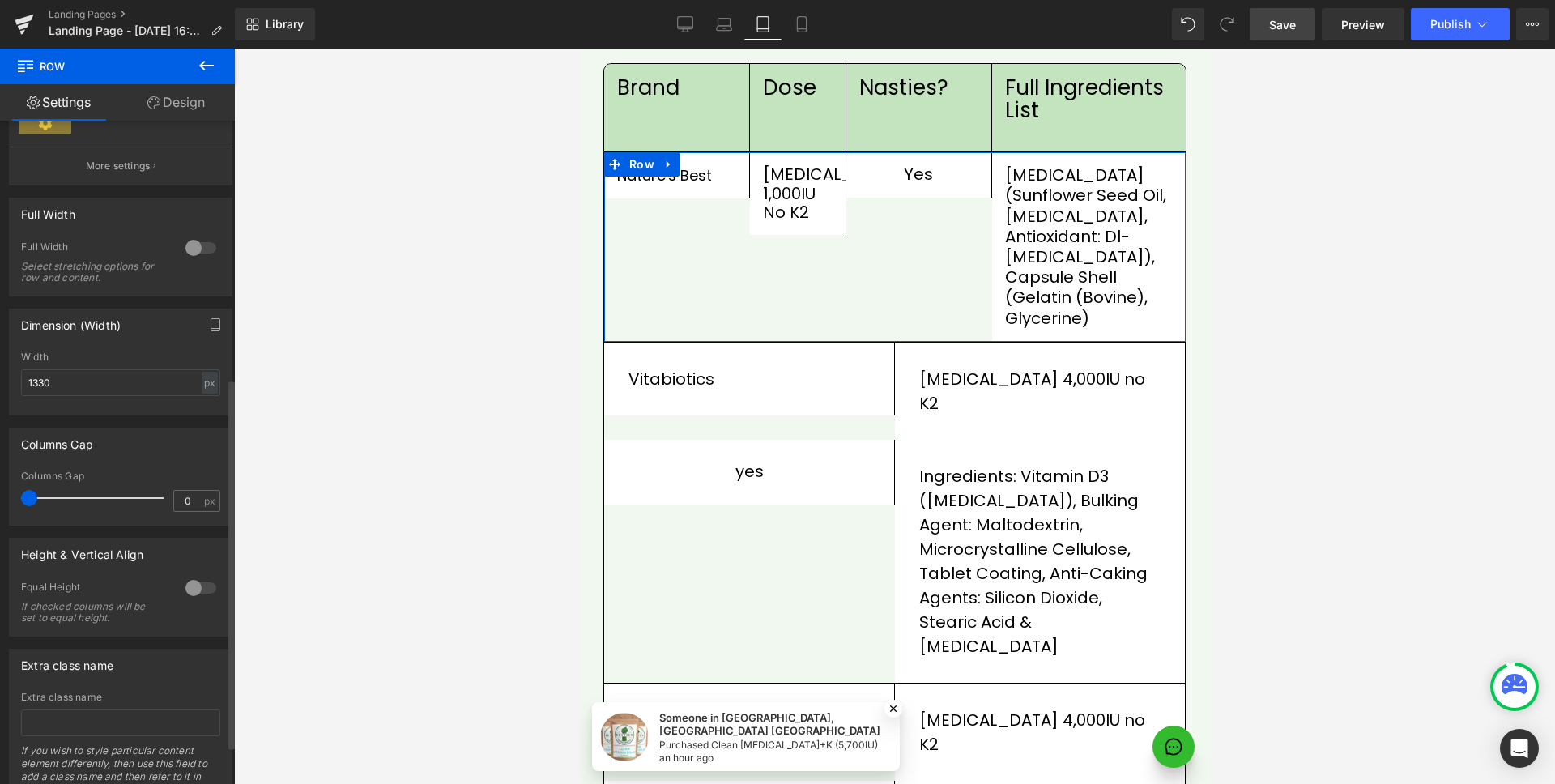
scroll to position [530, 0]
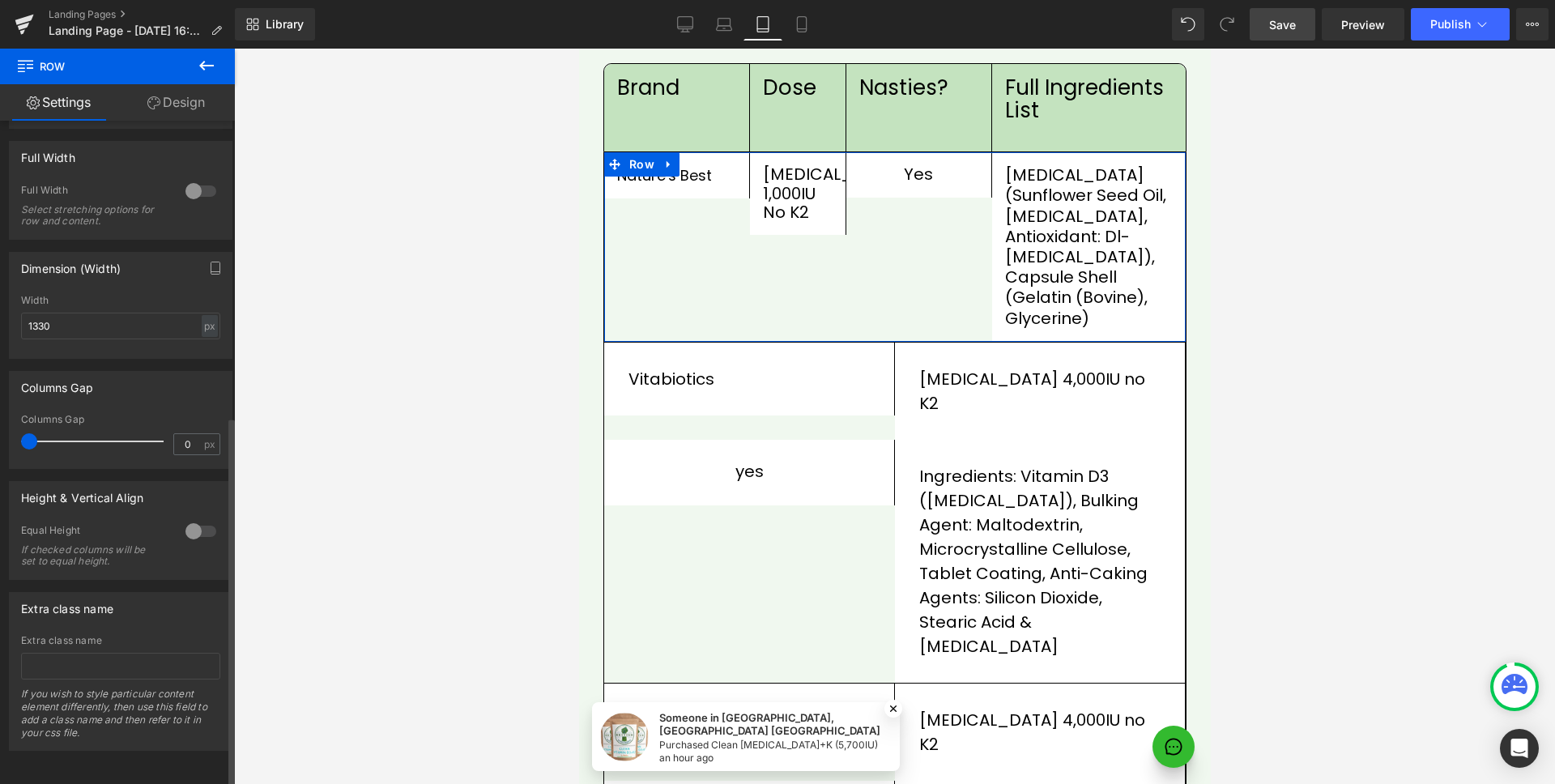
click at [189, 518] on div at bounding box center [201, 530] width 39 height 26
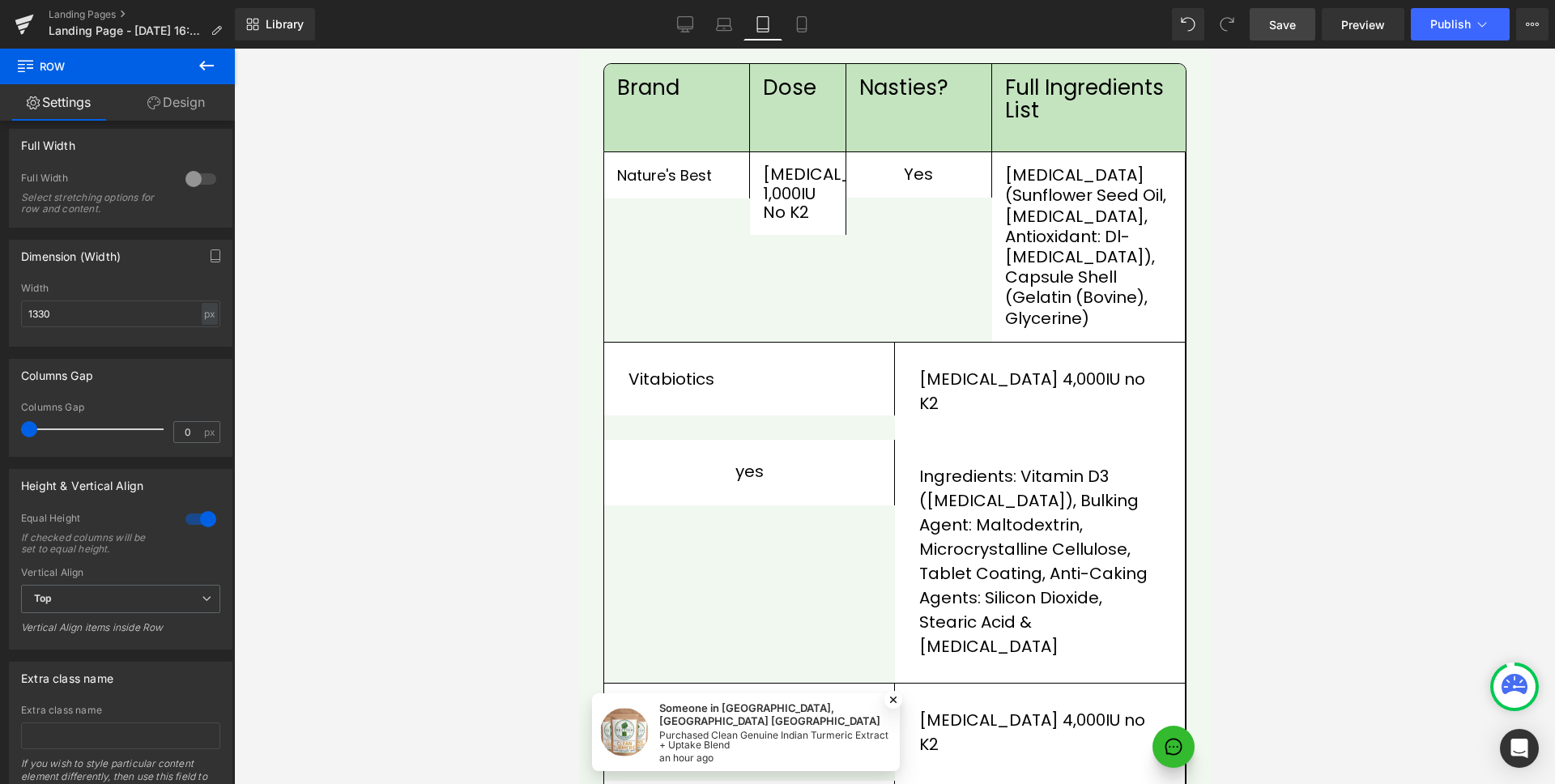
click at [1293, 36] on link "Save" at bounding box center [1283, 24] width 65 height 33
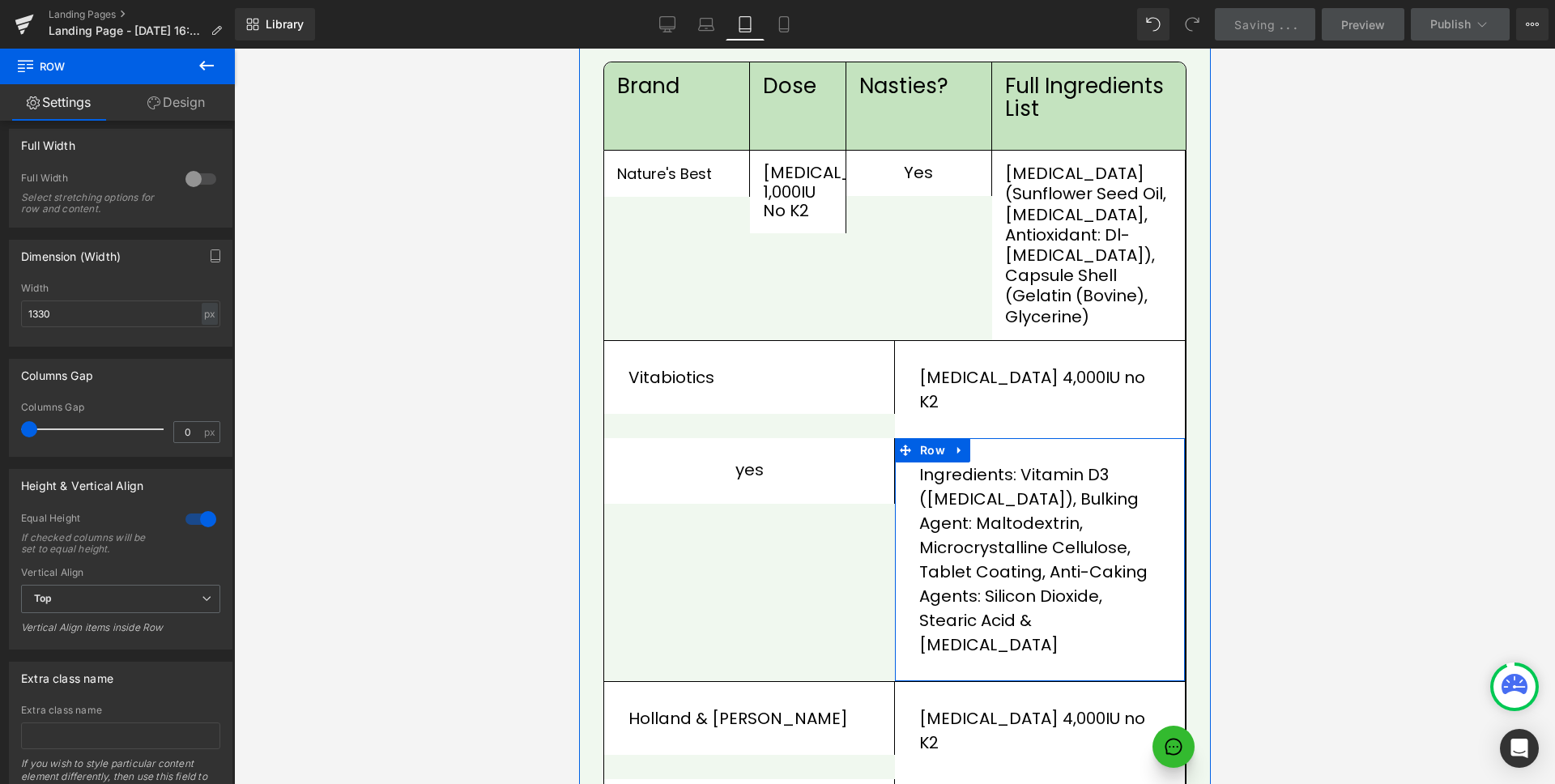
scroll to position [2311, 0]
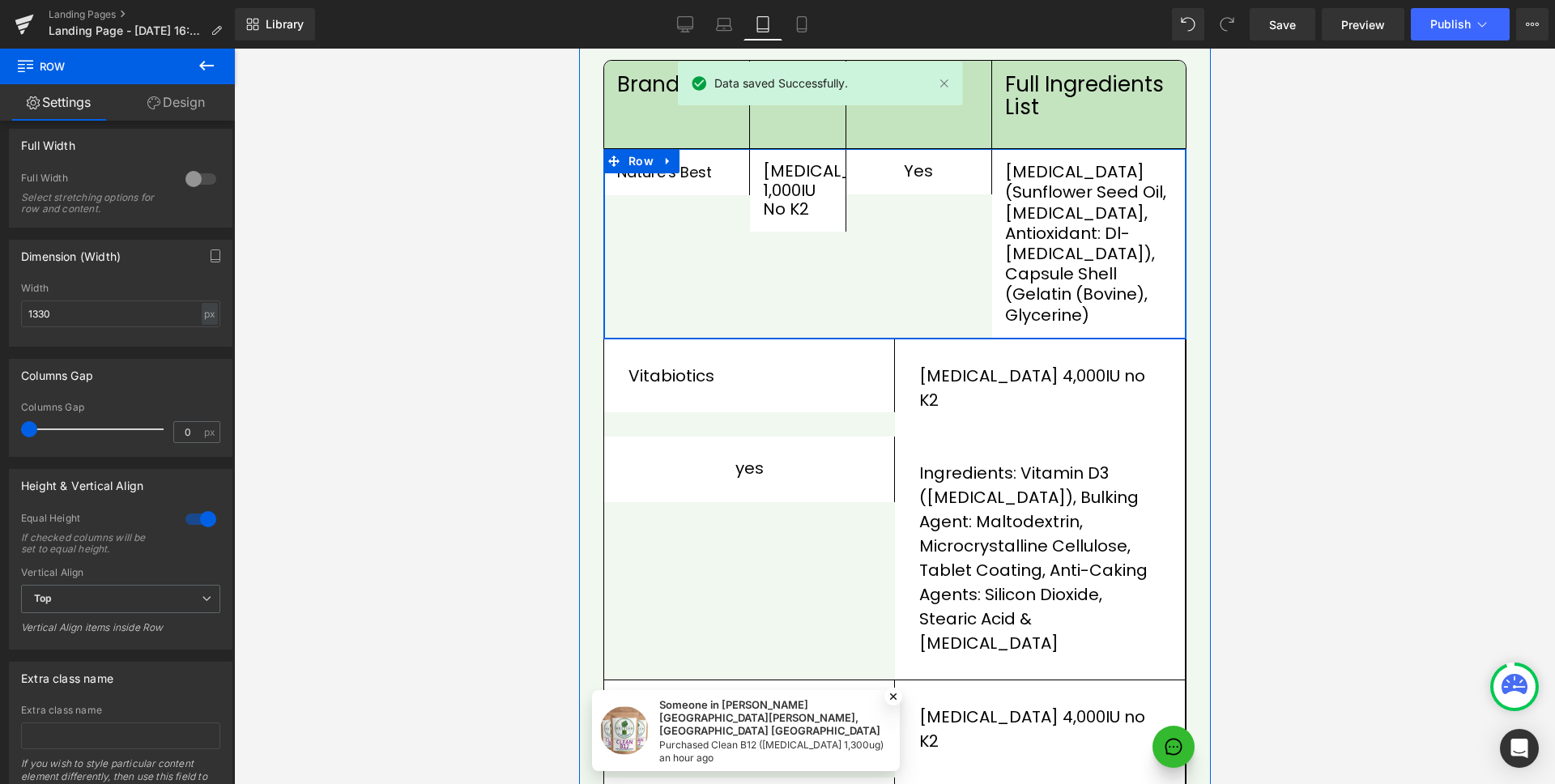
click at [773, 254] on div "[MEDICAL_DATA] 1,000IU no K2 Text Block Row" at bounding box center [797, 243] width 97 height 189
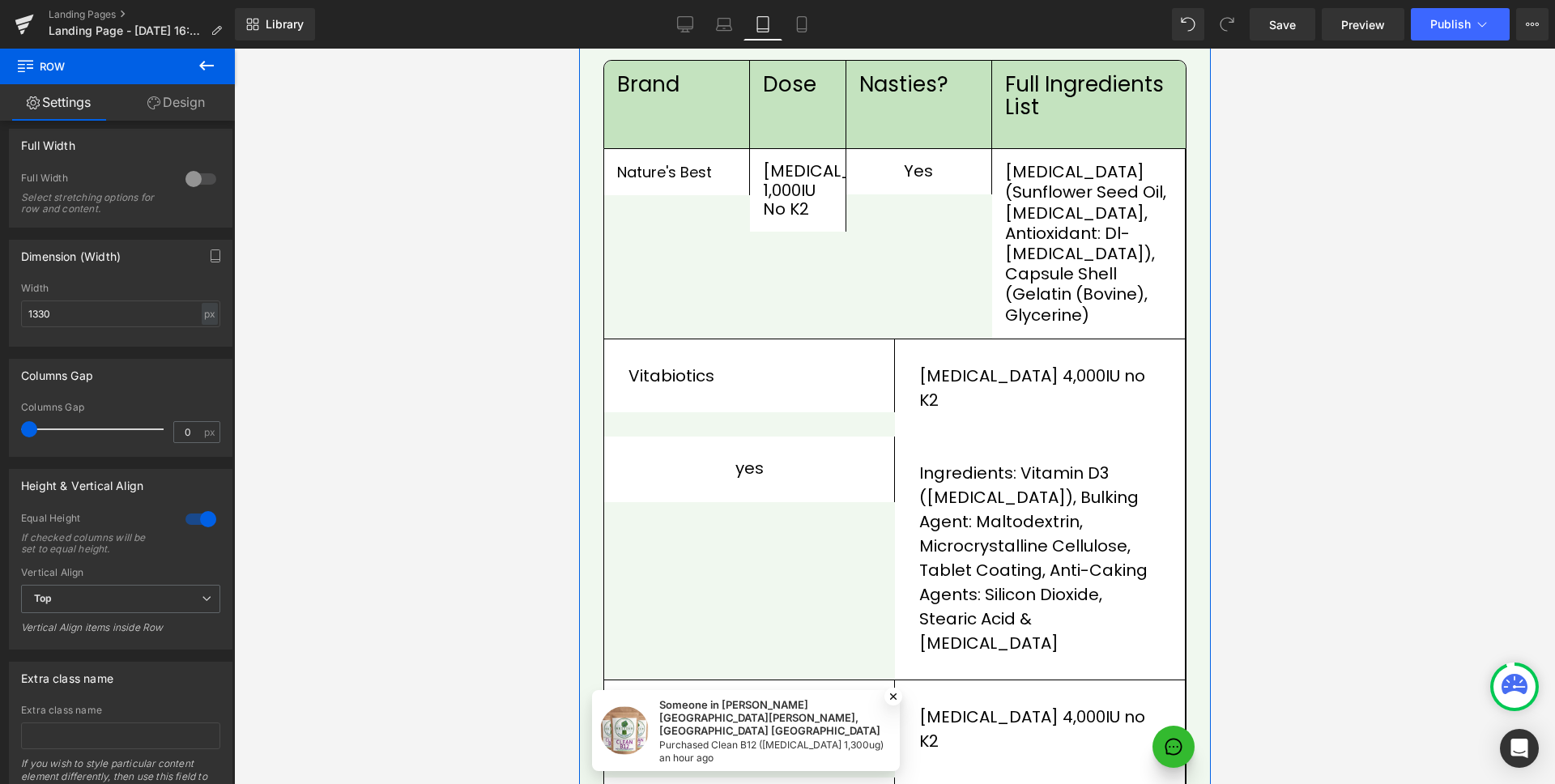
scroll to position [2159, 0]
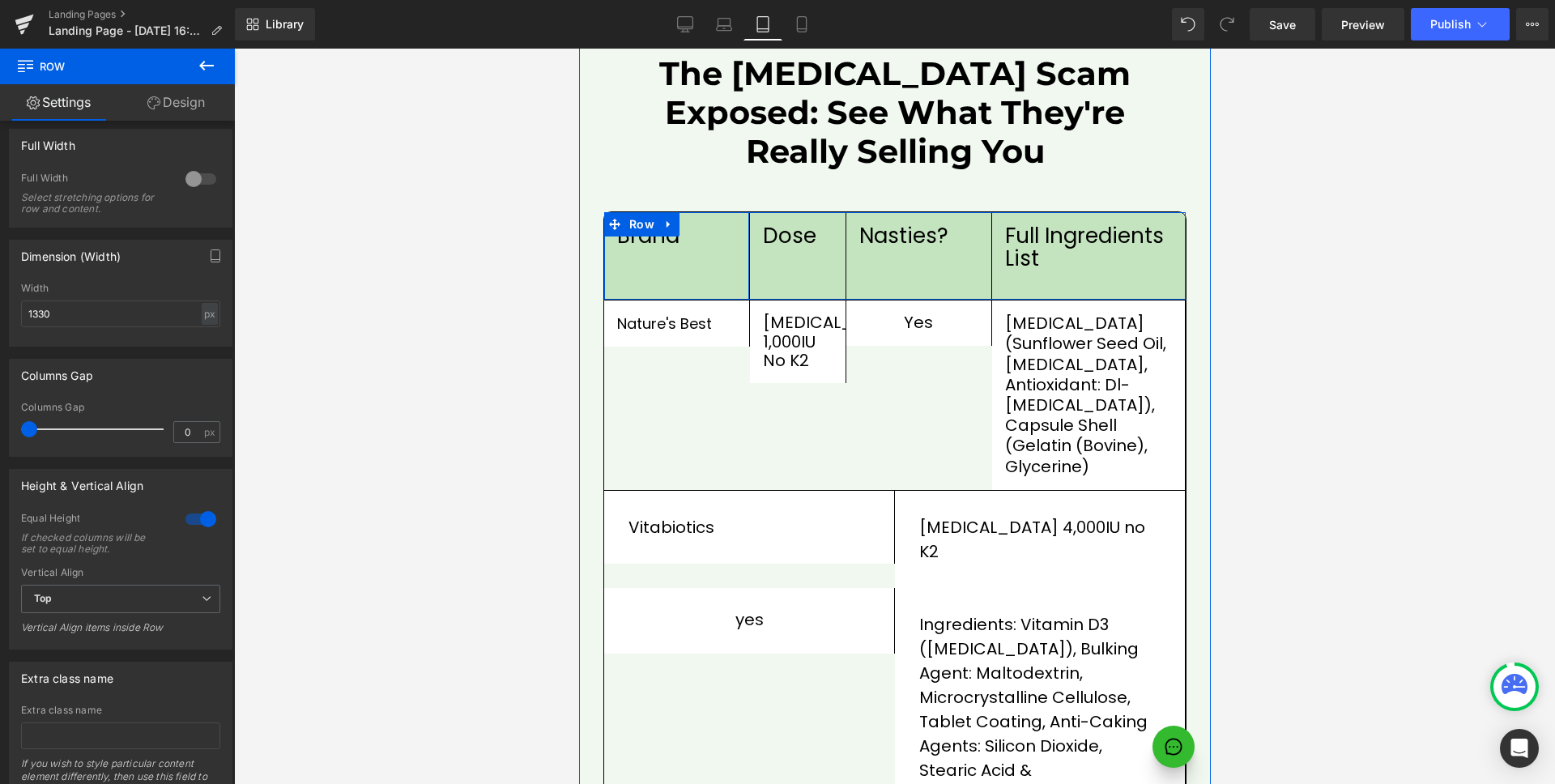
click at [687, 241] on div "brand Text Block Row" at bounding box center [677, 255] width 146 height 87
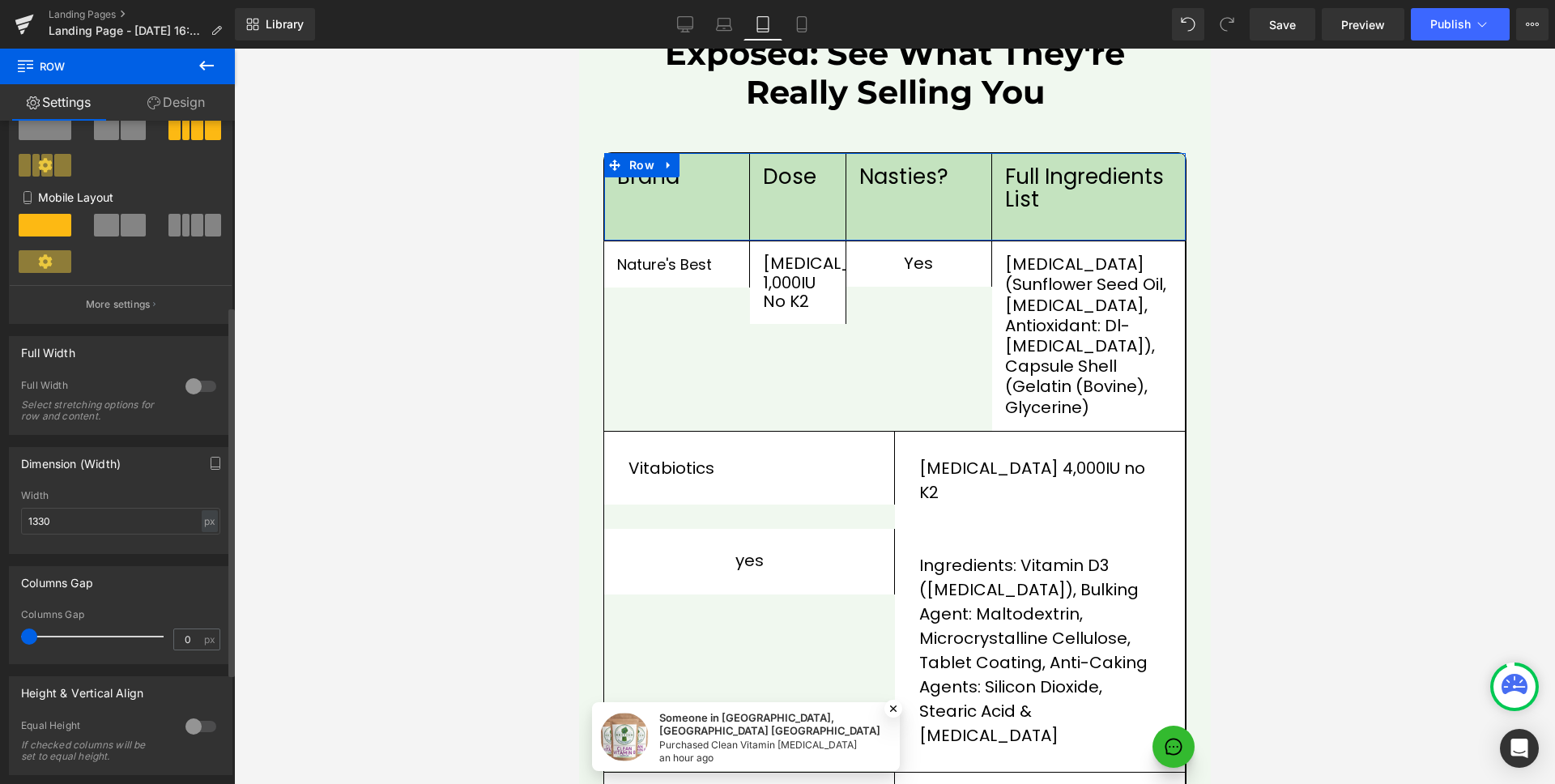
scroll to position [472, 0]
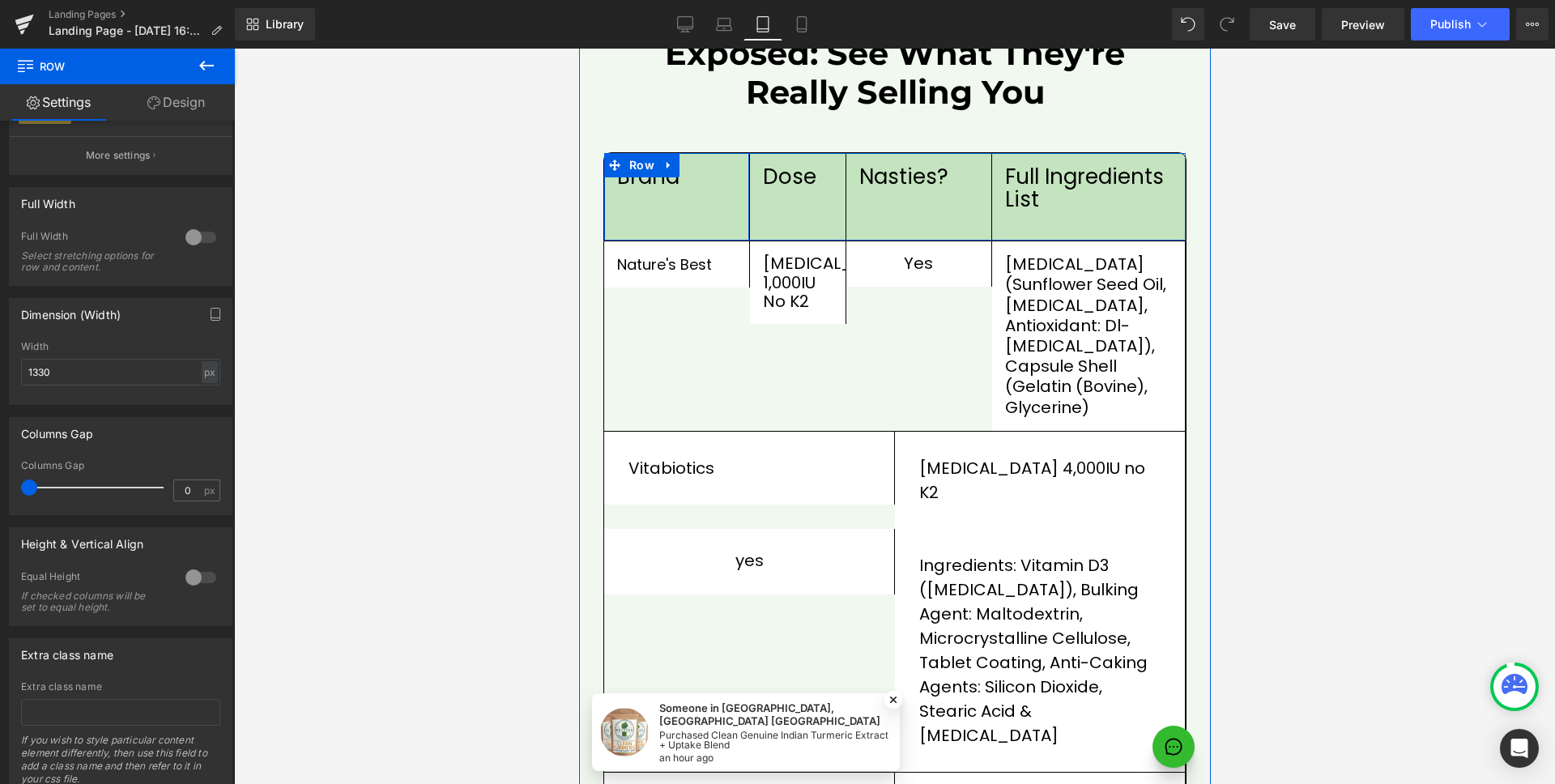
click at [672, 165] on div "brand Text Block Row" at bounding box center [677, 196] width 146 height 87
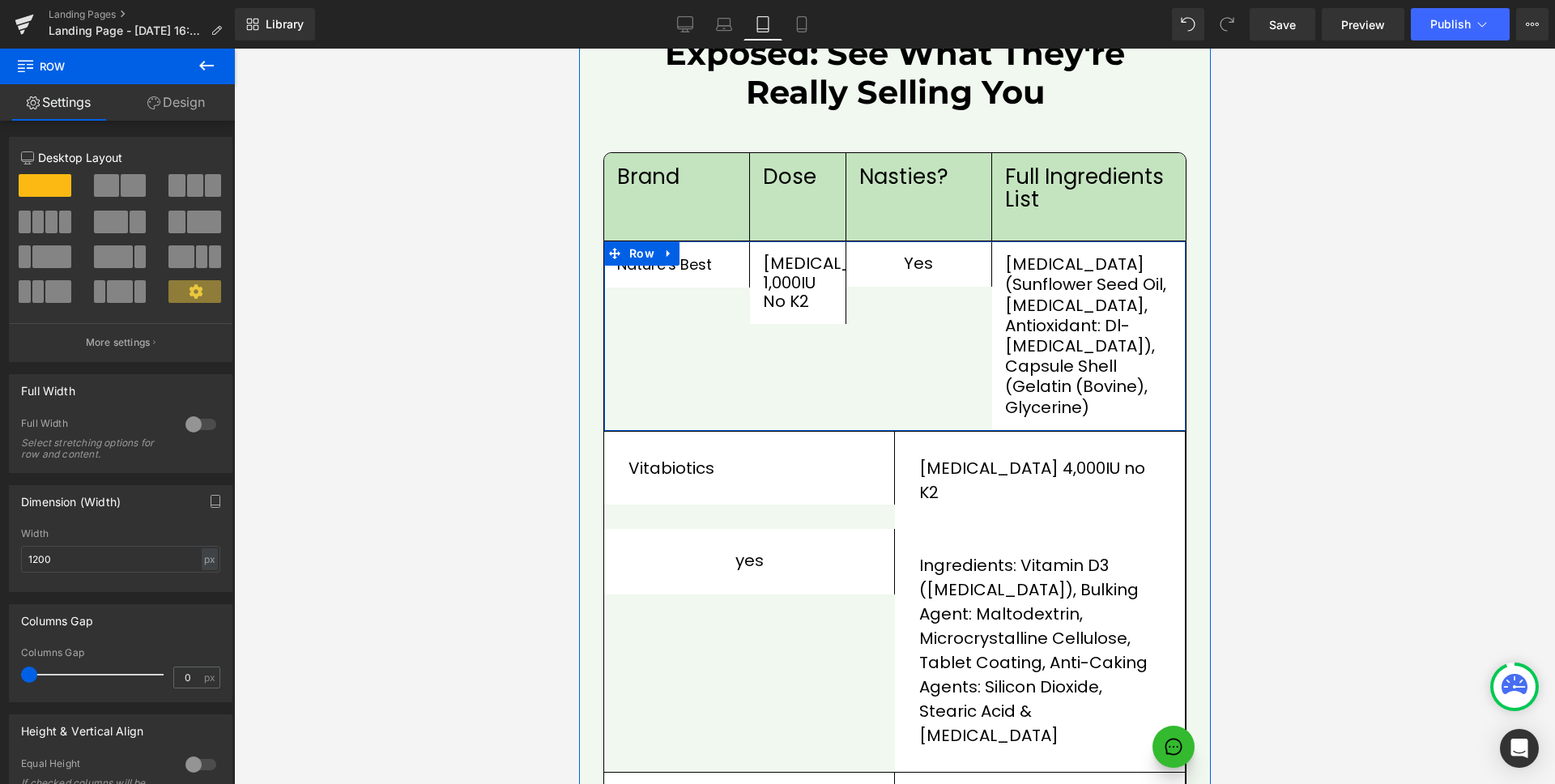
scroll to position [2222, 0]
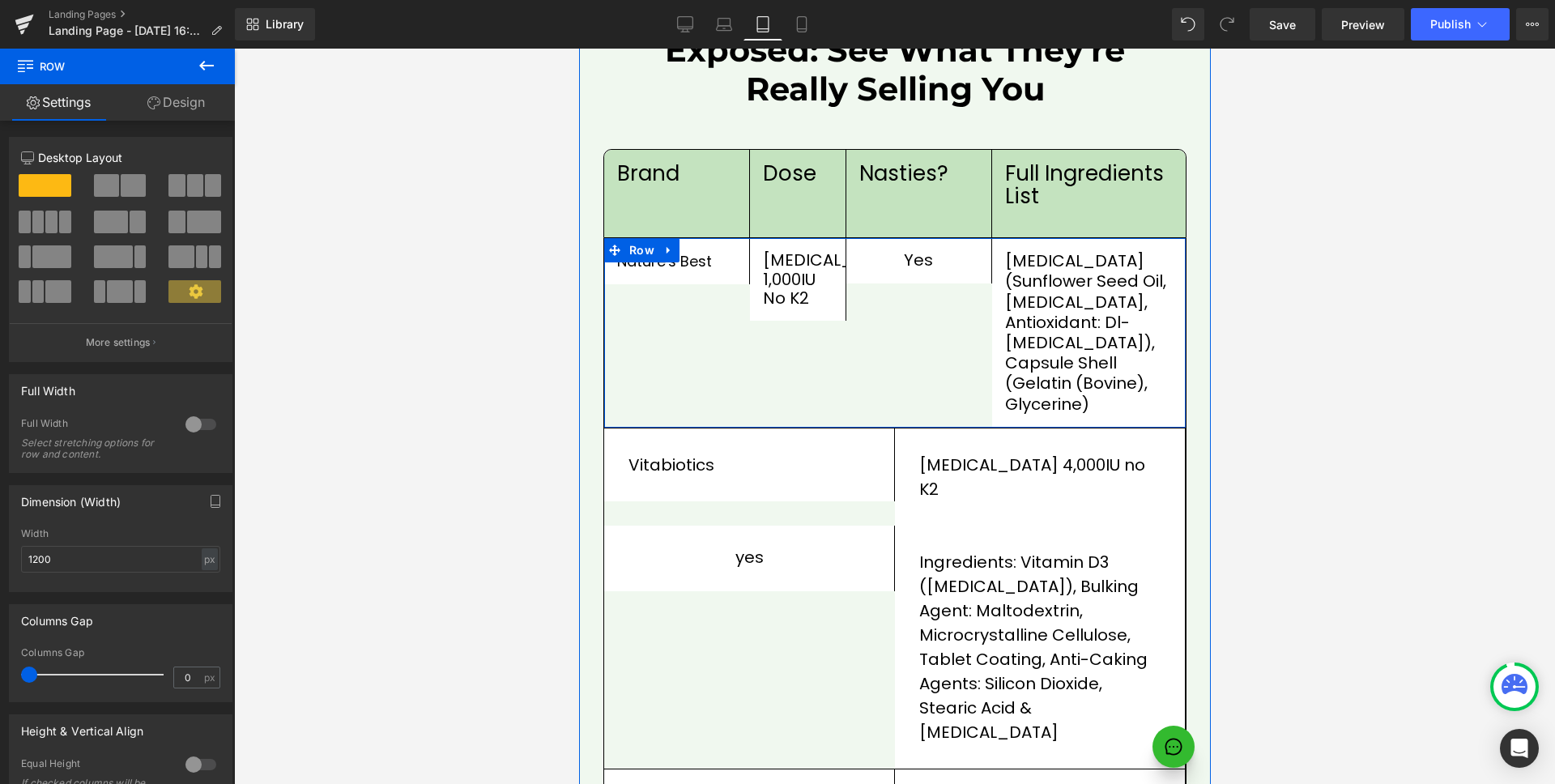
click at [689, 308] on div "Nature's Best Text Block Row" at bounding box center [677, 332] width 146 height 189
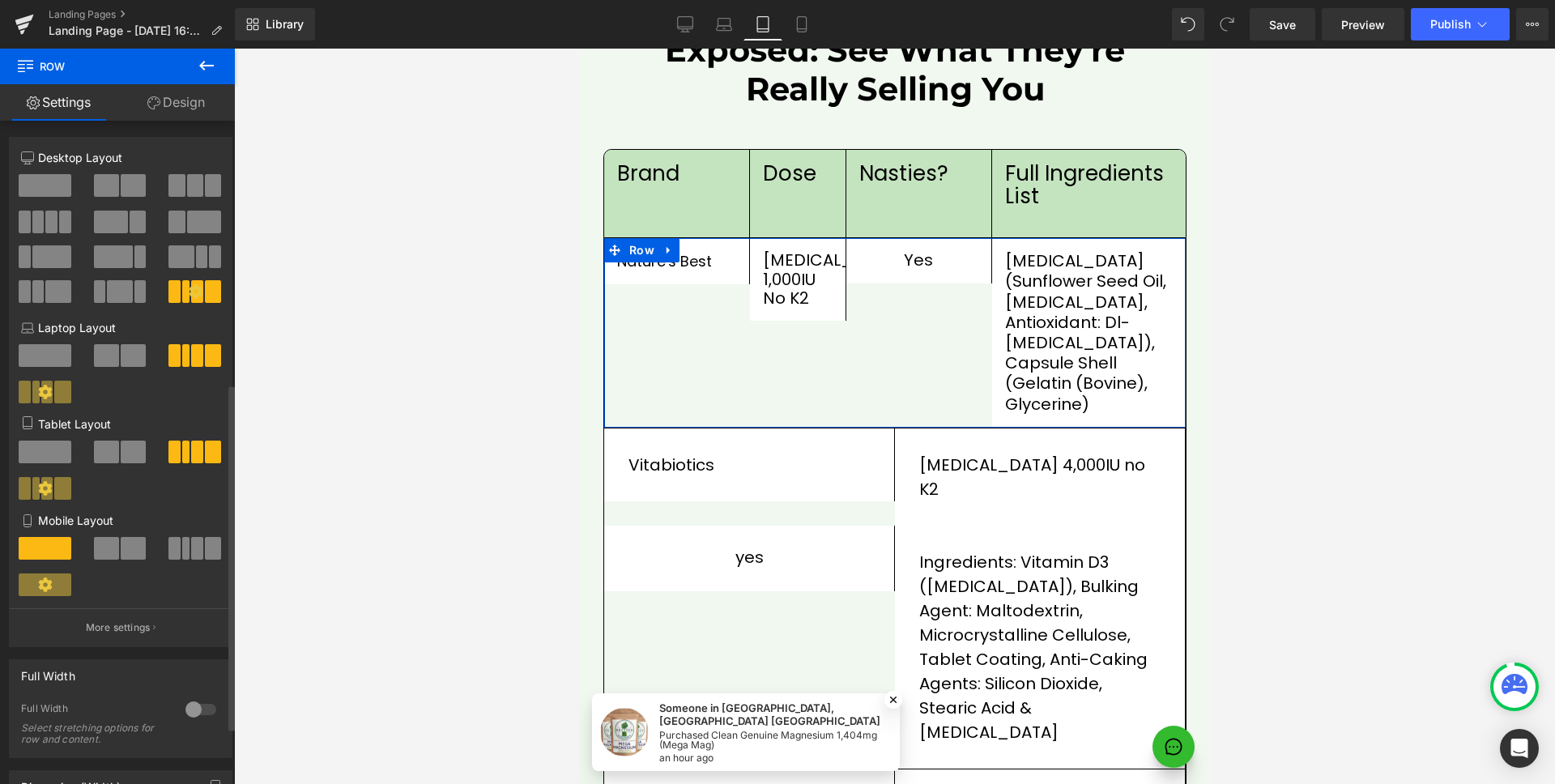
scroll to position [503, 0]
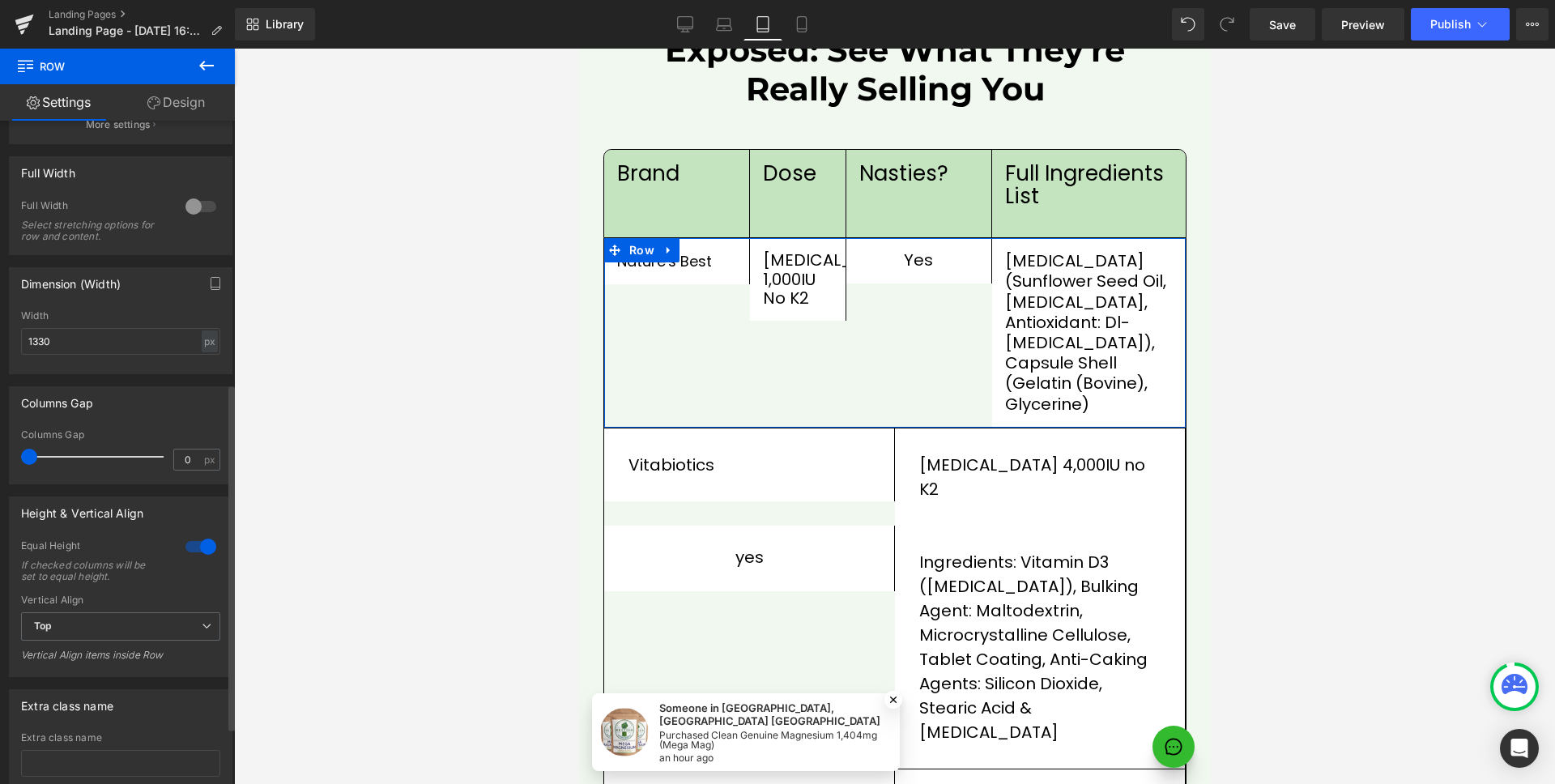
drag, startPoint x: 207, startPoint y: 531, endPoint x: 201, endPoint y: 540, distance: 10.8
click at [207, 534] on div "Height & Vertical Align 1 Equal Height If checked columns will be set to equal …" at bounding box center [121, 587] width 224 height 181
click at [197, 543] on div at bounding box center [201, 546] width 39 height 26
click at [205, 548] on div at bounding box center [201, 546] width 39 height 26
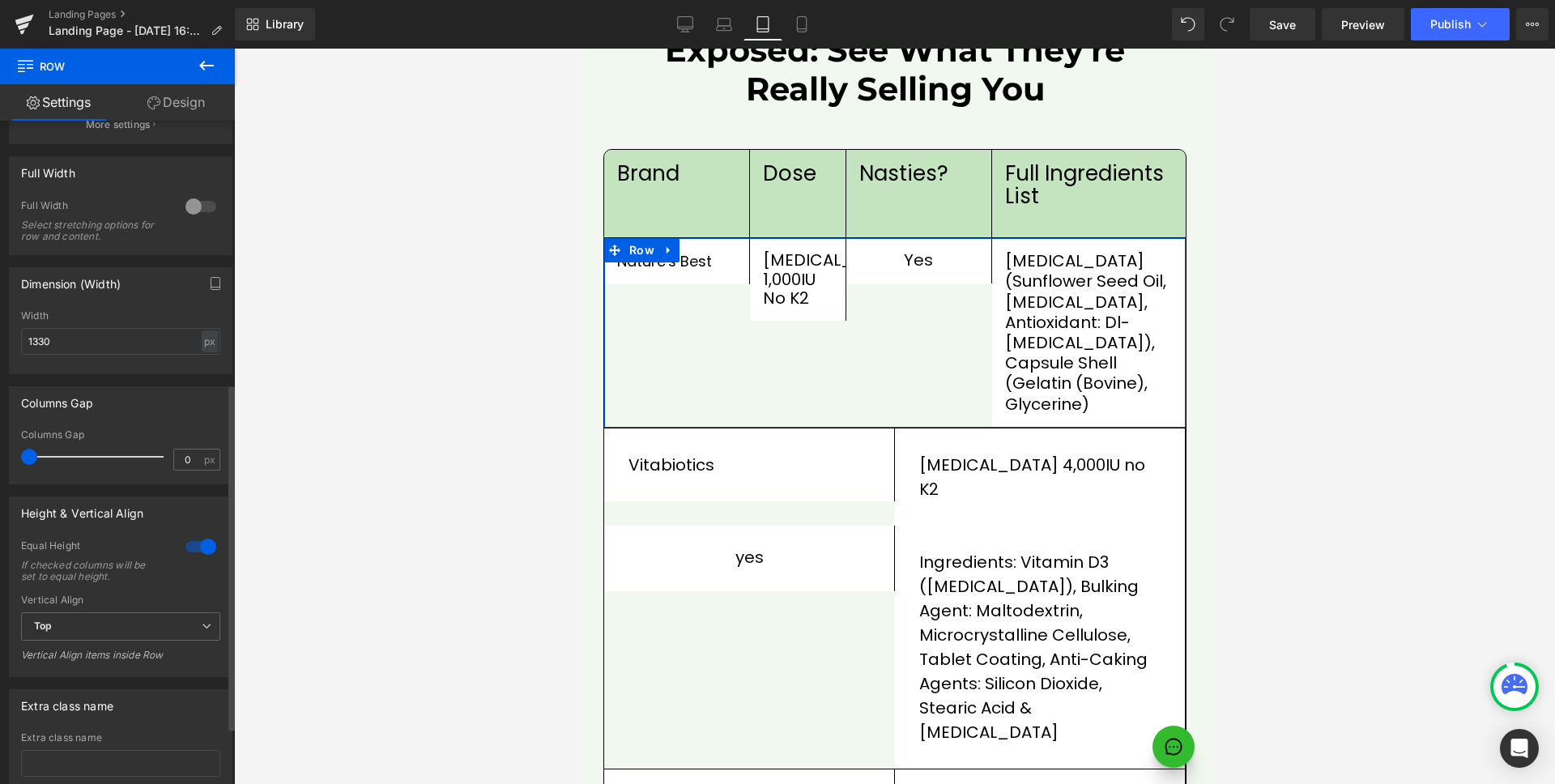
click at [205, 548] on div at bounding box center [201, 546] width 39 height 26
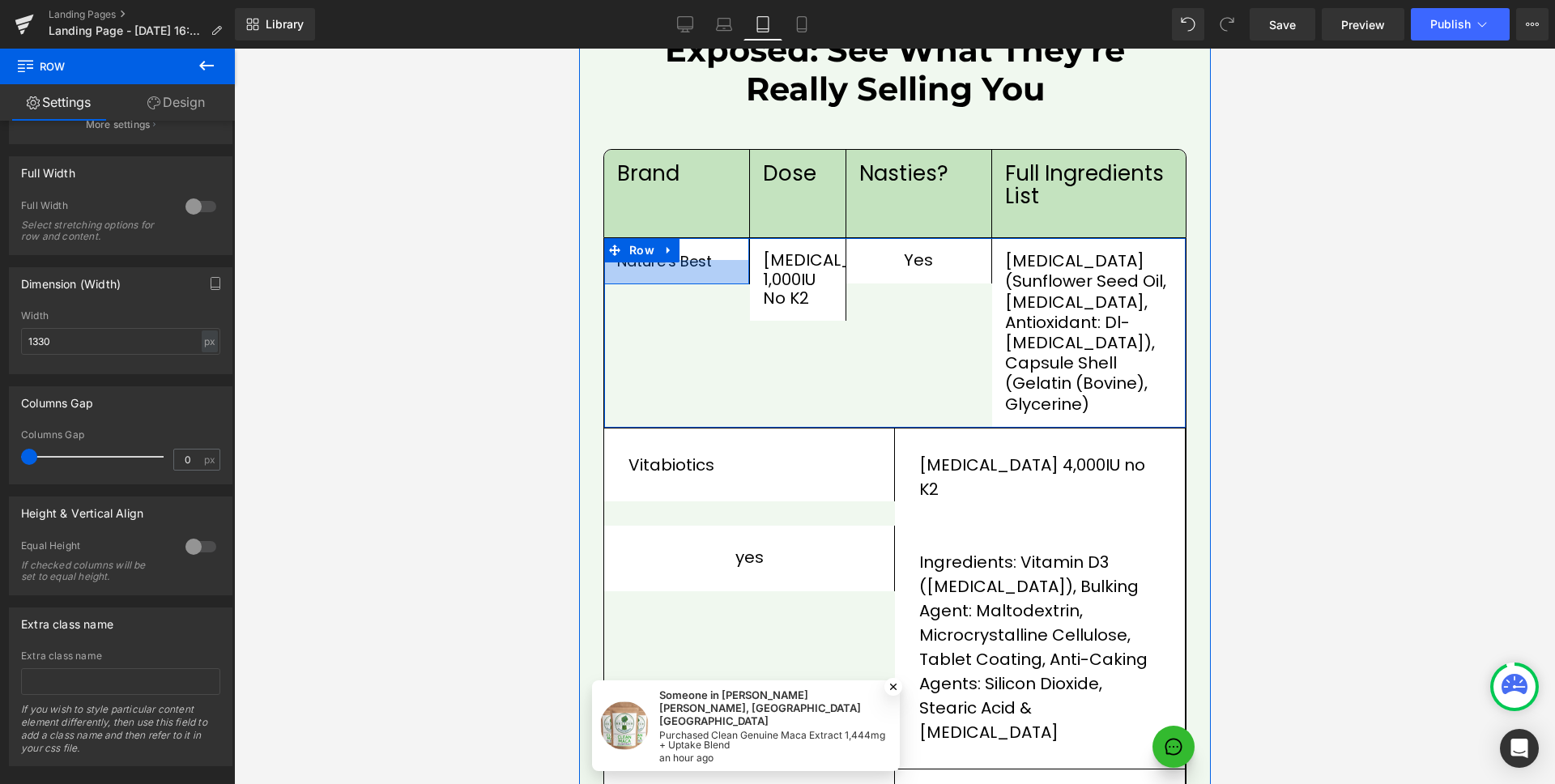
click at [727, 260] on div at bounding box center [676, 272] width 145 height 25
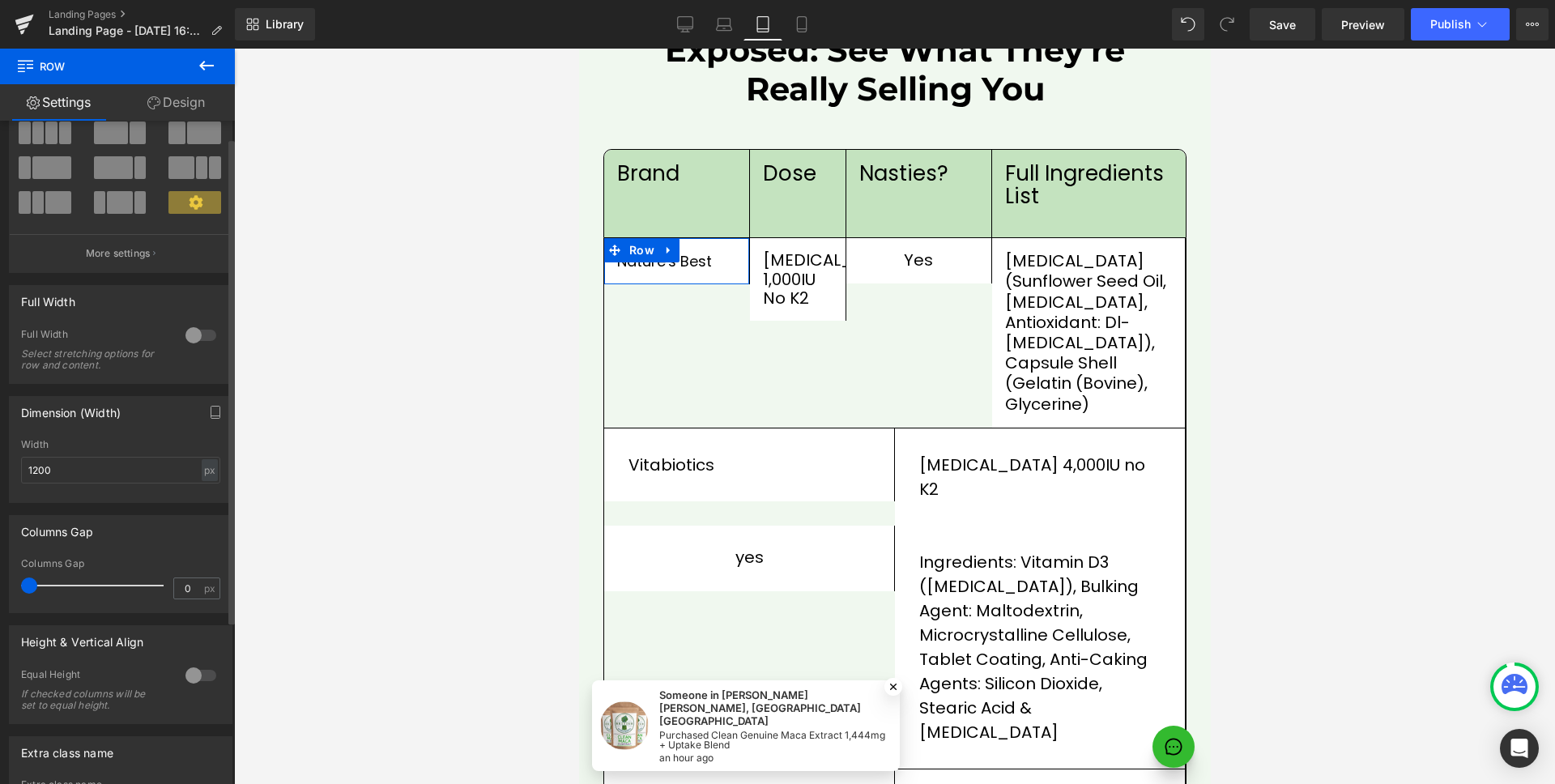
scroll to position [246, 0]
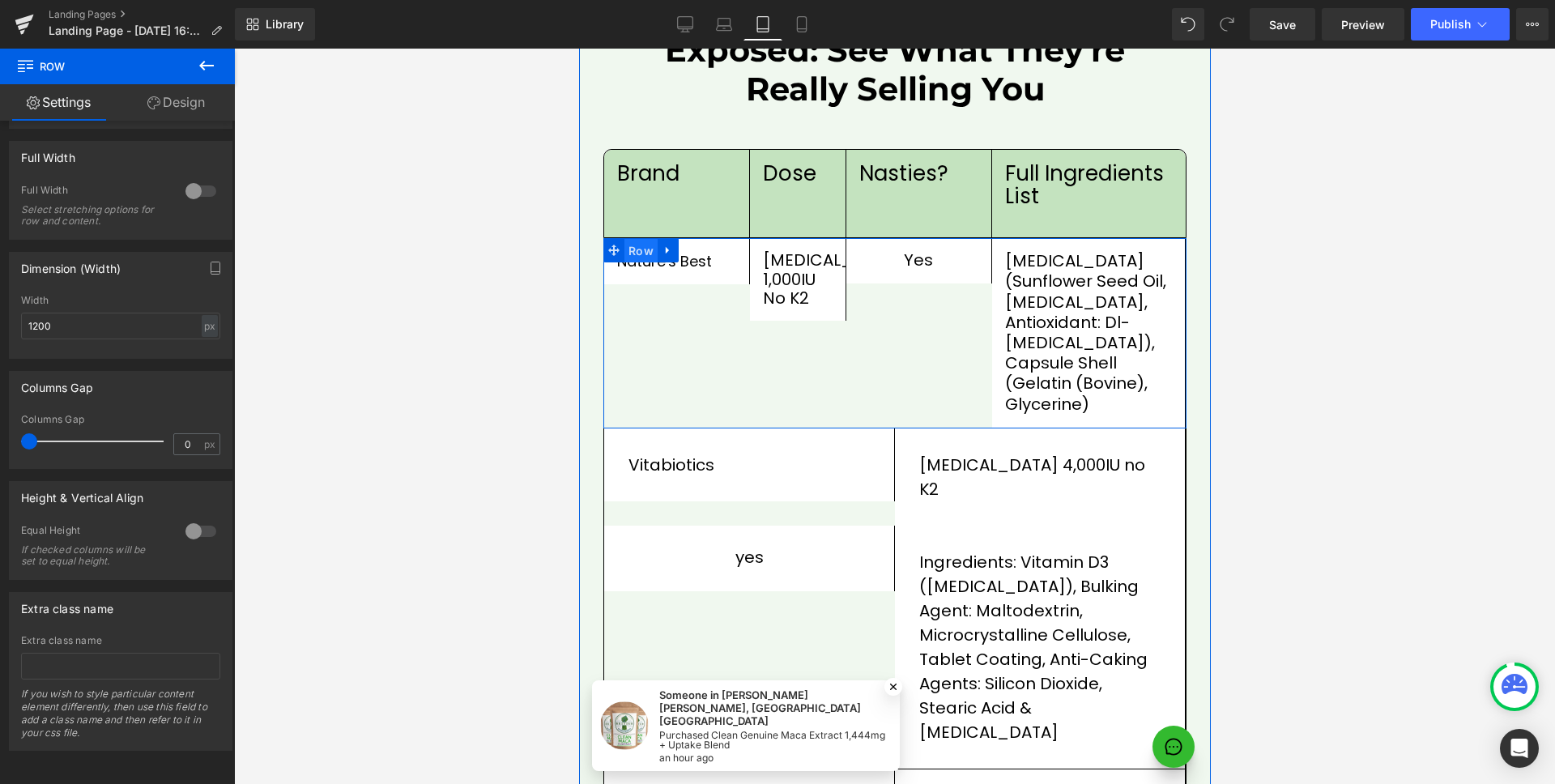
click at [641, 239] on span "Row" at bounding box center [641, 251] width 33 height 25
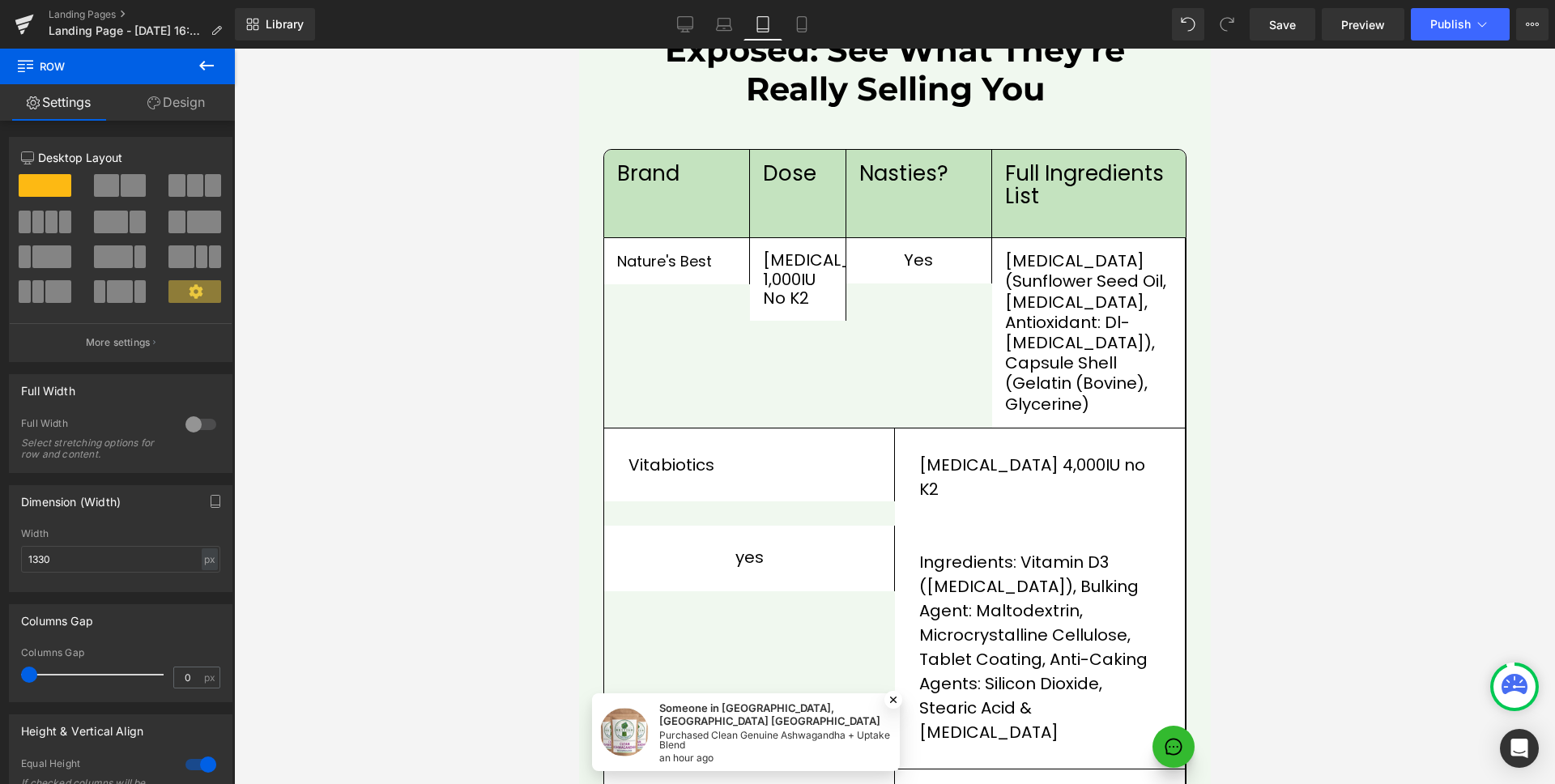
scroll to position [2061, 0]
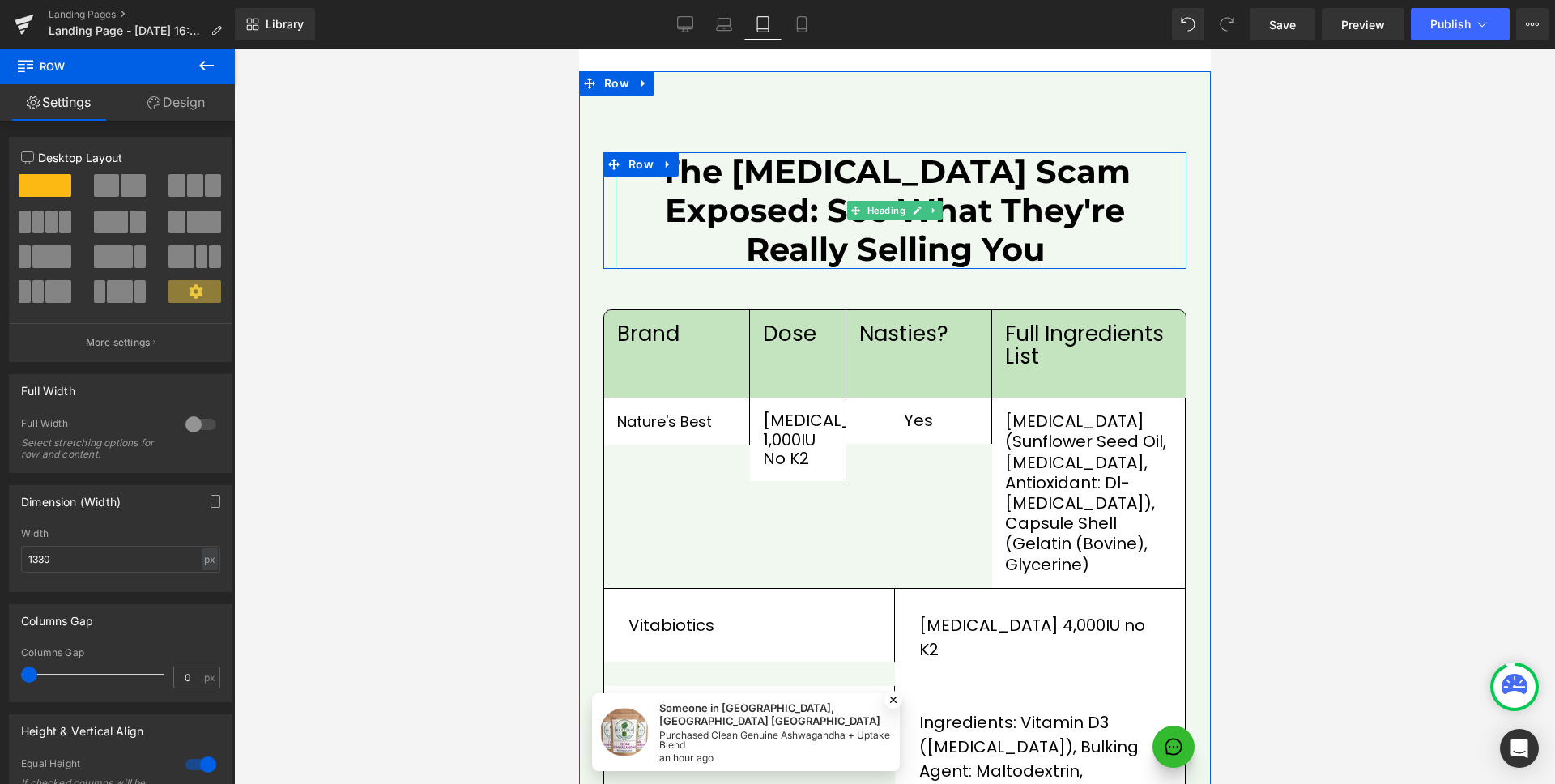
drag, startPoint x: 881, startPoint y: 172, endPoint x: 916, endPoint y: 156, distance: 38.5
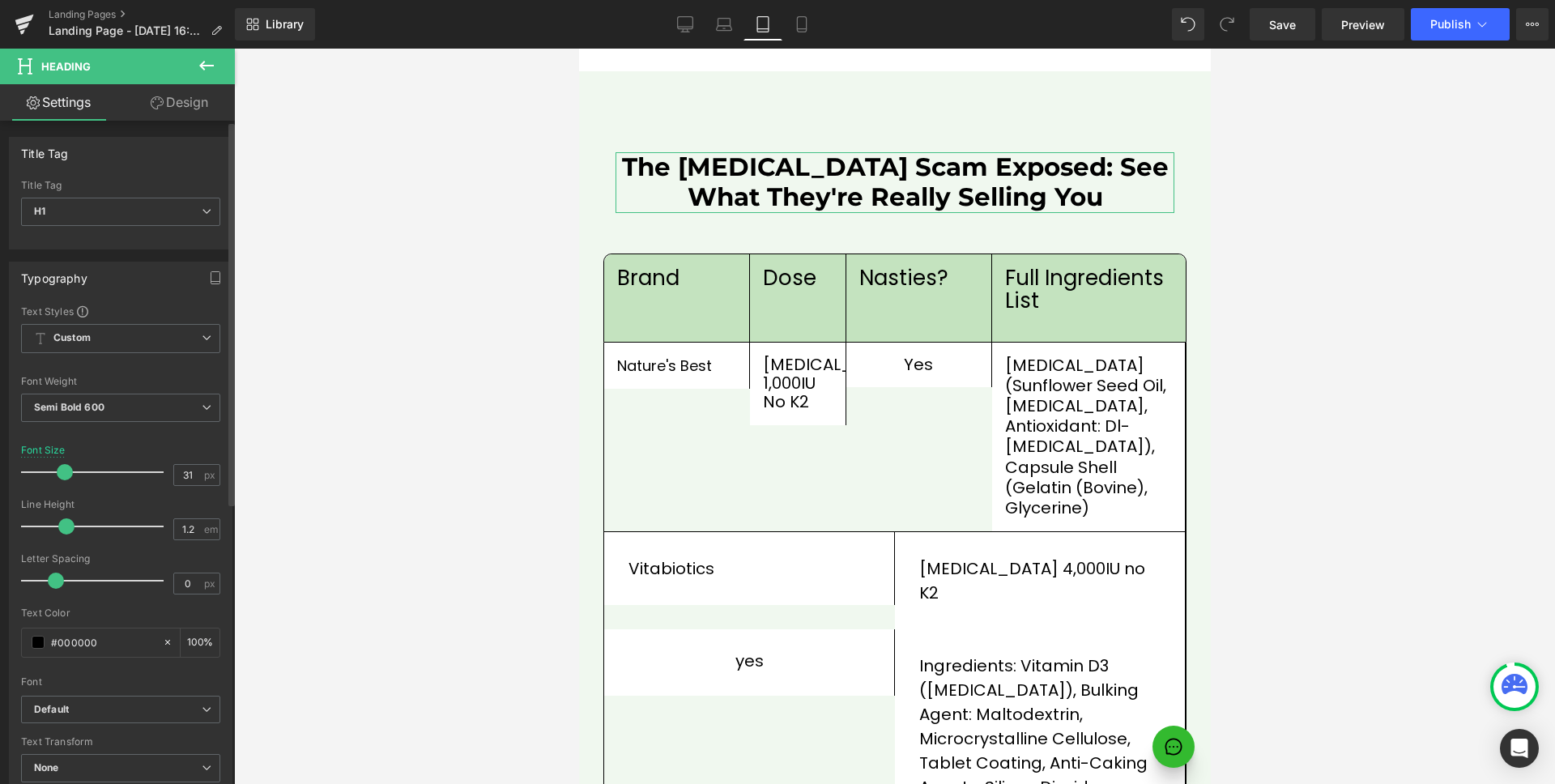
drag, startPoint x: 78, startPoint y: 468, endPoint x: 65, endPoint y: 469, distance: 13.0
click at [65, 469] on span at bounding box center [64, 472] width 16 height 16
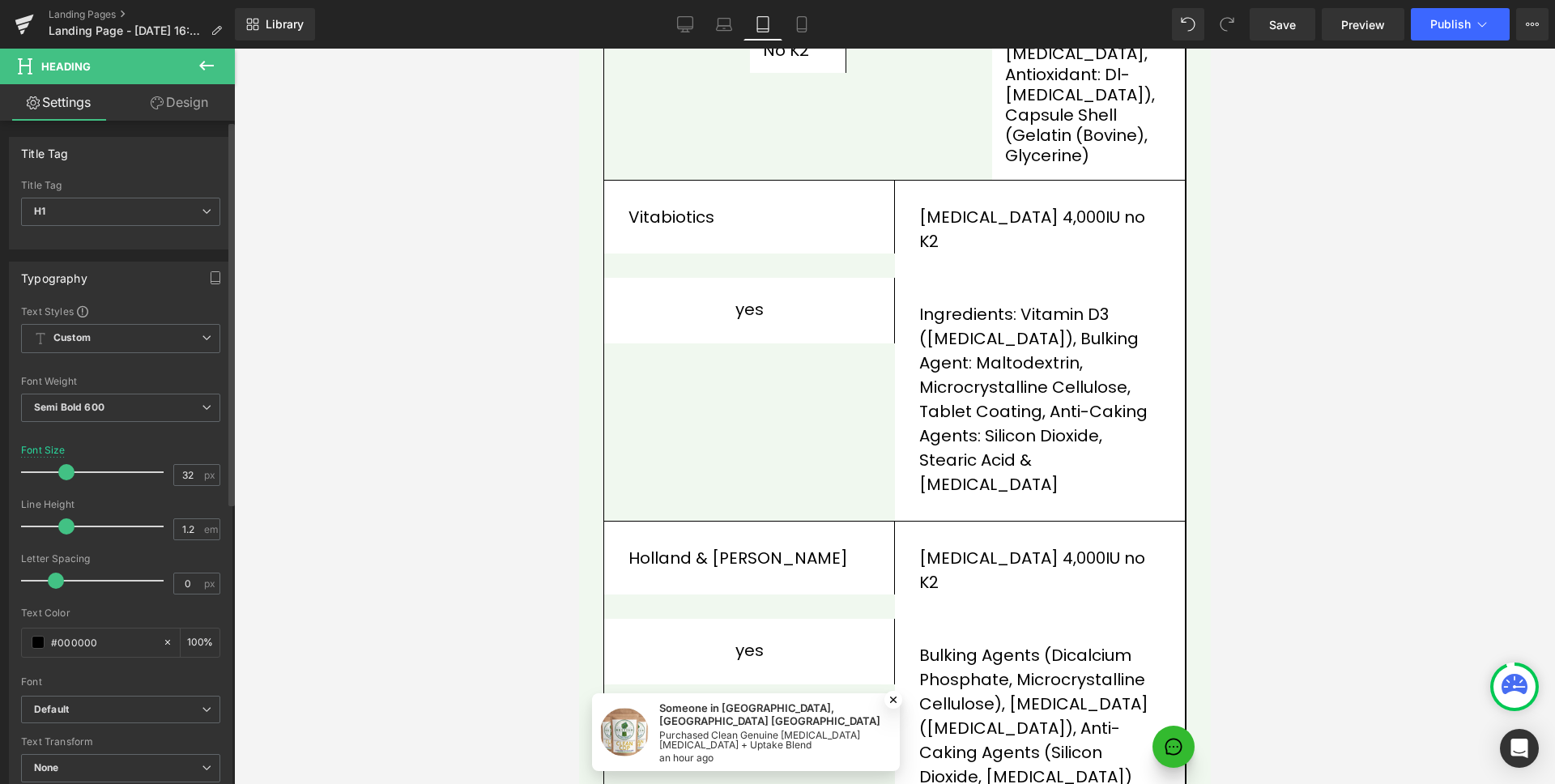
scroll to position [1890, 0]
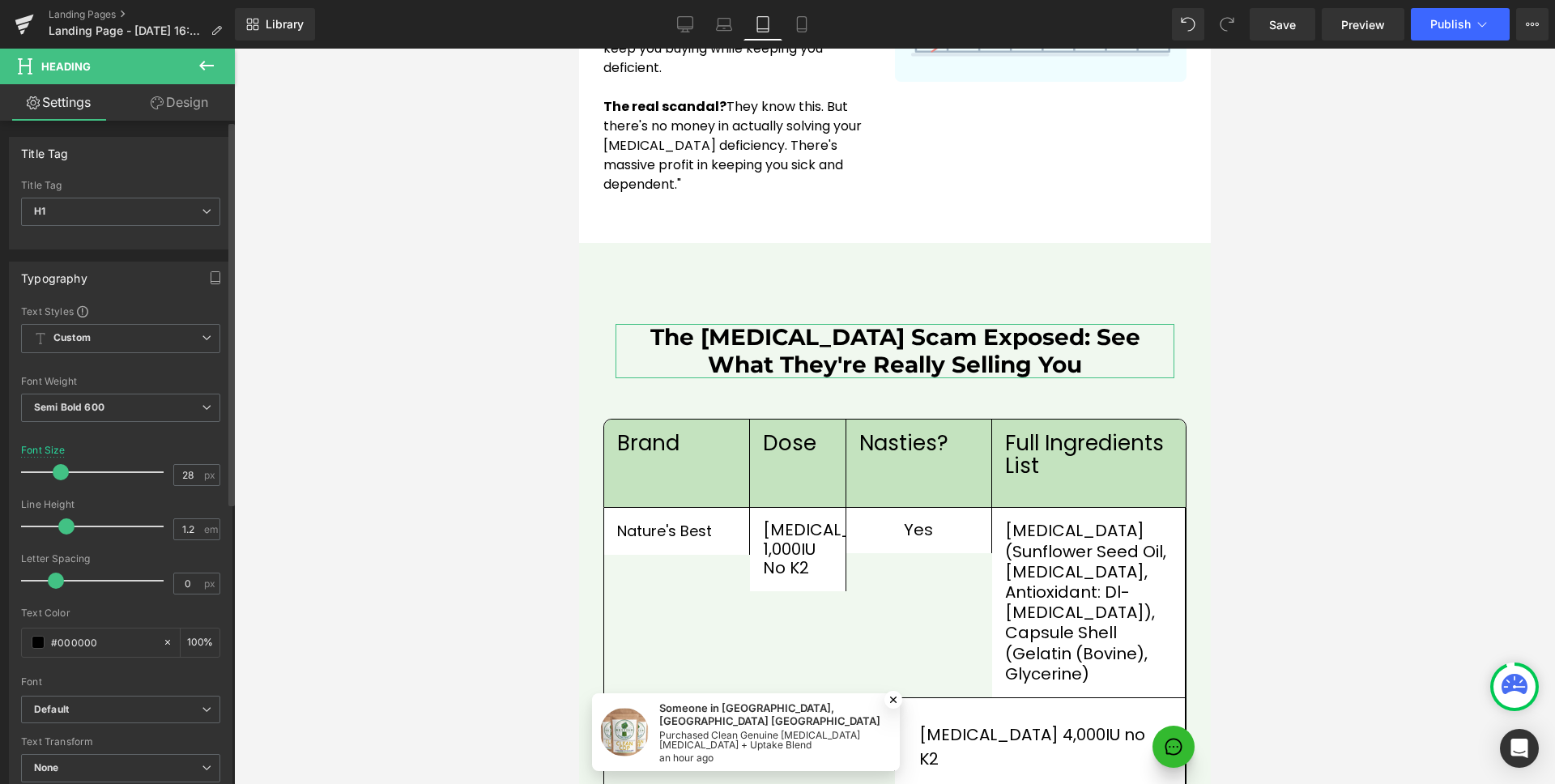
click at [56, 475] on span at bounding box center [61, 472] width 16 height 16
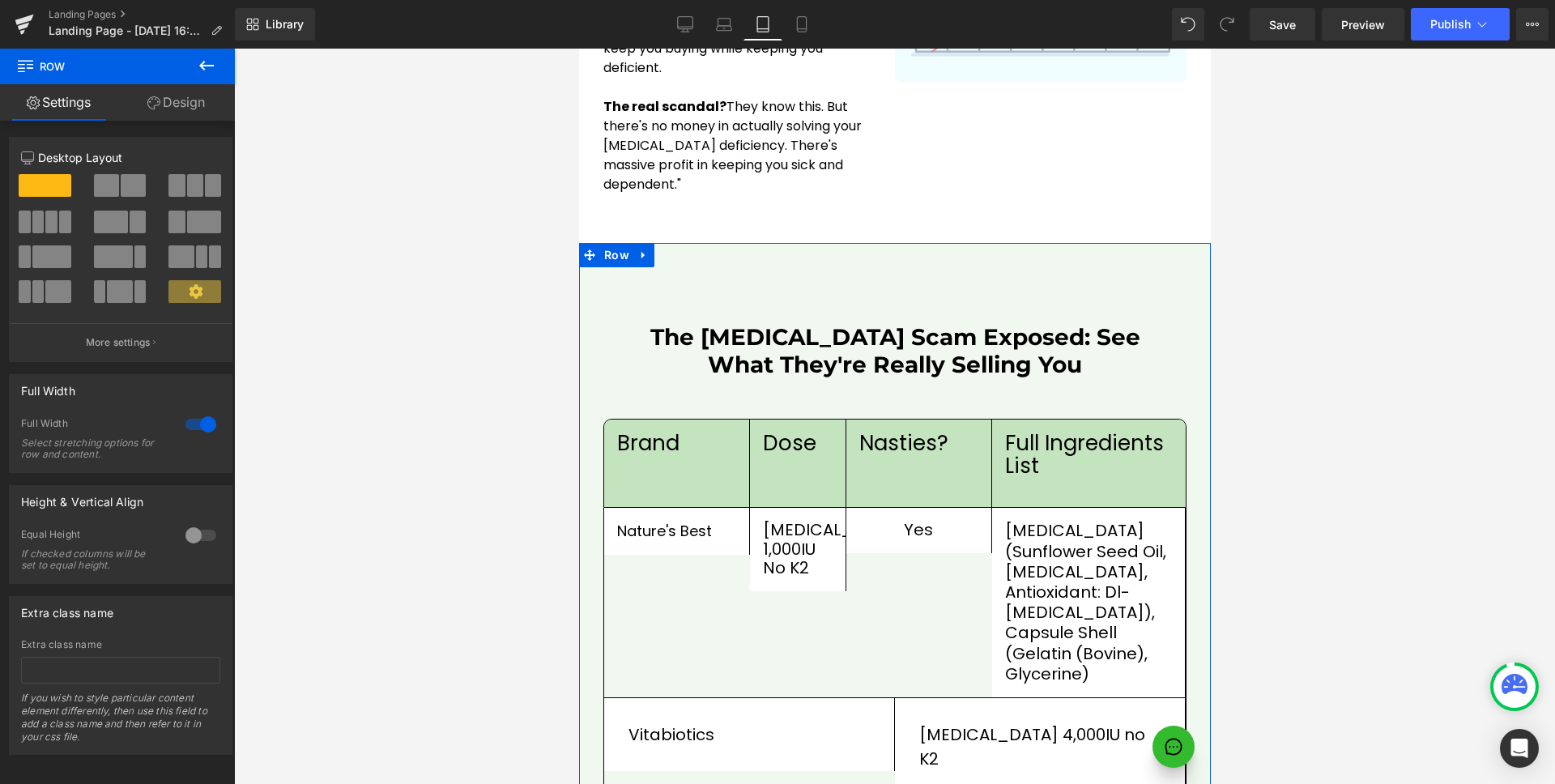
click at [203, 110] on link "Design" at bounding box center [175, 102] width 117 height 36
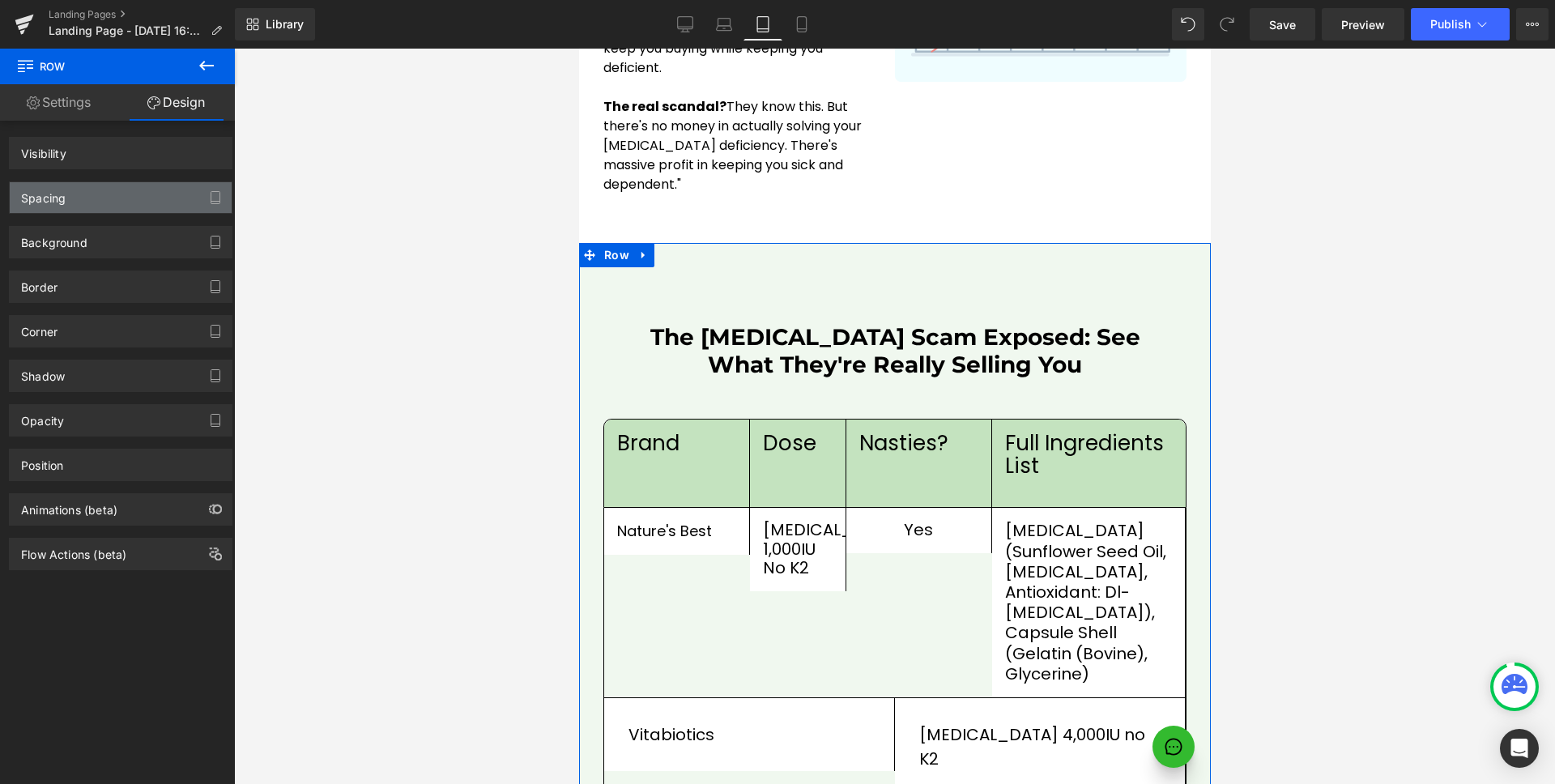
click at [85, 204] on div "Spacing" at bounding box center [121, 197] width 222 height 31
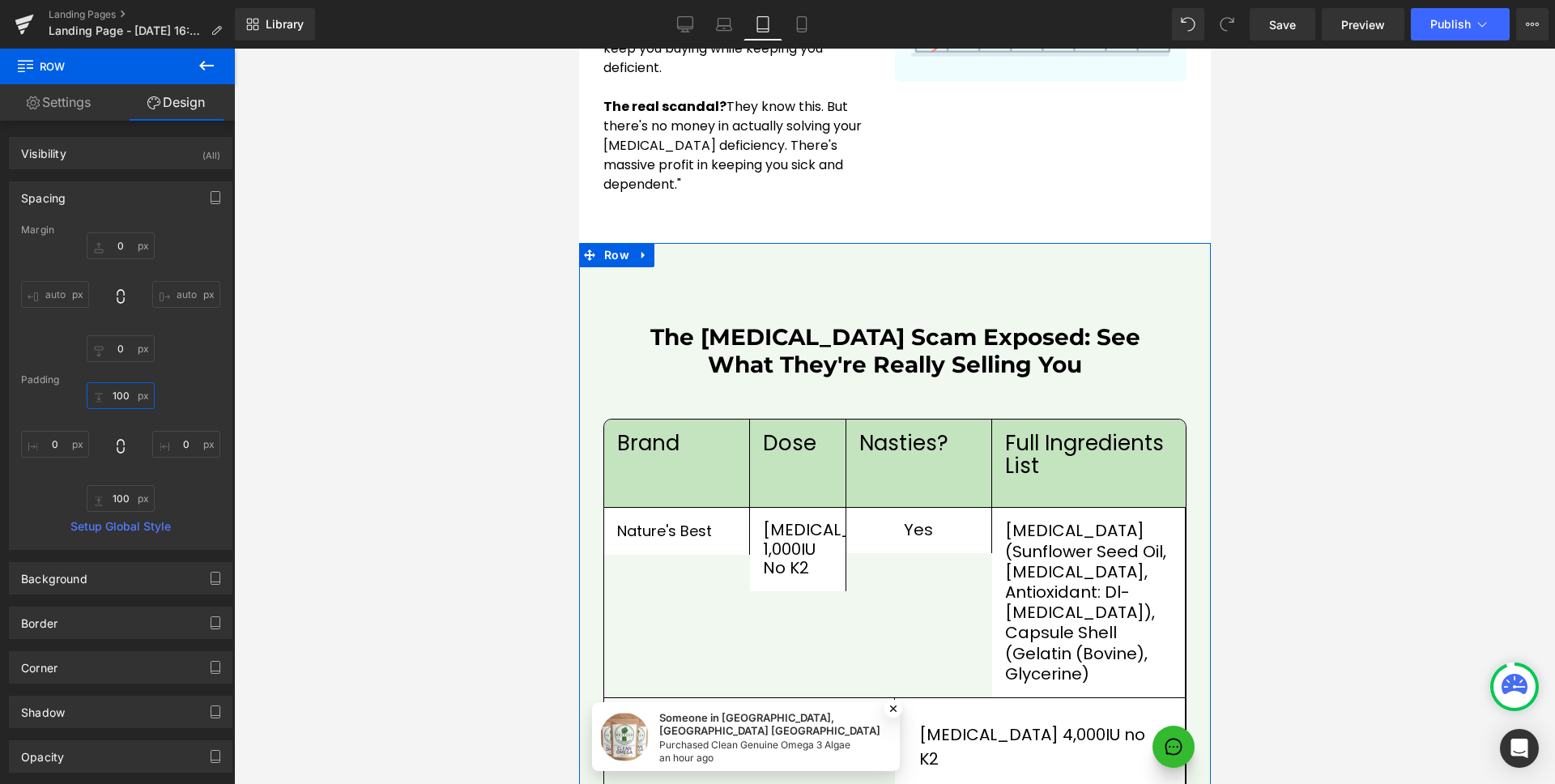
click at [115, 393] on input "100" at bounding box center [120, 396] width 68 height 26
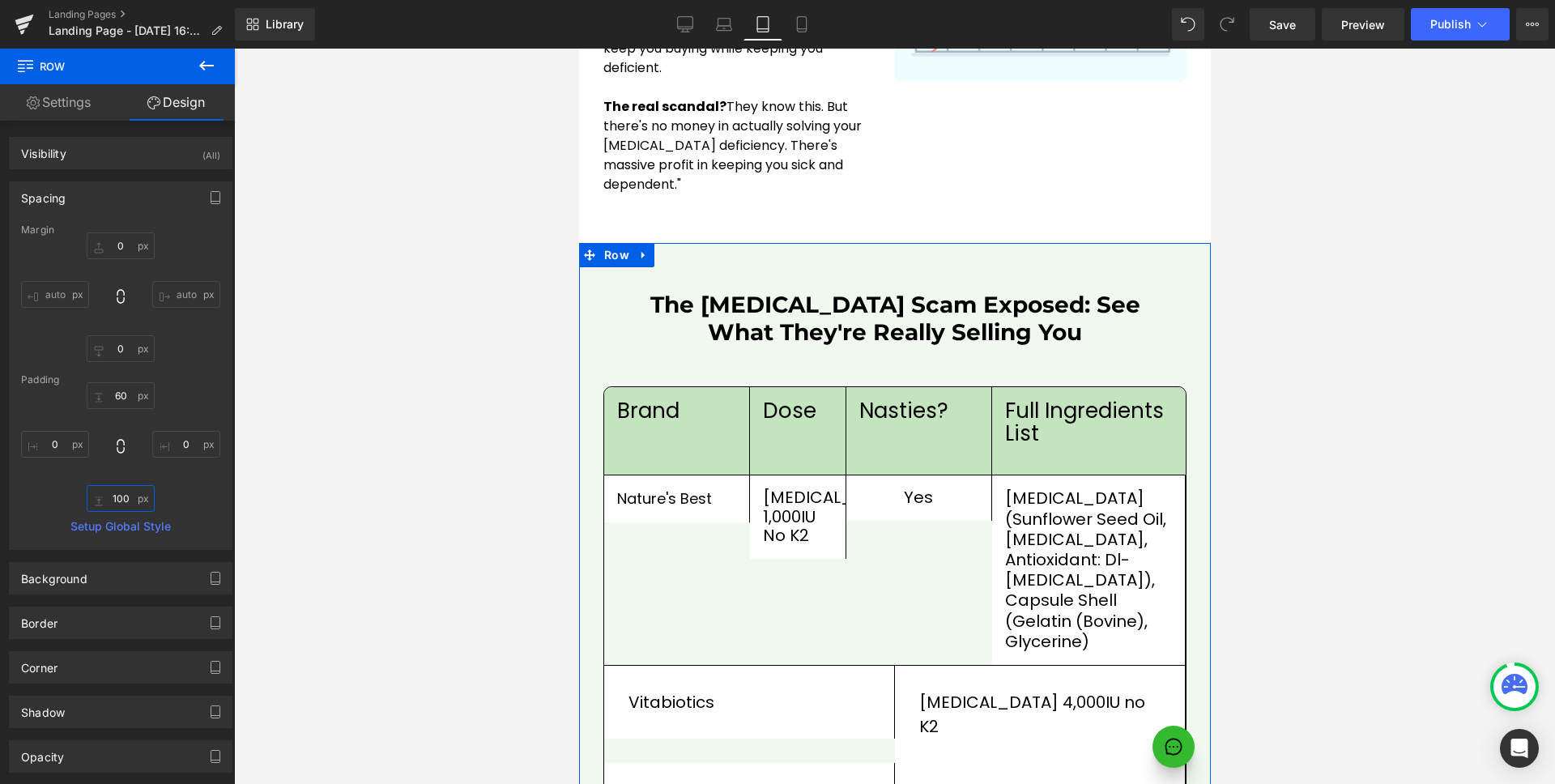
click at [120, 498] on input "100" at bounding box center [120, 499] width 68 height 26
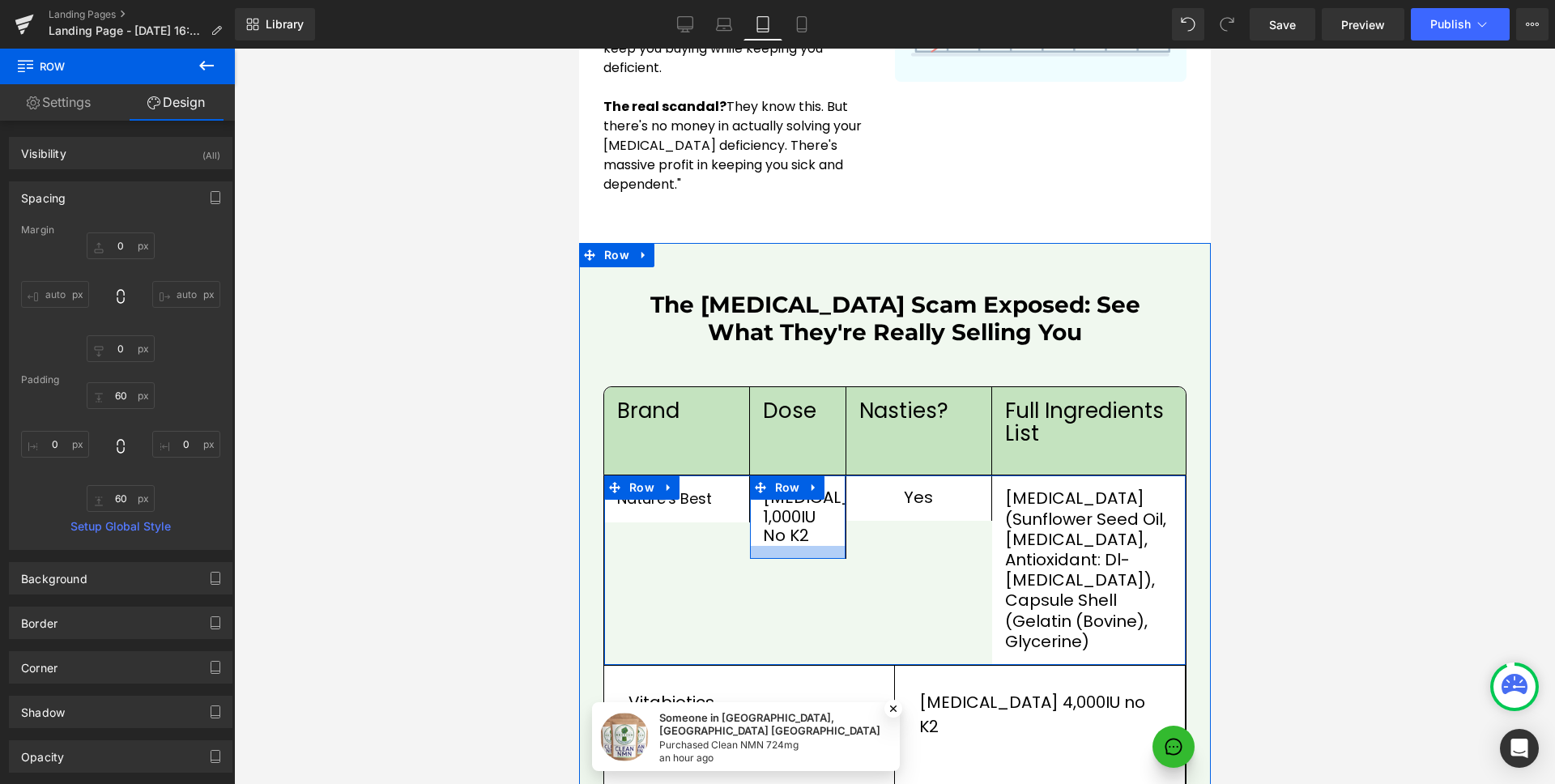
click at [760, 546] on div at bounding box center [796, 552] width 96 height 13
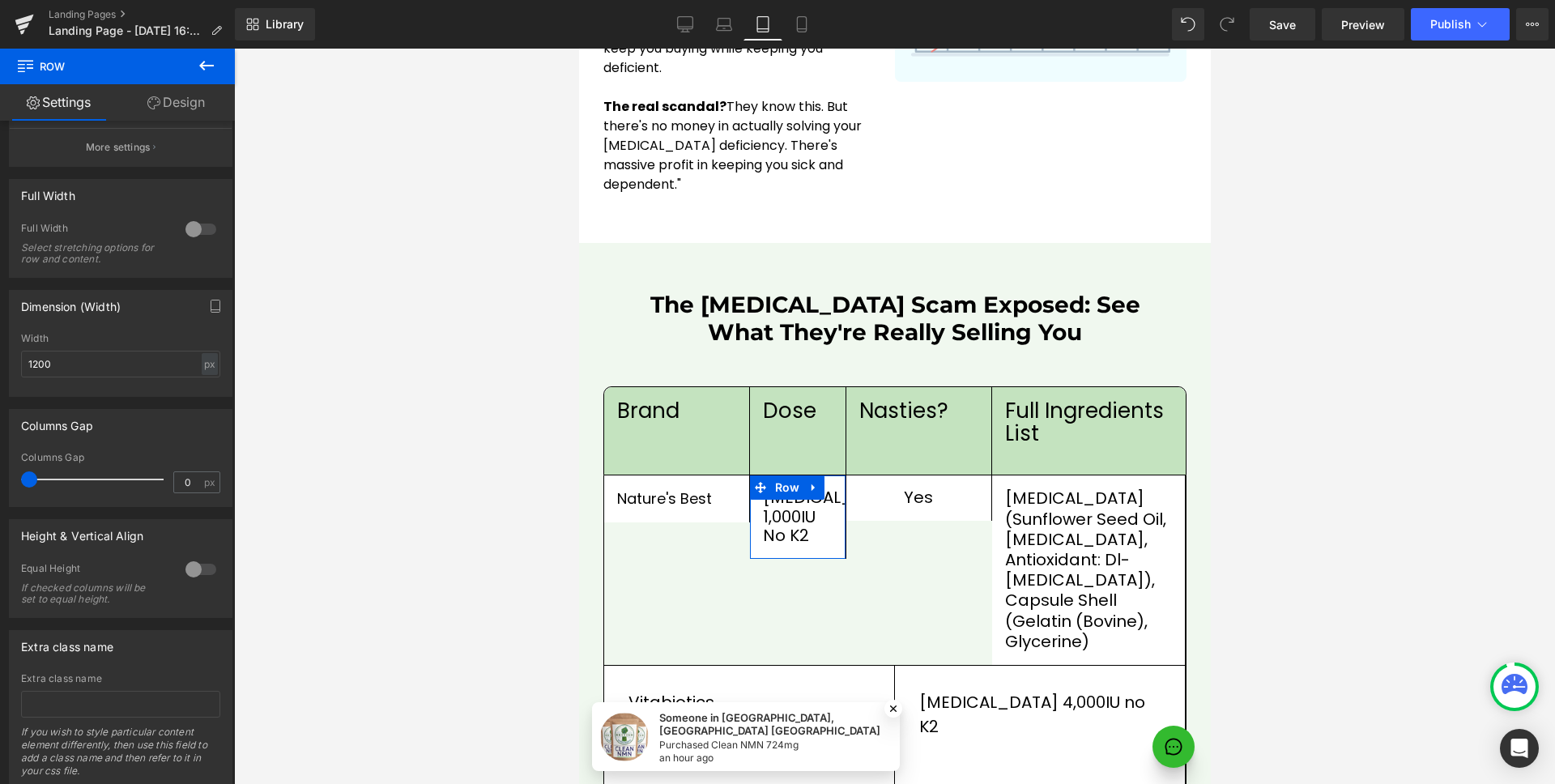
scroll to position [246, 0]
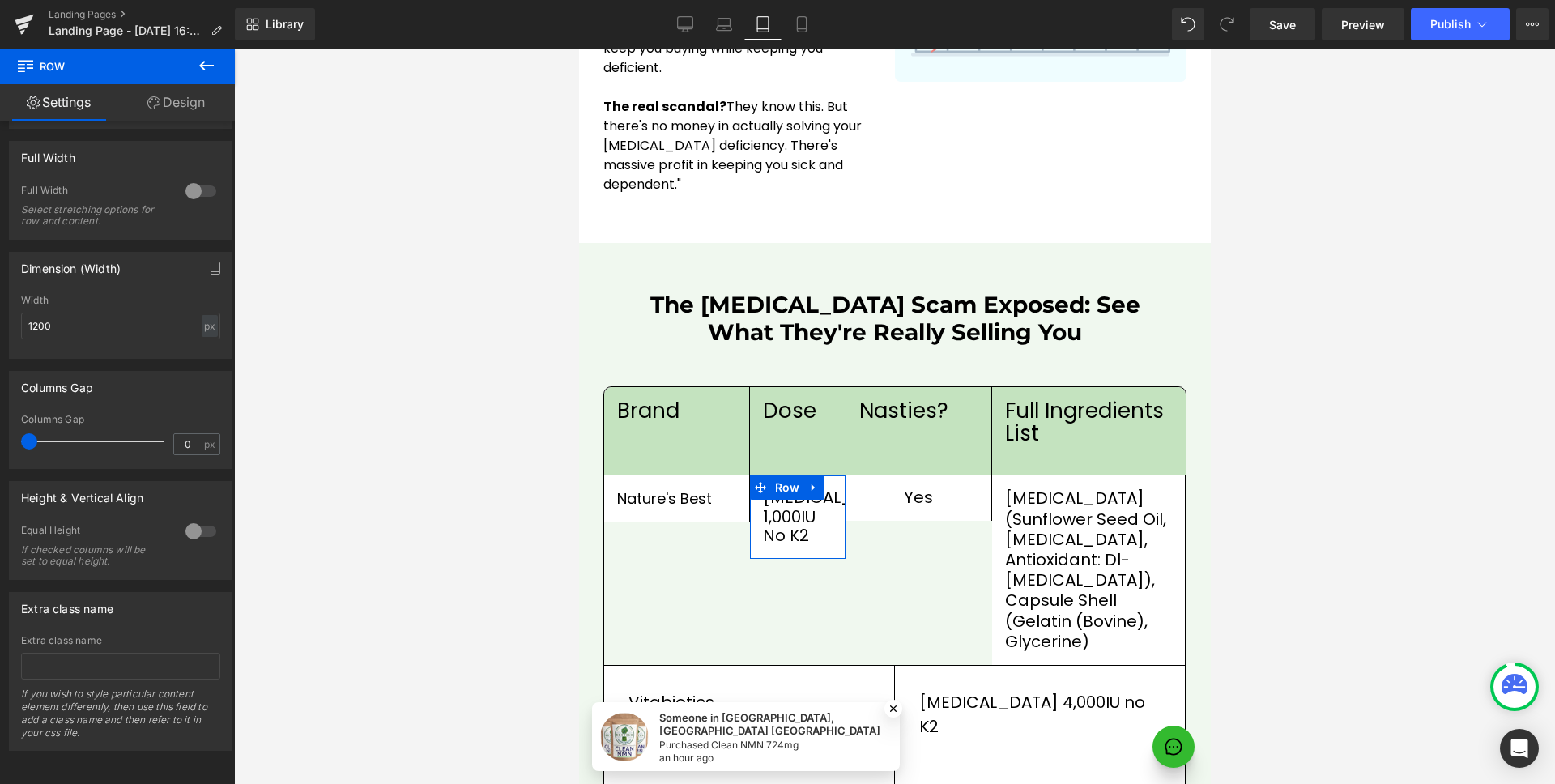
click at [181, 518] on div at bounding box center [201, 530] width 39 height 26
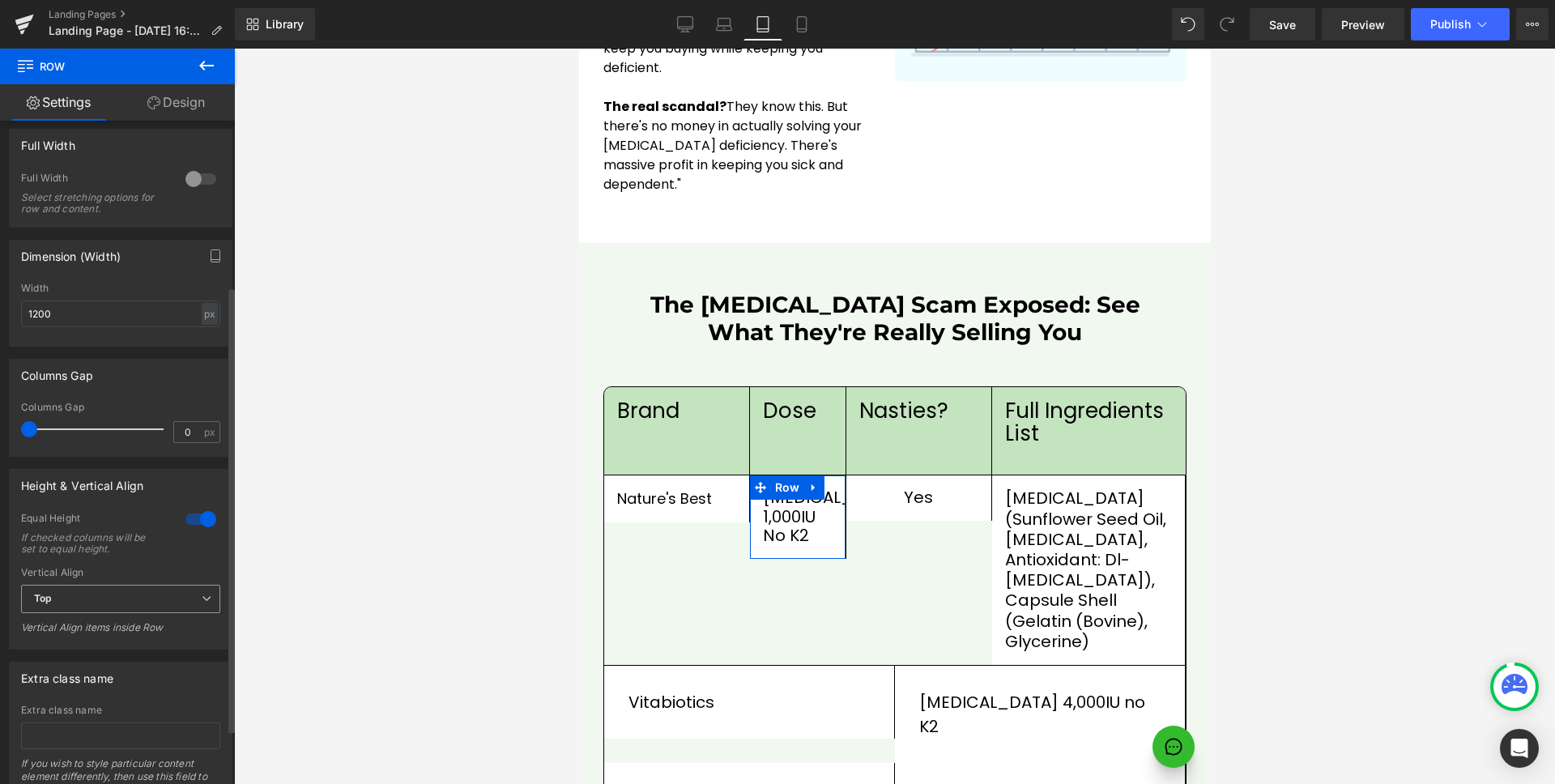
click at [97, 598] on span "Top" at bounding box center [121, 599] width 199 height 28
click at [91, 659] on li "Middle" at bounding box center [117, 652] width 193 height 25
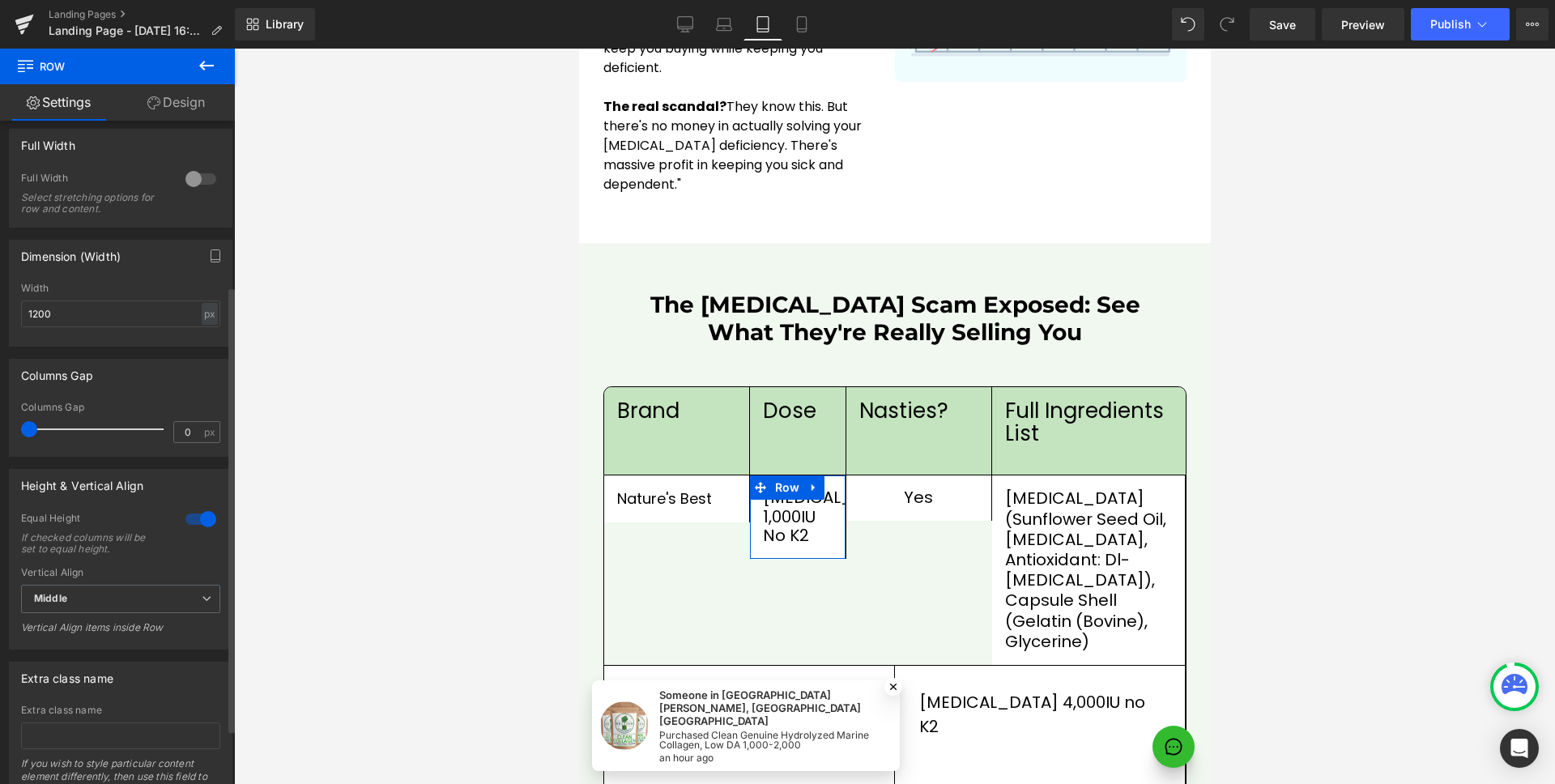
click at [195, 516] on div at bounding box center [201, 519] width 39 height 26
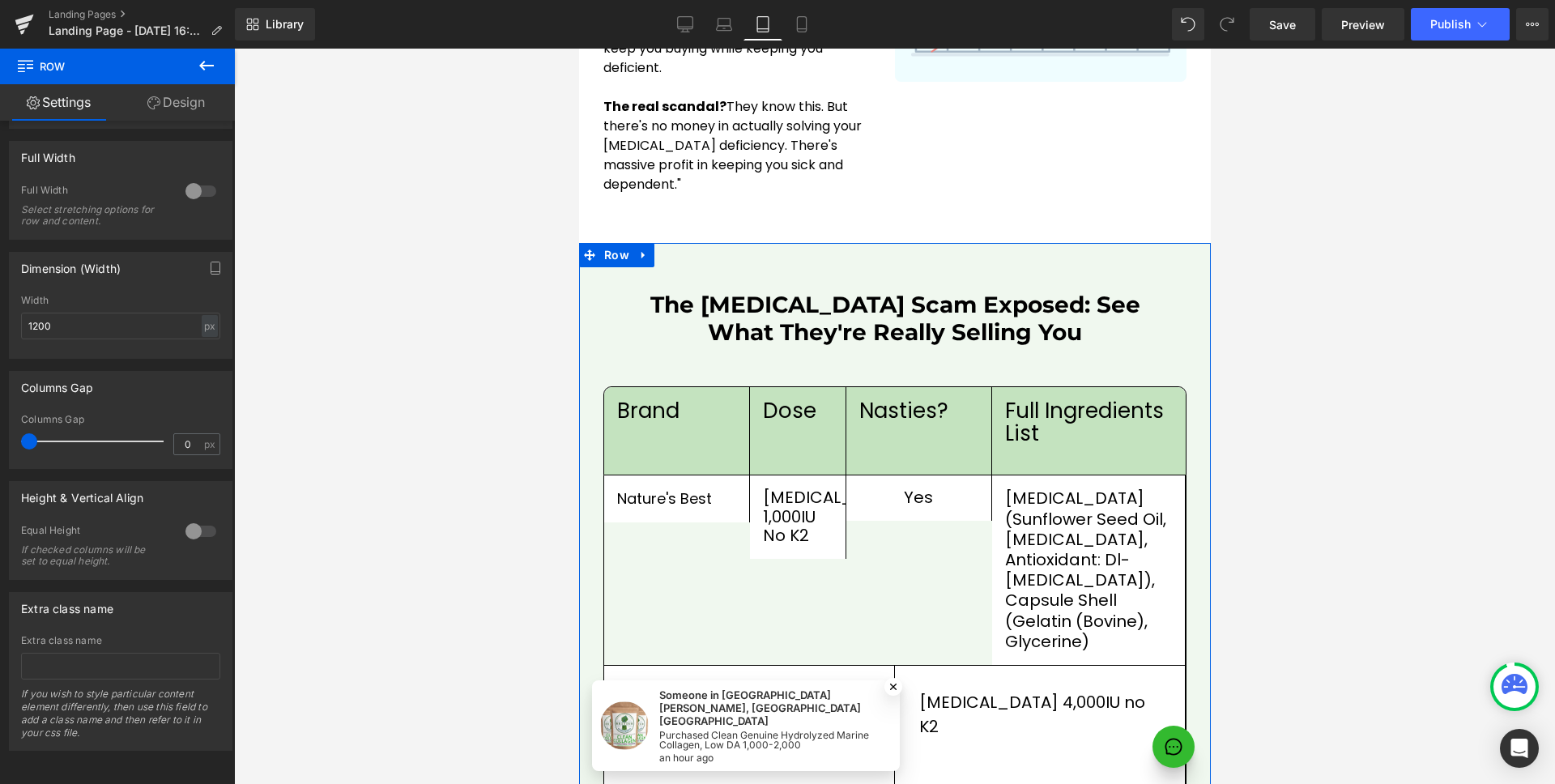
scroll to position [2219, 0]
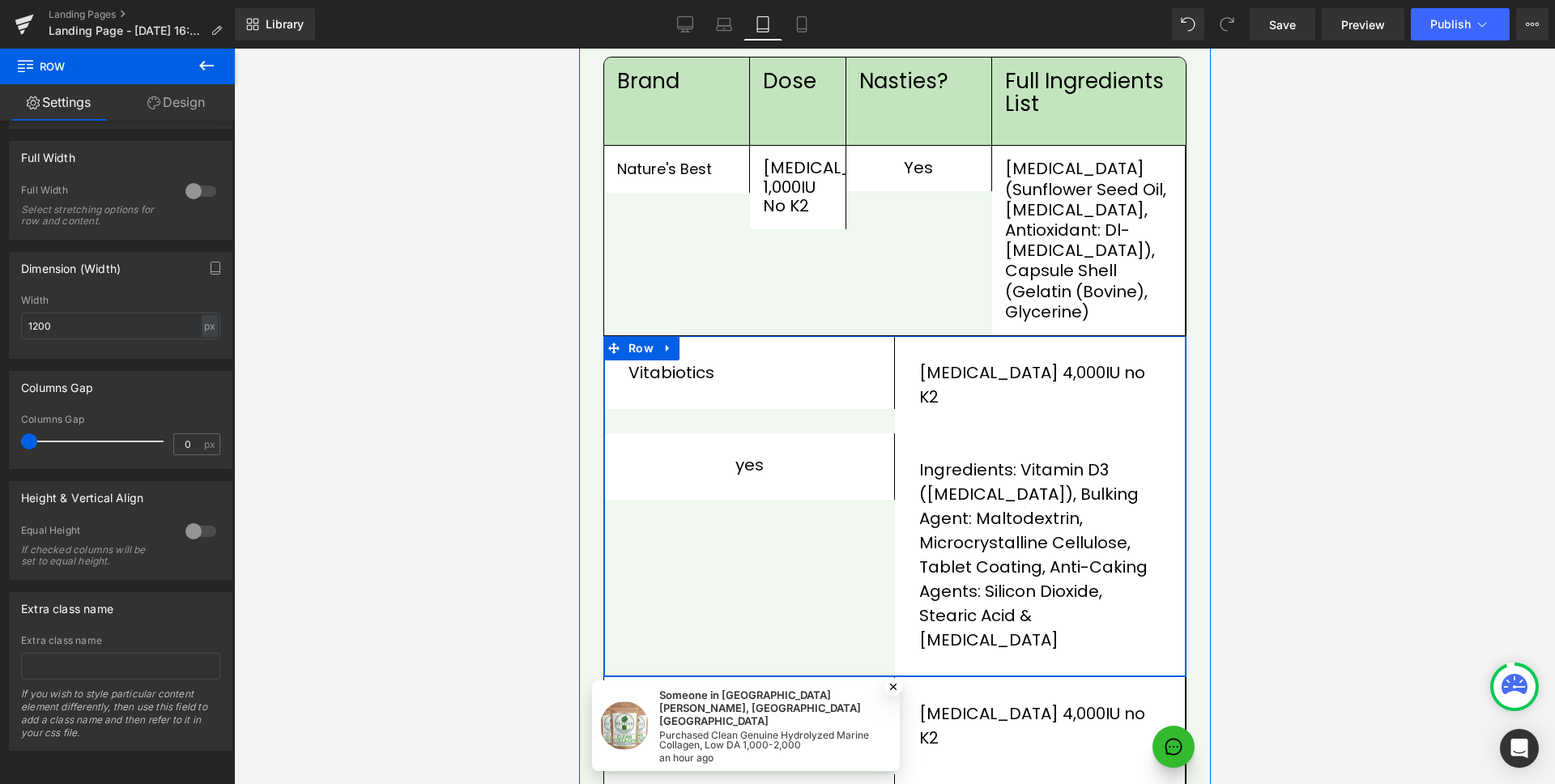
click at [826, 493] on div "yes Text Block Row" at bounding box center [749, 555] width 291 height 243
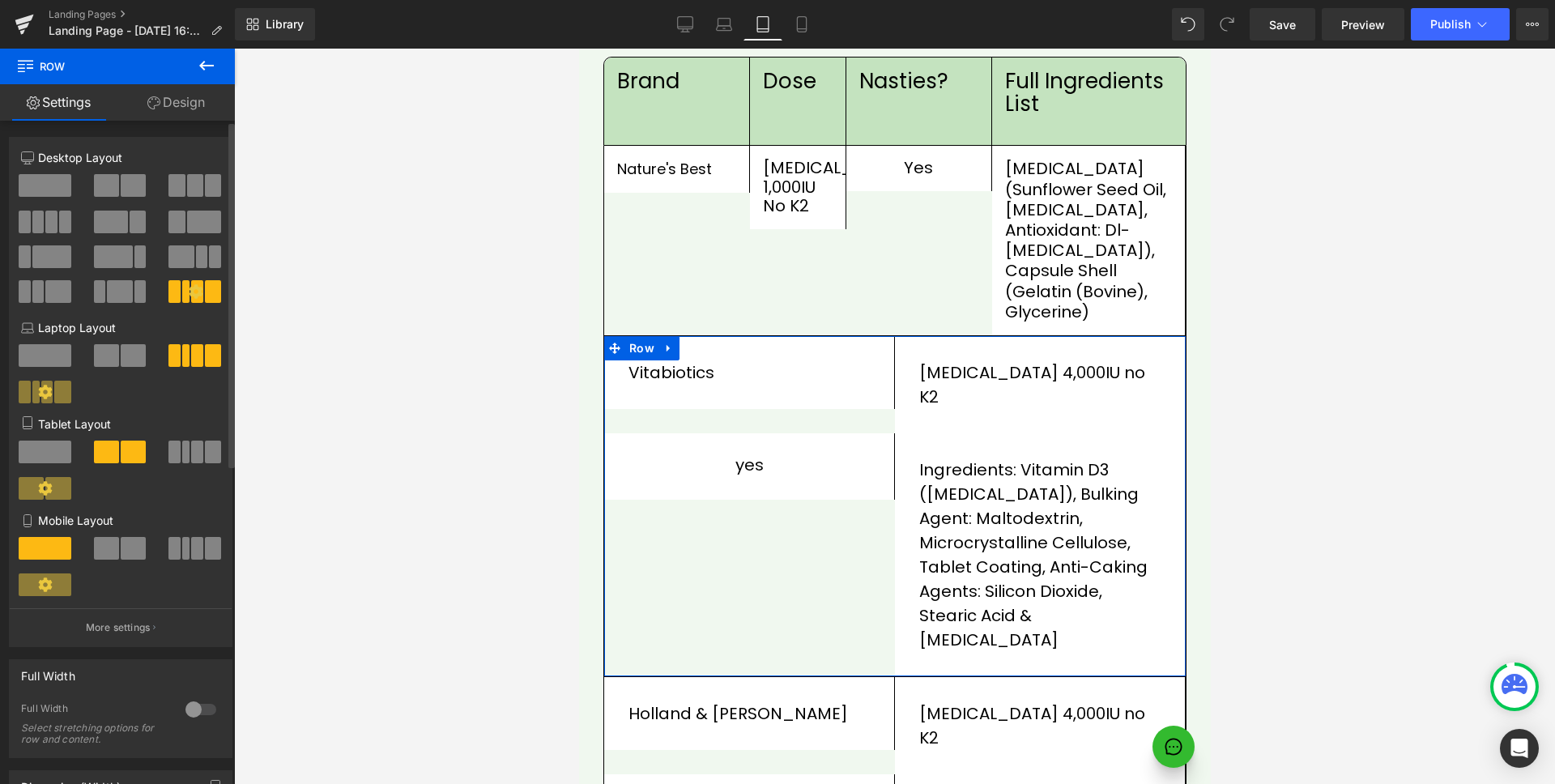
click at [205, 457] on span at bounding box center [213, 452] width 16 height 23
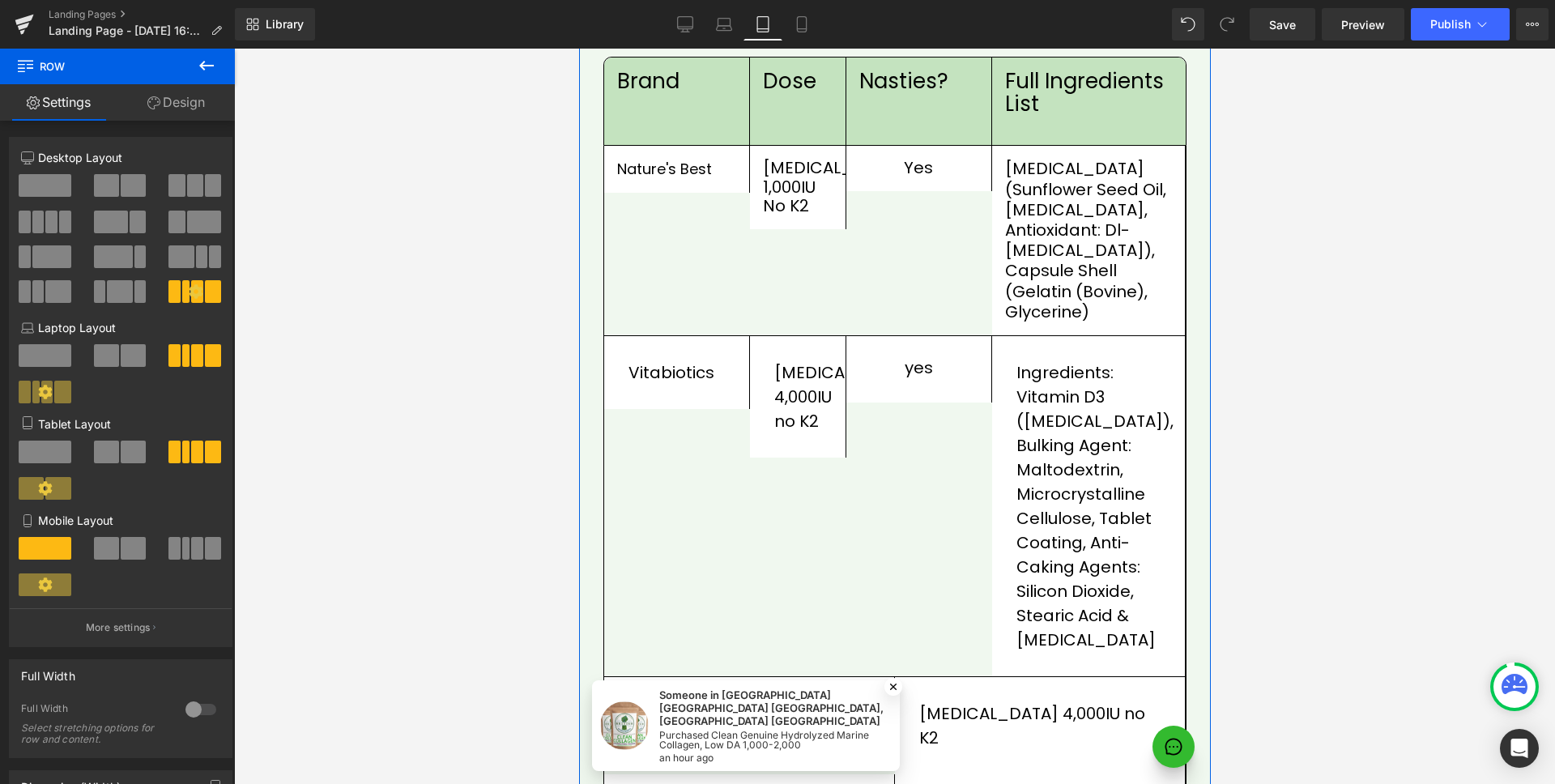
click at [870, 677] on div "Holland & [PERSON_NAME] Text Block Row" at bounding box center [749, 714] width 291 height 73
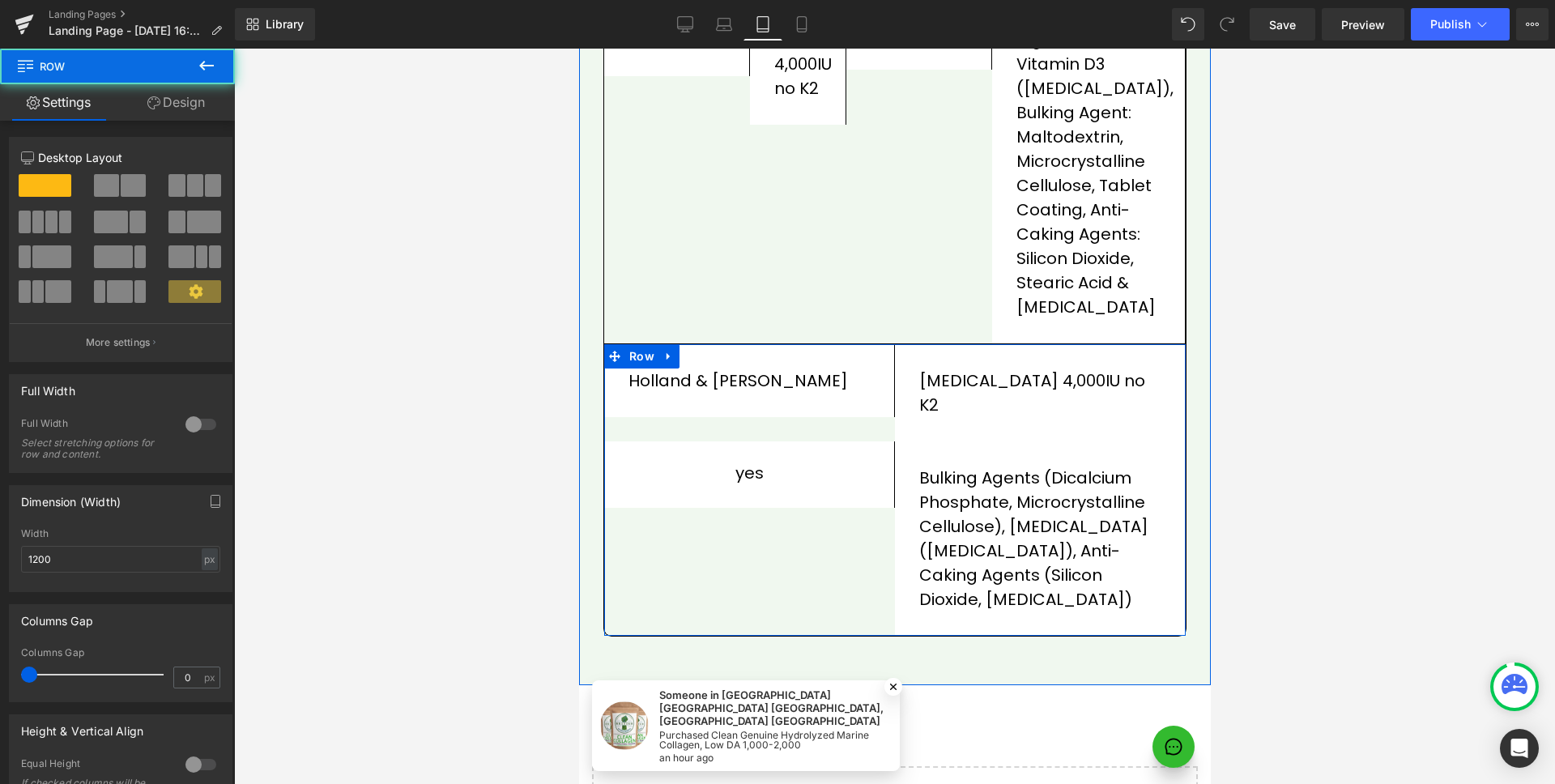
click at [830, 557] on div "yes Text Block Row" at bounding box center [749, 538] width 291 height 195
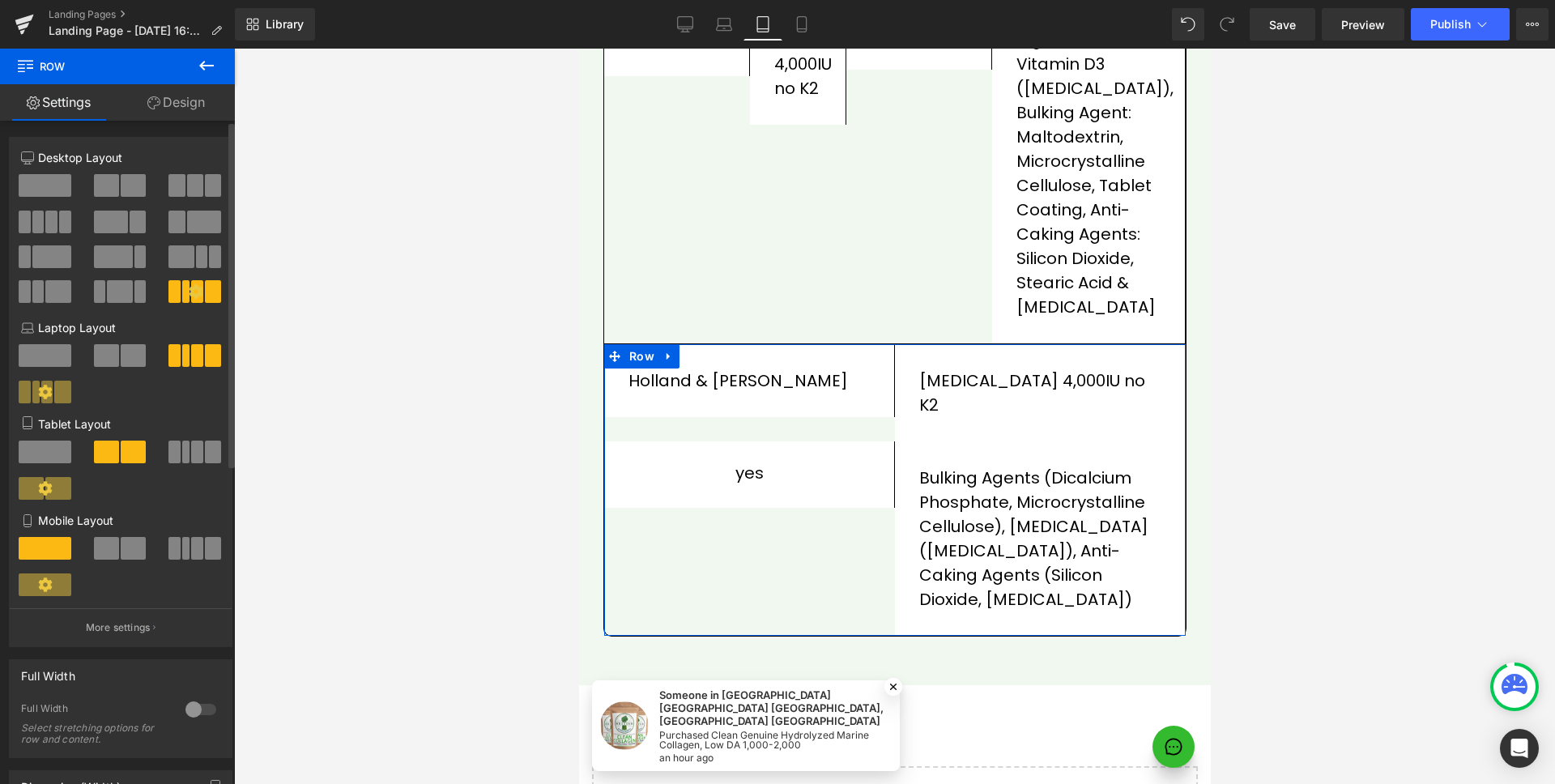
click at [205, 452] on span at bounding box center [213, 452] width 16 height 23
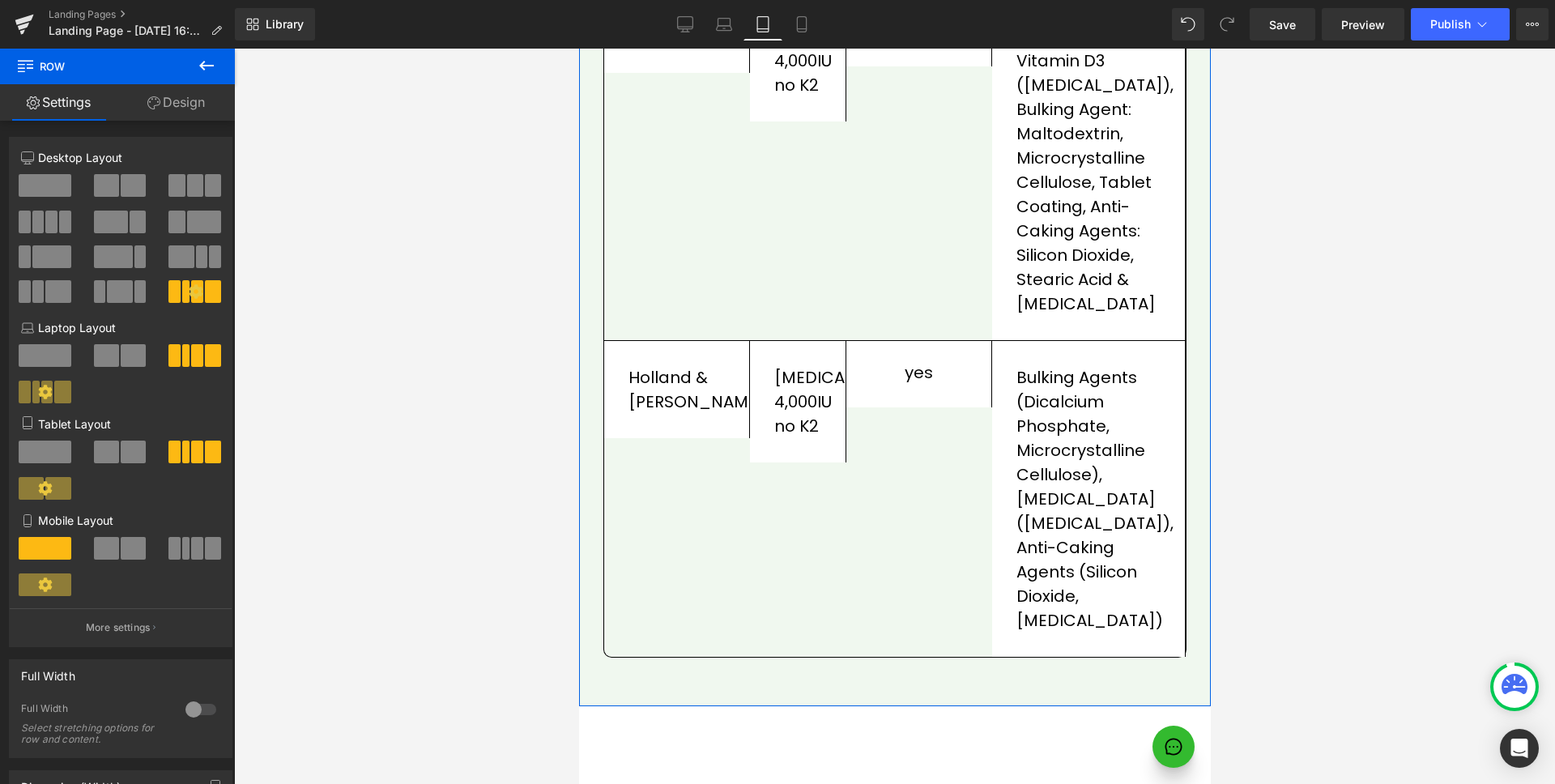
scroll to position [1963, 0]
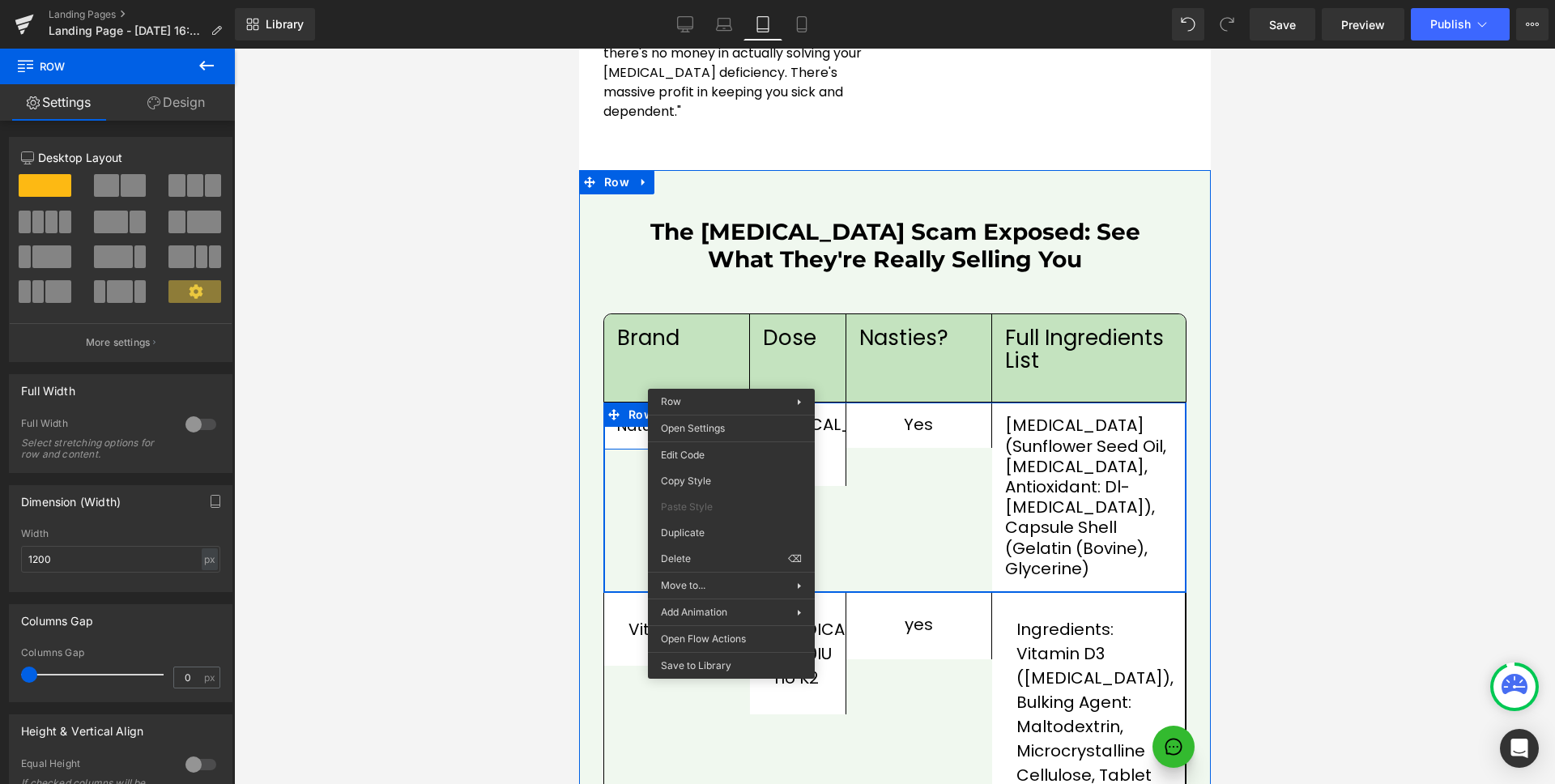
click at [900, 506] on div "Nature's Best Text Block Row [MEDICAL_DATA] 1,000IU no K2 Text Block Row yes Te…" at bounding box center [894, 498] width 583 height 190
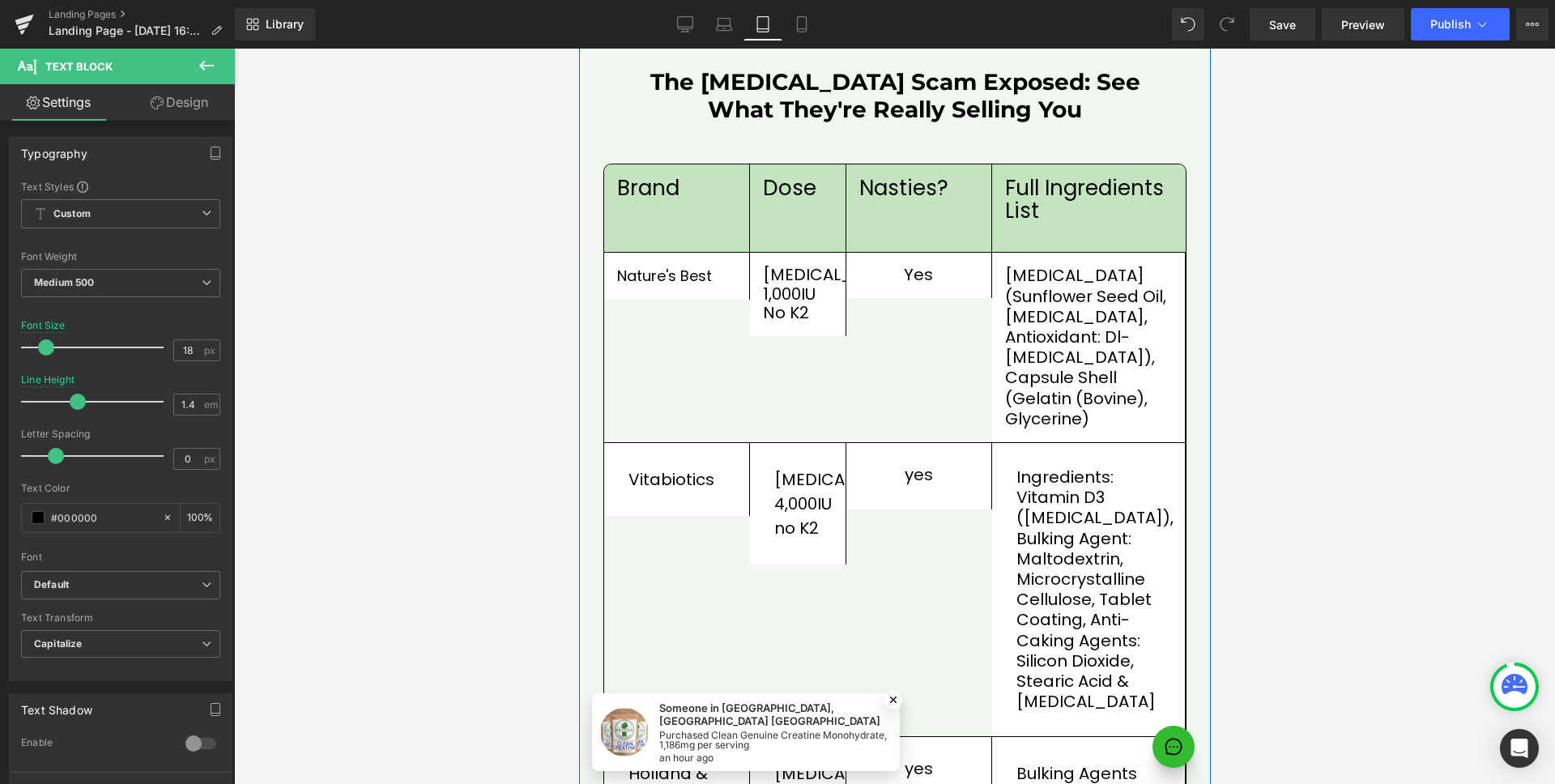
scroll to position [2248, 0]
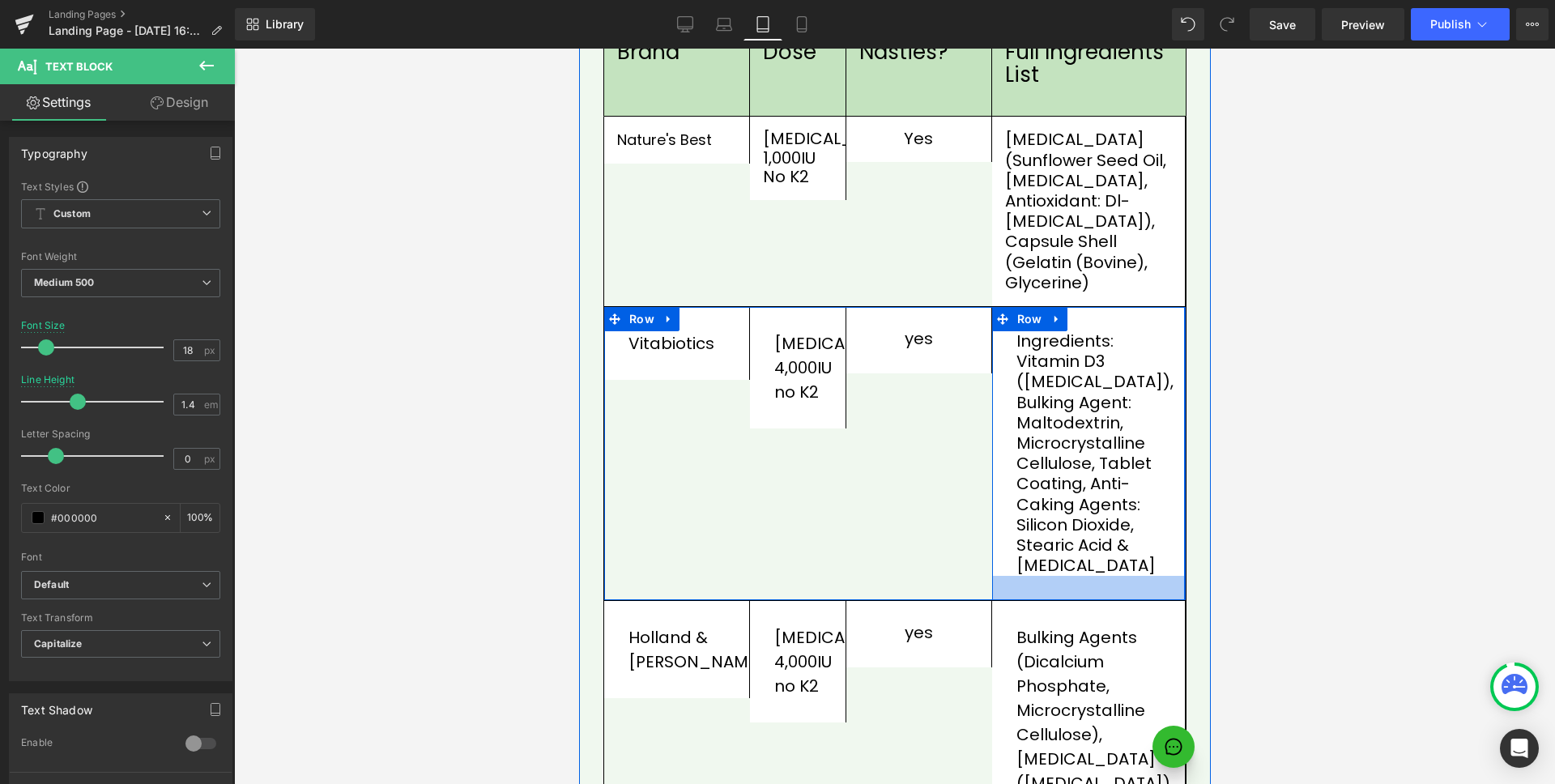
click at [1099, 576] on div at bounding box center [1087, 588] width 193 height 25
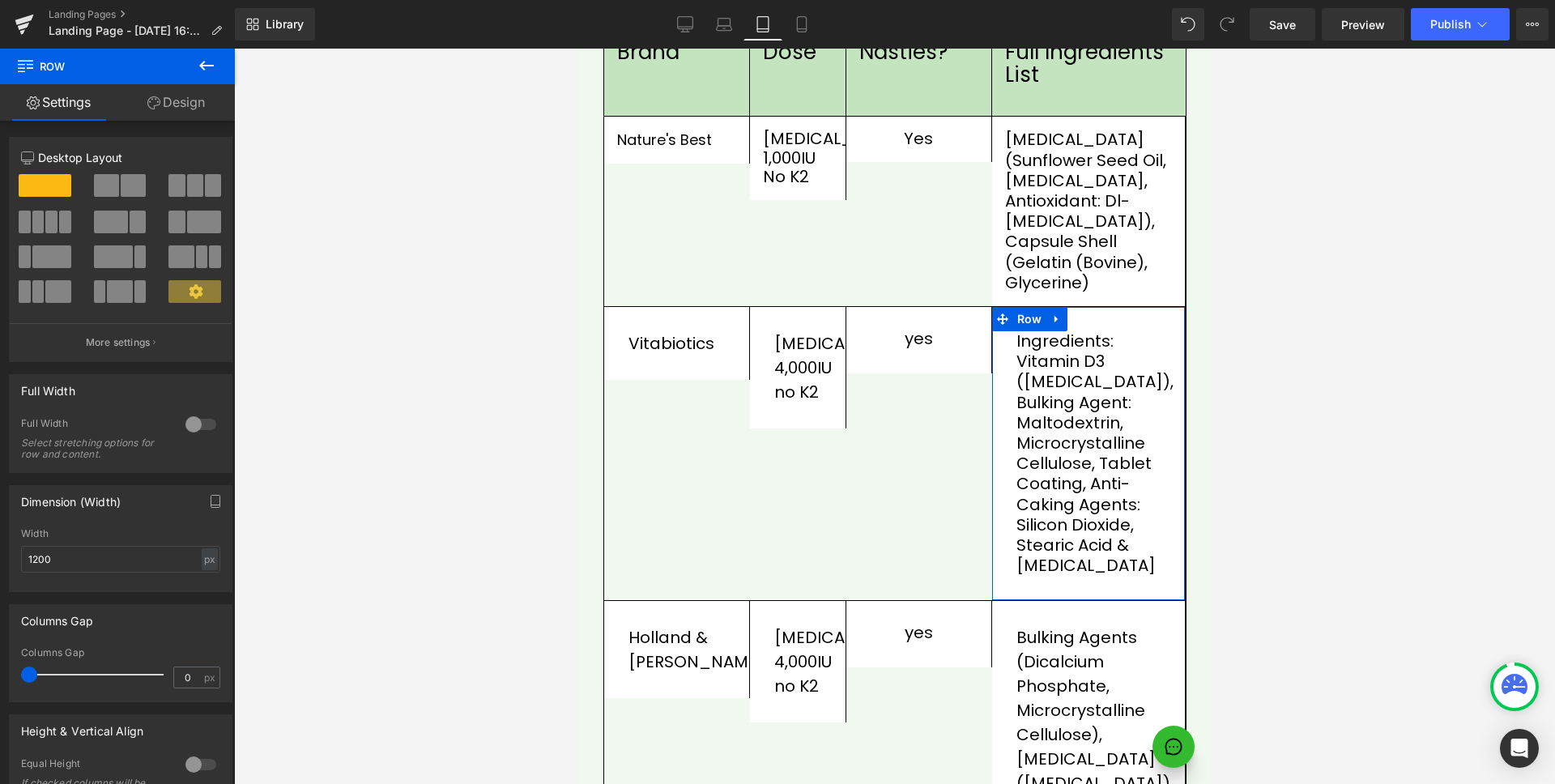
click at [204, 96] on link "Design" at bounding box center [175, 102] width 117 height 36
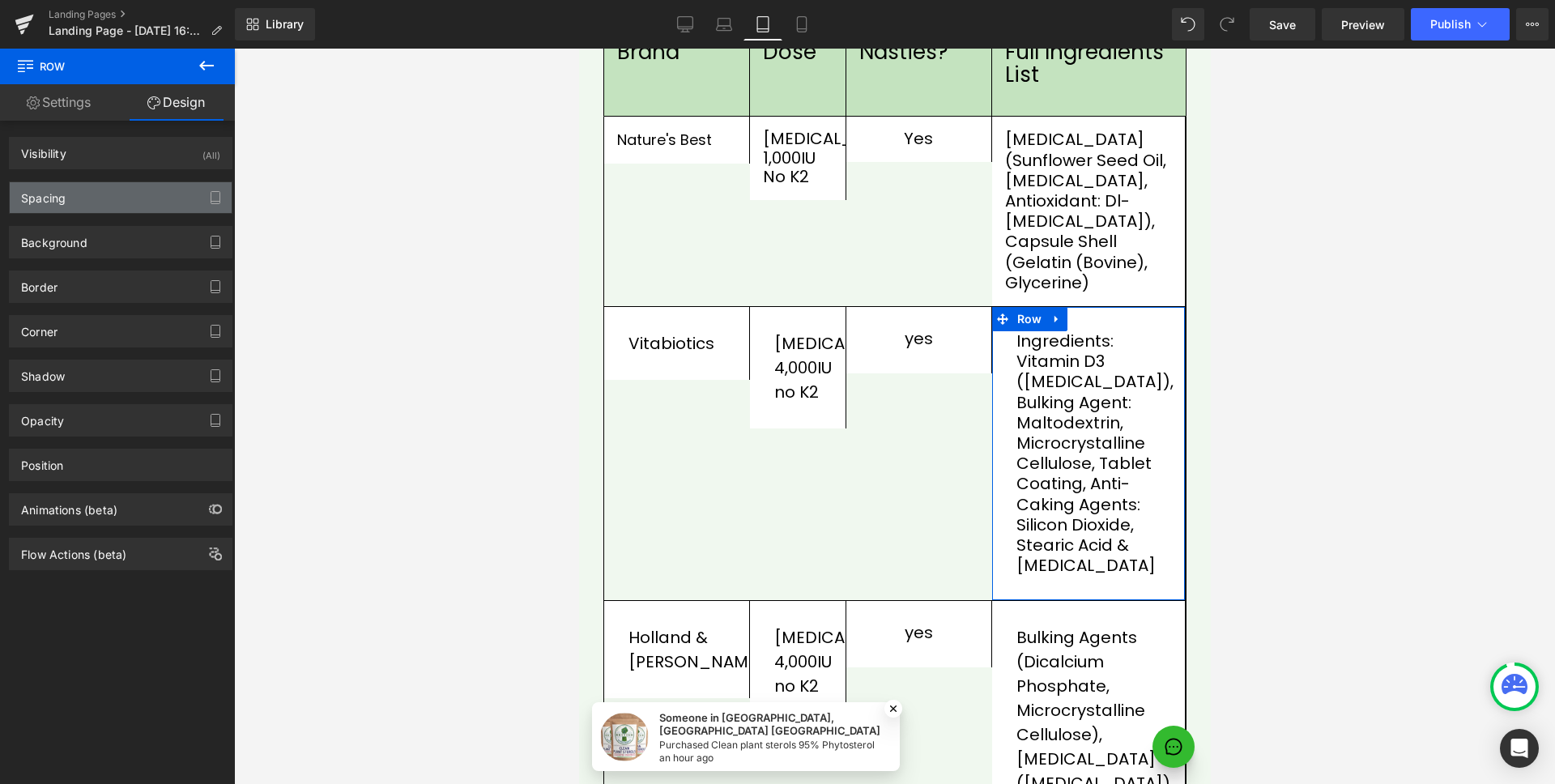
click at [77, 202] on div "Spacing" at bounding box center [121, 197] width 222 height 31
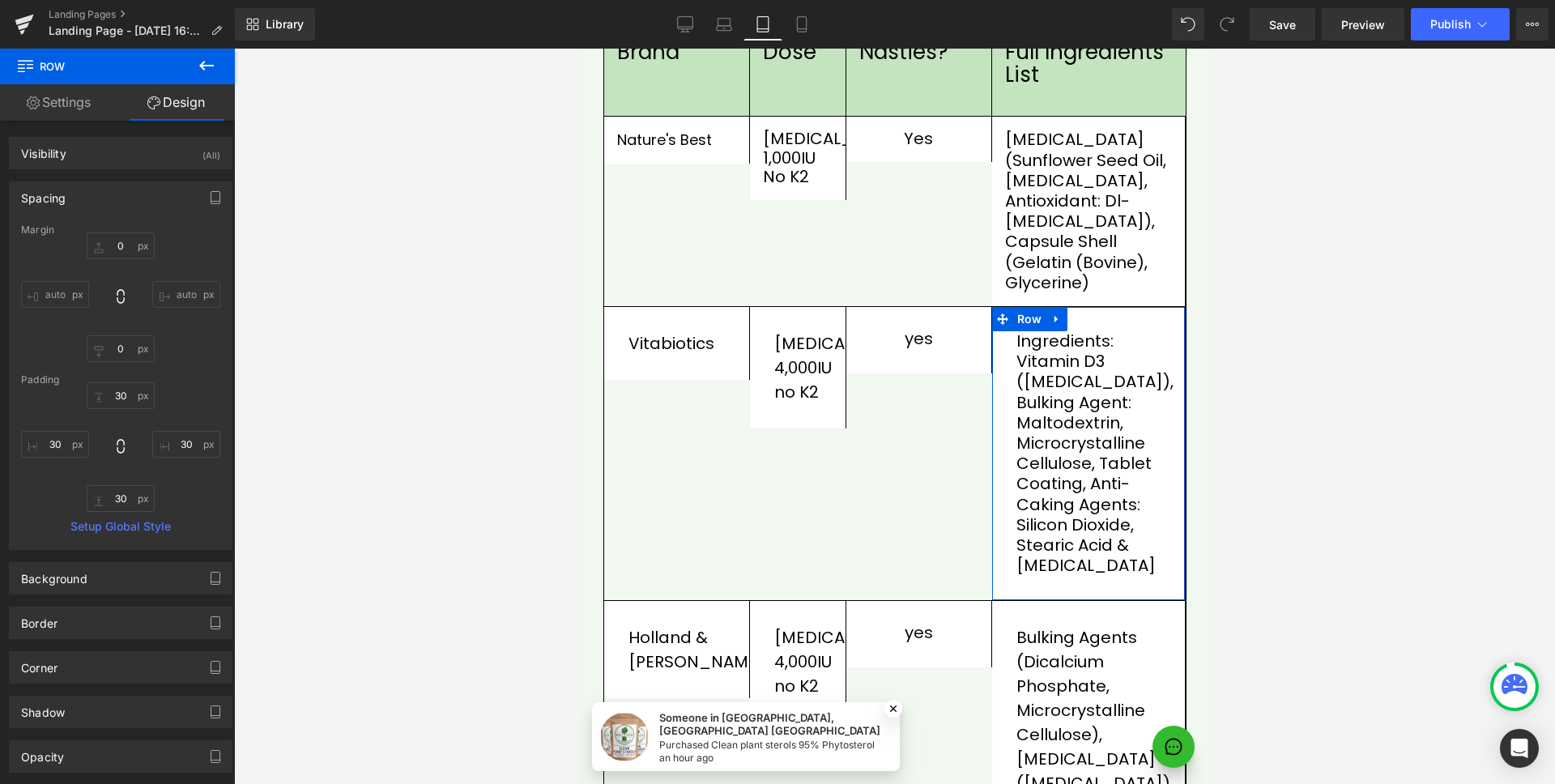
click at [115, 444] on icon at bounding box center [121, 446] width 16 height 16
click at [130, 403] on input "30" at bounding box center [120, 396] width 68 height 26
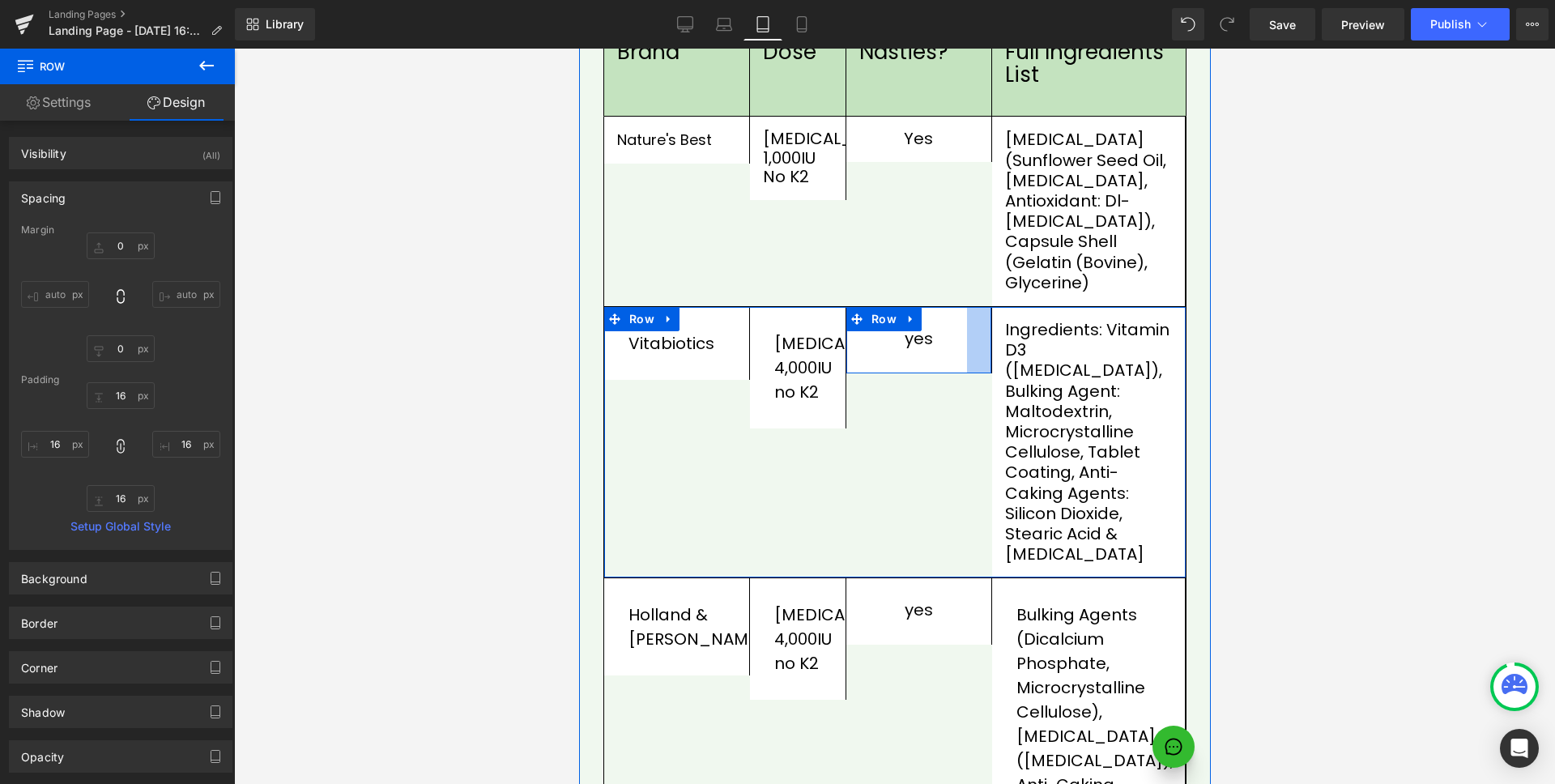
click at [966, 328] on div at bounding box center [979, 339] width 25 height 66
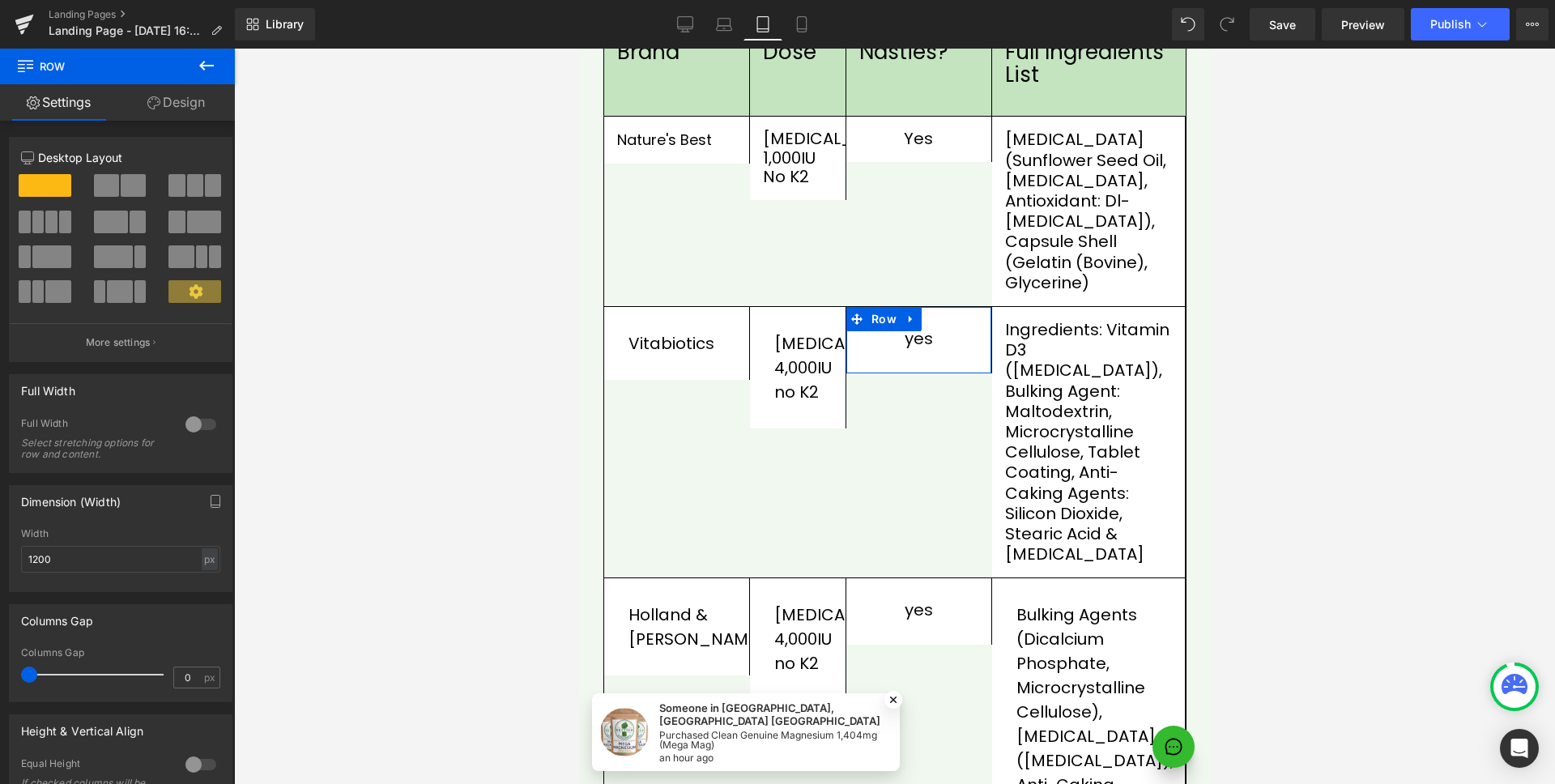
click at [182, 101] on link "Design" at bounding box center [175, 102] width 117 height 36
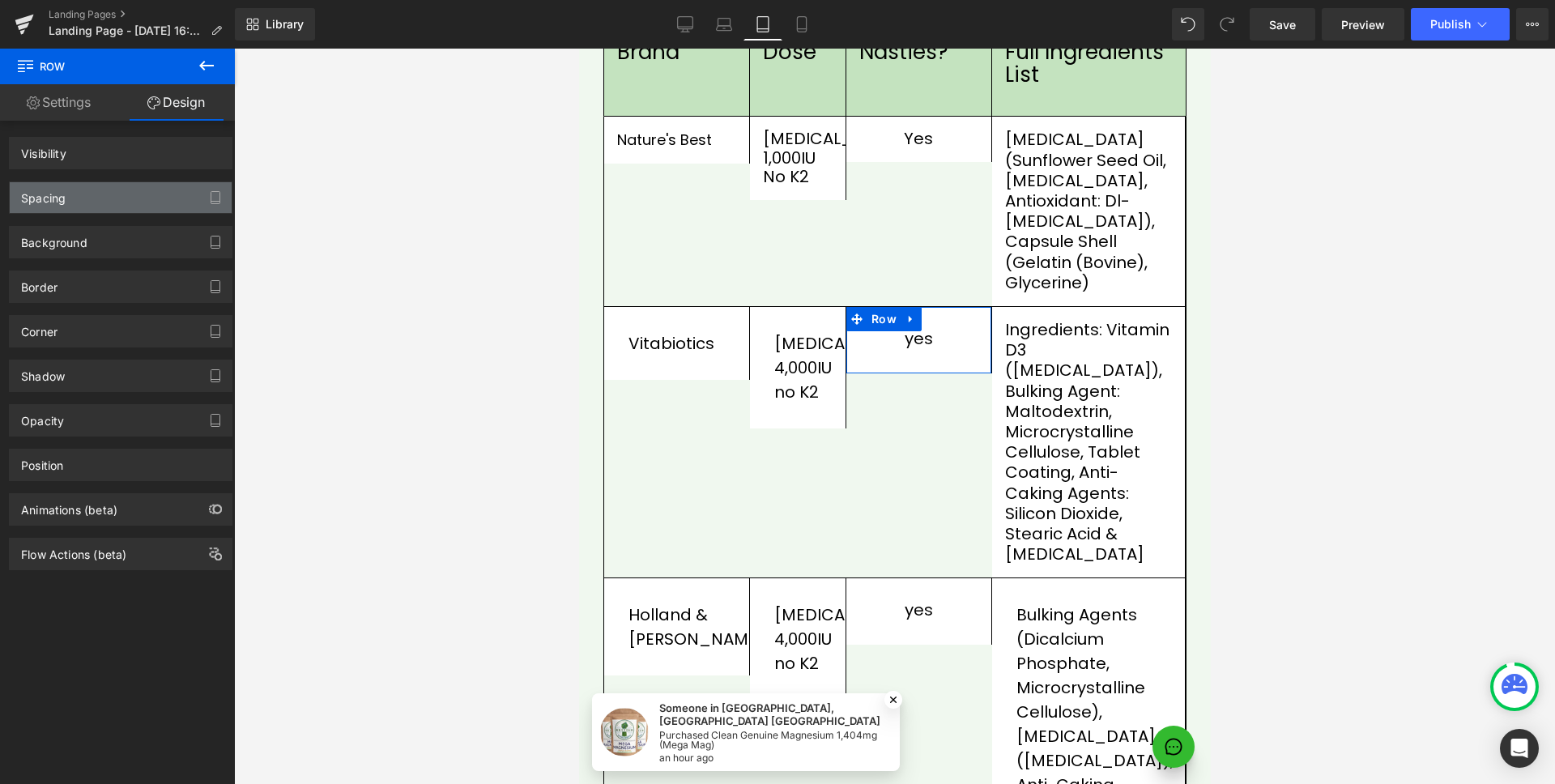
click at [104, 192] on div "Spacing" at bounding box center [121, 197] width 222 height 31
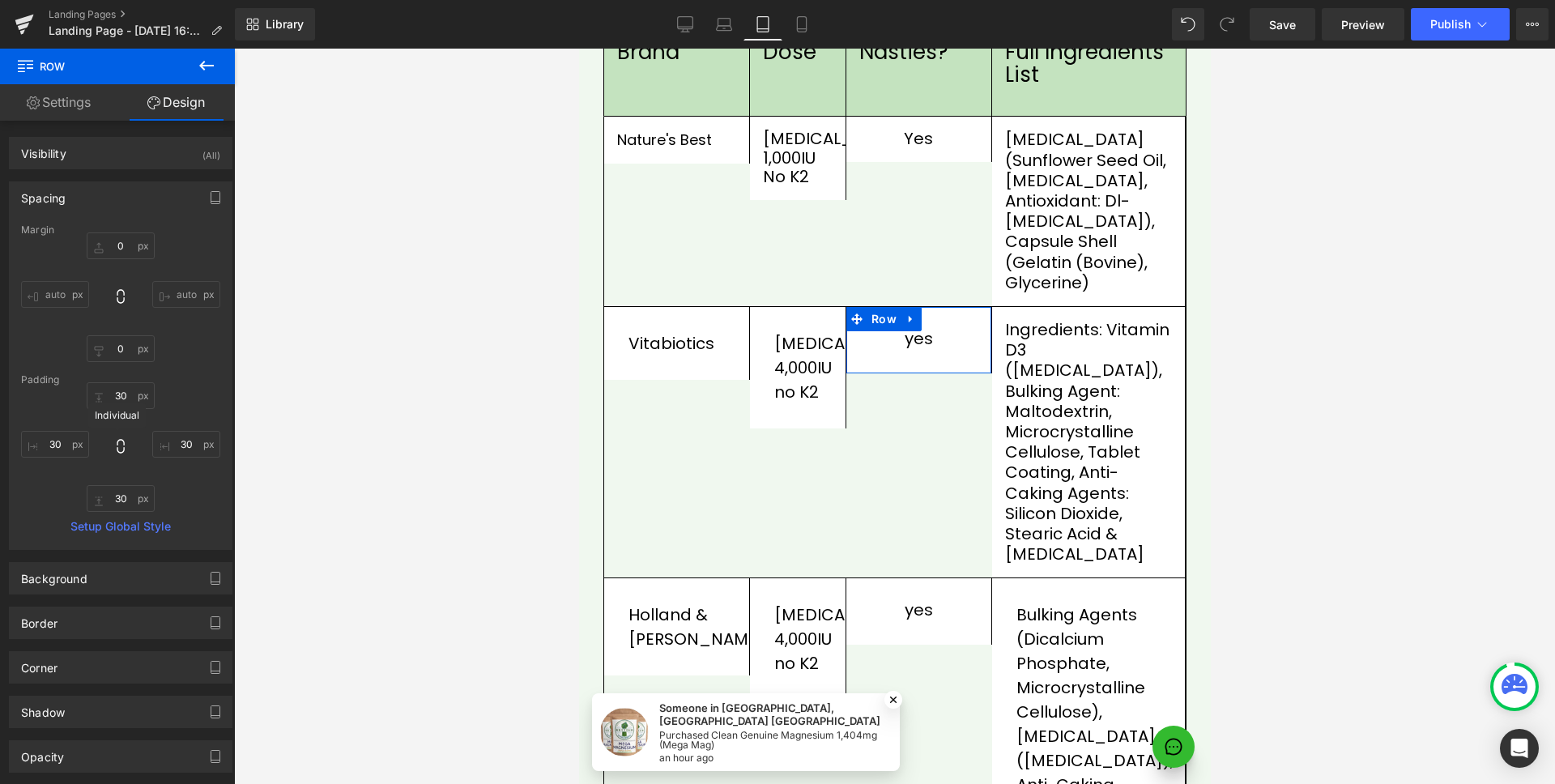
click at [115, 447] on icon at bounding box center [121, 446] width 16 height 16
click at [122, 400] on input "30" at bounding box center [120, 396] width 68 height 26
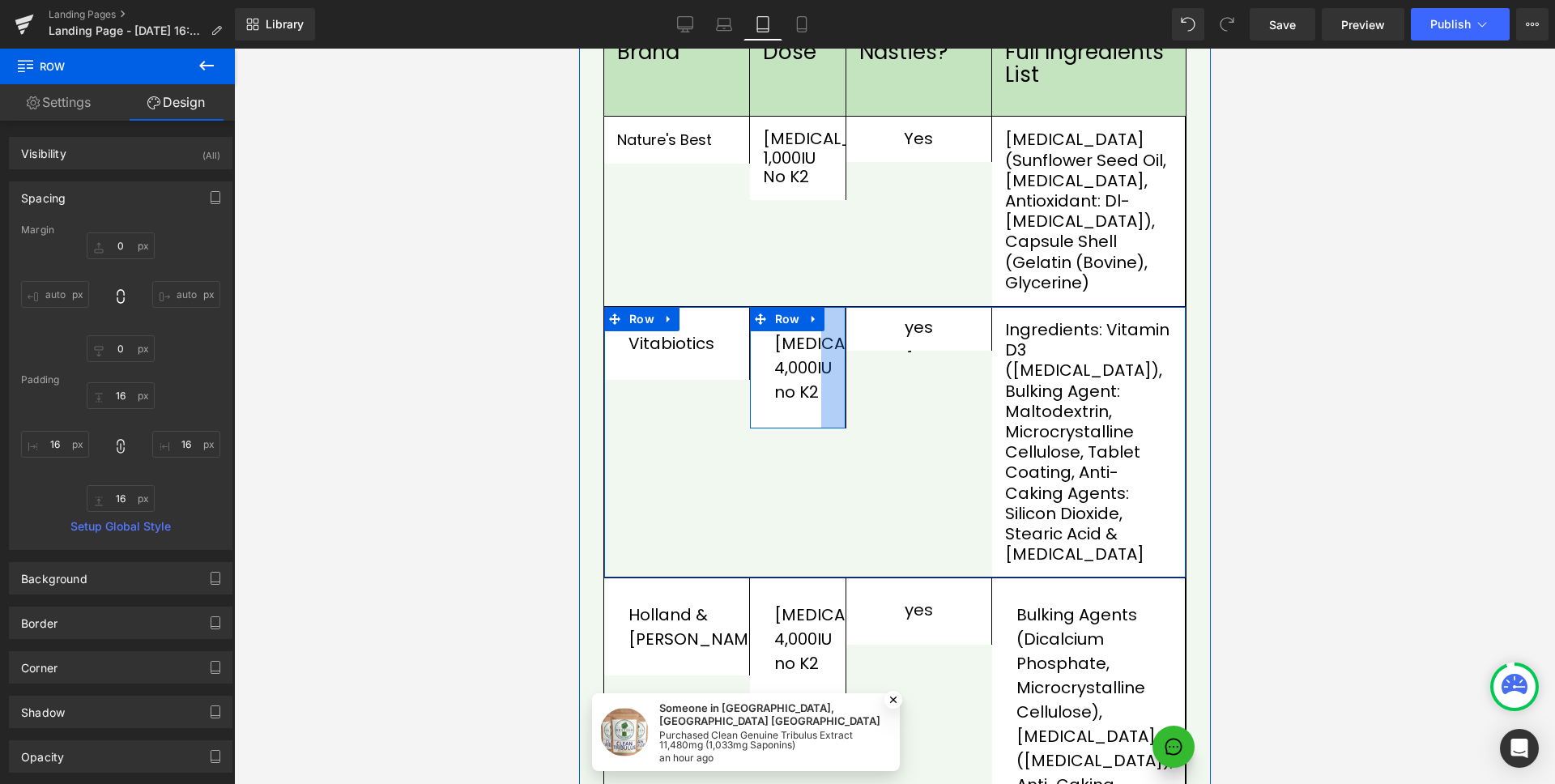
drag, startPoint x: 830, startPoint y: 287, endPoint x: 656, endPoint y: 323, distance: 177.7
click at [830, 307] on div at bounding box center [833, 367] width 25 height 122
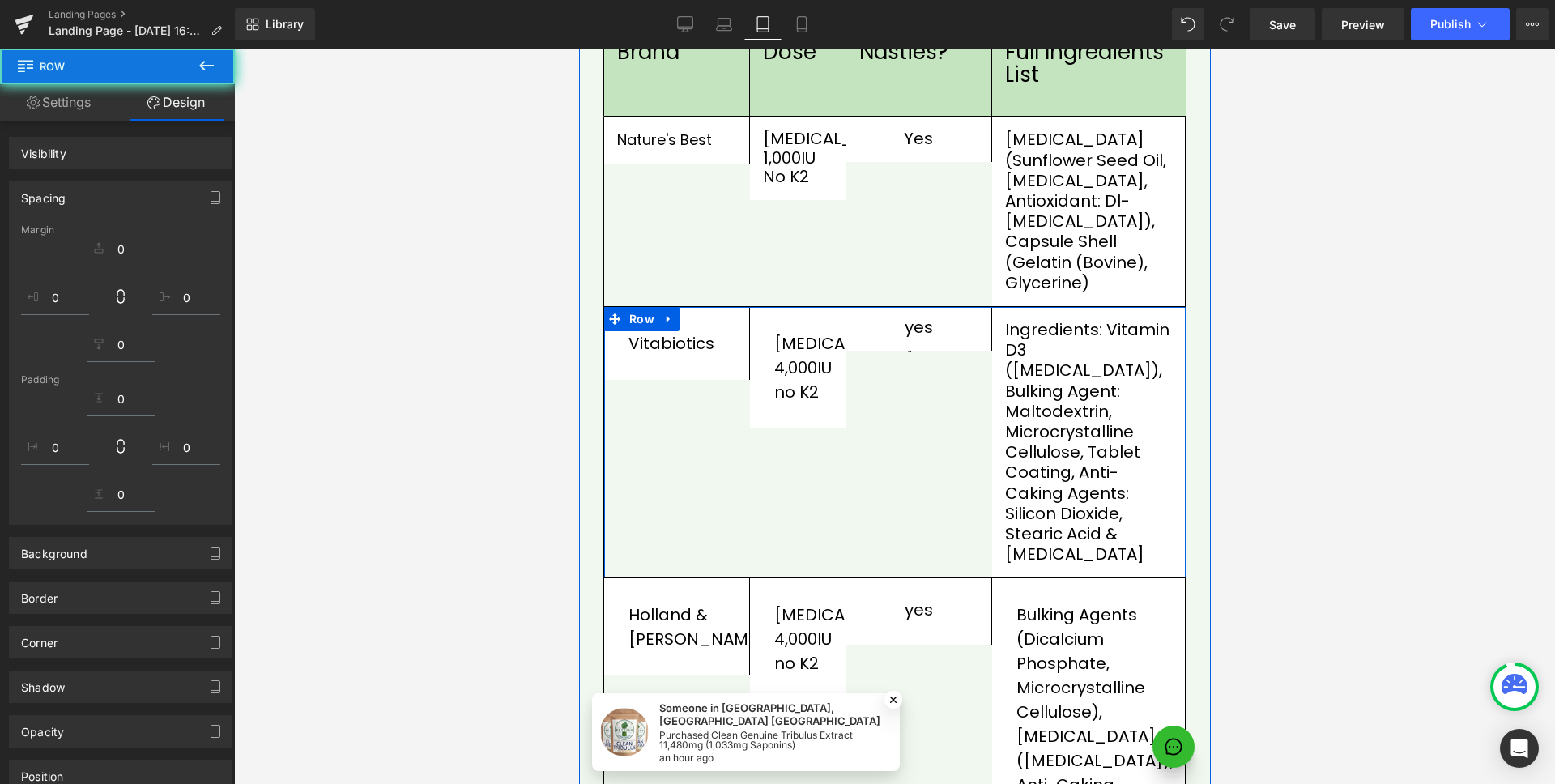
click at [759, 391] on div "[MEDICAL_DATA] 4,000IU no K2 Text Block Row" at bounding box center [797, 367] width 97 height 122
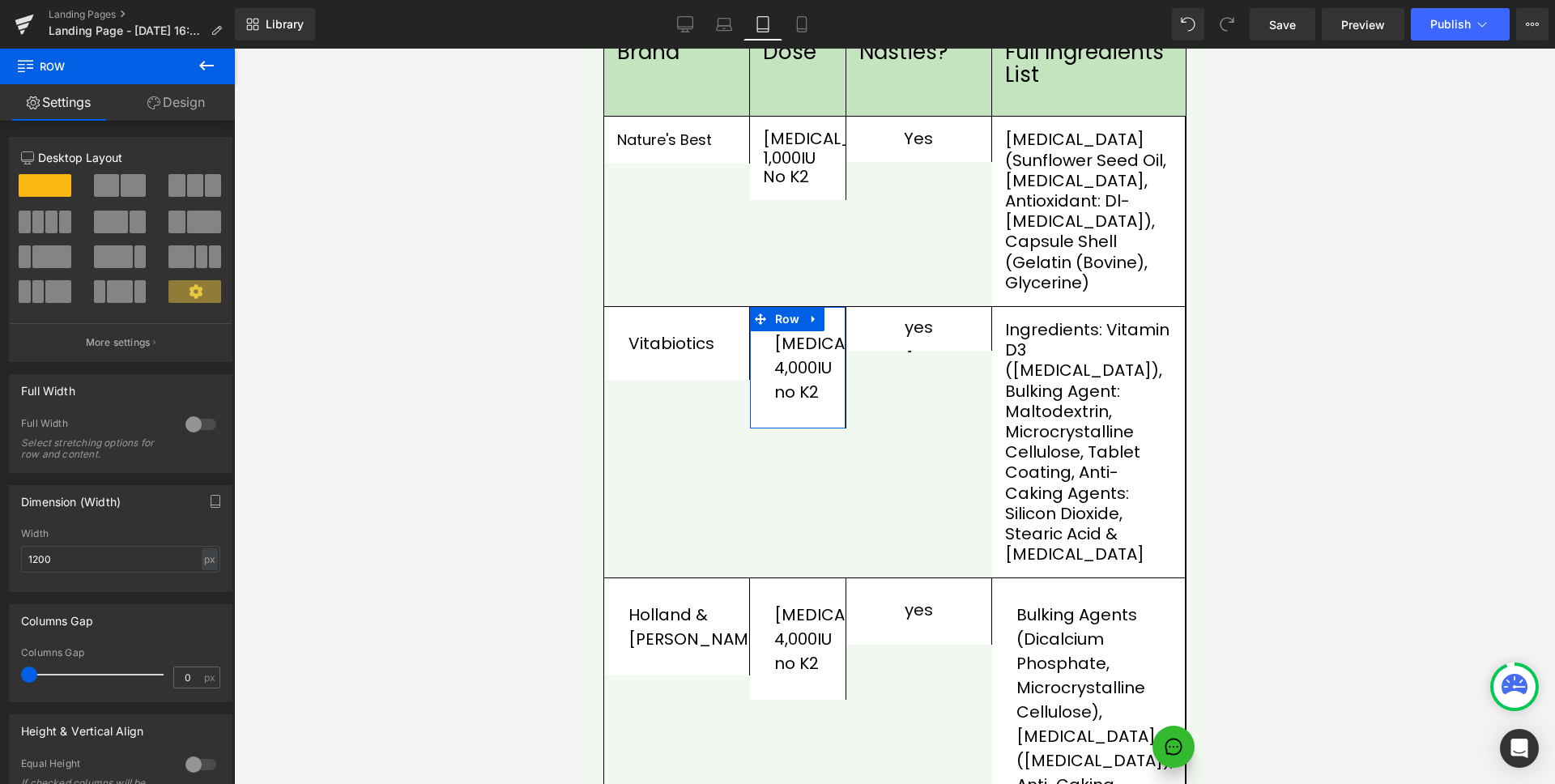
click at [203, 106] on link "Design" at bounding box center [175, 102] width 117 height 36
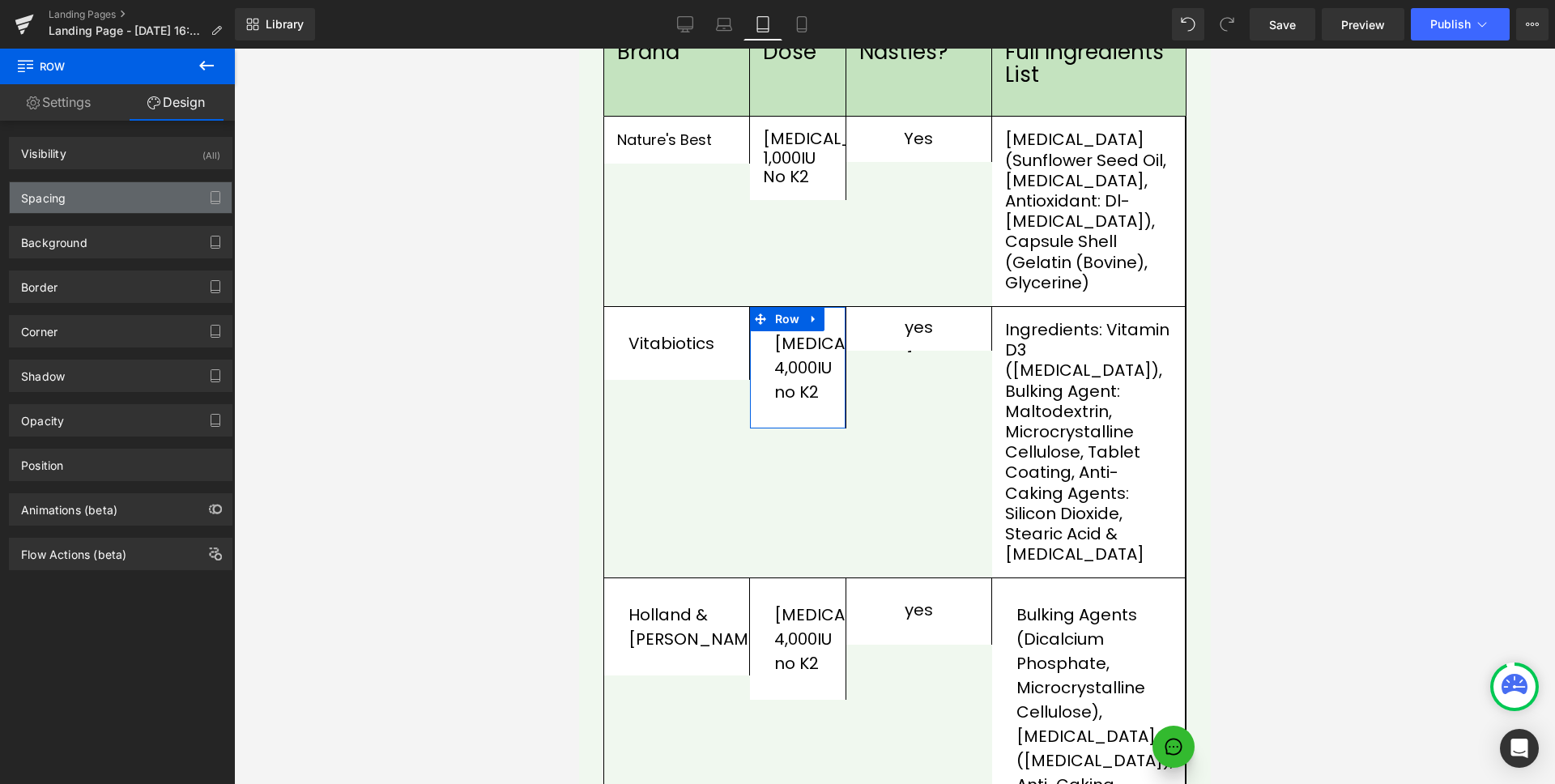
click at [122, 190] on div "Spacing" at bounding box center [121, 197] width 222 height 31
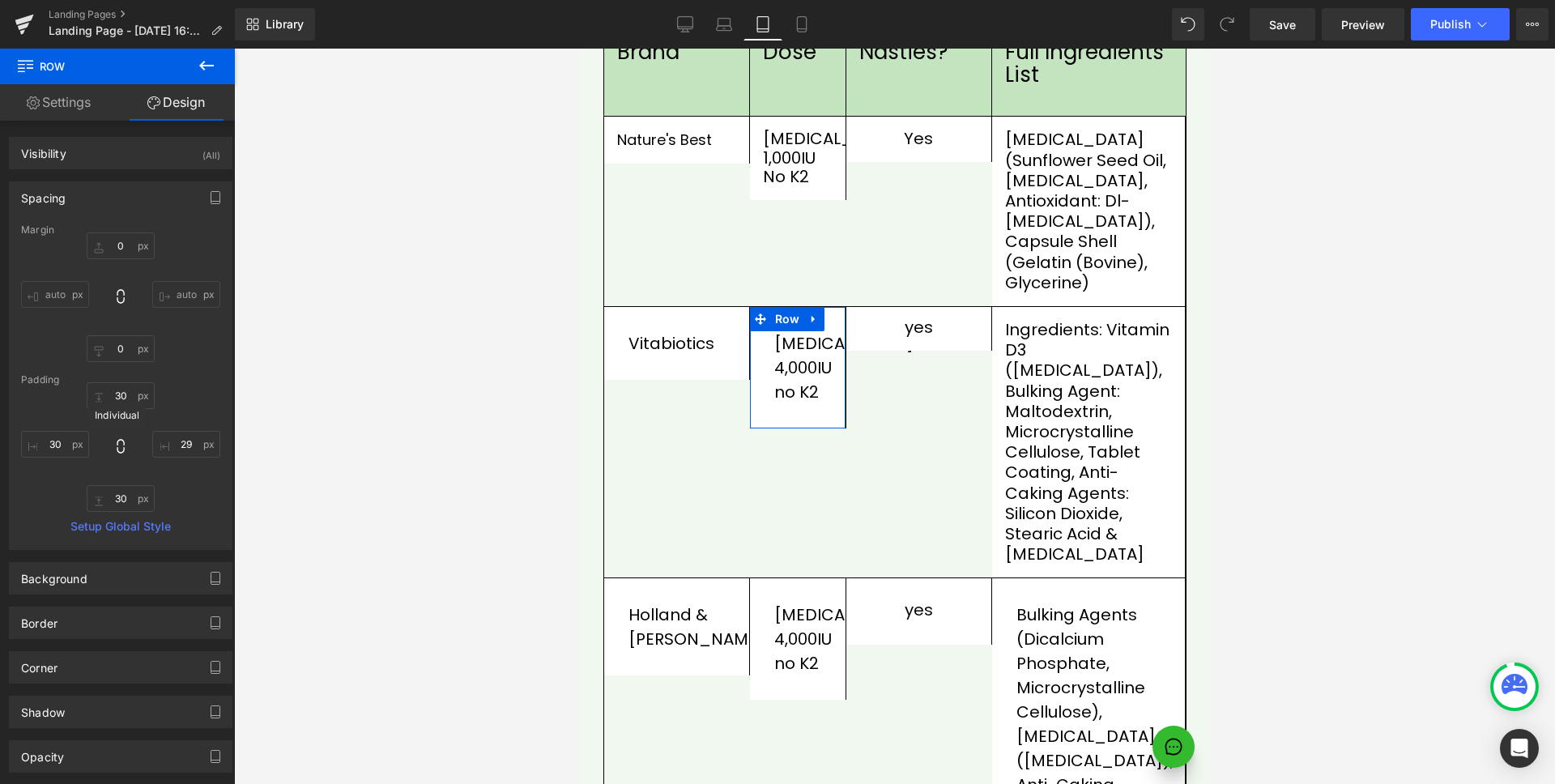
click at [113, 447] on icon at bounding box center [121, 446] width 16 height 16
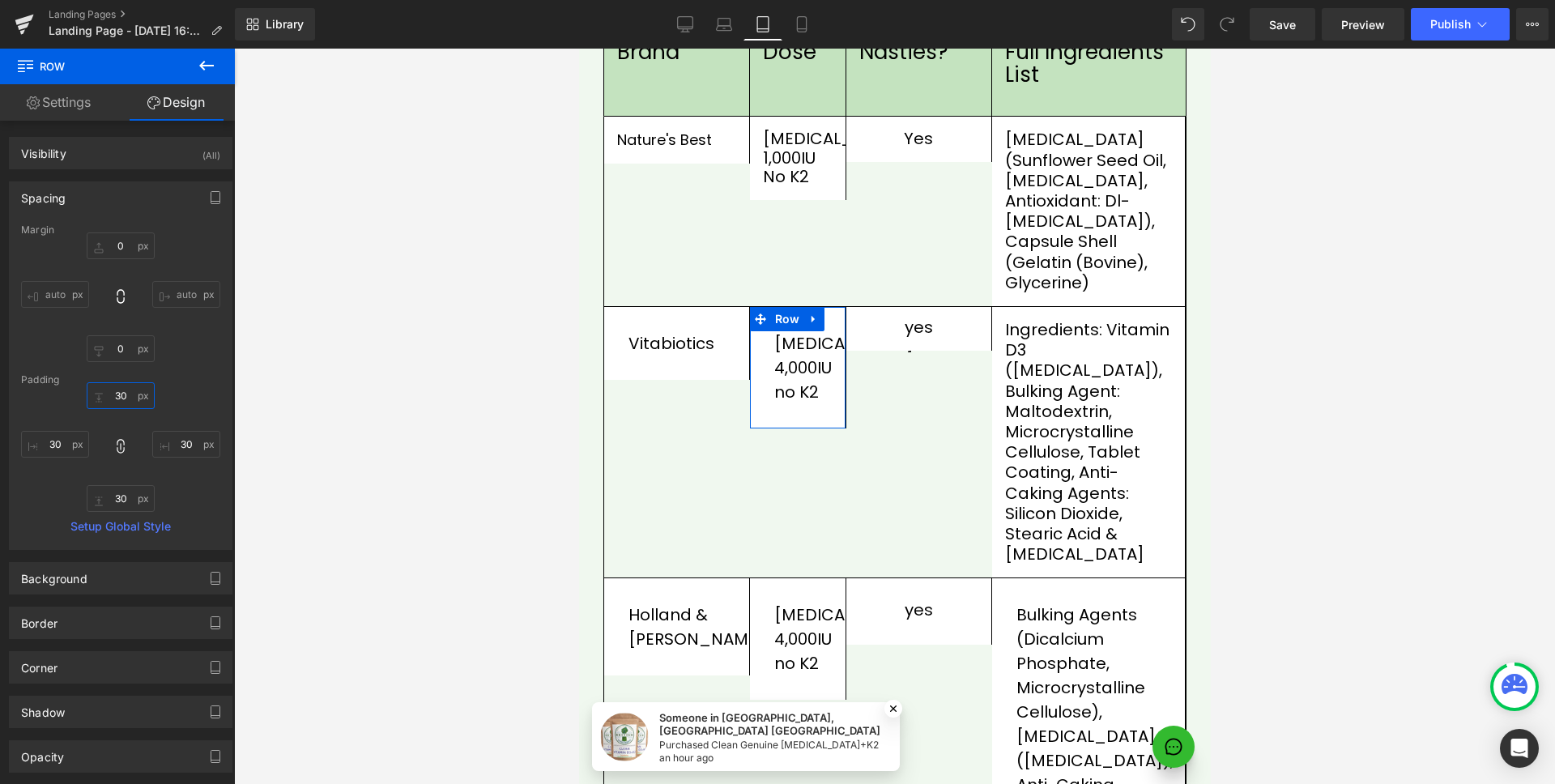
click at [127, 401] on input "30" at bounding box center [120, 396] width 68 height 26
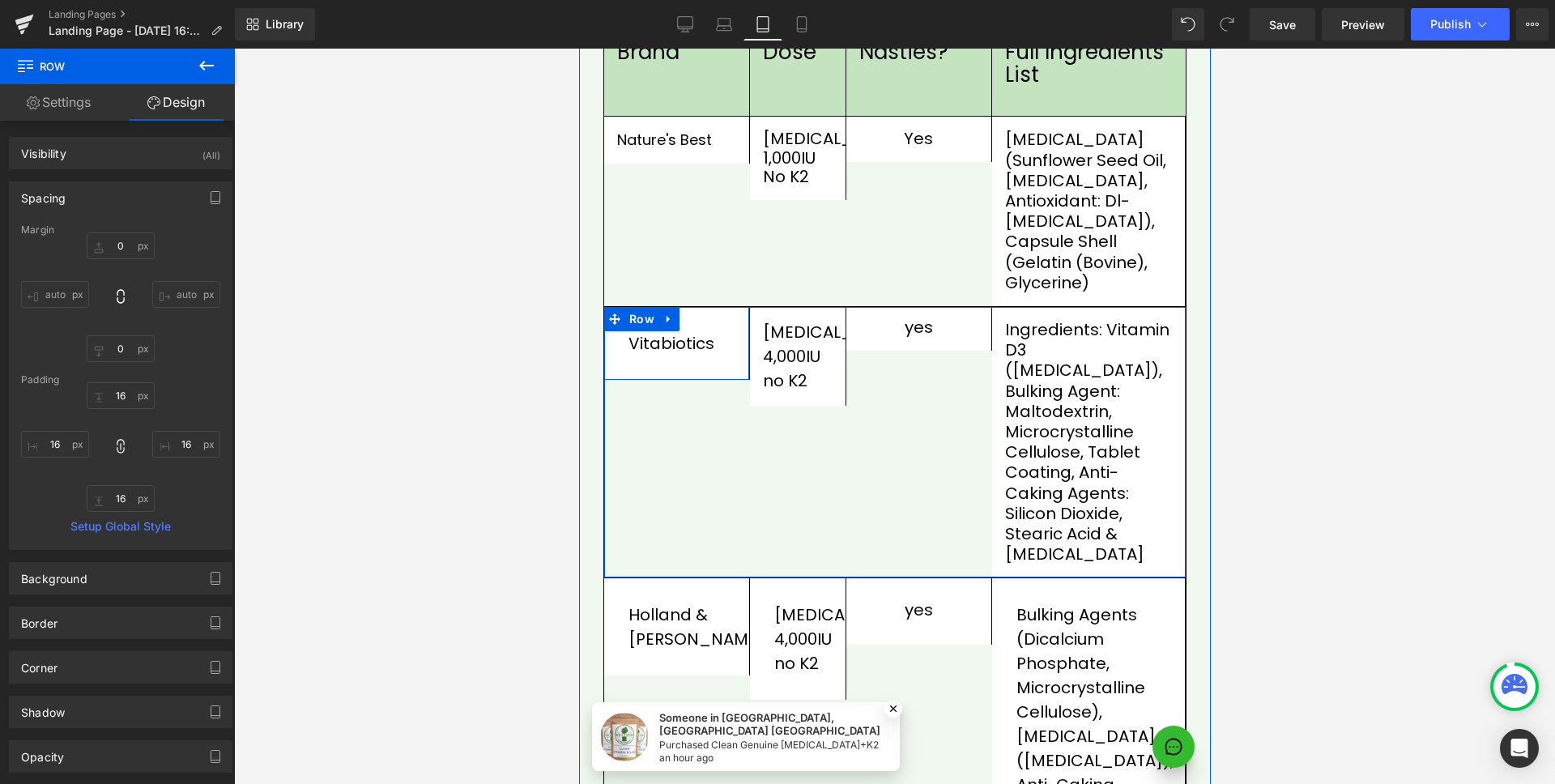
click at [714, 326] on div "Vitabiotics Text Block Row" at bounding box center [677, 343] width 146 height 73
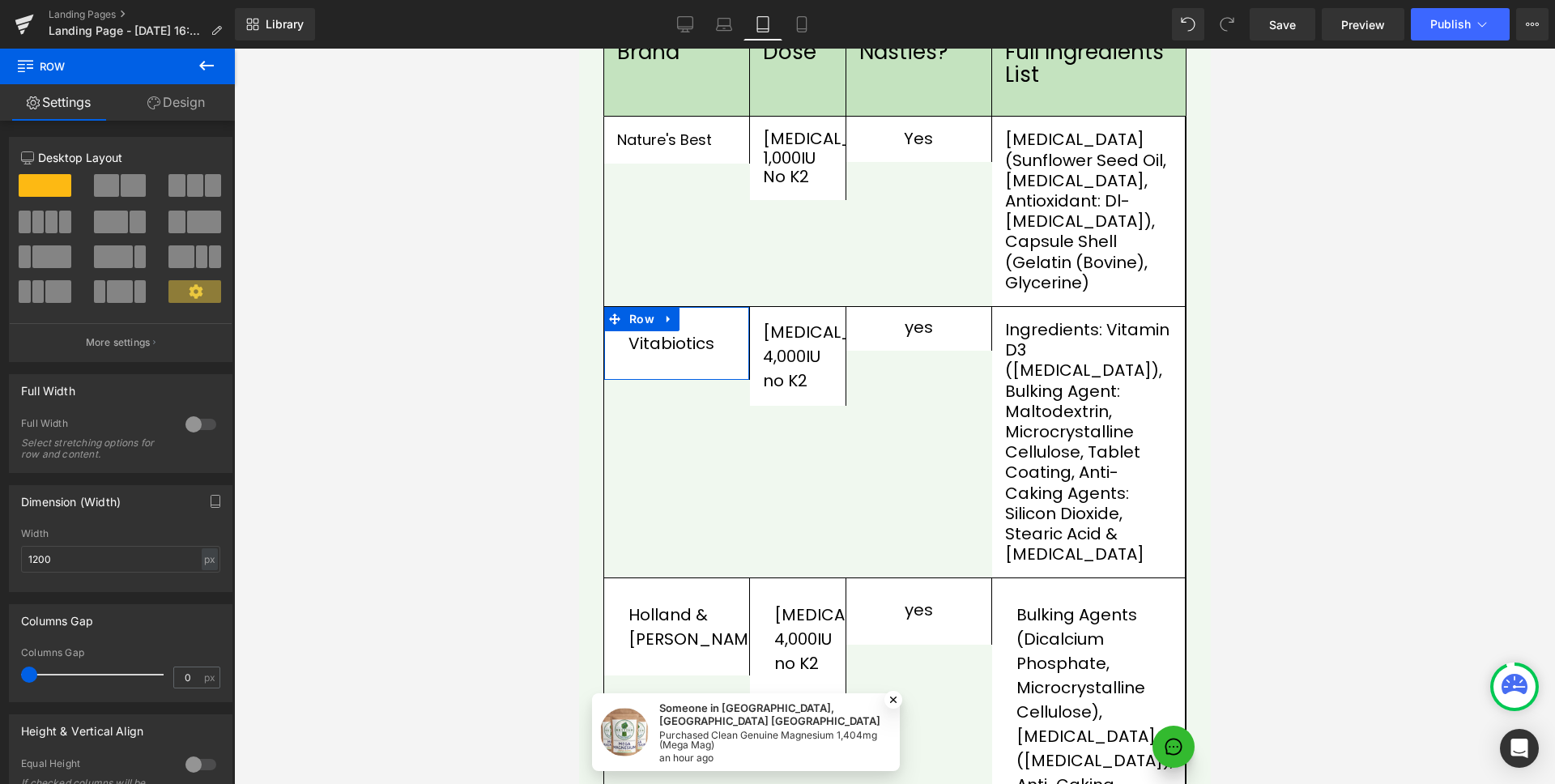
click at [193, 98] on link "Design" at bounding box center [175, 102] width 117 height 36
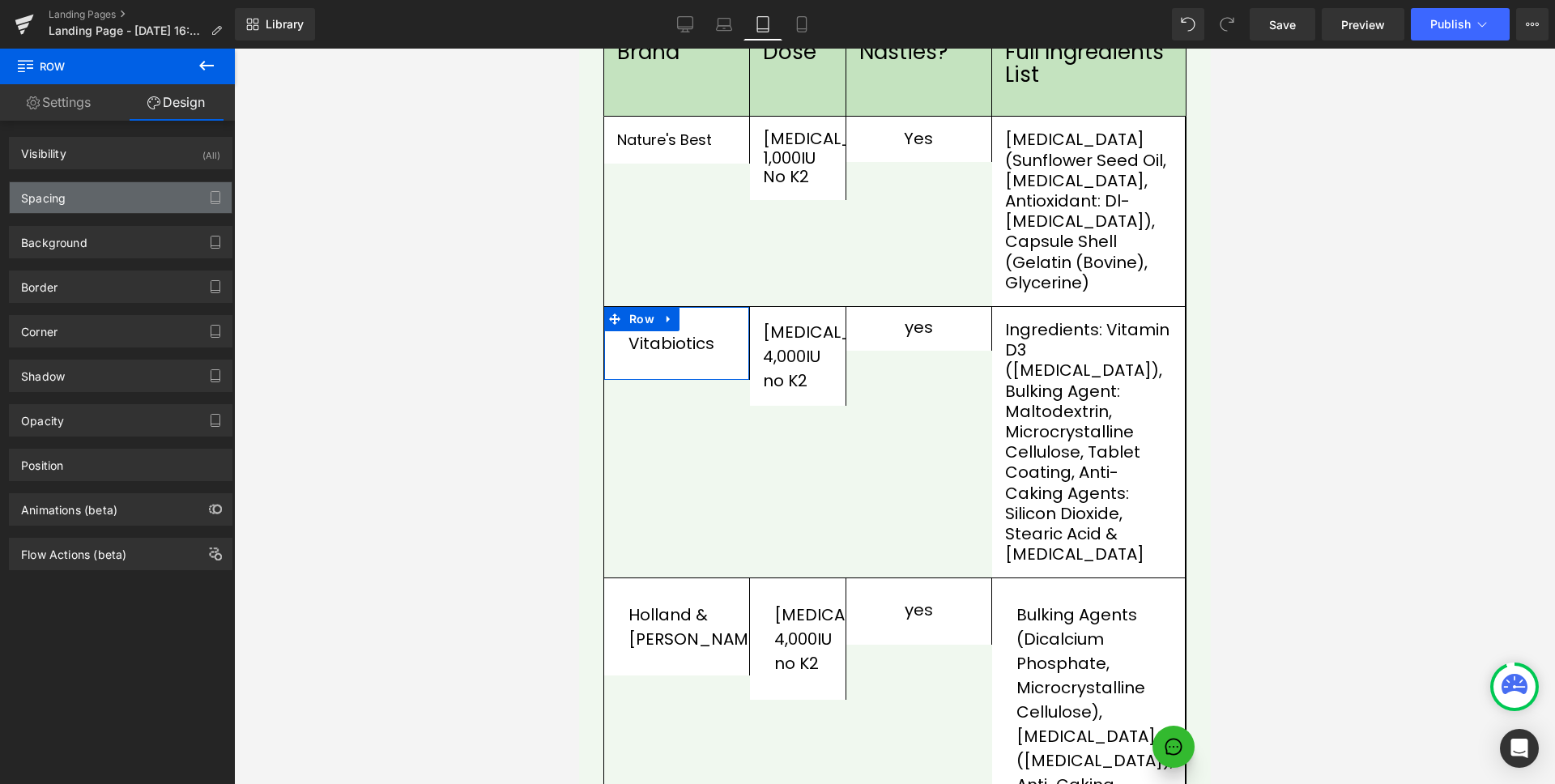
click at [157, 192] on div "Spacing" at bounding box center [121, 197] width 222 height 31
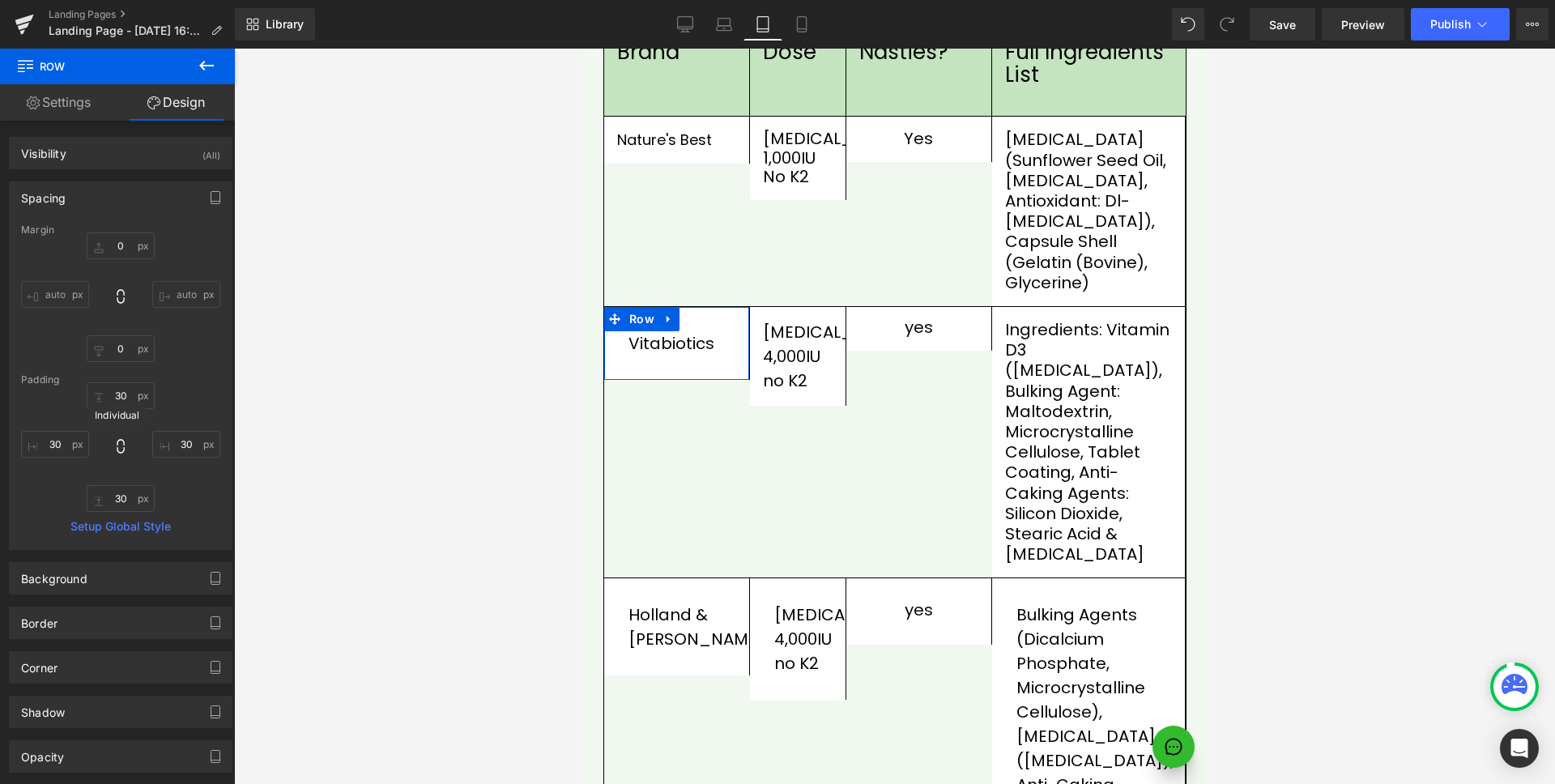
click at [118, 443] on icon at bounding box center [121, 446] width 16 height 16
click at [129, 395] on input "30" at bounding box center [120, 396] width 68 height 26
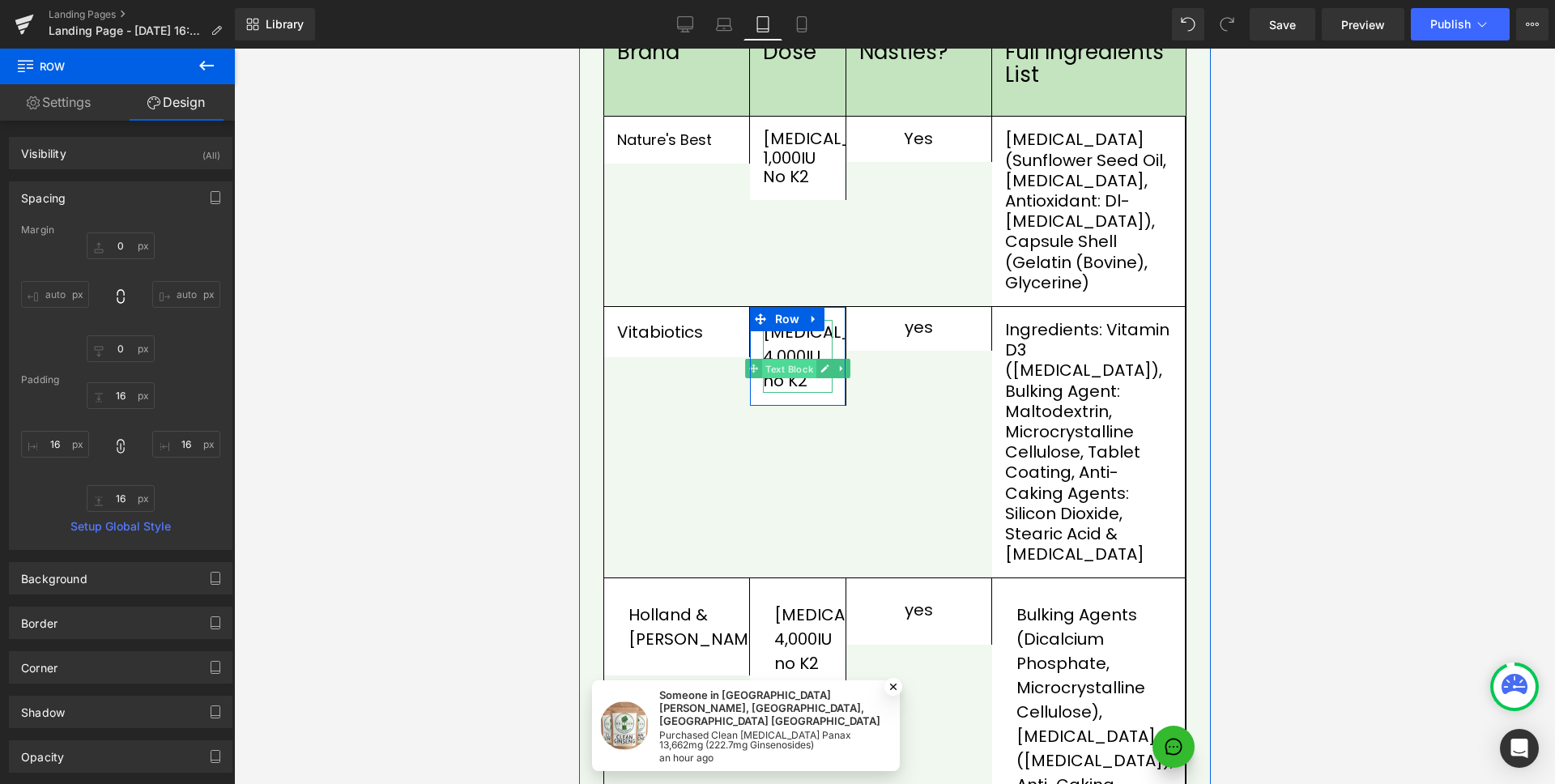
drag, startPoint x: 781, startPoint y: 330, endPoint x: 906, endPoint y: 431, distance: 160.7
click at [781, 359] on span "Text Block" at bounding box center [789, 369] width 55 height 19
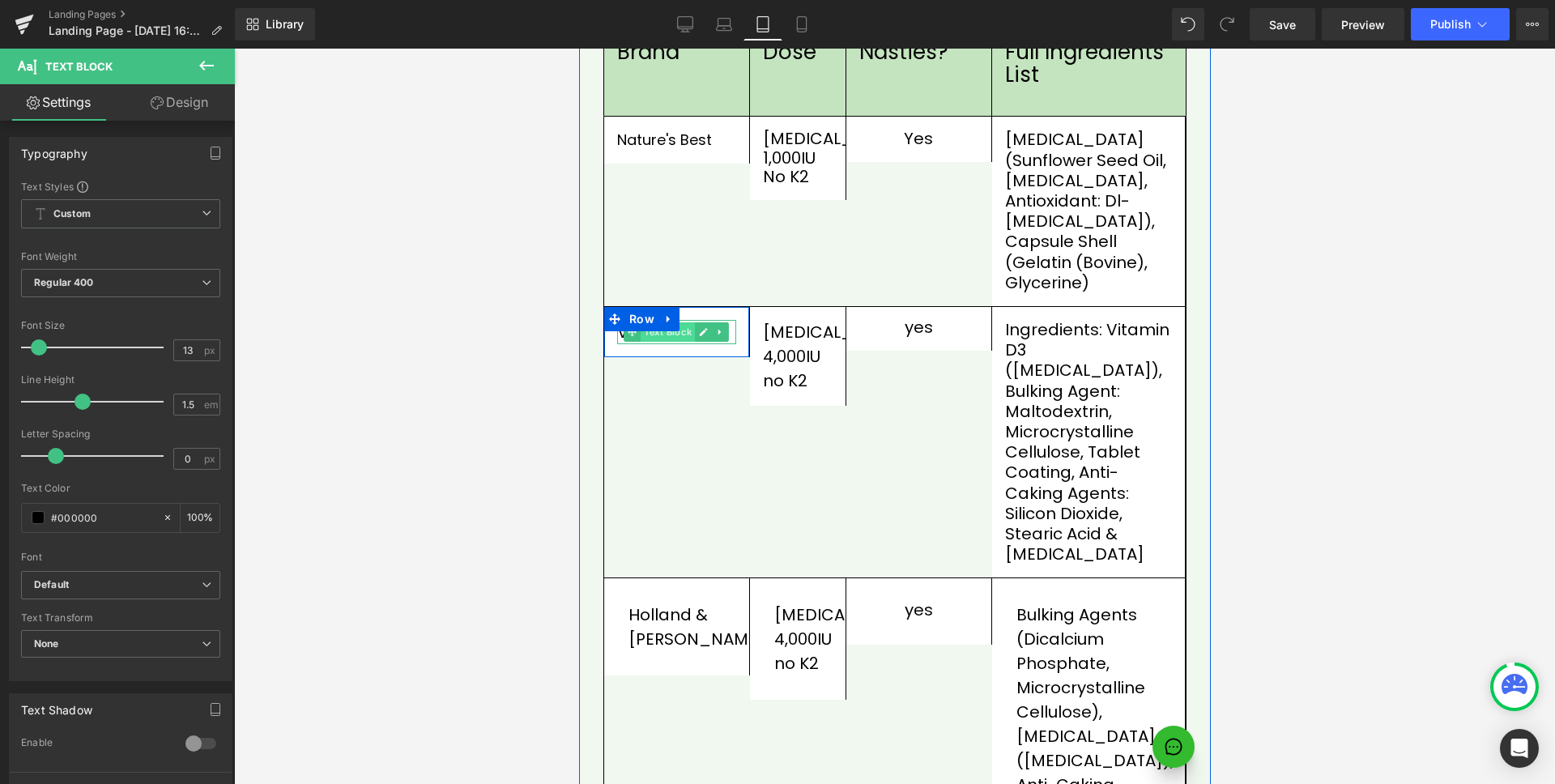
click at [661, 322] on span "Text Block" at bounding box center [667, 332] width 55 height 19
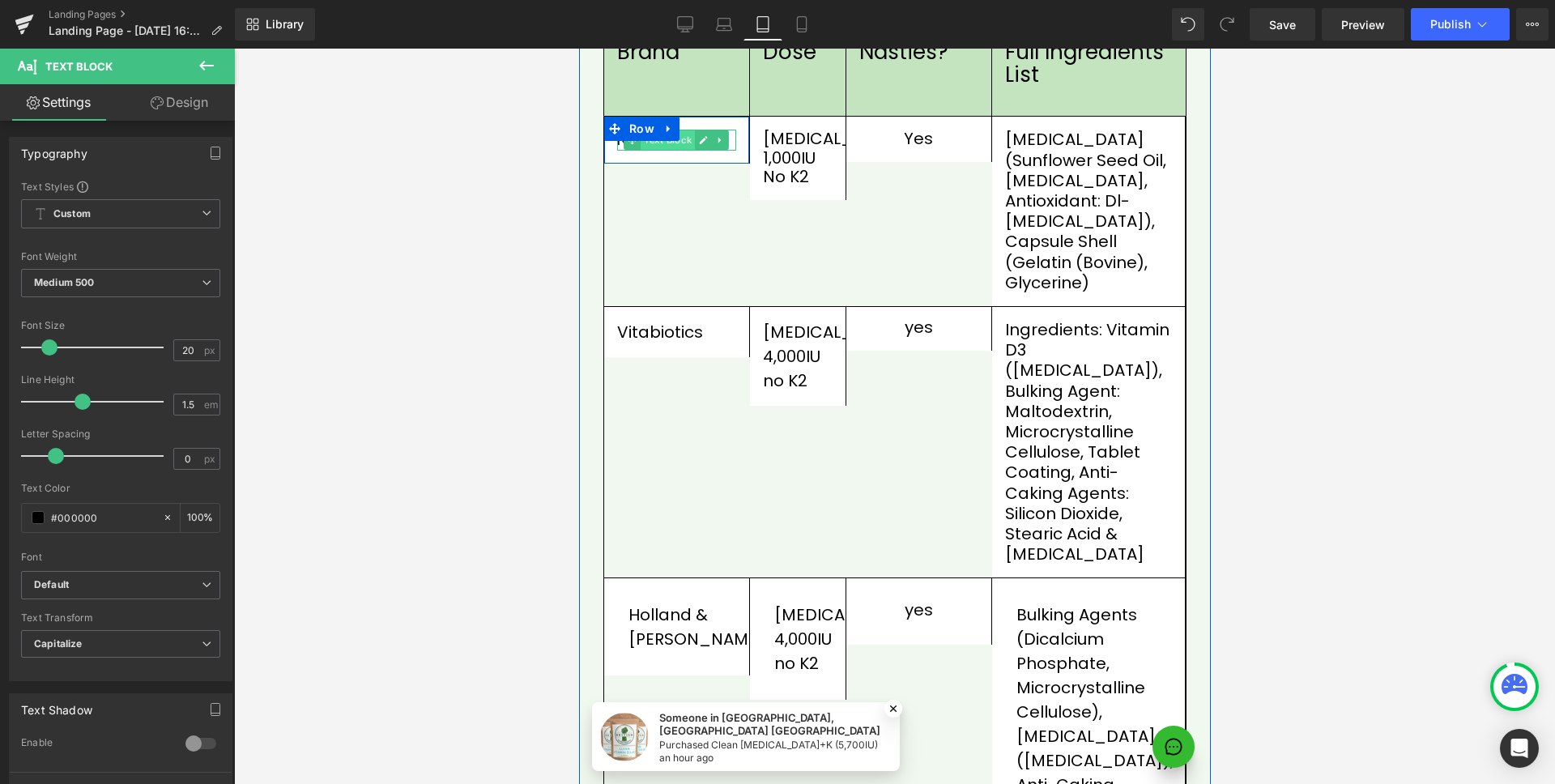
click at [684, 130] on span "Text Block" at bounding box center [667, 140] width 55 height 19
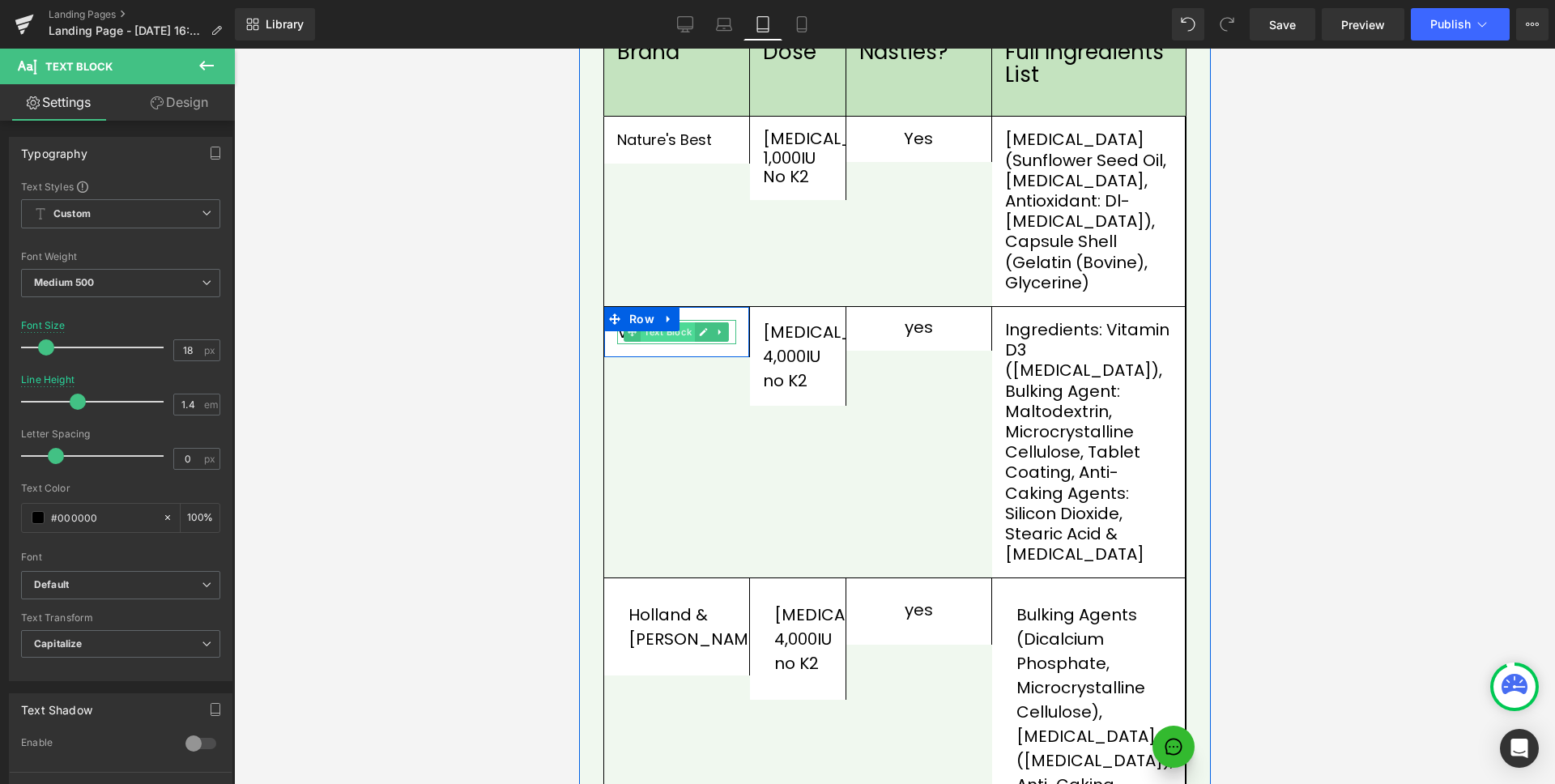
click at [673, 322] on span "Text Block" at bounding box center [667, 332] width 55 height 19
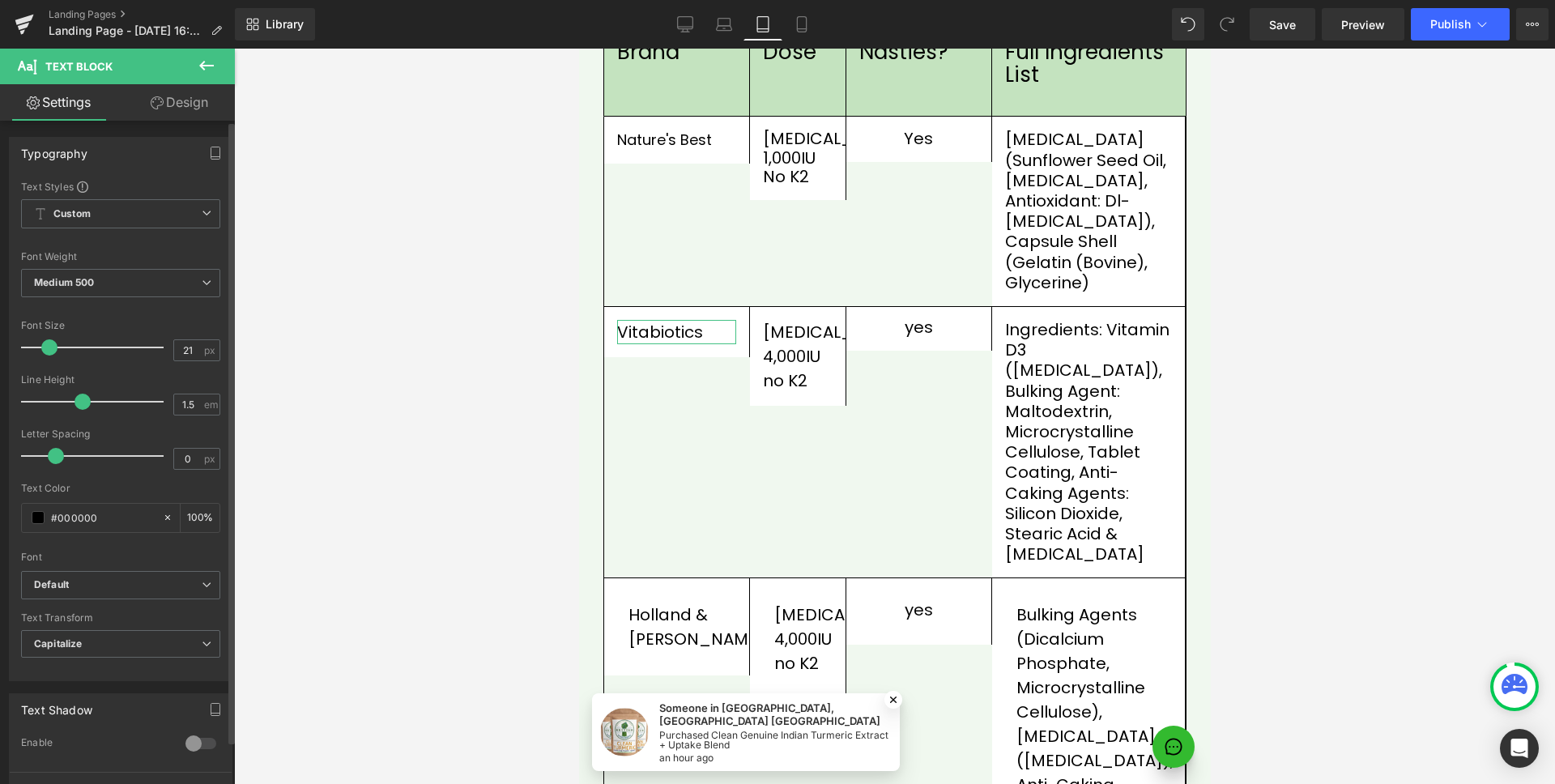
click at [46, 348] on span at bounding box center [49, 347] width 16 height 16
click at [85, 400] on span at bounding box center [83, 402] width 16 height 16
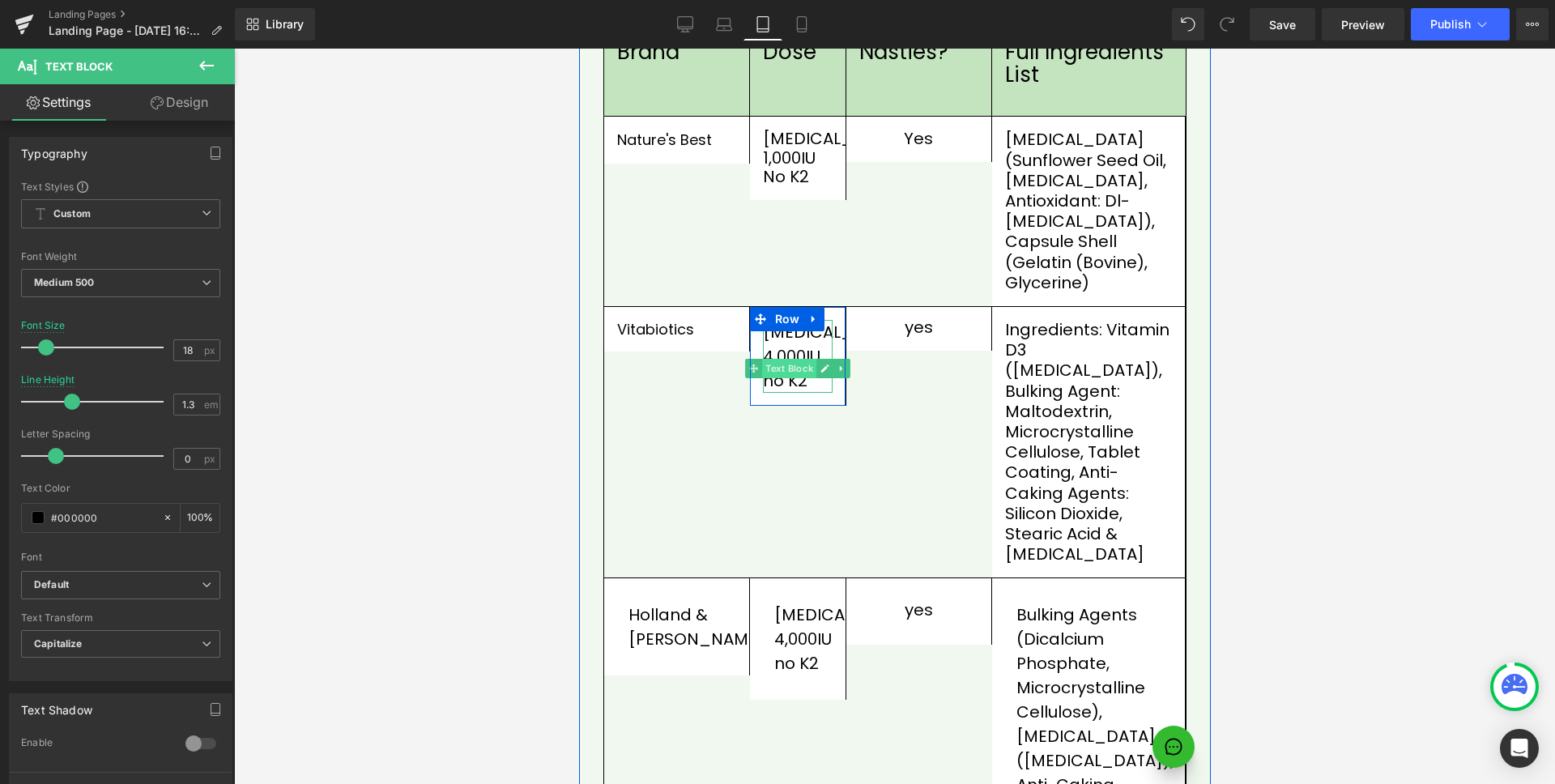
click at [785, 359] on span "Text Block" at bounding box center [789, 368] width 55 height 19
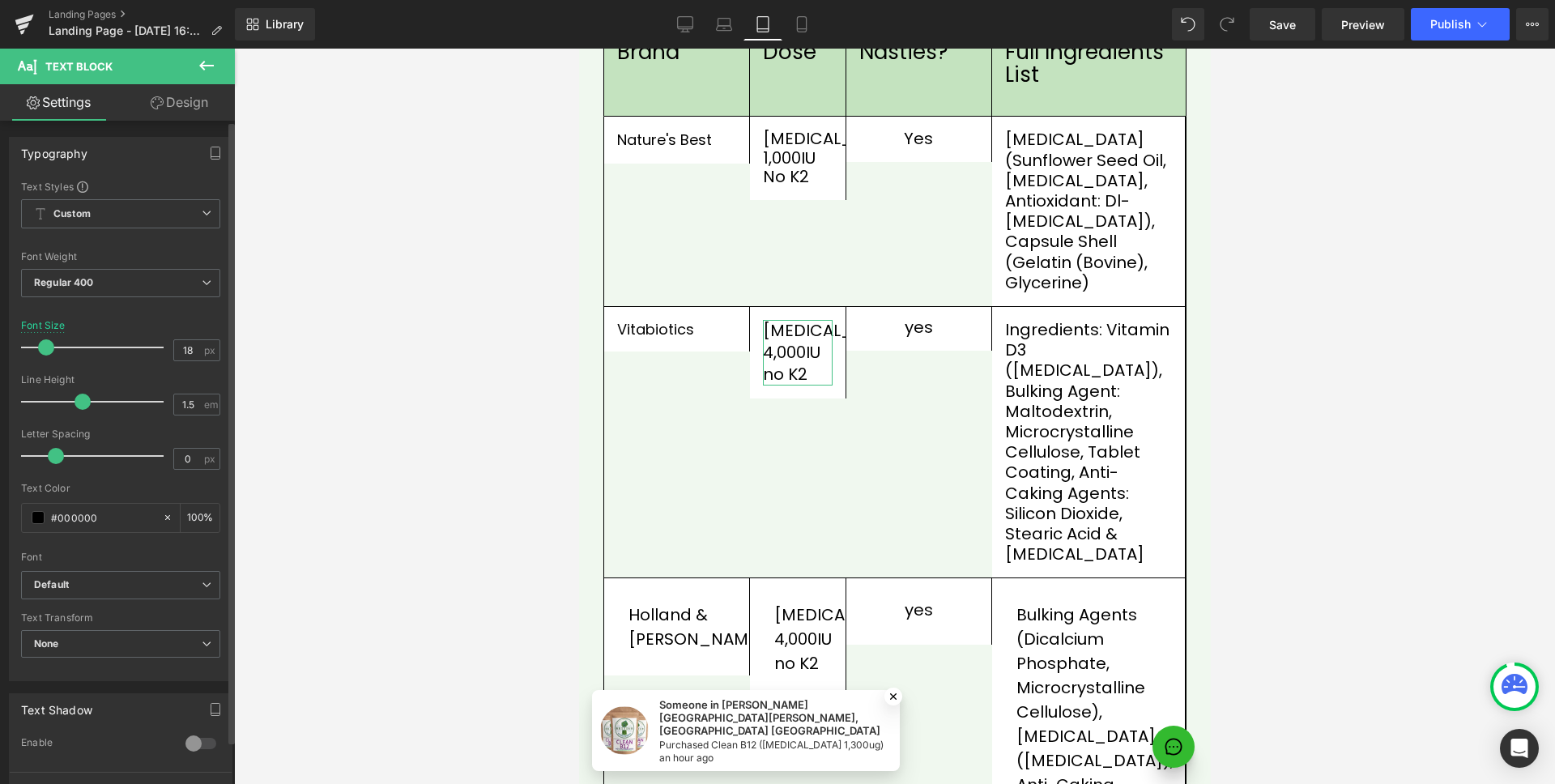
click at [48, 346] on span at bounding box center [46, 347] width 16 height 16
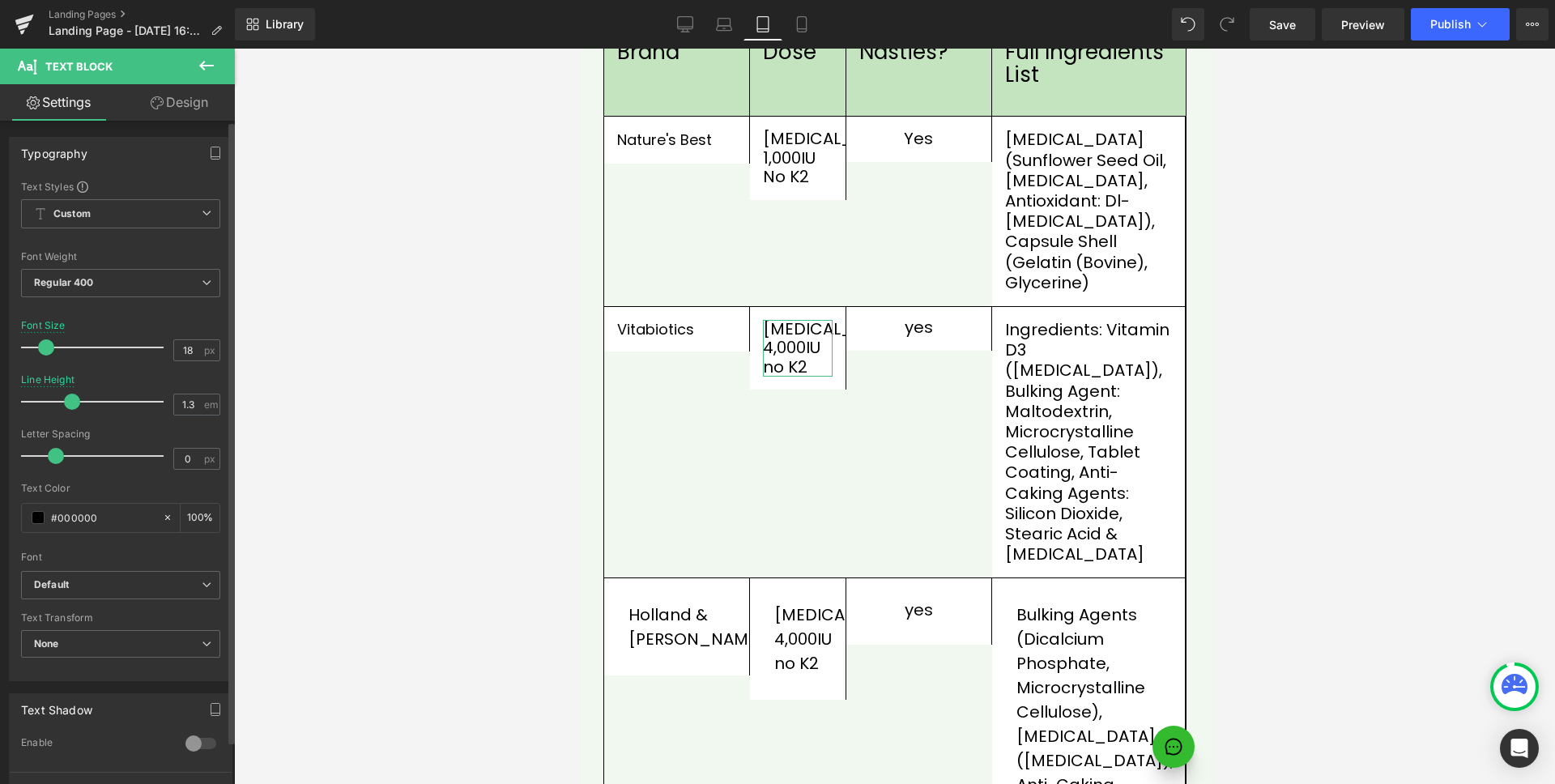
drag, startPoint x: 78, startPoint y: 398, endPoint x: 68, endPoint y: 401, distance: 10.4
click at [68, 401] on span at bounding box center [72, 402] width 16 height 16
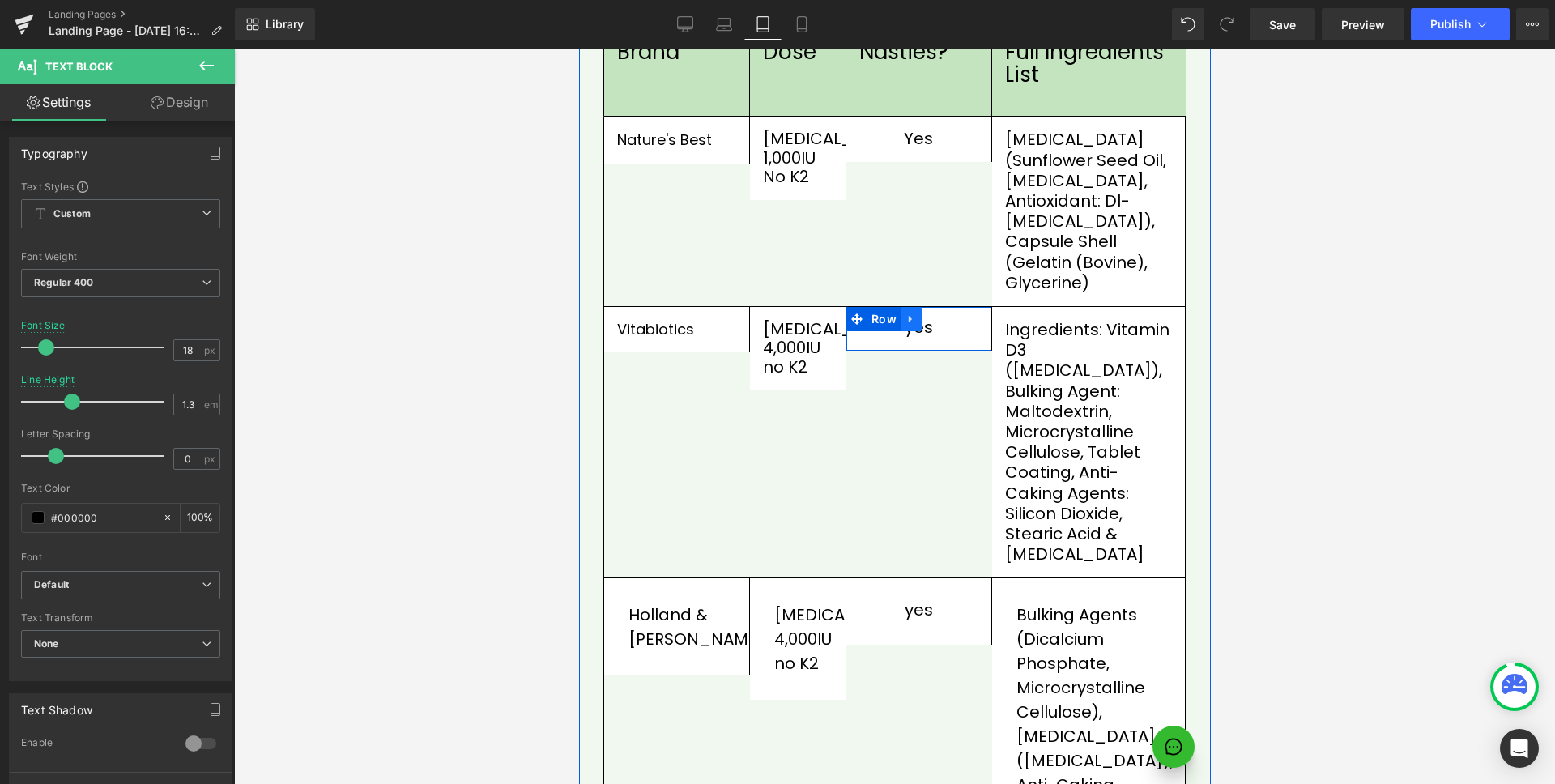
click at [911, 307] on link at bounding box center [911, 319] width 21 height 25
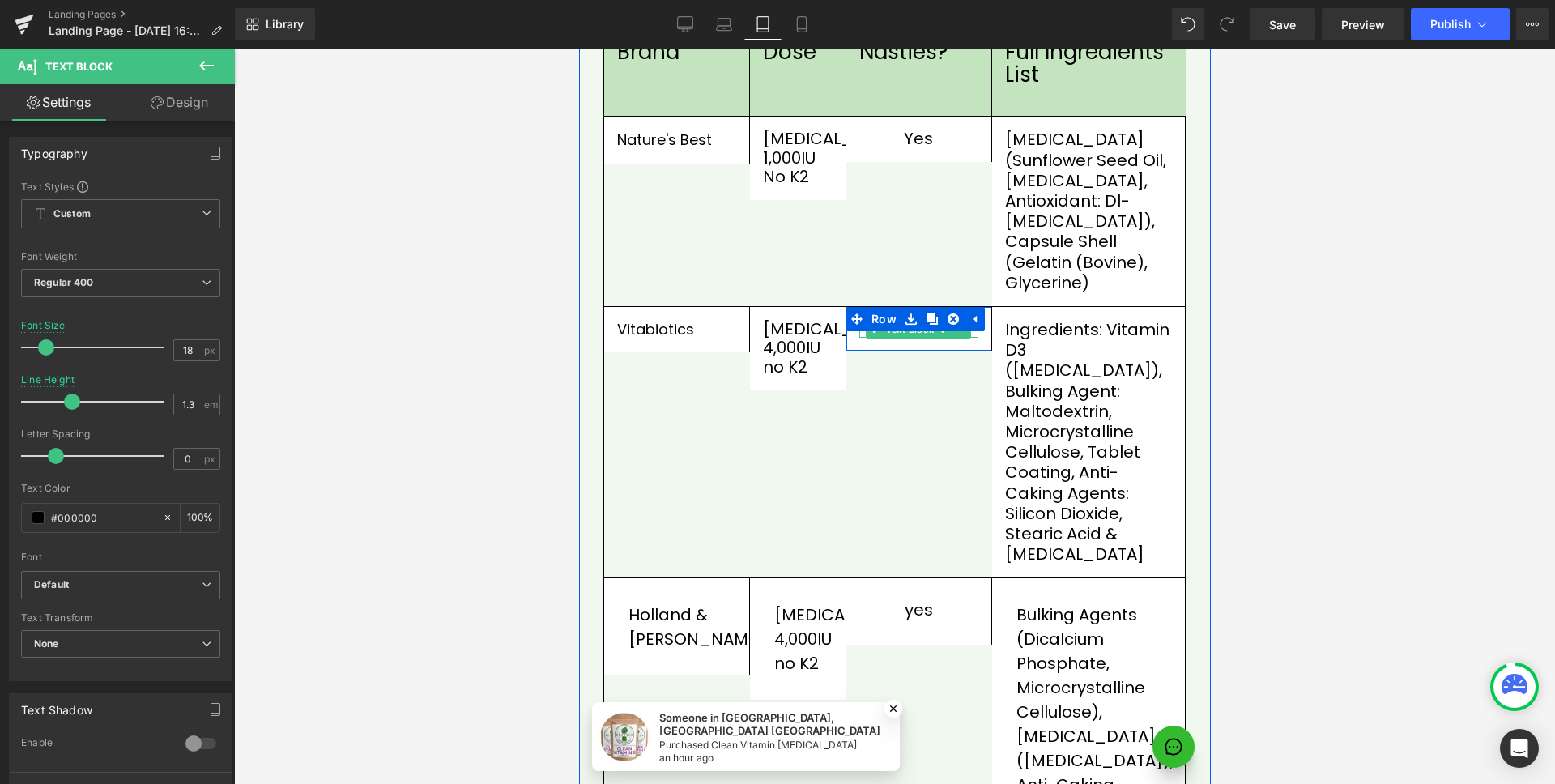
click at [912, 320] on span "Text Block" at bounding box center [909, 329] width 55 height 19
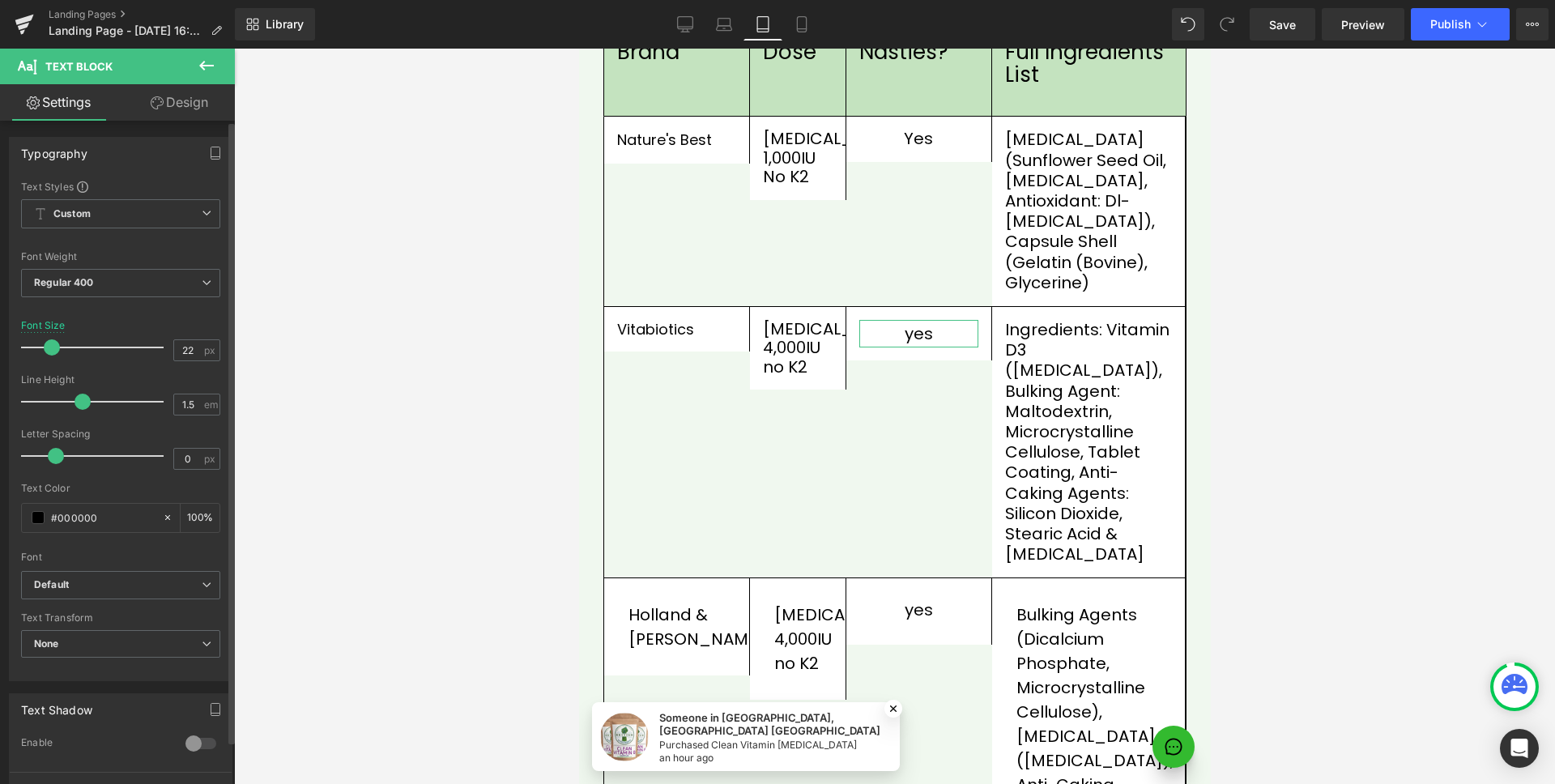
drag, startPoint x: 39, startPoint y: 347, endPoint x: 51, endPoint y: 347, distance: 12.0
click at [51, 347] on span at bounding box center [52, 347] width 16 height 16
click at [74, 403] on span at bounding box center [72, 402] width 16 height 16
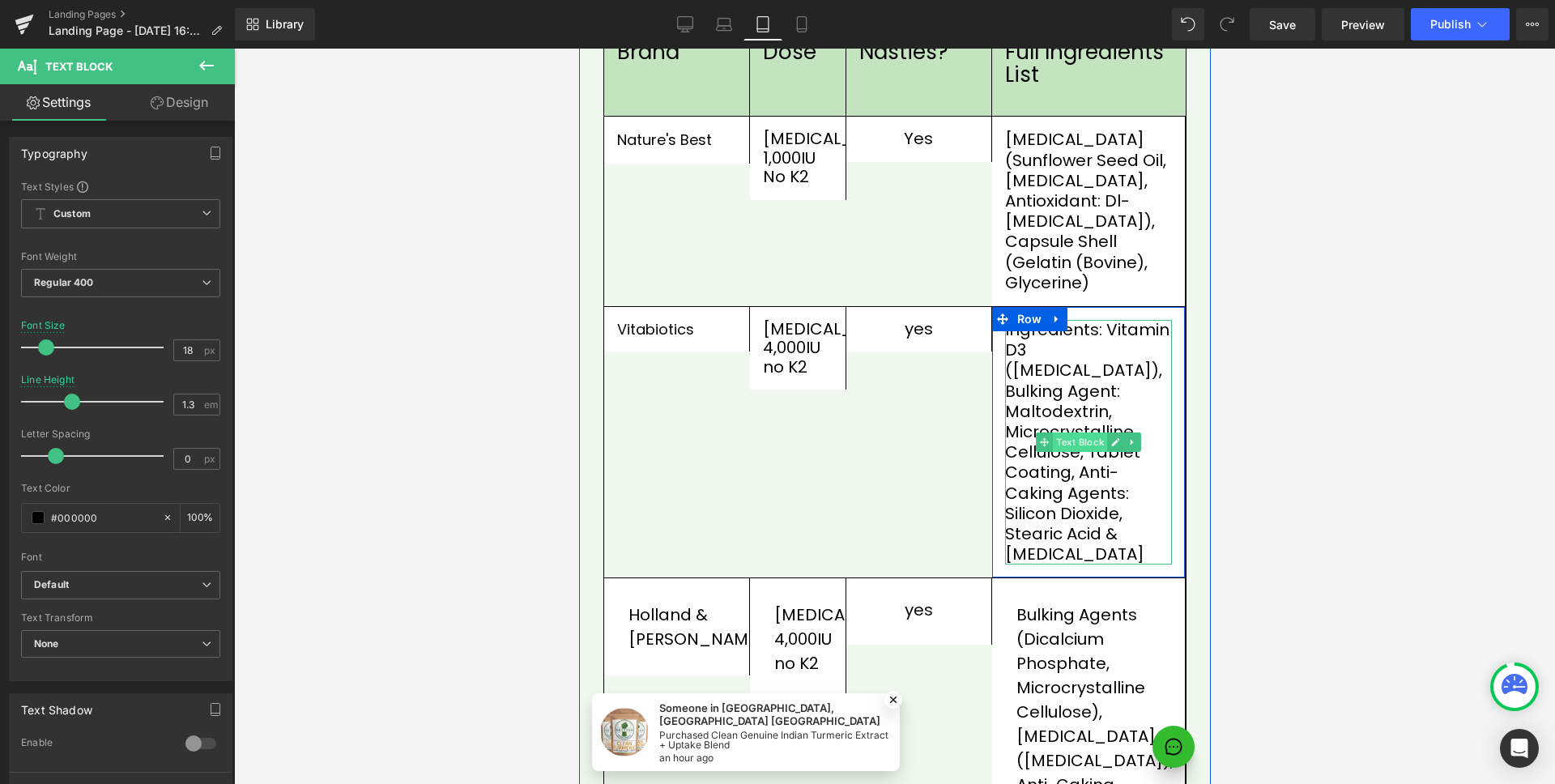
click at [1081, 433] on span "Text Block" at bounding box center [1079, 442] width 55 height 19
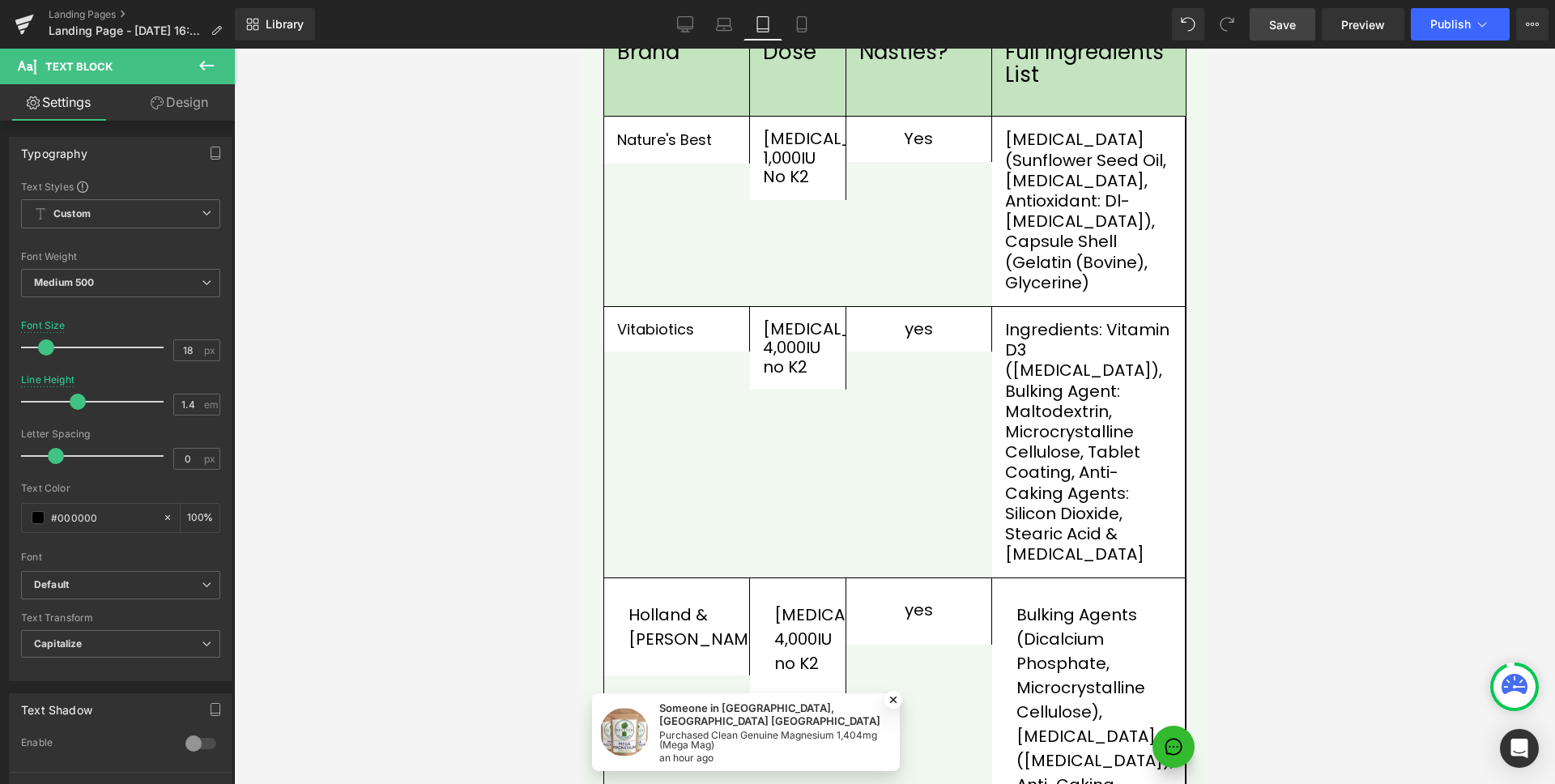
click at [1281, 18] on span "Save" at bounding box center [1283, 24] width 26 height 17
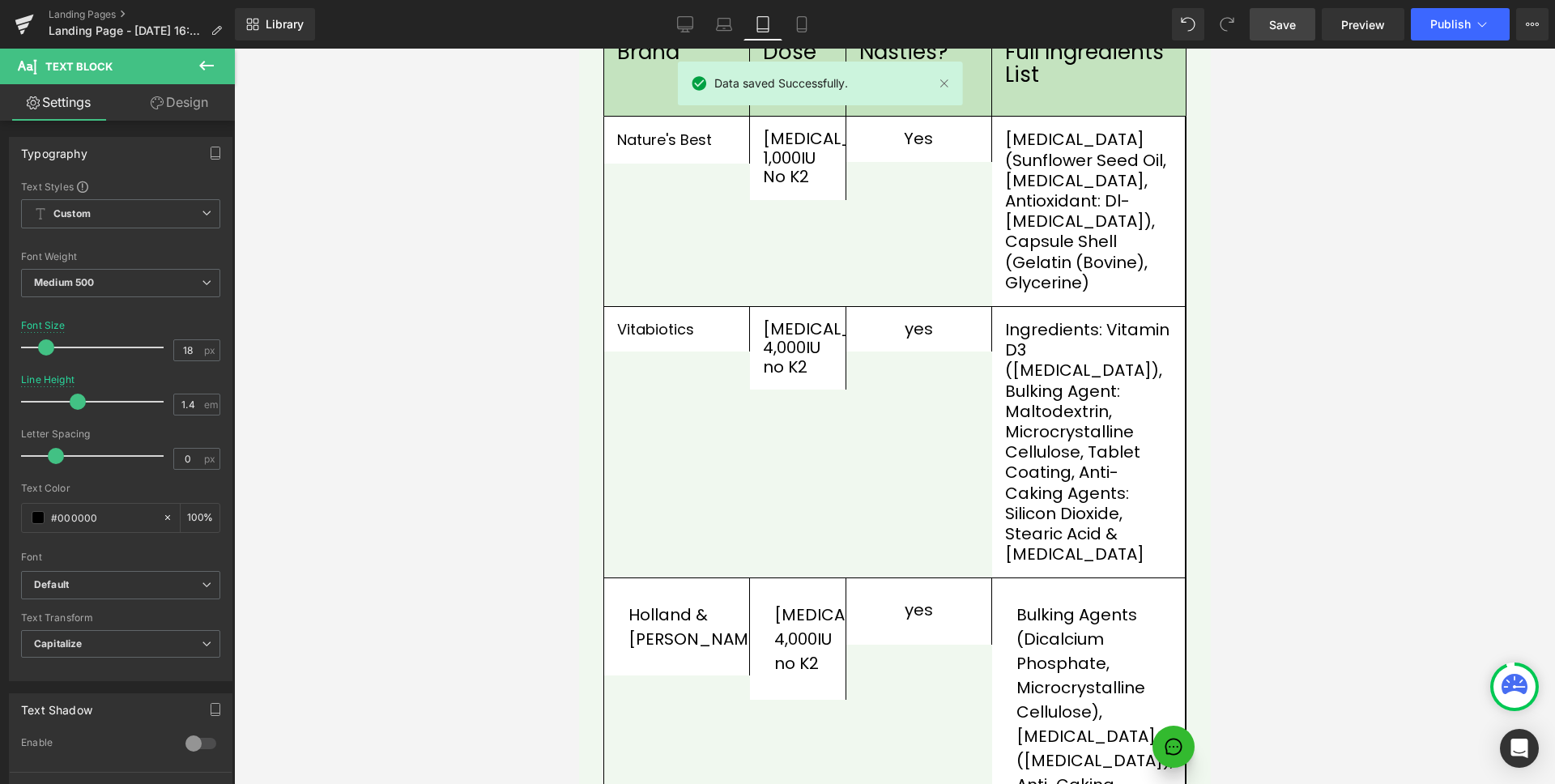
click at [1301, 35] on link "Save" at bounding box center [1283, 24] width 65 height 33
